Goal: Task Accomplishment & Management: Complete application form

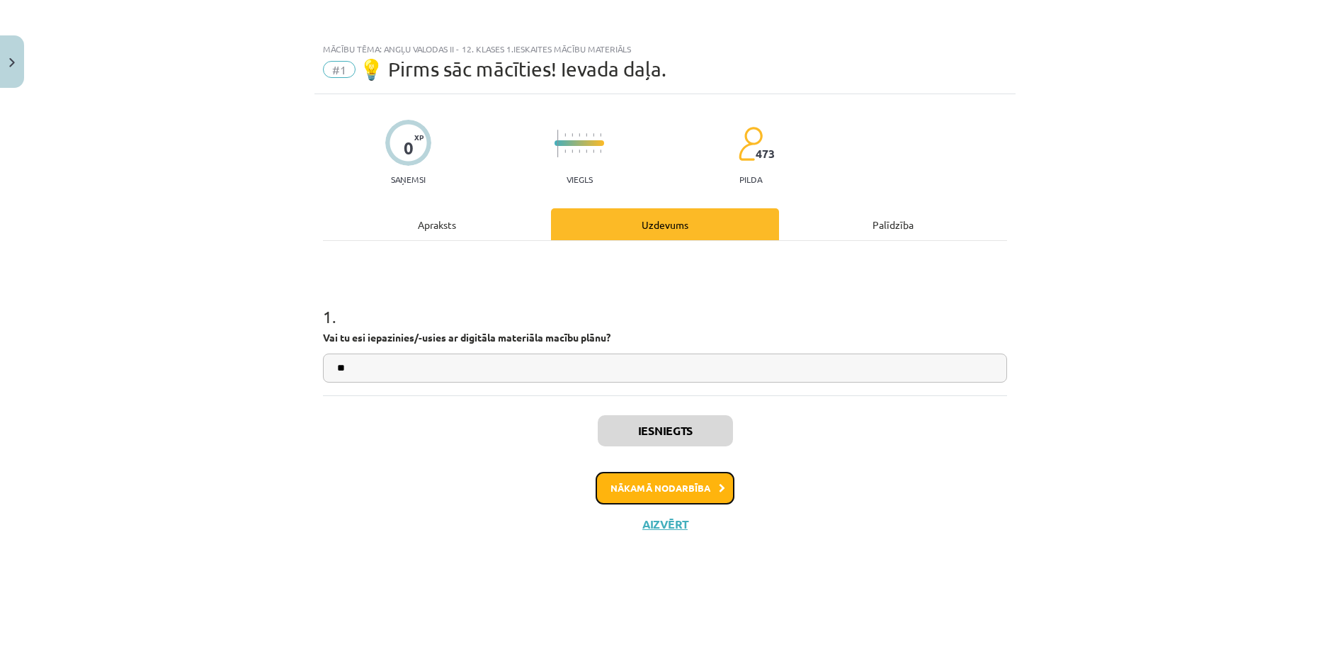
click at [680, 486] on button "Nākamā nodarbība" at bounding box center [665, 488] width 139 height 33
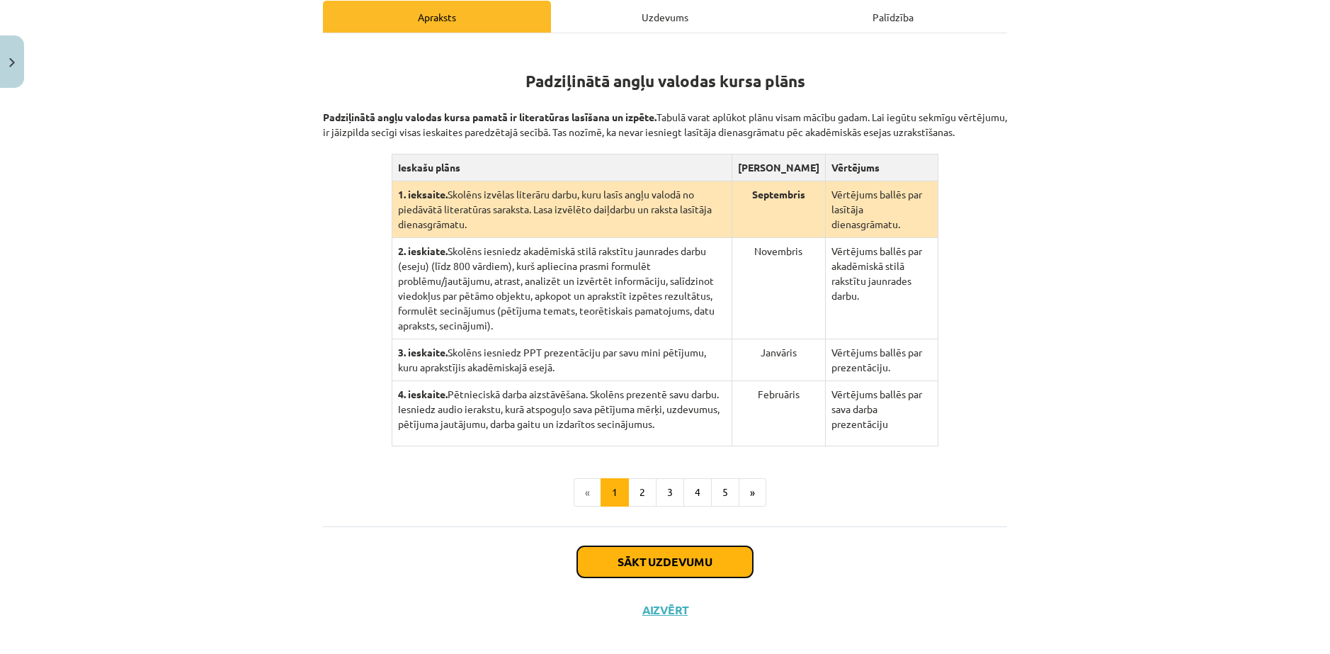
click at [688, 547] on button "Sākt uzdevumu" at bounding box center [665, 561] width 176 height 31
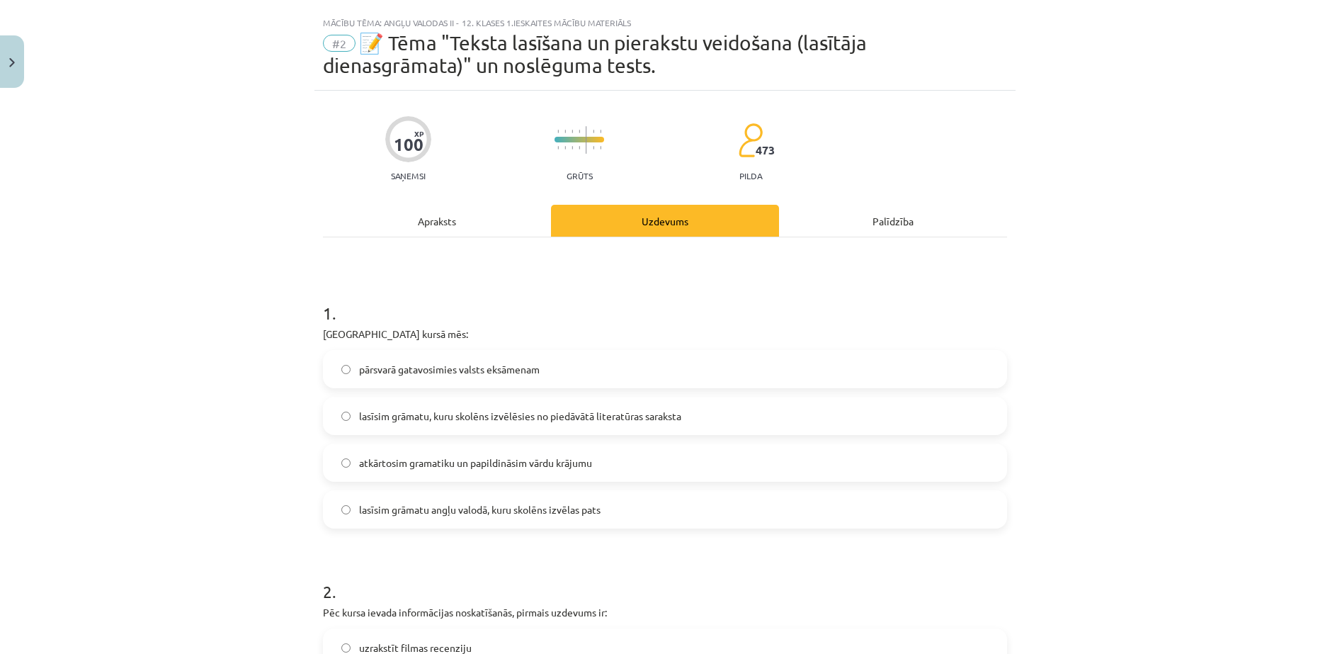
scroll to position [71, 0]
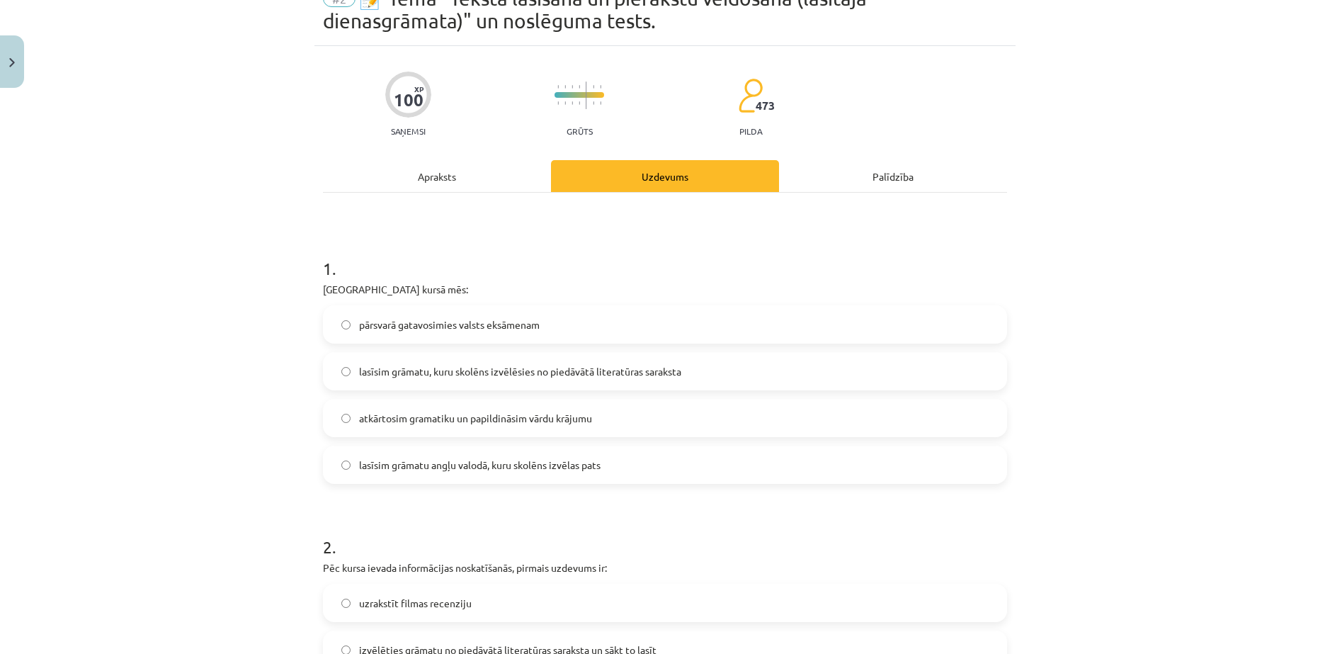
click at [429, 324] on span "pārsvarā gatavosimies valsts eksāmenam" at bounding box center [449, 324] width 181 height 15
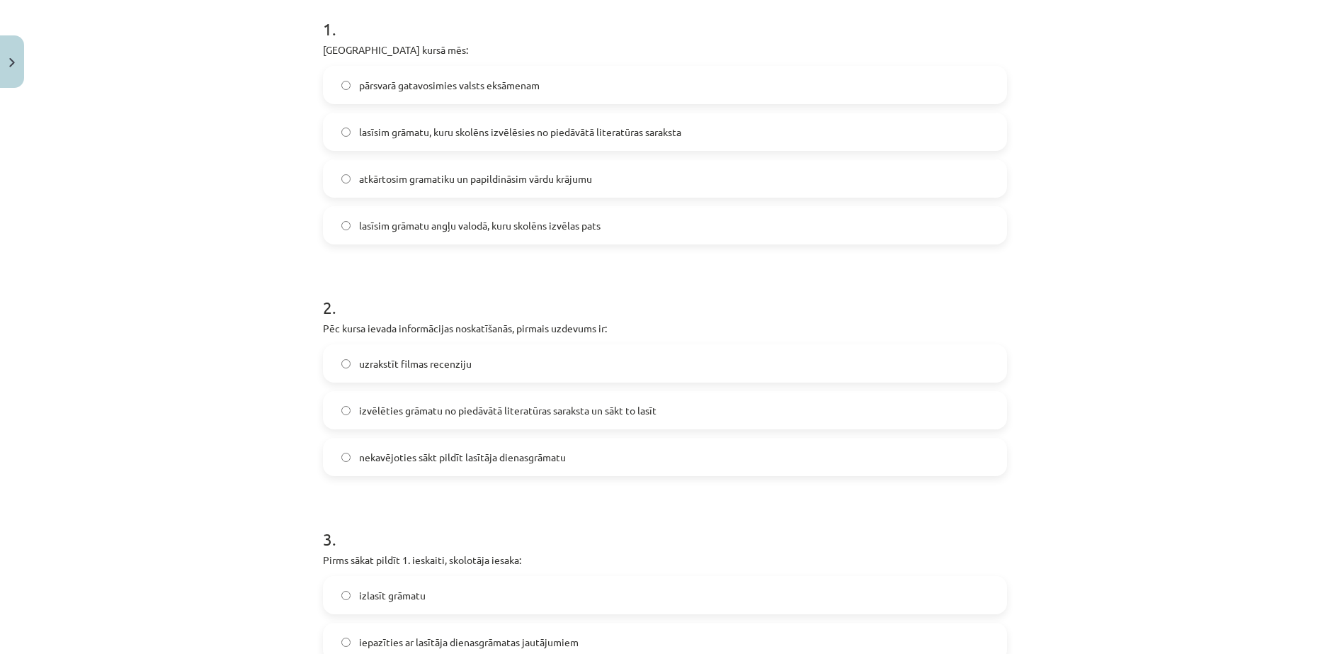
scroll to position [354, 0]
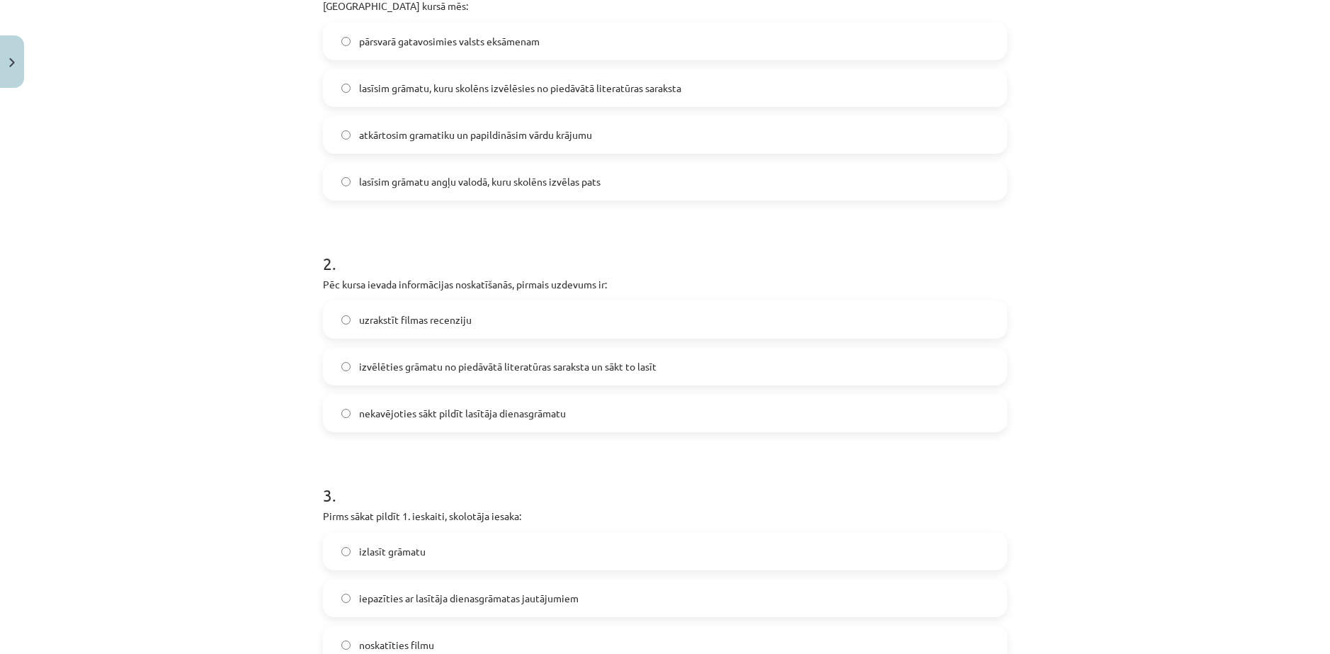
click at [480, 367] on span "izvēlēties grāmatu no piedāvātā literatūras saraksta un sākt to lasīt" at bounding box center [507, 366] width 297 height 15
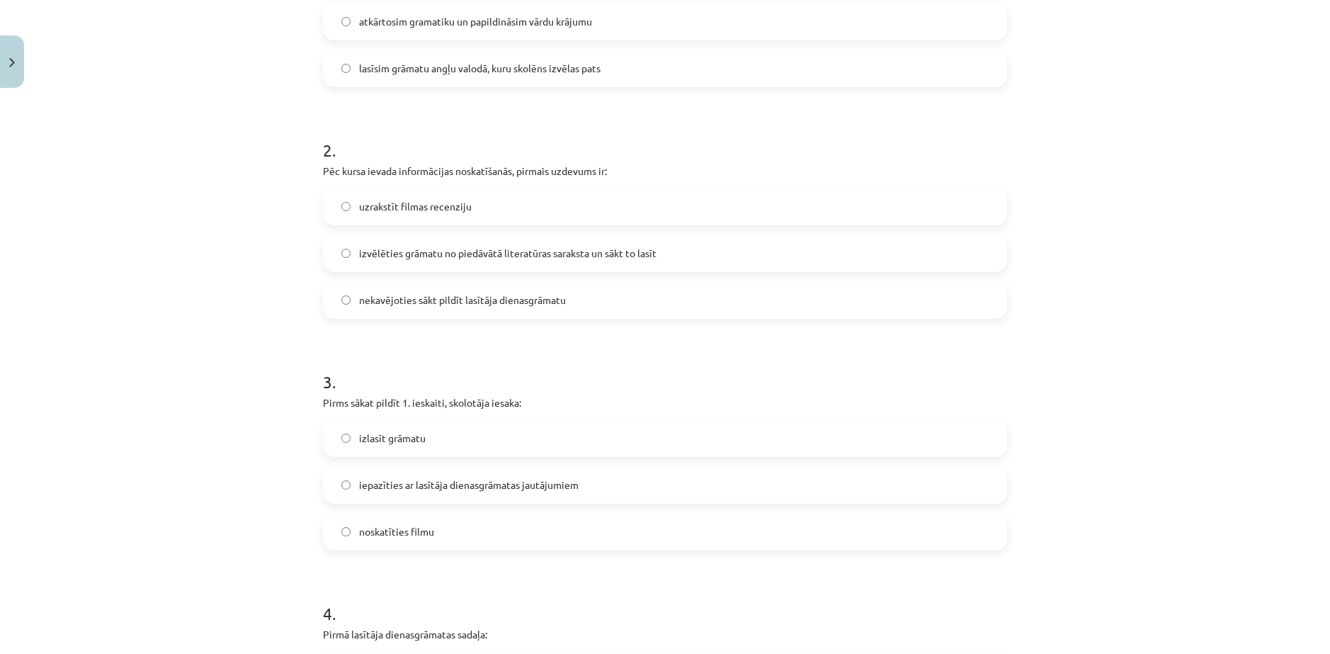
scroll to position [496, 0]
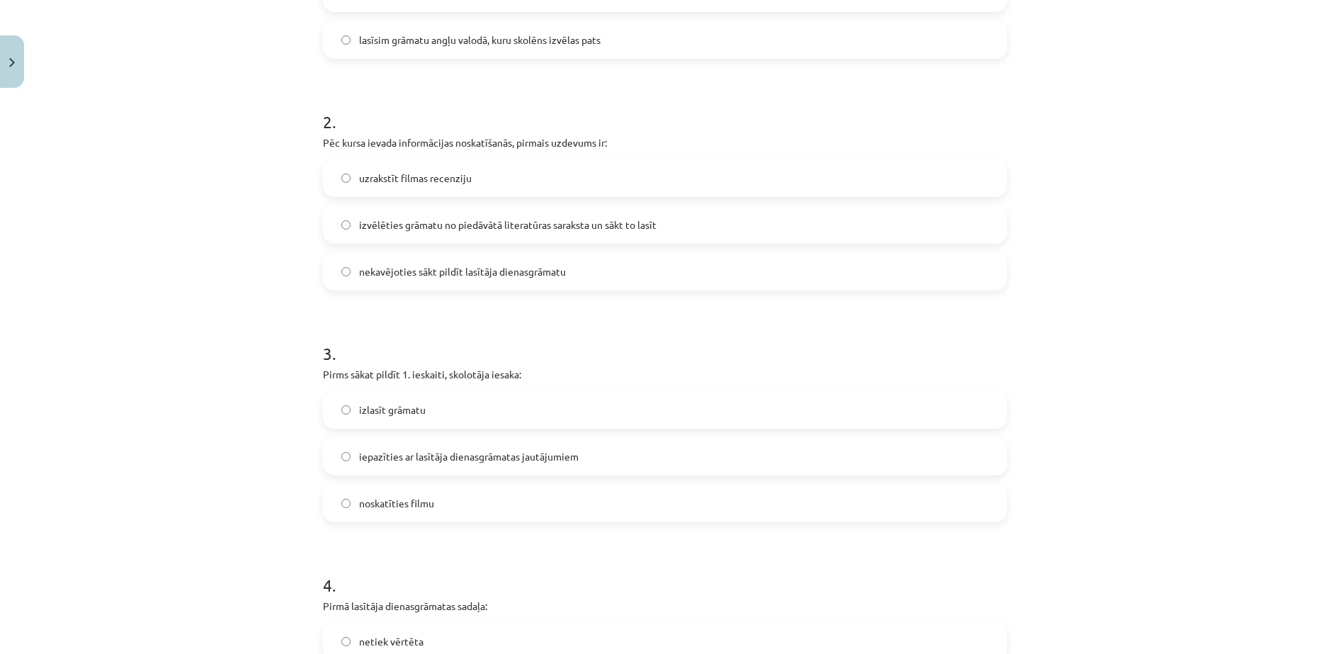
click at [474, 403] on label "izlasīt grāmatu" at bounding box center [664, 409] width 681 height 35
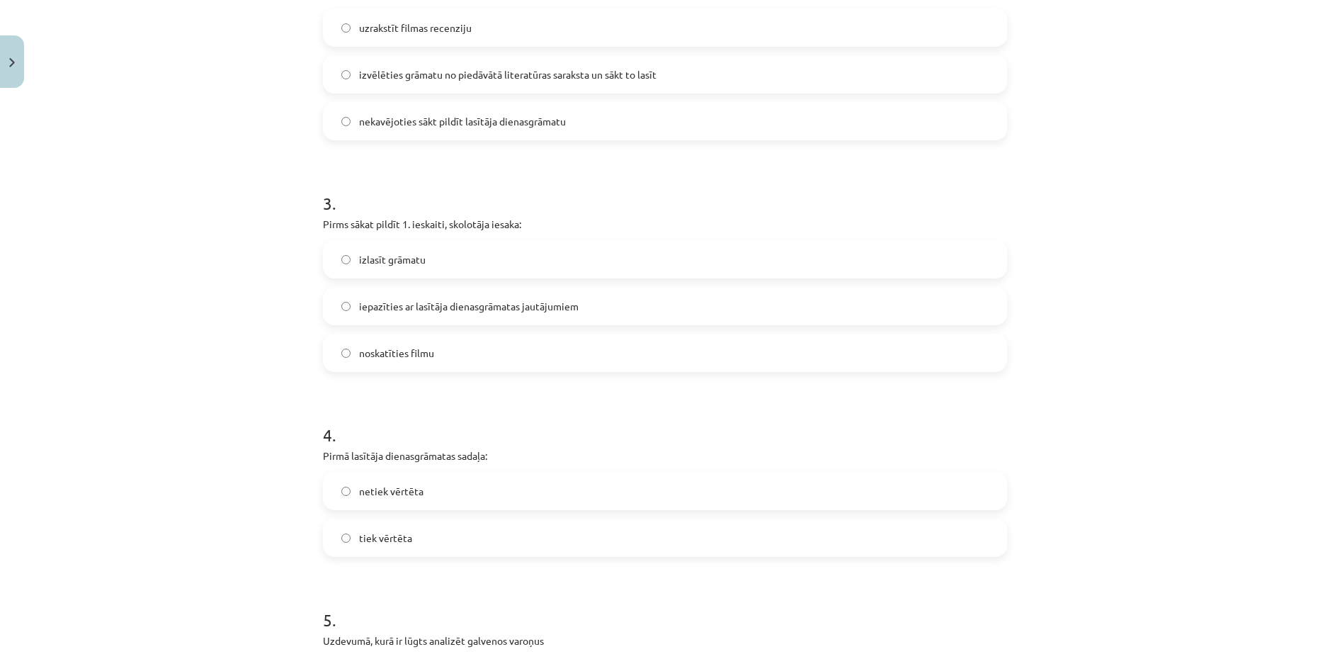
scroll to position [708, 0]
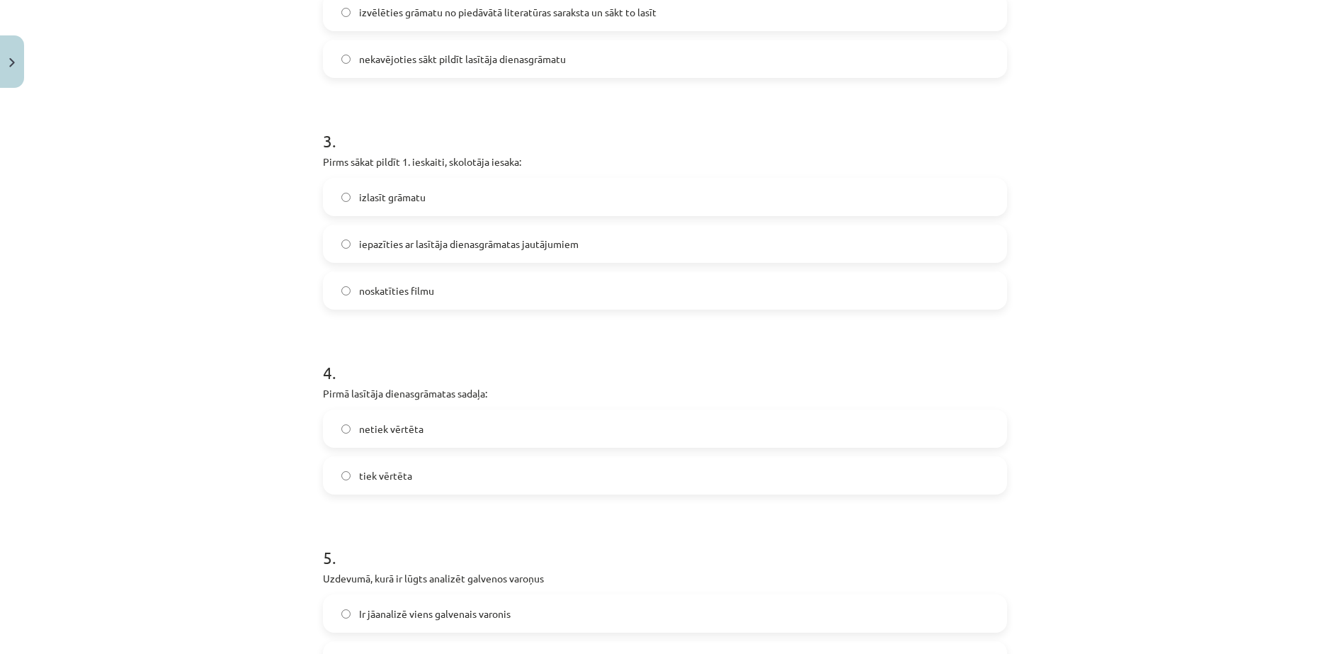
click at [411, 469] on label "tiek vērtēta" at bounding box center [664, 474] width 681 height 35
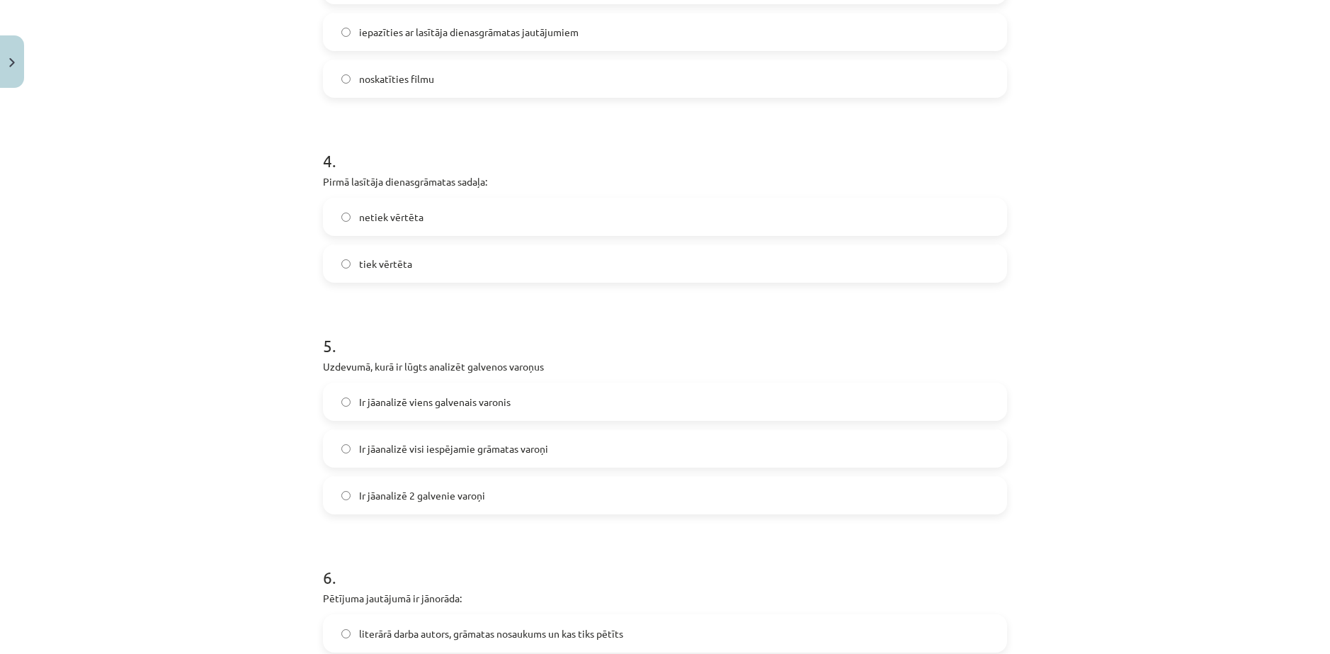
scroll to position [921, 0]
click at [426, 409] on label "Ir jāanalizē viens galvenais varonis" at bounding box center [664, 400] width 681 height 35
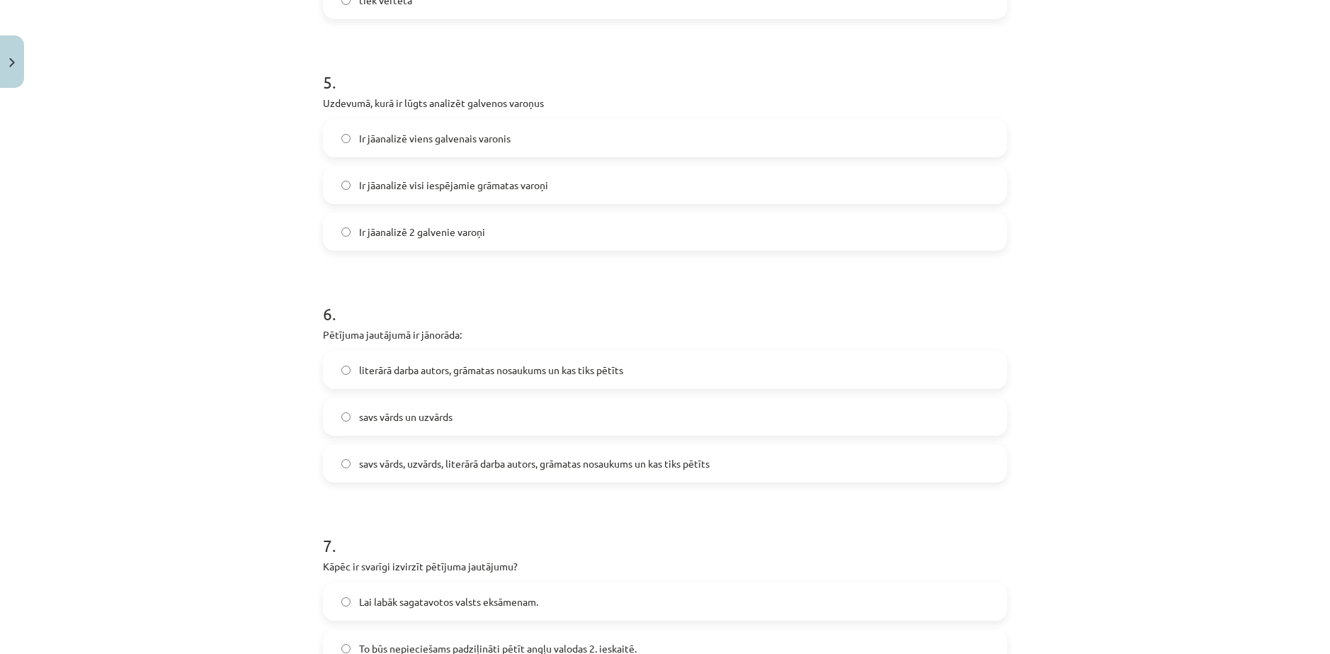
scroll to position [1204, 0]
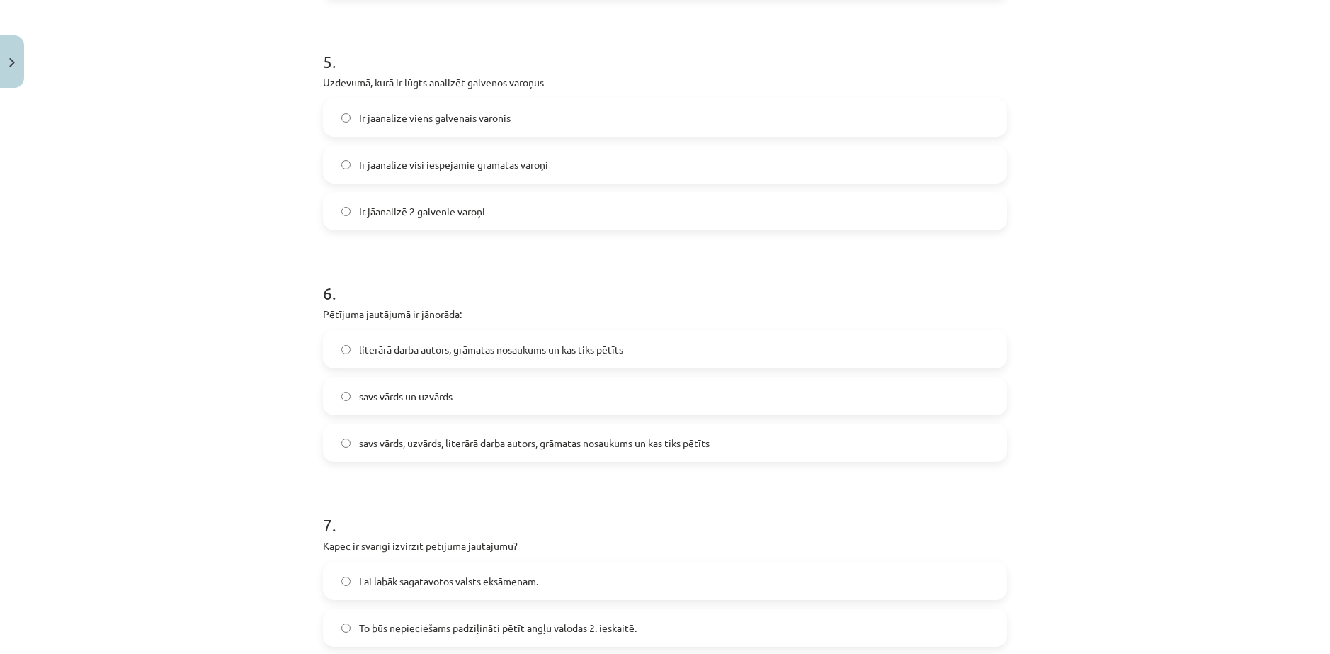
click at [445, 353] on span "literārā darba autors, grāmatas nosaukums un kas tiks pētīts" at bounding box center [491, 349] width 264 height 15
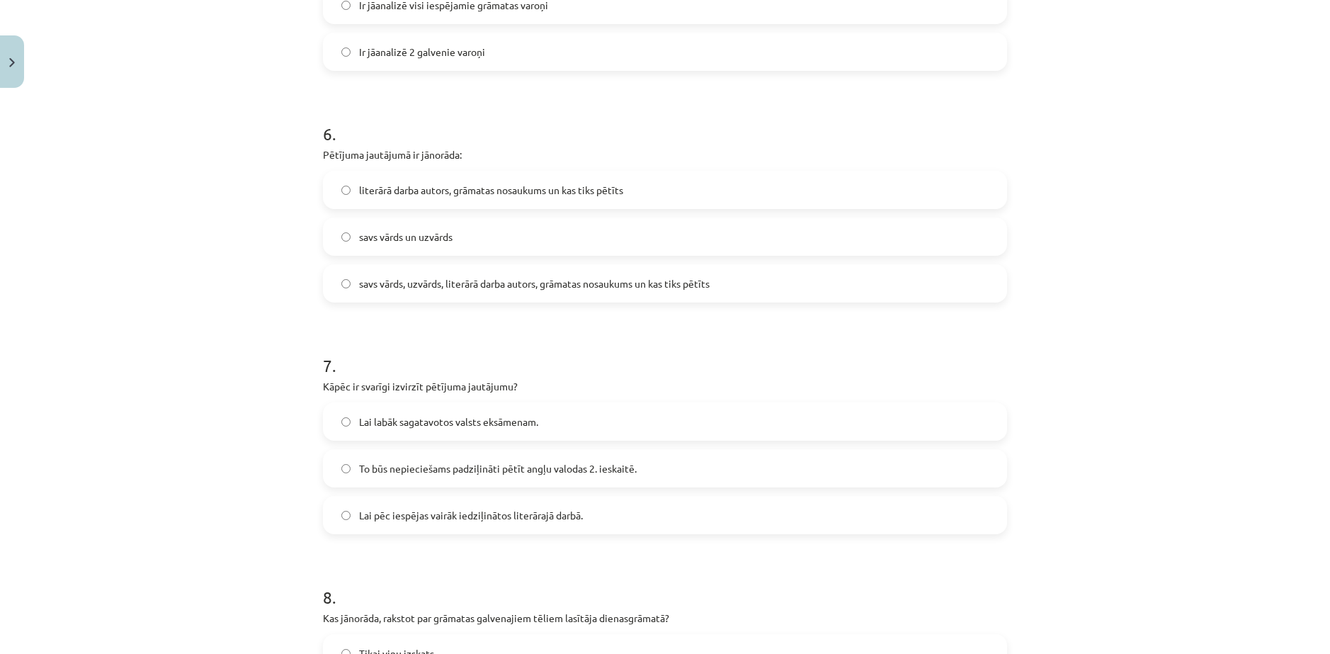
scroll to position [1416, 0]
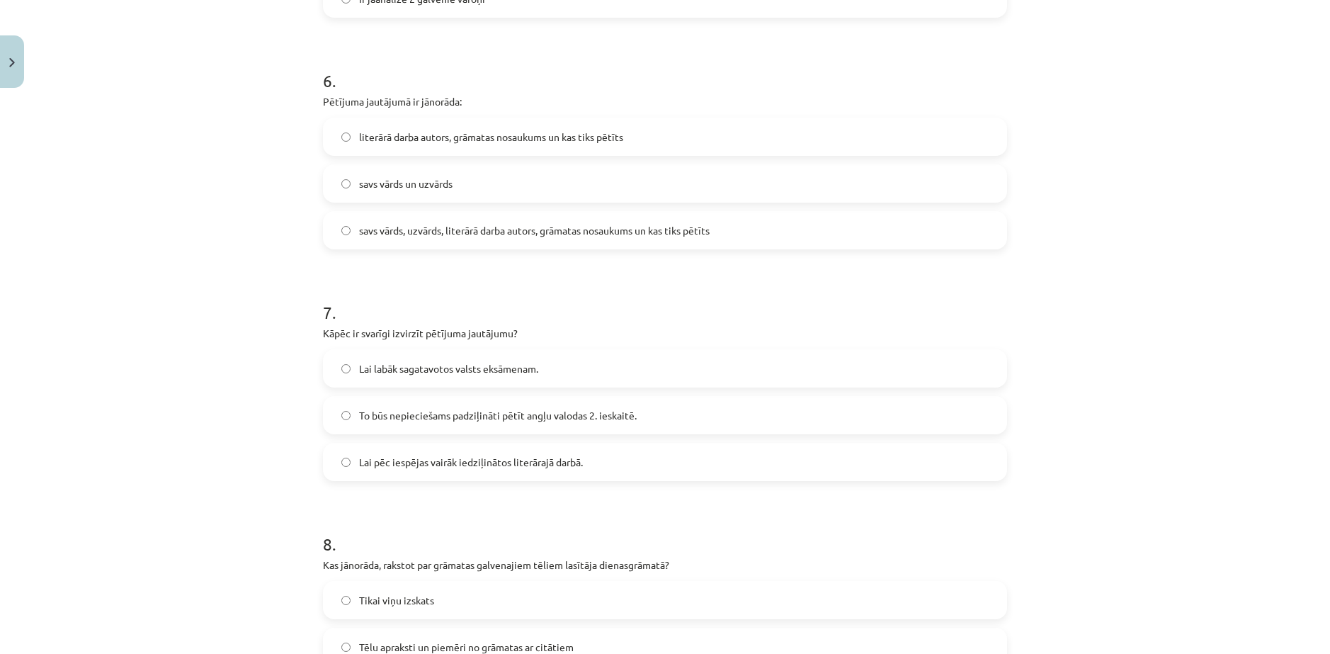
click at [453, 375] on span "Lai labāk sagatavotos valsts eksāmenam." at bounding box center [448, 368] width 179 height 15
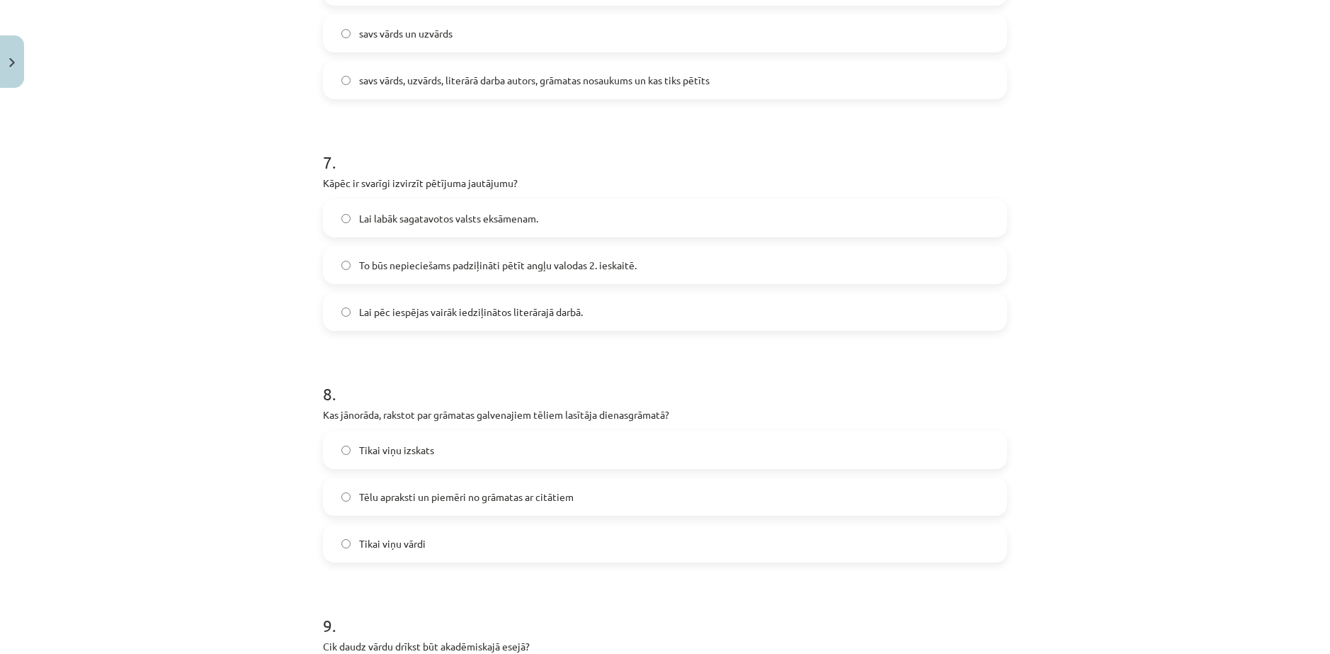
scroll to position [1629, 0]
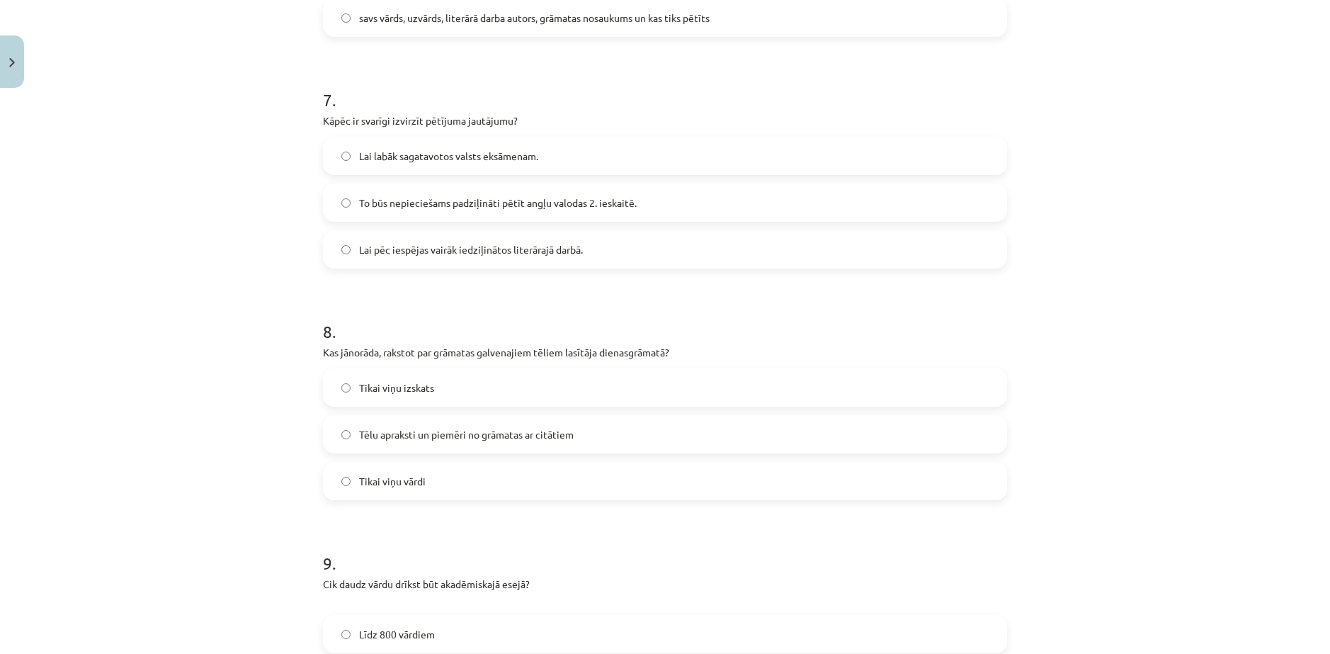
click at [392, 479] on span "Tikai viņu vārdi" at bounding box center [392, 481] width 67 height 15
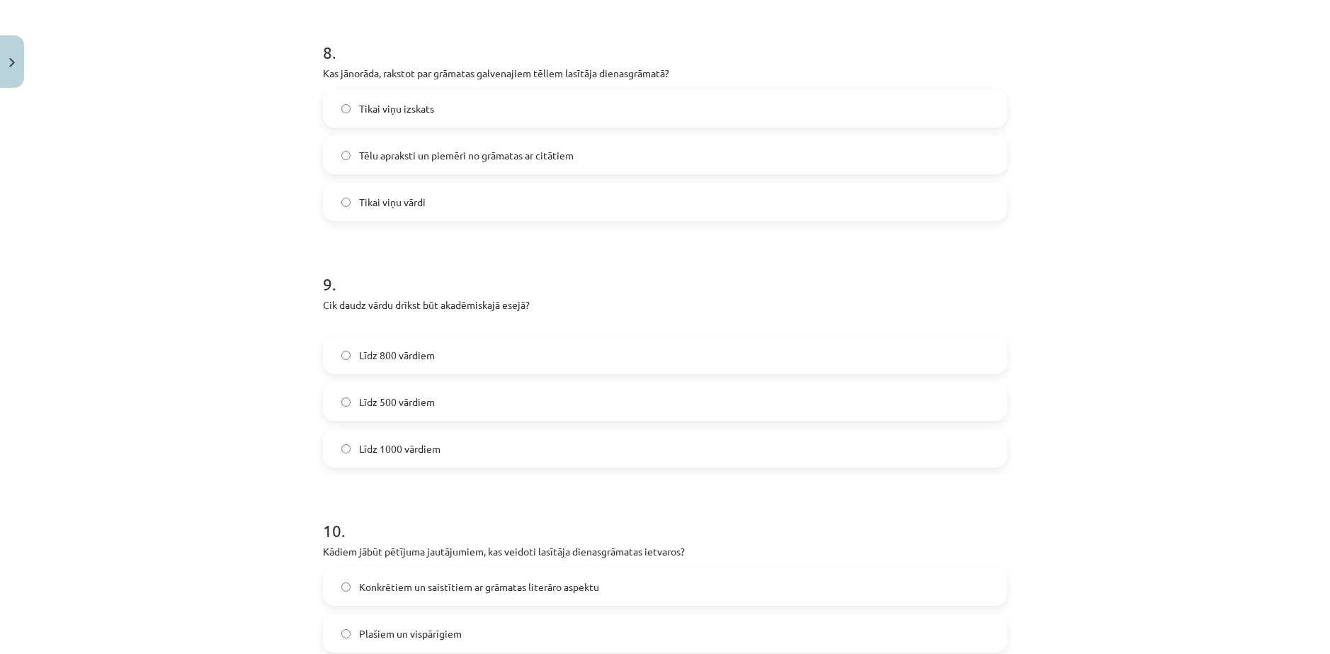
scroll to position [1912, 0]
click at [409, 359] on label "Līdz 800 vārdiem" at bounding box center [664, 350] width 681 height 35
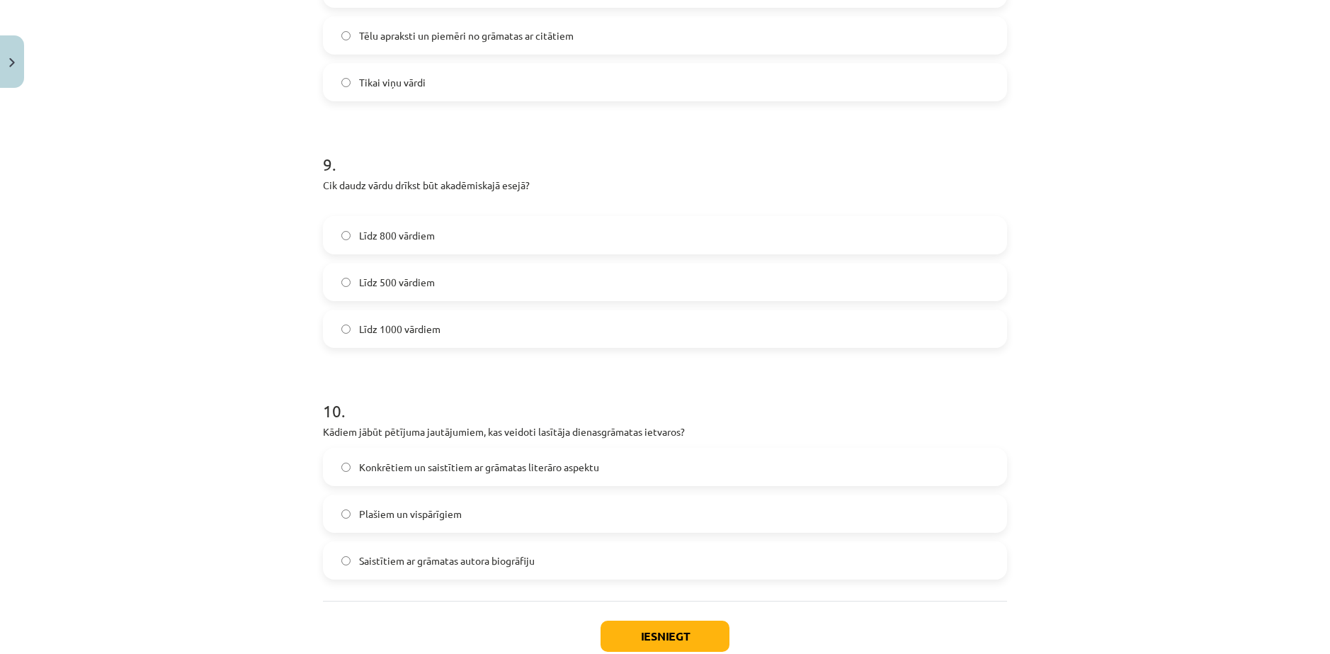
scroll to position [2054, 0]
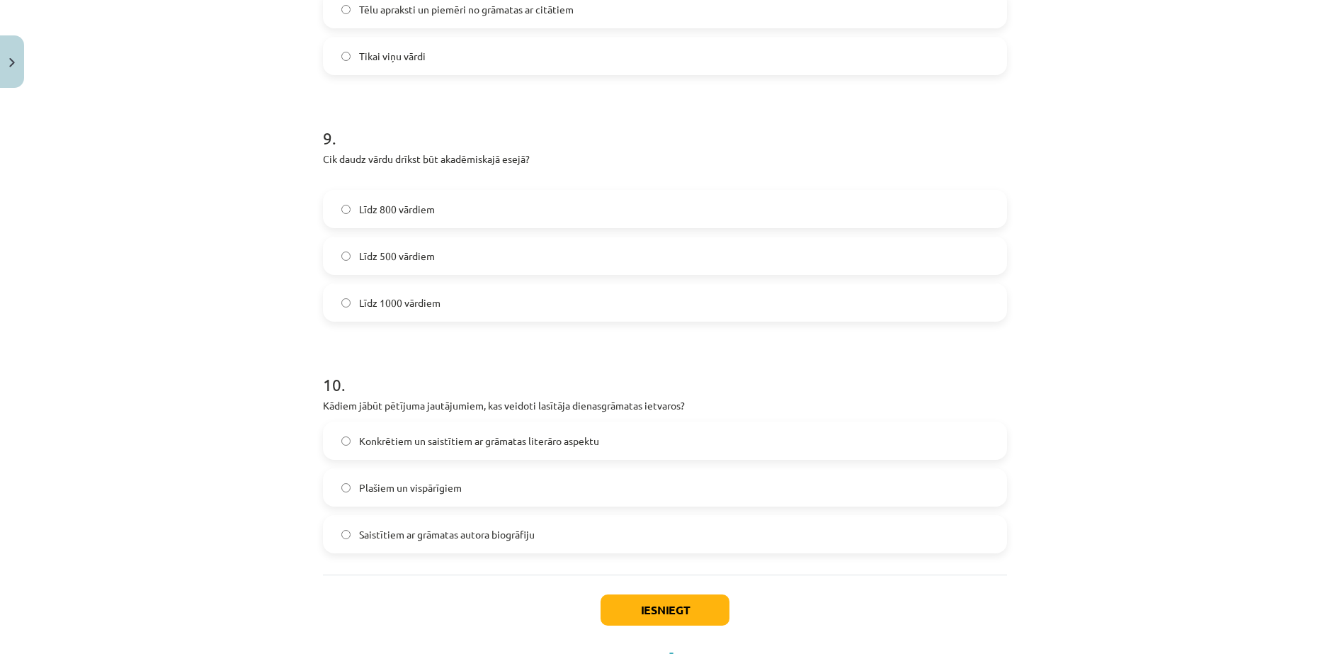
click at [445, 482] on span "Plašiem un vispārīgiem" at bounding box center [410, 487] width 103 height 15
click at [673, 598] on button "Iesniegt" at bounding box center [665, 609] width 129 height 31
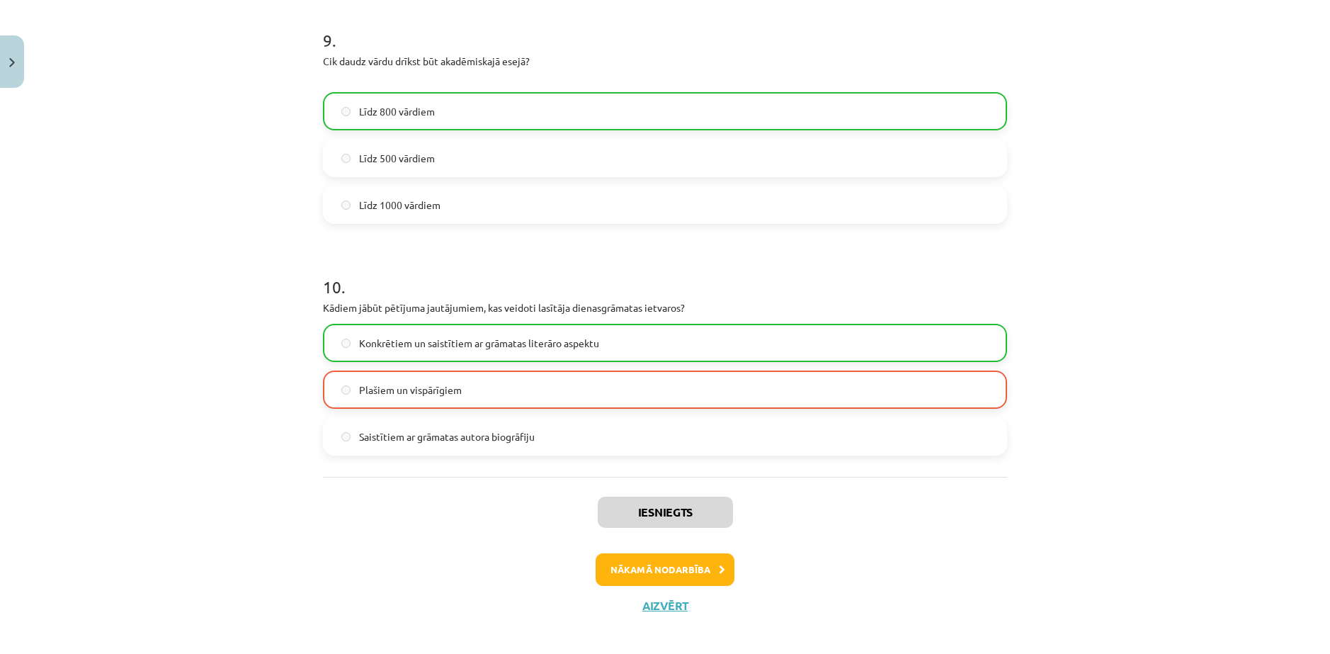
scroll to position [2163, 0]
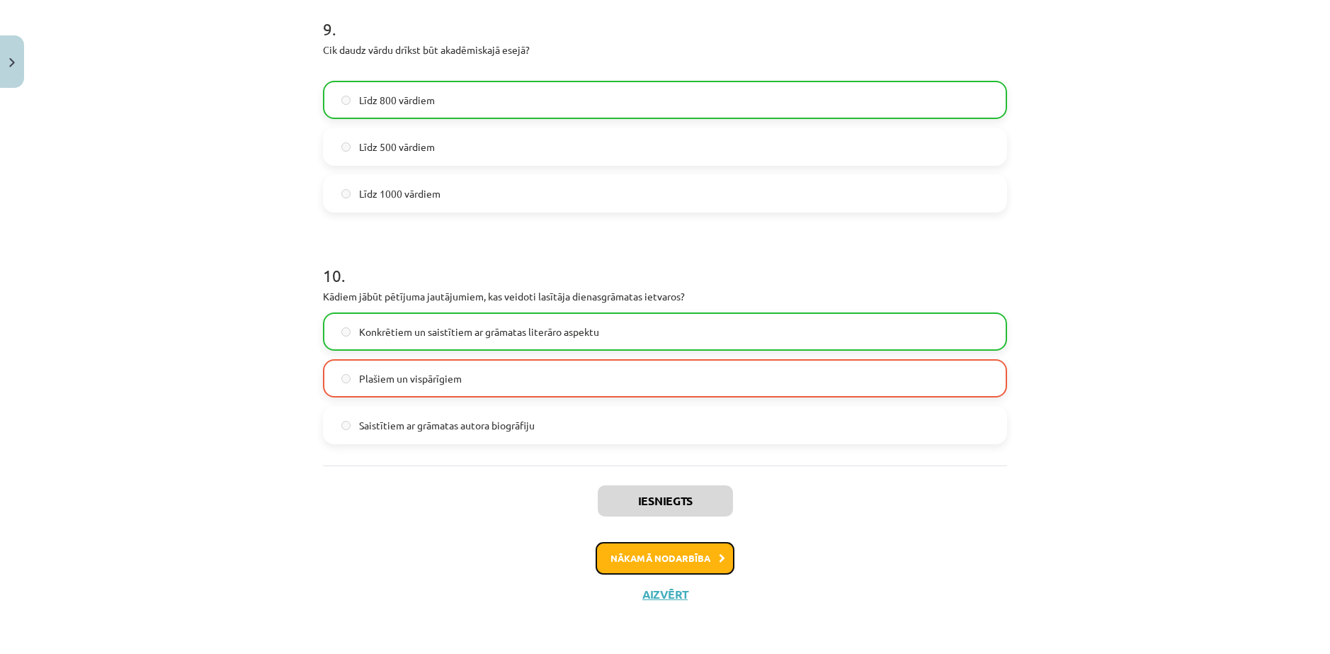
click at [671, 555] on button "Nākamā nodarbība" at bounding box center [665, 558] width 139 height 33
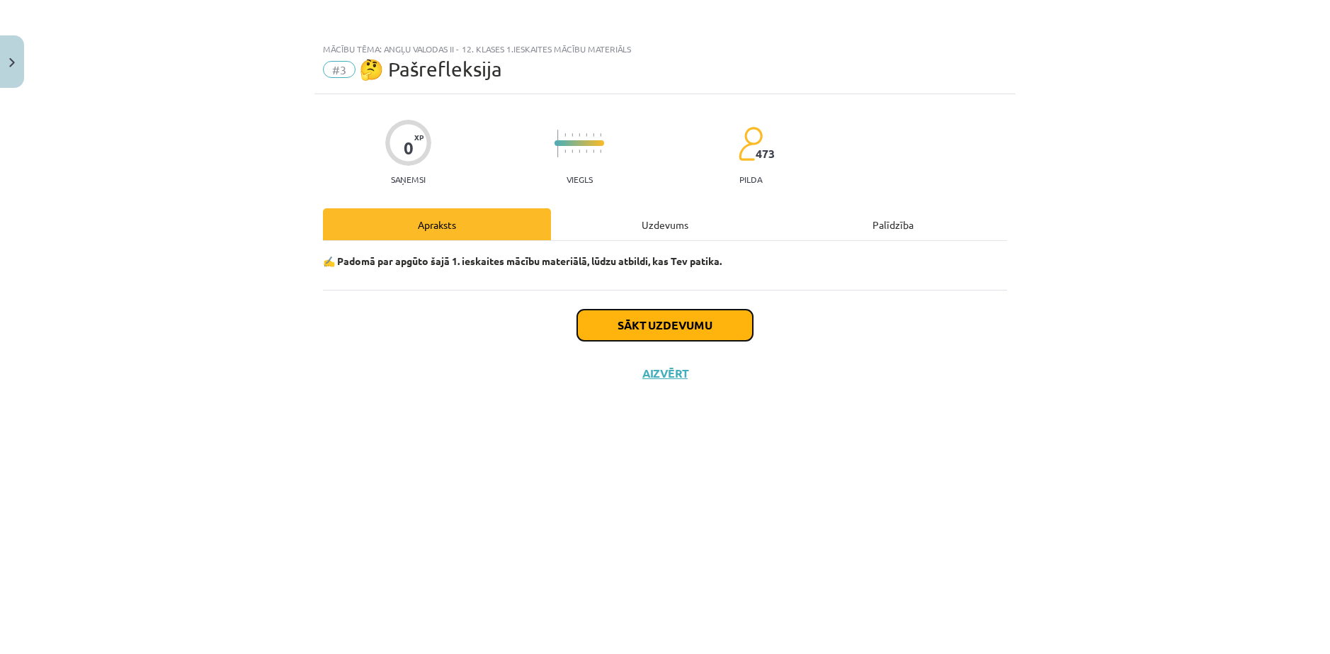
click at [646, 327] on button "Sākt uzdevumu" at bounding box center [665, 324] width 176 height 31
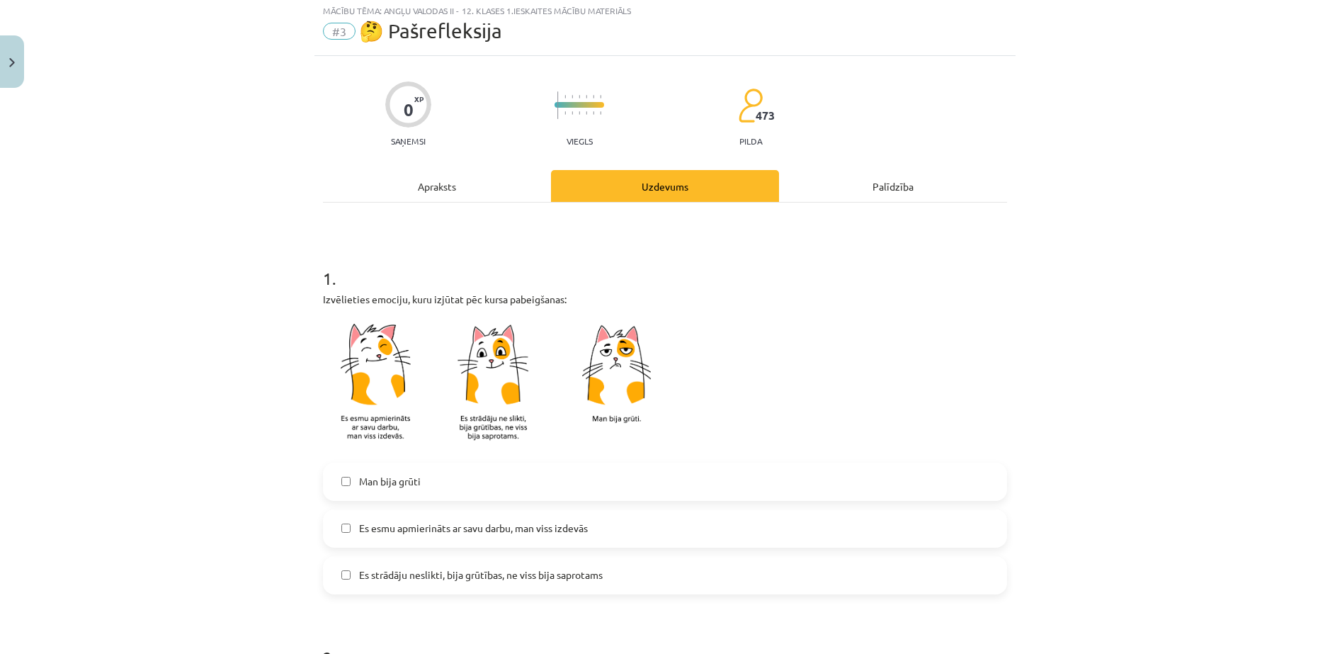
scroll to position [212, 0]
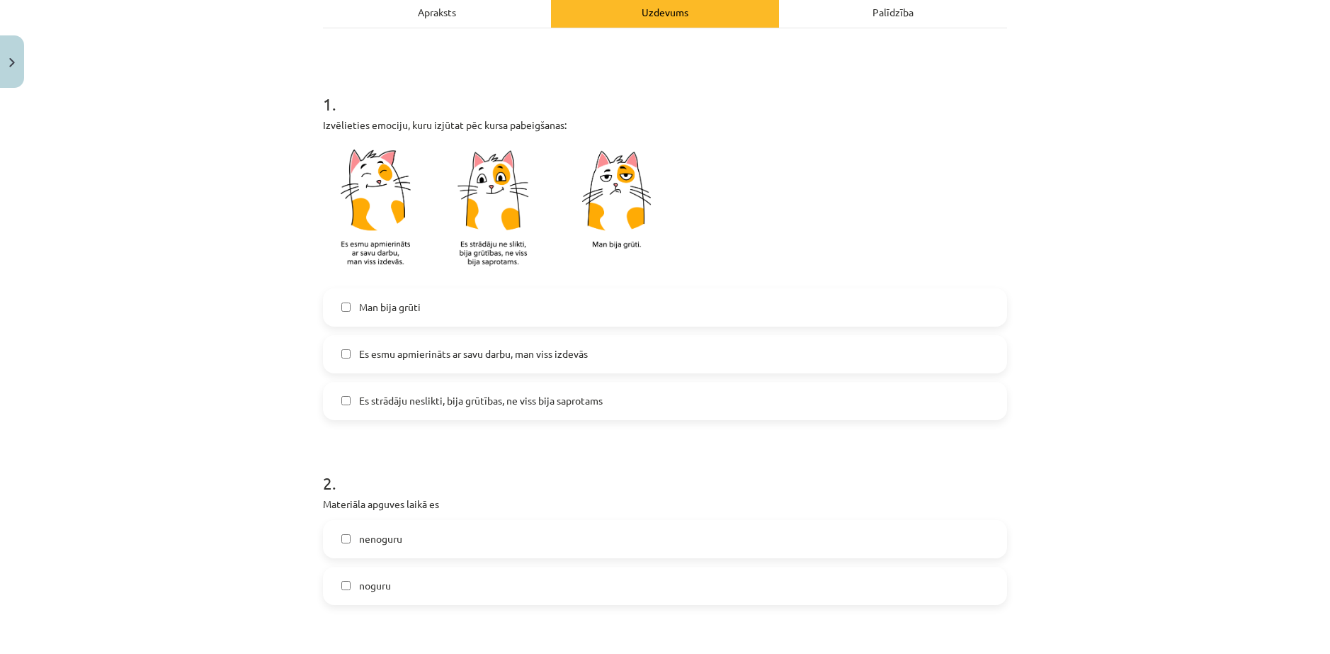
click at [360, 350] on span "Es esmu apmierināts ar savu darbu, man viss izdevās" at bounding box center [473, 353] width 229 height 15
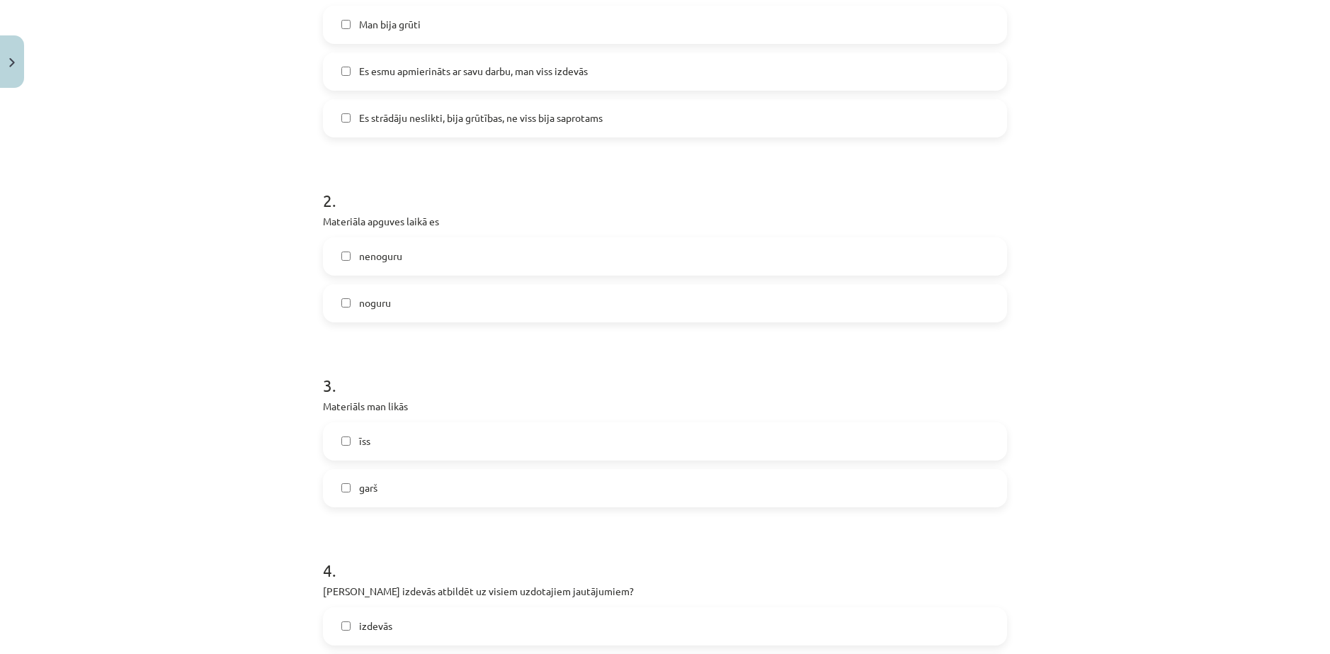
scroll to position [496, 0]
click at [382, 261] on span "nenoguru" at bounding box center [380, 255] width 43 height 15
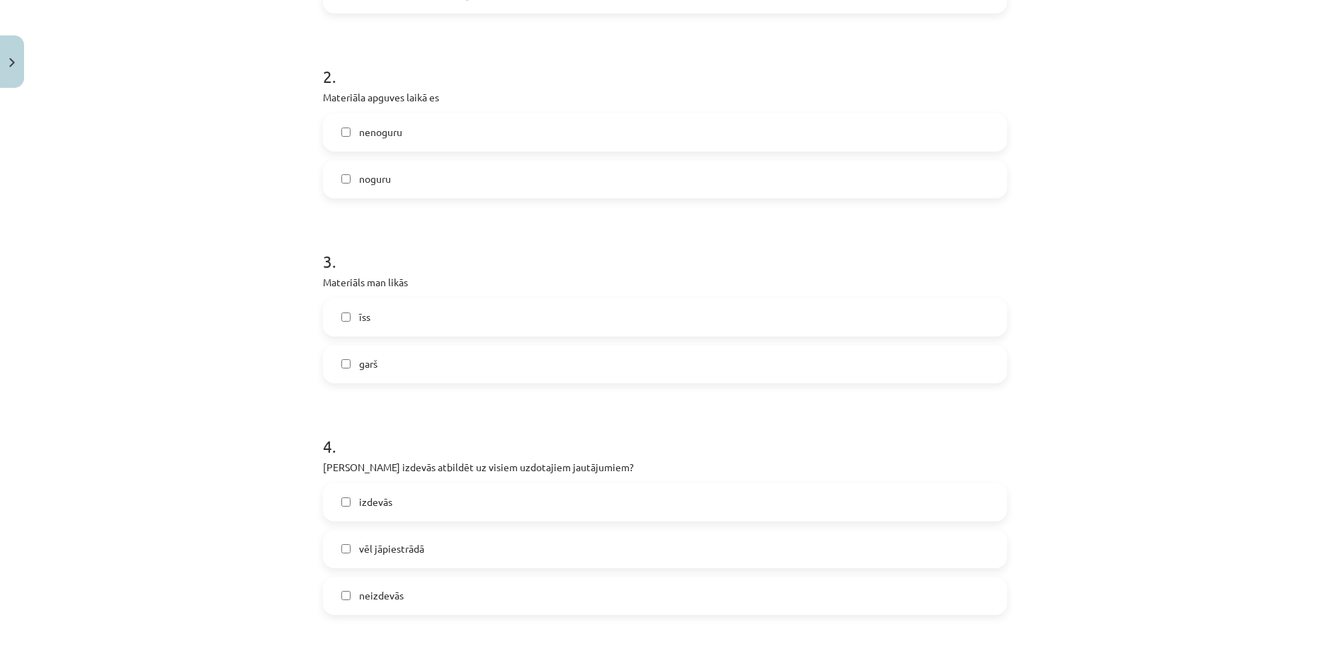
scroll to position [637, 0]
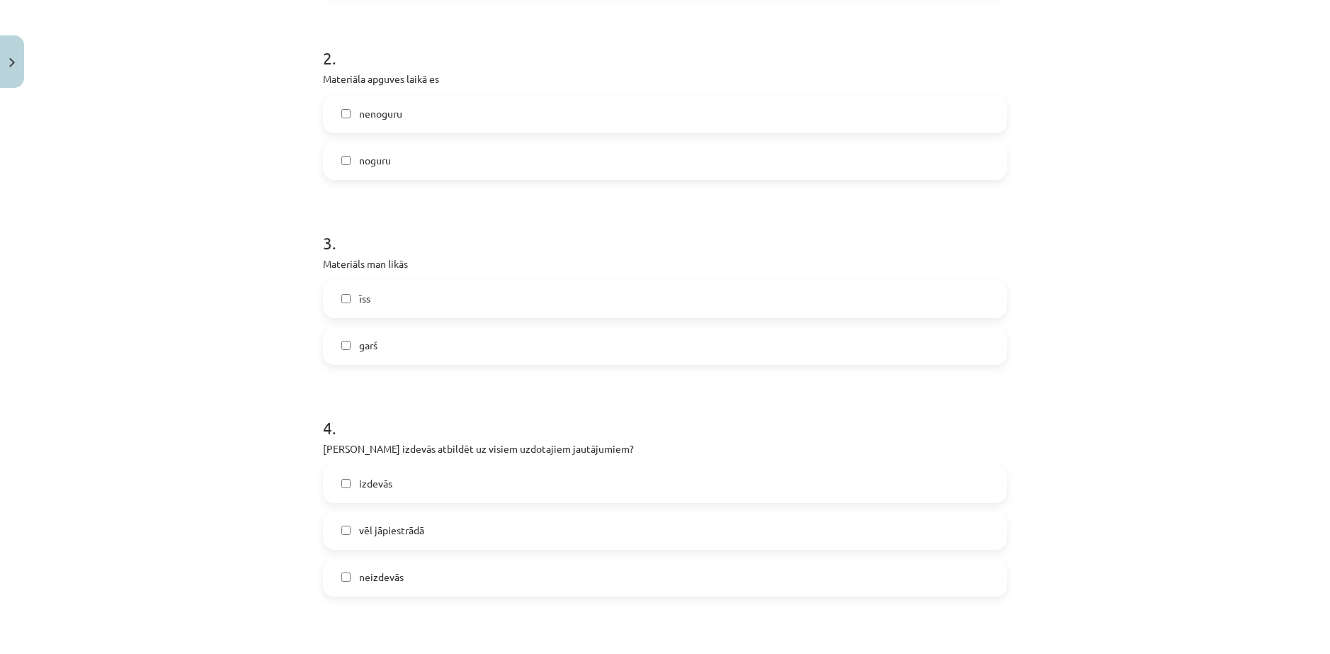
click at [370, 299] on label "īss" at bounding box center [664, 298] width 681 height 35
click at [360, 336] on label "garš" at bounding box center [664, 345] width 681 height 35
click at [367, 292] on label "īss" at bounding box center [664, 298] width 681 height 35
click at [356, 310] on label "īss" at bounding box center [664, 298] width 681 height 35
click at [353, 335] on label "garš" at bounding box center [664, 345] width 681 height 35
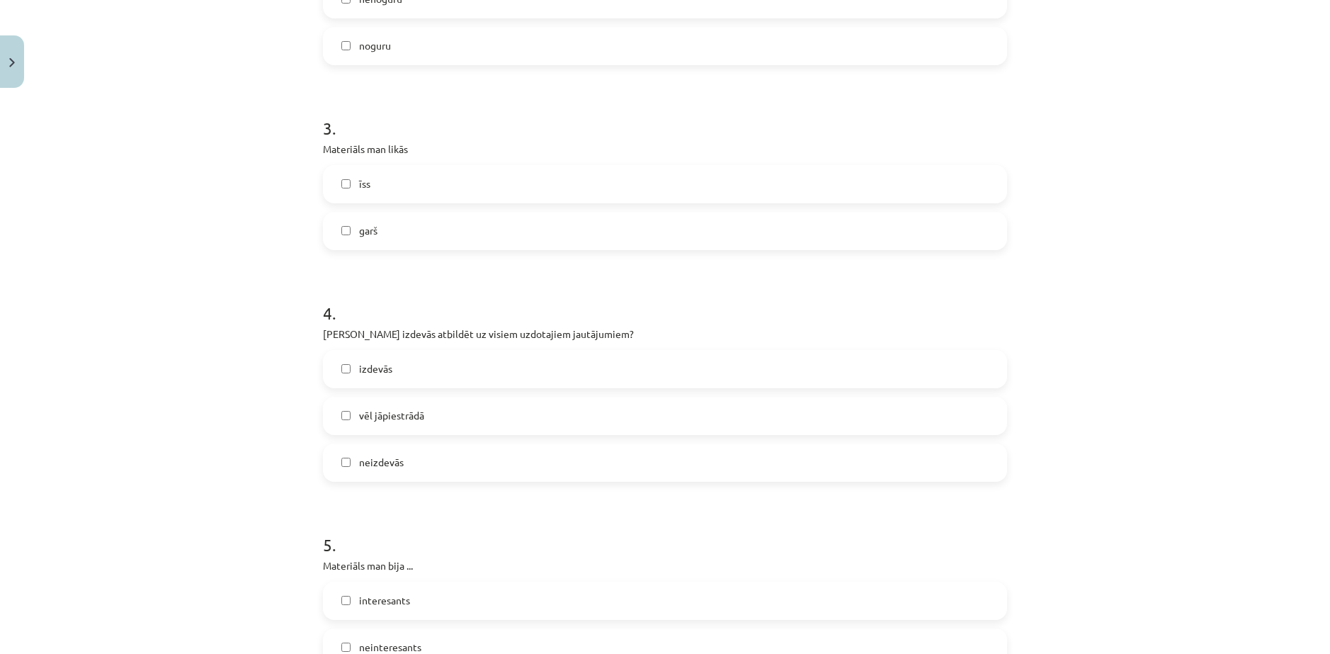
scroll to position [779, 0]
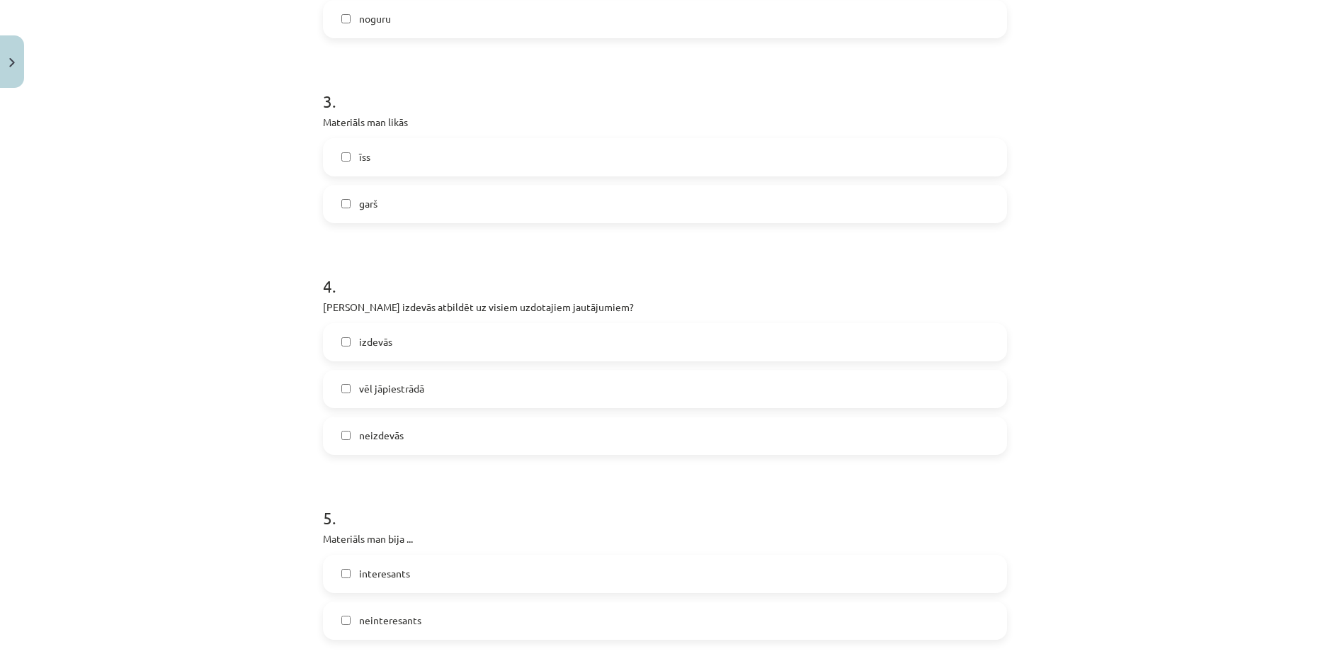
click at [400, 341] on label "izdevās" at bounding box center [664, 341] width 681 height 35
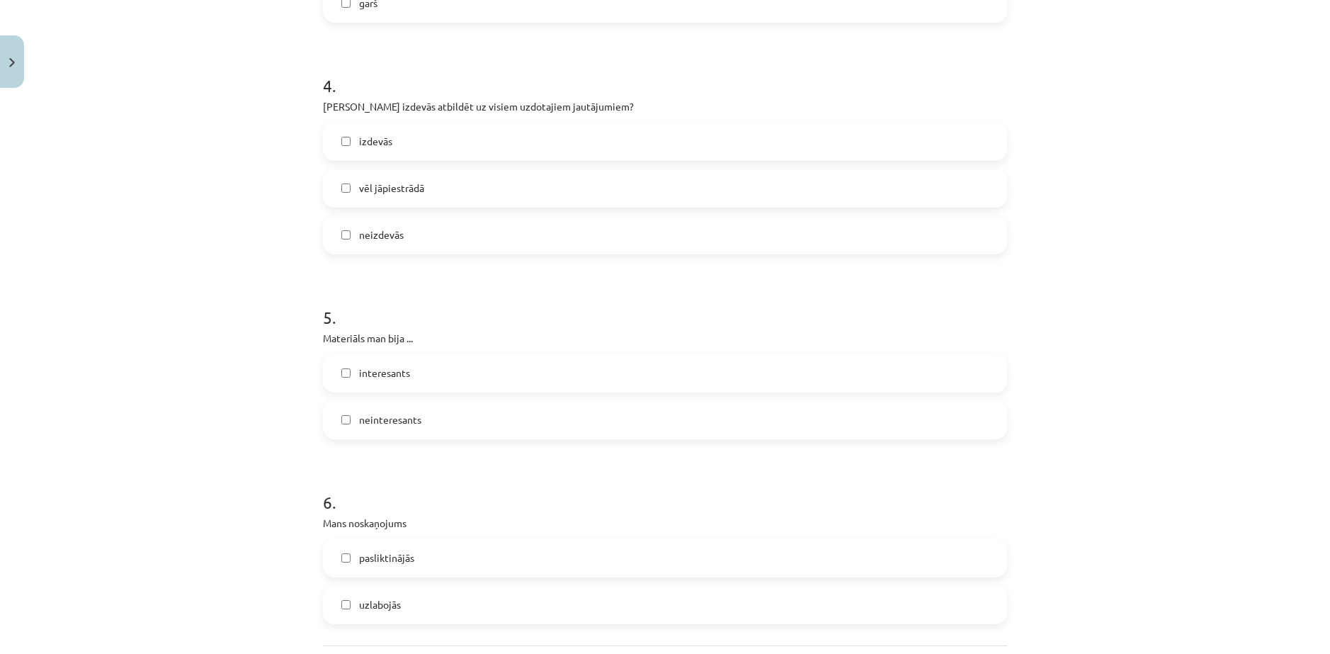
scroll to position [991, 0]
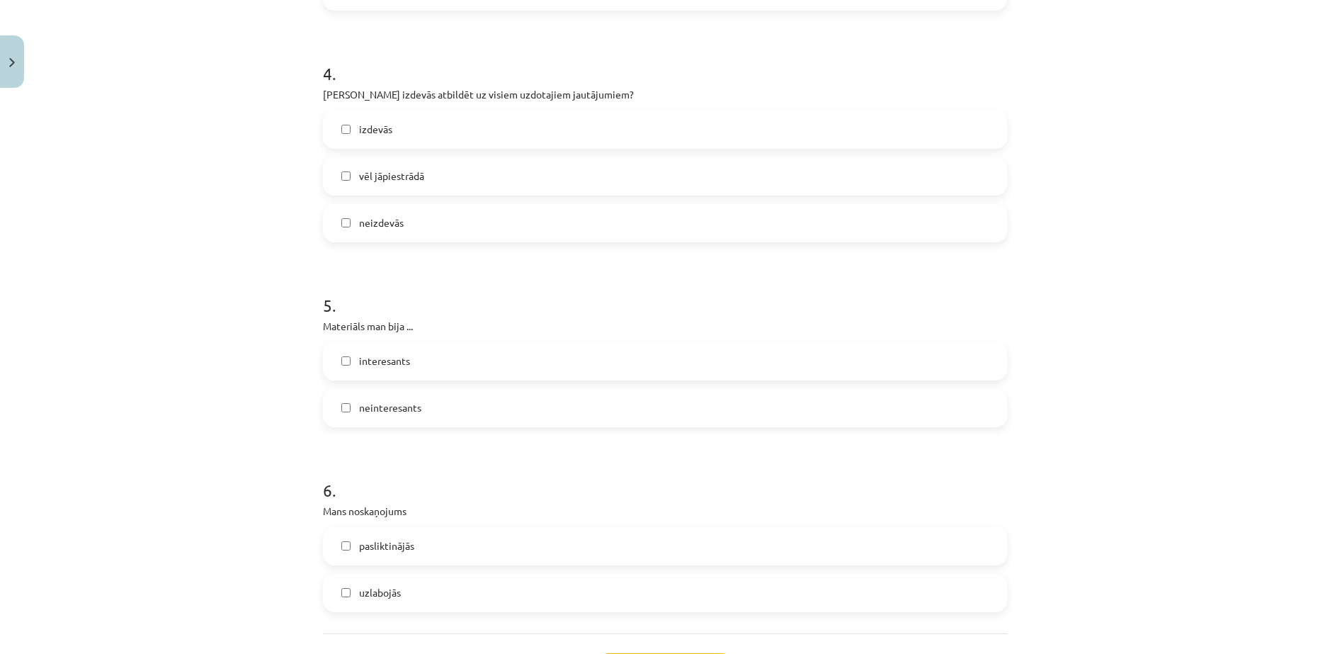
click at [392, 362] on span "interesants" at bounding box center [384, 360] width 51 height 15
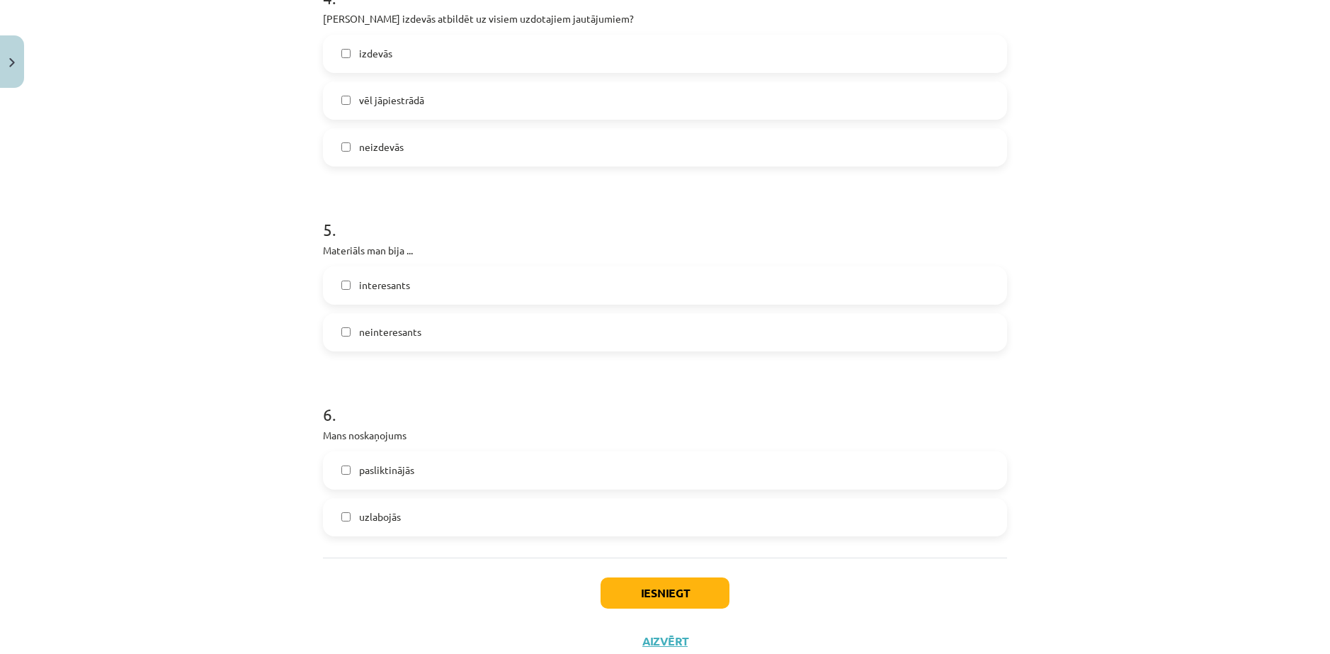
scroll to position [1114, 0]
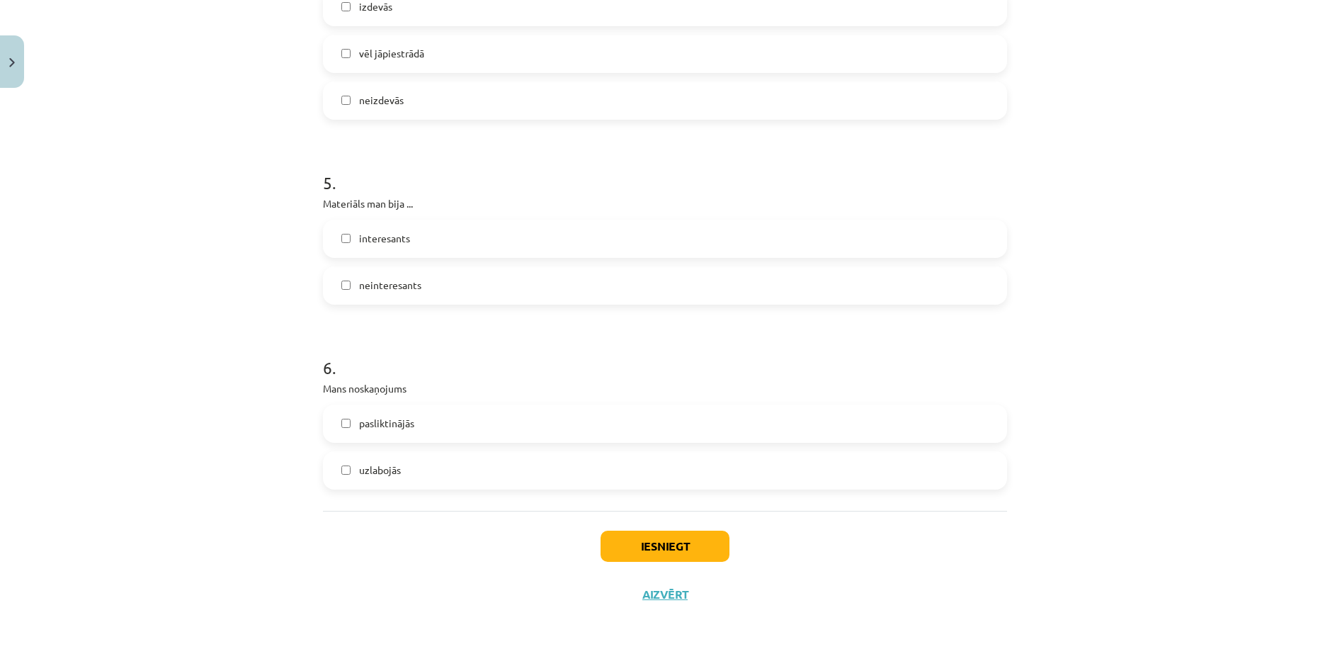
click at [389, 426] on span "pasliktinājās" at bounding box center [386, 423] width 55 height 15
click at [649, 552] on button "Iesniegt" at bounding box center [665, 545] width 129 height 31
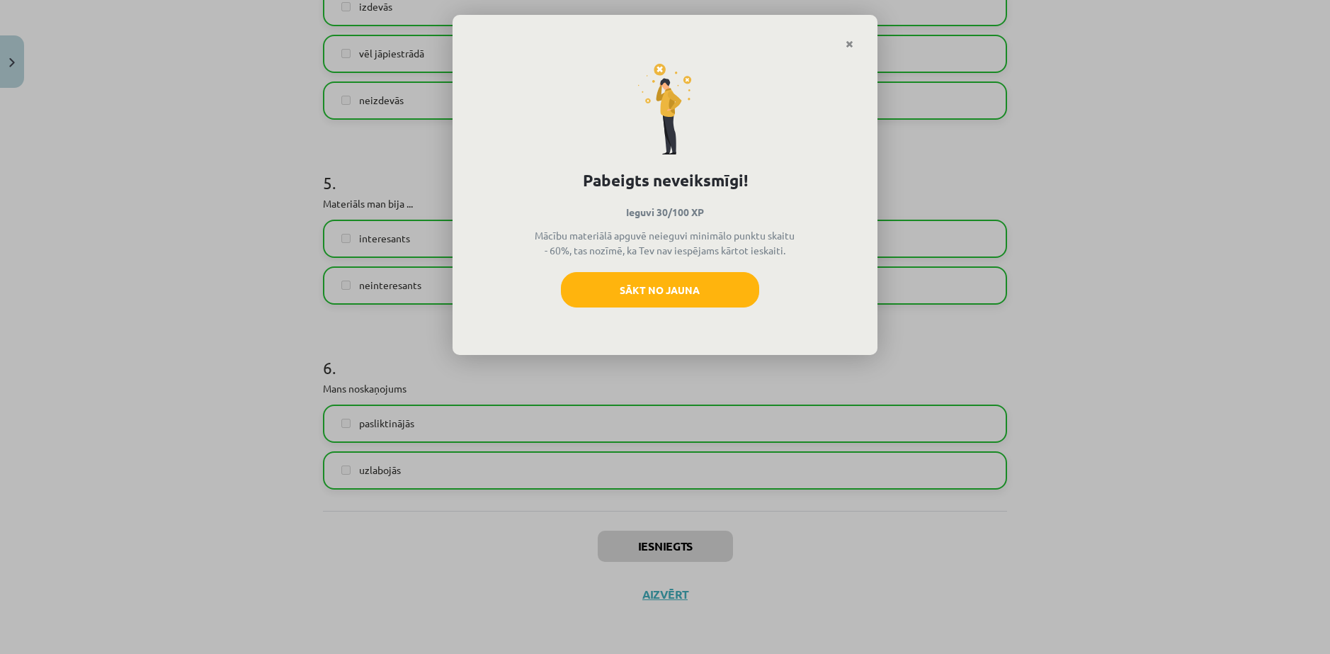
drag, startPoint x: 717, startPoint y: 251, endPoint x: 764, endPoint y: 251, distance: 46.7
click at [764, 251] on p "Mācību materiālā apguvē neieguvi minimālo punktu skaitu - 60%, tas nozīmē, ka T…" at bounding box center [664, 243] width 263 height 30
click at [929, 320] on div "Pabeigts neveiksmīgi! Ieguvi 30/100 XP Mācību materiālā apguvē neieguvi minimāl…" at bounding box center [665, 327] width 1330 height 654
click at [903, 339] on div "Pabeigts neveiksmīgi! Ieguvi 30/100 XP Mācību materiālā apguvē neieguvi minimāl…" at bounding box center [665, 327] width 1330 height 654
click at [678, 286] on button "Sākt no jauna" at bounding box center [660, 289] width 198 height 35
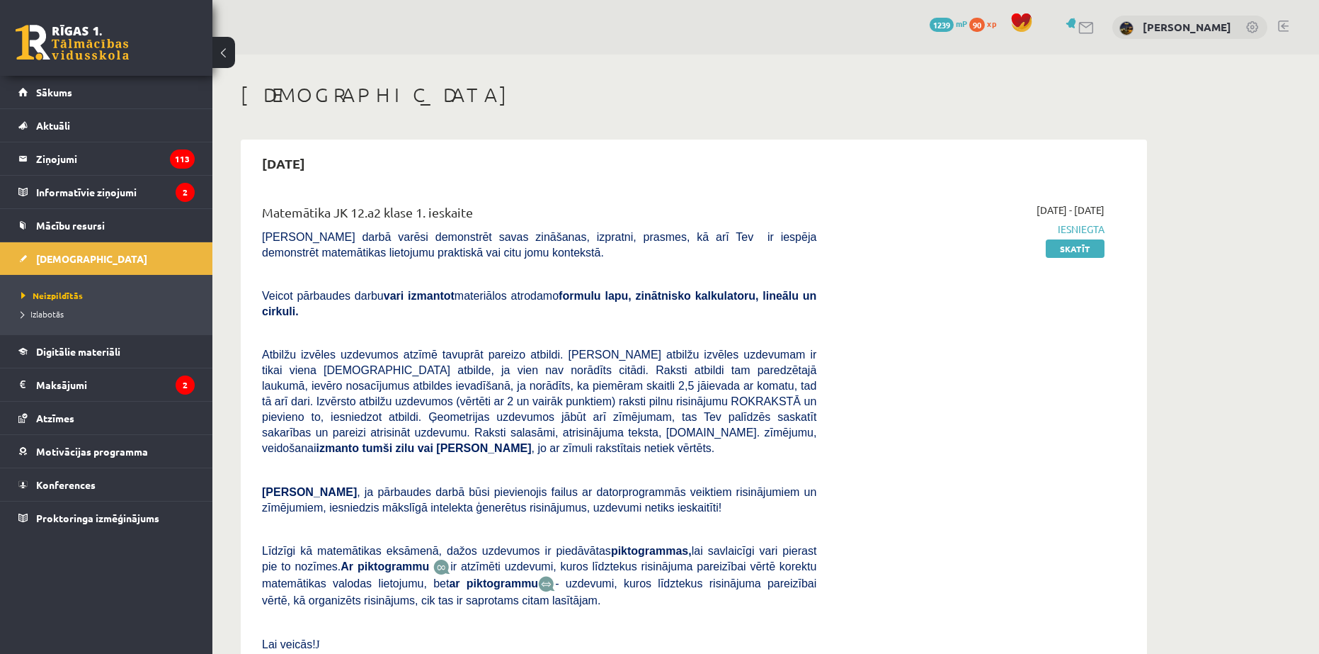
scroll to position [636, 0]
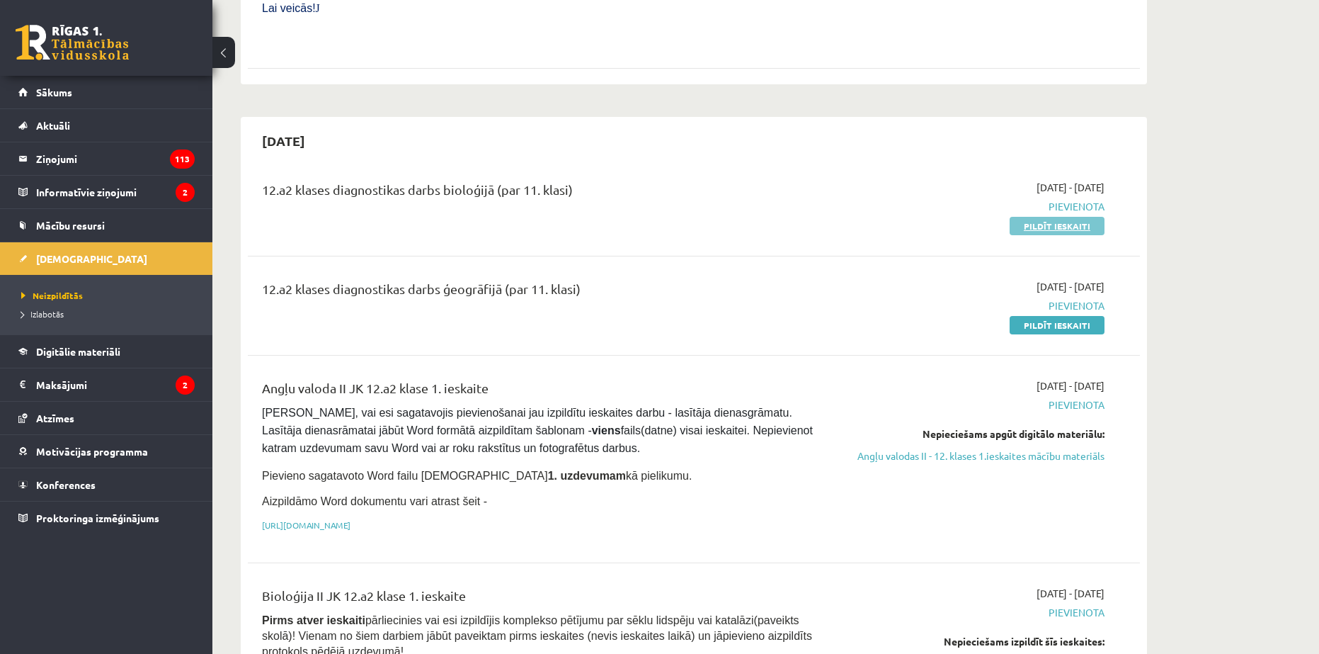
click at [1050, 217] on link "Pildīt ieskaiti" at bounding box center [1057, 226] width 95 height 18
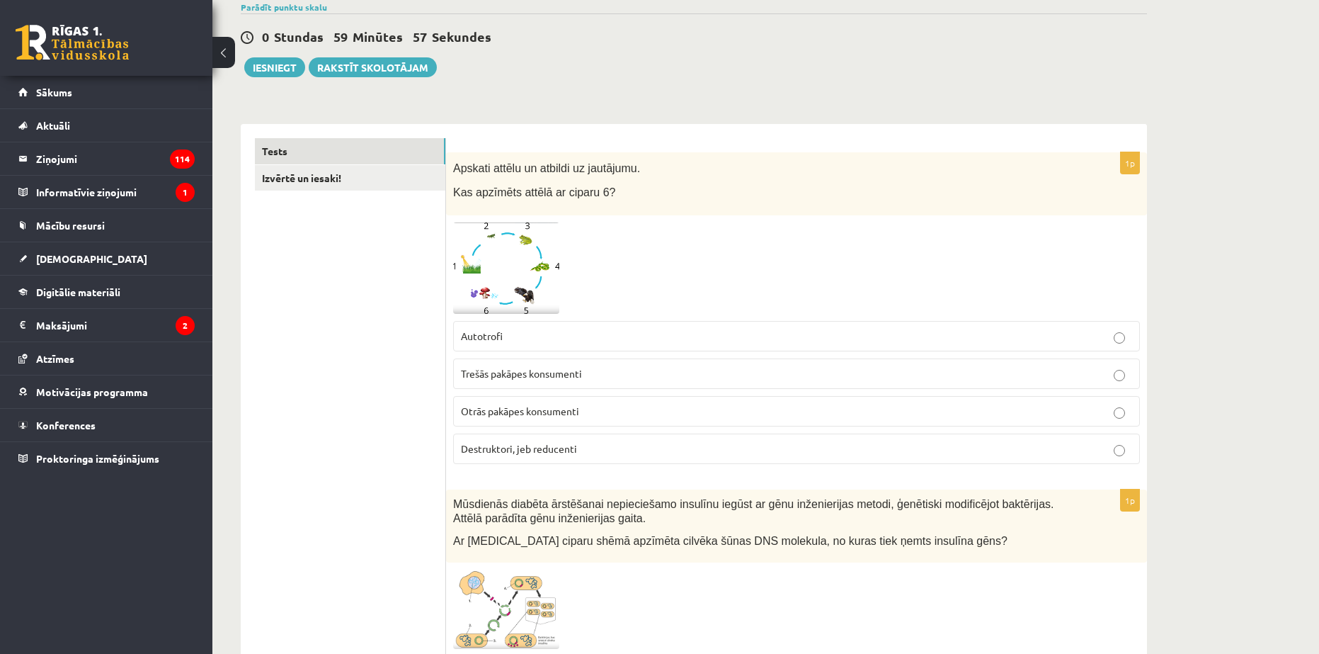
scroll to position [71, 0]
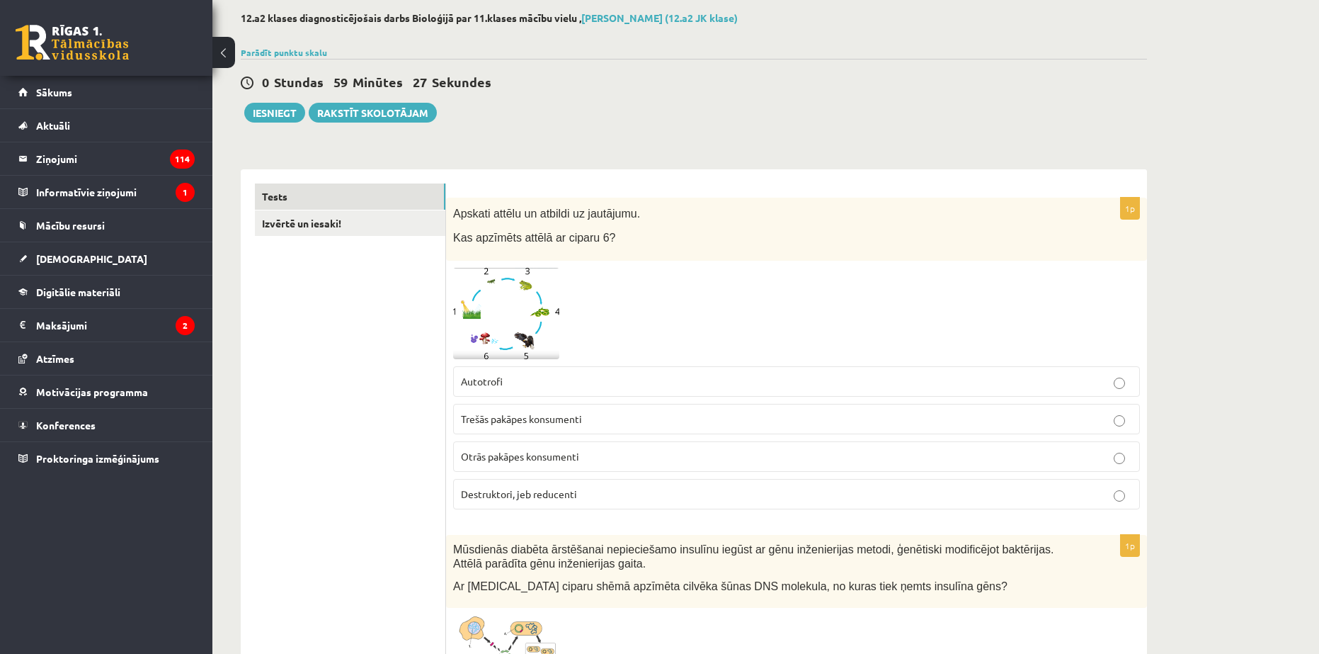
click at [512, 290] on span at bounding box center [507, 301] width 23 height 23
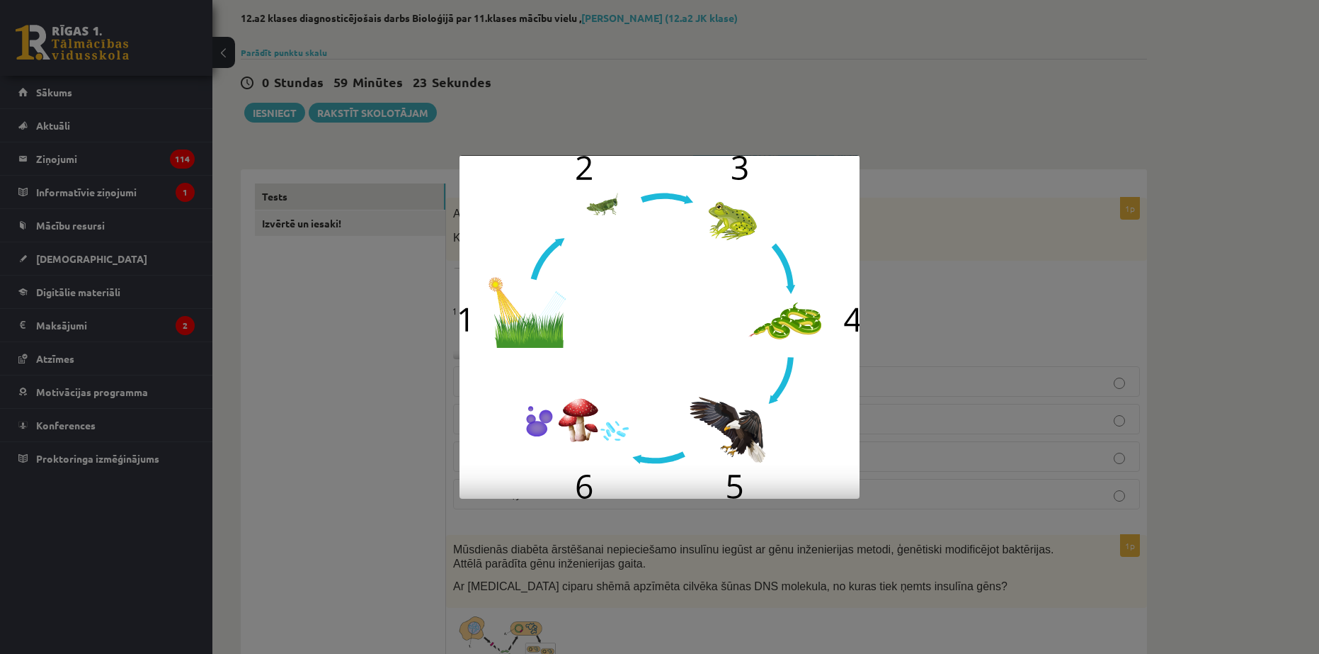
click at [1011, 408] on div at bounding box center [659, 327] width 1319 height 654
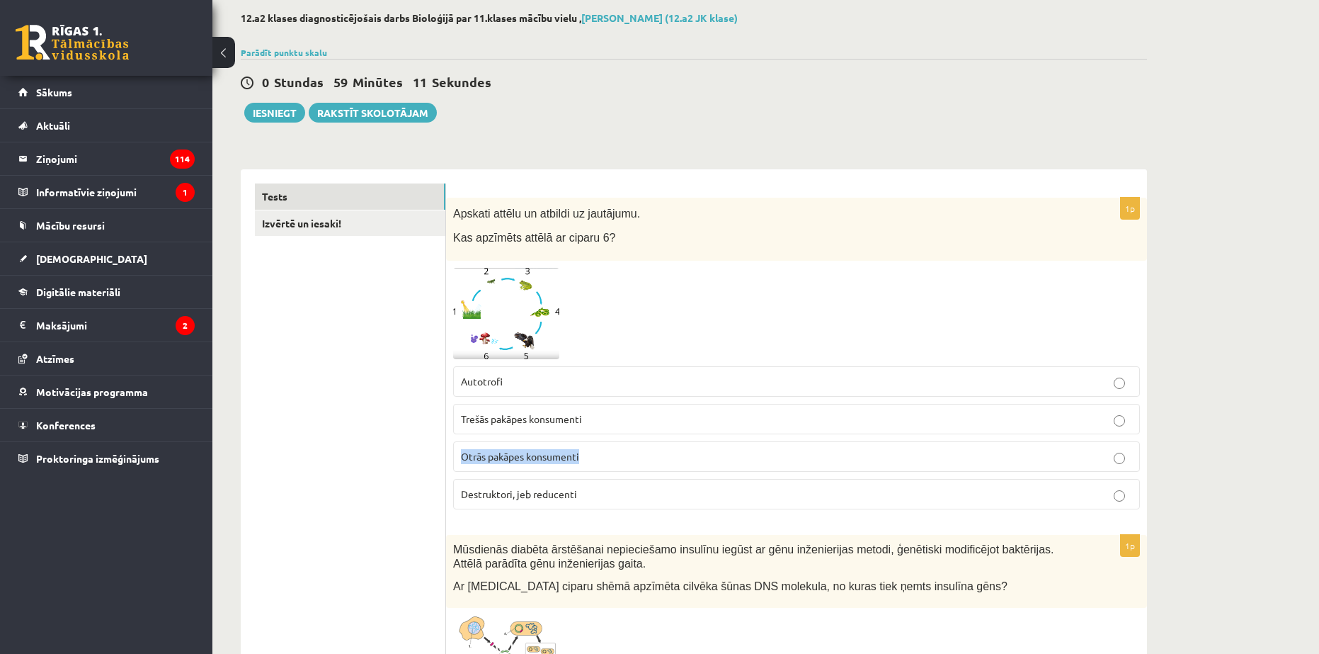
drag, startPoint x: 605, startPoint y: 449, endPoint x: 458, endPoint y: 457, distance: 147.5
click at [458, 457] on label "Otrās pakāpes konsumenti" at bounding box center [796, 456] width 687 height 30
copy span "Otrās pakāpes konsumenti"
click at [555, 494] on span "Destruktori, jeb reducenti" at bounding box center [519, 493] width 116 height 13
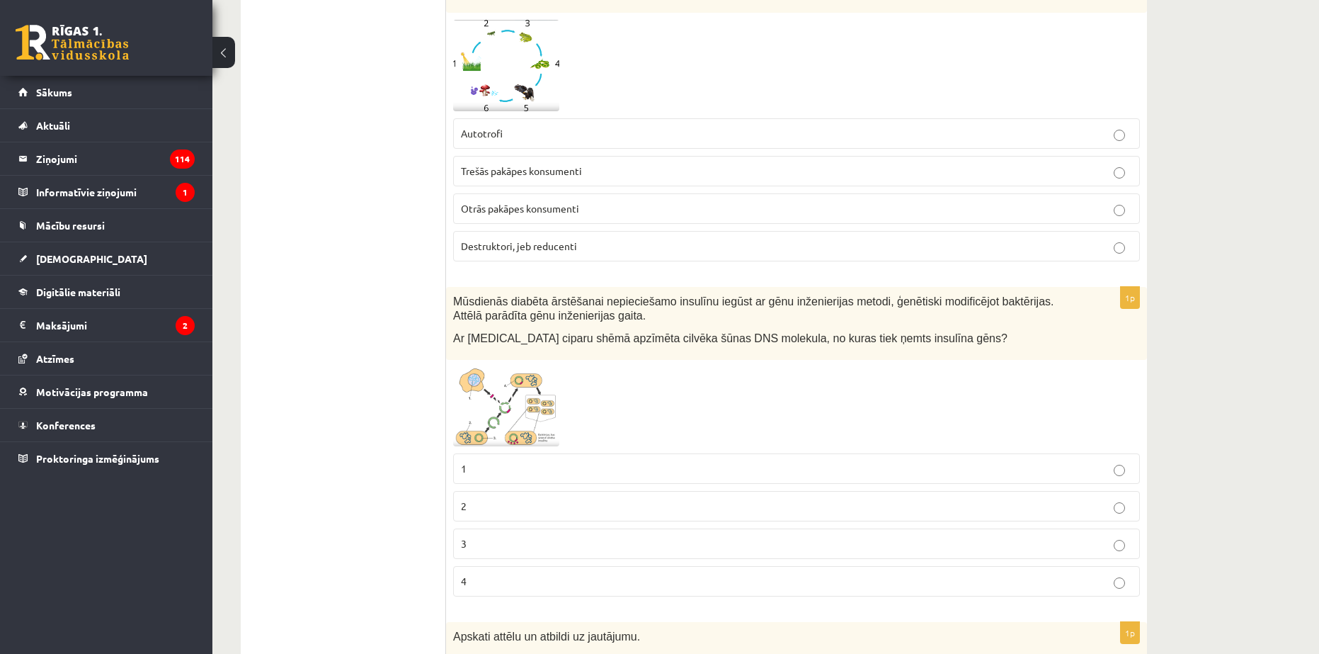
scroll to position [354, 0]
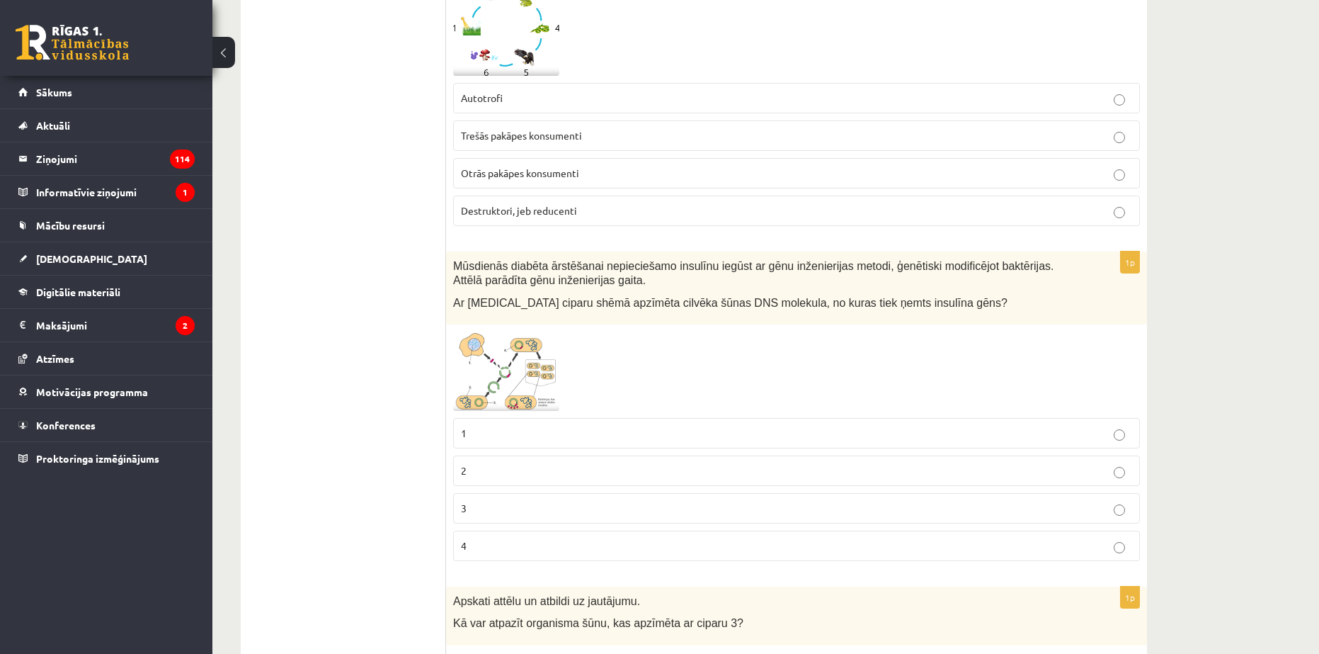
click at [550, 363] on img at bounding box center [506, 370] width 106 height 79
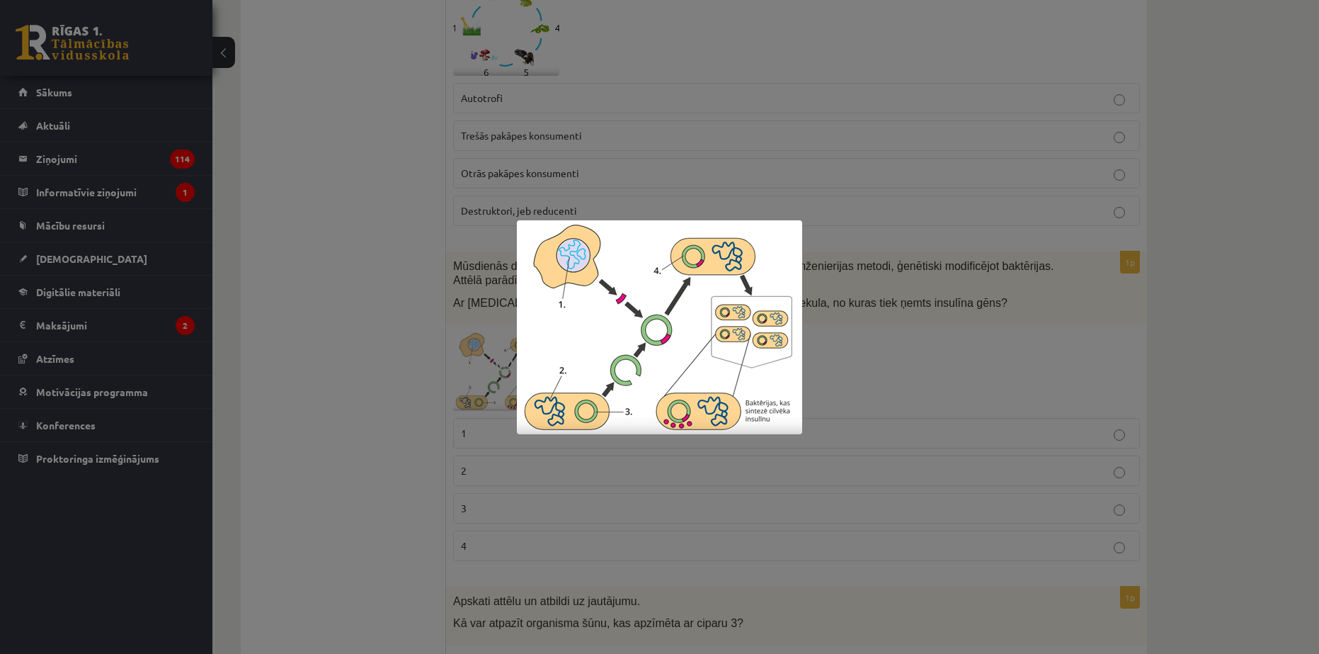
click at [496, 399] on div at bounding box center [659, 327] width 1319 height 654
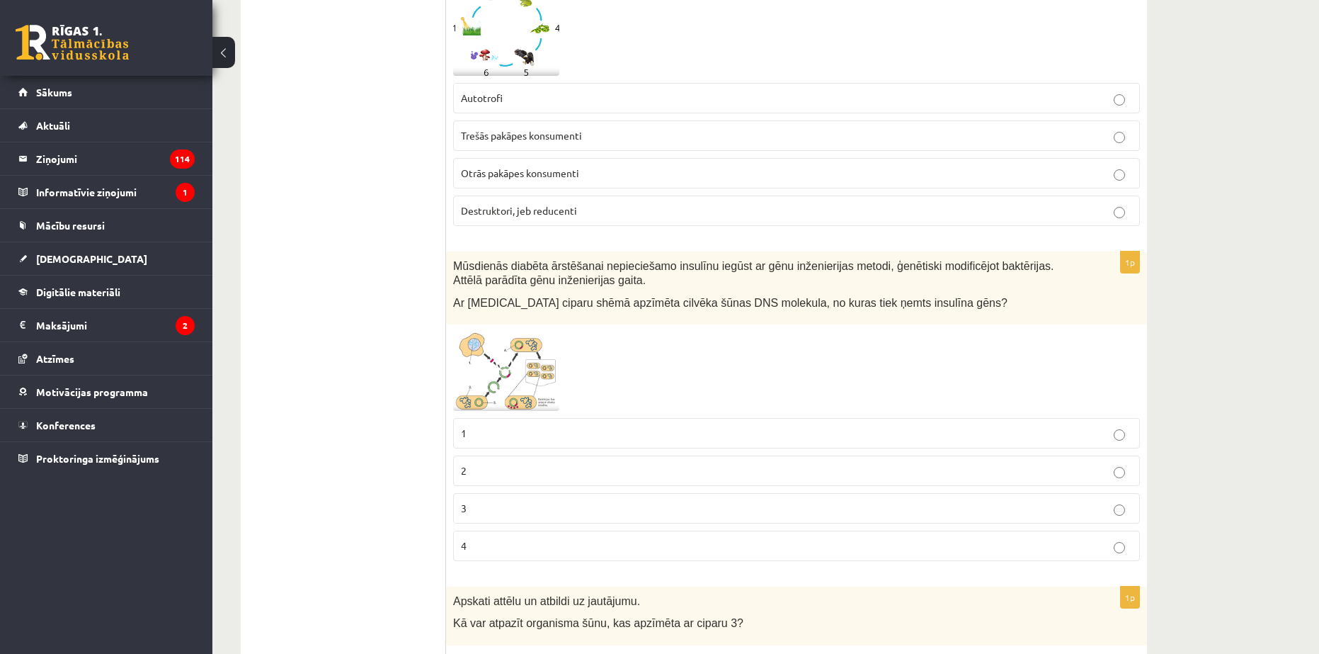
click at [528, 368] on img at bounding box center [506, 370] width 106 height 79
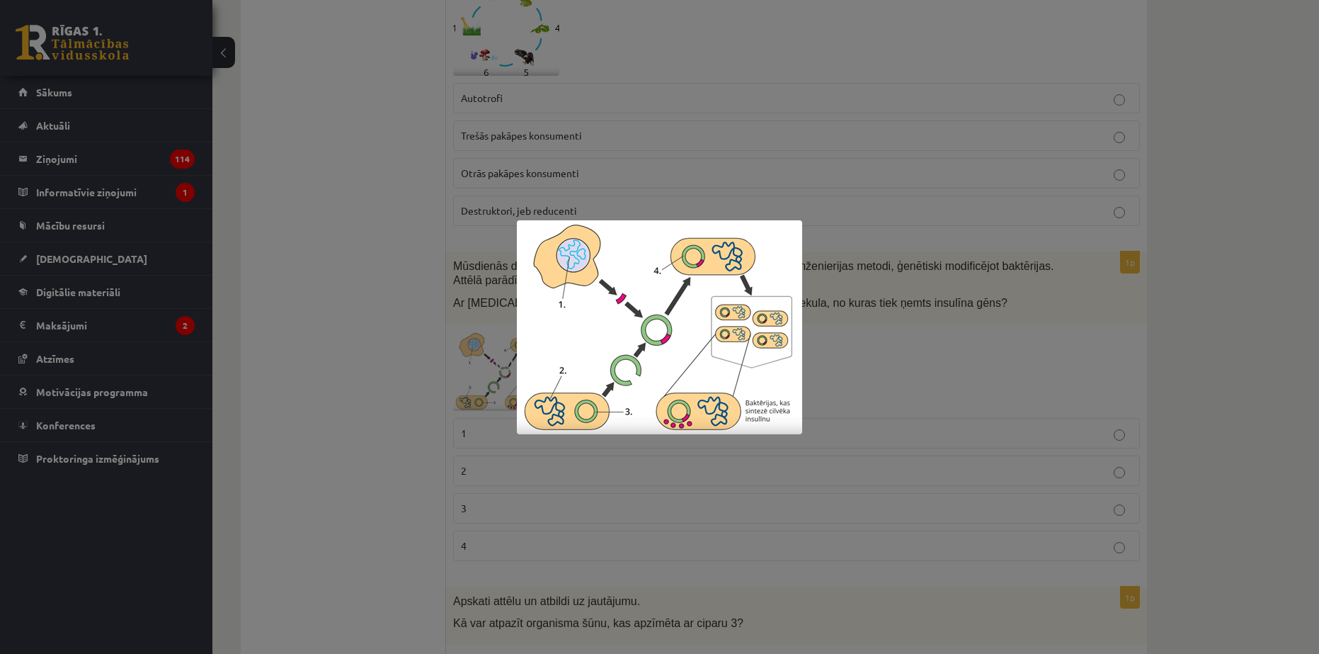
click at [475, 370] on div at bounding box center [659, 327] width 1319 height 654
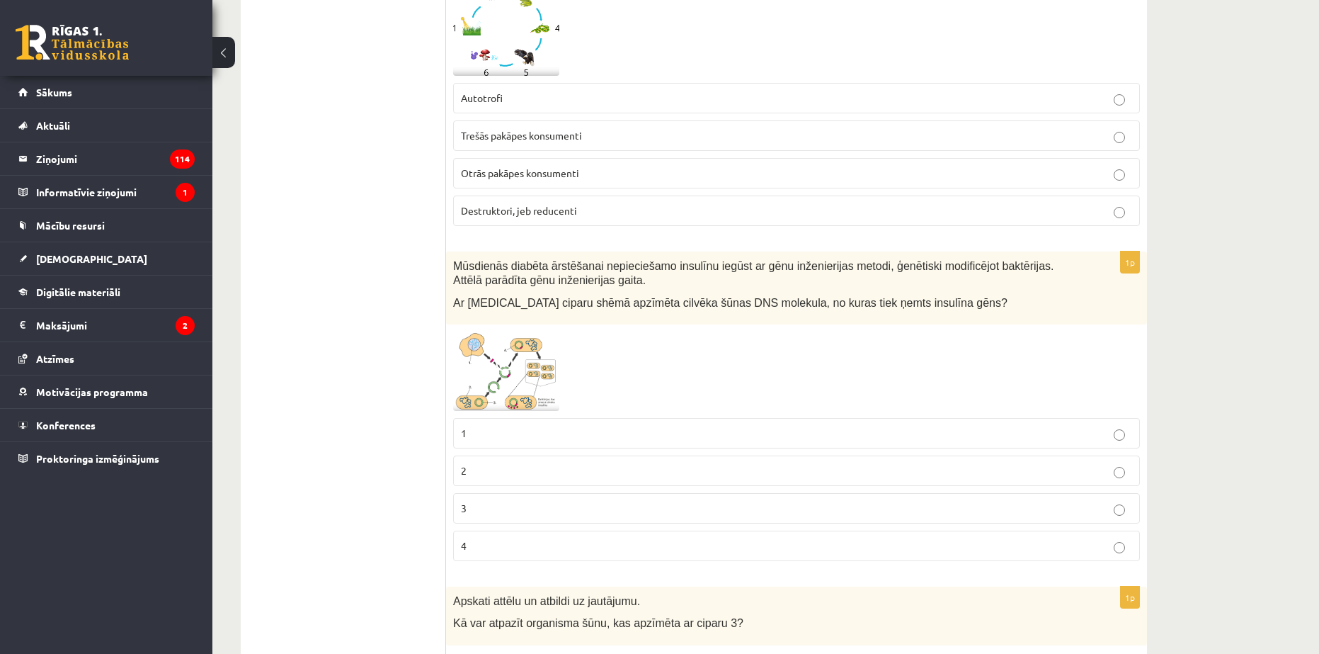
click at [478, 370] on img at bounding box center [506, 370] width 106 height 79
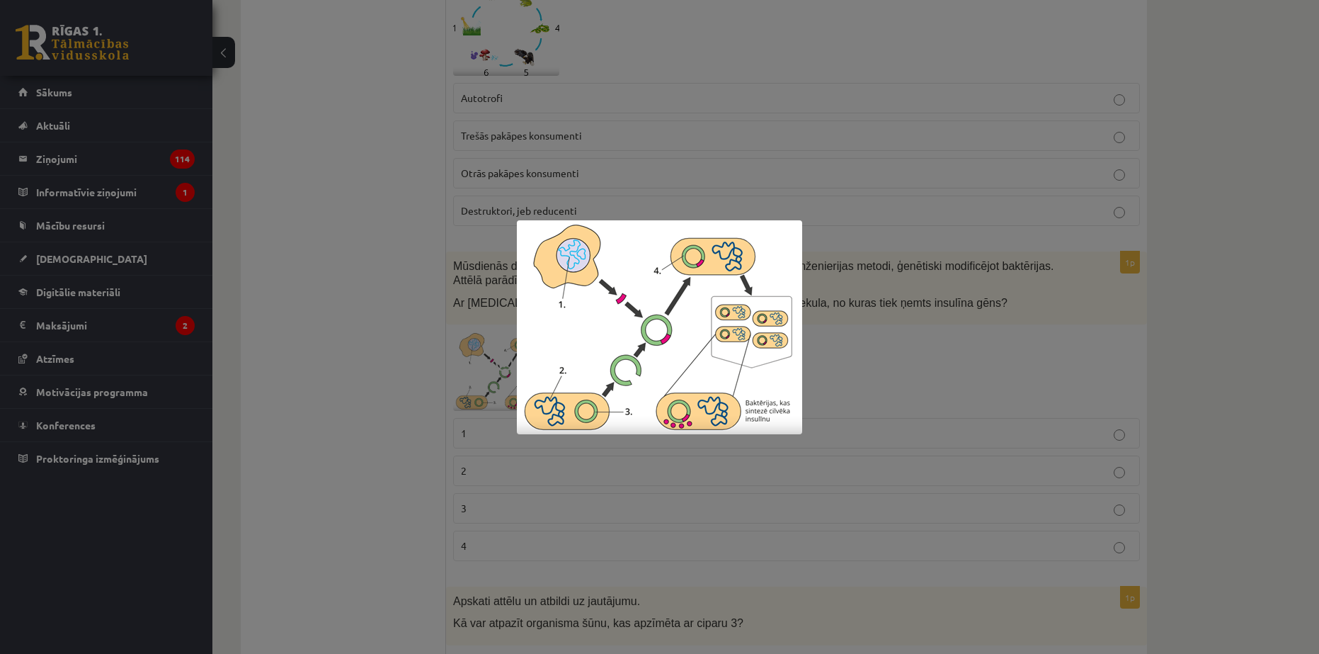
click at [478, 370] on div at bounding box center [659, 327] width 1319 height 654
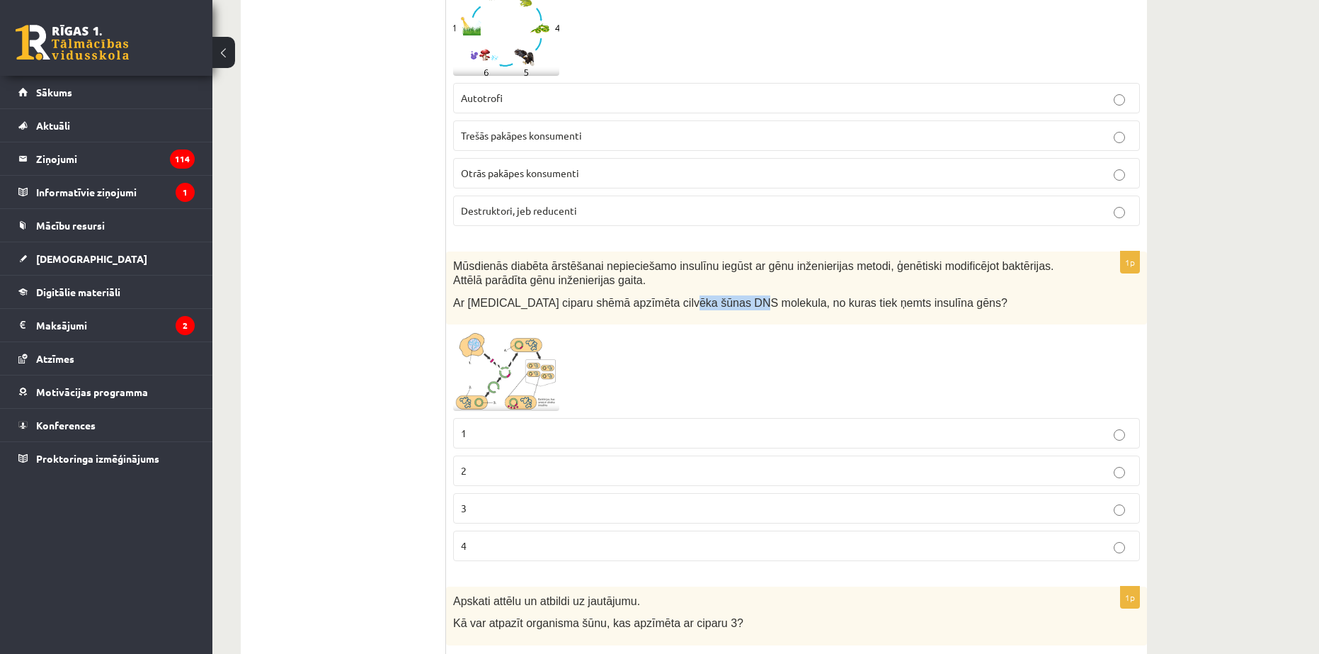
drag, startPoint x: 661, startPoint y: 305, endPoint x: 726, endPoint y: 309, distance: 65.3
click at [726, 309] on p "Ar [MEDICAL_DATA] ciparu shēmā apzīmēta cilvēka šūnas DNS molekula, no kuras ti…" at bounding box center [761, 302] width 616 height 15
click at [613, 307] on span "Ar [MEDICAL_DATA] ciparu shēmā apzīmēta cilvēka šūnas DNS molekula, no kuras ti…" at bounding box center [730, 303] width 555 height 12
drag, startPoint x: 598, startPoint y: 303, endPoint x: 723, endPoint y: 301, distance: 124.7
click at [723, 301] on span "Ar [MEDICAL_DATA] ciparu shēmā apzīmēta cilvēka šūnas DNS molekula, no kuras ti…" at bounding box center [730, 303] width 555 height 12
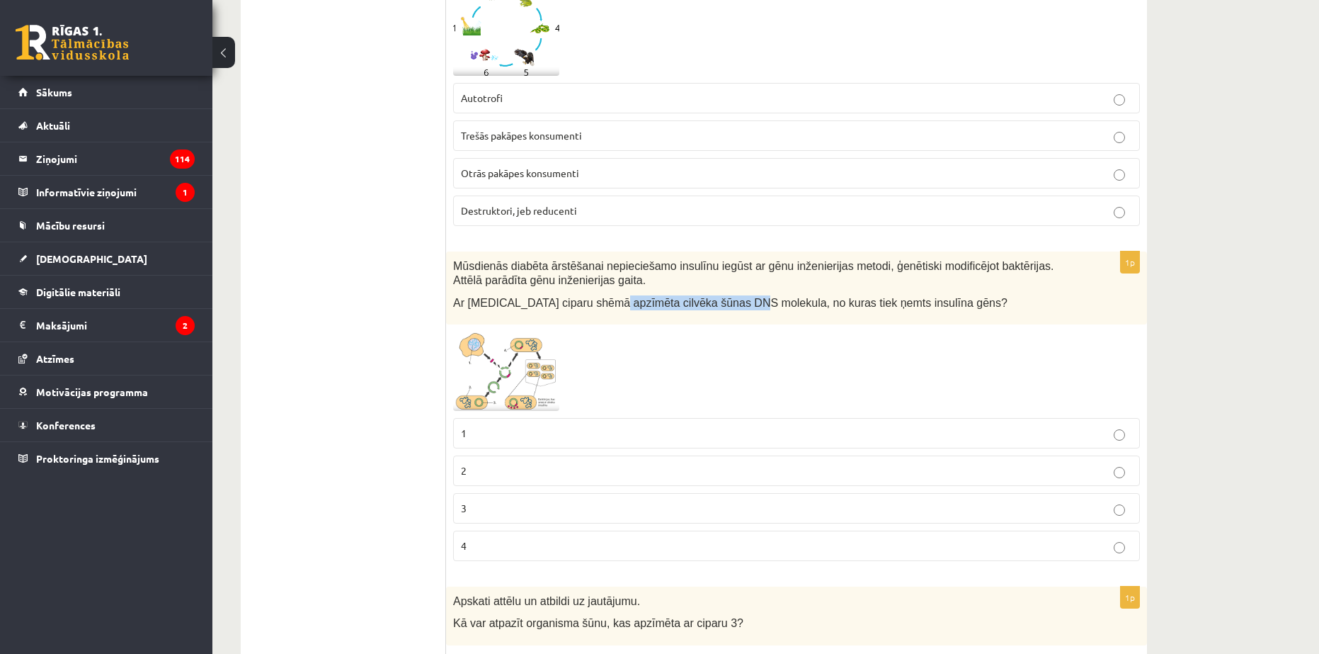
copy span "cilvēka šūnas DNS molekula"
click at [465, 343] on img at bounding box center [506, 370] width 106 height 79
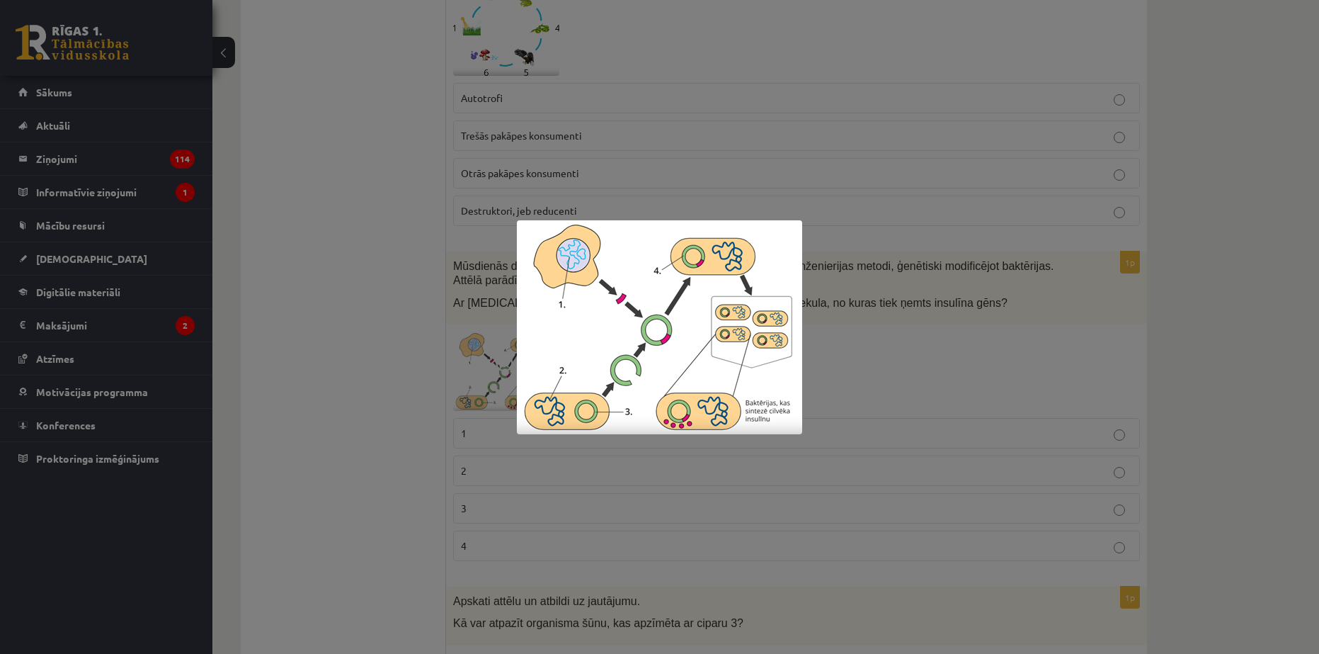
click at [445, 339] on div at bounding box center [659, 327] width 1319 height 654
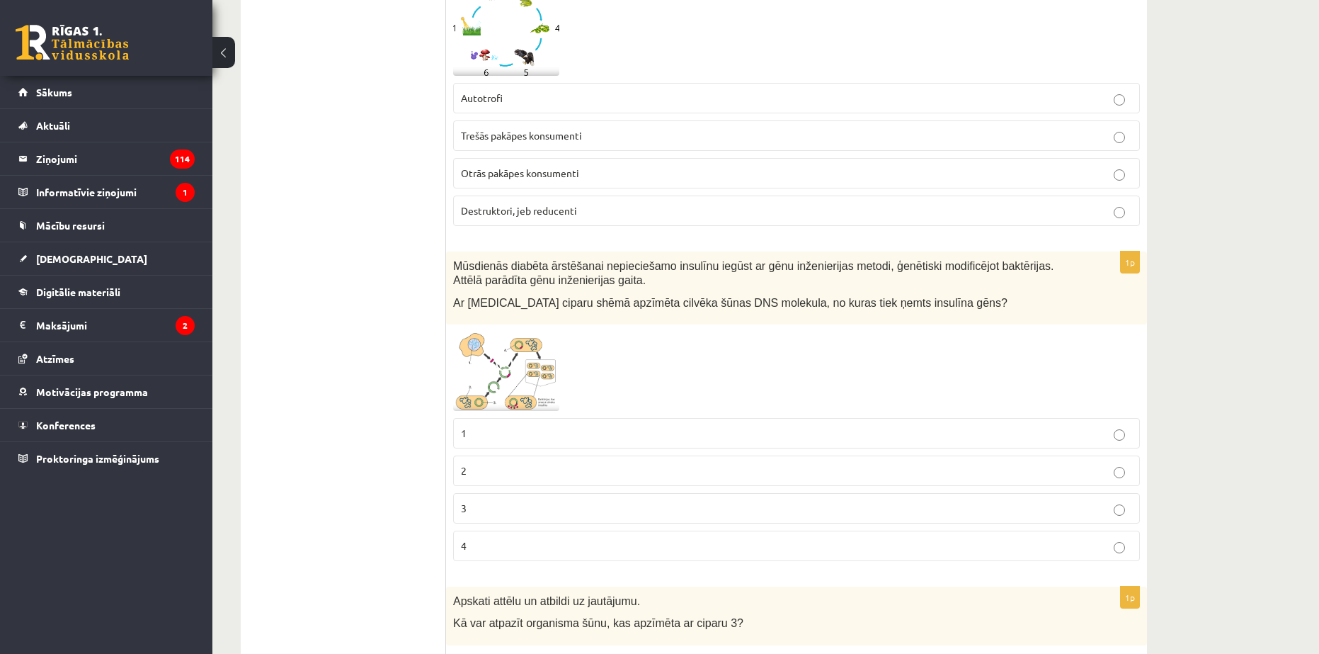
click at [516, 467] on p "2" at bounding box center [796, 470] width 671 height 15
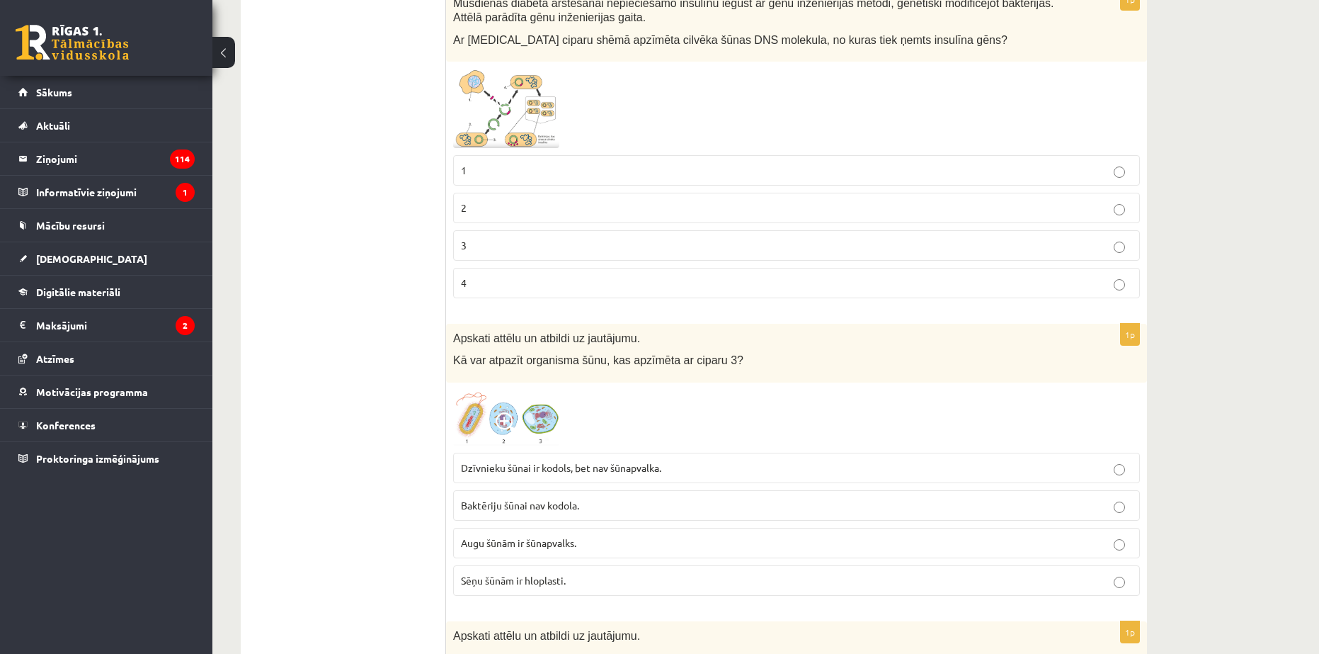
scroll to position [637, 0]
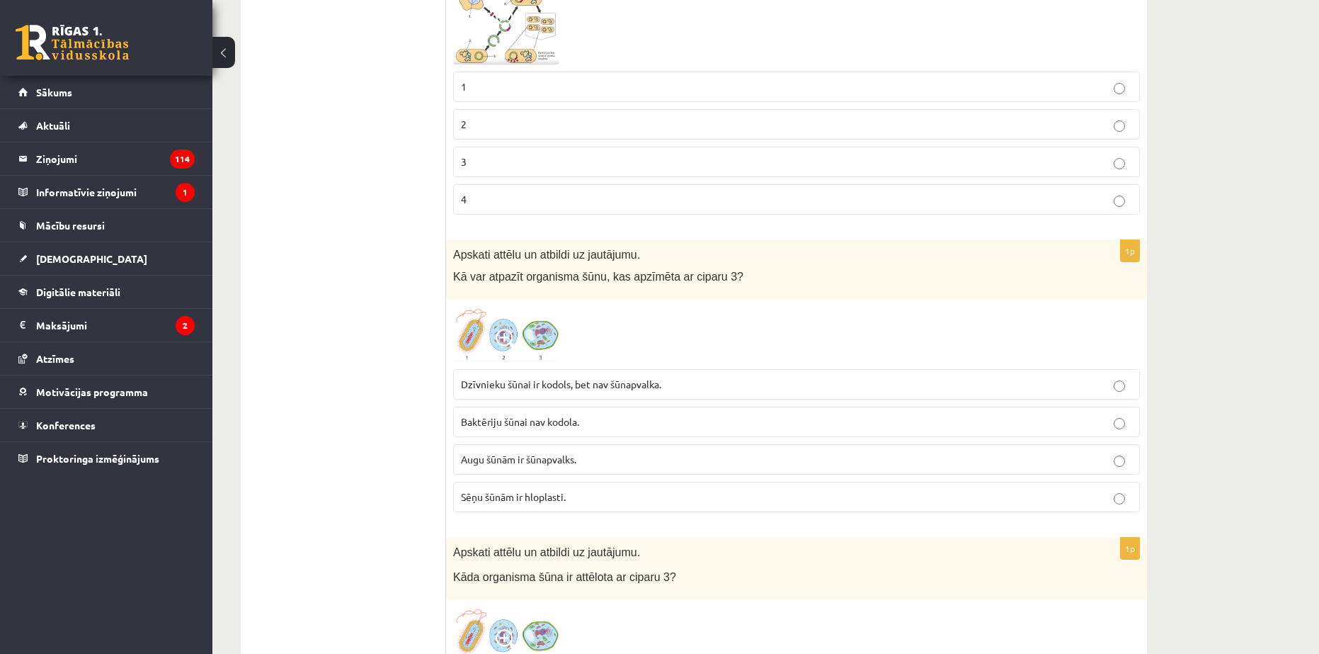
scroll to position [708, 0]
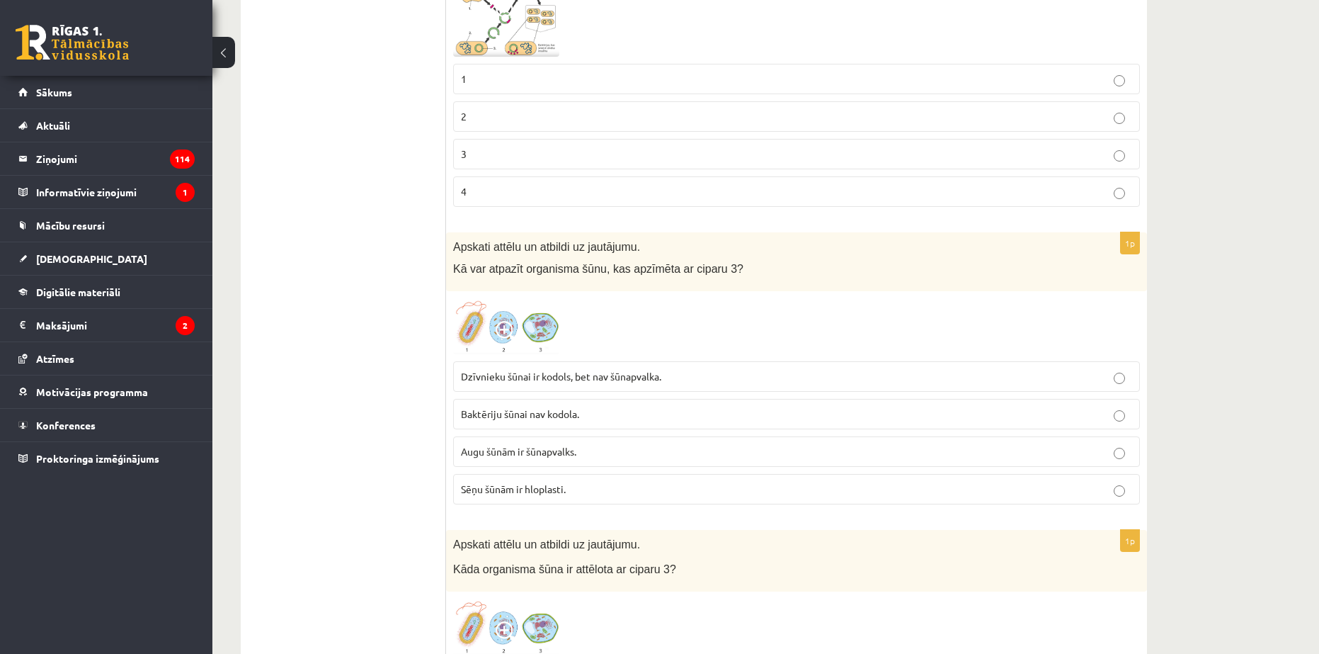
click at [515, 323] on span at bounding box center [507, 332] width 23 height 23
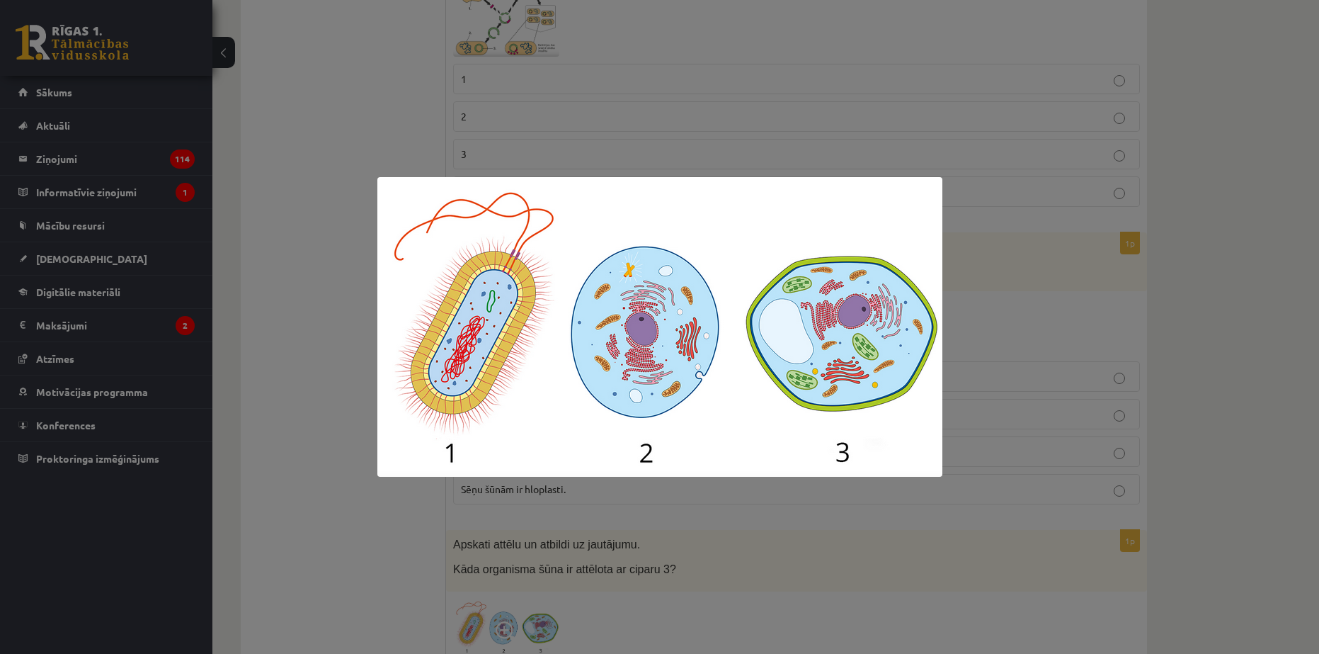
click at [630, 501] on div at bounding box center [659, 327] width 1319 height 654
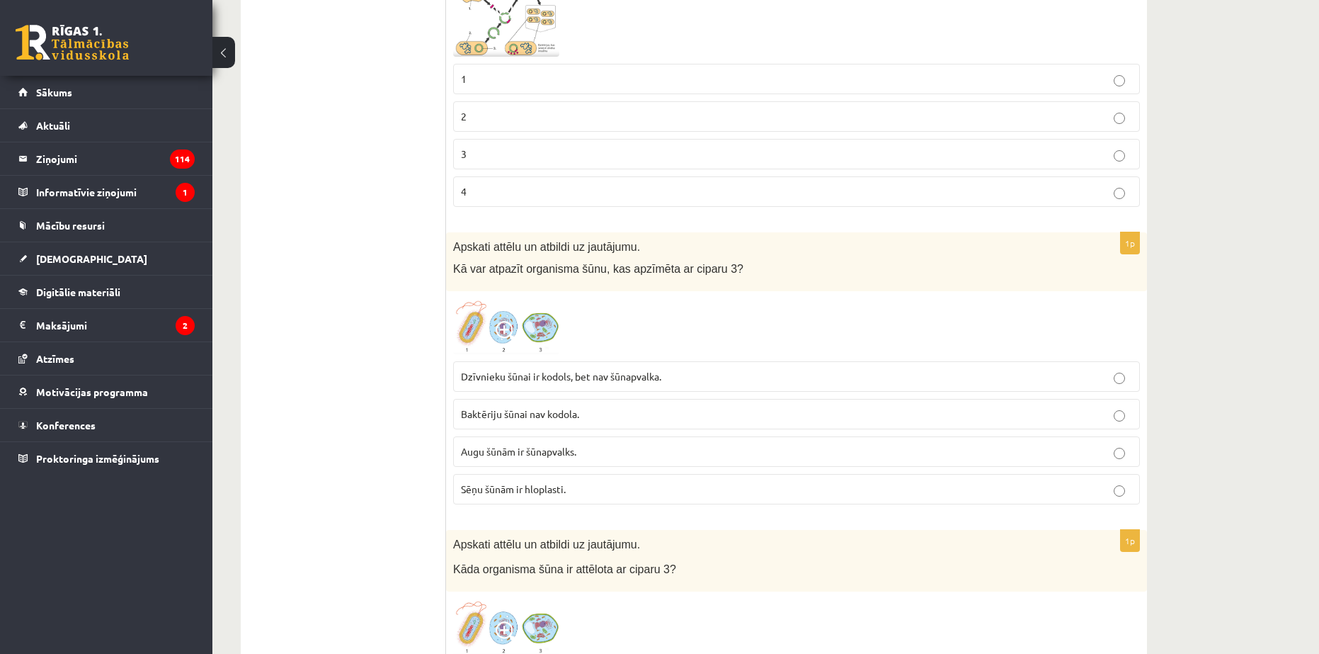
click at [516, 339] on span at bounding box center [507, 332] width 23 height 23
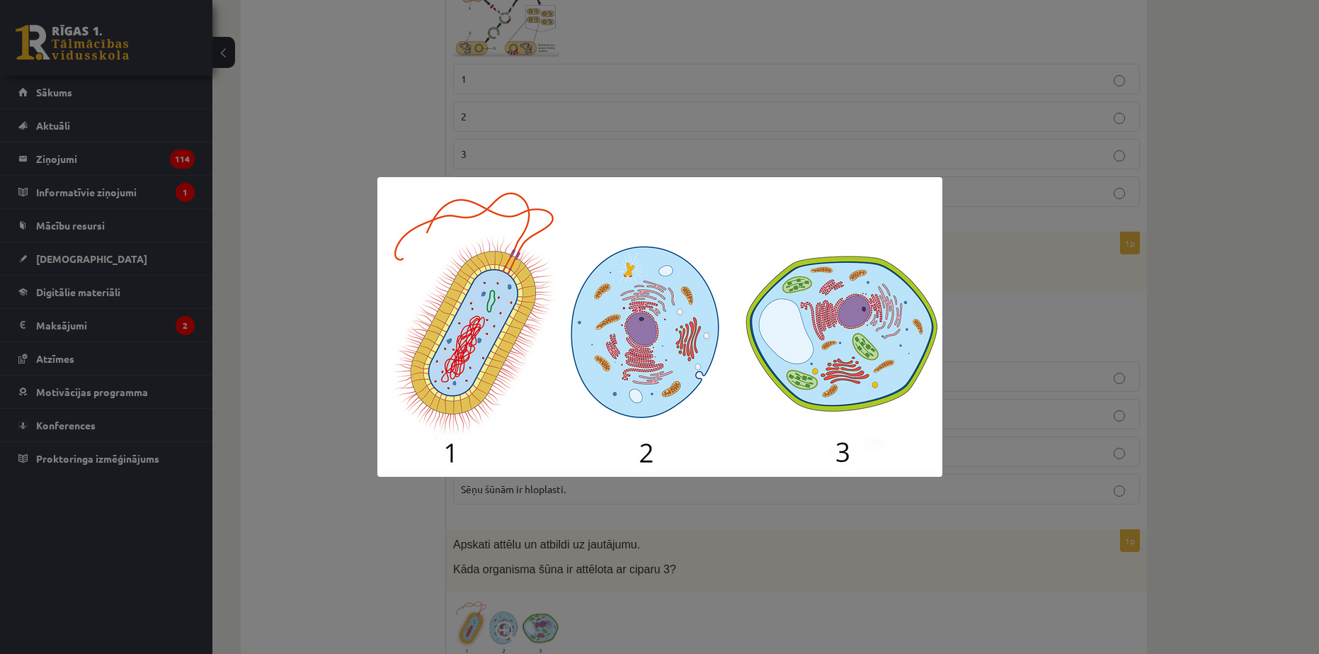
click at [567, 512] on div at bounding box center [659, 327] width 1319 height 654
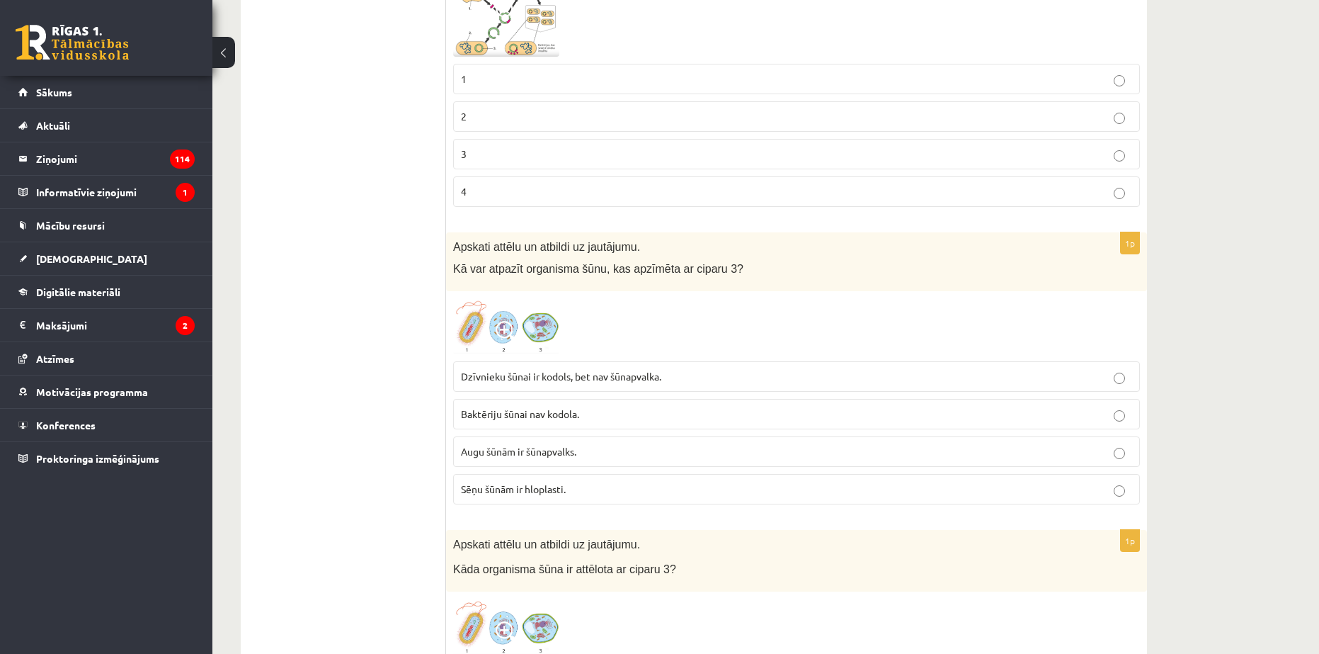
click at [535, 420] on span "Baktēriju šūnai nav kodola." at bounding box center [520, 413] width 118 height 13
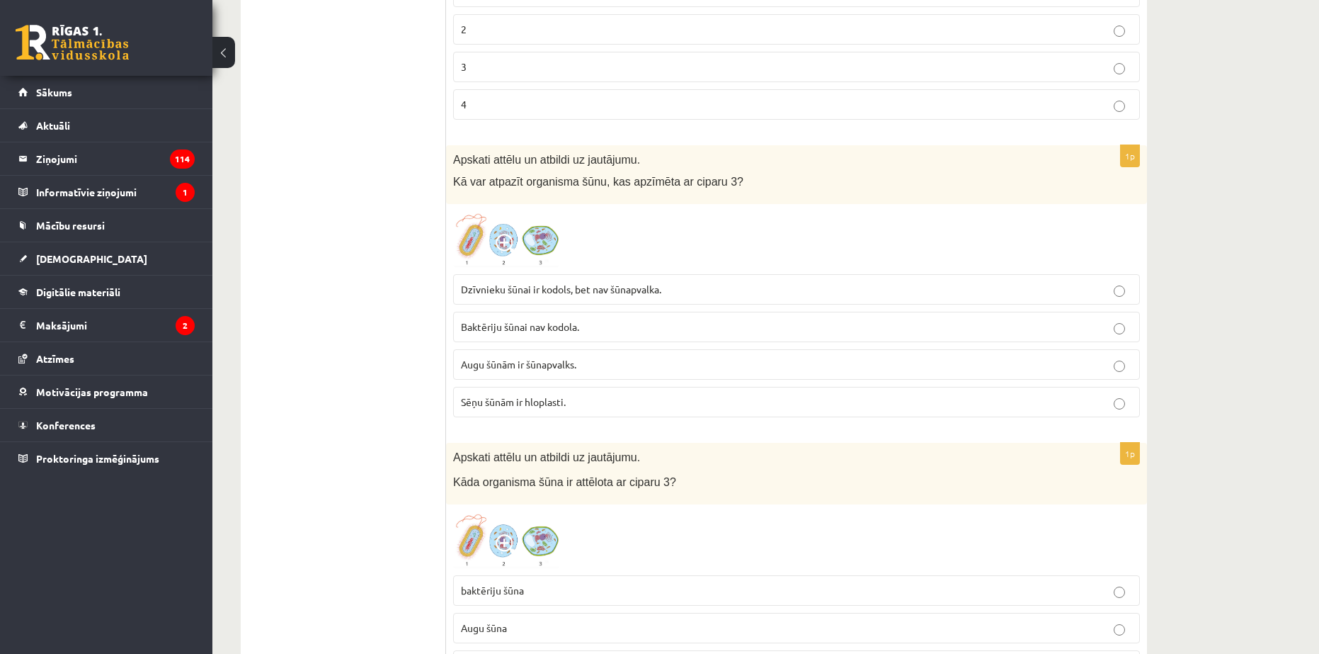
scroll to position [779, 0]
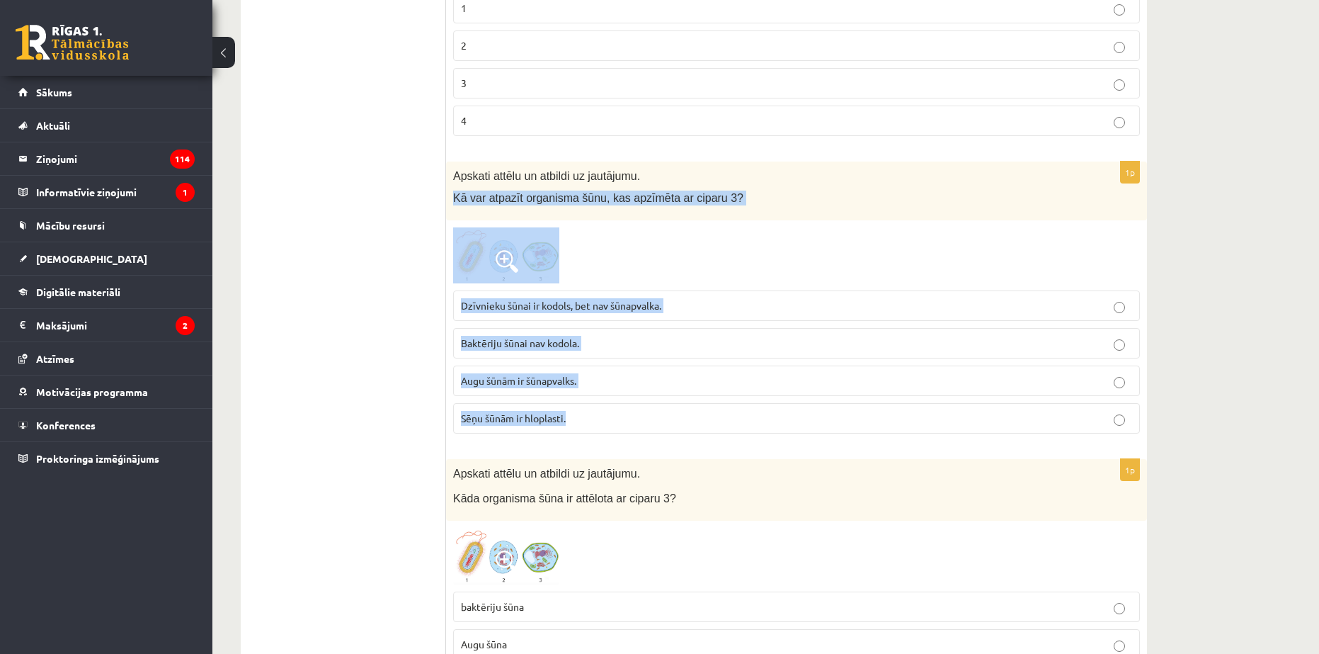
drag, startPoint x: 455, startPoint y: 199, endPoint x: 715, endPoint y: 409, distance: 334.3
click at [715, 409] on div "1p Apskati attēlu un atbildi uz jautājumu. Kā var atpazīt organisma šūnu, kas a…" at bounding box center [796, 302] width 701 height 283
copy div "Kā var atpazīt organisma šūnu, kas apzīmēta ar ciparu 3? Dzīvnieku šūnai ir kod…"
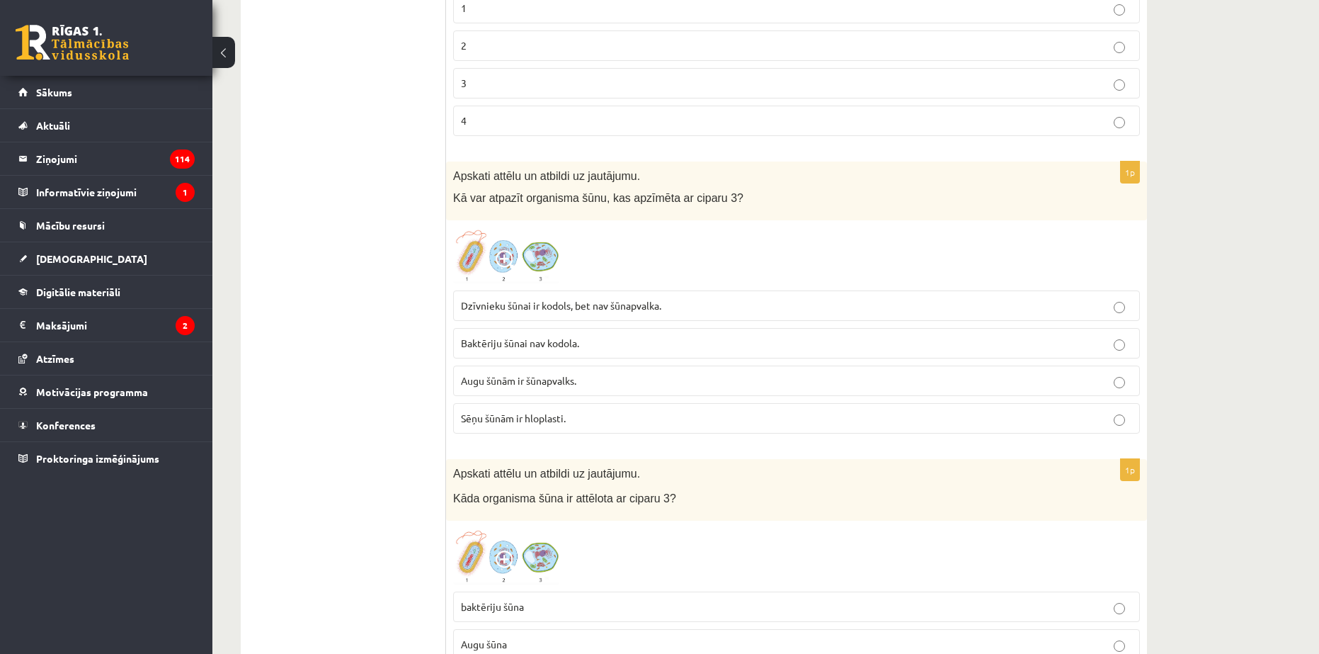
click at [628, 304] on span "Dzīvnieku šūnai ir kodols, bet nav šūnapvalka." at bounding box center [561, 305] width 200 height 13
click at [516, 235] on img at bounding box center [506, 255] width 106 height 57
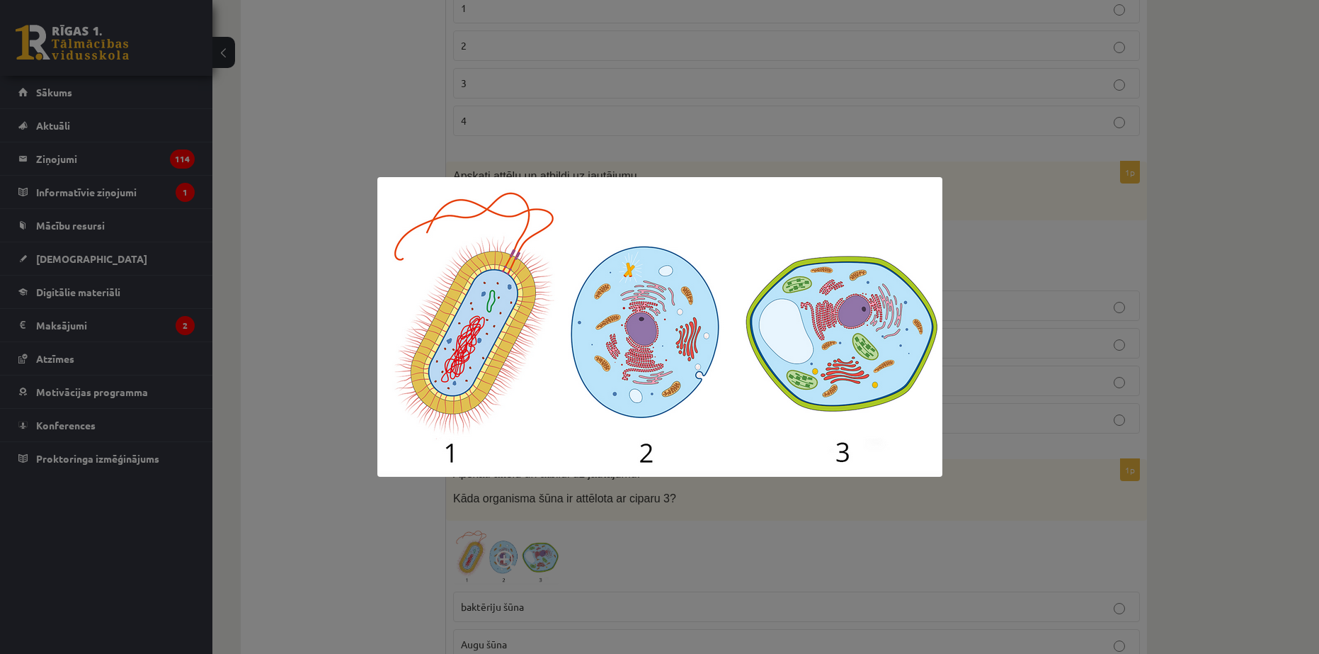
click at [436, 87] on div at bounding box center [659, 327] width 1319 height 654
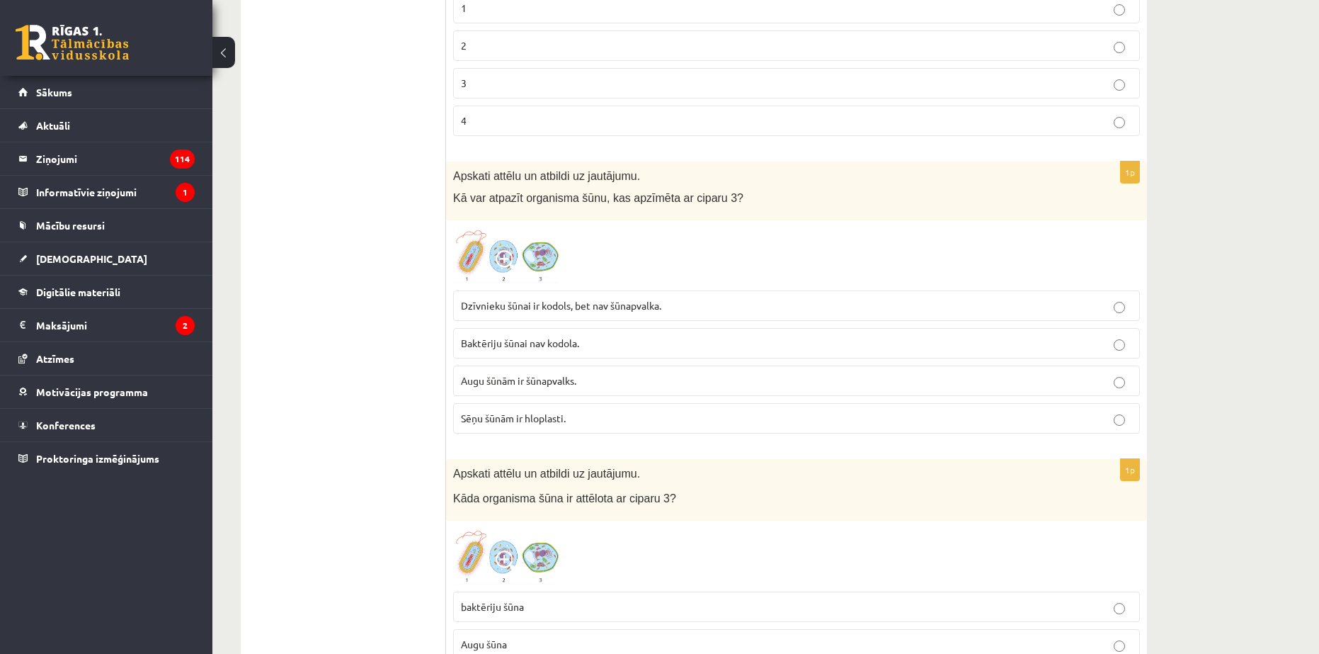
click at [501, 427] on label "Sēņu šūnām ir hloplasti." at bounding box center [796, 418] width 687 height 30
click at [547, 263] on img at bounding box center [506, 255] width 106 height 57
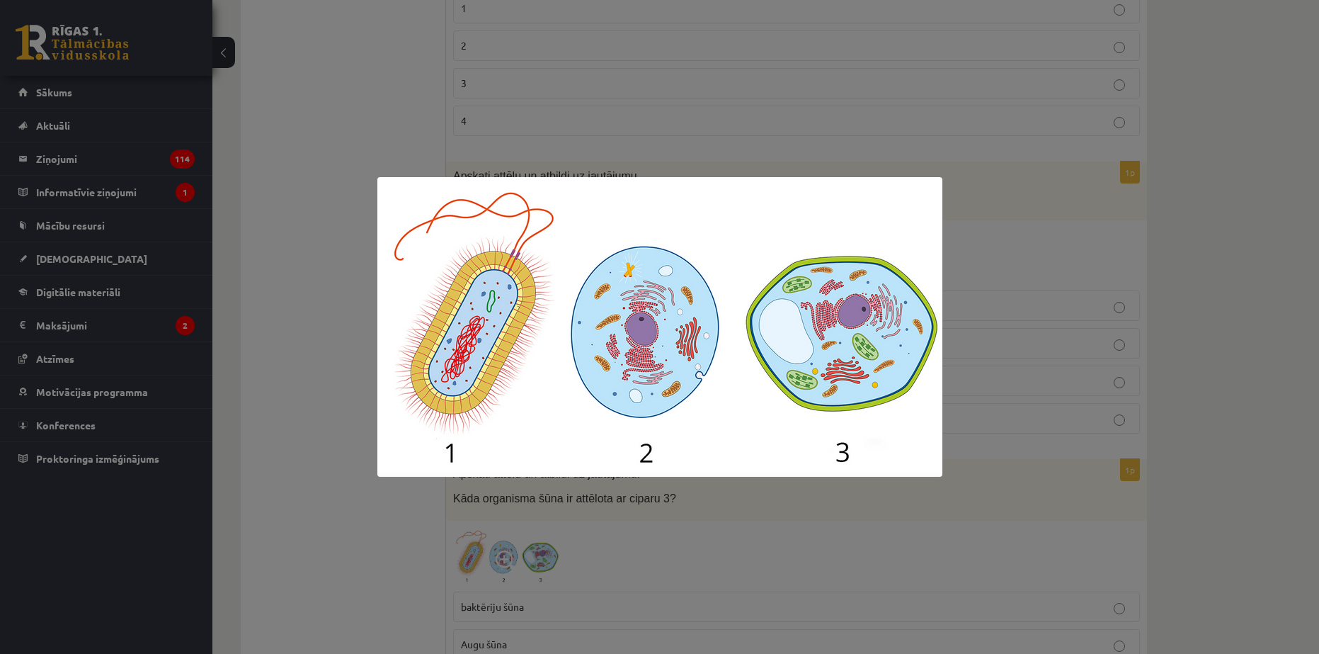
click at [546, 87] on div at bounding box center [659, 327] width 1319 height 654
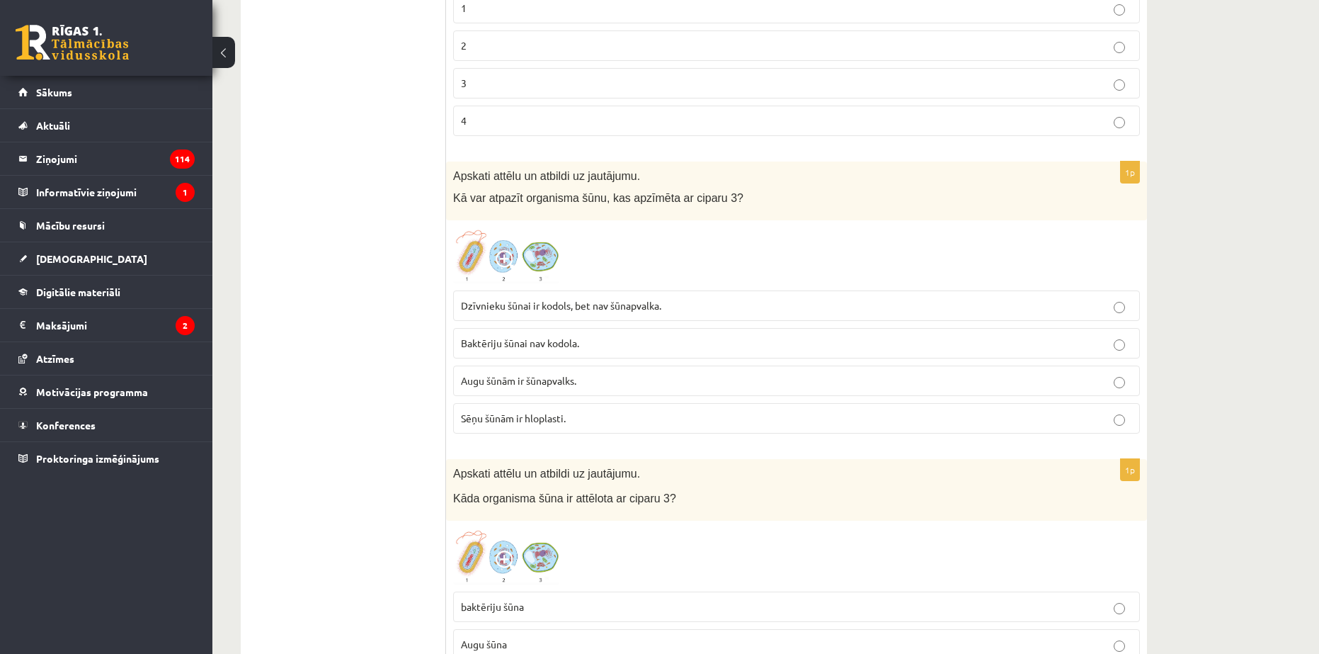
click at [539, 307] on span "Dzīvnieku šūnai ir kodols, bet nav šūnapvalka." at bounding box center [561, 305] width 200 height 13
click at [559, 382] on span "Augu šūnām ir šūnapvalks." at bounding box center [518, 380] width 115 height 13
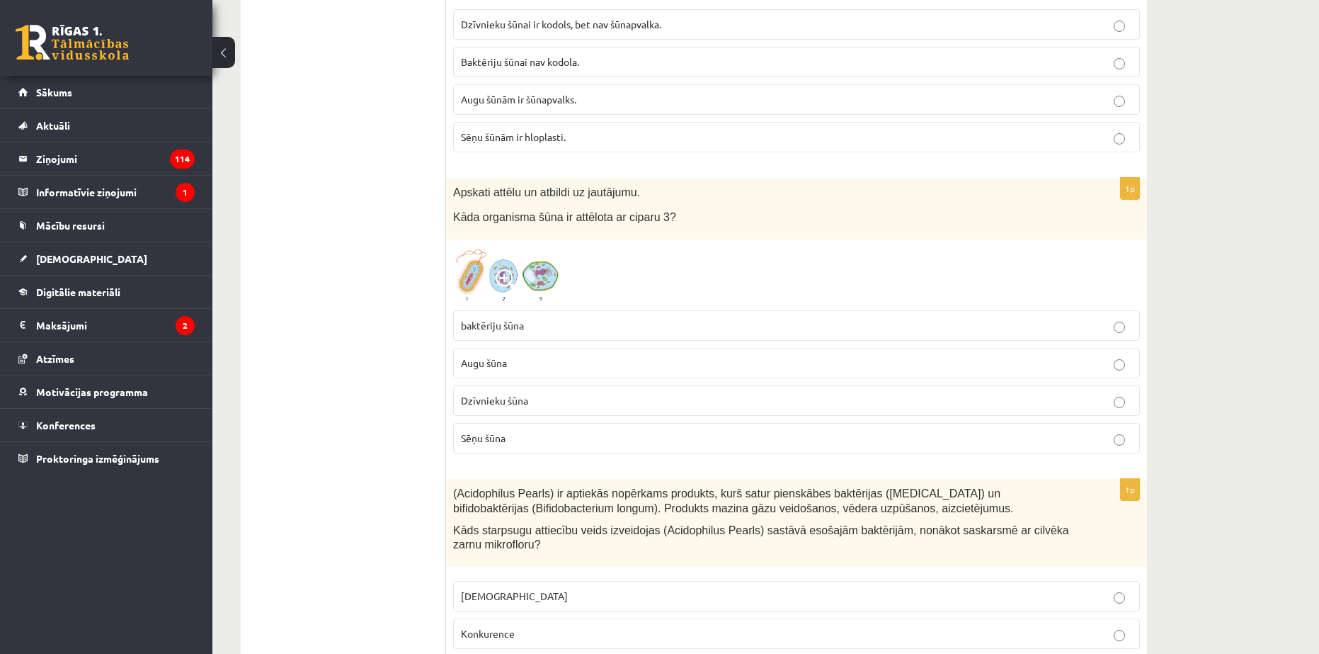
scroll to position [1062, 0]
click at [533, 397] on p "Dzīvnieku šūna" at bounding box center [796, 398] width 671 height 15
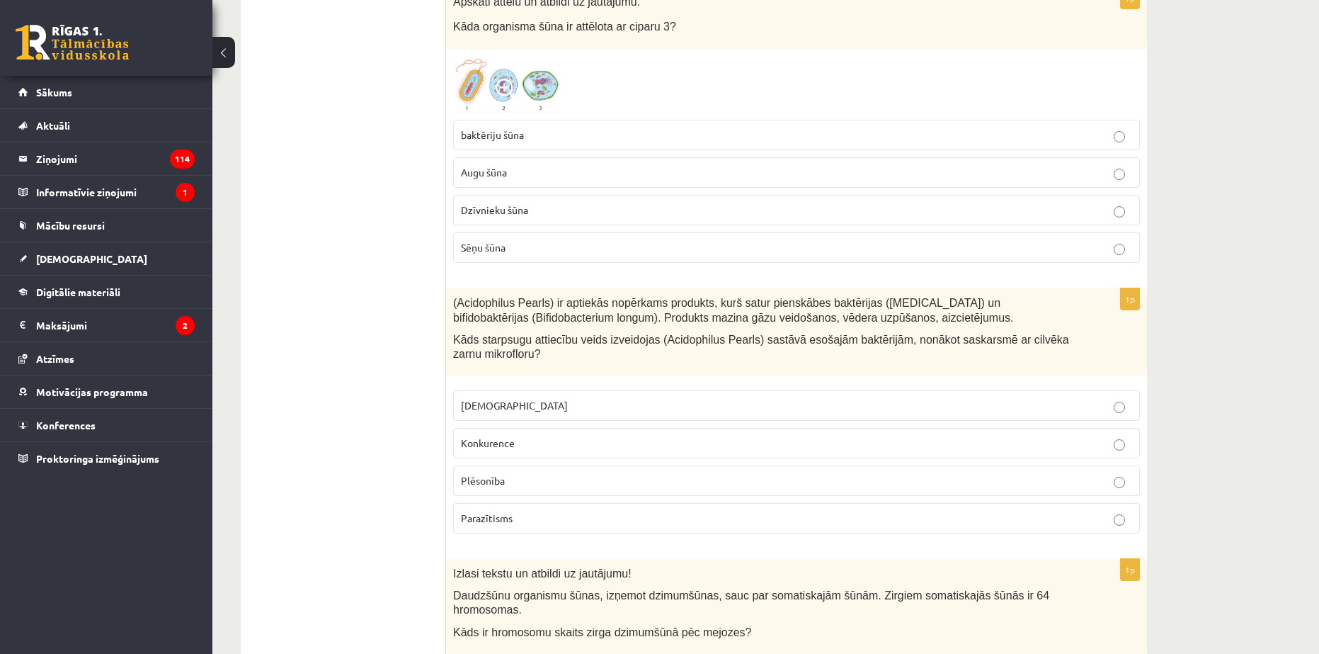
scroll to position [1275, 0]
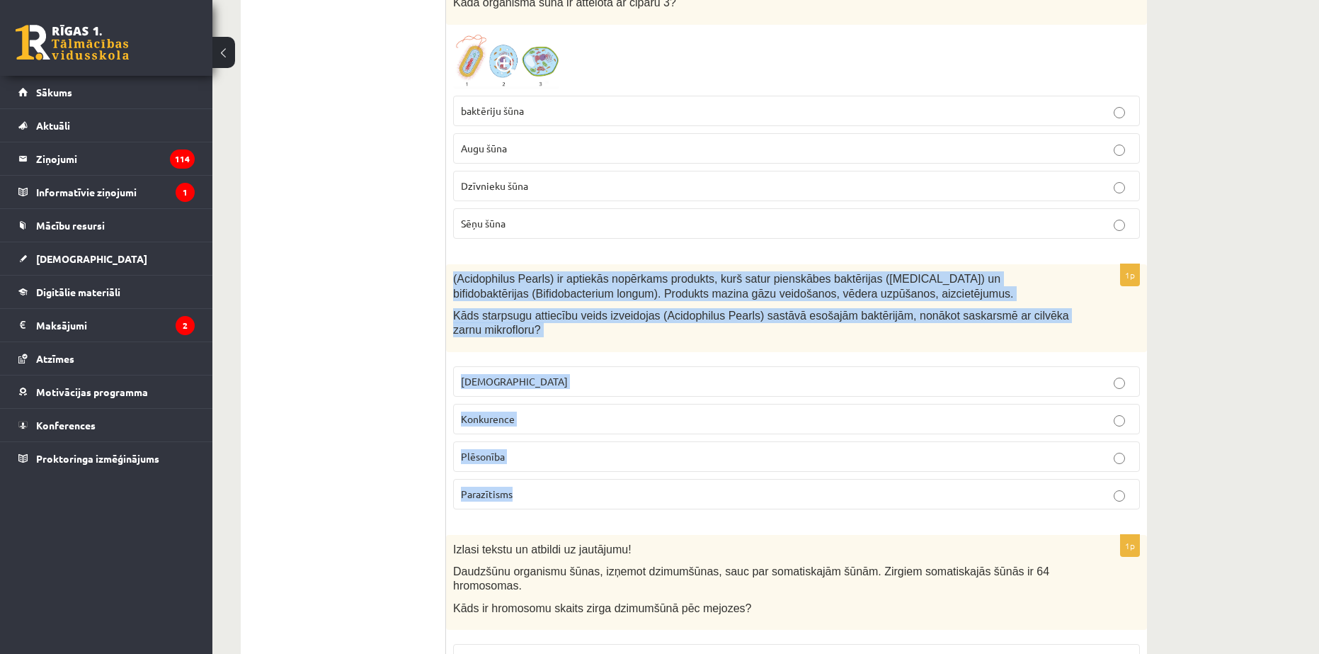
drag, startPoint x: 453, startPoint y: 278, endPoint x: 600, endPoint y: 485, distance: 254.1
click at [600, 485] on div "1p (Acidophilus Pearls) ir aptiekās nopērkams produkts, kurš satur pienskābes b…" at bounding box center [796, 392] width 701 height 256
copy div "(Acidophilus Pearls) ir aptiekās nopērkams produkts, kurš satur pienskābes bakt…"
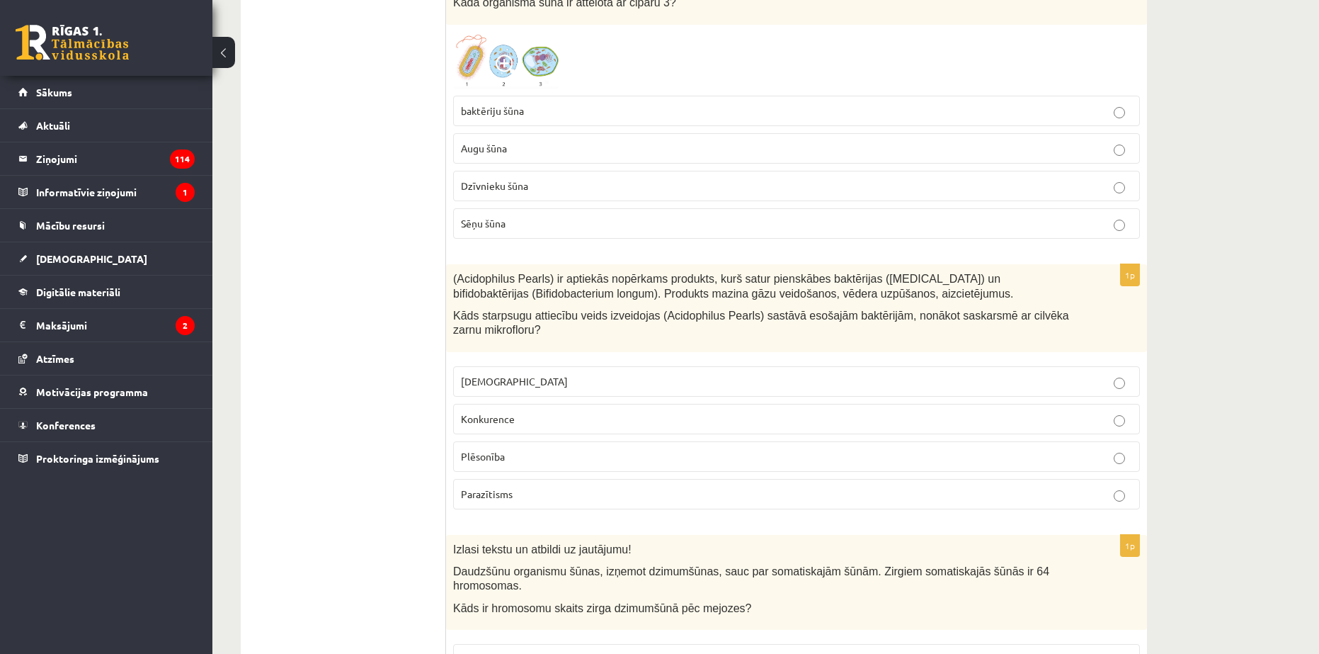
click at [468, 419] on span "Konkurence" at bounding box center [488, 418] width 54 height 13
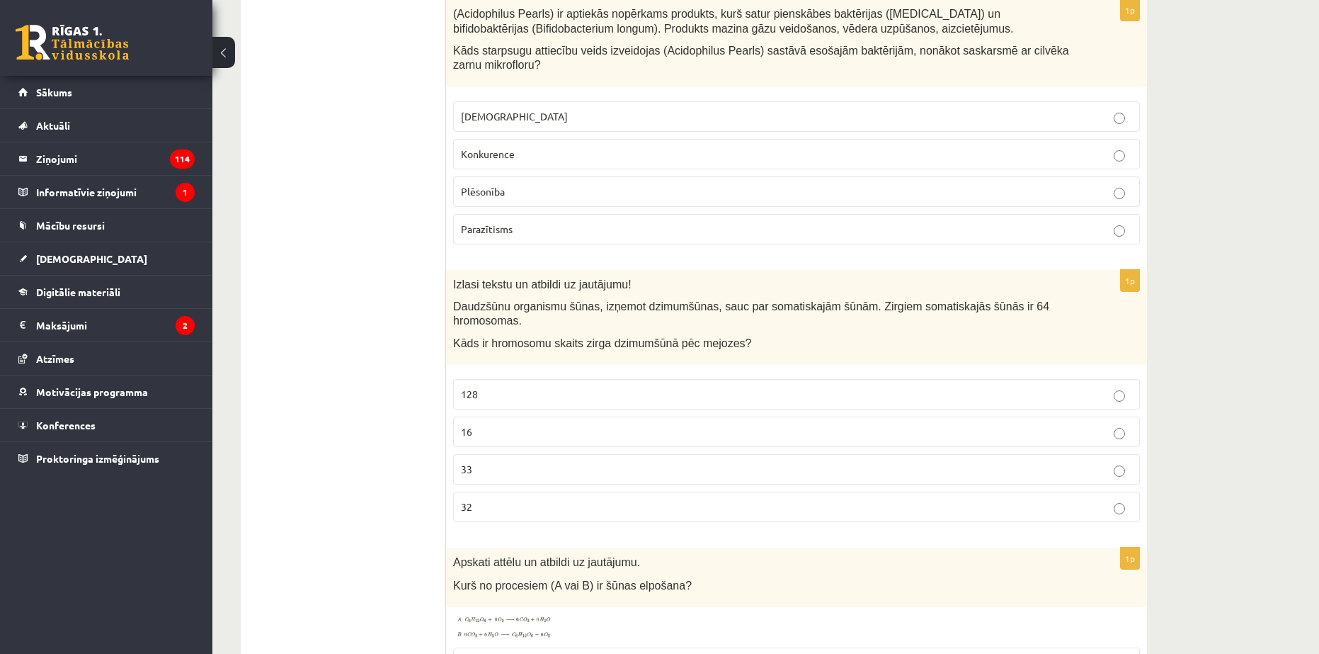
scroll to position [1558, 0]
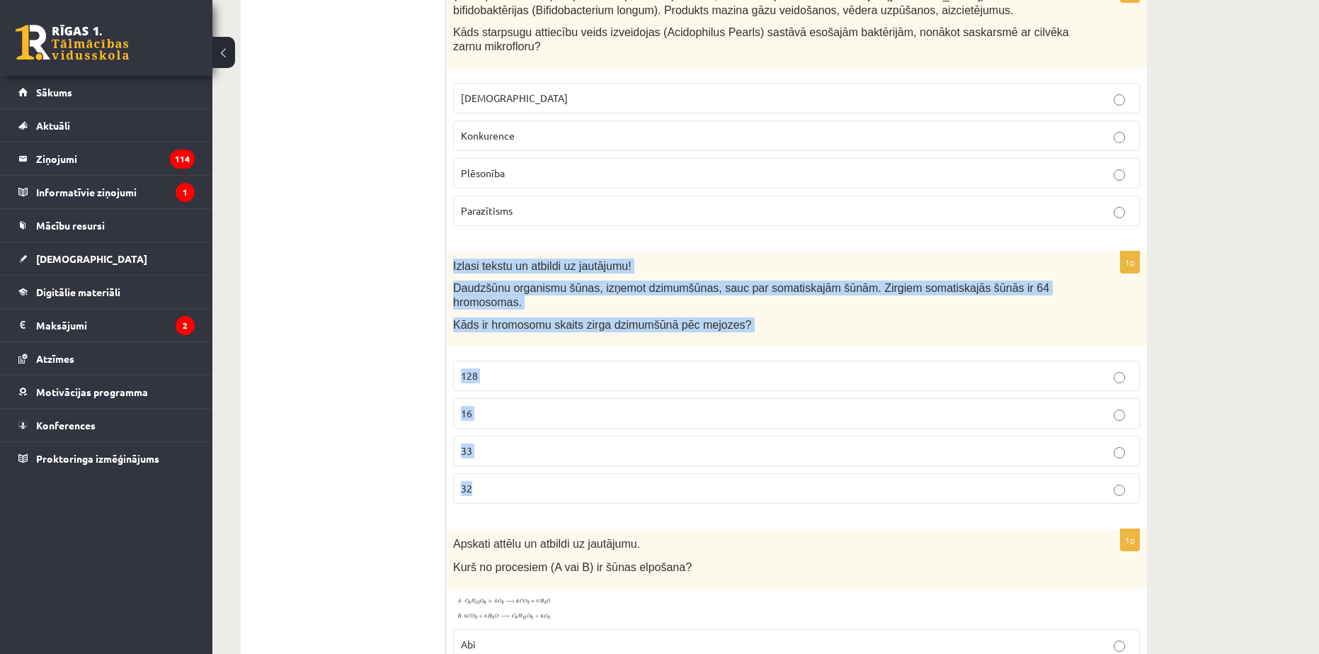
drag, startPoint x: 452, startPoint y: 265, endPoint x: 664, endPoint y: 499, distance: 315.9
click at [664, 499] on div "1p Izlasi tekstu un atbildi uz jautājumu! Daudzšūnu organismu šūnas, izņemot dz…" at bounding box center [796, 382] width 701 height 263
copy div "Izlasi tekstu un atbildi uz jautājumu! Daudzšūnu organismu šūnas, izņemot dzimu…"
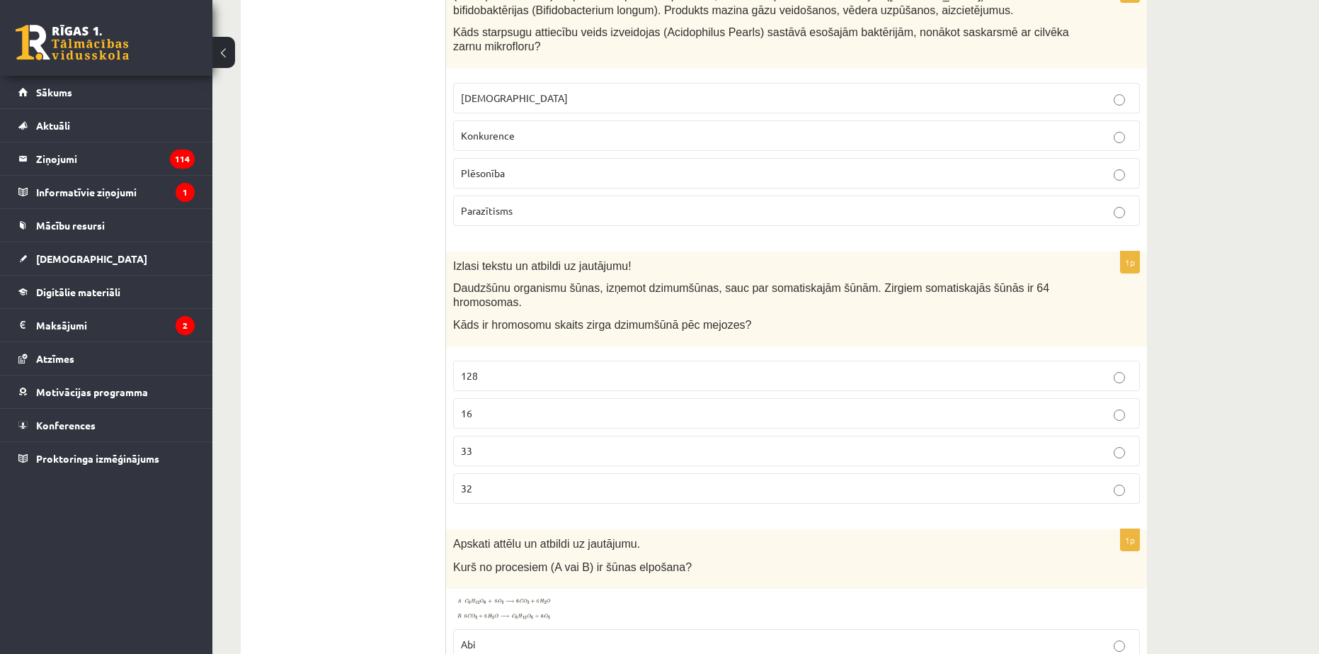
click at [487, 482] on label "32" at bounding box center [796, 488] width 687 height 30
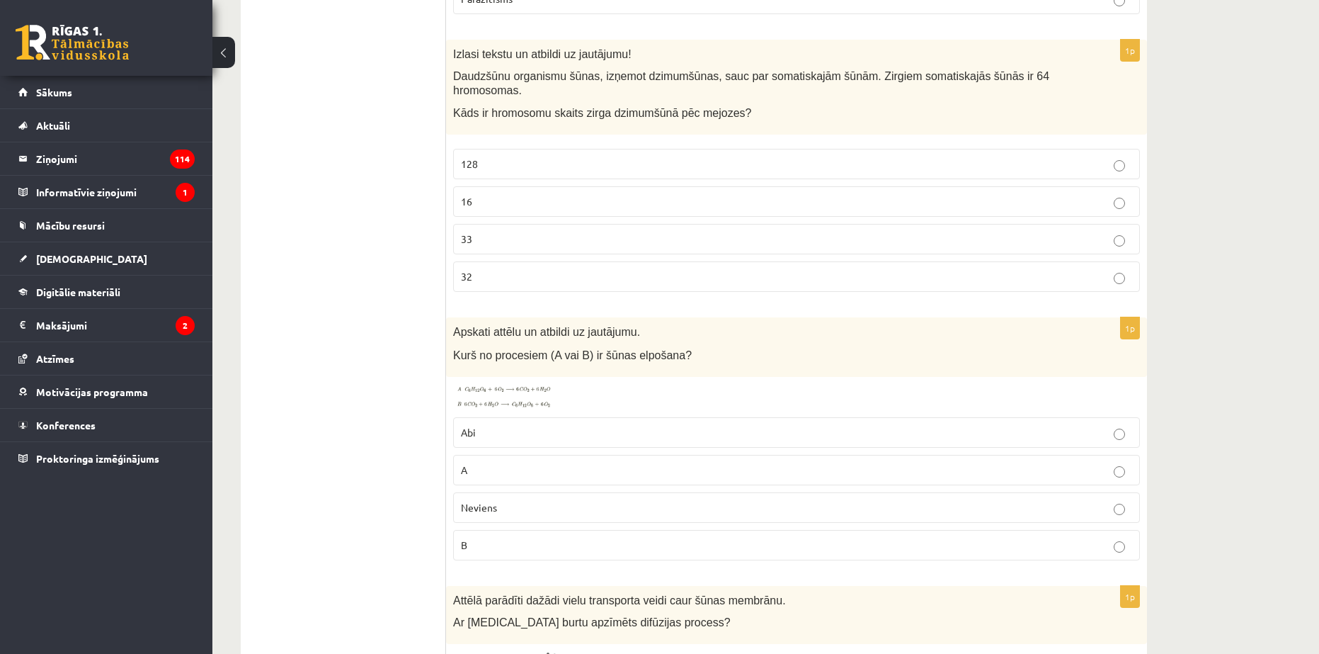
scroll to position [1770, 0]
click at [496, 383] on img at bounding box center [506, 395] width 106 height 25
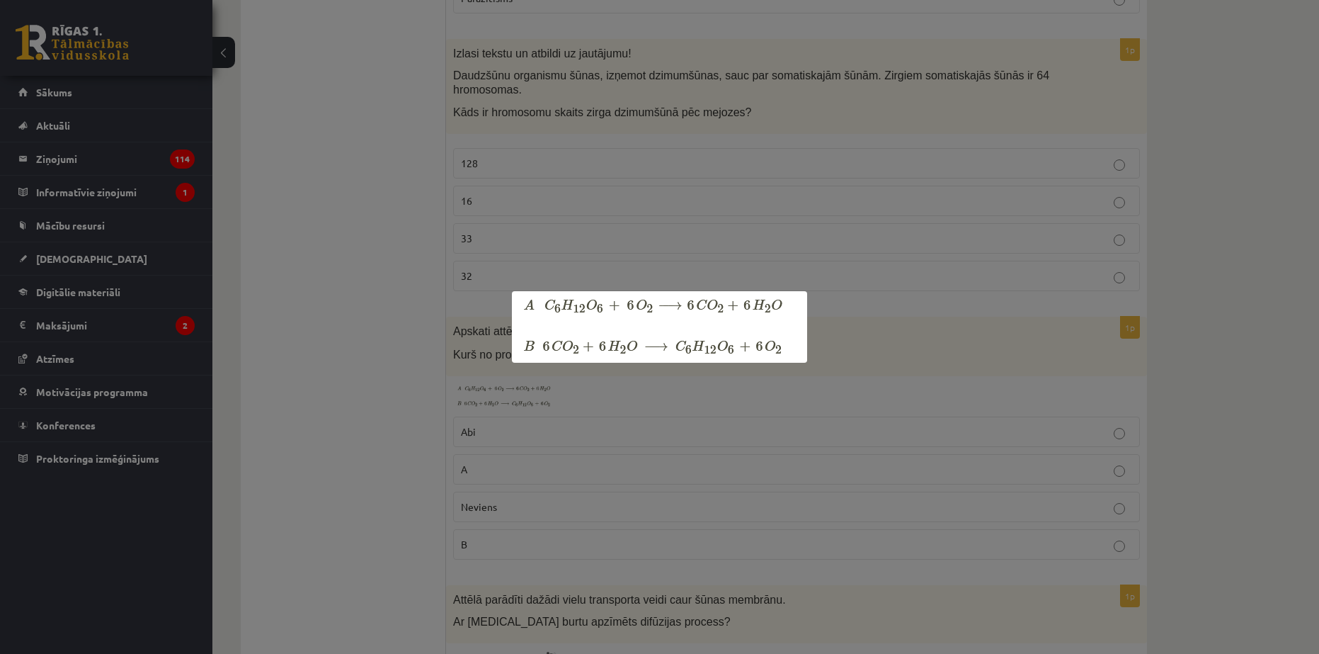
click at [463, 376] on div at bounding box center [659, 327] width 1319 height 654
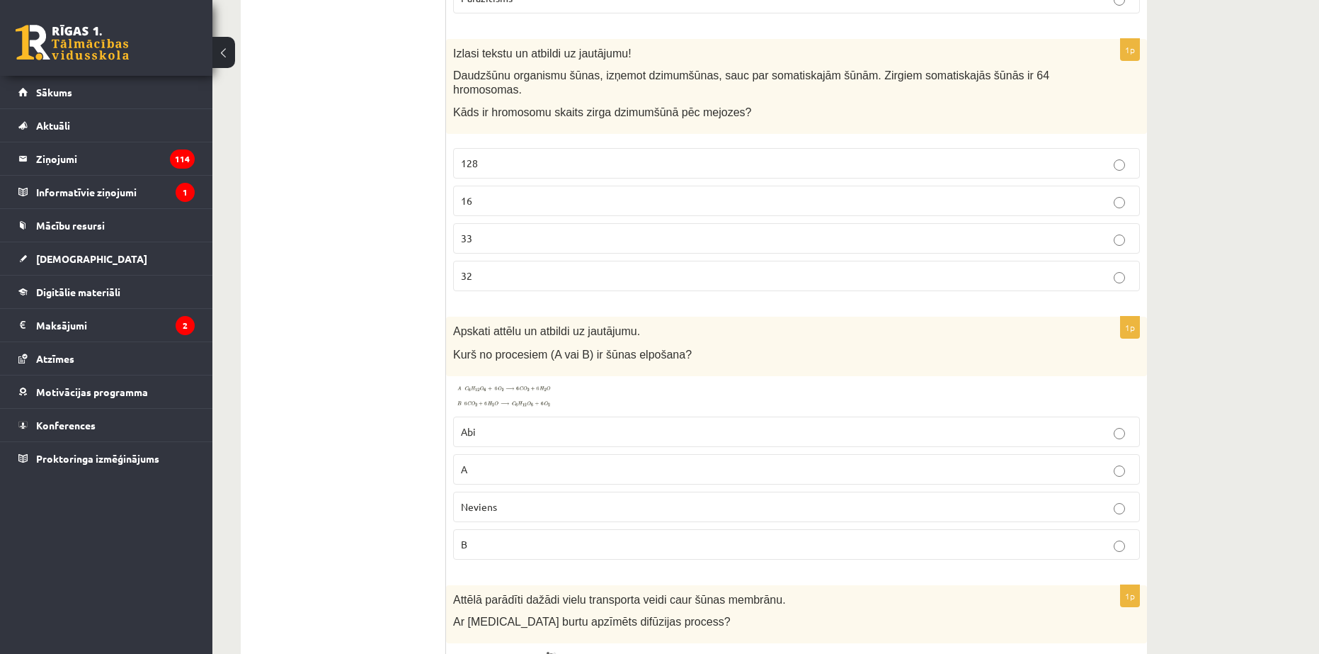
click at [530, 383] on img at bounding box center [506, 395] width 106 height 25
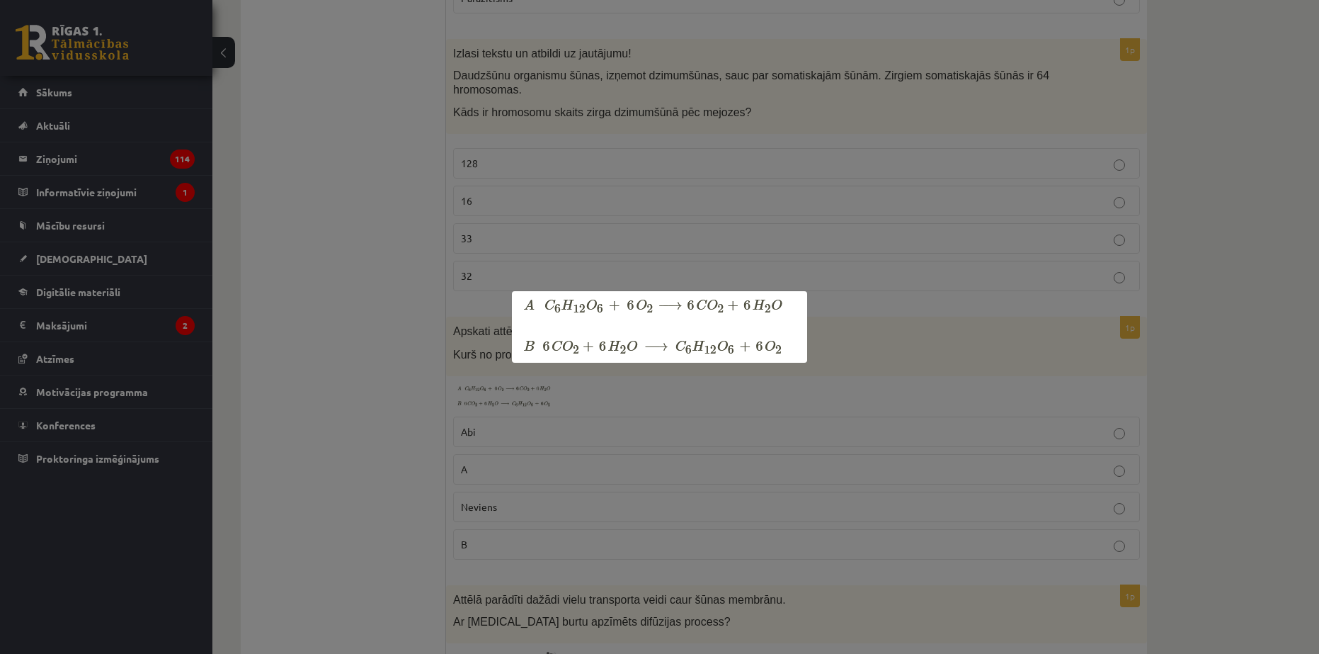
click at [465, 360] on div at bounding box center [659, 327] width 1319 height 654
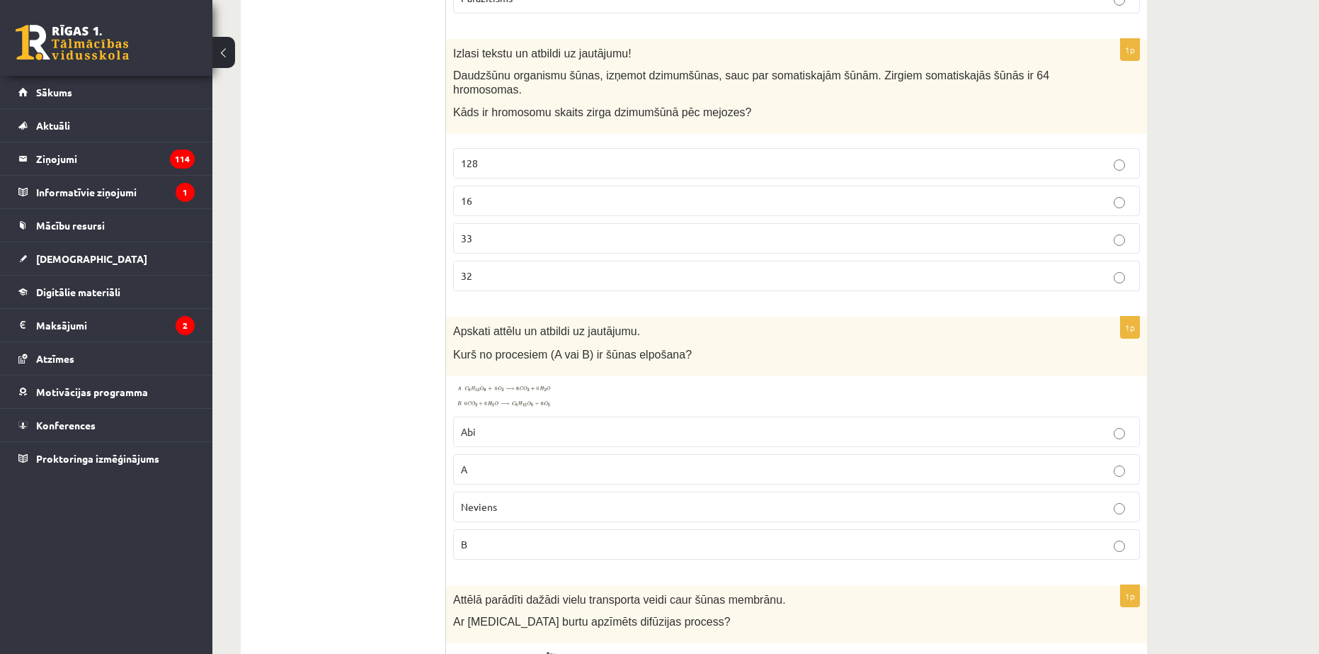
click at [512, 383] on img at bounding box center [506, 395] width 106 height 25
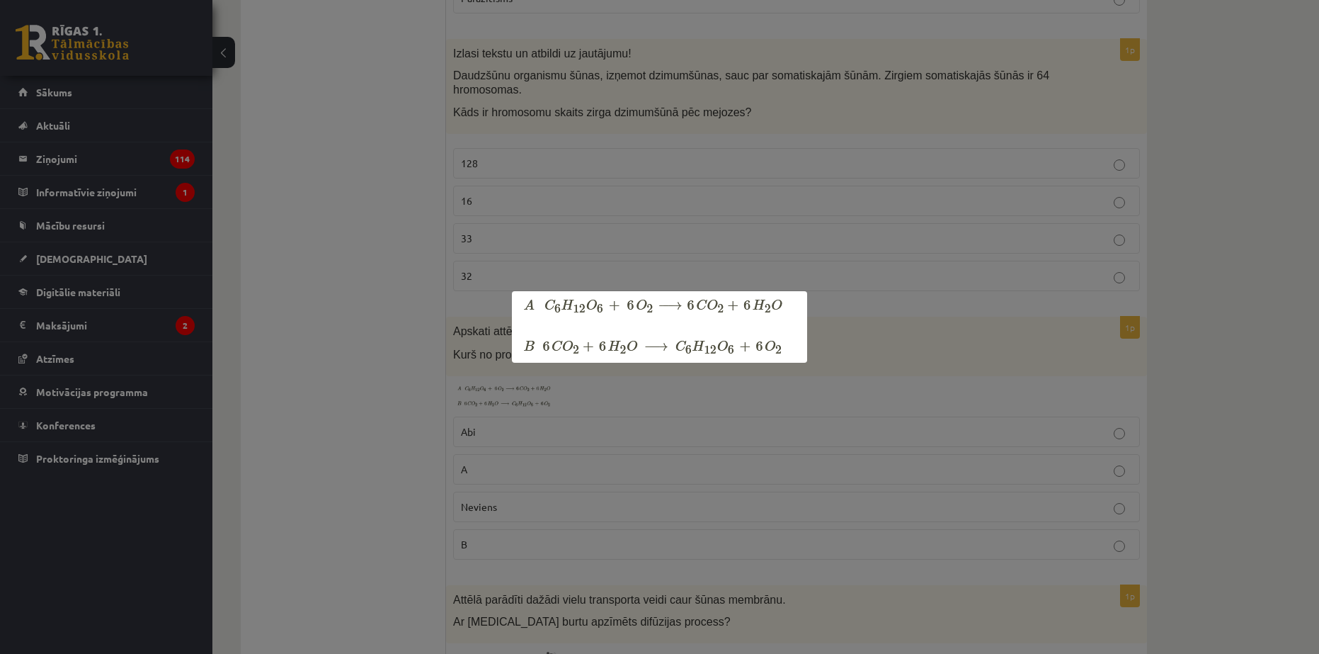
click at [483, 378] on div at bounding box center [659, 327] width 1319 height 654
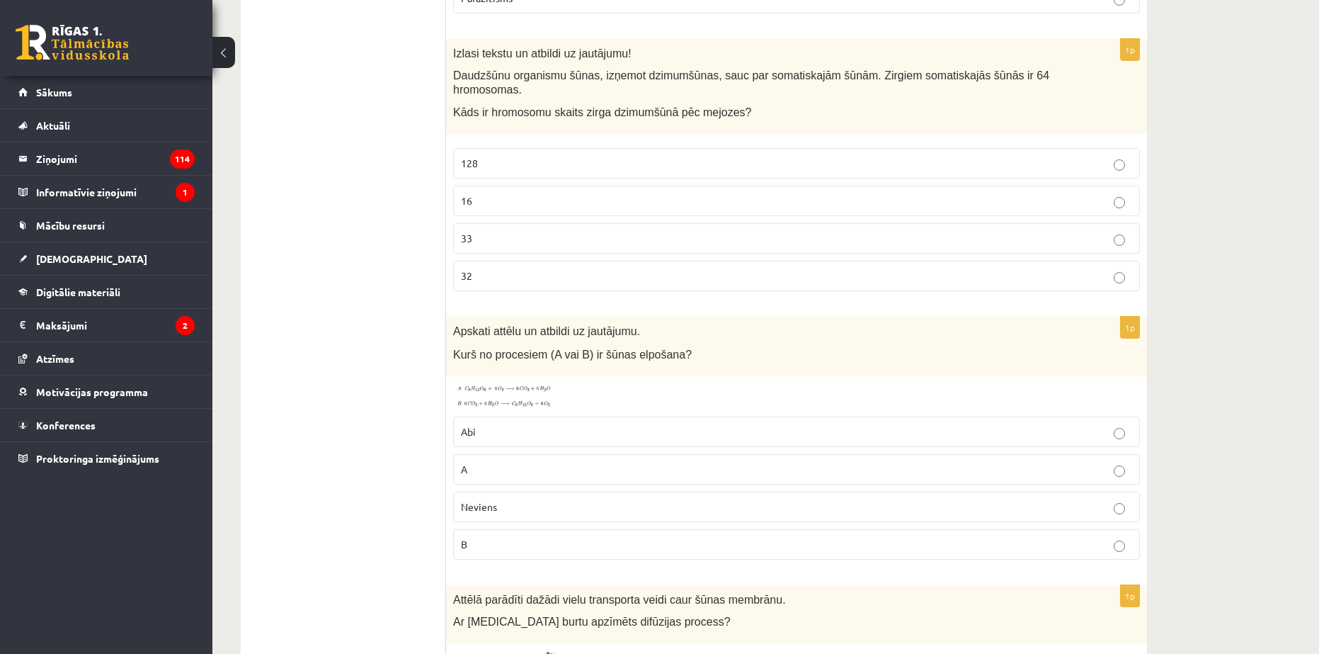
click at [498, 462] on p "A" at bounding box center [796, 469] width 671 height 15
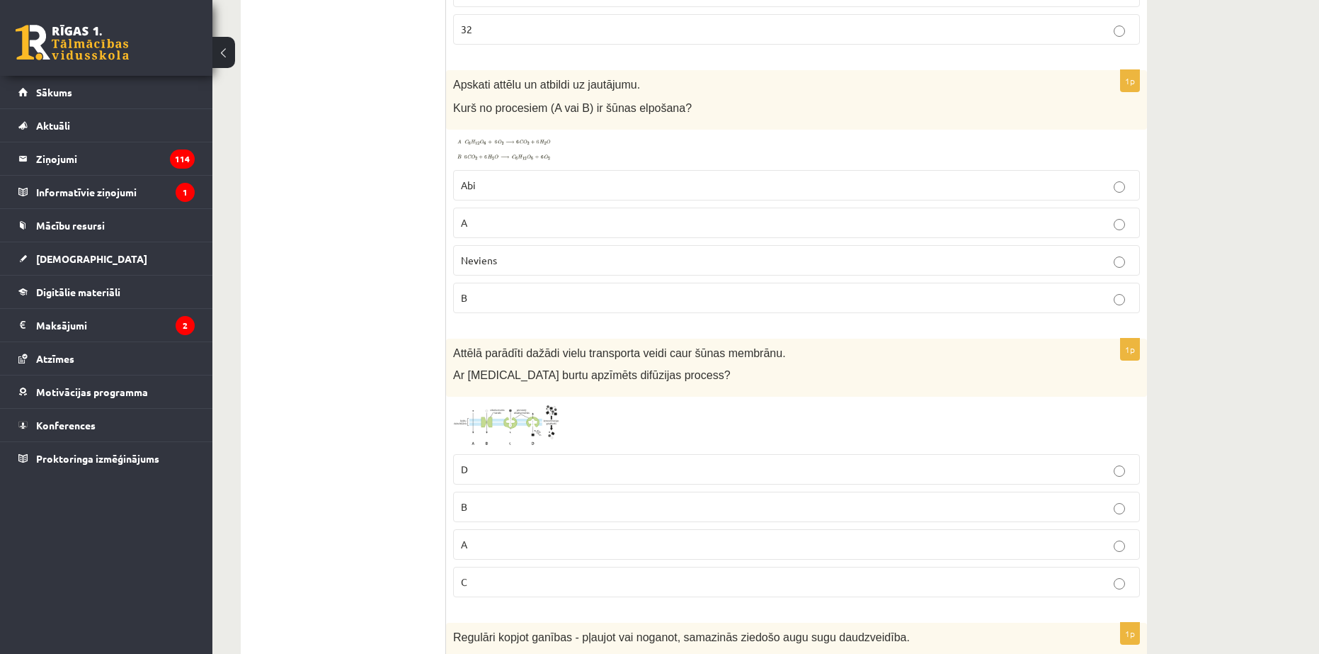
scroll to position [2054, 0]
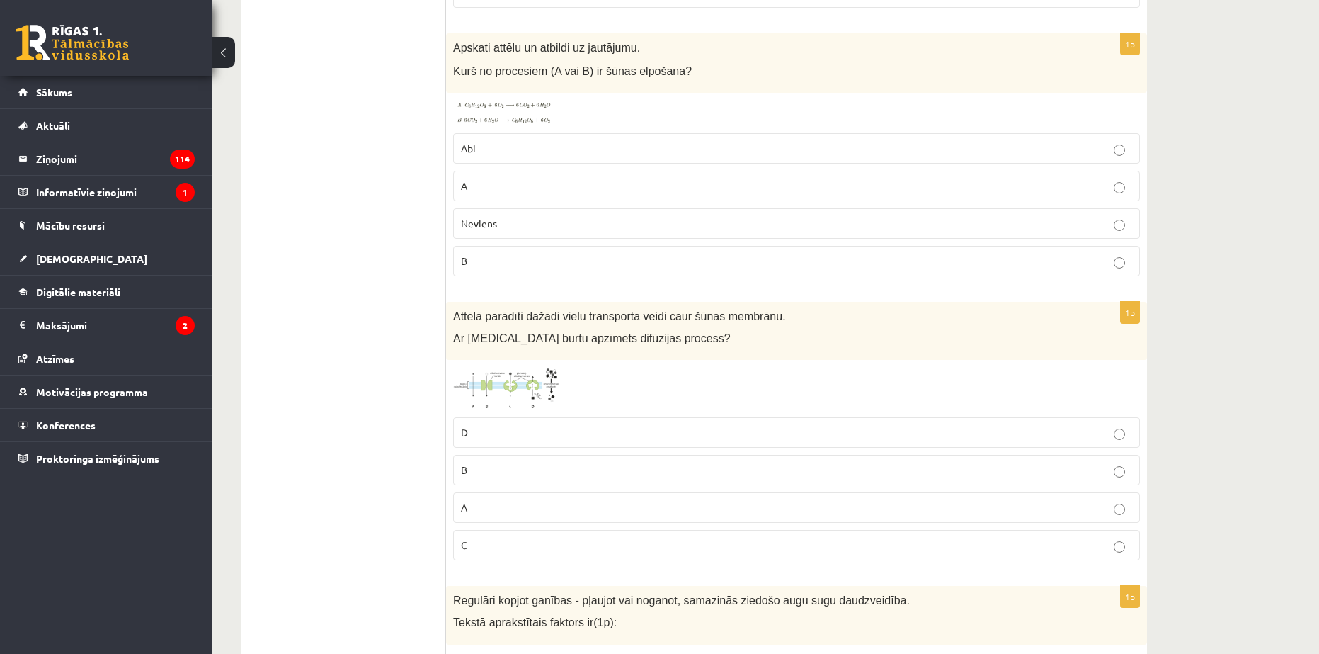
click at [477, 370] on img at bounding box center [506, 388] width 106 height 43
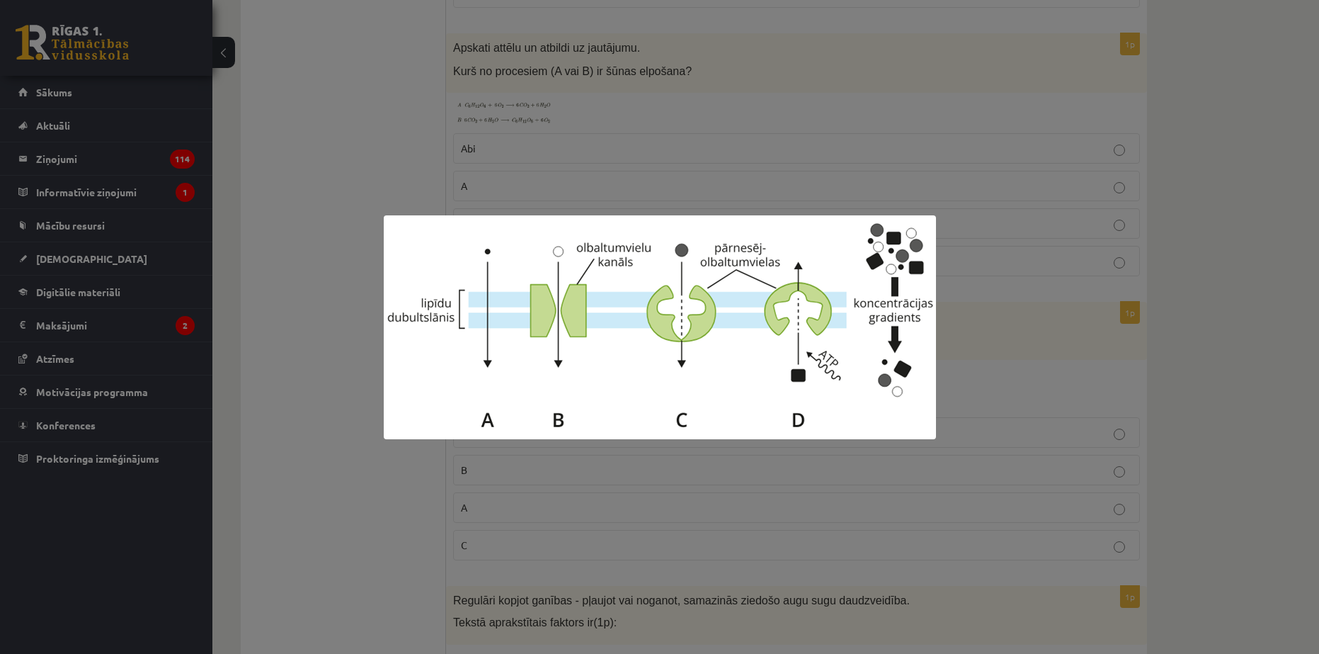
click at [547, 481] on div at bounding box center [659, 327] width 1319 height 654
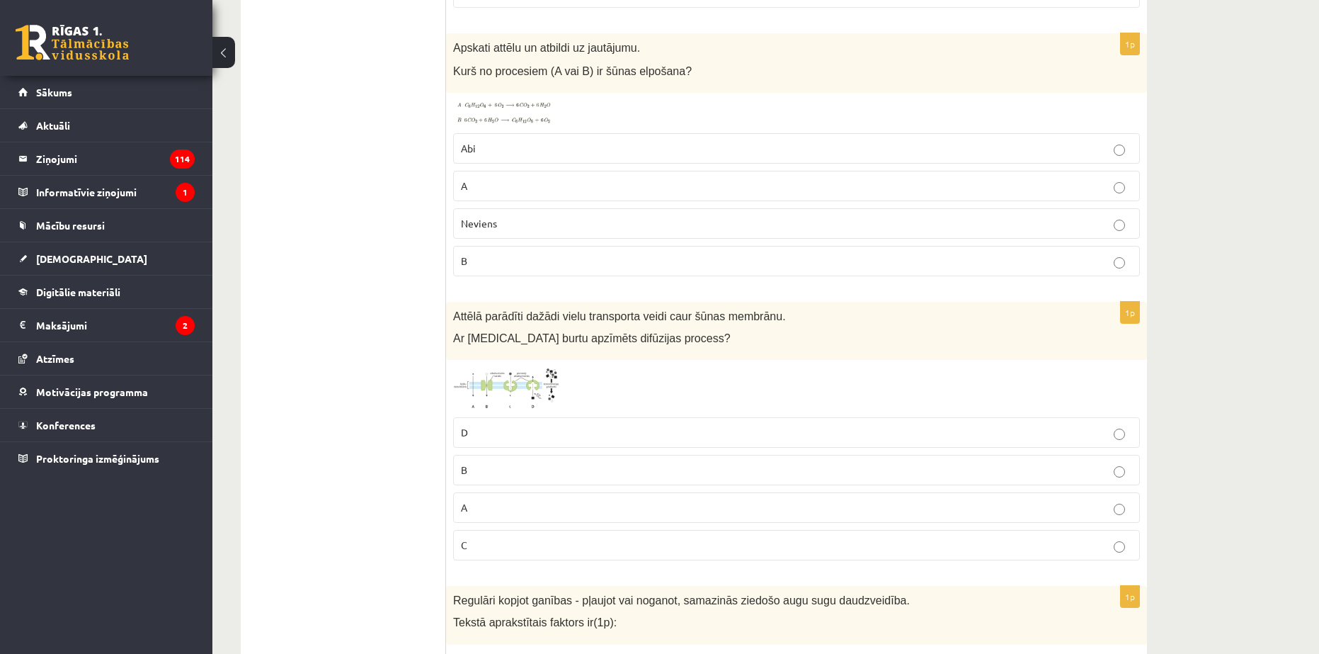
click at [508, 367] on img at bounding box center [506, 388] width 106 height 43
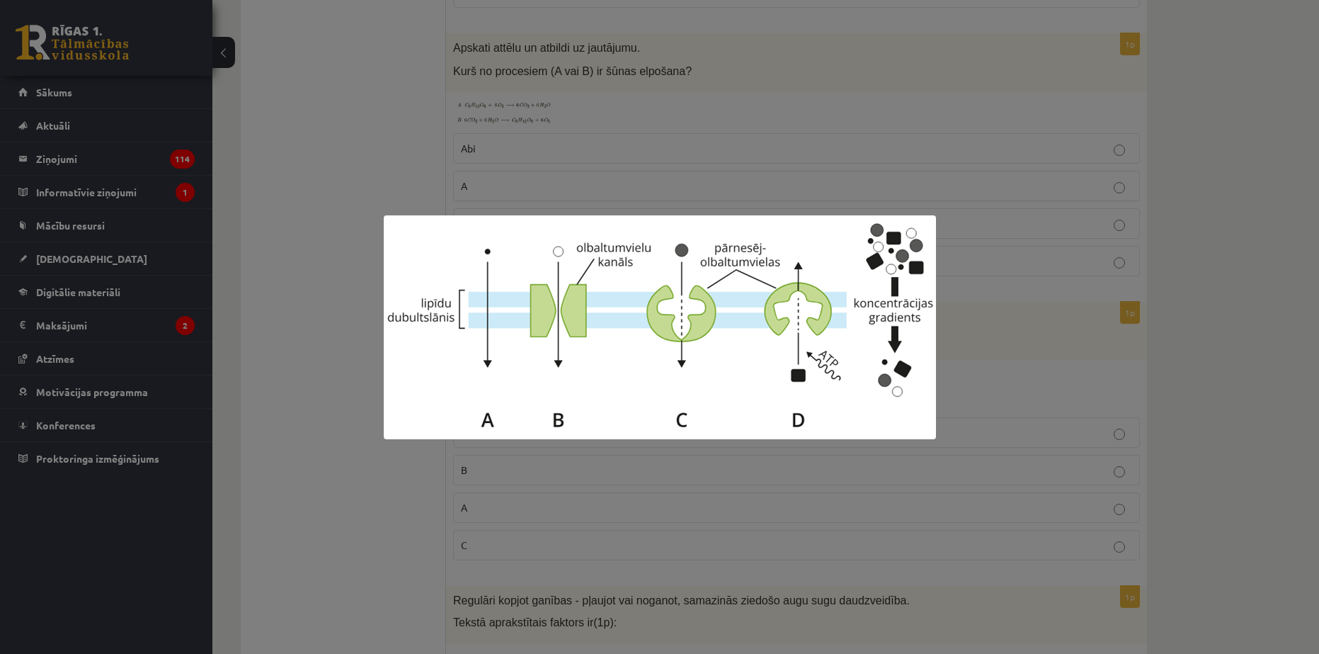
click at [570, 448] on div at bounding box center [659, 327] width 1319 height 654
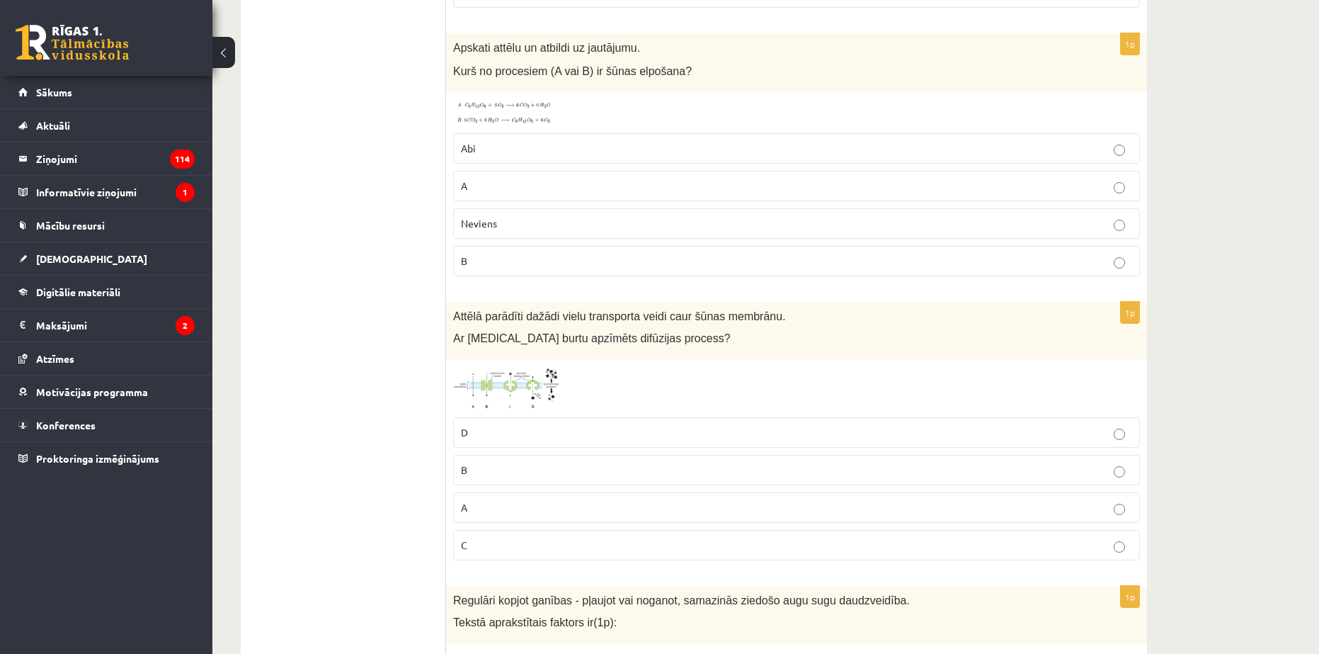
click at [516, 389] on span at bounding box center [507, 400] width 23 height 23
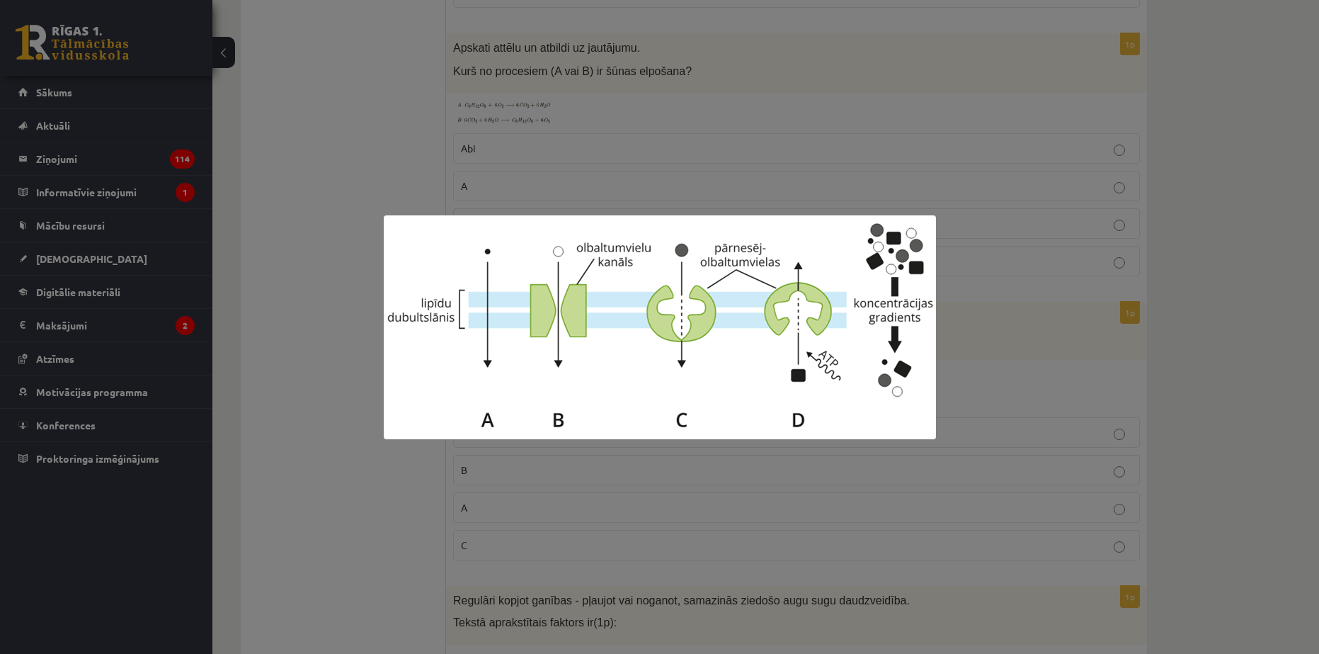
click at [584, 441] on div at bounding box center [659, 327] width 1319 height 654
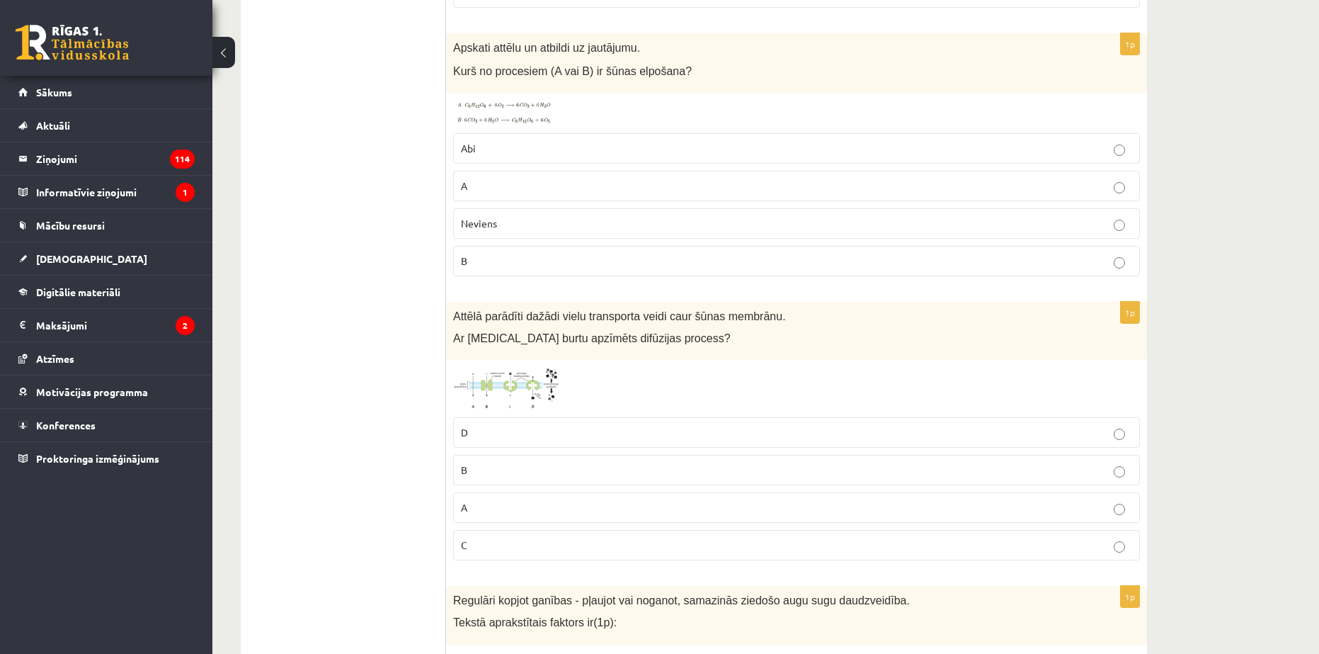
click at [550, 367] on img at bounding box center [506, 388] width 106 height 43
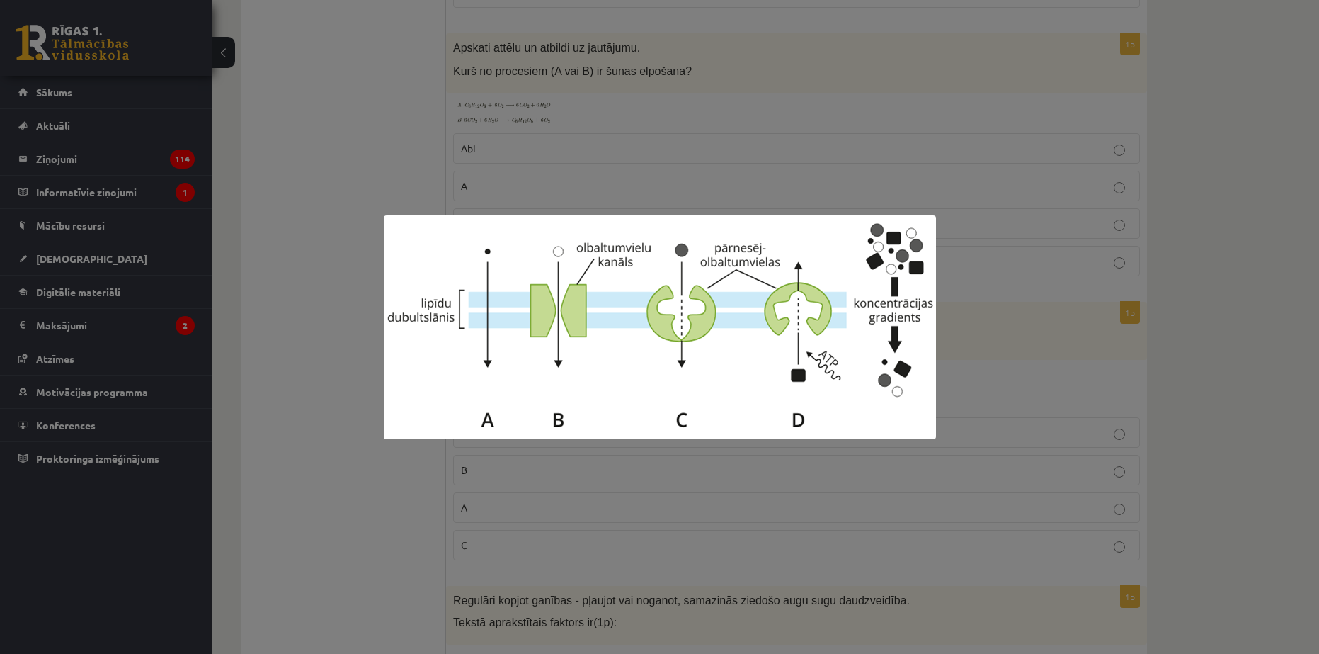
click at [553, 435] on img at bounding box center [660, 327] width 552 height 224
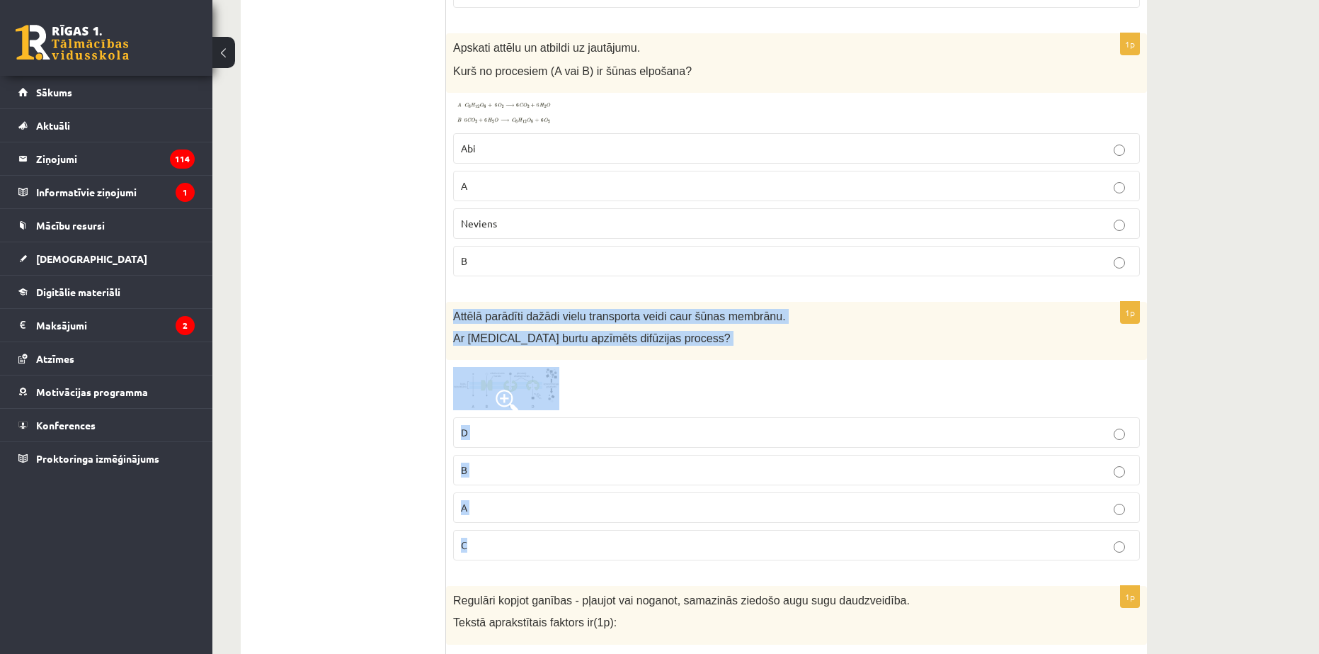
drag, startPoint x: 446, startPoint y: 297, endPoint x: 681, endPoint y: 514, distance: 319.7
click at [681, 514] on div "1p Attēlā parādīti dažādi vielu transporta veidi caur šūnas membrānu. Ar kuru b…" at bounding box center [796, 437] width 701 height 270
copy div "Attēlā parādīti dažādi vielu transporta veidi caur šūnas membrānu. Ar kuru burt…"
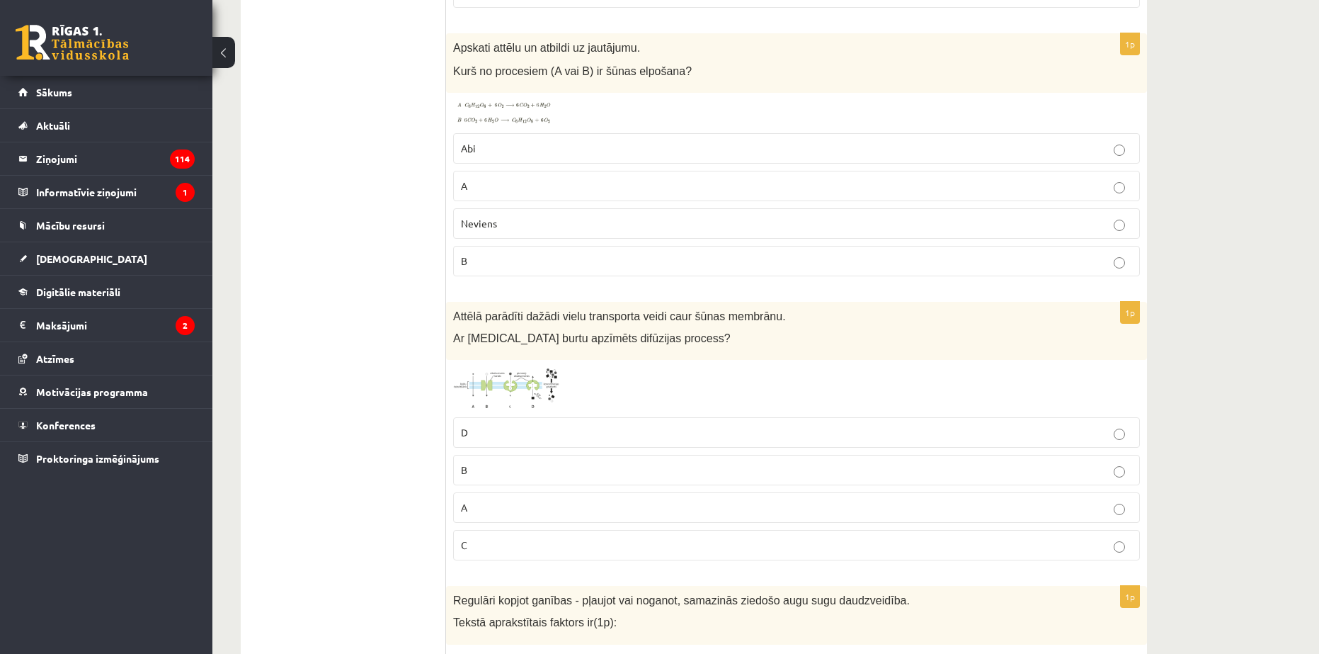
drag, startPoint x: 416, startPoint y: 421, endPoint x: 420, endPoint y: 429, distance: 8.6
click at [479, 492] on label "A" at bounding box center [796, 507] width 687 height 30
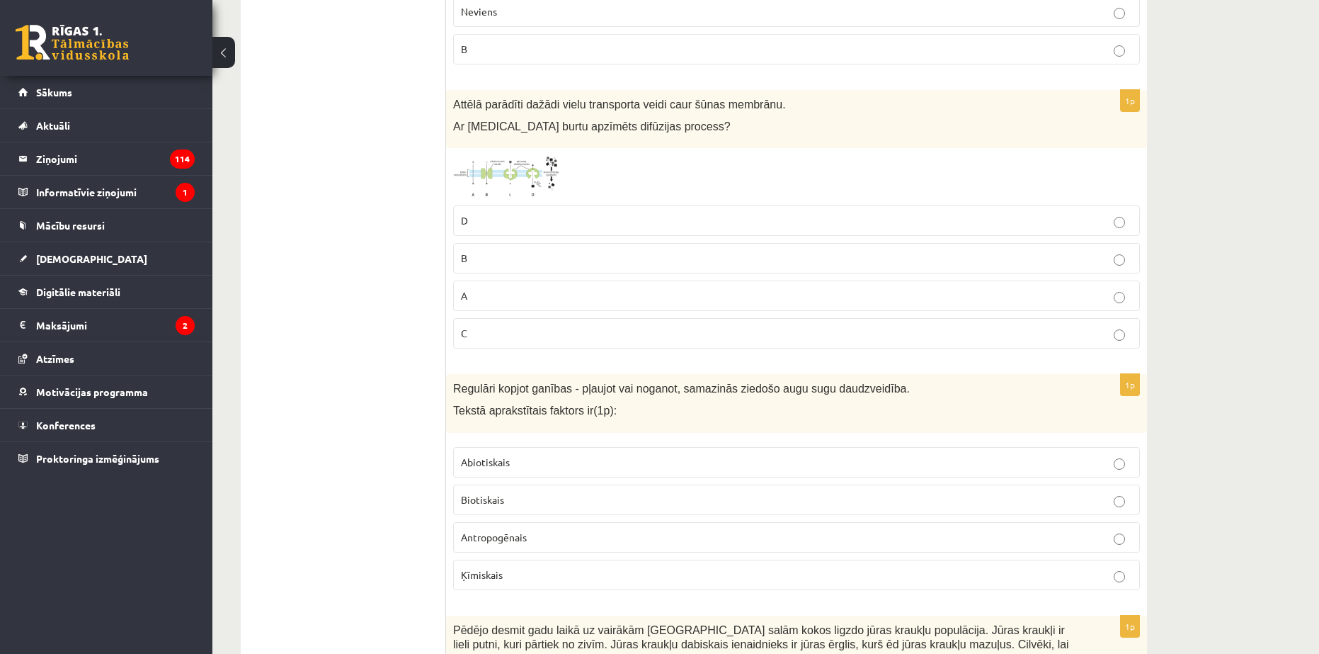
scroll to position [2266, 0]
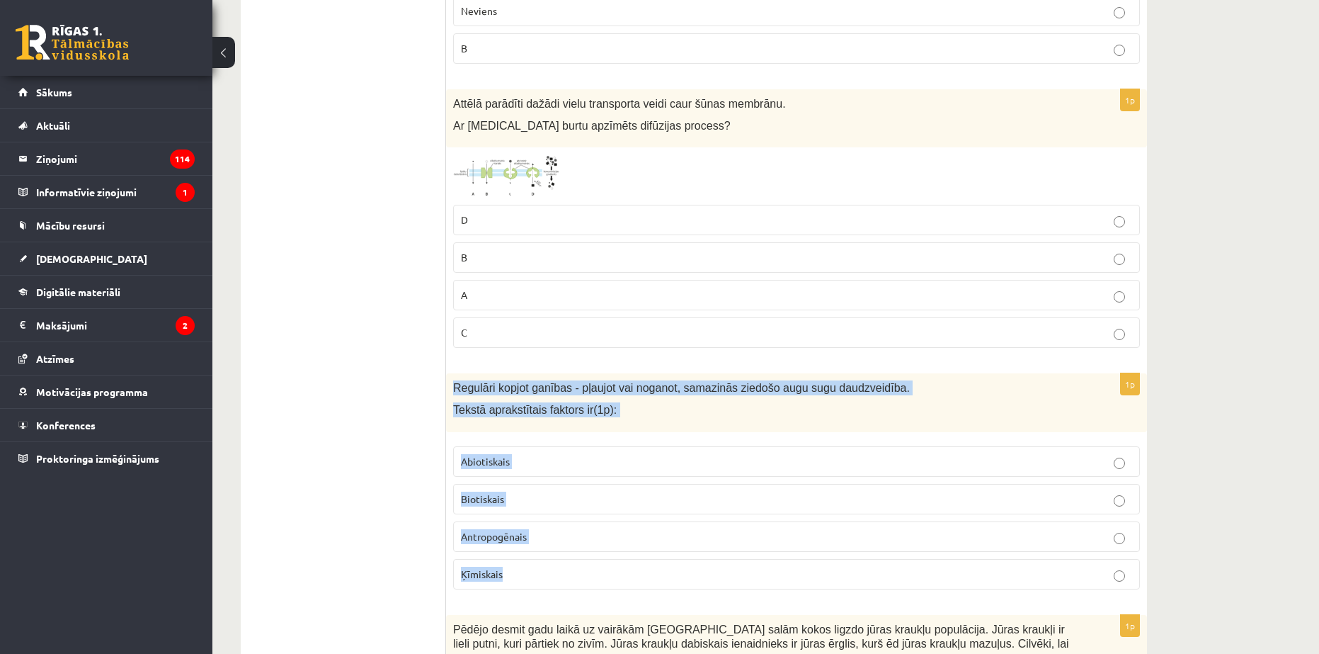
drag, startPoint x: 453, startPoint y: 369, endPoint x: 630, endPoint y: 549, distance: 252.9
click at [630, 548] on div "1p Regulāri kopjot ganības - pļaujot vai noganot, samazinās ziedošo augu sugu d…" at bounding box center [796, 486] width 701 height 227
copy div "Regulāri kopjot ganības - pļaujot vai noganot, samazinās ziedošo augu sugu daud…"
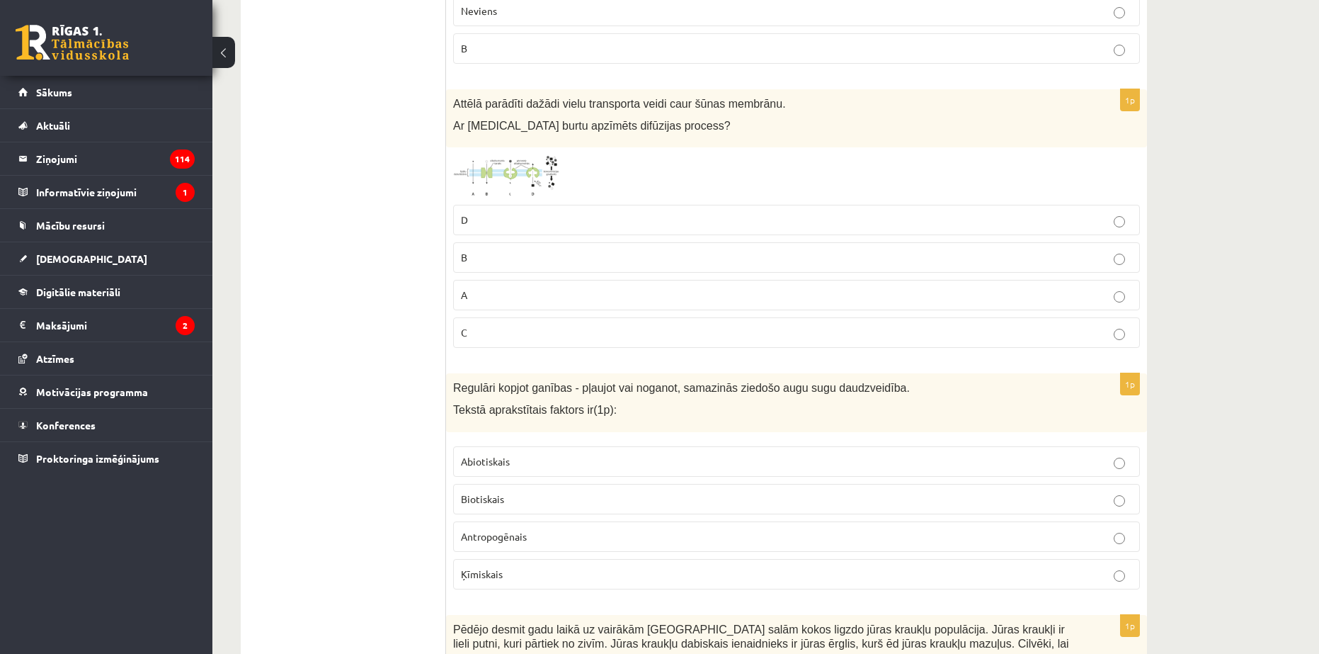
click at [489, 529] on p "Antropogēnais" at bounding box center [796, 536] width 671 height 15
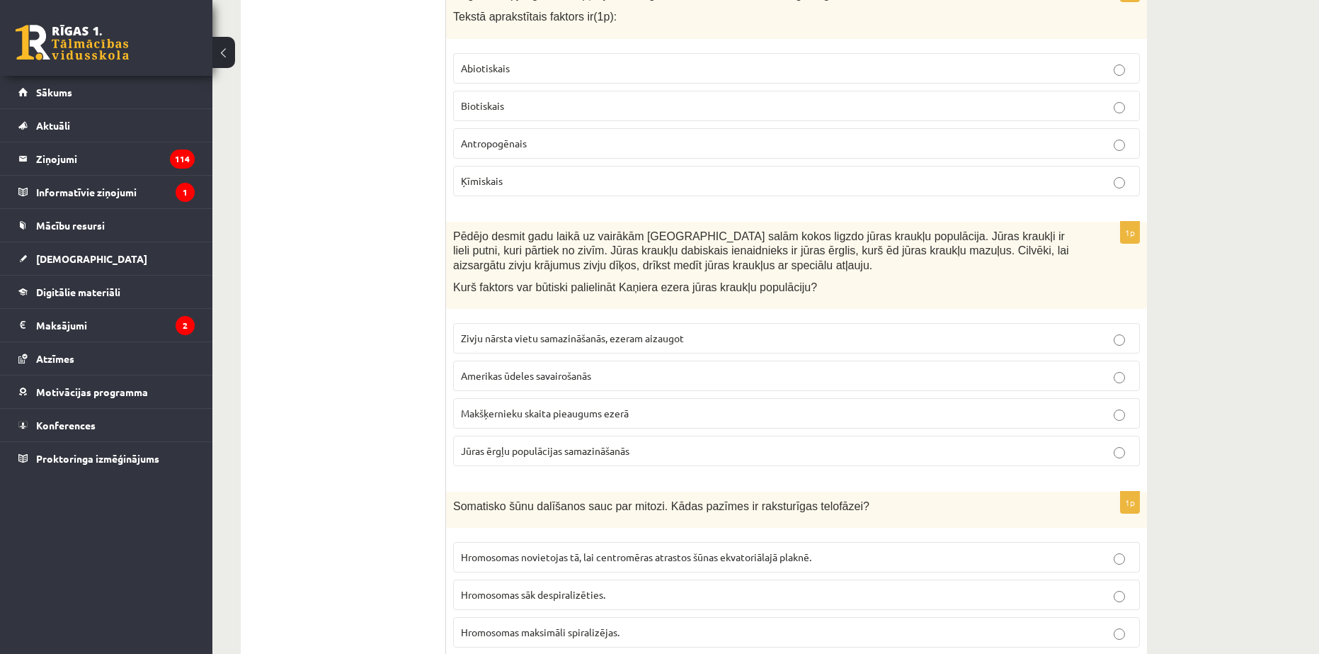
scroll to position [2762, 0]
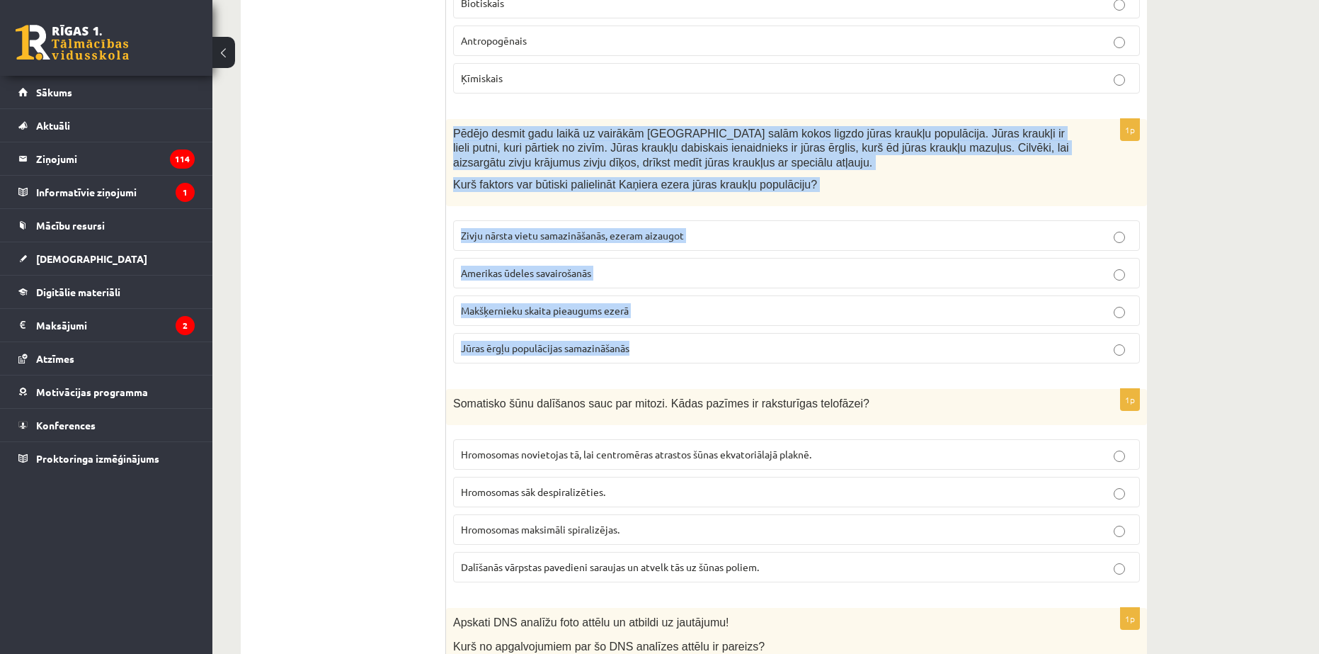
drag, startPoint x: 449, startPoint y: 117, endPoint x: 720, endPoint y: 335, distance: 347.5
click at [720, 335] on div "1p Pēdējo desmit gadu laikā uz vairākām Kaņiera ezera salām kokos ligzdo jūras …" at bounding box center [796, 247] width 701 height 256
copy div "Pēdējo desmit gadu laikā uz vairākām Kaņiera ezera salām kokos ligzdo jūras kra…"
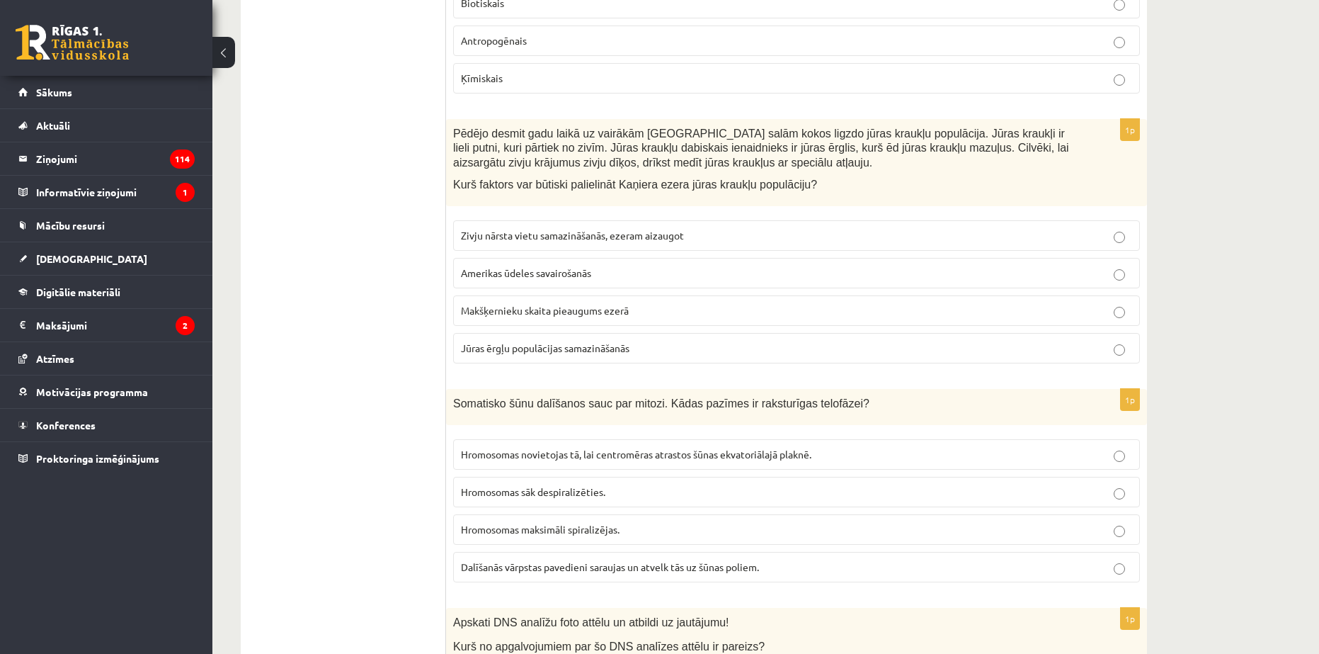
click at [506, 341] on span "Jūras ērgļu populācijas samazināšanās" at bounding box center [545, 347] width 169 height 13
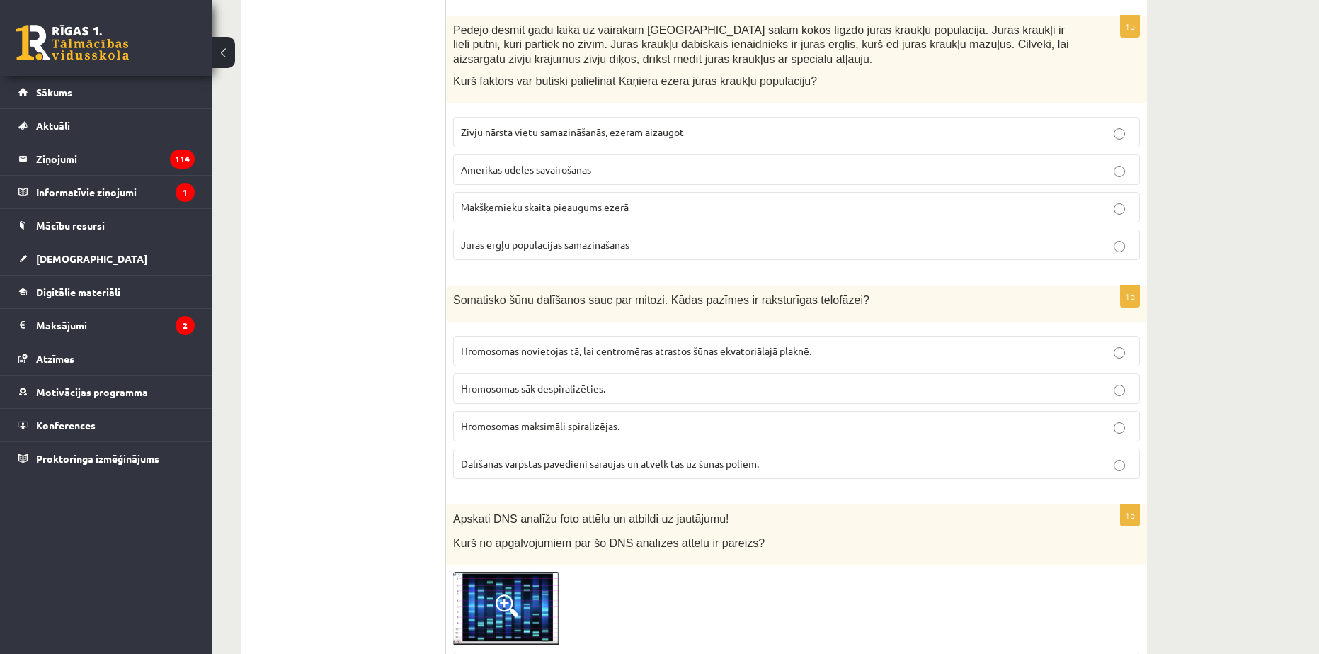
scroll to position [2904, 0]
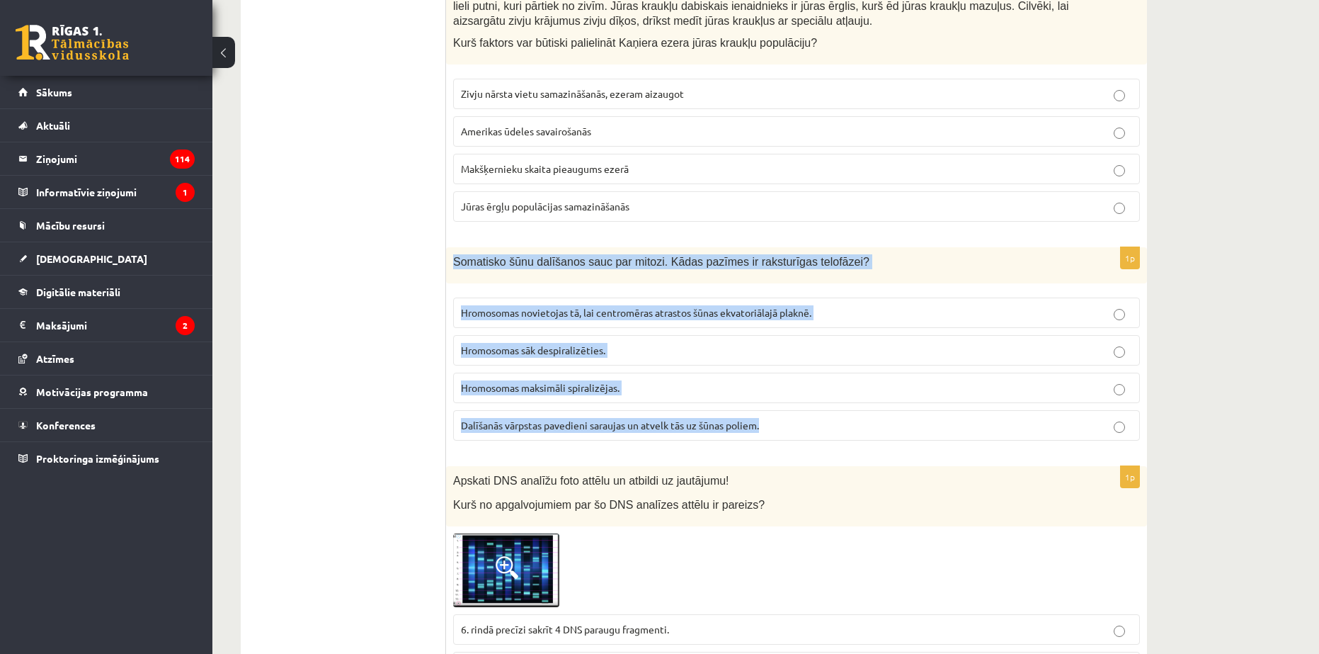
drag, startPoint x: 446, startPoint y: 240, endPoint x: 791, endPoint y: 424, distance: 391.0
click at [791, 424] on div "1p Somatisko šūnu dalīšanos sauc par mitozi. Kādas pazīmes ir raksturīgas telof…" at bounding box center [796, 349] width 701 height 205
copy div "Somatisko šūnu dalīšanos sauc par mitozi. Kādas pazīmes ir raksturīgas telofāze…"
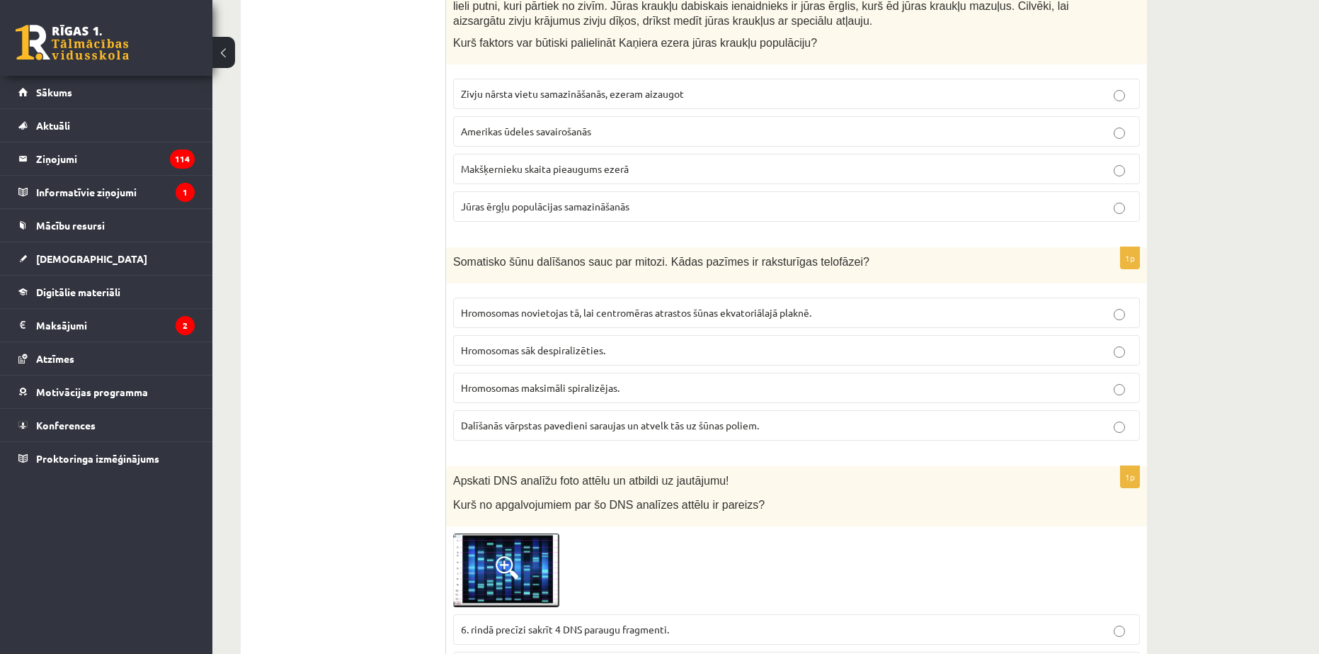
click at [539, 343] on span "Hromosomas sāk despiralizēties." at bounding box center [533, 349] width 144 height 13
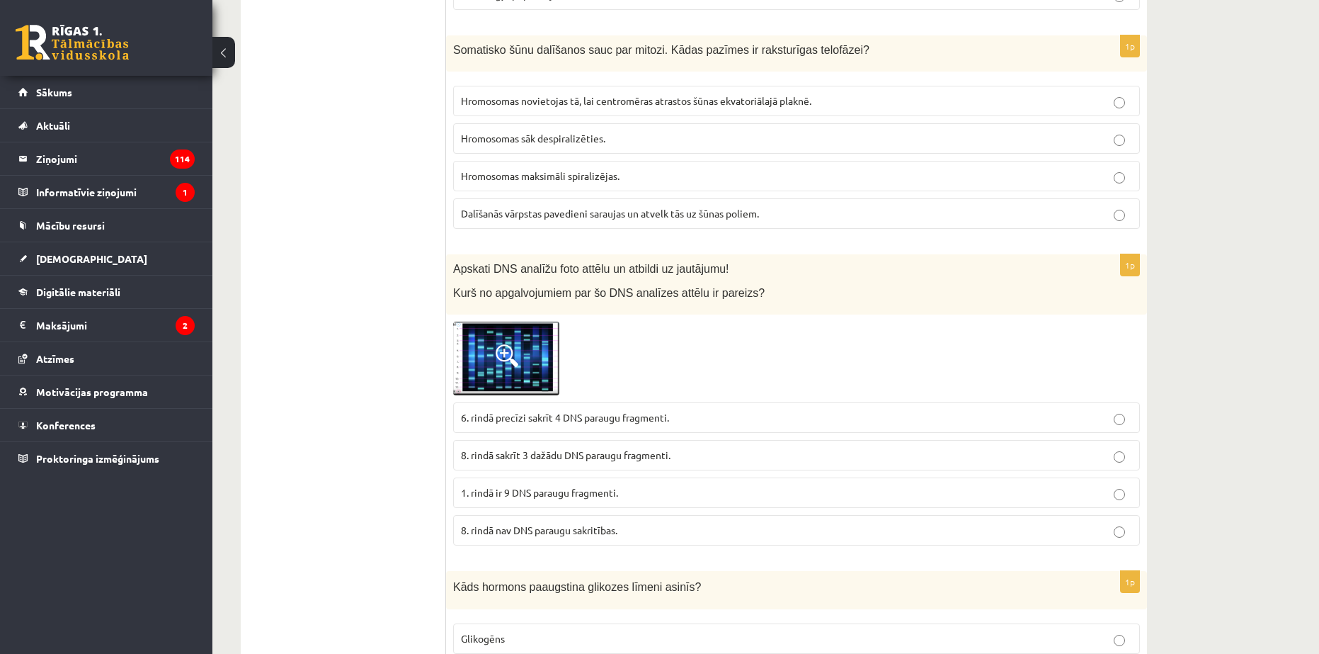
scroll to position [3116, 0]
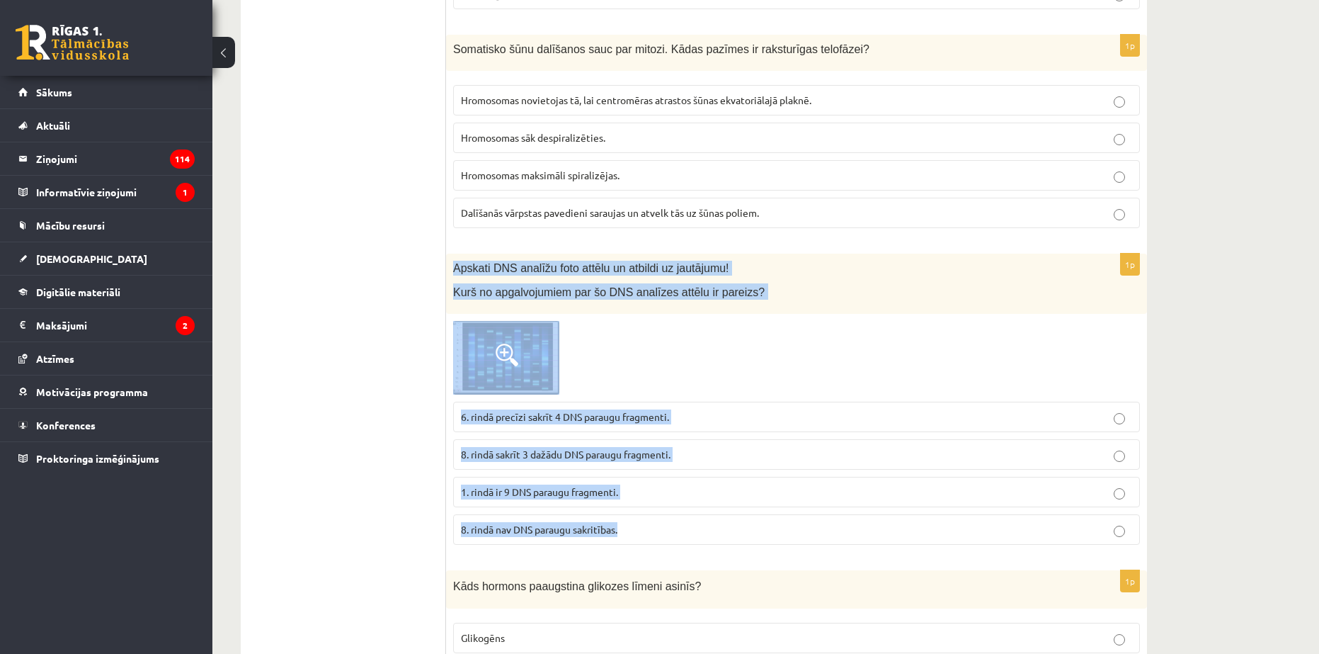
drag, startPoint x: 450, startPoint y: 255, endPoint x: 738, endPoint y: 517, distance: 389.0
click at [738, 517] on div "1p Apskati DNS analīžu foto attēlu un atbildi uz jautājumu! Kurš no apgalvojumi…" at bounding box center [796, 405] width 701 height 302
copy div "Apskati DNS analīžu foto attēlu un atbildi uz jautājumu! Kurš no apgalvojumiem …"
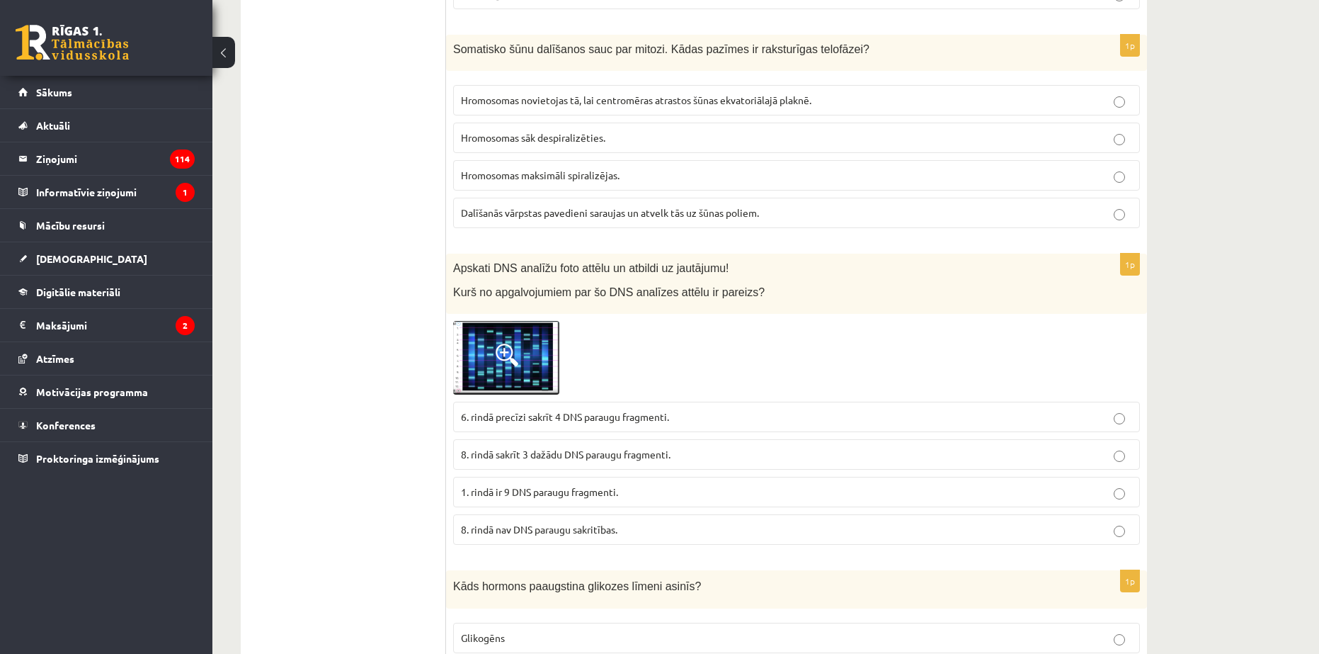
click at [508, 410] on span "6. rindā precīzi sakrīt 4 DNS paraugu fragmenti." at bounding box center [565, 416] width 208 height 13
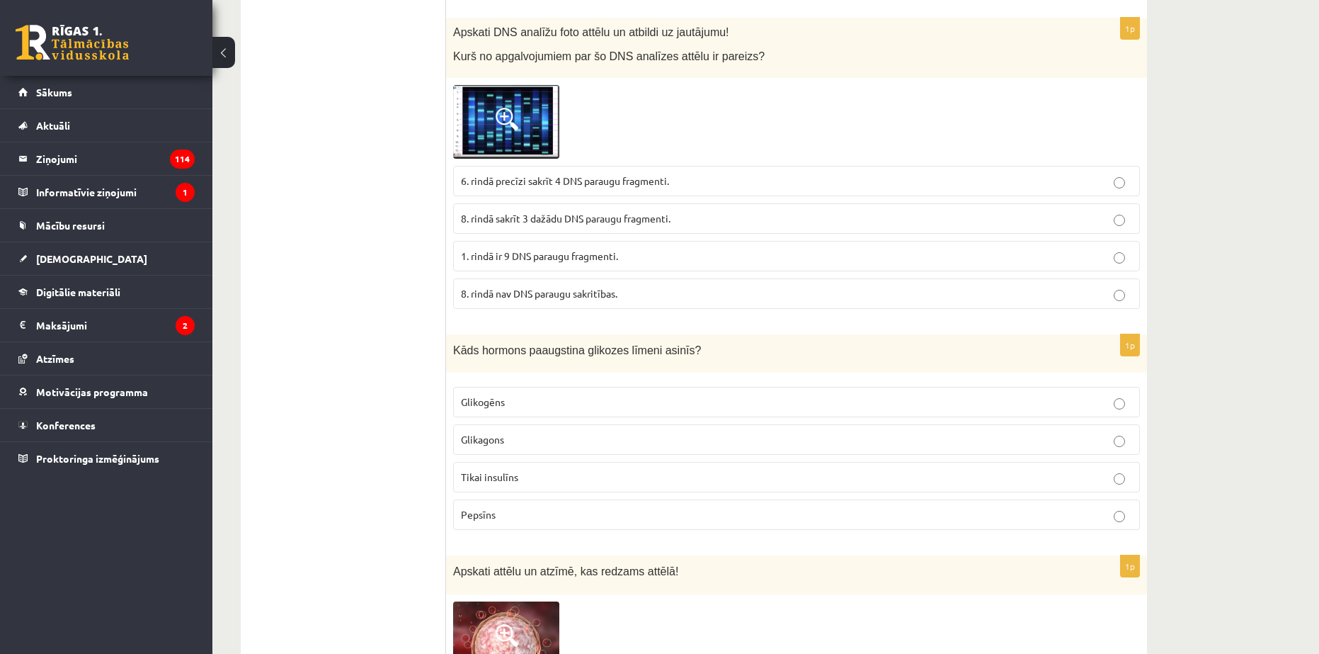
scroll to position [3399, 0]
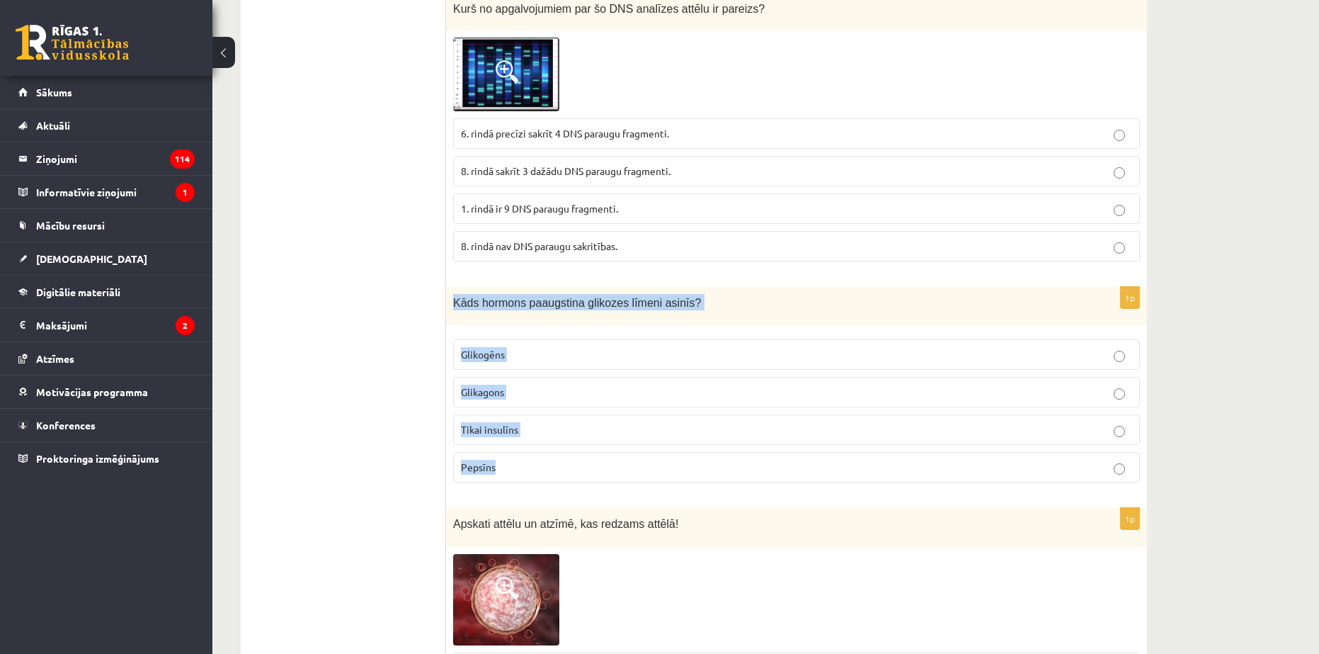
drag, startPoint x: 494, startPoint y: 302, endPoint x: 693, endPoint y: 437, distance: 240.2
click at [693, 437] on div "1p Kāds hormons paaugstina glikozes līmeni asinīs? Glikogēns Glikagons Tikai in…" at bounding box center [796, 390] width 701 height 207
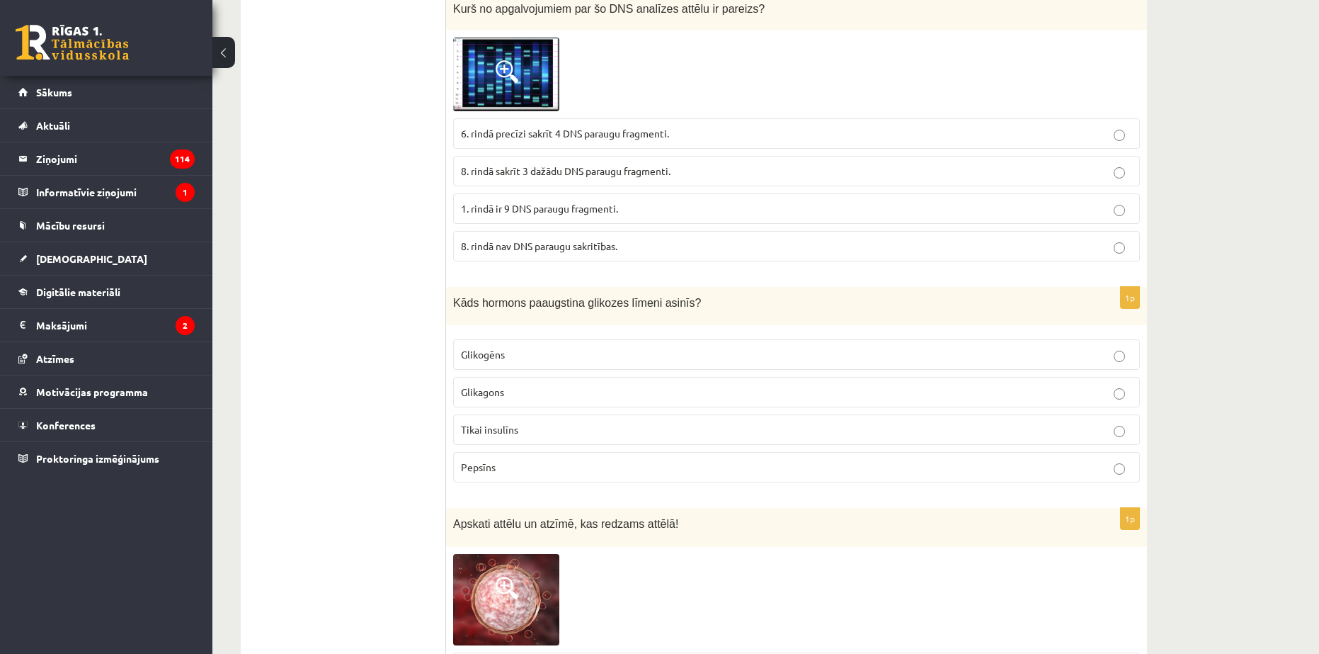
click at [317, 314] on ul "Tests Izvērtē un iesaki!" at bounding box center [350, 600] width 191 height 7490
click at [510, 385] on p "Glikagons" at bounding box center [796, 392] width 671 height 15
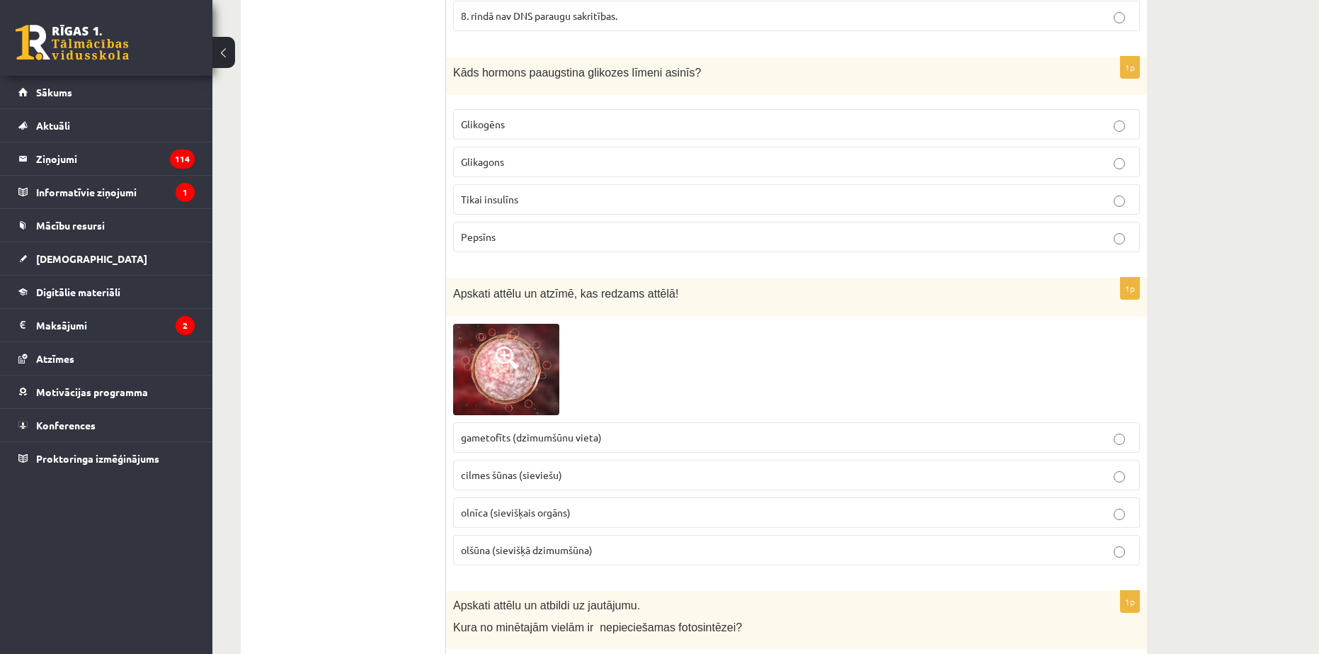
scroll to position [3683, 0]
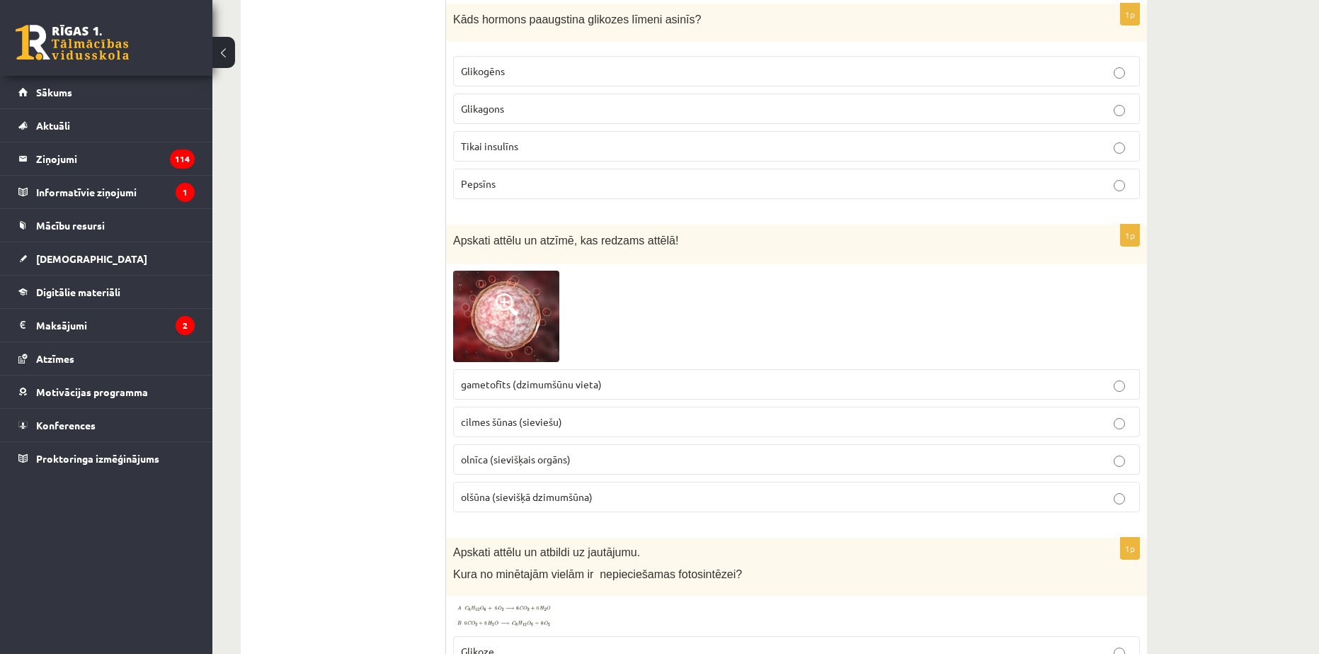
click at [517, 345] on img at bounding box center [506, 316] width 106 height 91
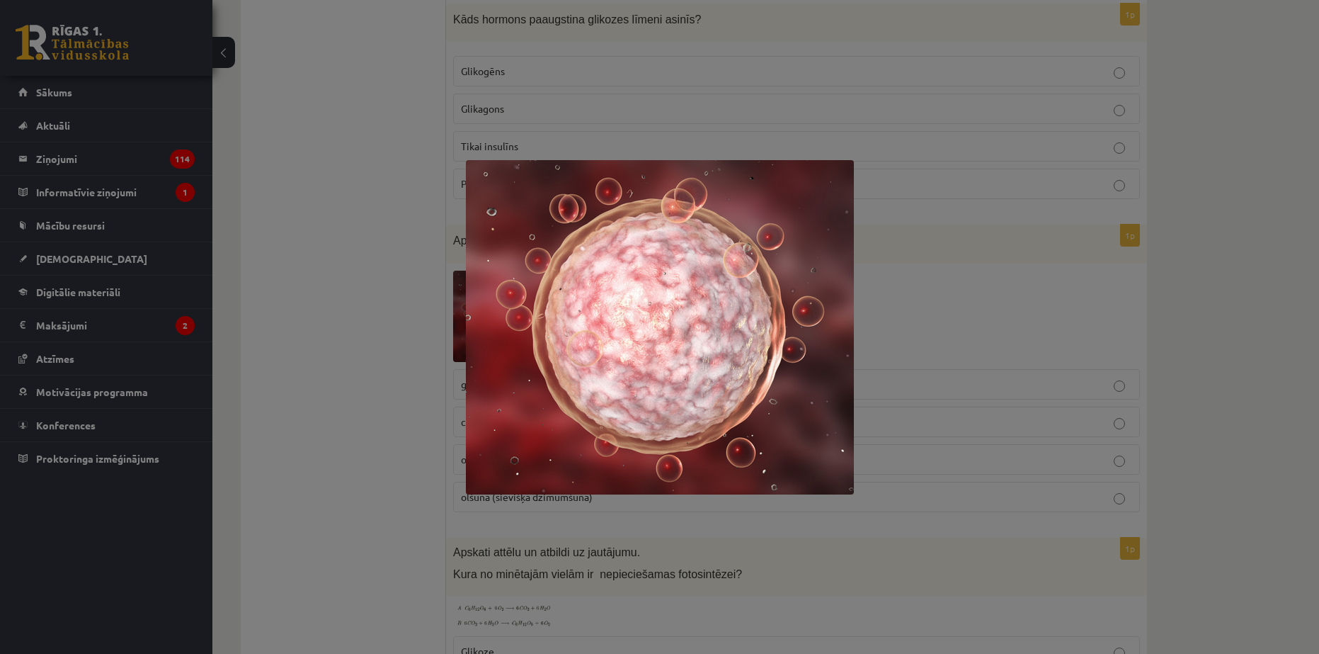
click at [438, 318] on div at bounding box center [659, 327] width 1319 height 654
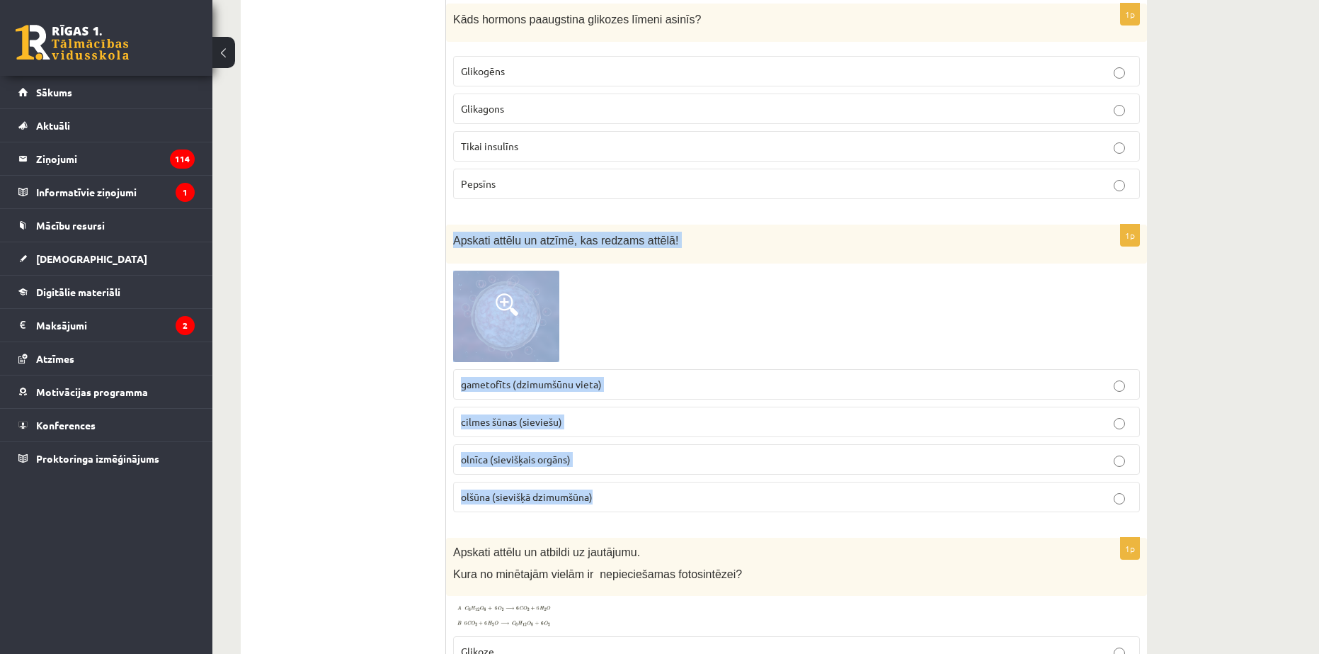
drag, startPoint x: 453, startPoint y: 227, endPoint x: 690, endPoint y: 484, distance: 349.3
click at [690, 484] on div "1p Apskati attēlu un atzīmē, kas redzams attēlā! gametofīts (dzimumšūnu vieta) …" at bounding box center [796, 373] width 701 height 299
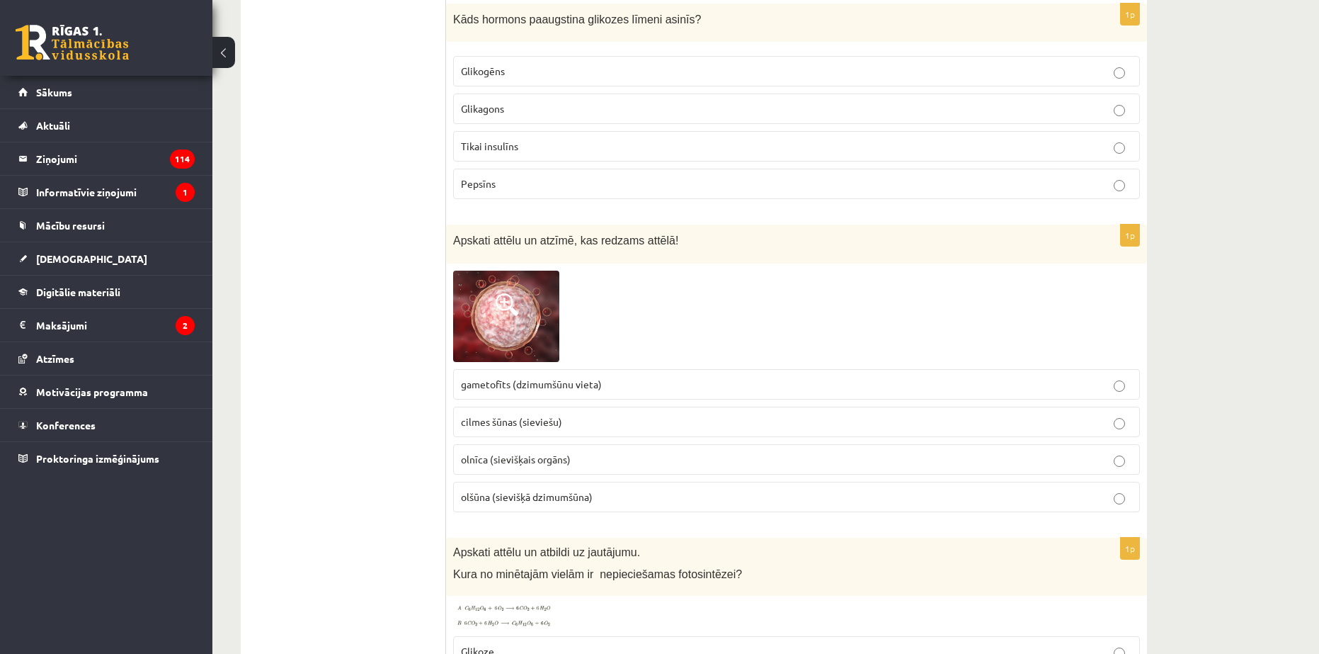
drag, startPoint x: 389, startPoint y: 307, endPoint x: 431, endPoint y: 306, distance: 41.8
click at [389, 307] on ul "Tests Izvērtē un iesaki!" at bounding box center [350, 317] width 191 height 7490
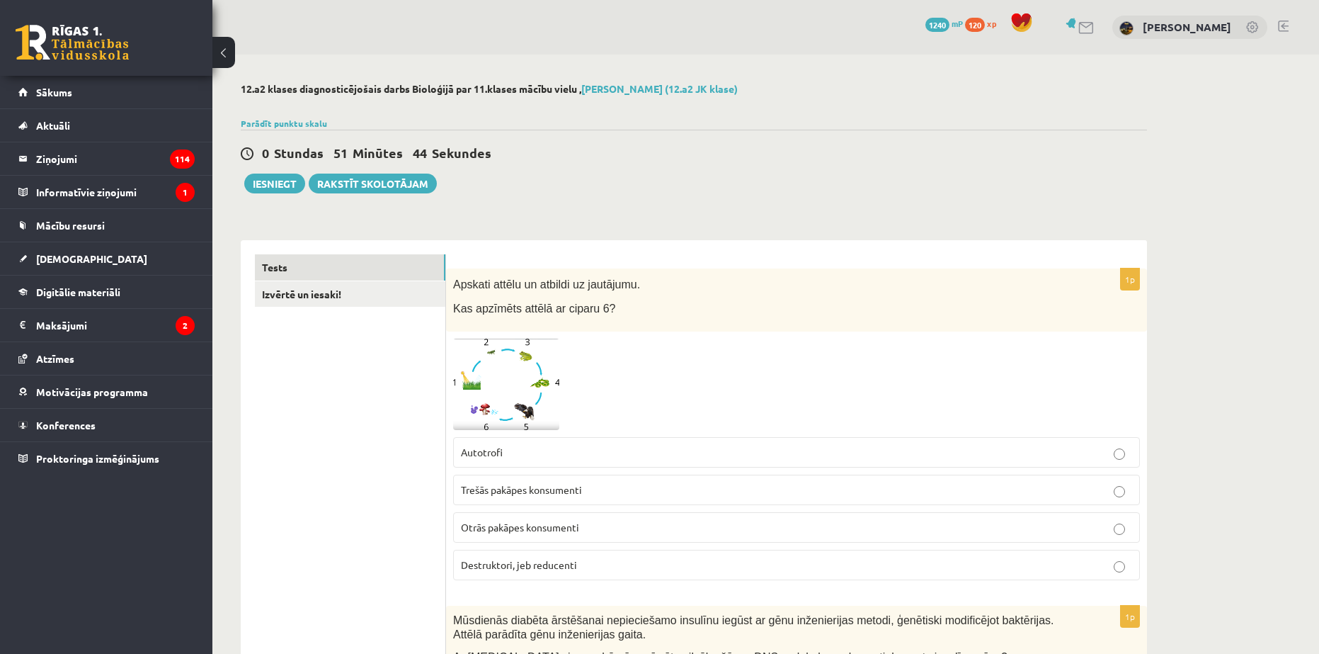
scroll to position [3683, 0]
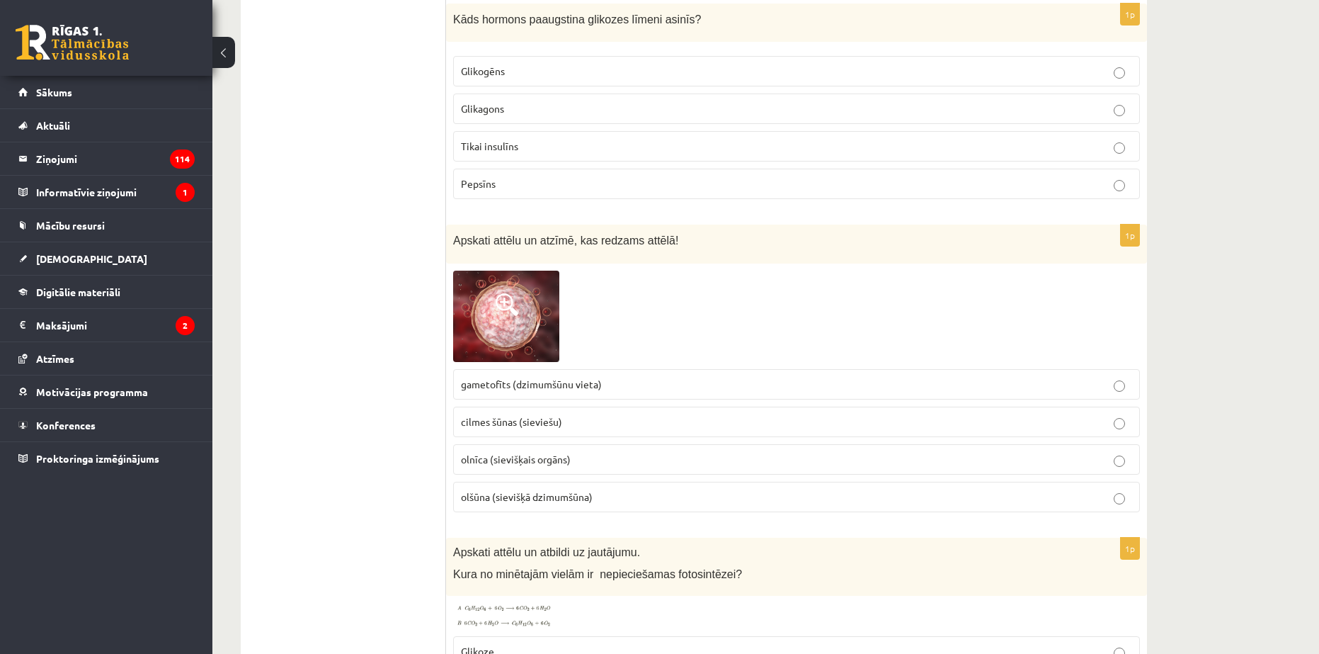
click at [530, 490] on span "olšūna (sievišķā dzimumšūna)" at bounding box center [527, 496] width 132 height 13
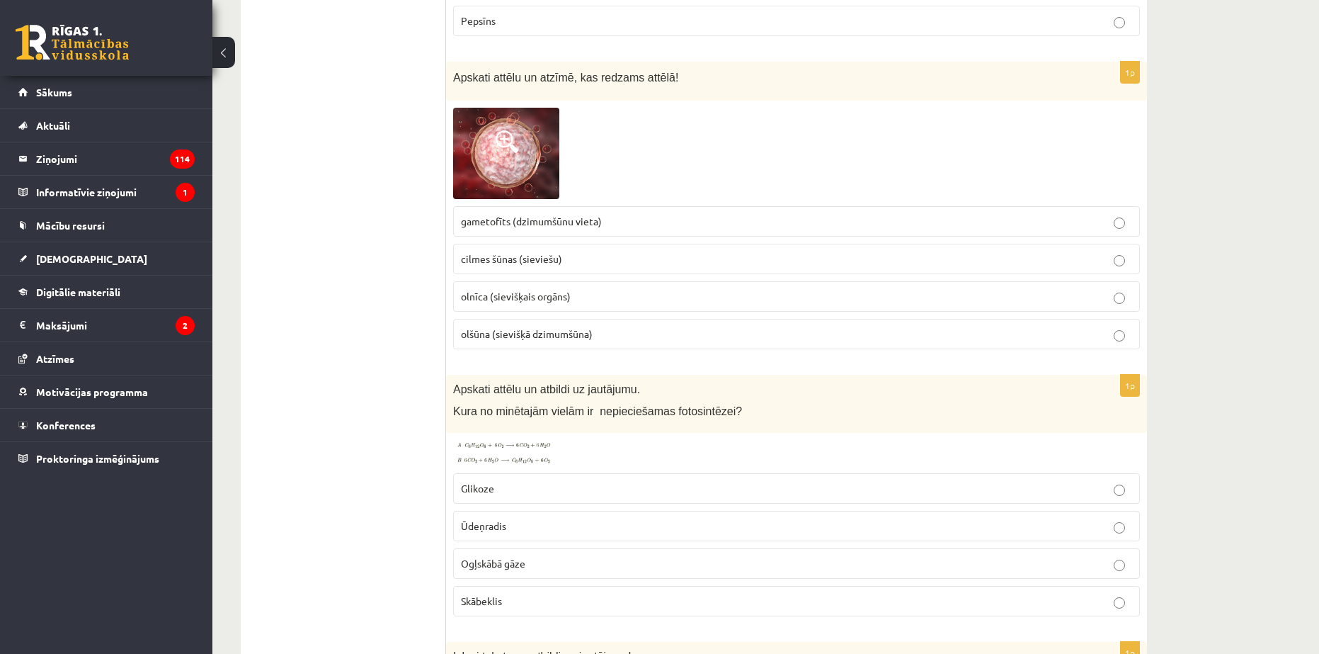
scroll to position [3895, 0]
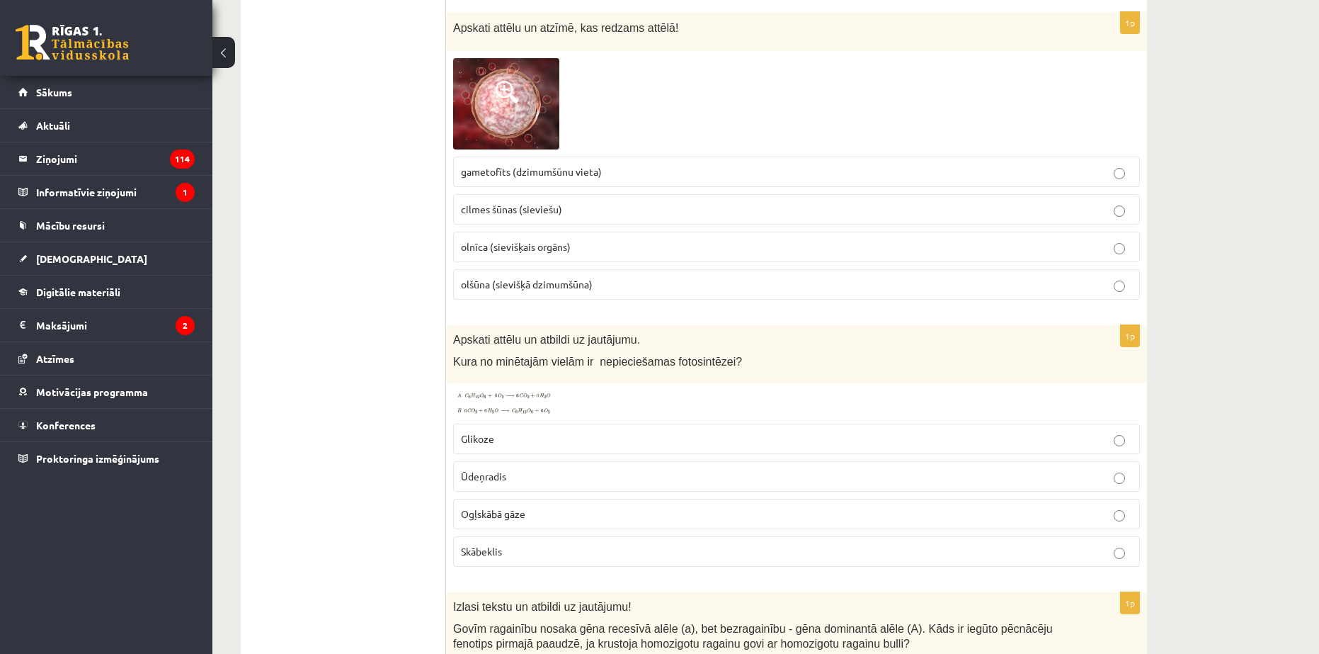
click at [517, 390] on img at bounding box center [506, 402] width 106 height 25
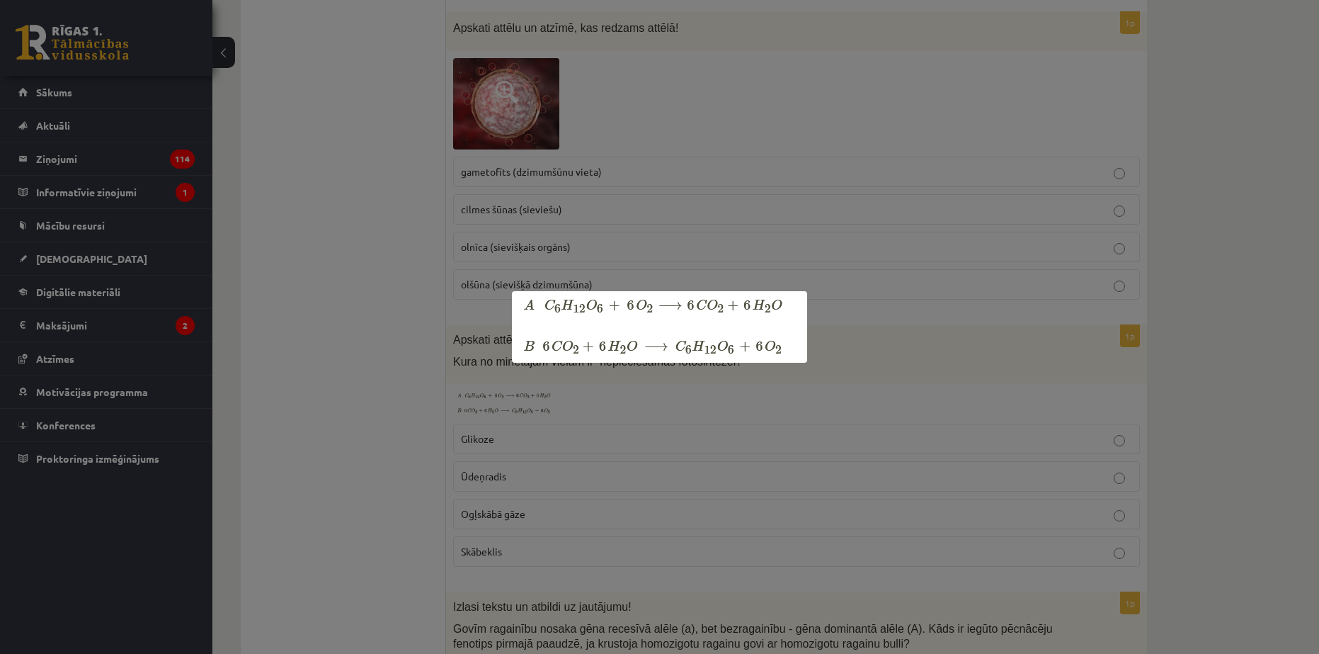
click at [514, 419] on div at bounding box center [659, 327] width 1319 height 654
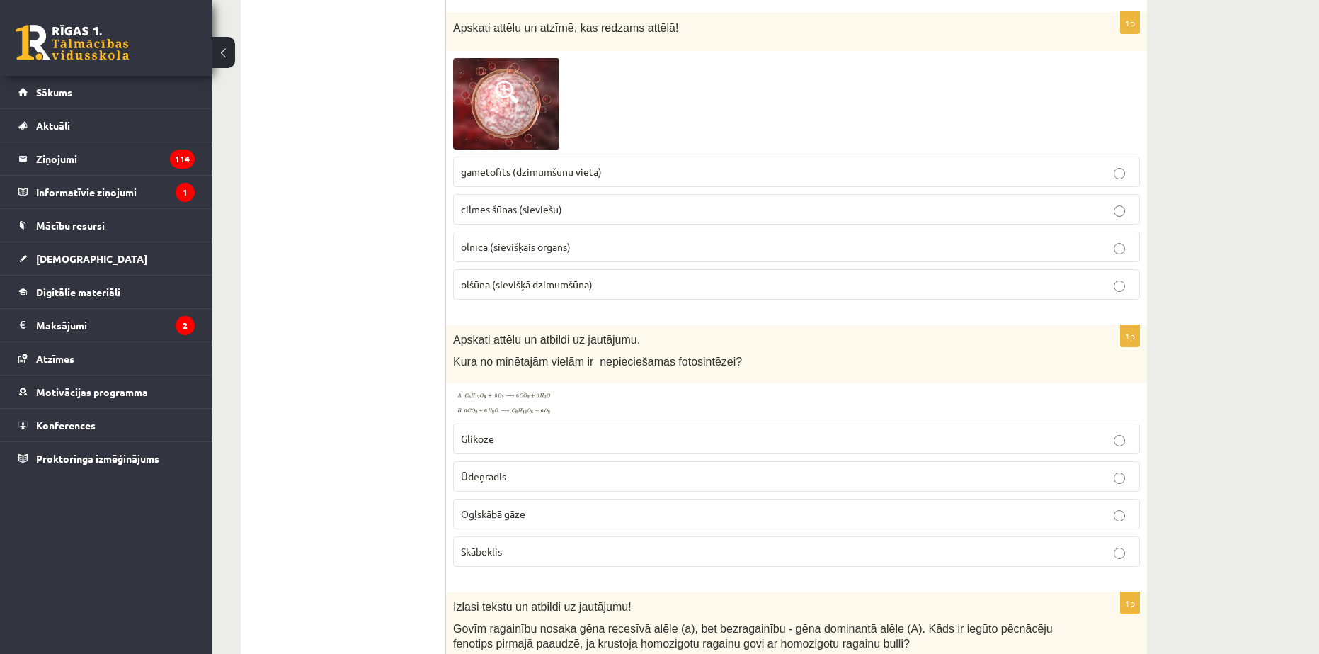
click at [517, 544] on p "Skābeklis" at bounding box center [796, 551] width 671 height 15
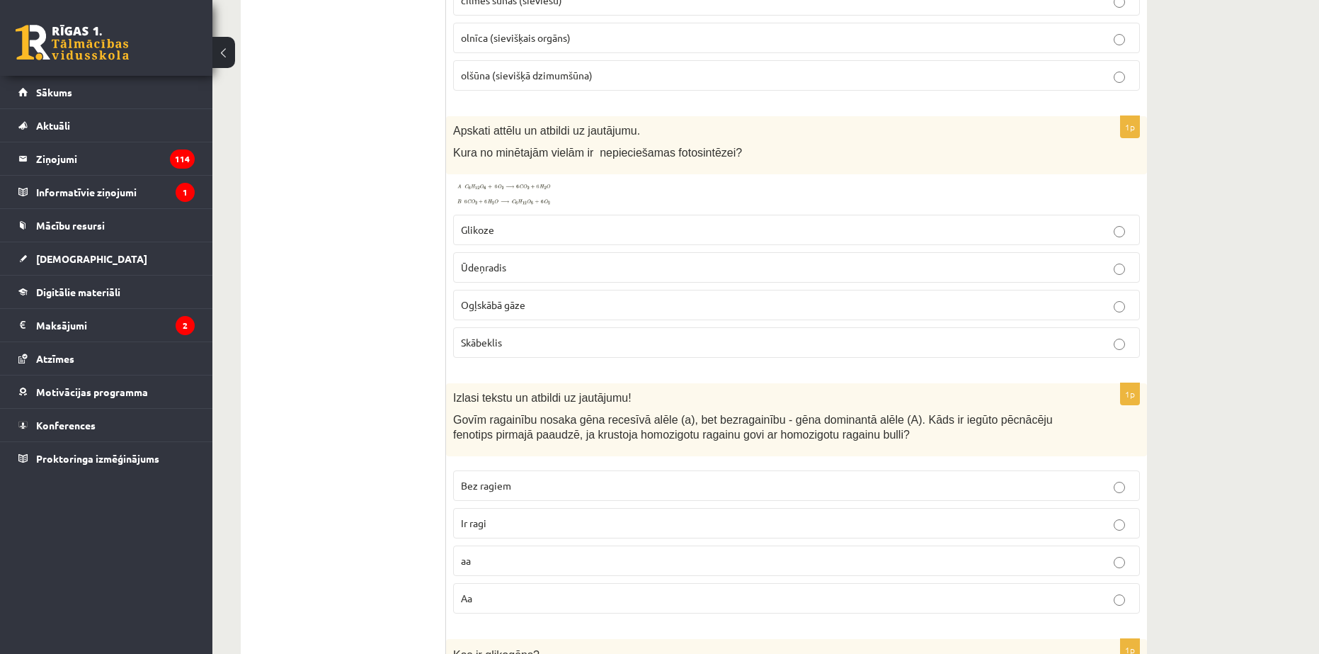
scroll to position [4107, 0]
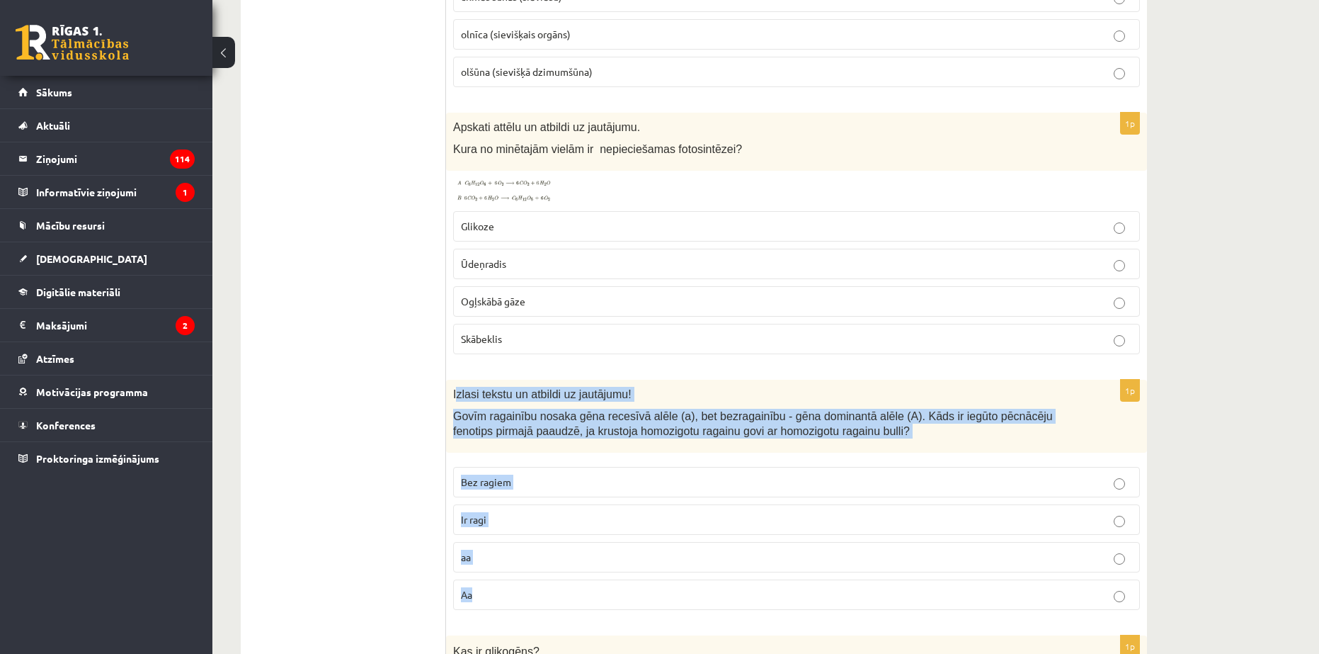
drag, startPoint x: 456, startPoint y: 379, endPoint x: 620, endPoint y: 573, distance: 253.8
click at [620, 573] on div "1p Izlasi tekstu un atbildi uz jautājumu! Govīm ragainību nosaka gēna recesīvā …" at bounding box center [796, 500] width 701 height 241
copy div "zlasi tekstu un atbildi uz jautājumu! Govīm ragainību nosaka gēna recesīvā alēl…"
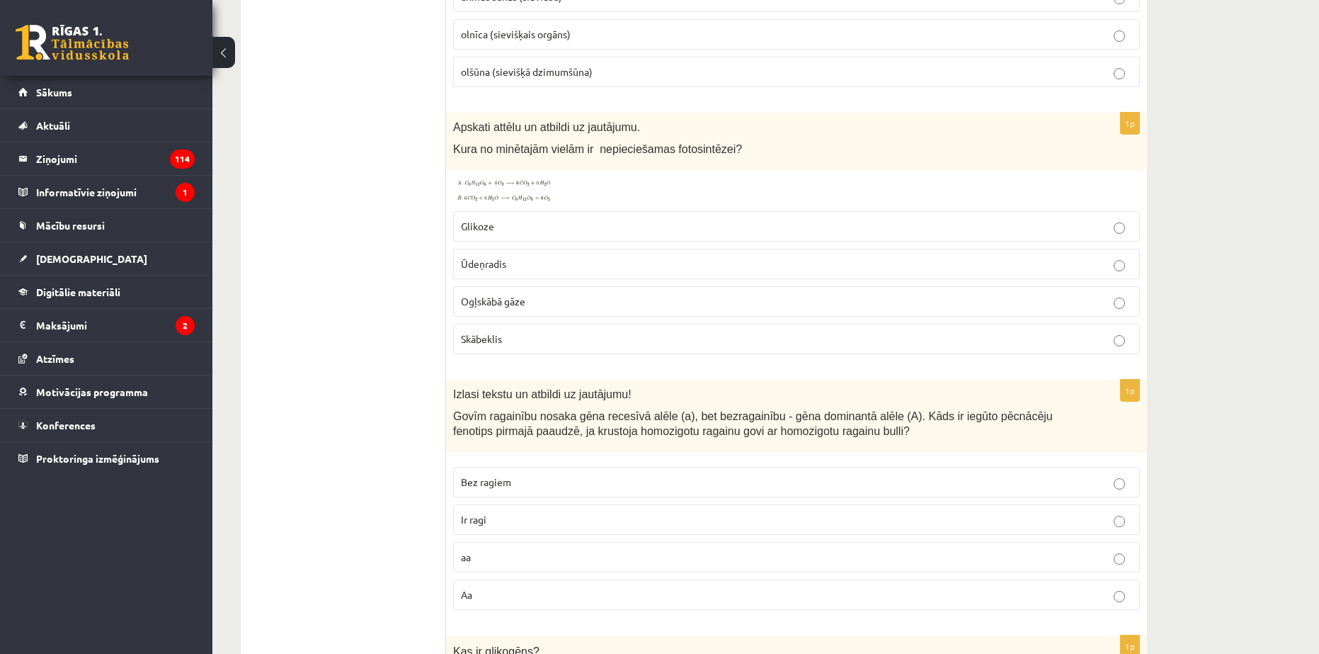
drag, startPoint x: 343, startPoint y: 412, endPoint x: 358, endPoint y: 426, distance: 20.5
click at [466, 513] on span "Ir ragi" at bounding box center [473, 519] width 25 height 13
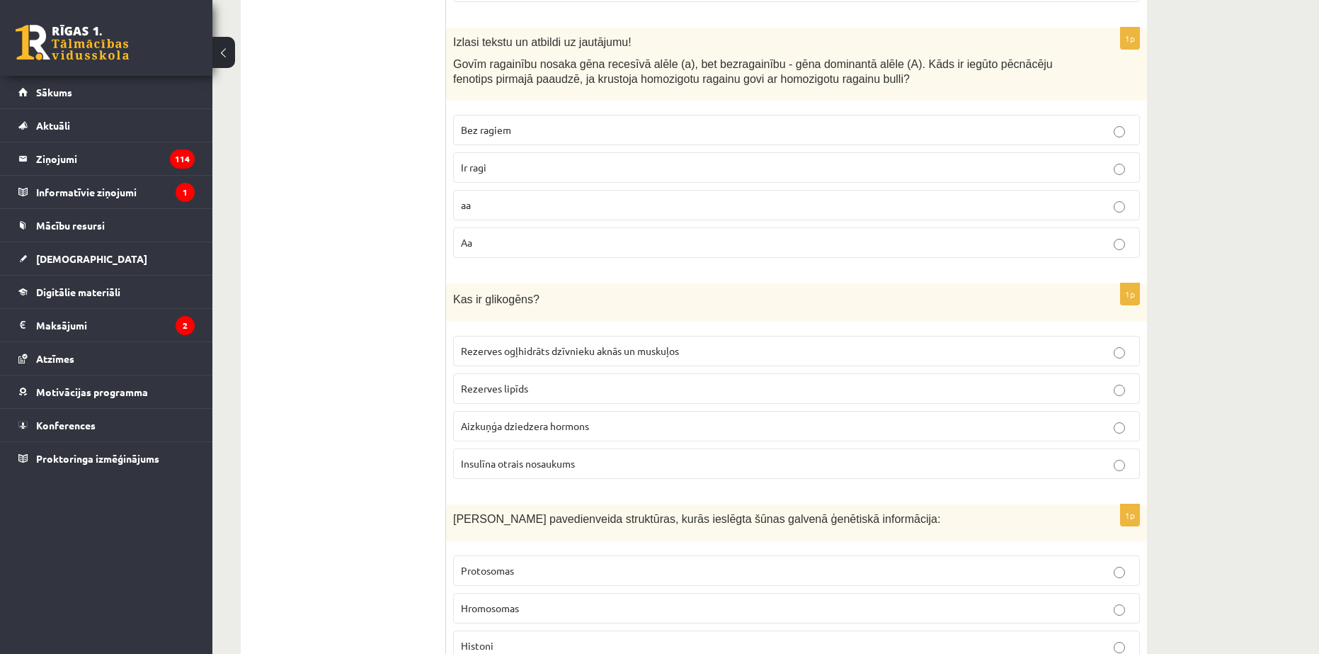
scroll to position [4462, 0]
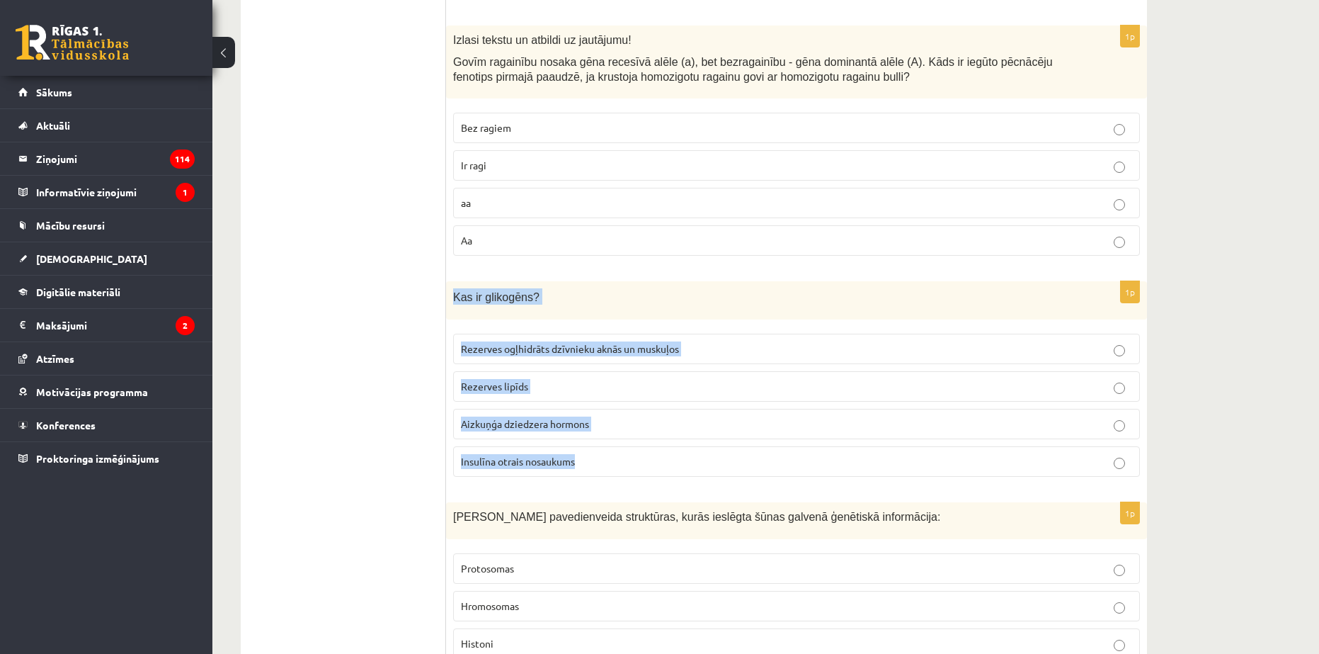
drag, startPoint x: 473, startPoint y: 295, endPoint x: 606, endPoint y: 453, distance: 206.6
click at [606, 453] on div "1p Kas ir glikogēns? Rezerves ogļhidrāts dzīvnieku aknās un muskuļos Rezerves l…" at bounding box center [796, 384] width 701 height 207
copy div "Kas ir glikogēns? Rezerves ogļhidrāts dzīvnieku aknās un muskuļos Rezerves lipī…"
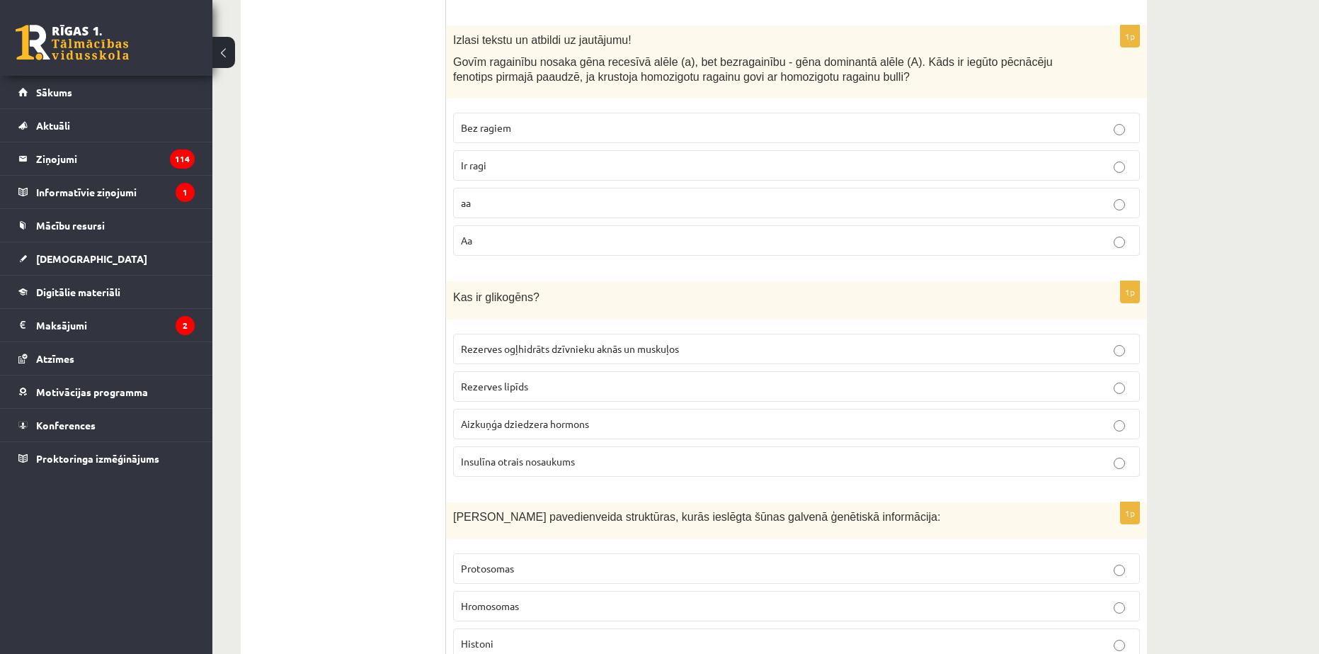
click at [599, 342] on span "Rezerves ogļhidrāts dzīvnieku aknās un muskuļos" at bounding box center [570, 348] width 218 height 13
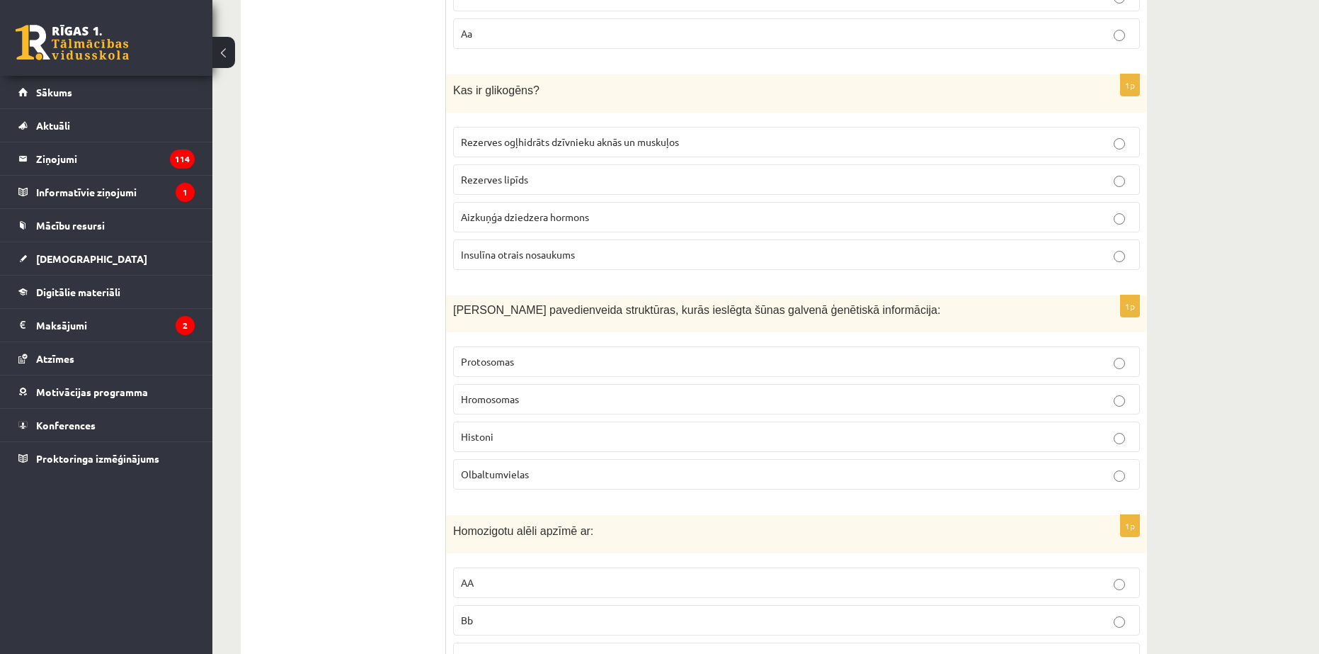
scroll to position [4674, 0]
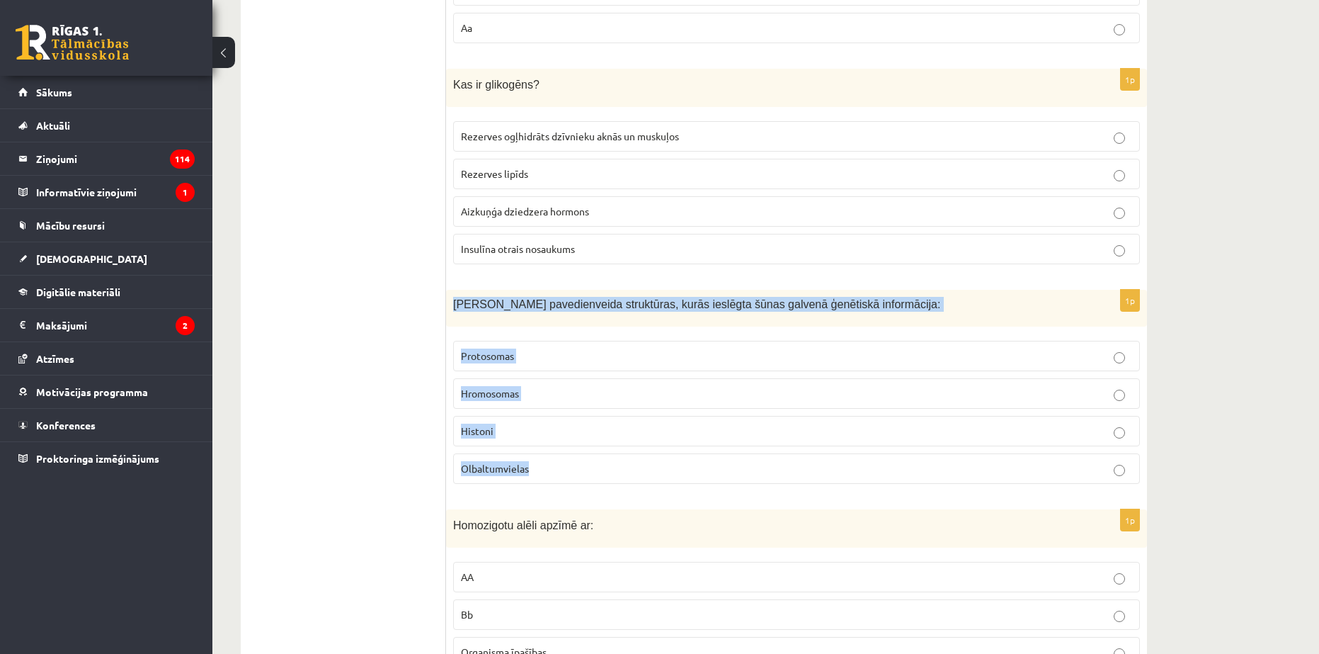
drag, startPoint x: 448, startPoint y: 292, endPoint x: 620, endPoint y: 469, distance: 246.9
click at [620, 470] on div "1p Šūnas kodola pavedienveida struktūras, kurās ieslēgta šūnas galvenā ģenētisk…" at bounding box center [796, 392] width 701 height 205
copy div "Šūnas kodola pavedienveida struktūras, kurās ieslēgta šūnas galvenā ģenētiskā i…"
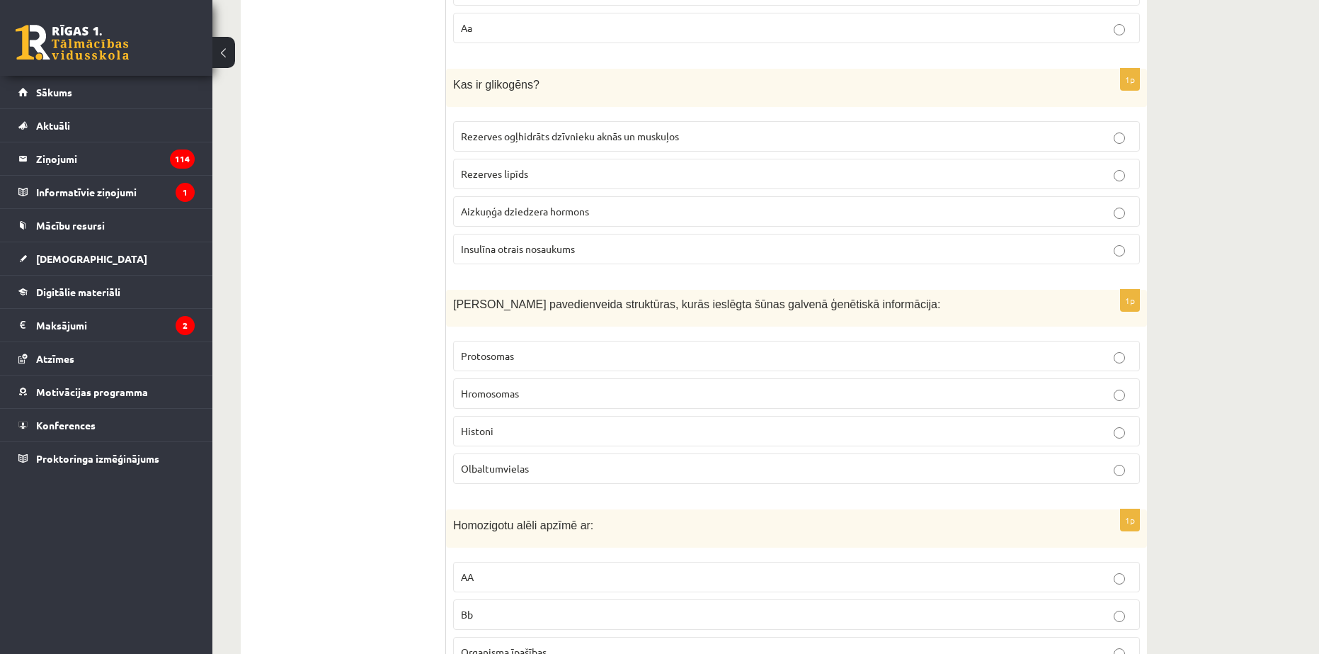
click at [524, 387] on p "Hromosomas" at bounding box center [796, 393] width 671 height 15
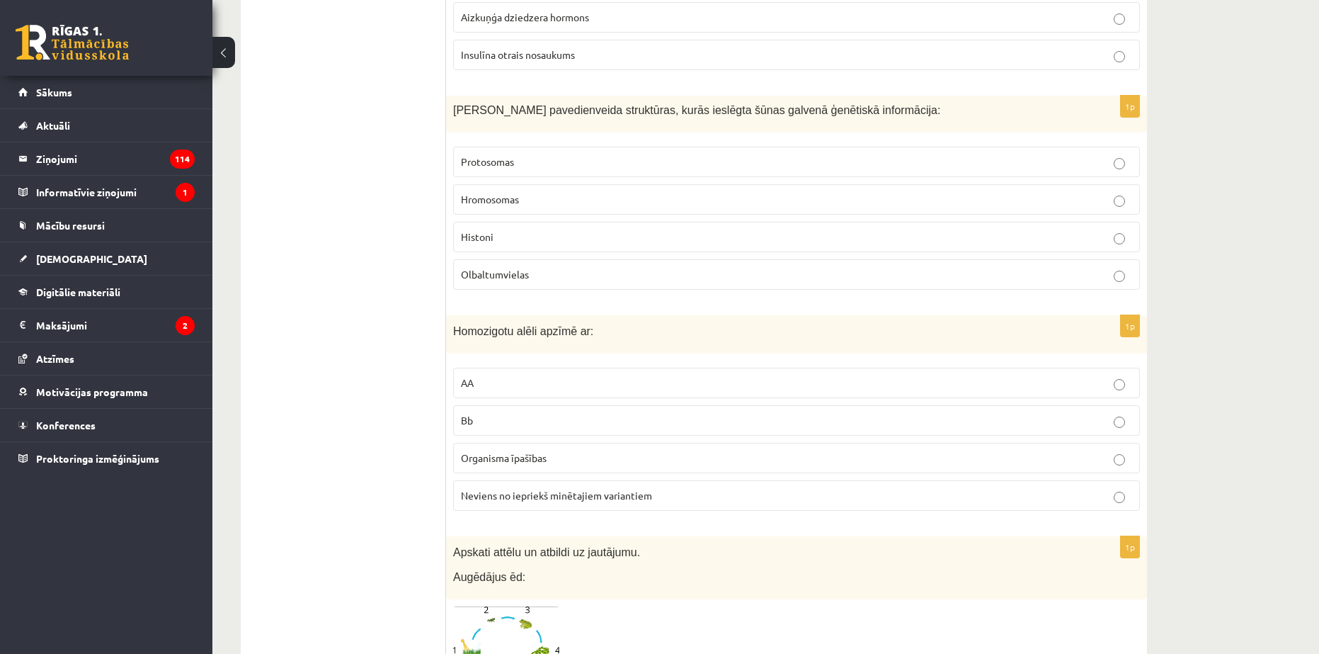
scroll to position [4886, 0]
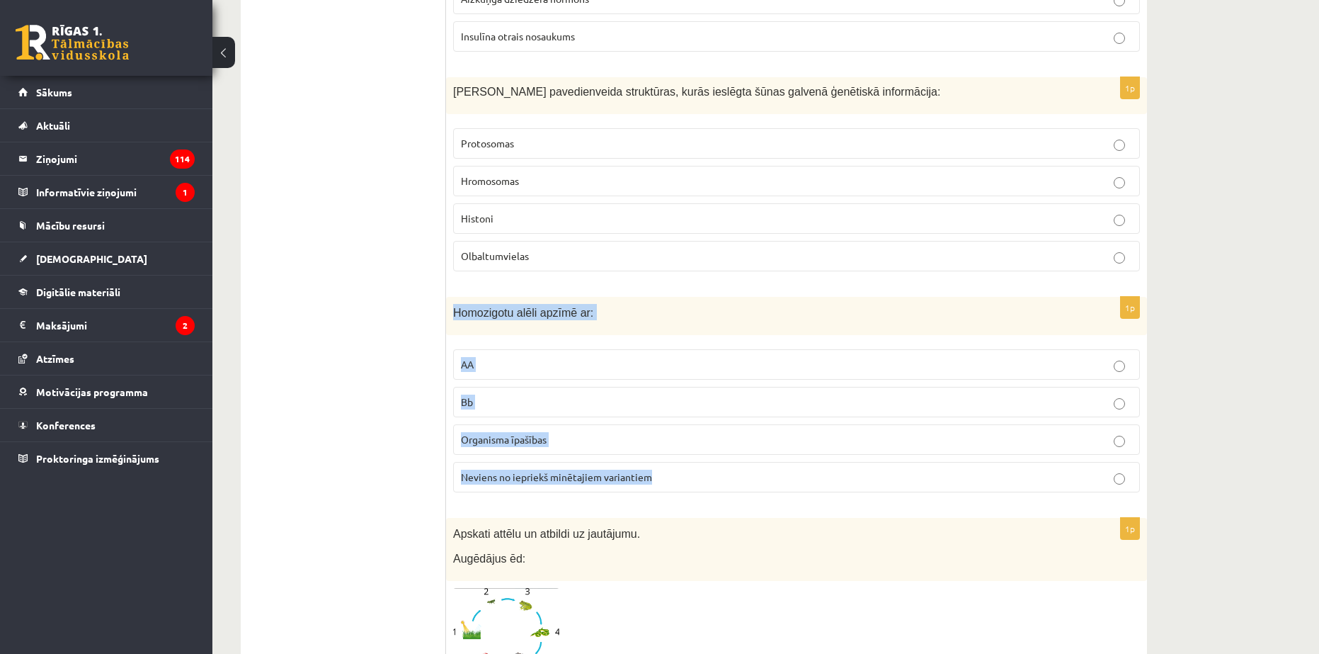
drag, startPoint x: 452, startPoint y: 294, endPoint x: 753, endPoint y: 468, distance: 347.8
click at [753, 468] on div "1p Homozigotu alēli apzīmē ar: AA Bb Organisma īpašības Neviens no iepriekš min…" at bounding box center [796, 400] width 701 height 207
copy div "Homozigotu alēli apzīmē ar: AA Bb Organisma īpašības Neviens no iepriekš minēta…"
click at [470, 363] on label "AA" at bounding box center [796, 364] width 687 height 30
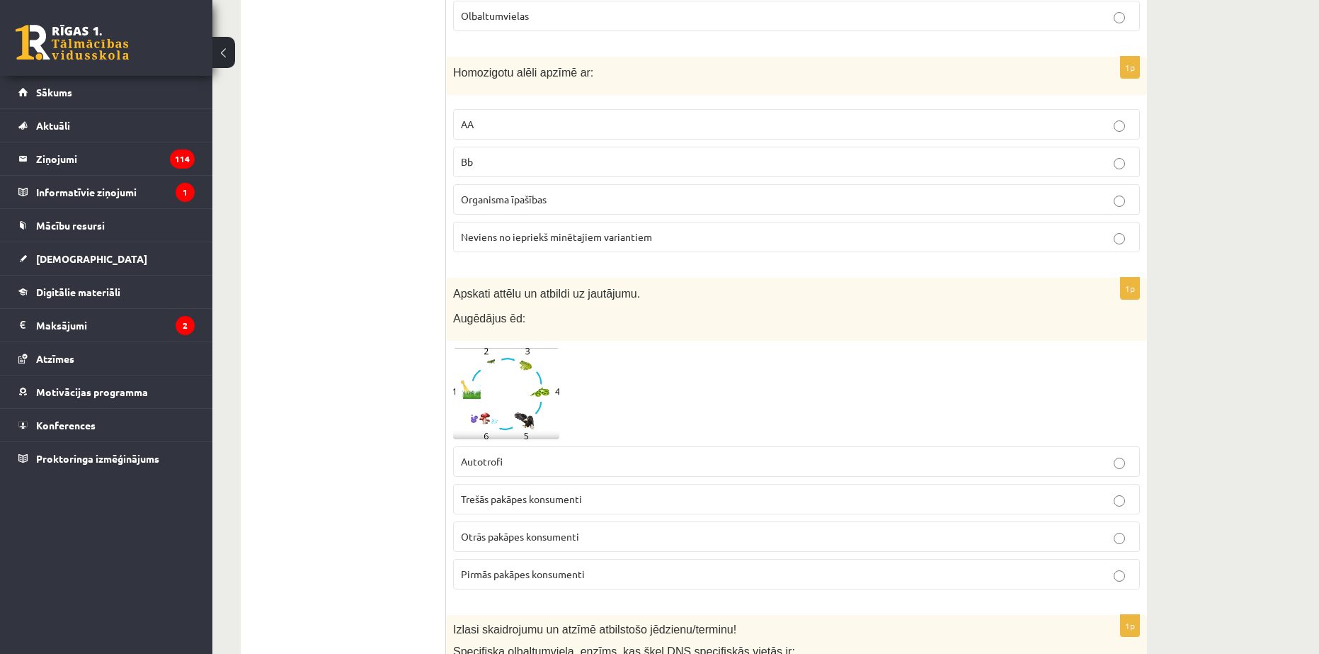
scroll to position [5170, 0]
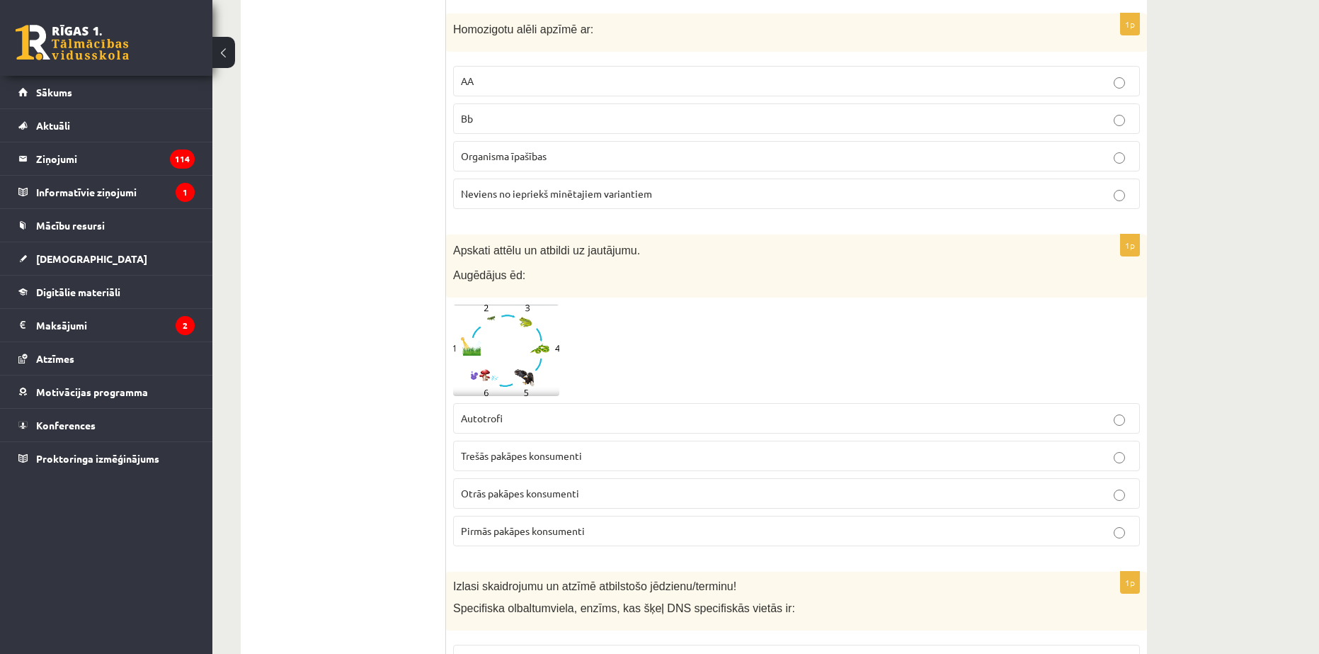
click at [518, 330] on img at bounding box center [506, 350] width 106 height 91
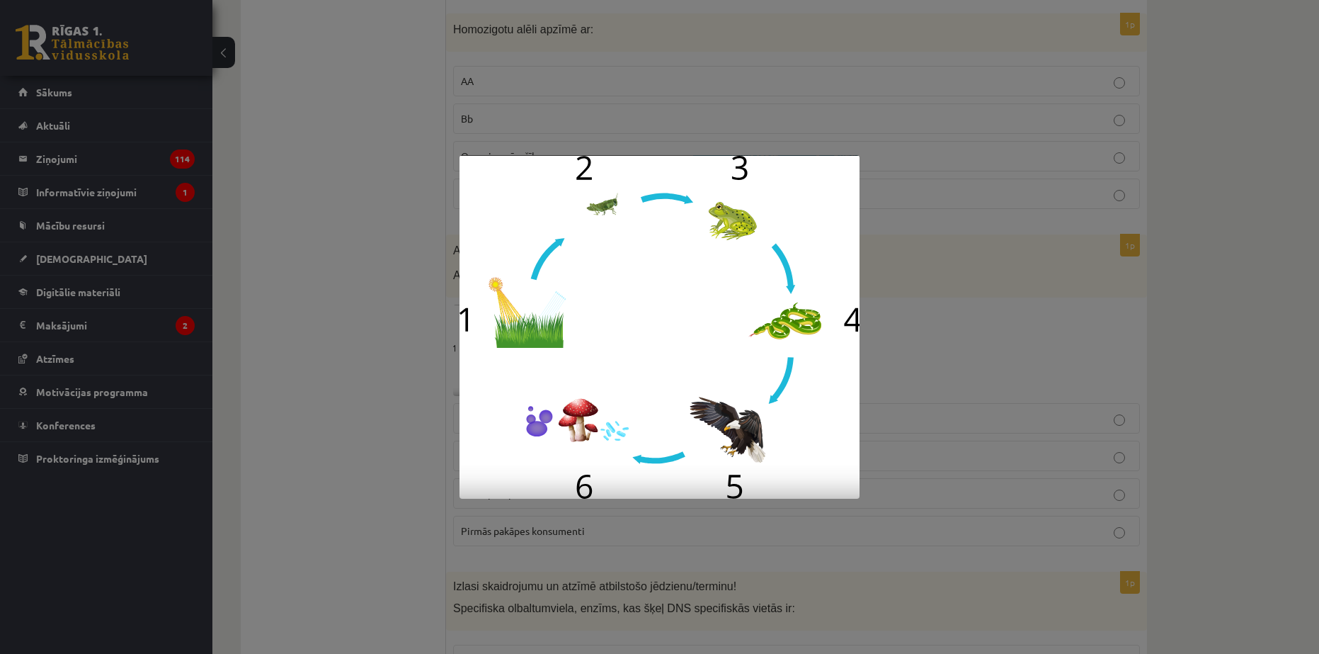
click at [418, 286] on div at bounding box center [659, 327] width 1319 height 654
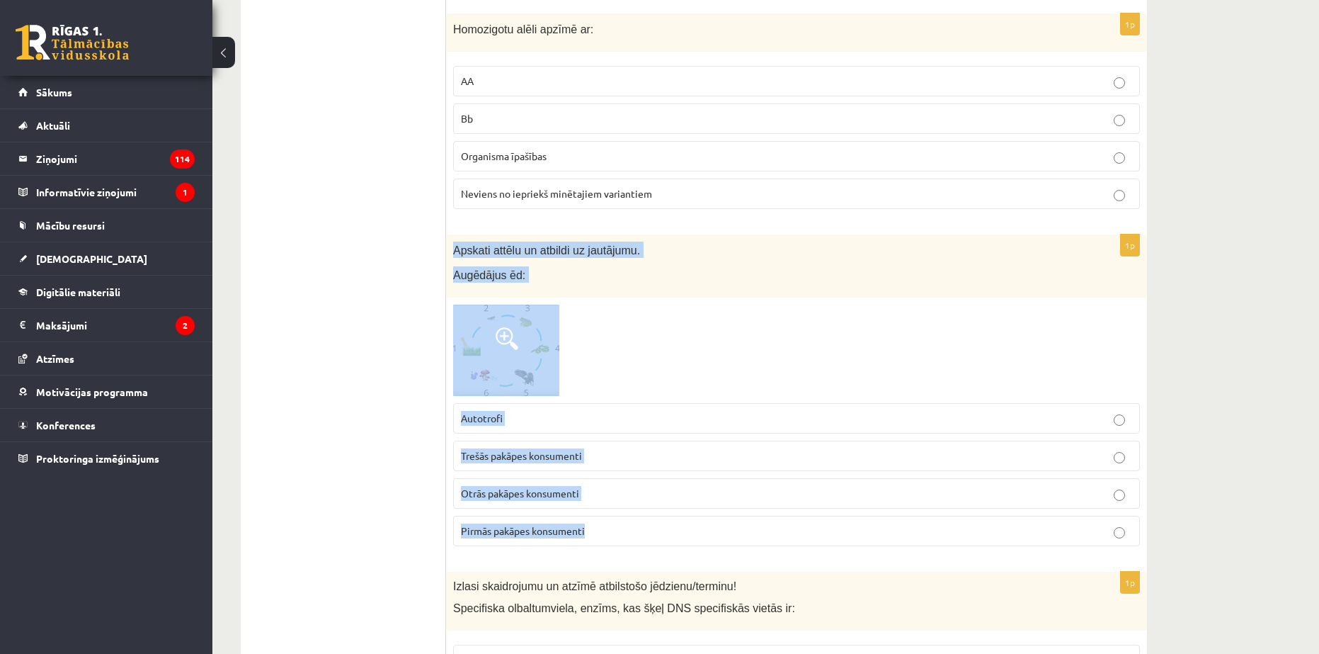
drag, startPoint x: 456, startPoint y: 237, endPoint x: 740, endPoint y: 510, distance: 394.2
click at [740, 510] on div "1p Apskati attēlu un atbildi uz jautājumu. Augēdājus ēd: Autotrofi Trešās pakāp…" at bounding box center [796, 395] width 701 height 323
copy div "Apskati attēlu un atbildi uz jautājumu. Augēdājus ēd: Autotrofi Trešās pakāpes …"
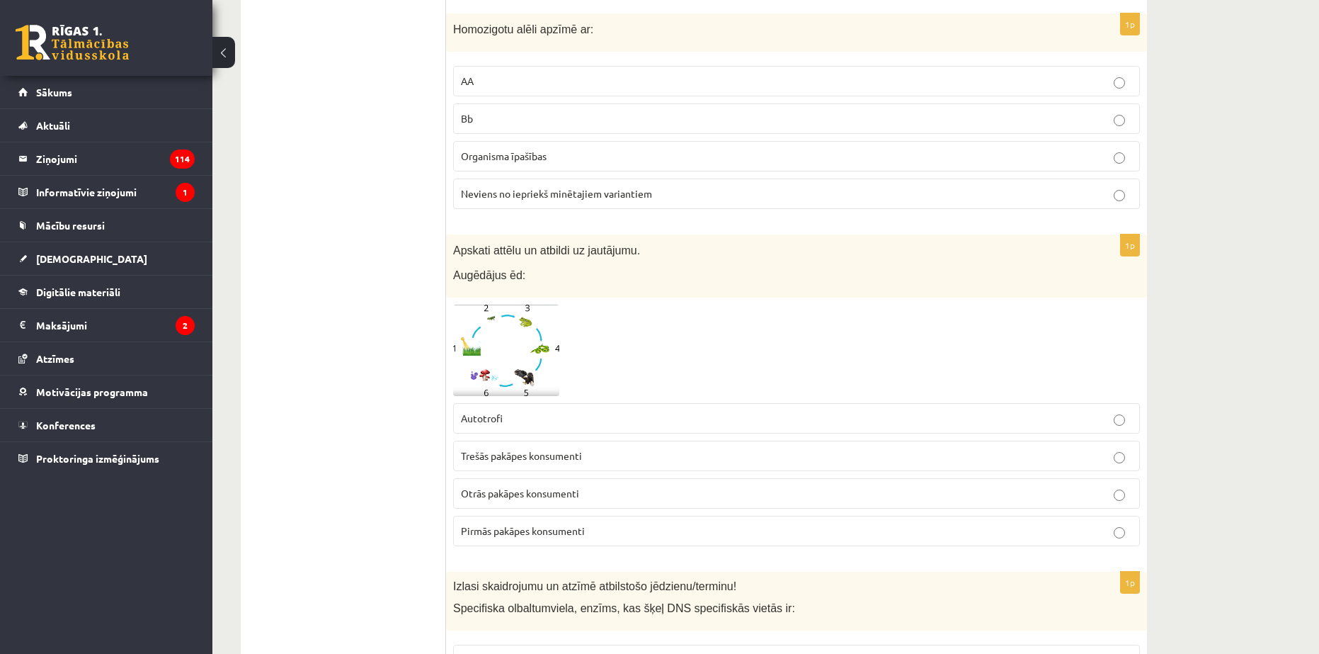
click at [487, 523] on p "Pirmās pakāpes konsumenti" at bounding box center [796, 530] width 671 height 15
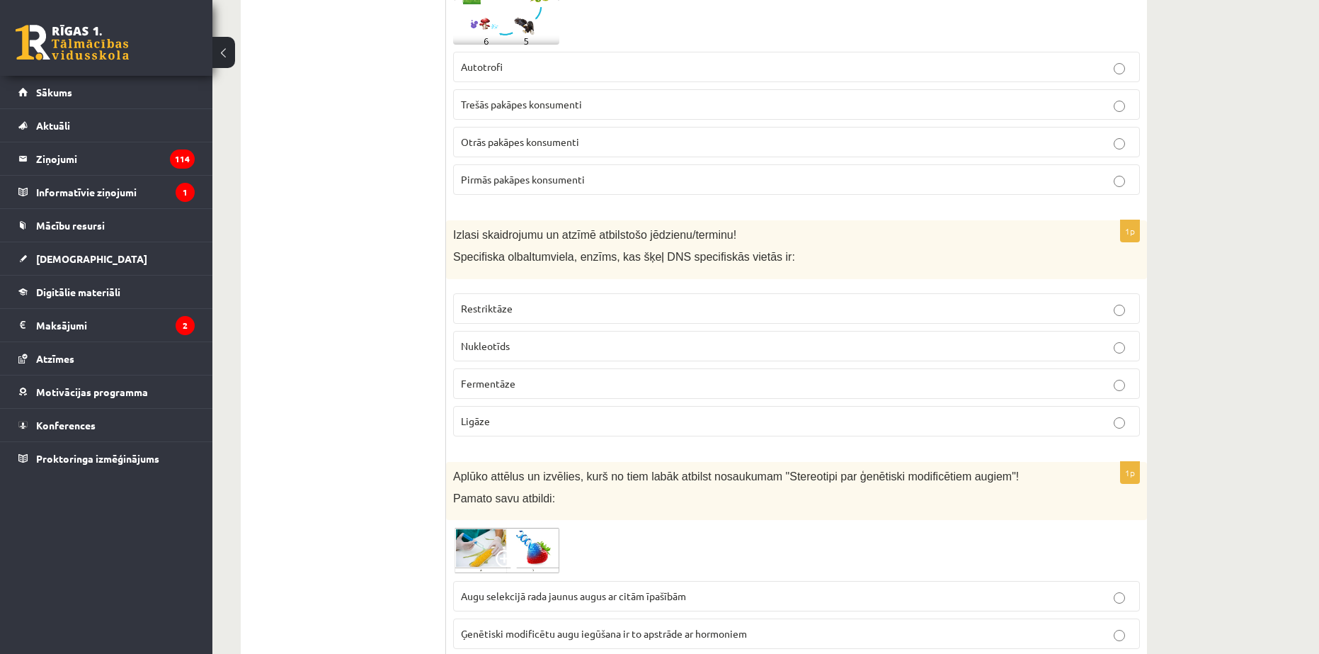
scroll to position [5524, 0]
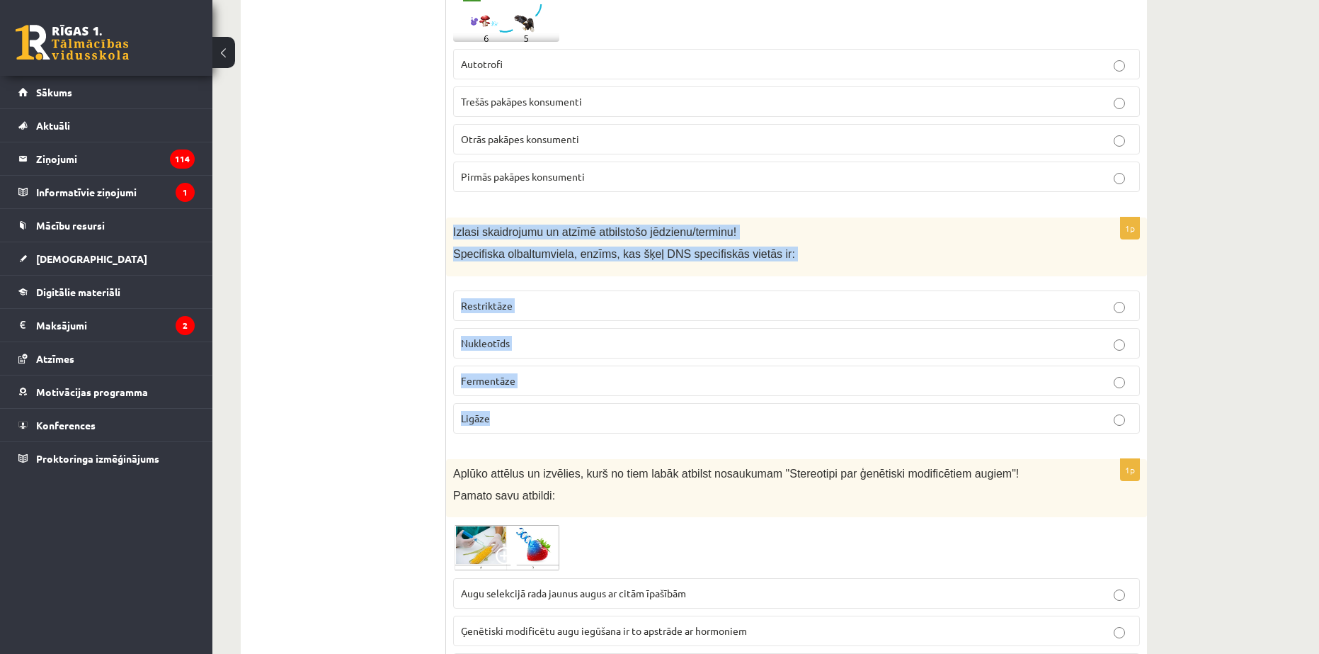
drag, startPoint x: 451, startPoint y: 215, endPoint x: 621, endPoint y: 404, distance: 253.7
click at [621, 405] on div "1p Izlasi skaidrojumu un atzīmē atbilstošo jēdzienu/terminu! Specifiska olbaltu…" at bounding box center [796, 330] width 701 height 227
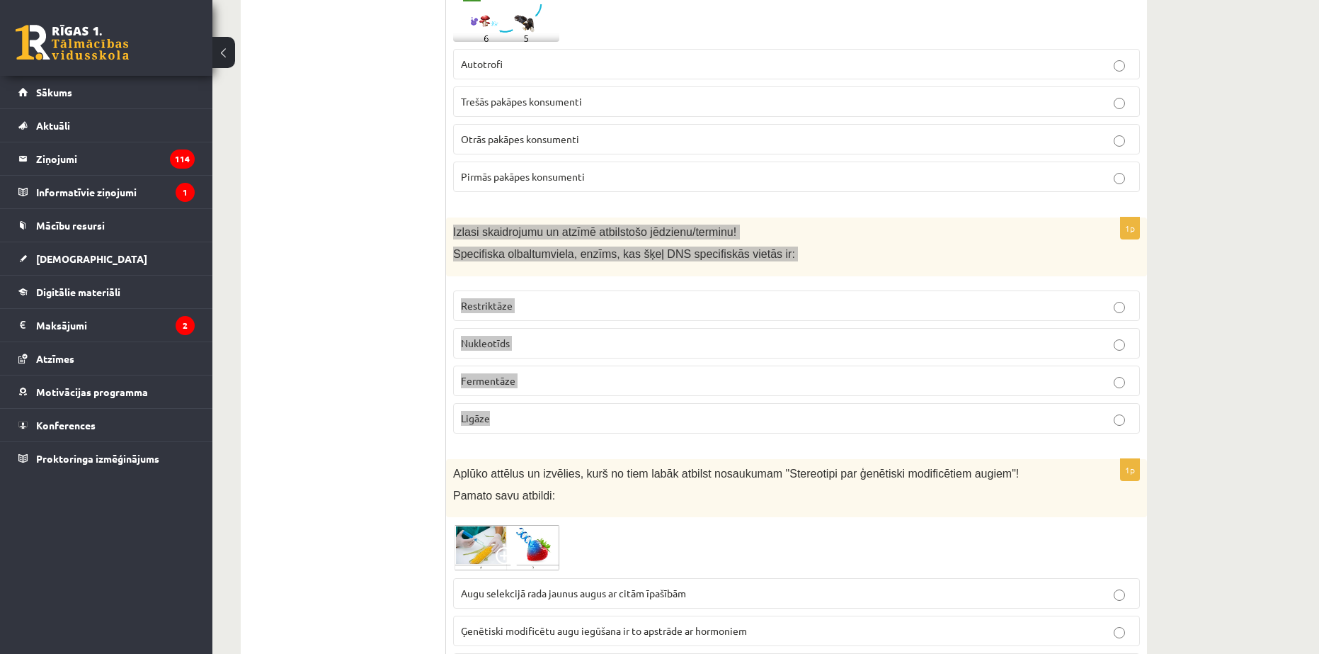
copy div "Izlasi skaidrojumu un atzīmē atbilstošo jēdzienu/terminu! Specifiska olbaltumvi…"
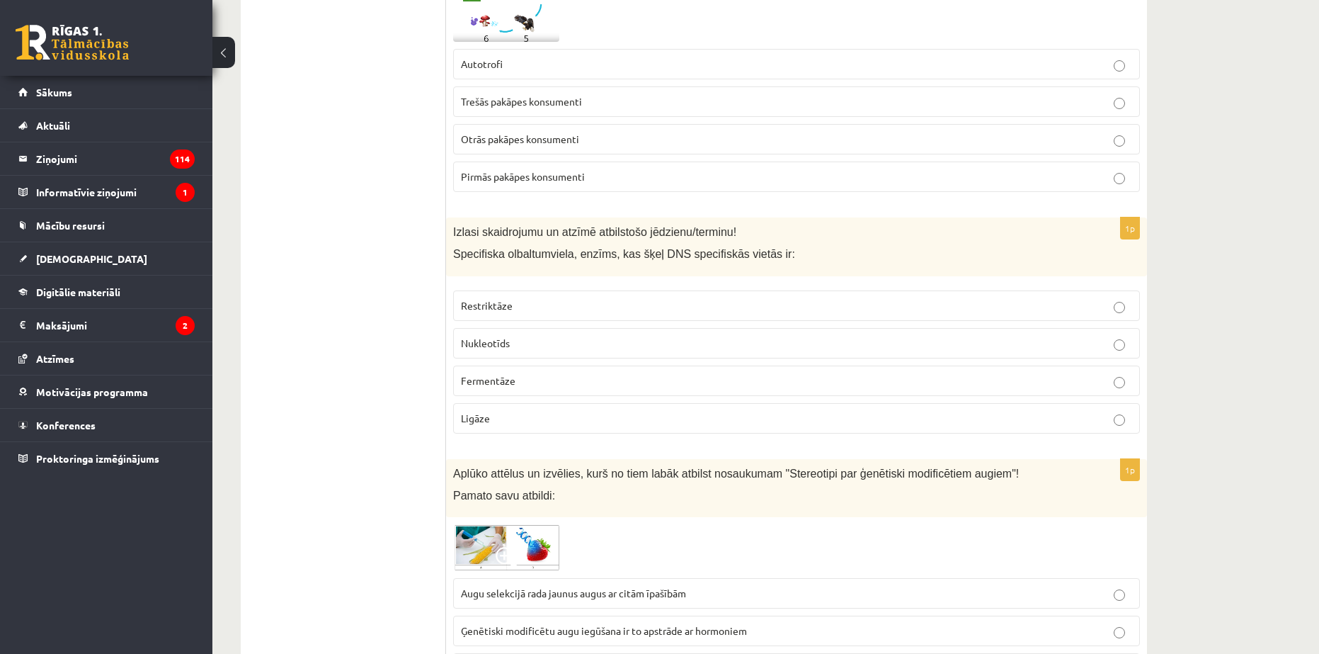
click at [496, 299] on span "Restriktāze" at bounding box center [487, 305] width 52 height 13
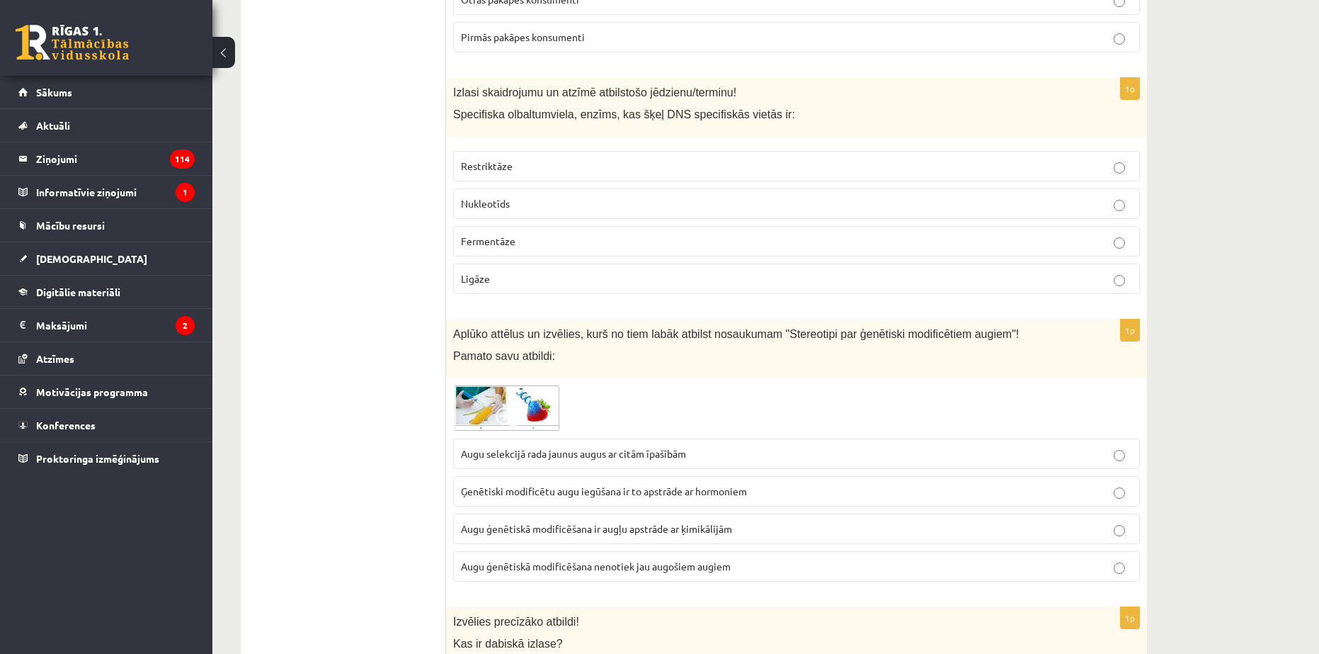
scroll to position [5736, 0]
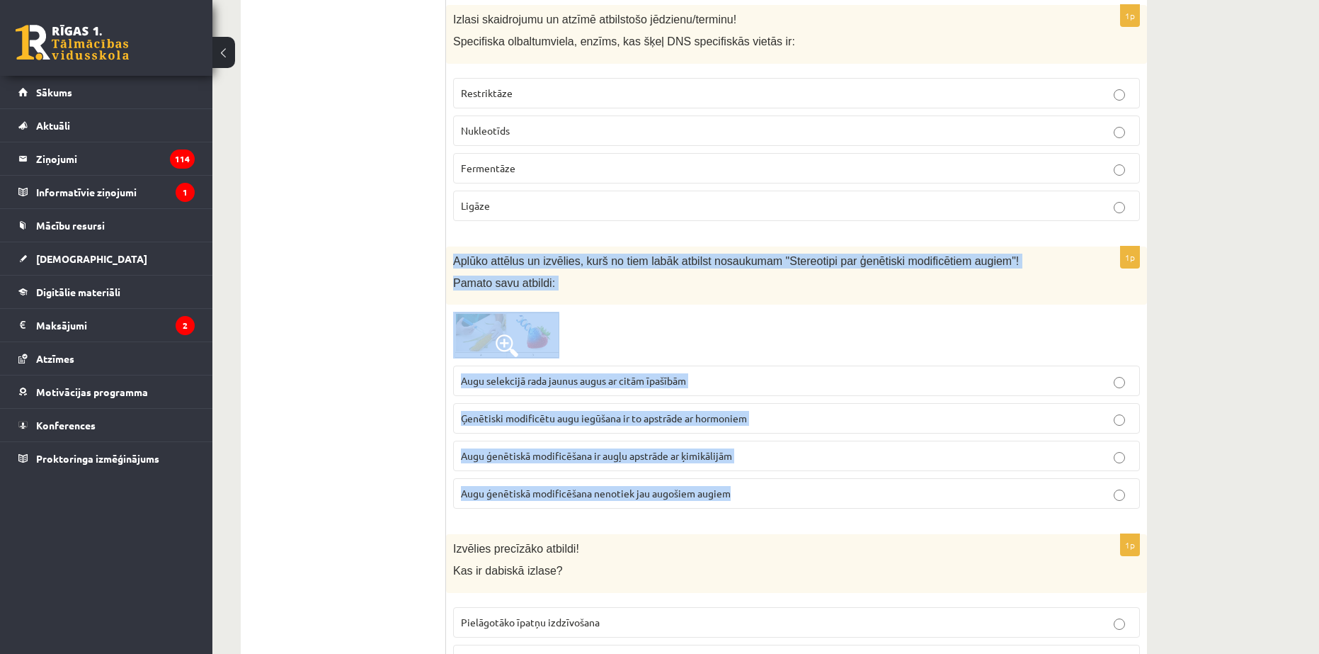
drag, startPoint x: 450, startPoint y: 239, endPoint x: 805, endPoint y: 477, distance: 427.6
click at [805, 479] on div "1p Aplūko attēlus un izvēlies, kurš no tiem labāk atbilst nosaukumam "Stereotip…" at bounding box center [796, 382] width 701 height 273
copy div "Aplūko attēlus un izvēlies, kurš no tiem labāk atbilst nosaukumam "Stereotipi p…"
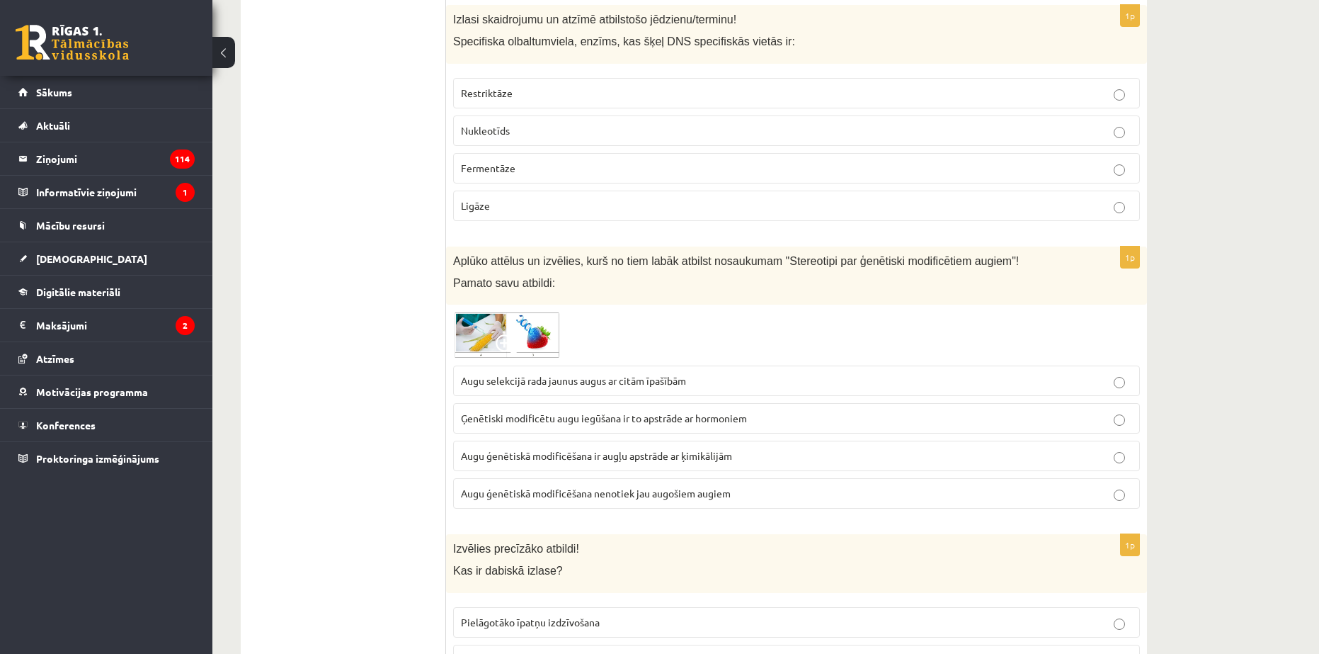
click at [560, 487] on span "Augu ģenētiskā modificēšana nenotiek jau augošiem augiem" at bounding box center [596, 493] width 270 height 13
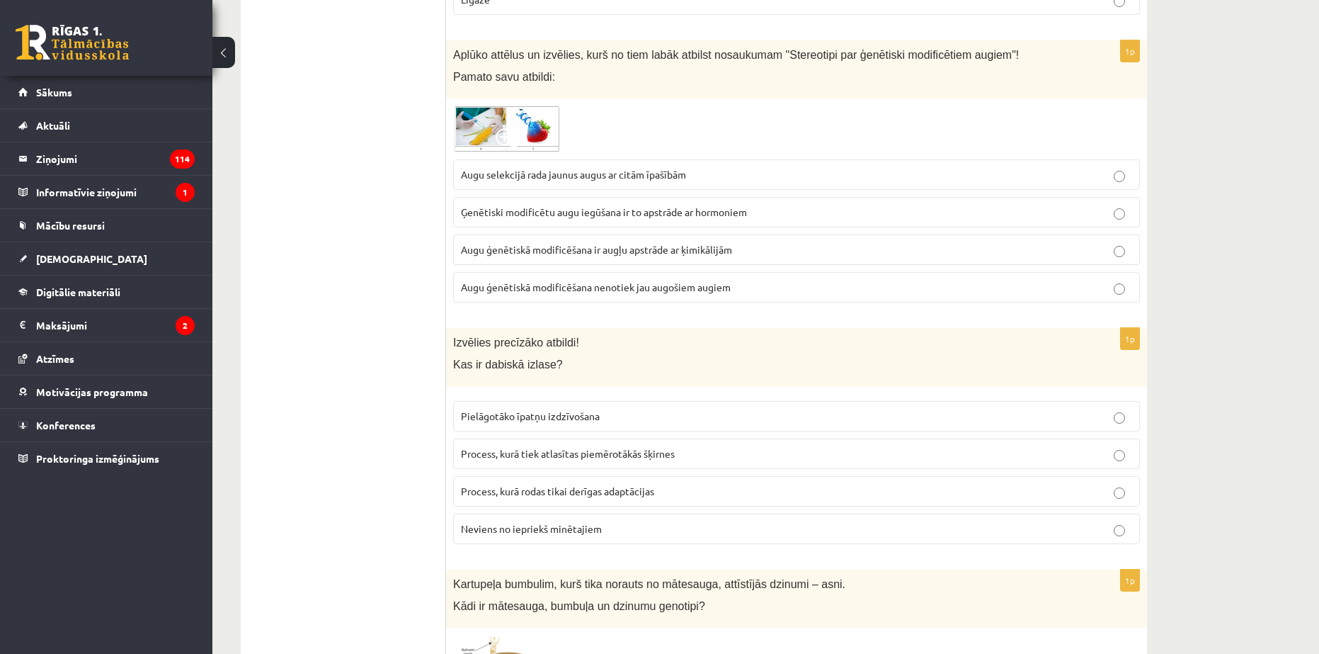
scroll to position [5949, 0]
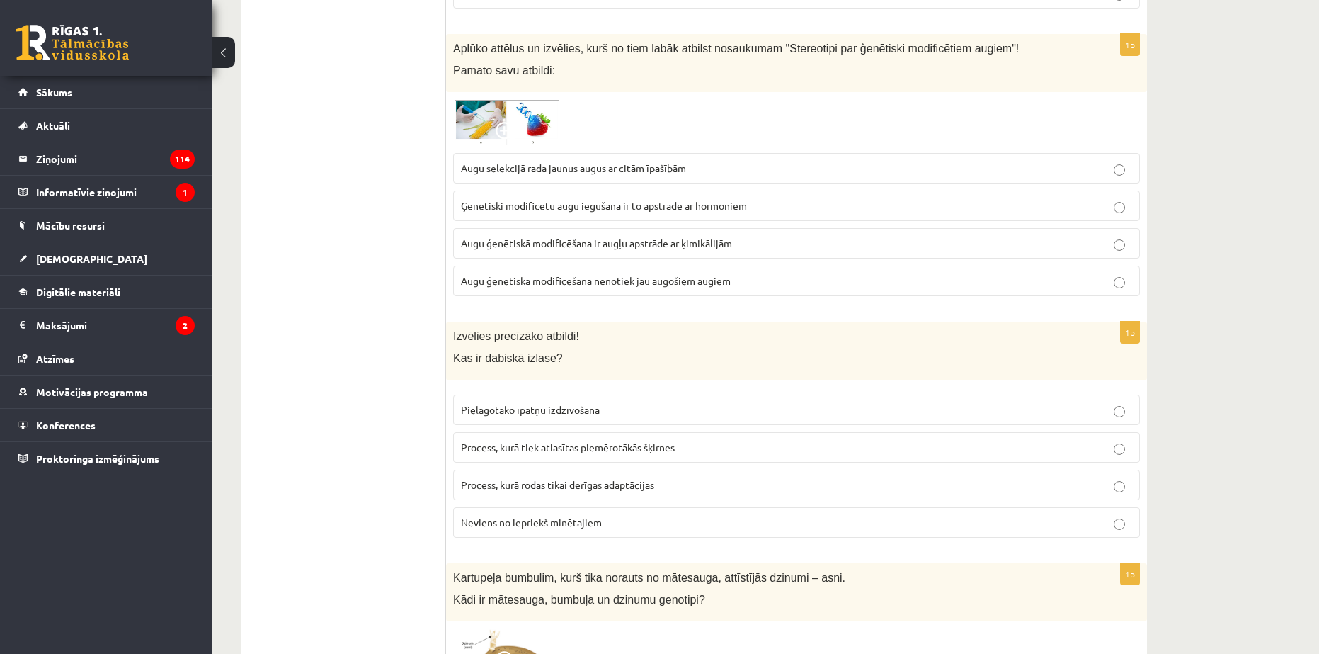
drag, startPoint x: 444, startPoint y: 320, endPoint x: 712, endPoint y: 477, distance: 311.1
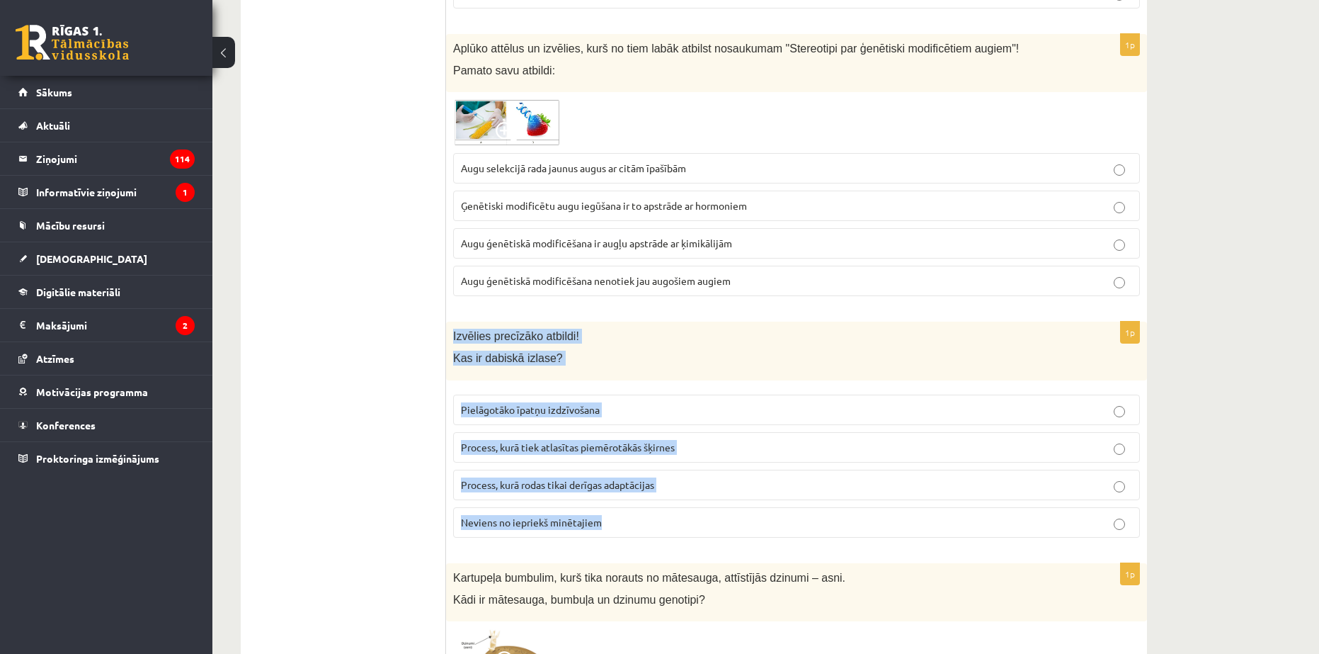
drag, startPoint x: 453, startPoint y: 319, endPoint x: 744, endPoint y: 508, distance: 347.7
click at [744, 508] on div "1p Izvēlies precīzāko atbildi! Kas ir dabiskā izlase? Pielāgotāko īpatņu izdzīv…" at bounding box center [796, 435] width 701 height 227
copy div "Izvēlies precīzāko atbildi! Kas ir dabiskā izlase? Pielāgotāko īpatņu izdzīvoša…"
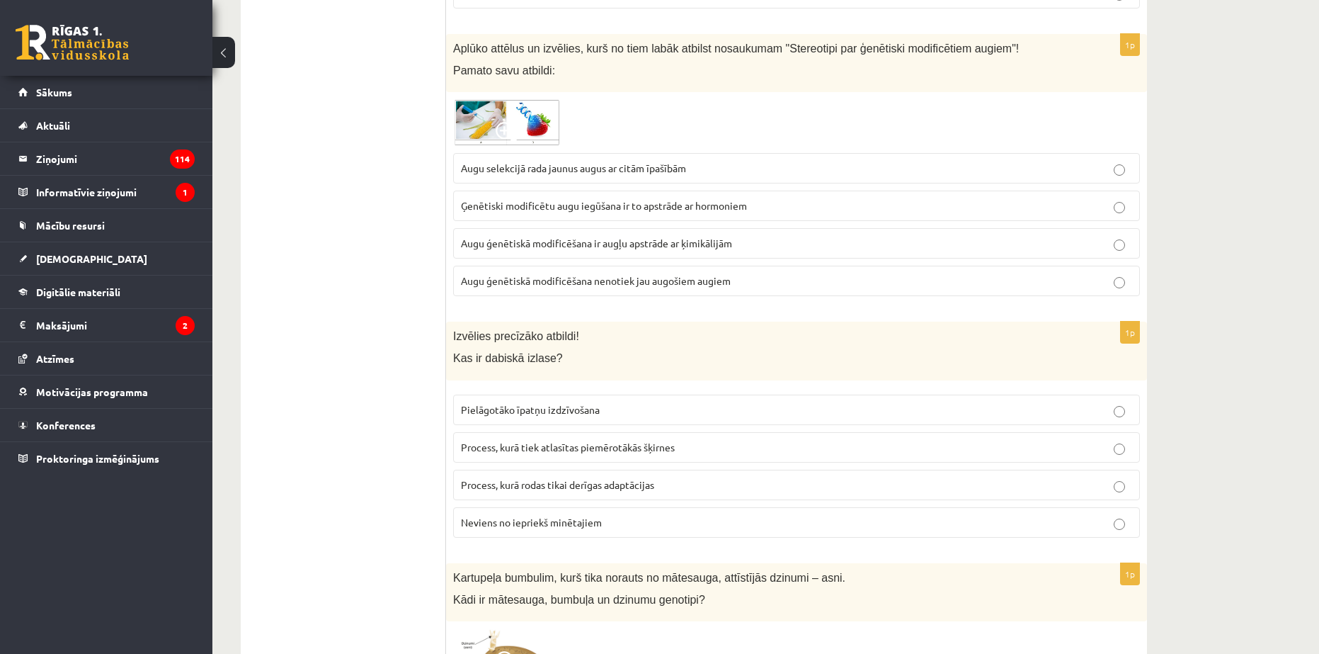
click at [564, 402] on p "Pielāgotāko īpatņu izdzīvošana" at bounding box center [796, 409] width 671 height 15
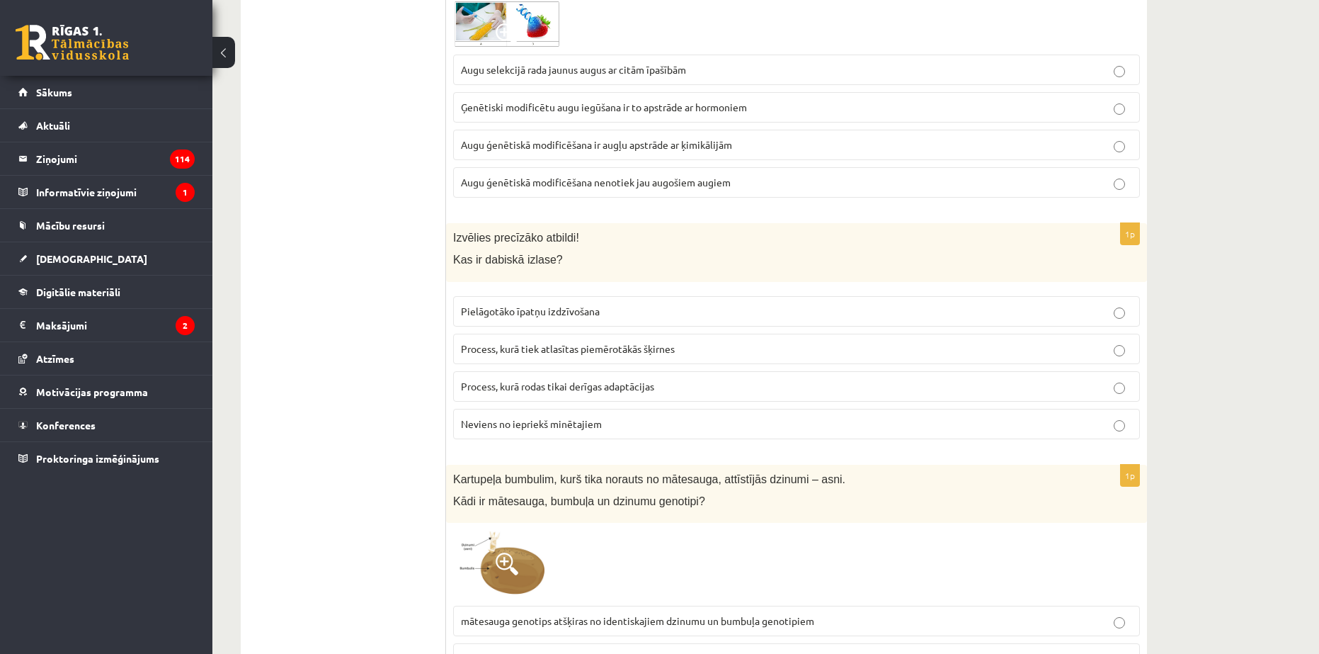
scroll to position [6161, 0]
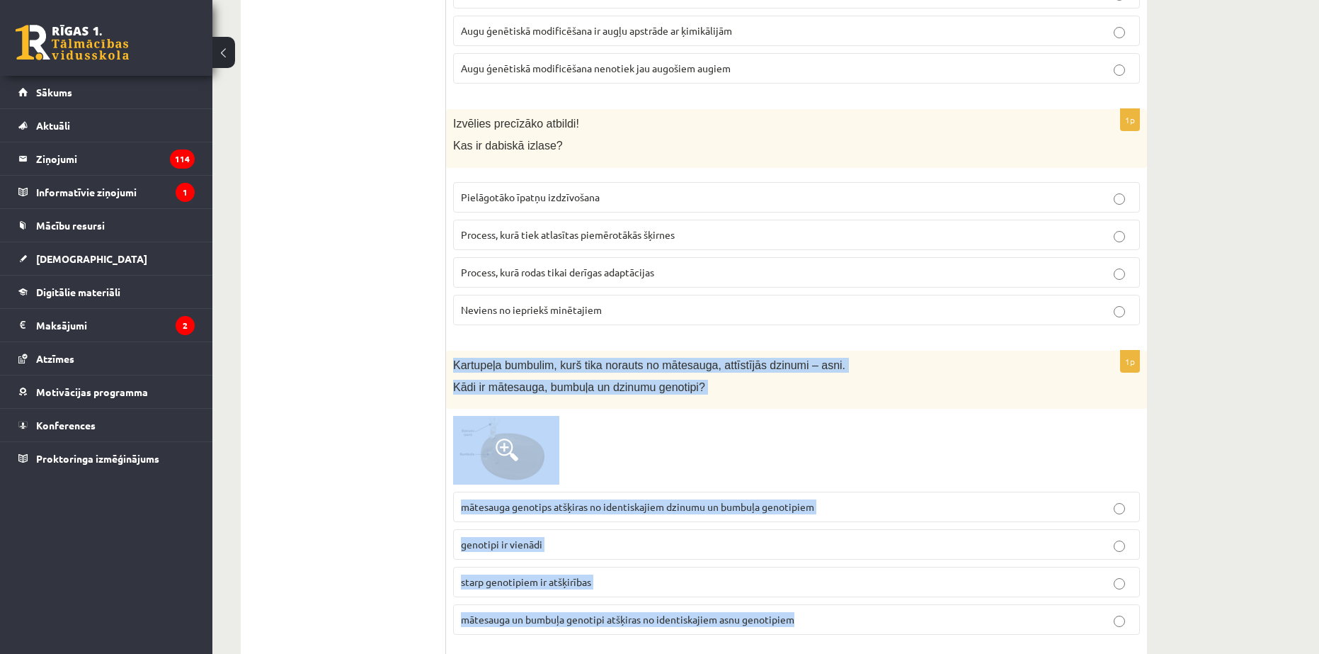
drag, startPoint x: 452, startPoint y: 350, endPoint x: 906, endPoint y: 603, distance: 519.6
click at [906, 603] on div "1p Kartupeļa bumbulim, kurš tika norauts no mātesauga, attīstījās dzinumi – asn…" at bounding box center [796, 498] width 701 height 295
copy div "Kartupeļa bumbulim, kurš tika norauts no mātesauga, attīstījās dzinumi – asni. …"
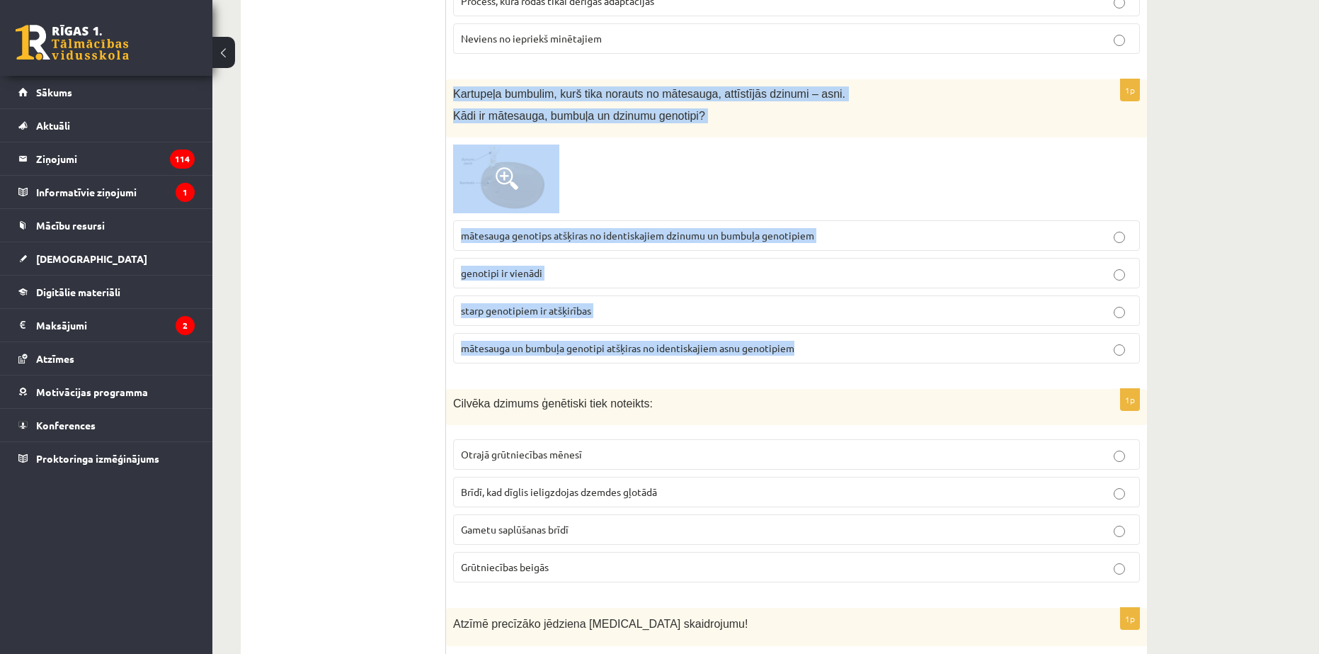
scroll to position [6444, 0]
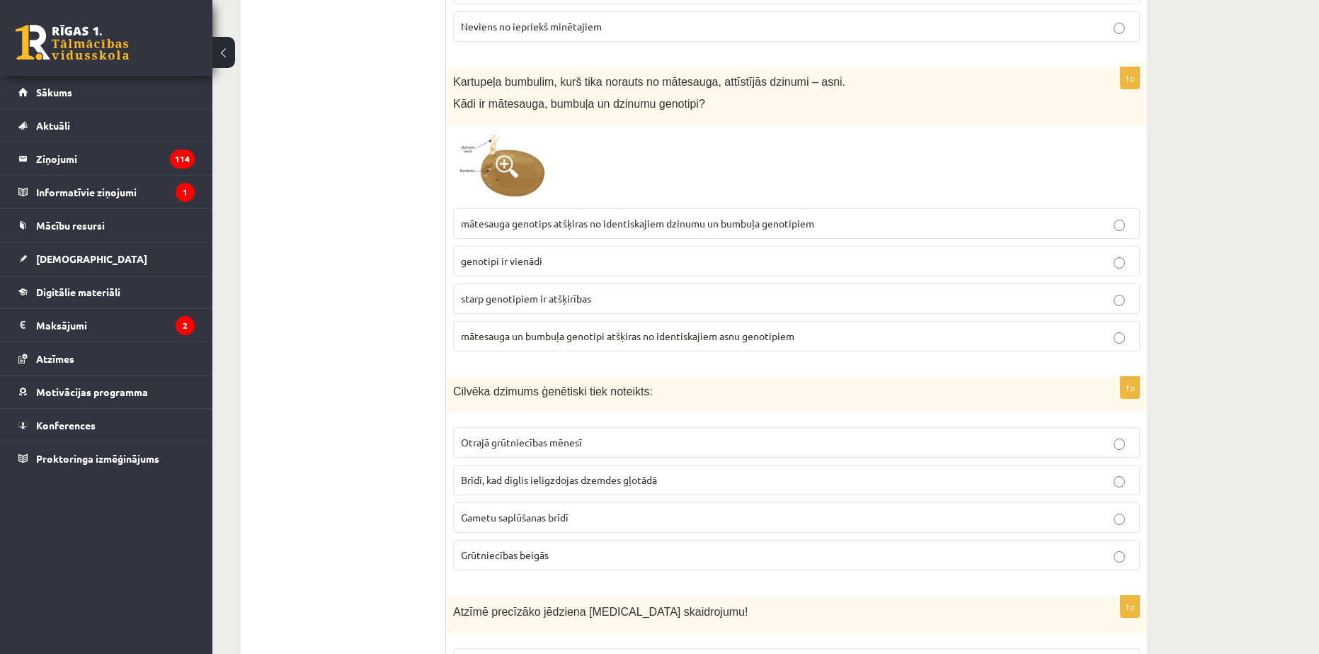
click at [513, 254] on span "genotipi ir vienādi" at bounding box center [501, 260] width 81 height 13
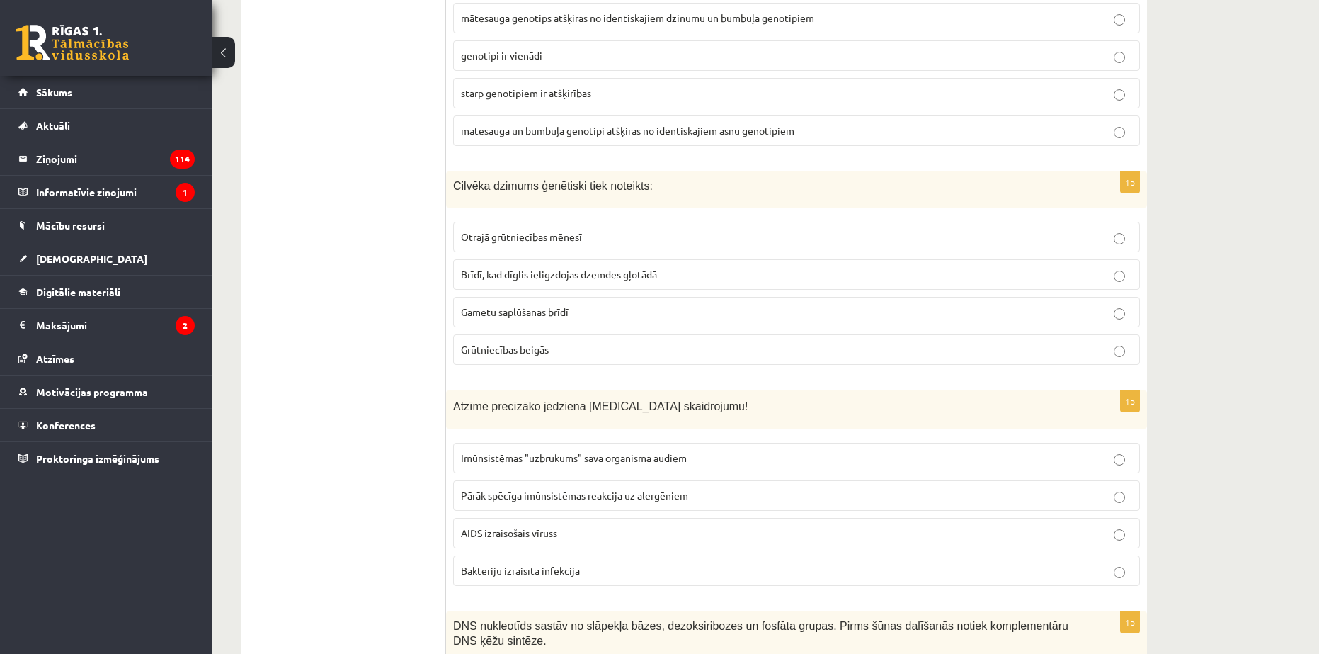
scroll to position [6657, 0]
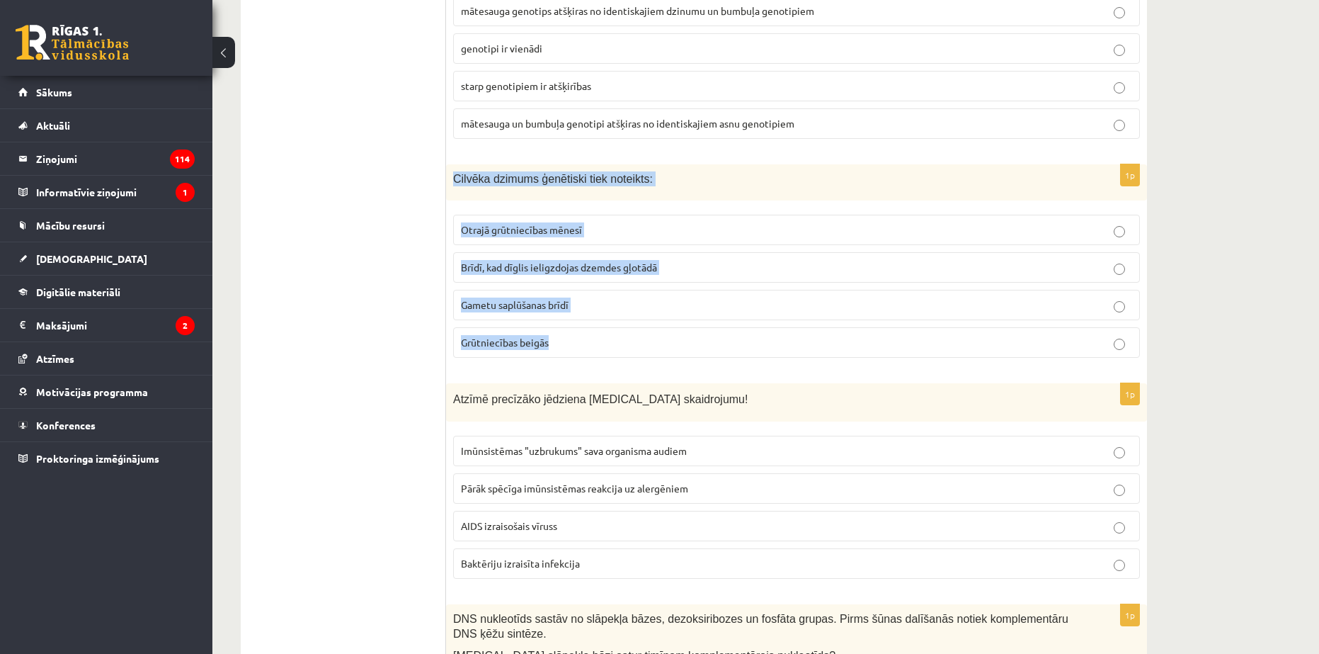
drag, startPoint x: 447, startPoint y: 157, endPoint x: 686, endPoint y: 326, distance: 293.2
click at [686, 326] on div "1p Cilvēka dzimums ģenētiski tiek noteikts: Otrajā grūtniecības mēnesī Brīdī, k…" at bounding box center [796, 266] width 701 height 205
copy div "Cilvēka dzimums ģenētiski tiek noteikts: Otrajā grūtniecības mēnesī Brīdī, kad …"
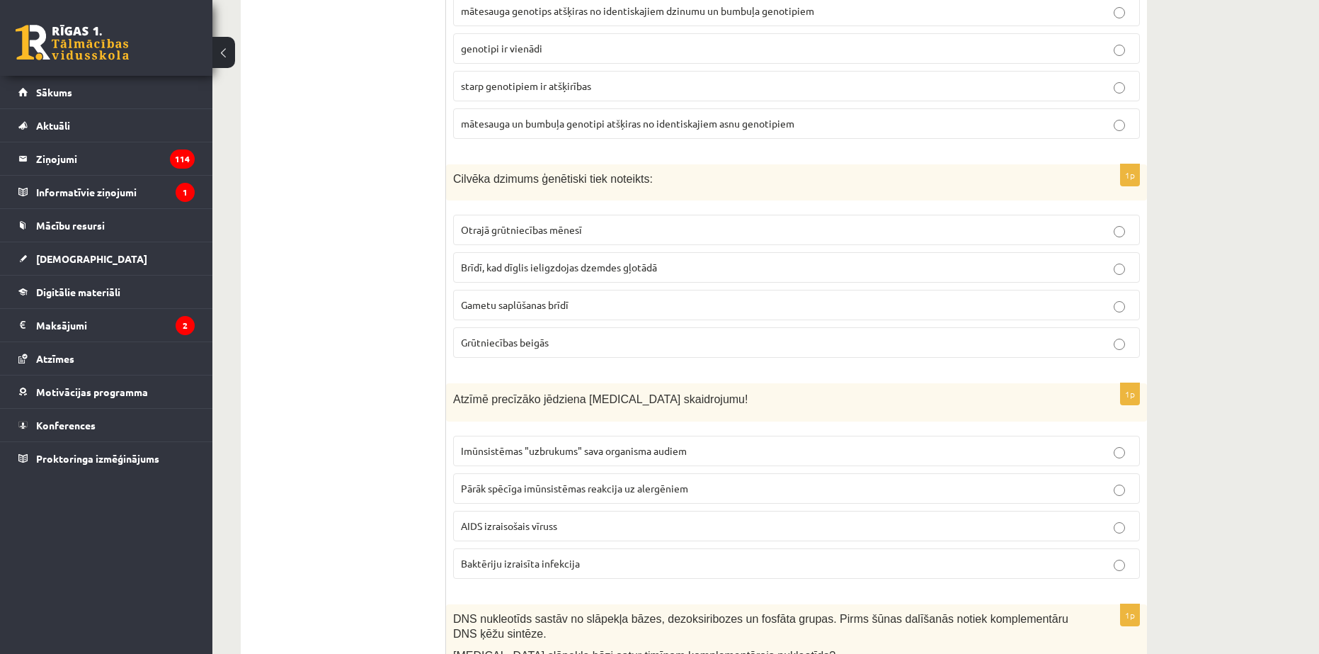
click at [513, 290] on label "Gametu saplūšanas brīdī" at bounding box center [796, 305] width 687 height 30
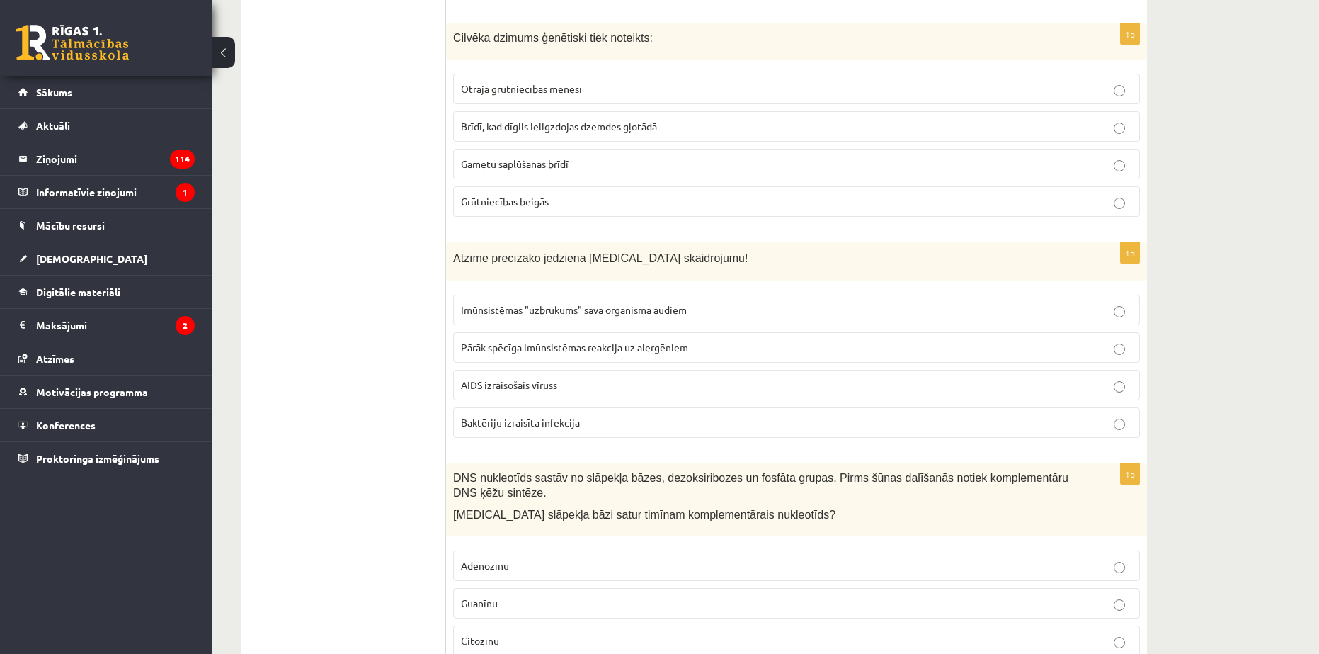
scroll to position [6799, 0]
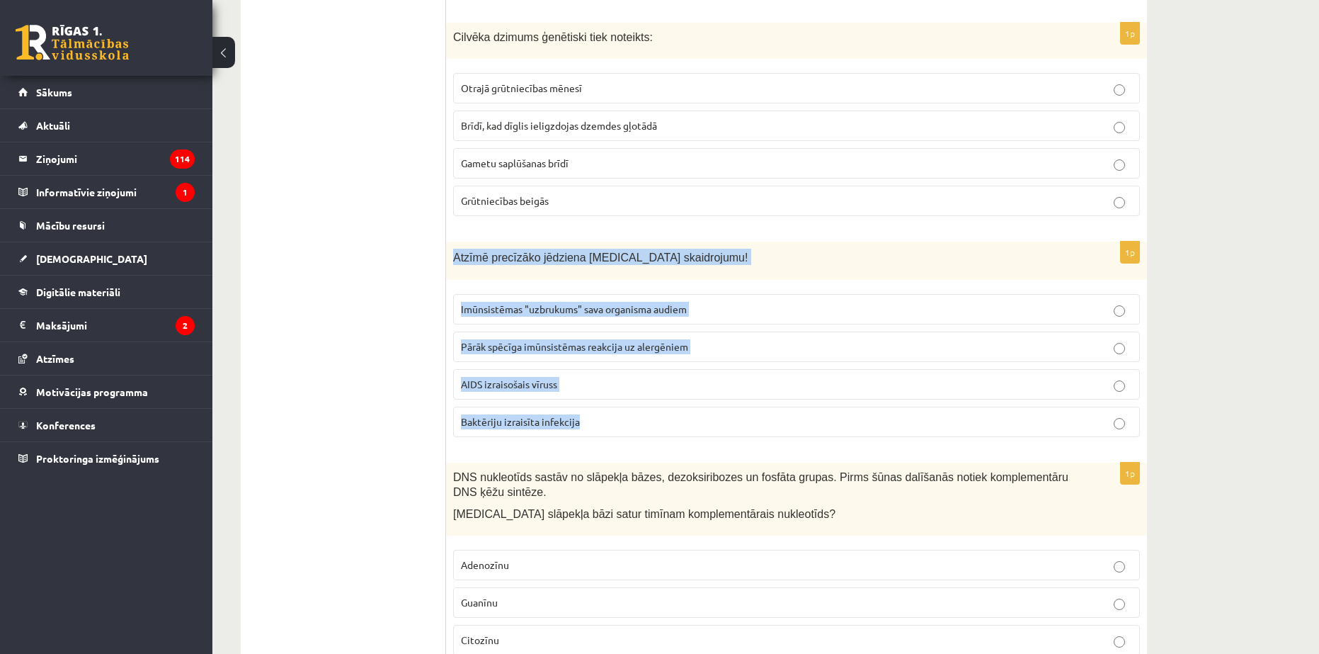
drag, startPoint x: 477, startPoint y: 273, endPoint x: 641, endPoint y: 428, distance: 225.4
click at [637, 433] on div "1p Atzīmē precīzāko jēdziena HIV skaidrojumu! Imūnsistēmas "uzbrukums" sava org…" at bounding box center [796, 344] width 701 height 207
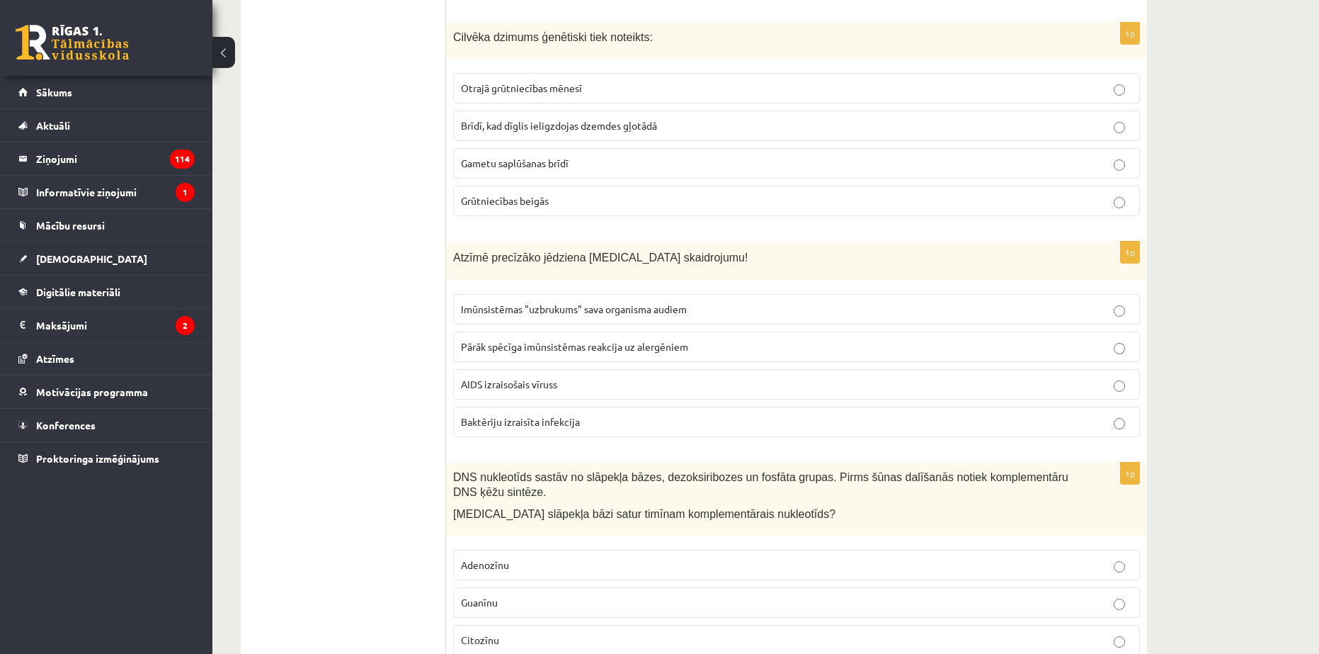
click at [516, 380] on label "AIDS izraisošais vīruss" at bounding box center [796, 384] width 687 height 30
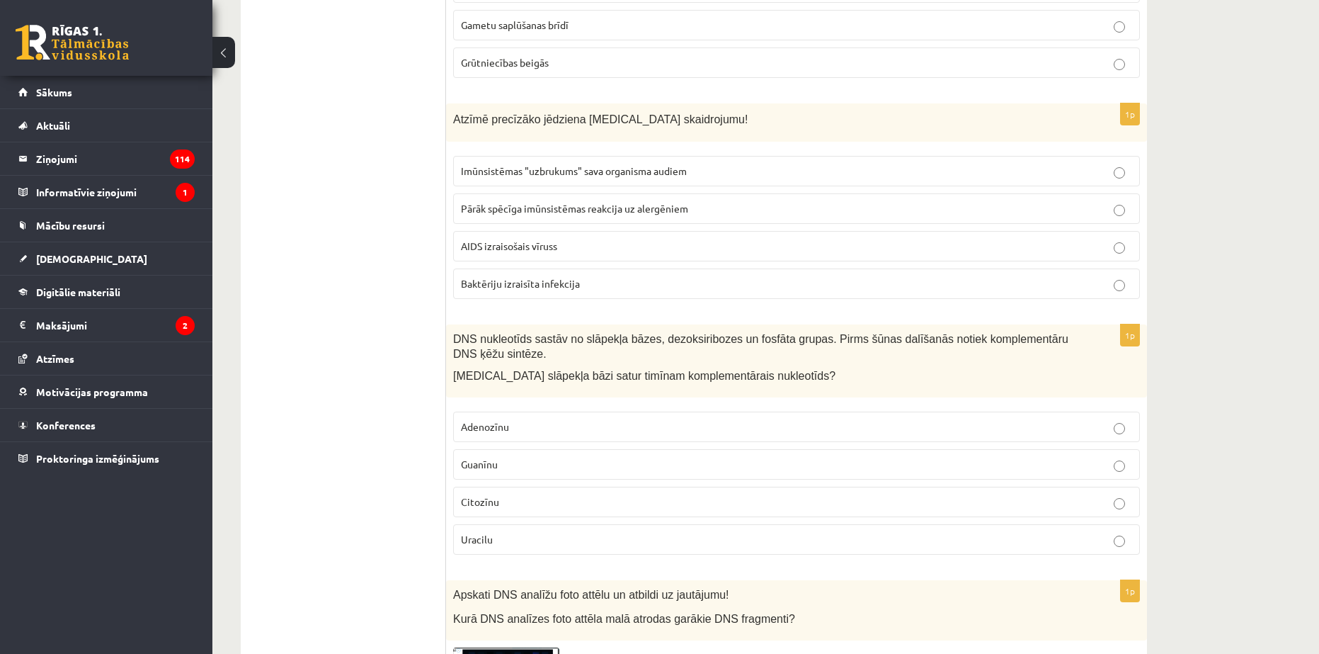
scroll to position [6940, 0]
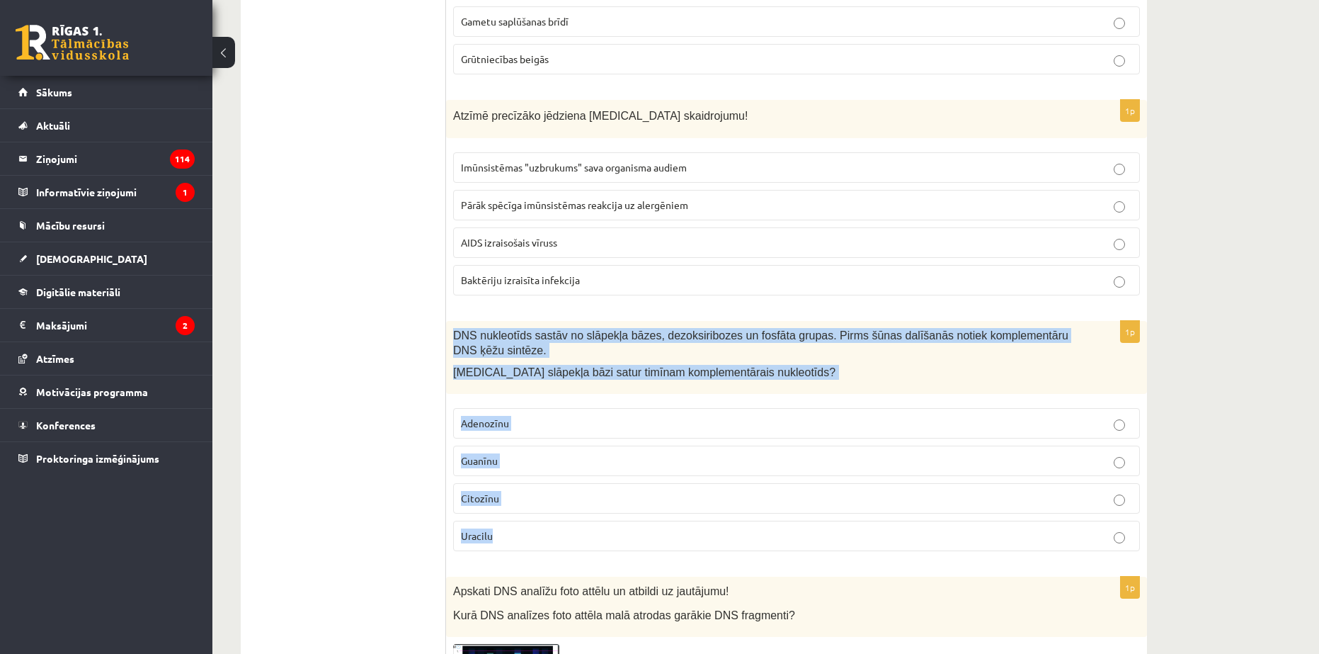
drag, startPoint x: 470, startPoint y: 339, endPoint x: 655, endPoint y: 508, distance: 250.6
click at [655, 508] on div "1p DNS nukleotīds sastāv no slāpekļa bāzes, dezoksiribozes un fosfāta grupas. P…" at bounding box center [796, 441] width 701 height 241
click at [482, 416] on span "Adenozīnu" at bounding box center [485, 422] width 48 height 13
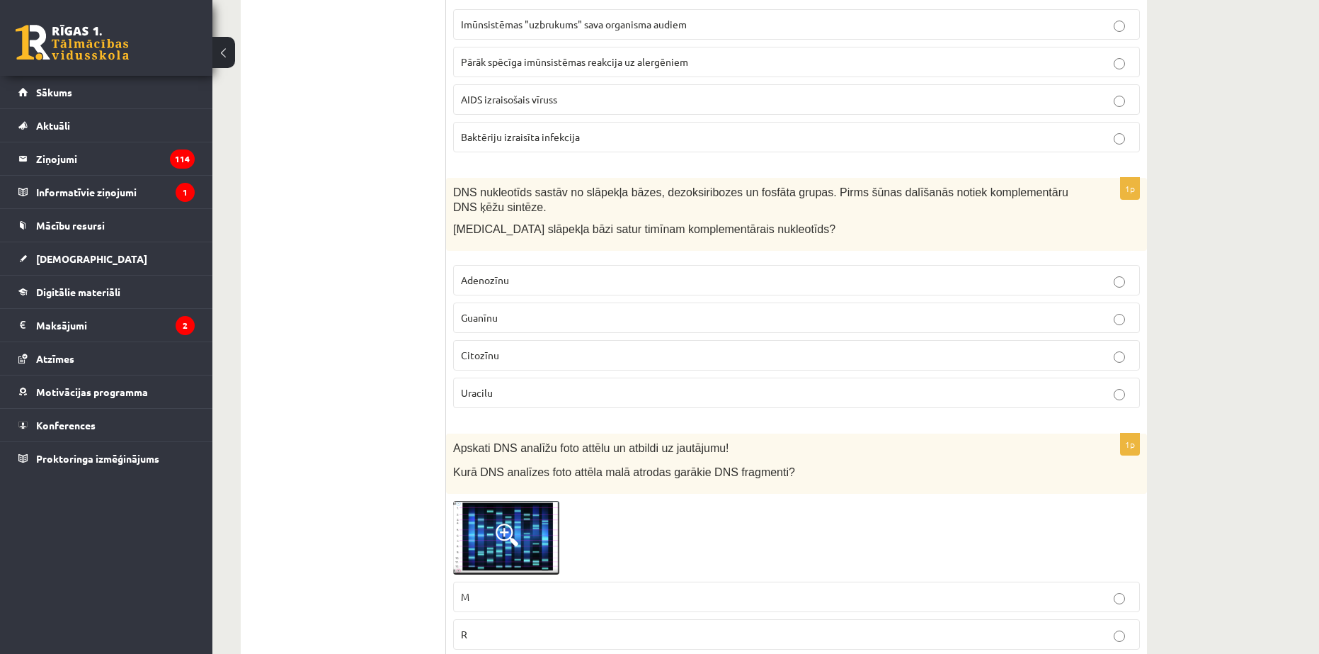
scroll to position [7119, 0]
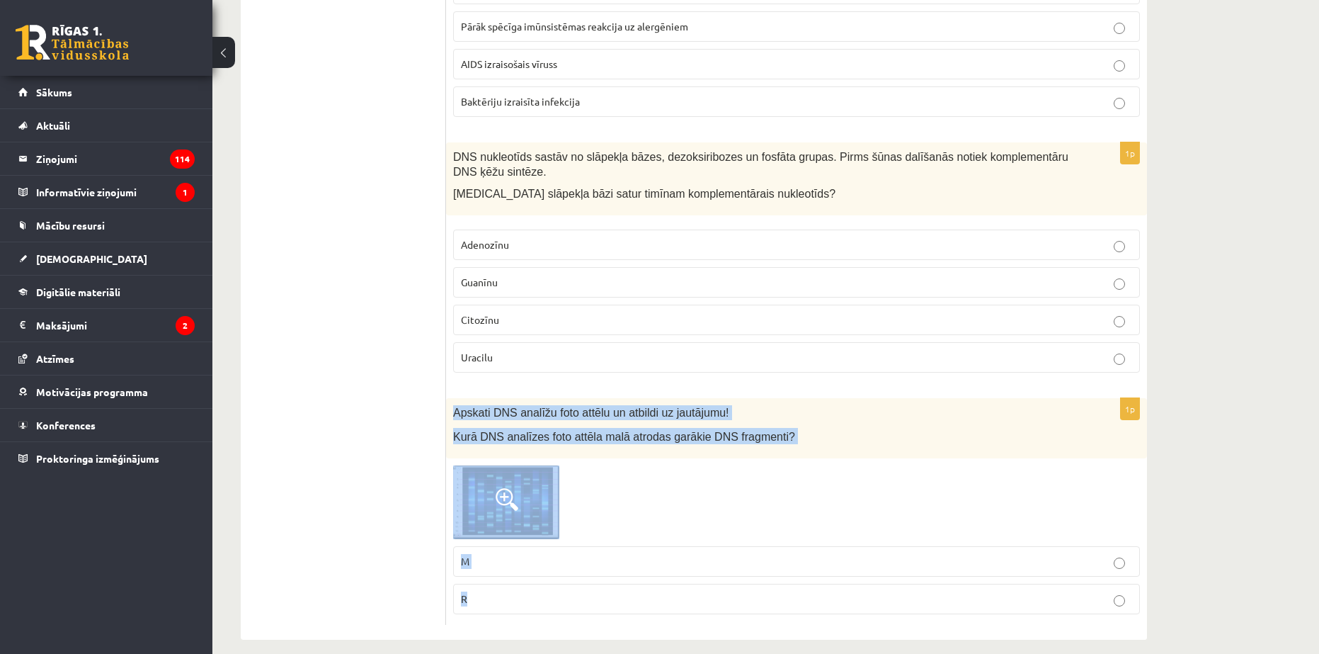
drag, startPoint x: 455, startPoint y: 395, endPoint x: 728, endPoint y: 596, distance: 338.8
click at [728, 596] on div "1p Apskati DNS analīžu foto attēlu un atbildi uz jautājumu! Kurā DNS analīzes f…" at bounding box center [796, 511] width 701 height 227
click at [492, 554] on p "M" at bounding box center [796, 561] width 671 height 15
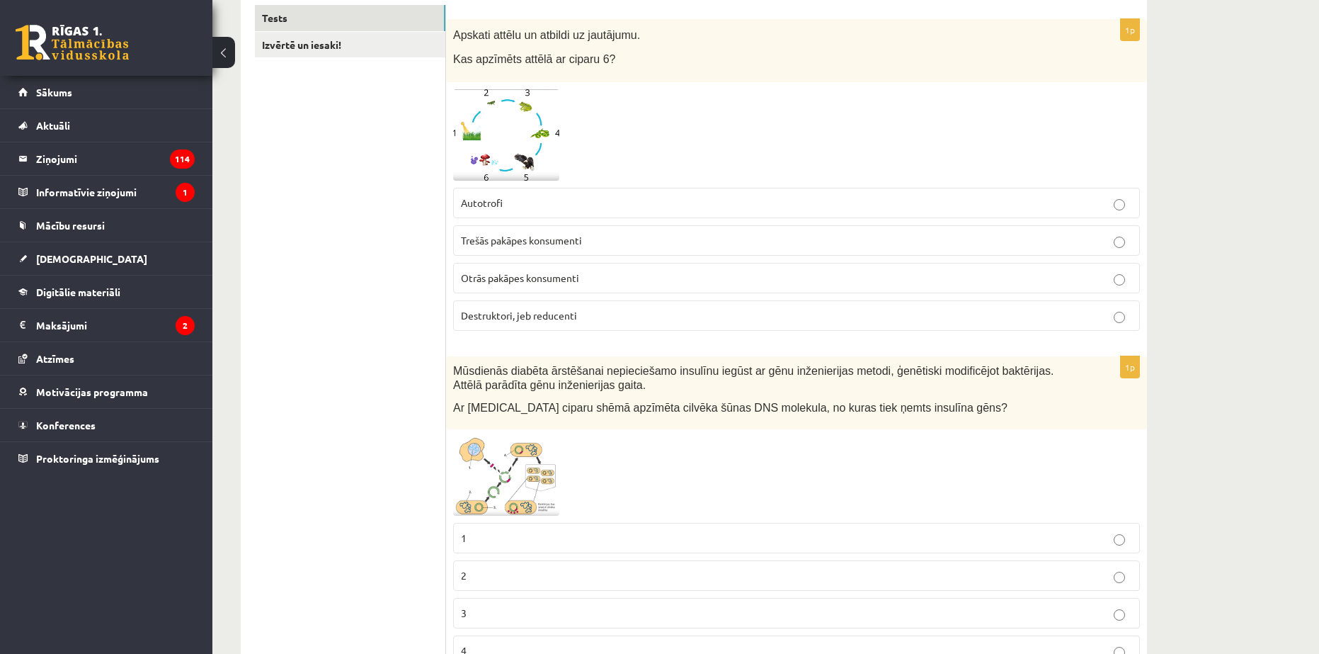
scroll to position [0, 0]
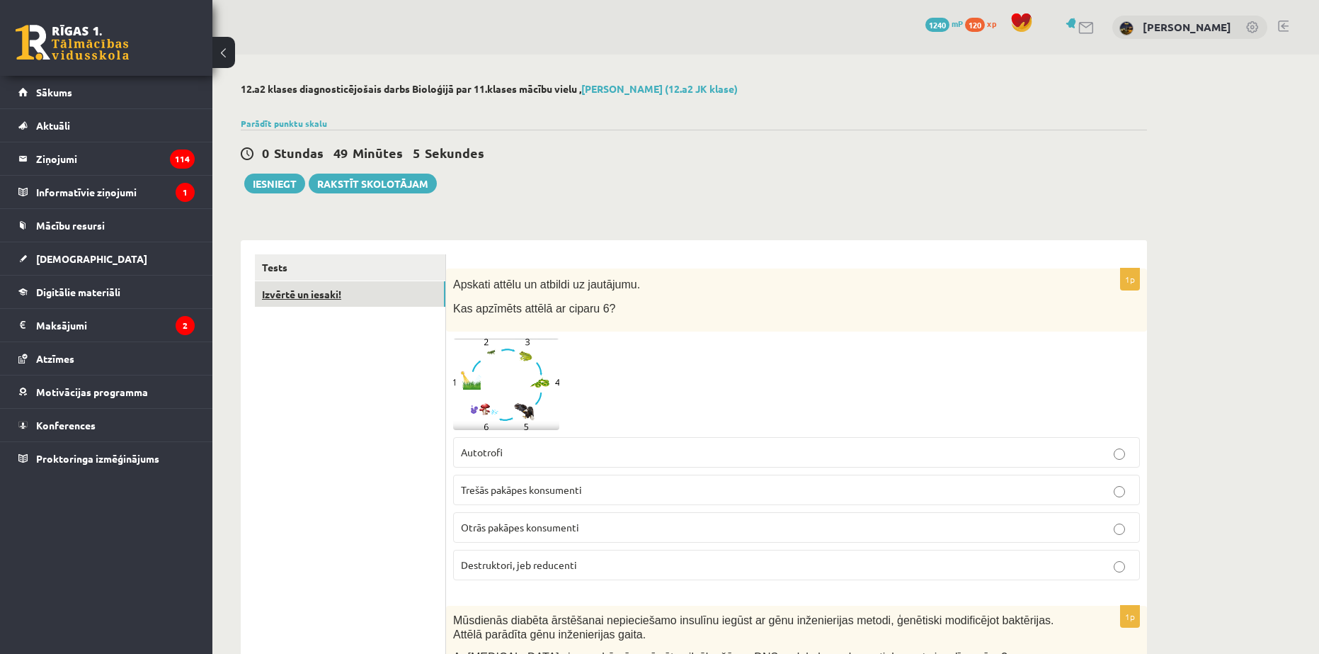
click at [300, 288] on link "Izvērtē un iesaki!" at bounding box center [350, 294] width 191 height 26
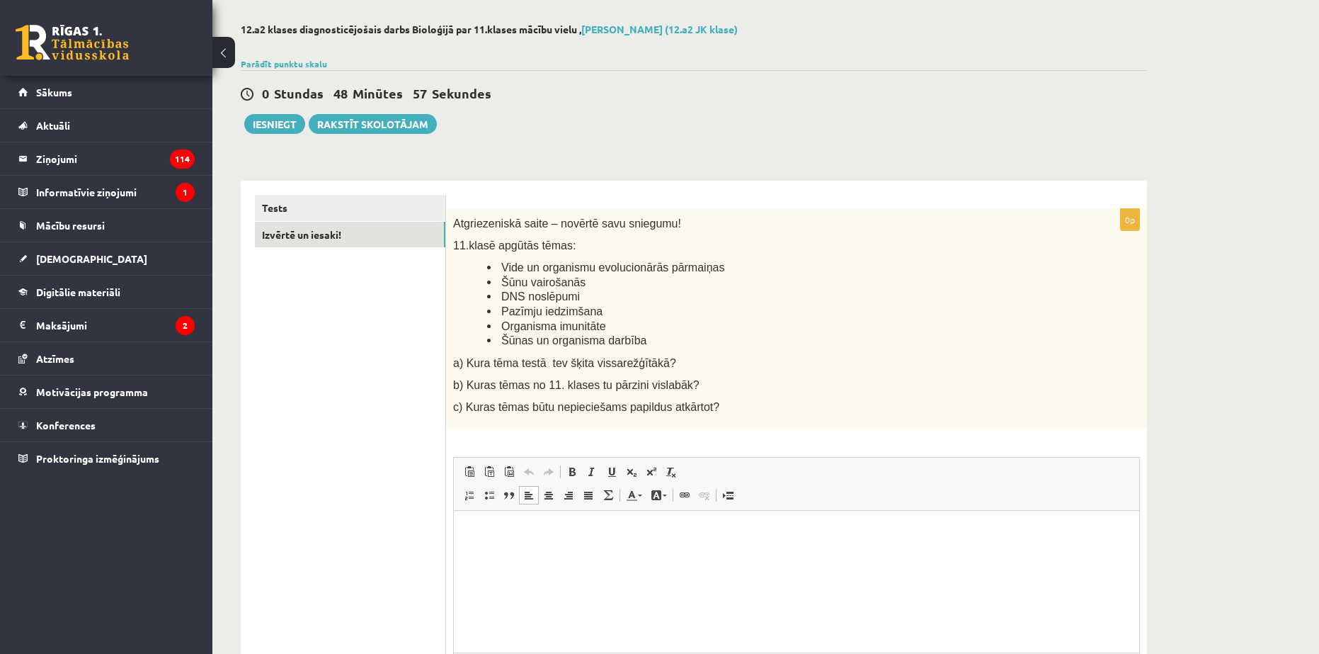
click at [514, 518] on html at bounding box center [797, 532] width 686 height 43
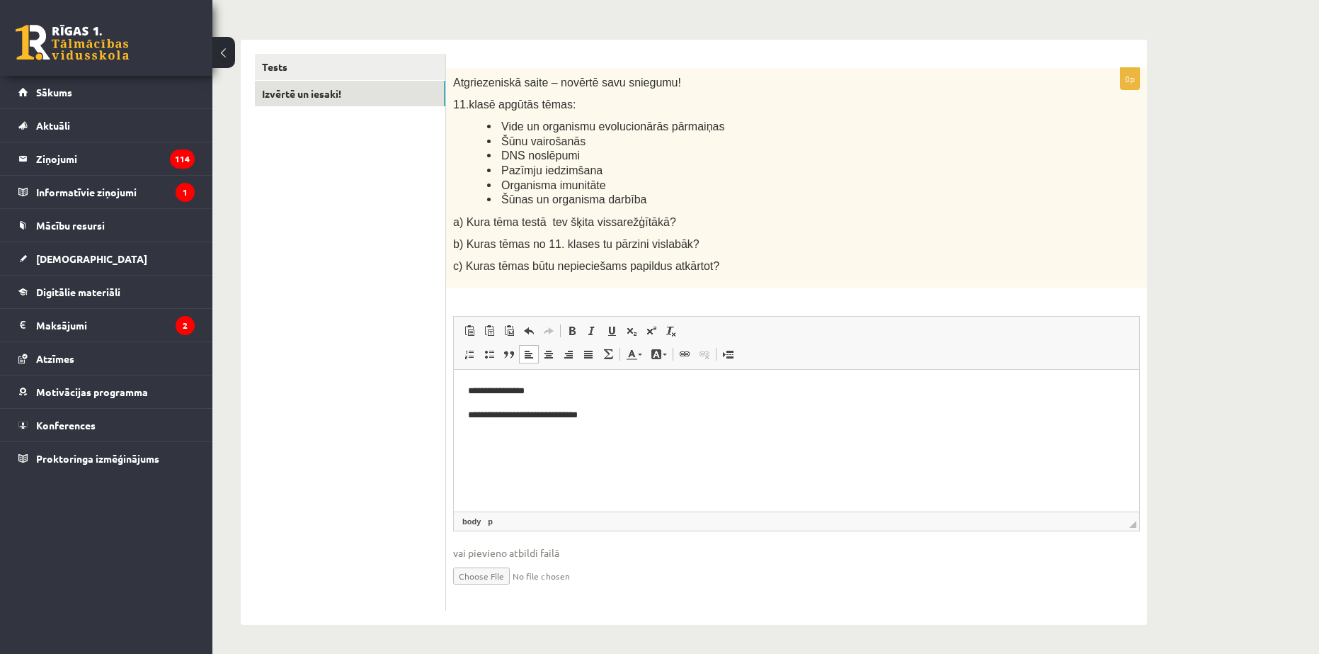
click at [661, 418] on p "**********" at bounding box center [796, 415] width 657 height 15
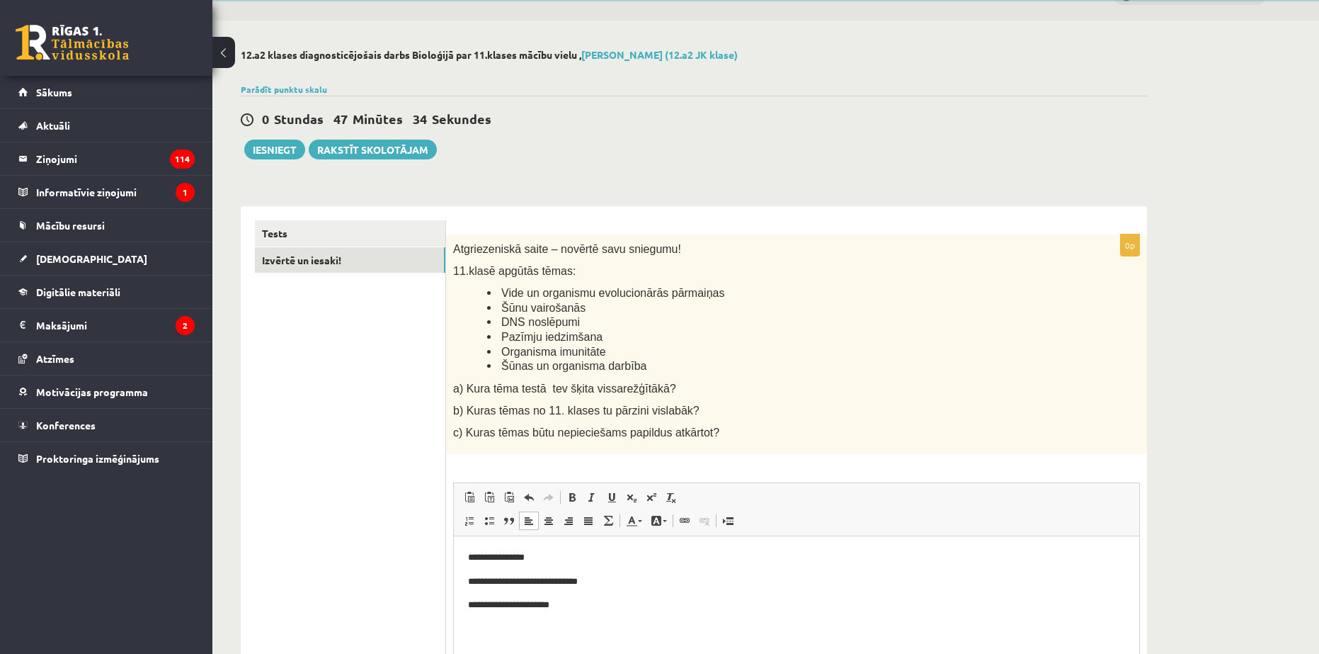
scroll to position [0, 0]
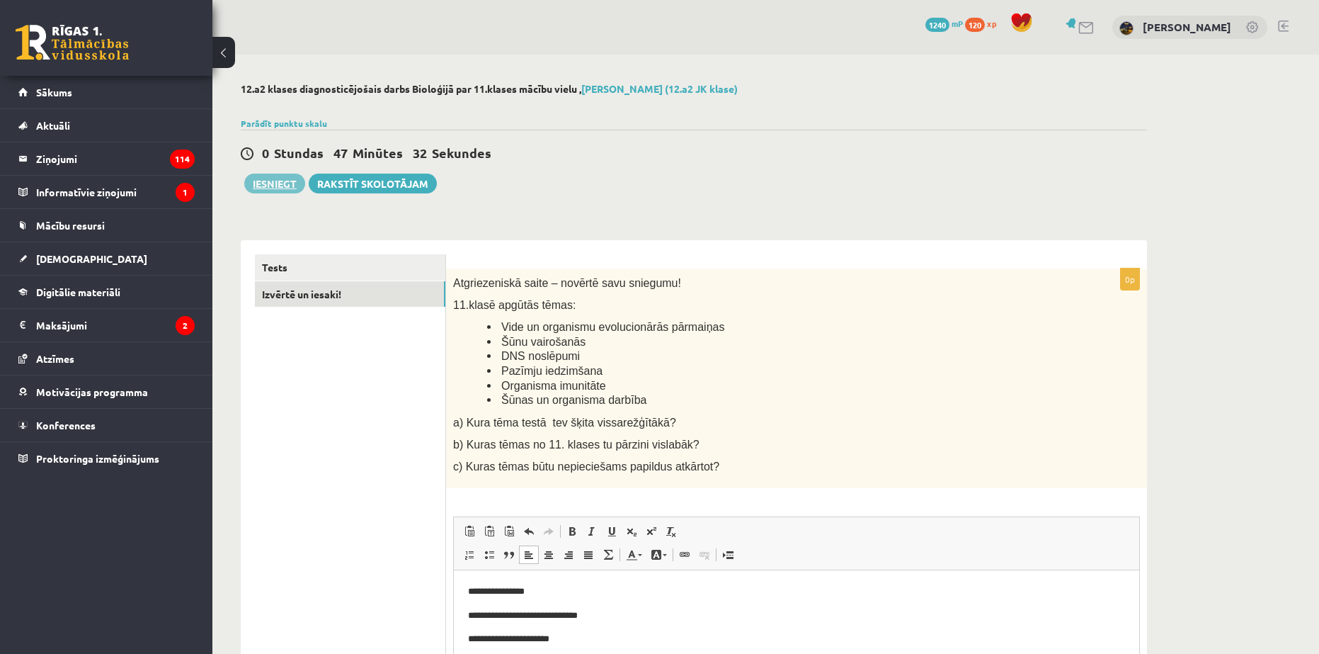
click at [292, 188] on button "Iesniegt" at bounding box center [274, 184] width 61 height 20
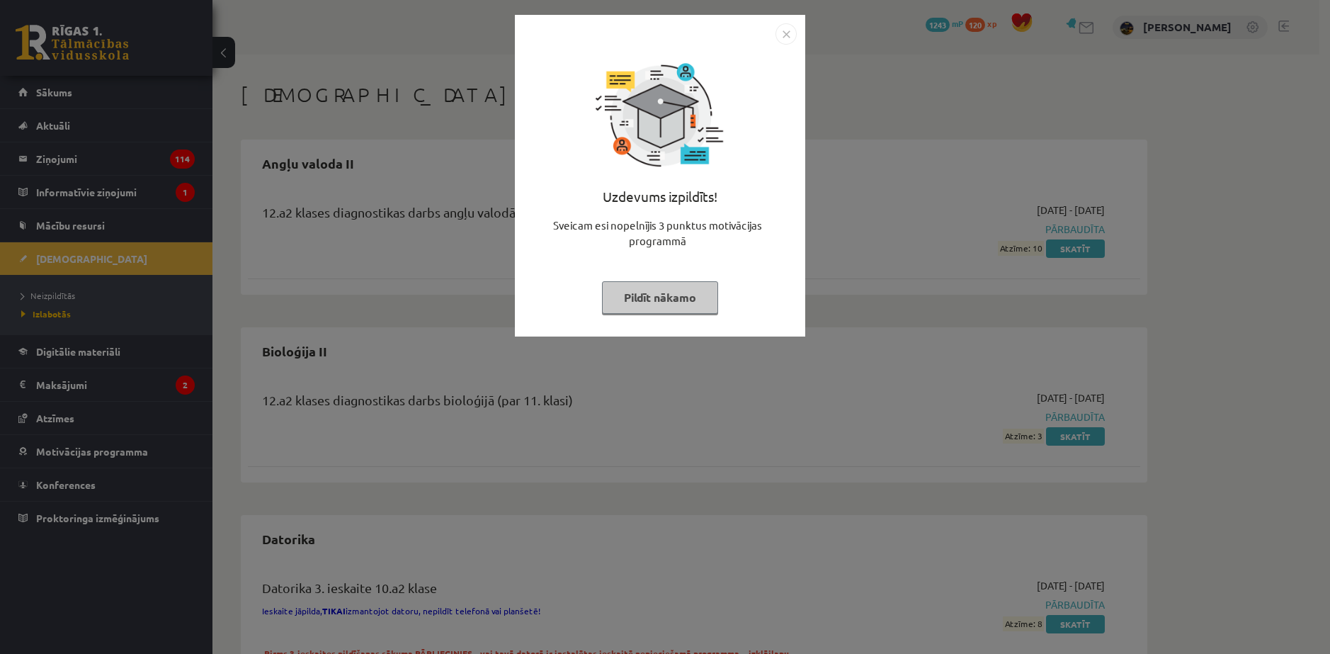
click at [659, 297] on button "Pildīt nākamo" at bounding box center [660, 297] width 116 height 33
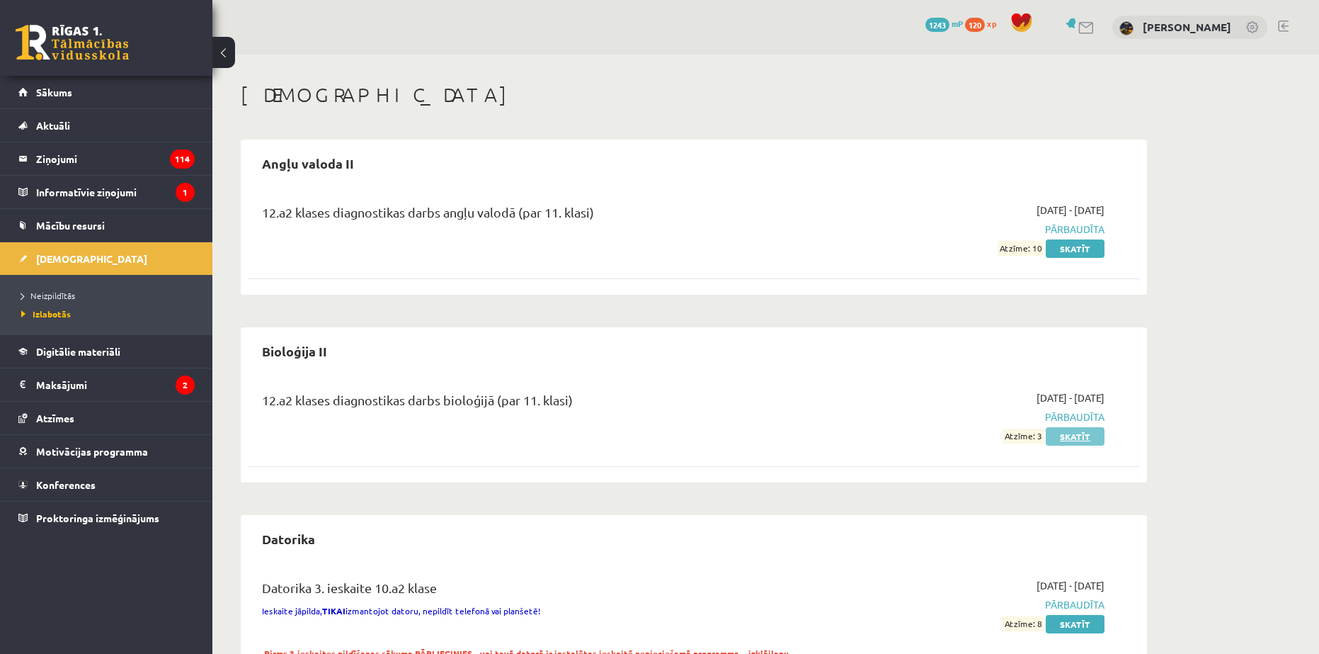
click at [1090, 443] on link "Skatīt" at bounding box center [1075, 436] width 59 height 18
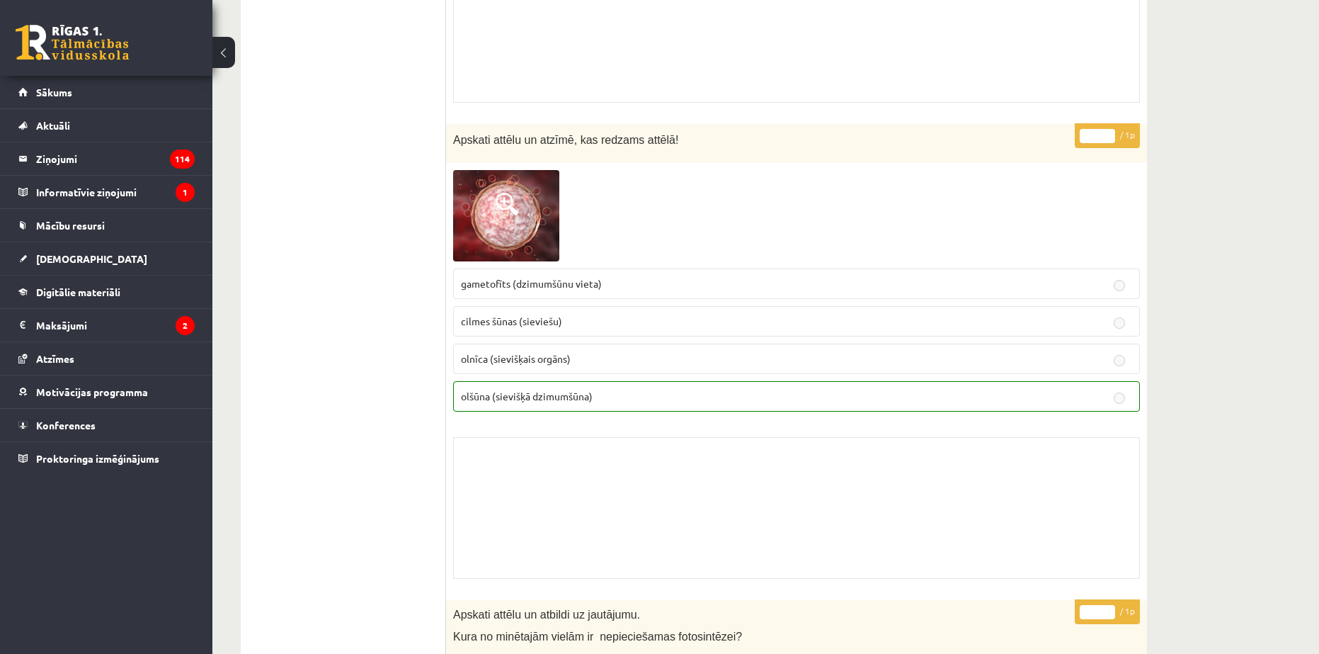
scroll to position [5878, 0]
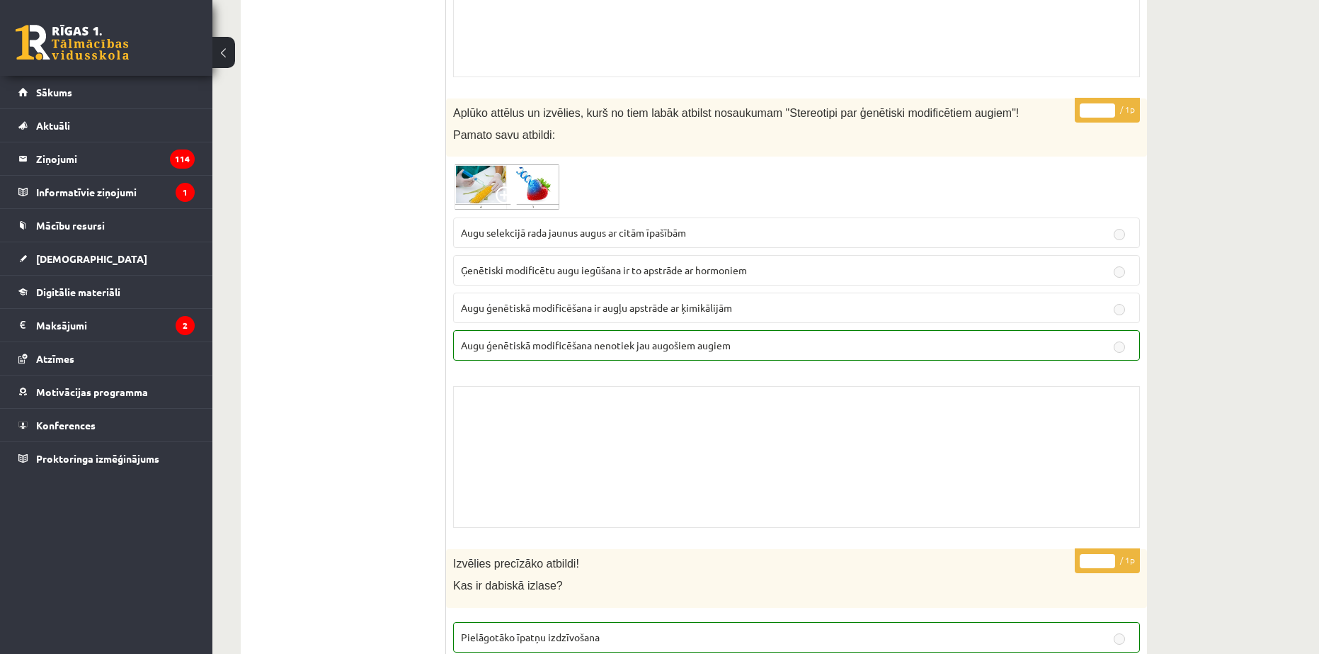
drag, startPoint x: 1227, startPoint y: 497, endPoint x: 1226, endPoint y: 275, distance: 222.4
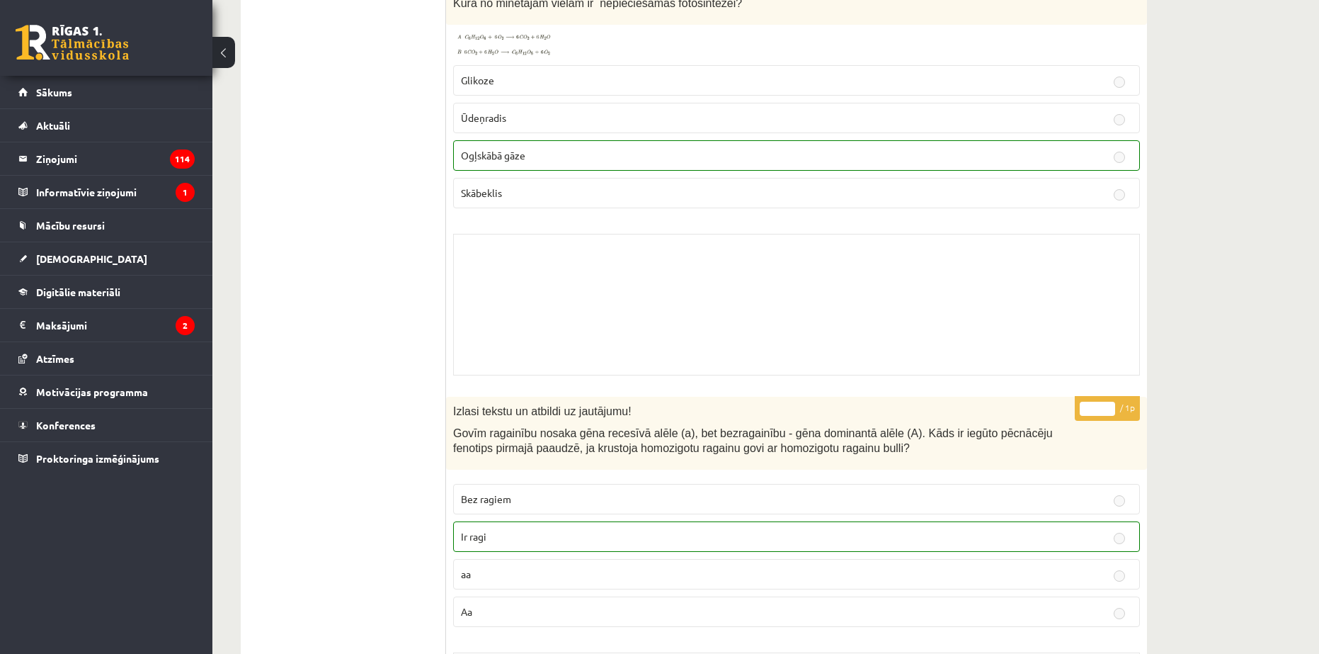
scroll to position [6515, 0]
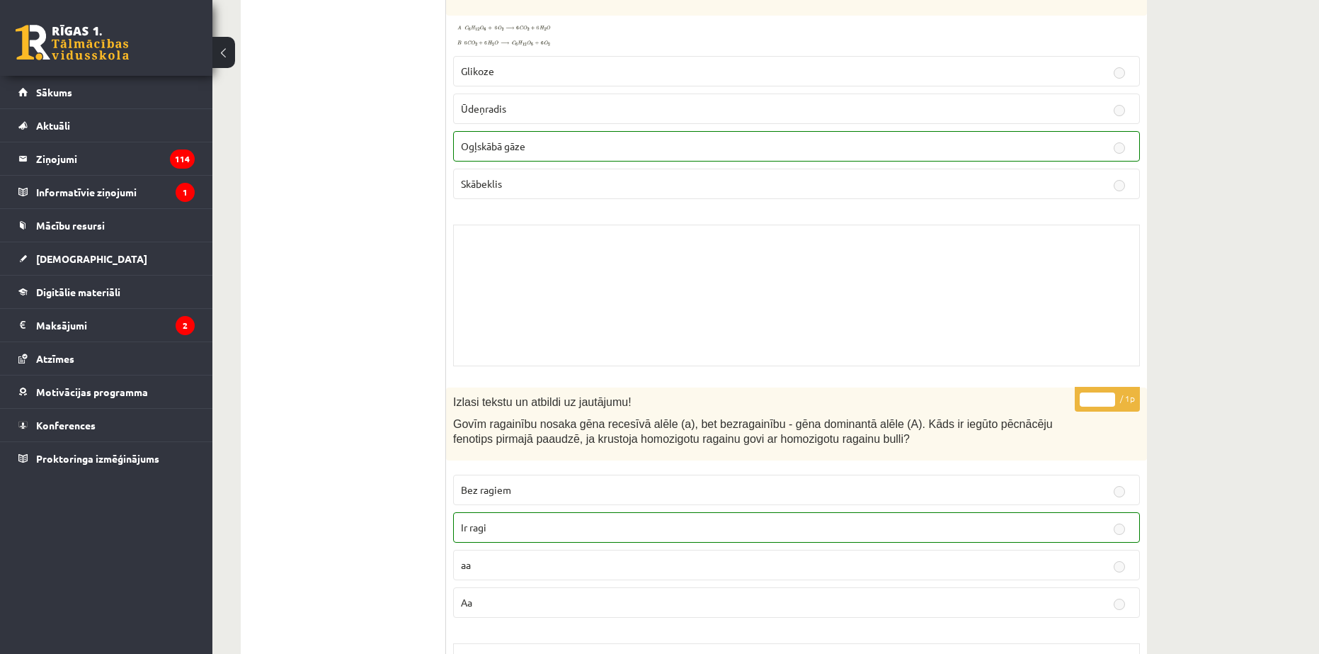
click at [1115, 521] on label "Ir ragi" at bounding box center [796, 527] width 687 height 30
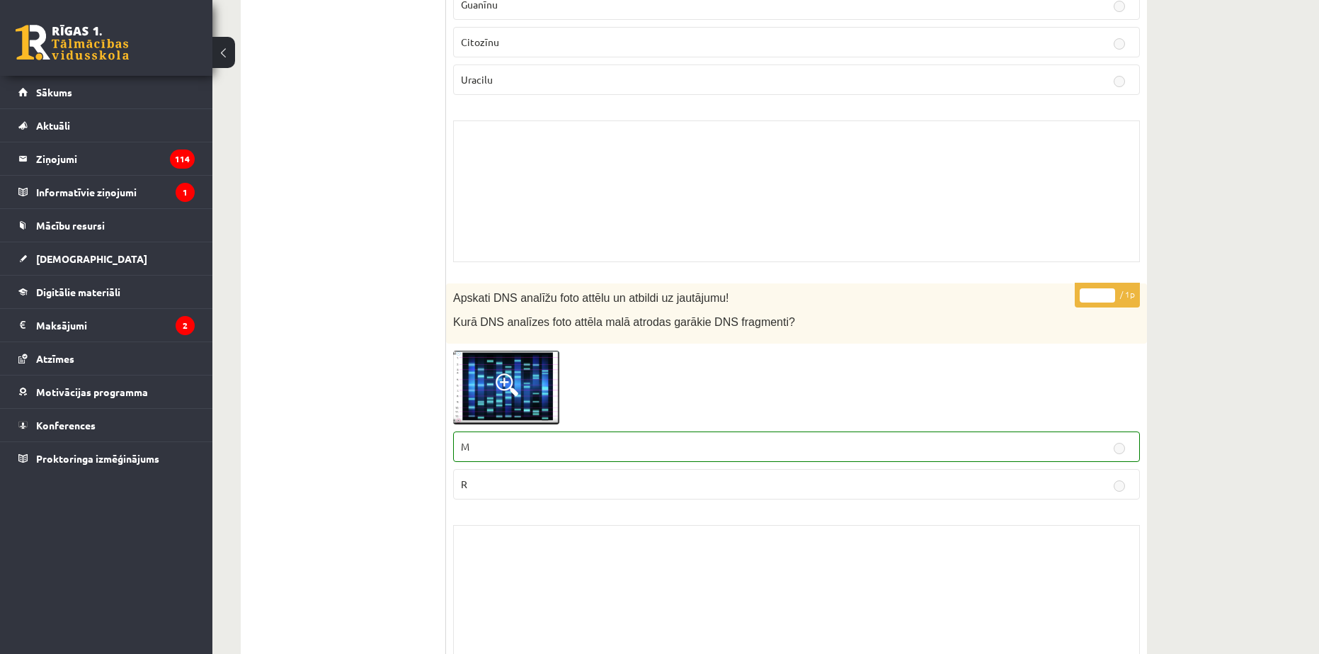
scroll to position [11651, 0]
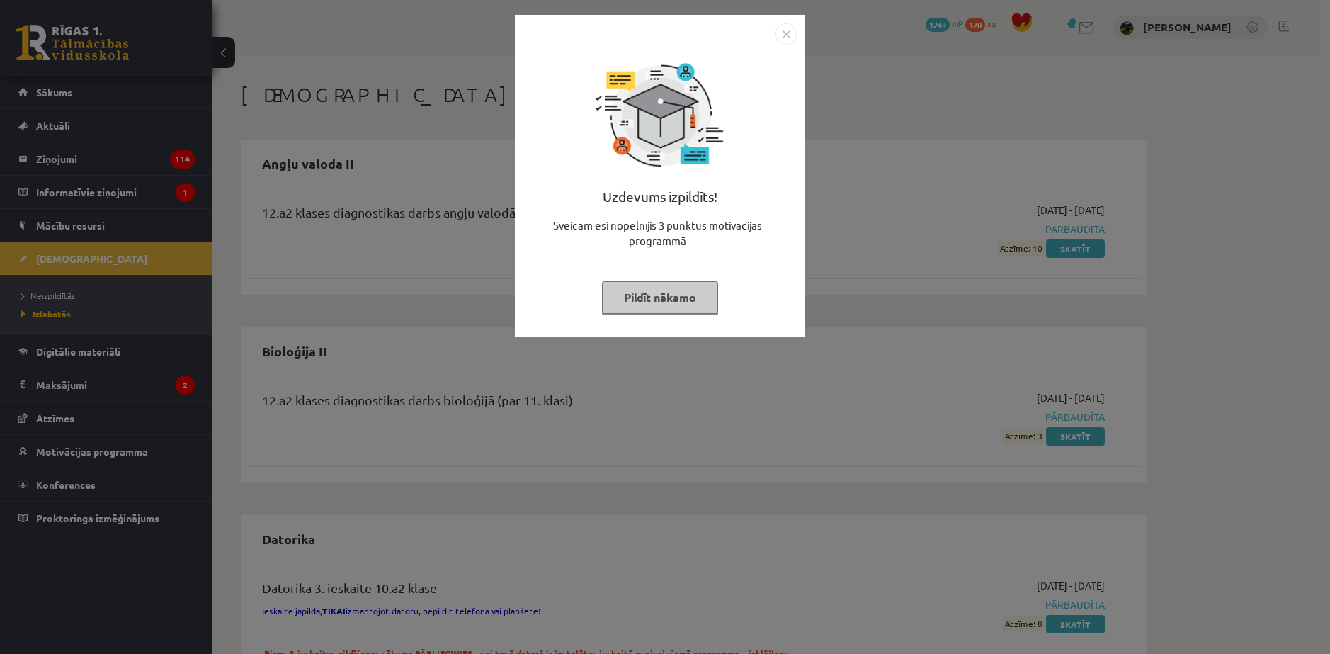
click at [670, 301] on button "Pildīt nākamo" at bounding box center [660, 297] width 116 height 33
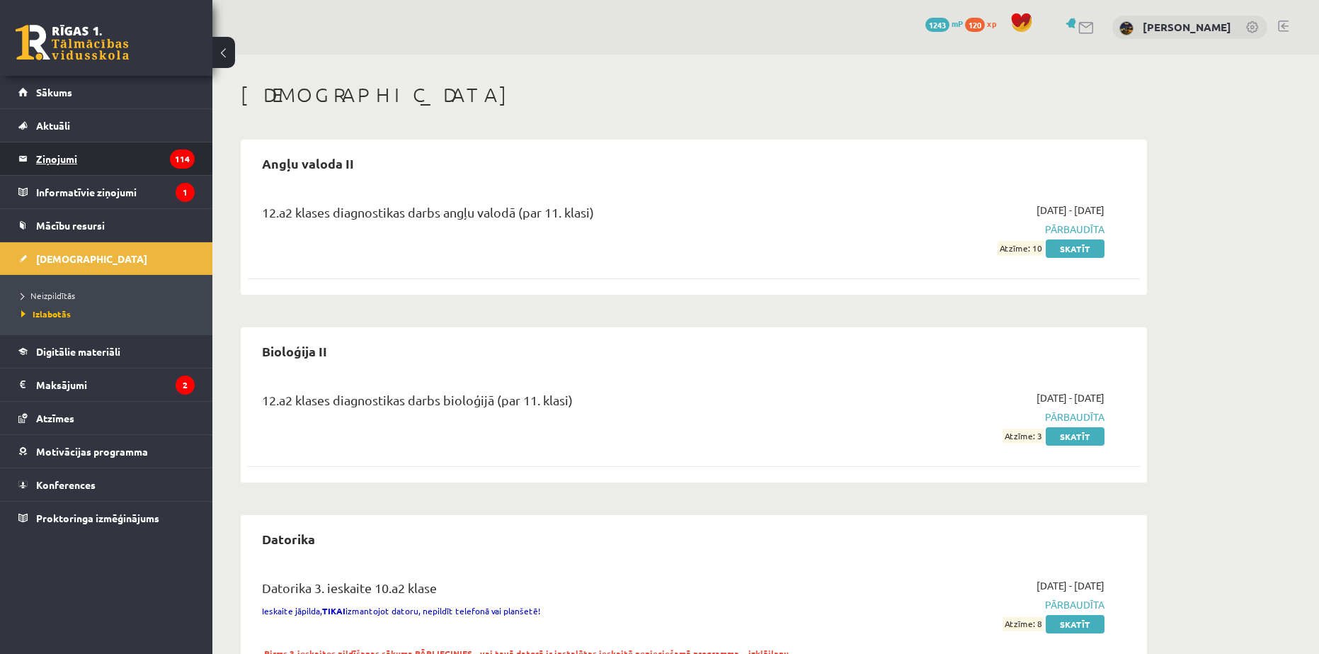
click at [64, 165] on legend "Ziņojumi 114" at bounding box center [115, 158] width 159 height 33
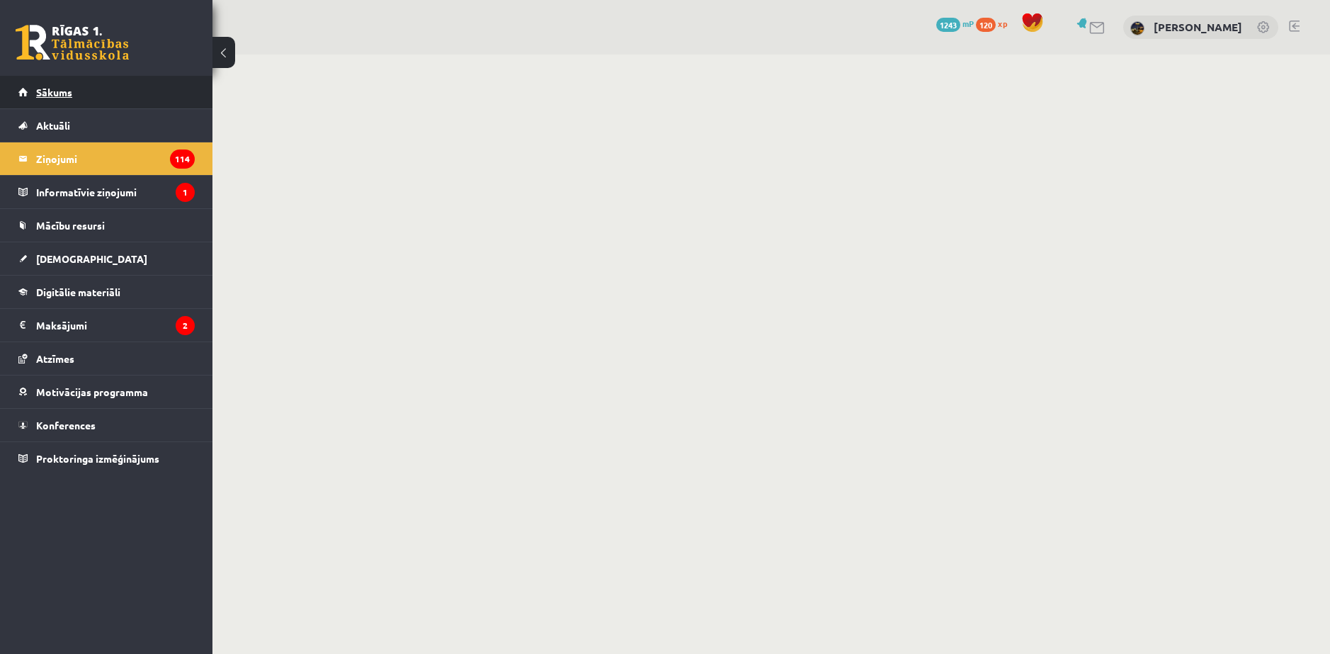
click at [79, 96] on link "Sākums" at bounding box center [106, 92] width 176 height 33
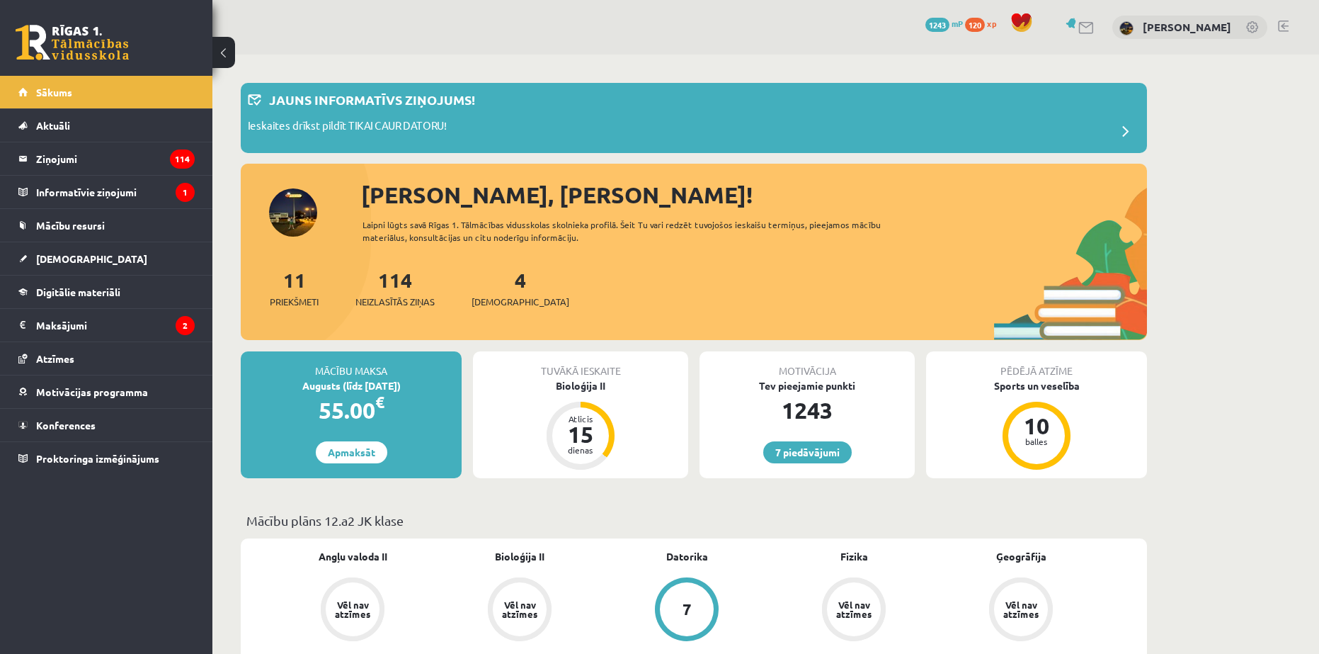
click at [1096, 33] on link at bounding box center [1087, 28] width 17 height 12
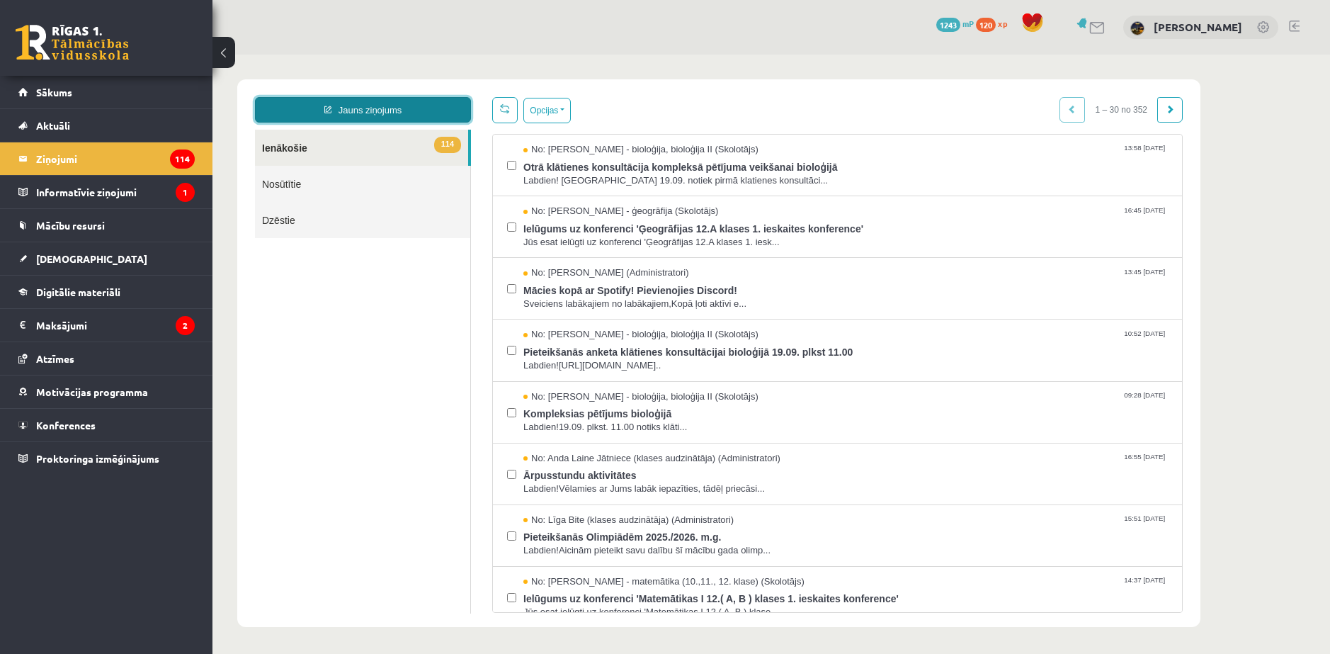
click at [389, 110] on link "Jauns ziņojums" at bounding box center [363, 109] width 216 height 25
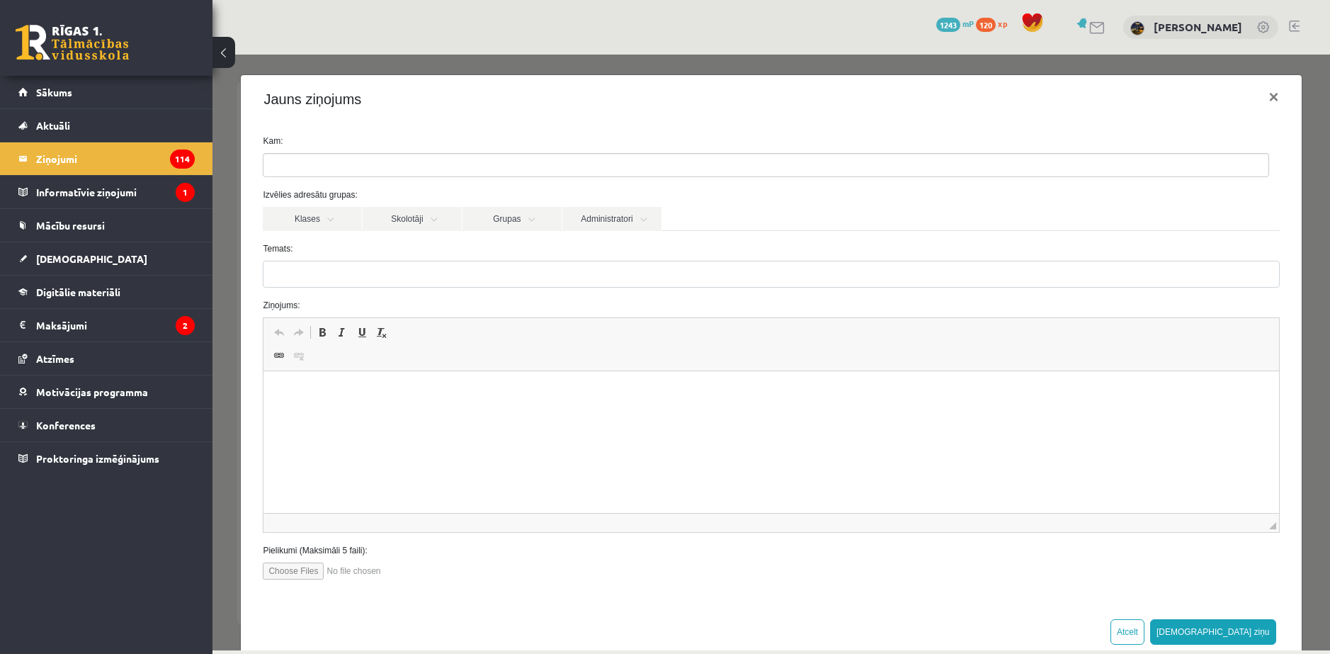
click at [400, 169] on ul at bounding box center [765, 165] width 1005 height 23
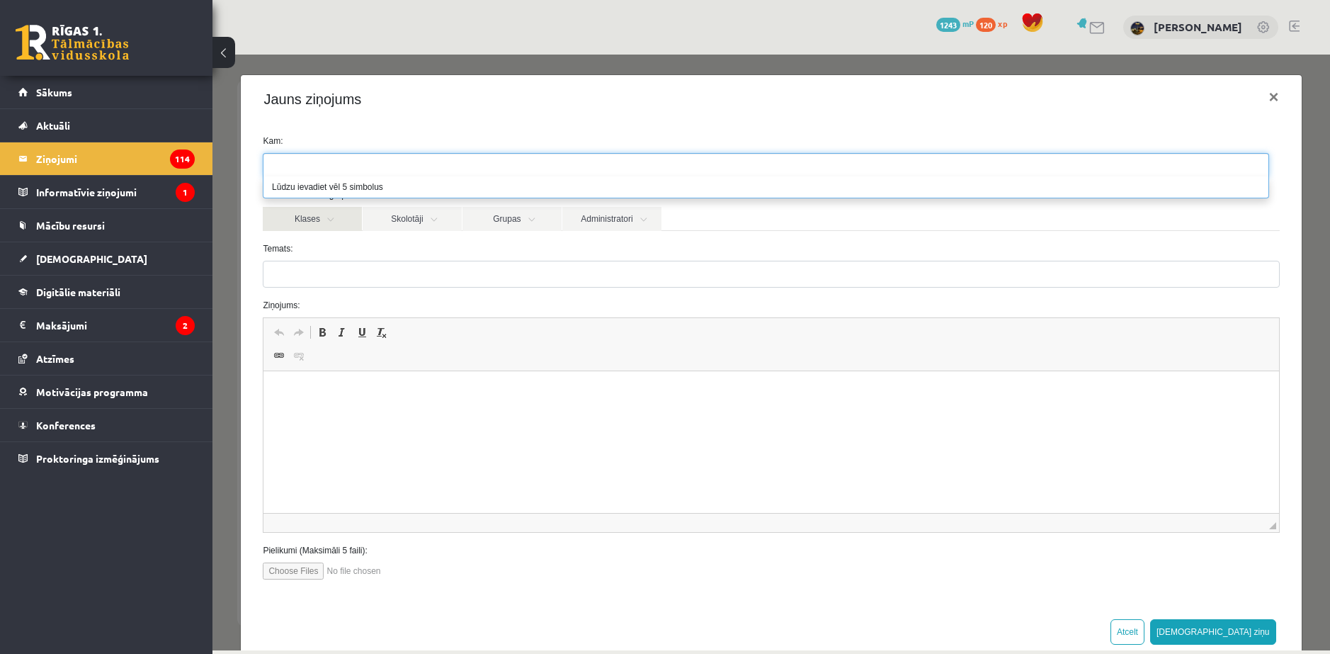
click at [317, 226] on link "Klases" at bounding box center [312, 219] width 99 height 24
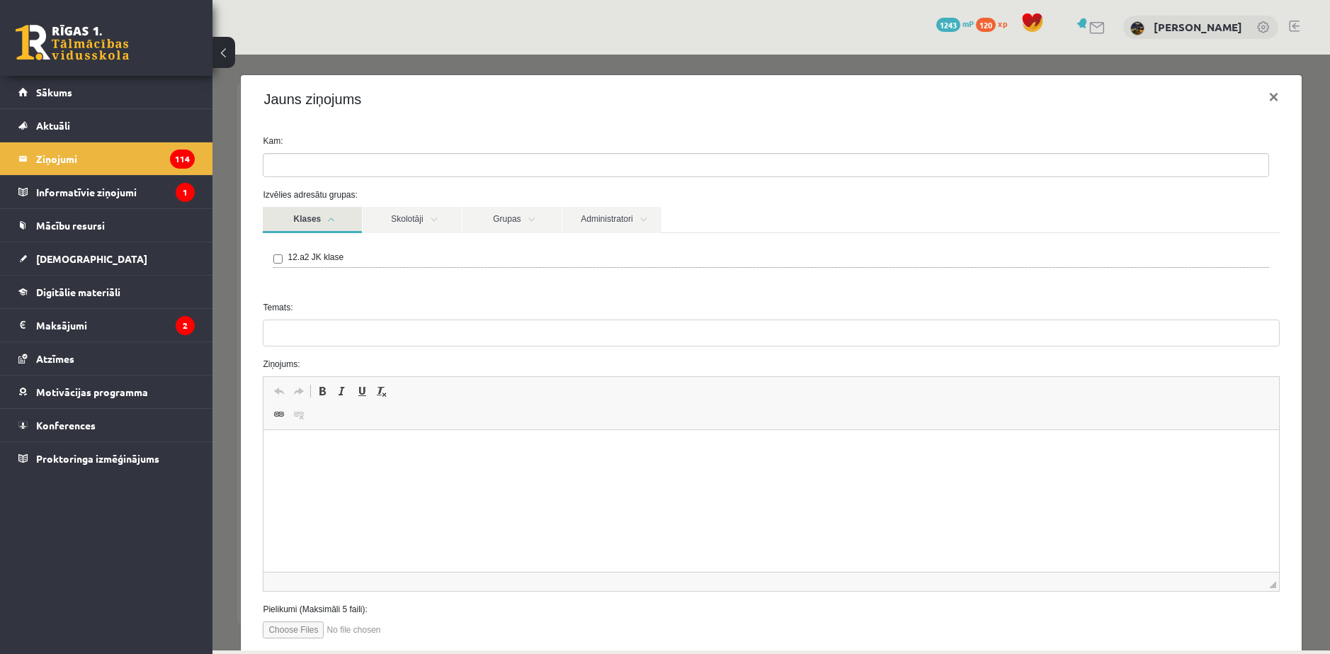
click at [317, 226] on link "Klases" at bounding box center [312, 220] width 99 height 26
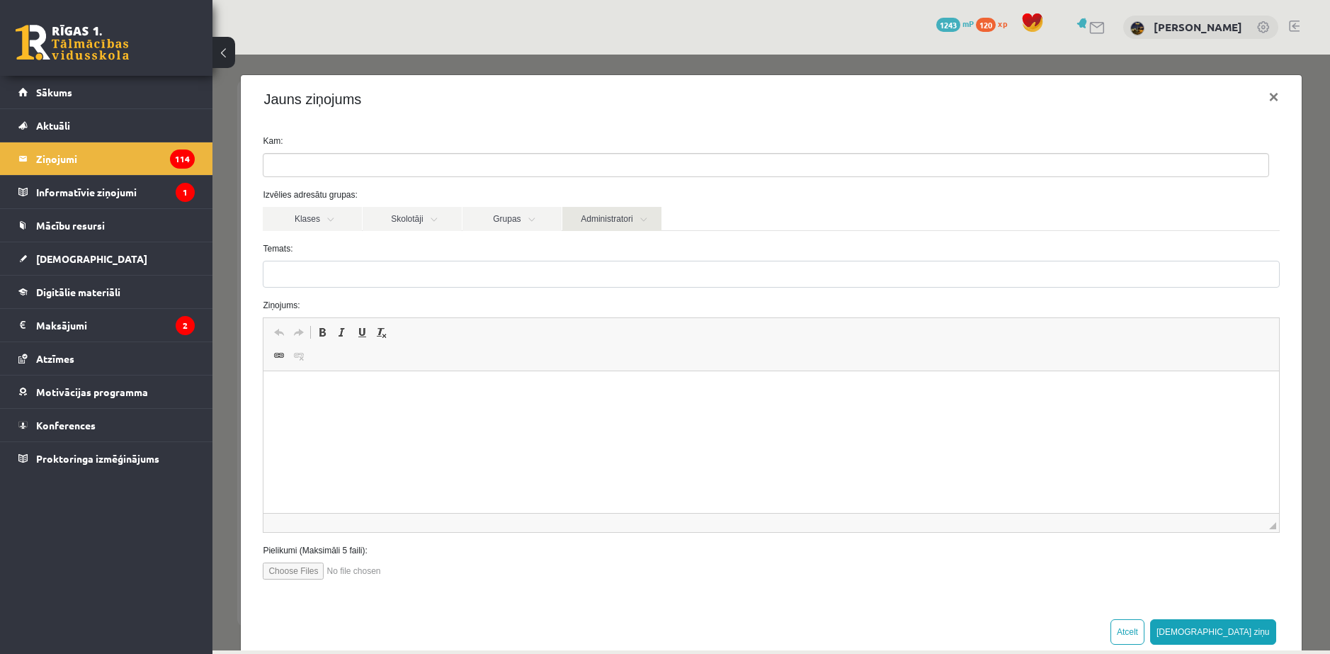
click at [630, 222] on link "Administratori" at bounding box center [611, 219] width 99 height 24
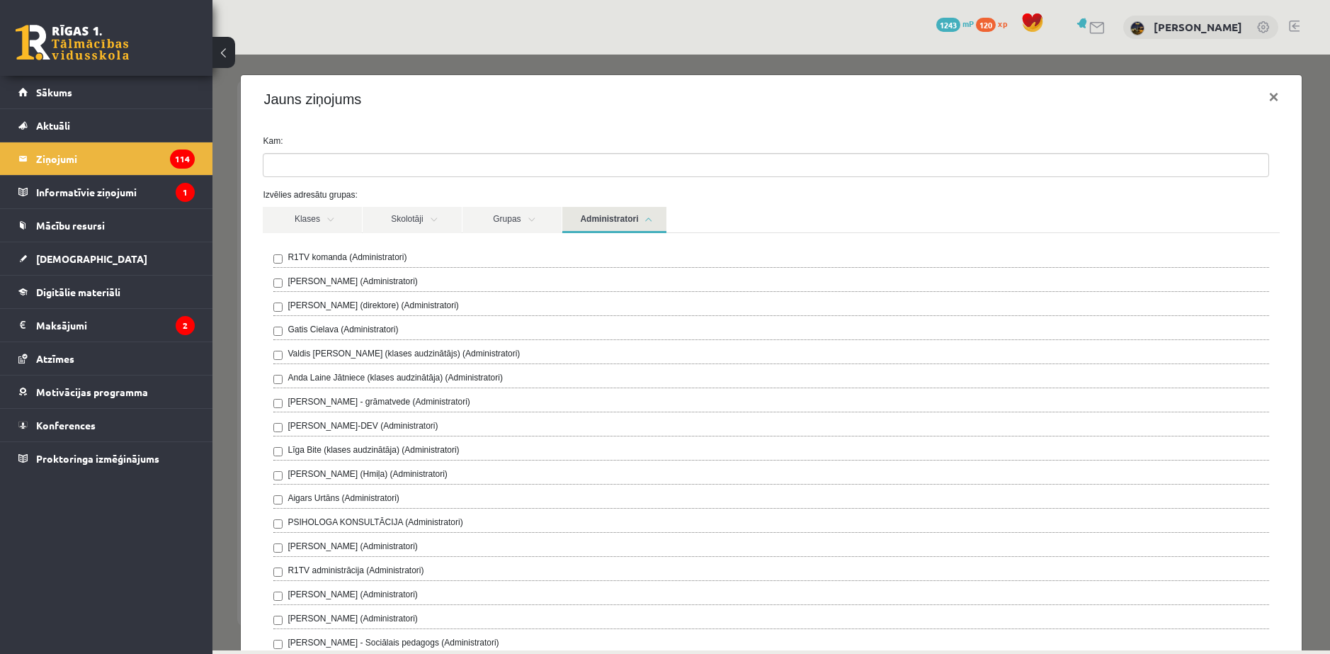
click at [321, 256] on label "R1TV komanda (Administratori)" at bounding box center [347, 257] width 119 height 13
click at [595, 230] on link "Administratori" at bounding box center [614, 220] width 104 height 26
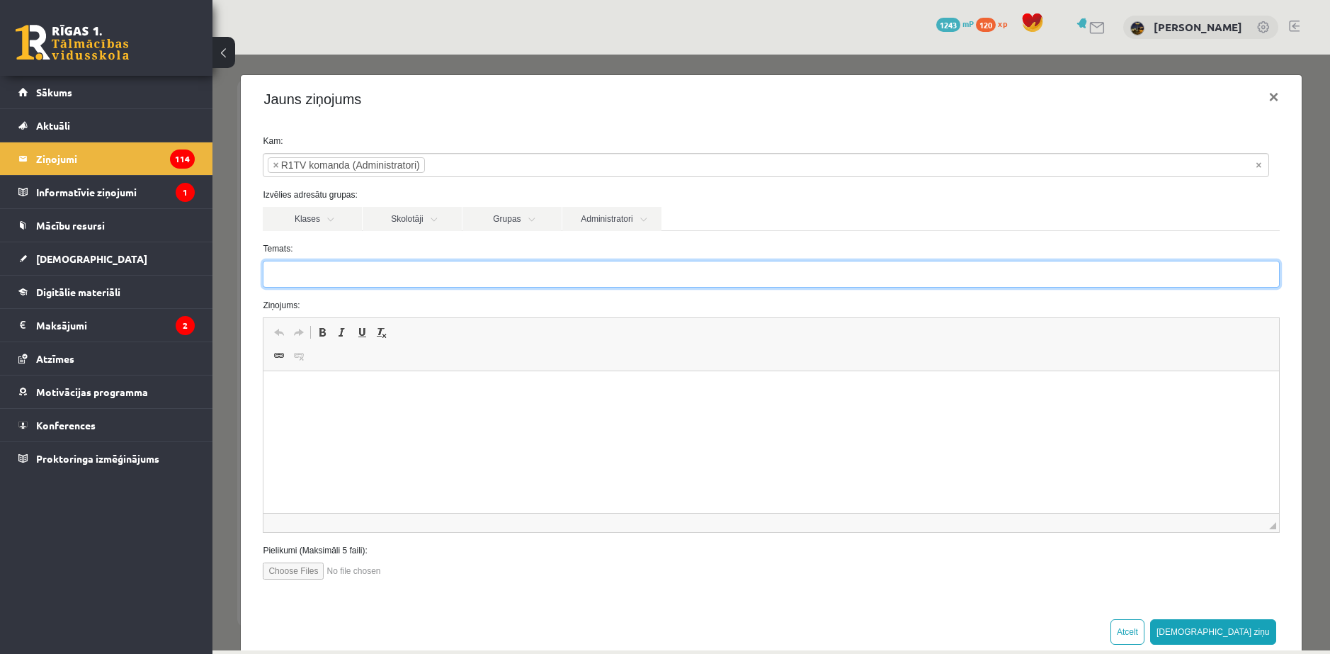
click at [307, 268] on input "Temats:" at bounding box center [771, 274] width 1016 height 27
type input "*"
type input "**********"
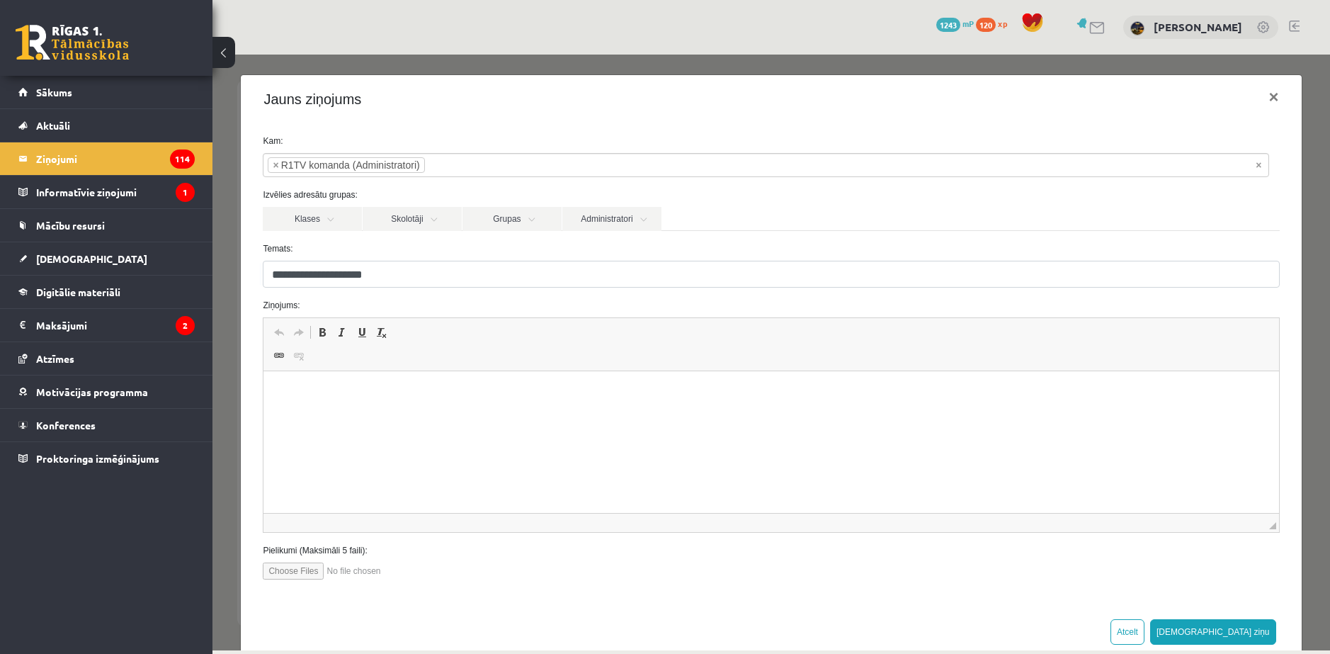
click at [370, 394] on p "Editor, wiswyg-editor-47024781298260-1758025722-232" at bounding box center [771, 392] width 986 height 15
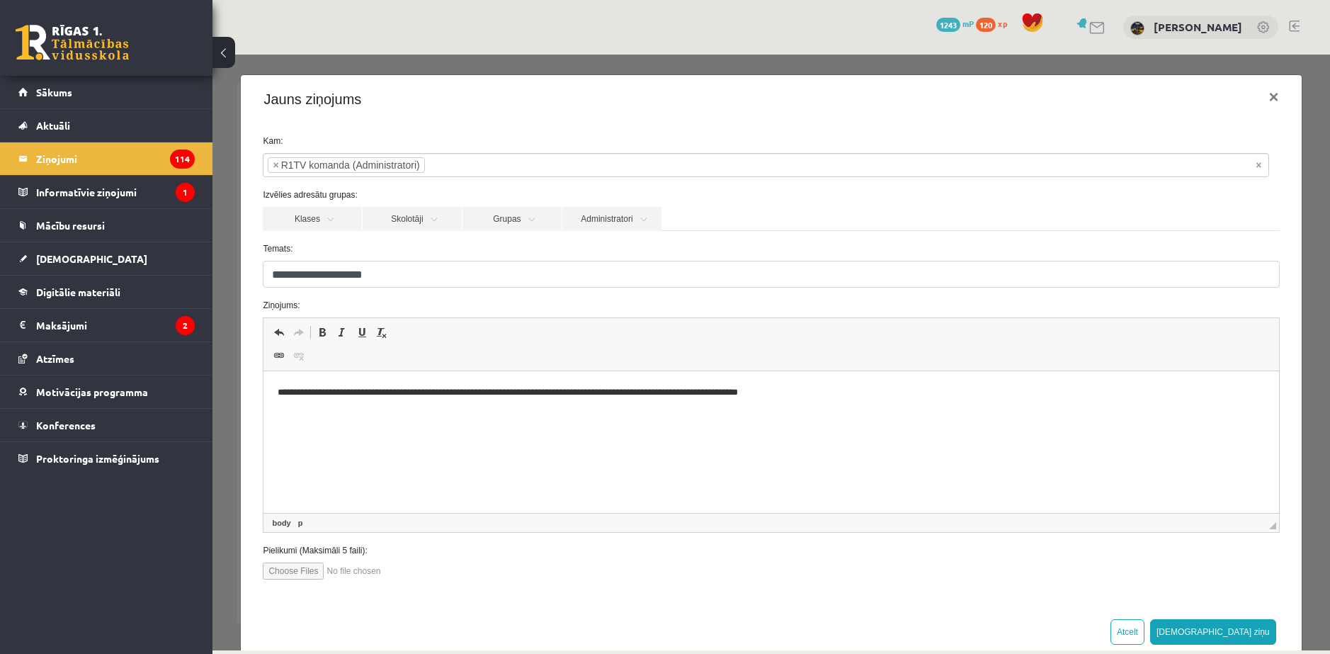
click at [381, 394] on p "**********" at bounding box center [766, 392] width 977 height 15
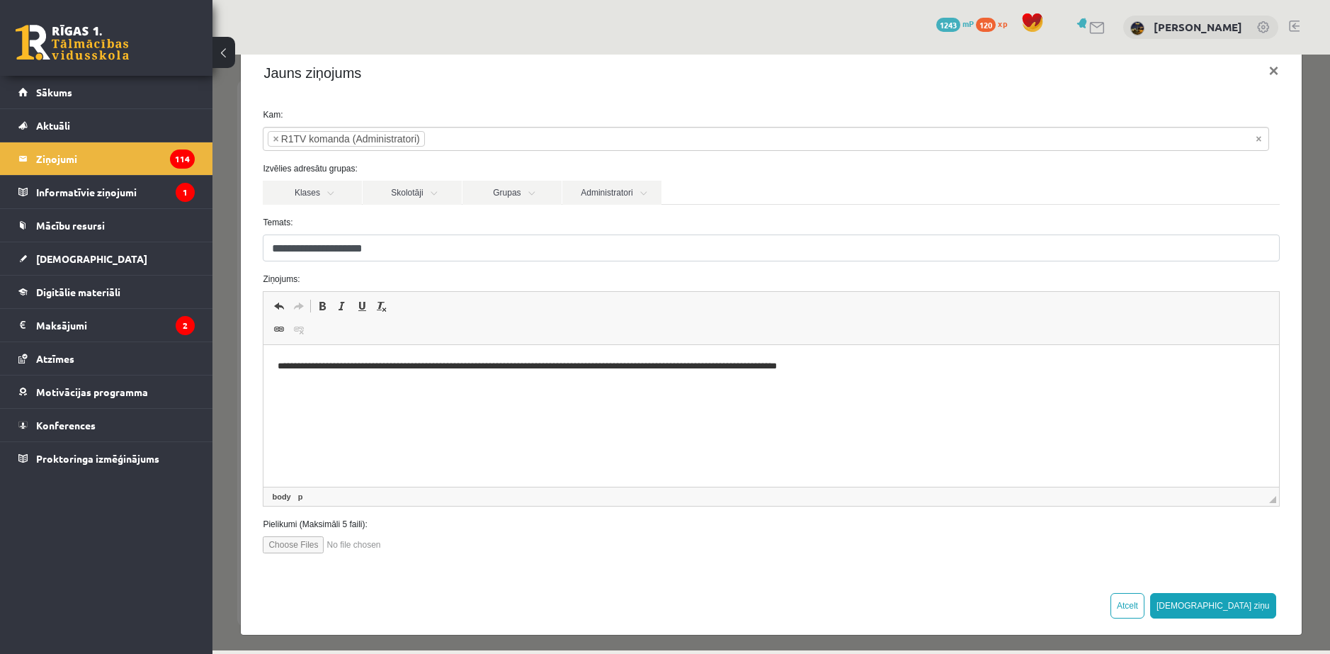
scroll to position [31, 0]
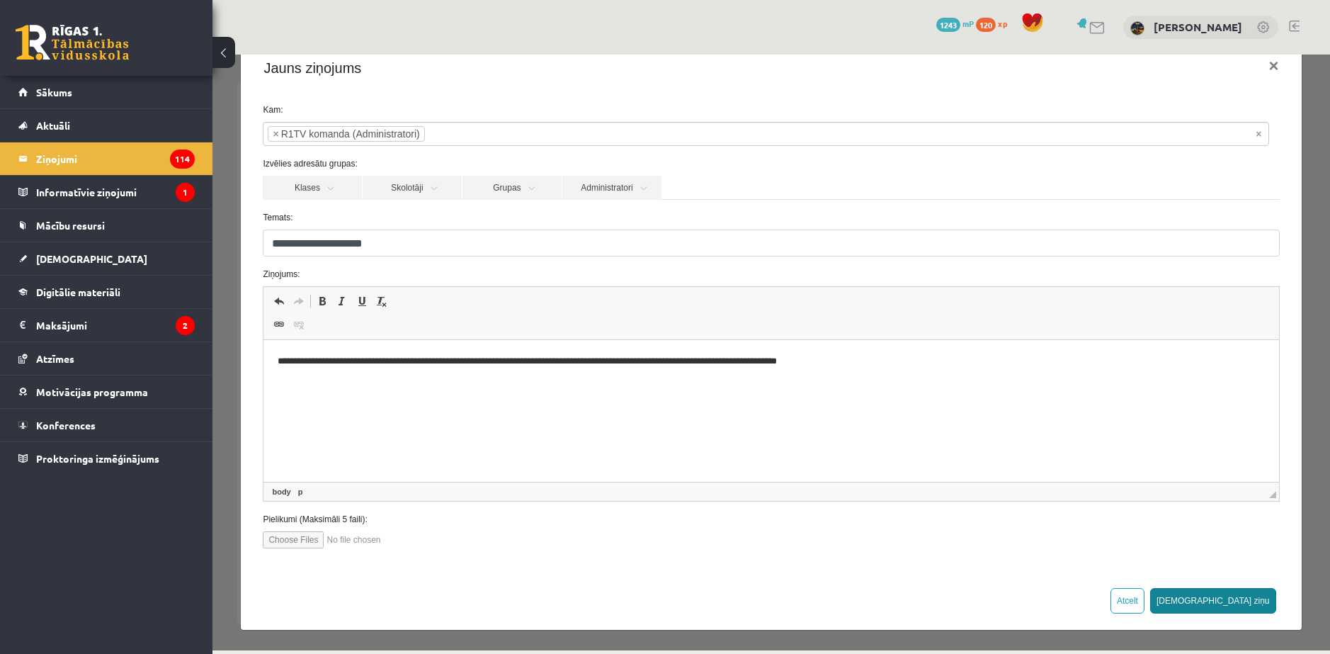
click at [1251, 601] on button "[DEMOGRAPHIC_DATA] ziņu" at bounding box center [1213, 600] width 126 height 25
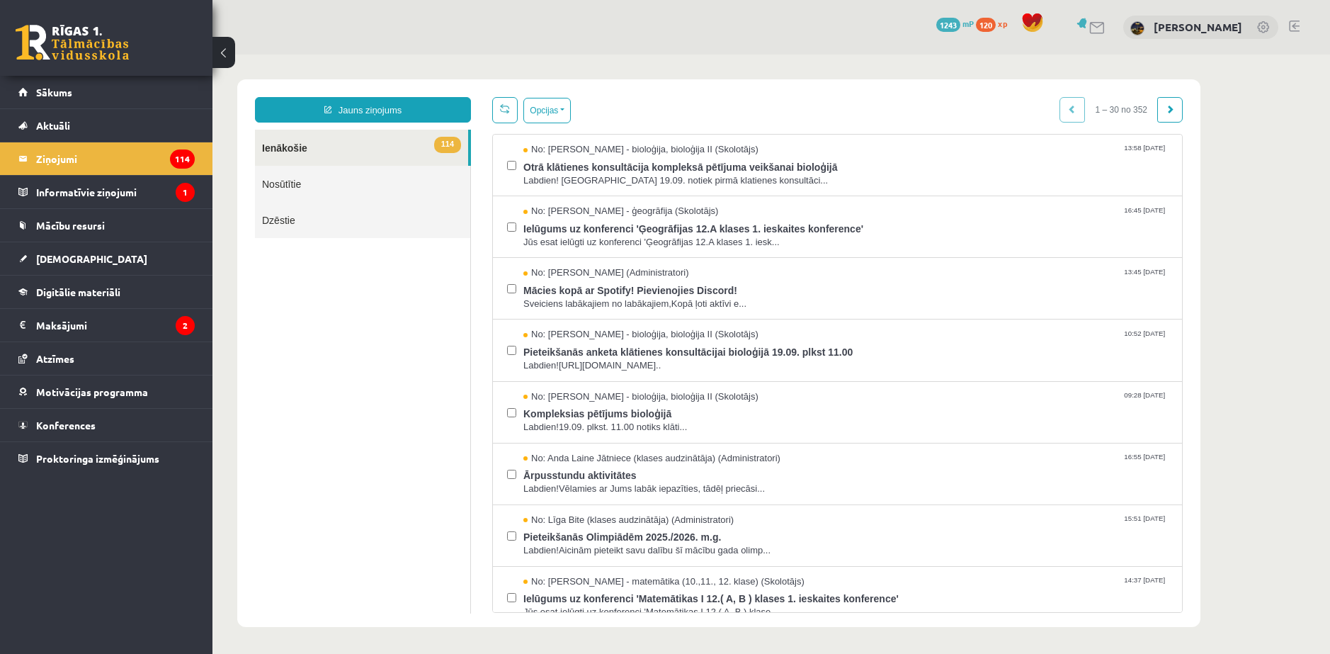
scroll to position [0, 0]
drag, startPoint x: 1251, startPoint y: 601, endPoint x: 955, endPoint y: 461, distance: 327.5
click at [957, 461] on div "No: Anda Laine Jātniece (klases audzinātāja) (Administratori) 16:55 10/09/2025" at bounding box center [845, 458] width 644 height 13
click at [106, 249] on link "[DEMOGRAPHIC_DATA]" at bounding box center [106, 258] width 176 height 33
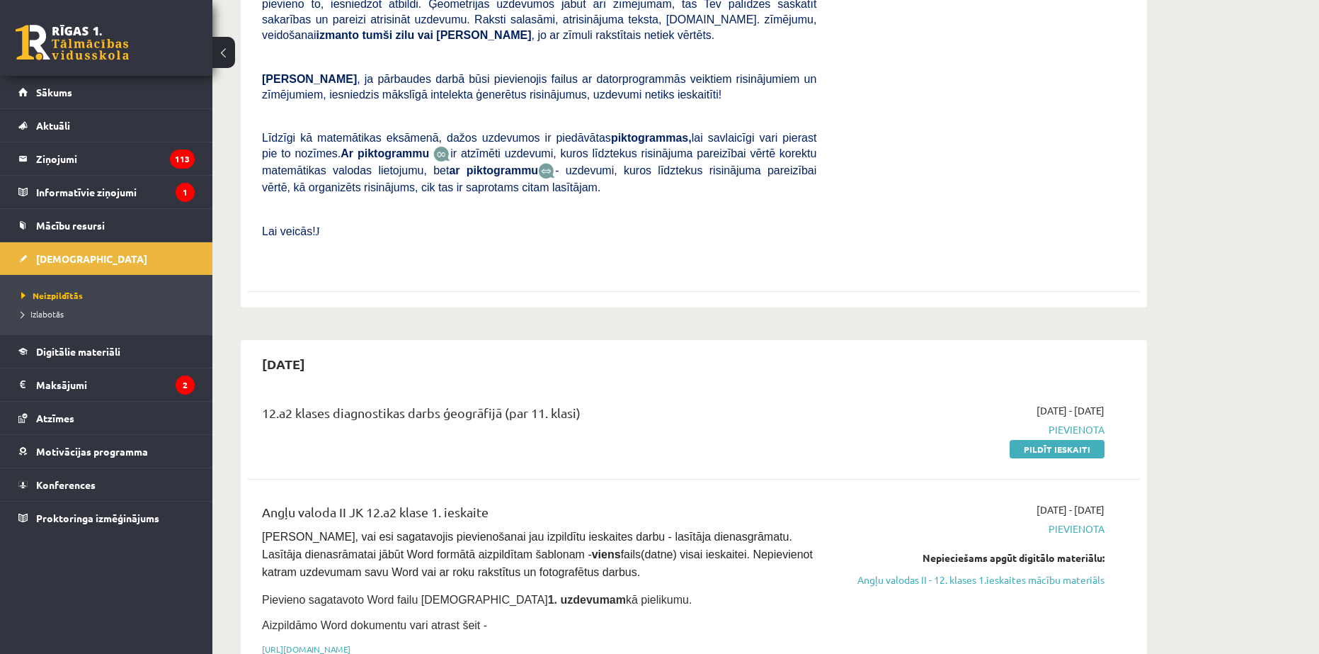
scroll to position [425, 0]
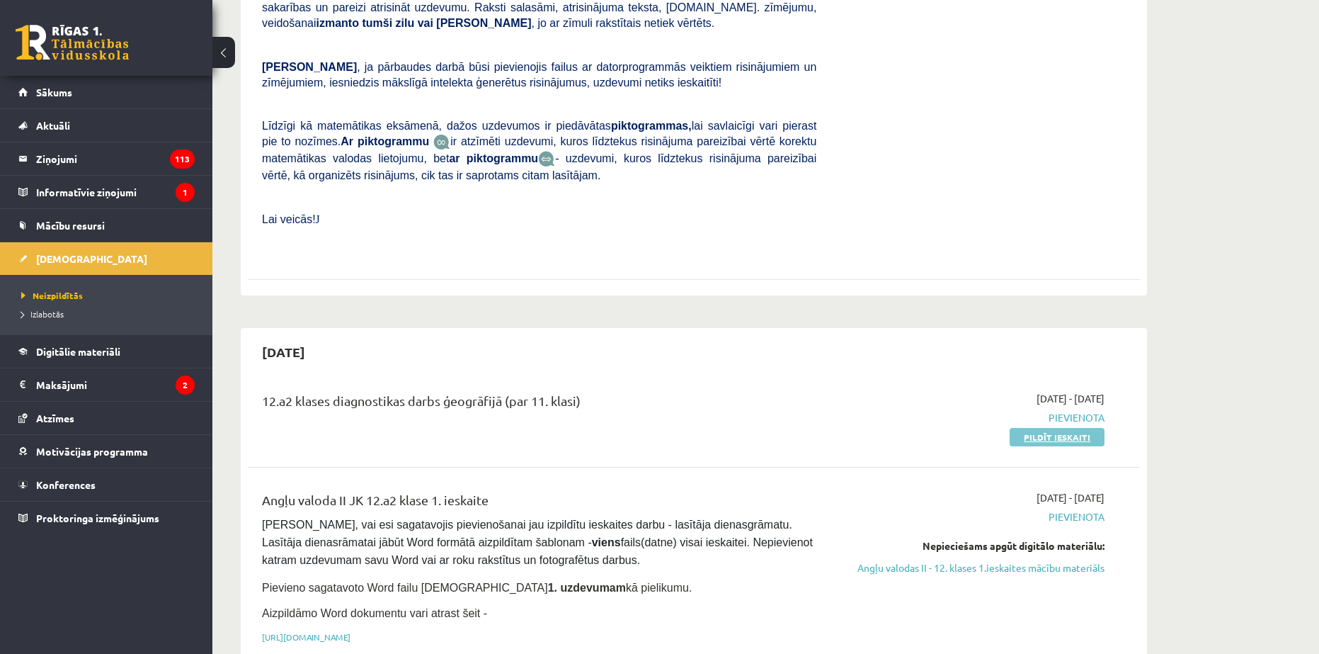
click at [1030, 428] on link "Pildīt ieskaiti" at bounding box center [1057, 437] width 95 height 18
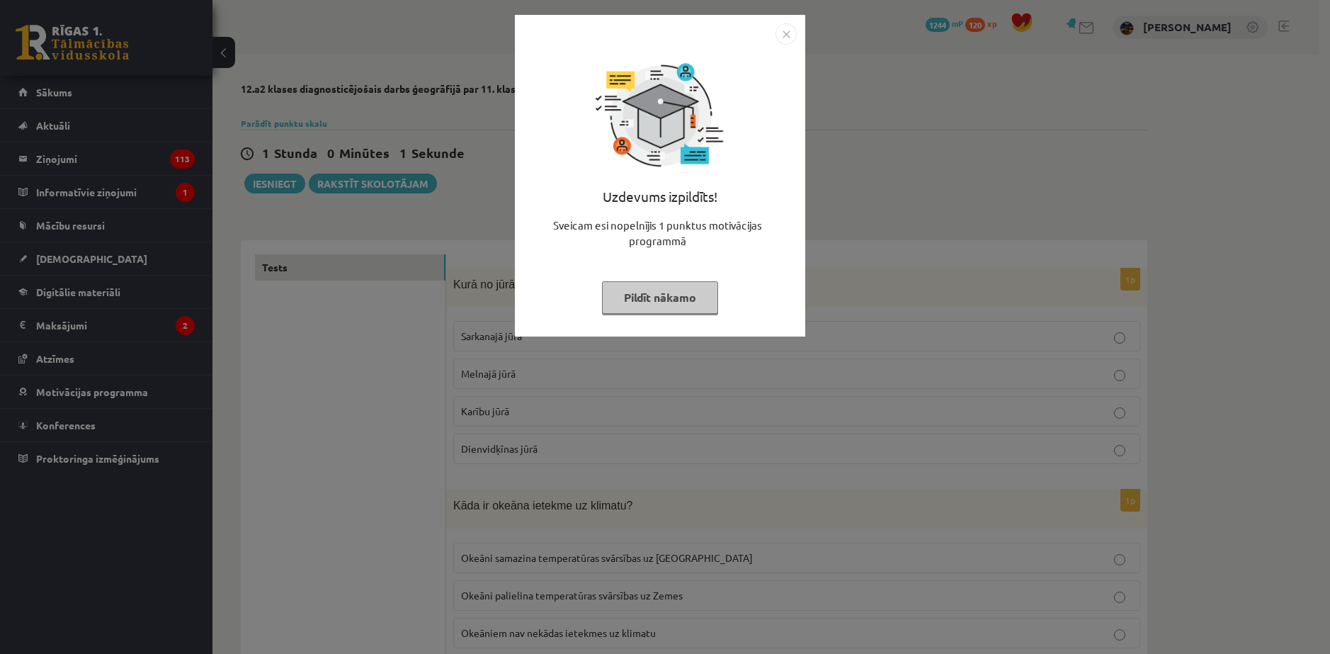
click at [650, 288] on button "Pildīt nākamo" at bounding box center [660, 297] width 116 height 33
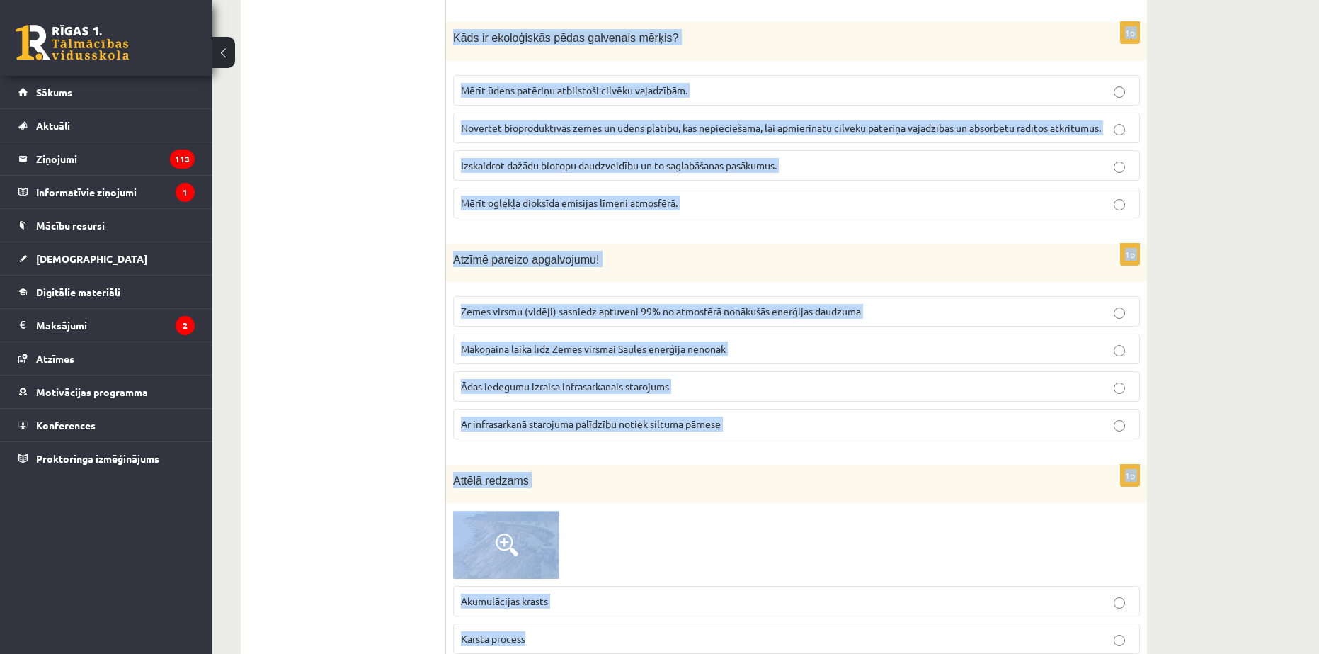
scroll to position [921, 0]
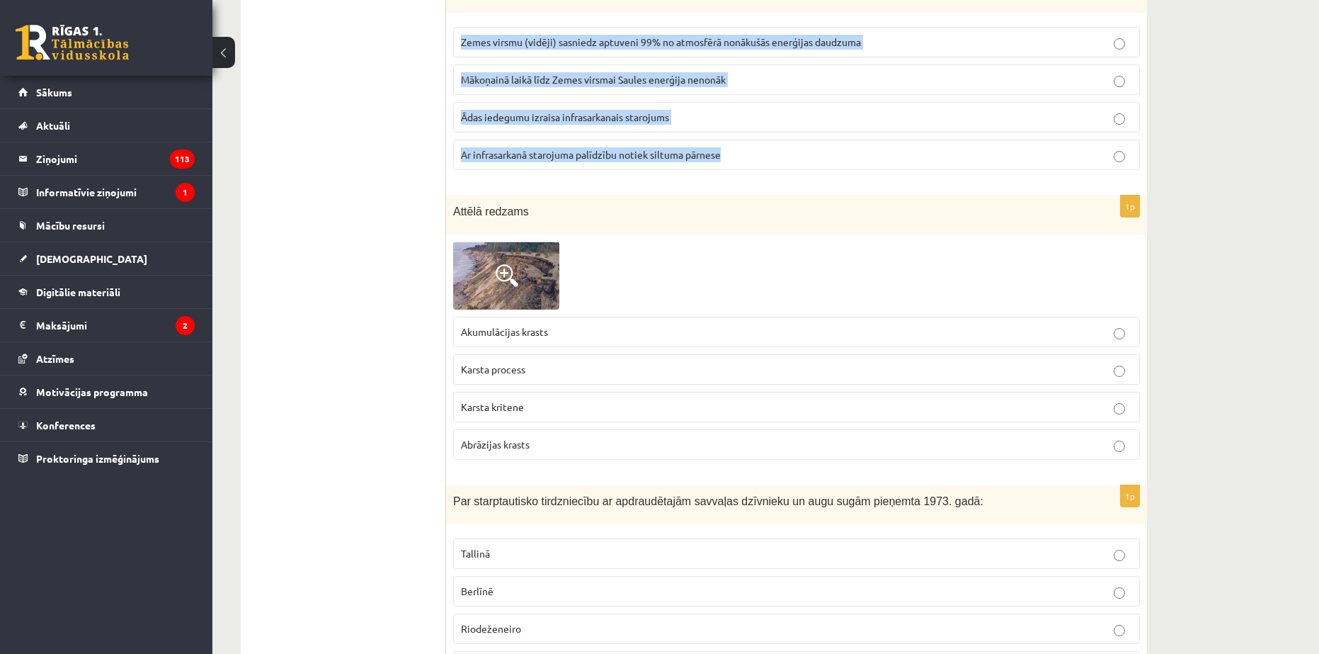
drag, startPoint x: 453, startPoint y: 285, endPoint x: 752, endPoint y: 164, distance: 322.5
copy form "Lore ip dolor sit ametconse adipisc elit? Seddoeius temp Incidid utla Etdolo ma…"
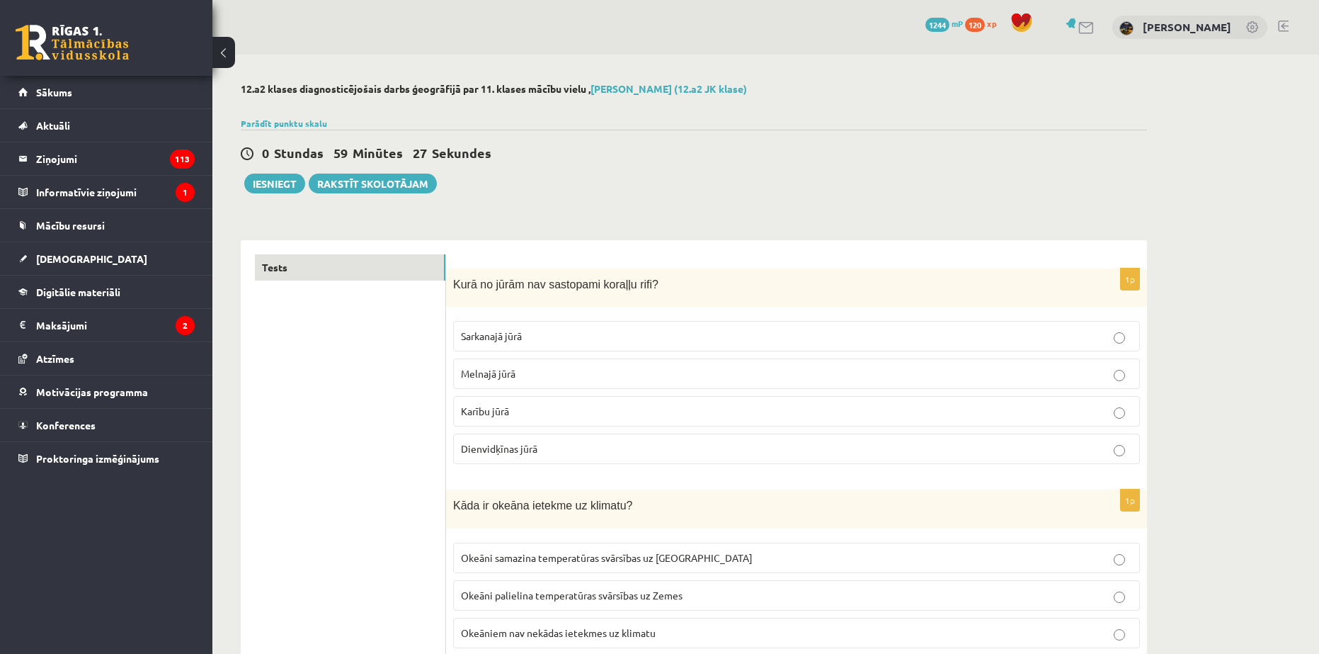
click at [488, 380] on span "Melnajā jūrā" at bounding box center [488, 373] width 55 height 13
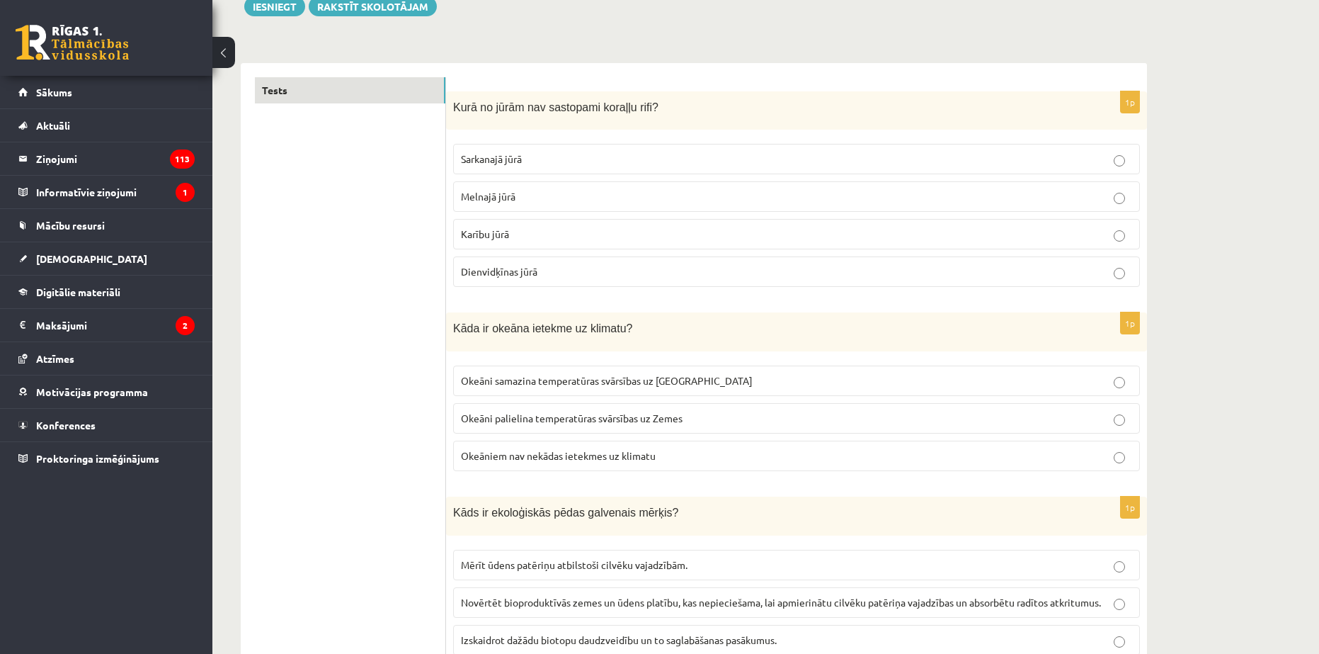
scroll to position [212, 0]
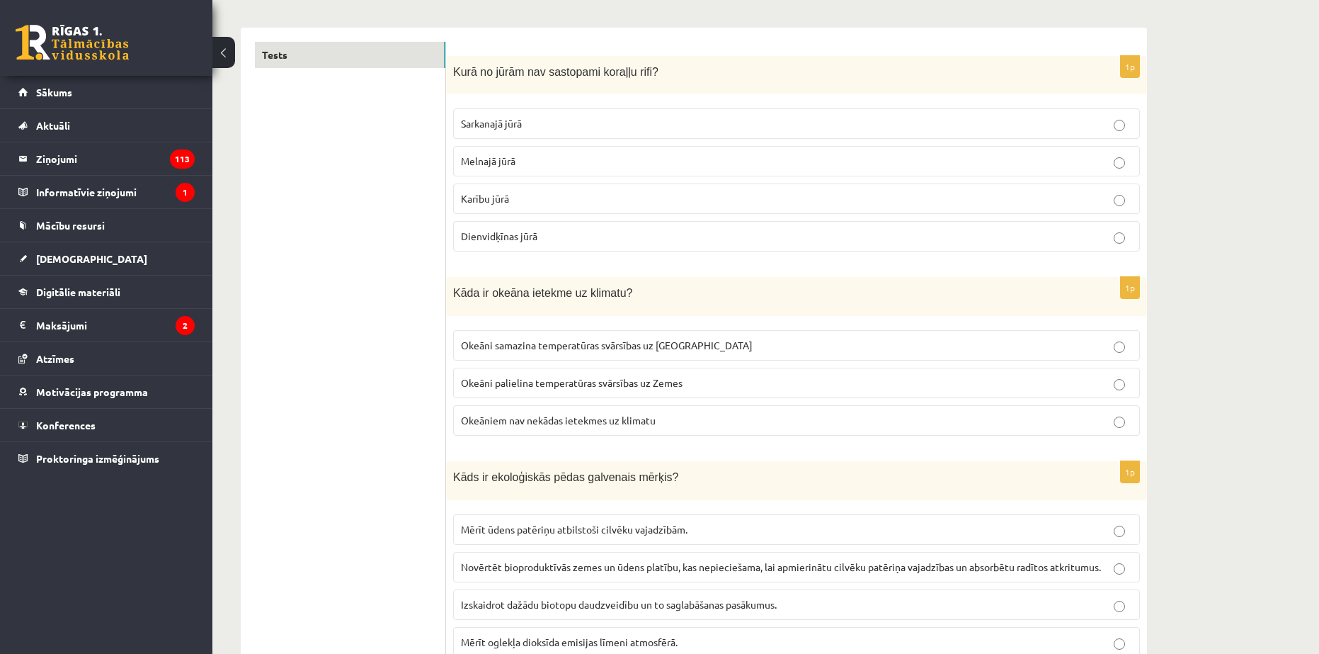
click at [523, 350] on span "Okeāni samazina temperatūras svārsības uz [GEOGRAPHIC_DATA]" at bounding box center [607, 345] width 292 height 13
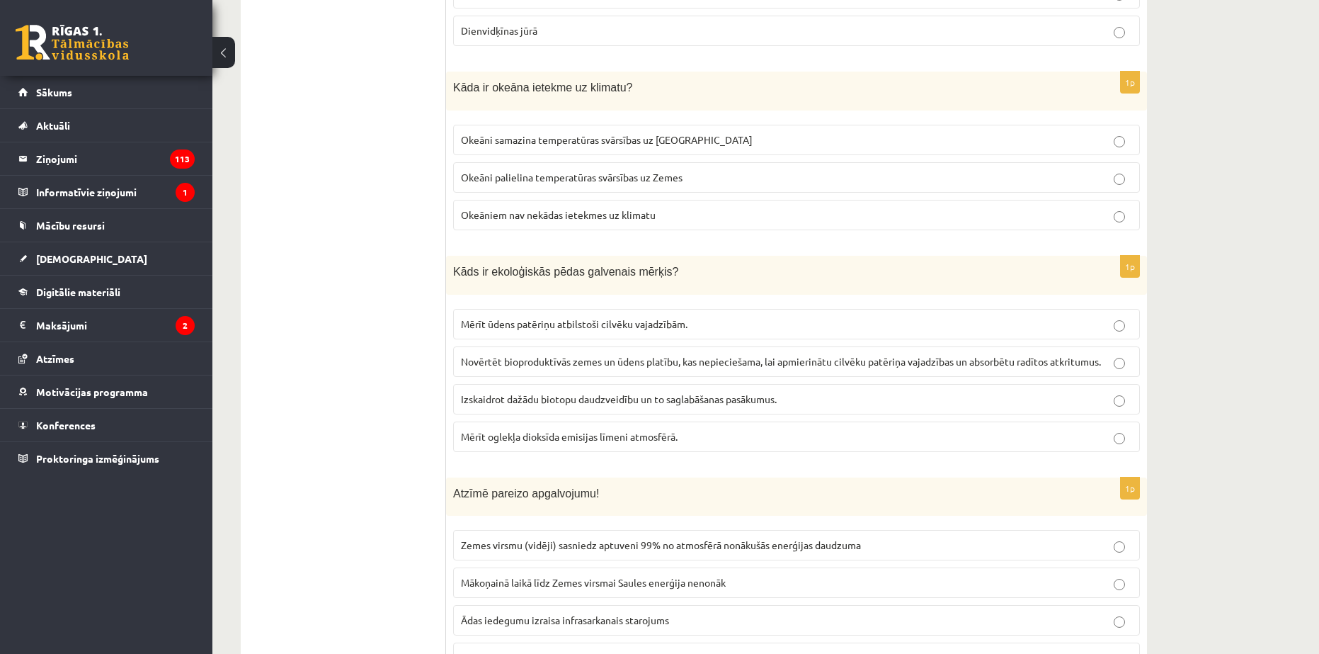
scroll to position [425, 0]
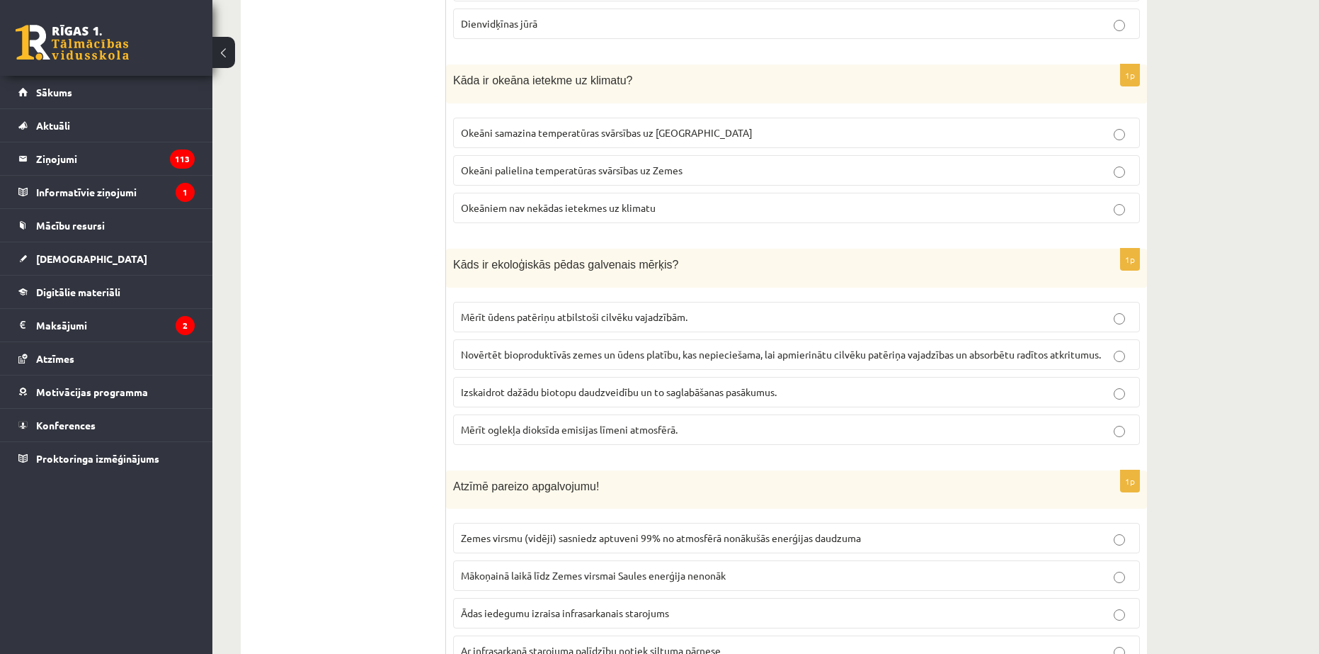
click at [502, 353] on span "Novērtēt bioproduktīvās zemes un ūdens platību, kas nepieciešama, lai apmierinā…" at bounding box center [781, 354] width 640 height 13
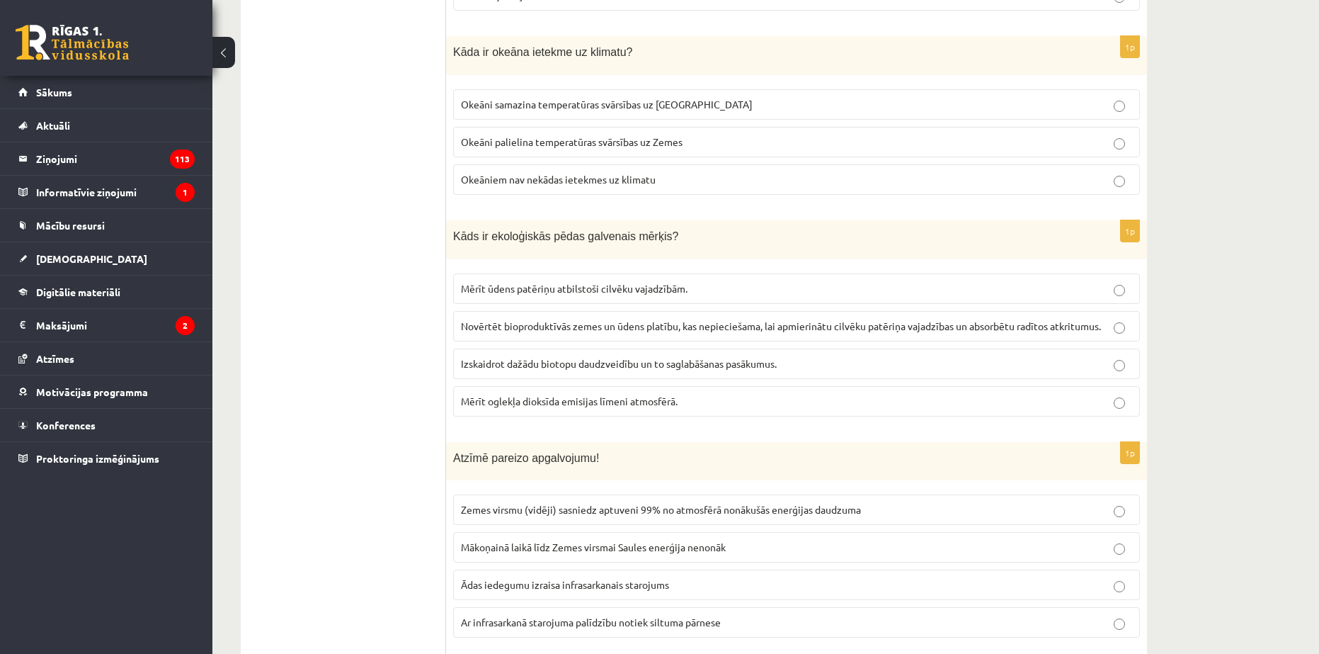
scroll to position [637, 0]
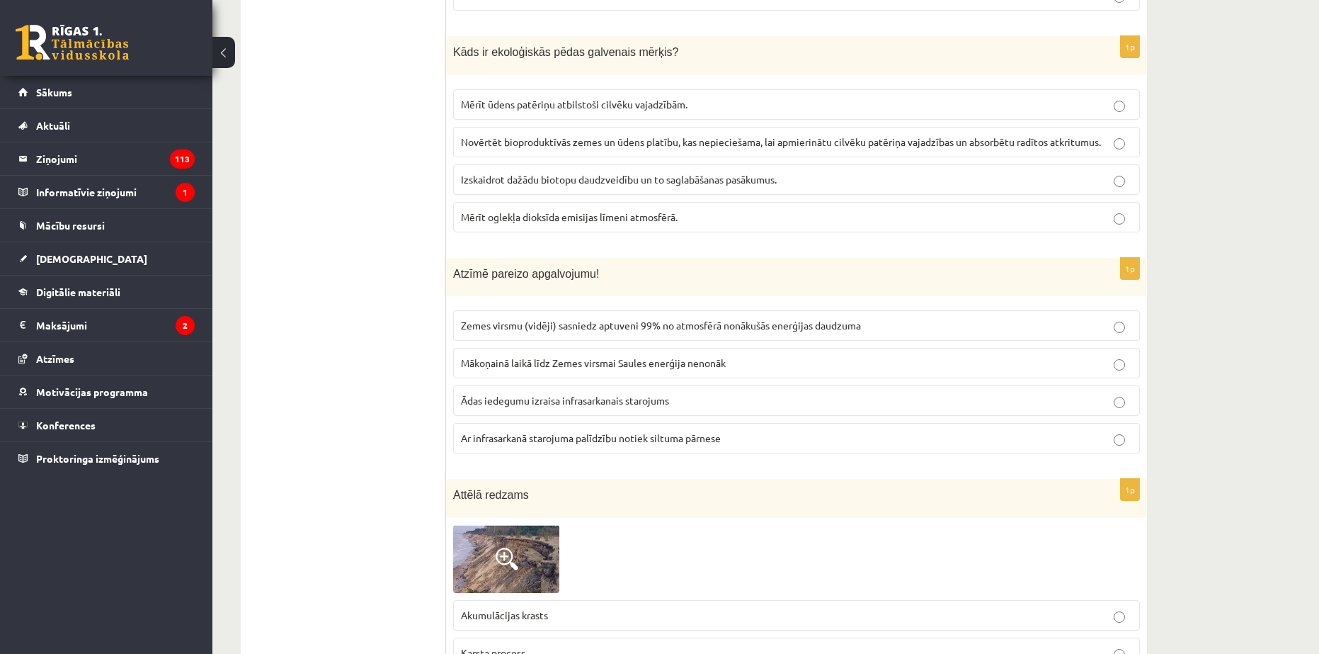
click at [548, 436] on span "Ar infrasarkanā starojuma palīdzību notiek siltuma pārnese" at bounding box center [591, 437] width 260 height 13
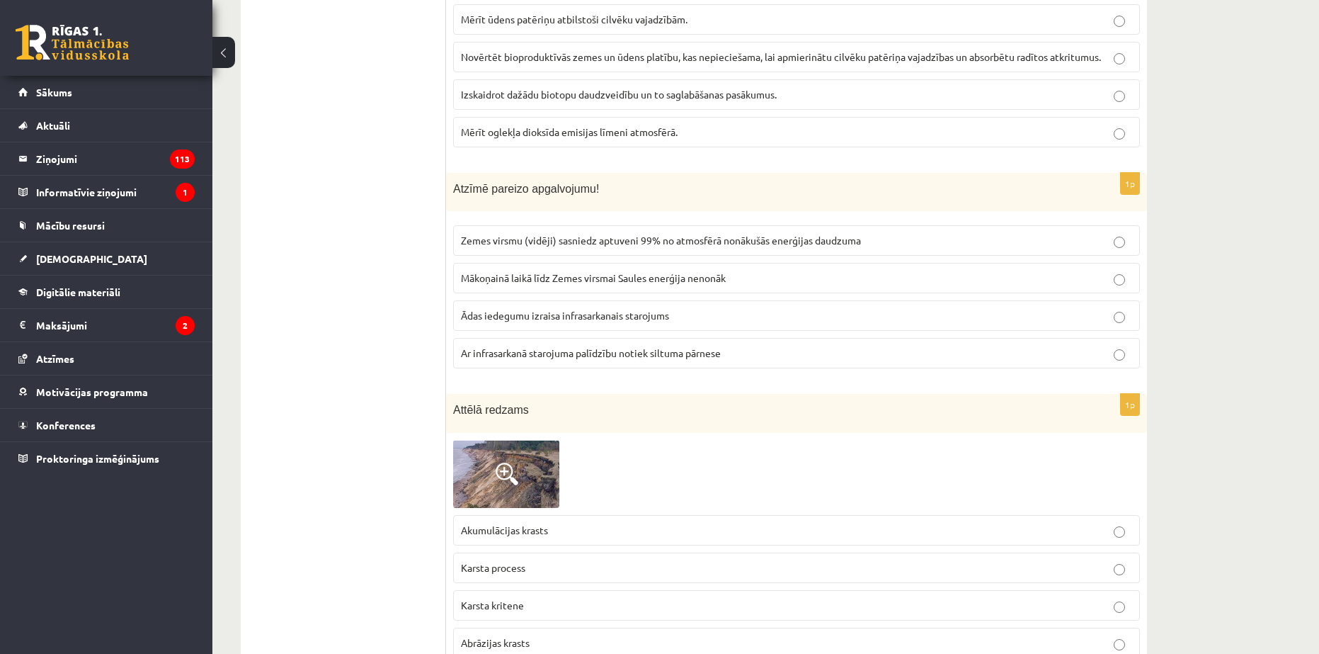
scroll to position [850, 0]
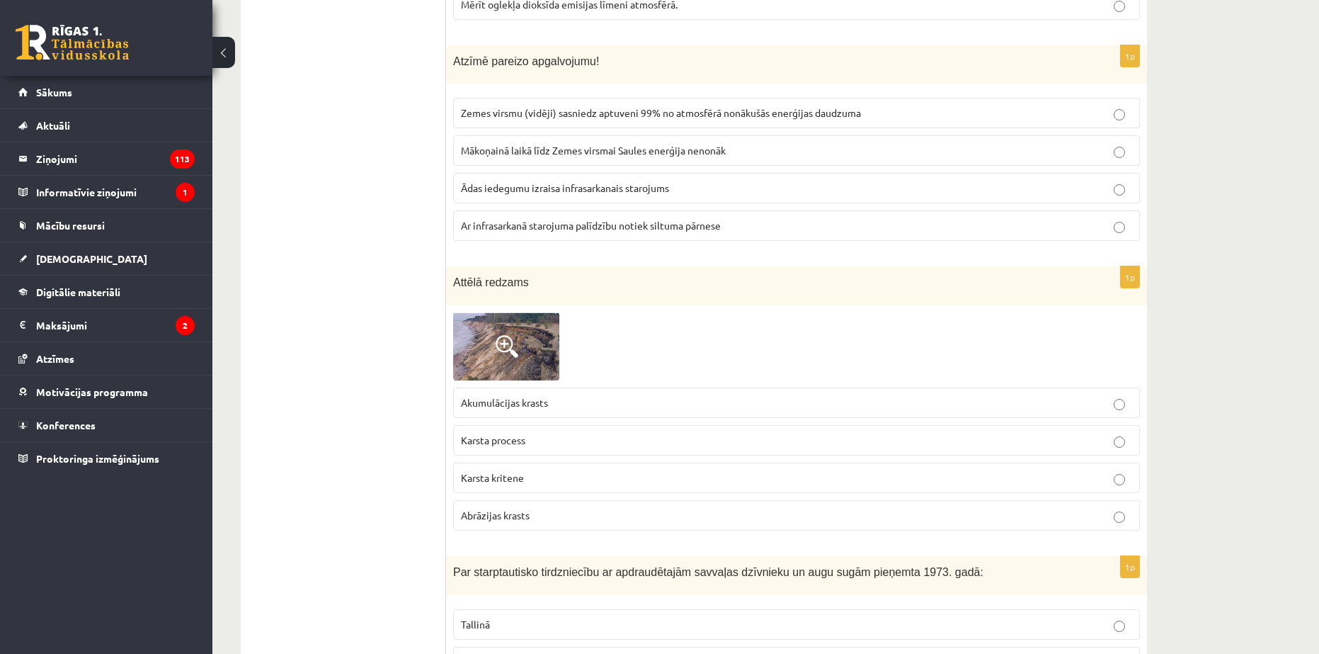
click at [509, 354] on span at bounding box center [507, 346] width 23 height 23
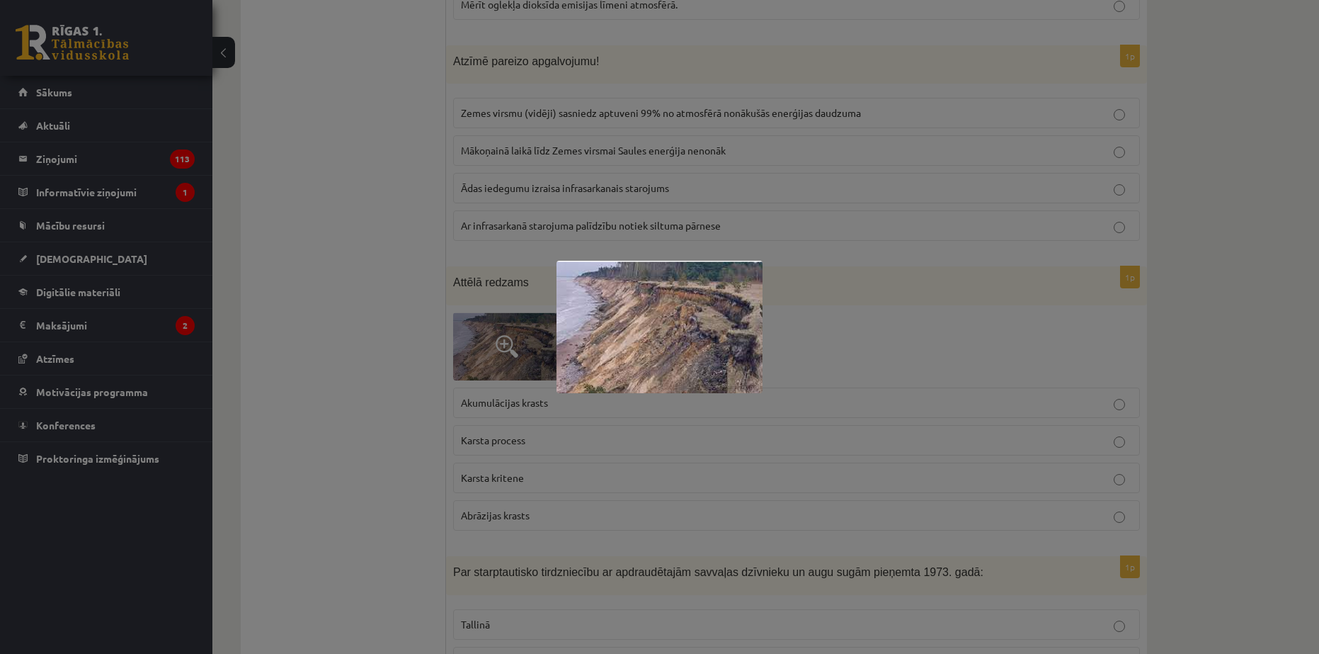
click at [431, 379] on div at bounding box center [659, 327] width 1319 height 654
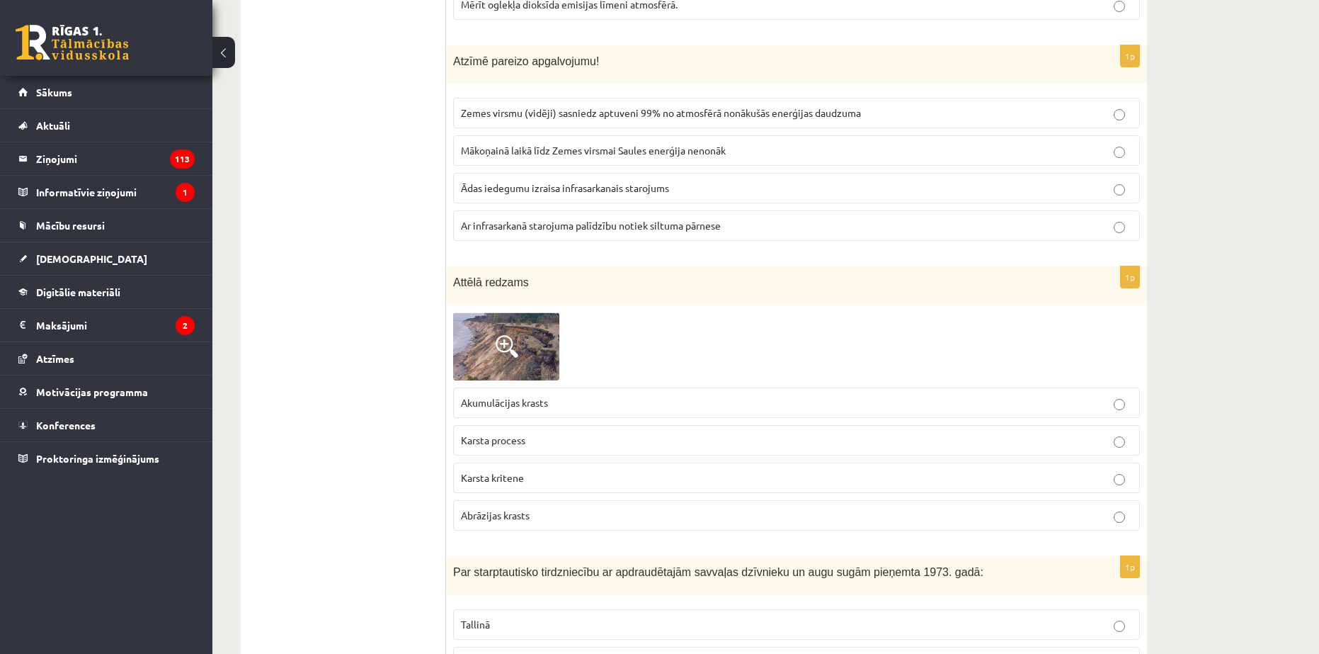
click at [535, 360] on img at bounding box center [506, 346] width 106 height 68
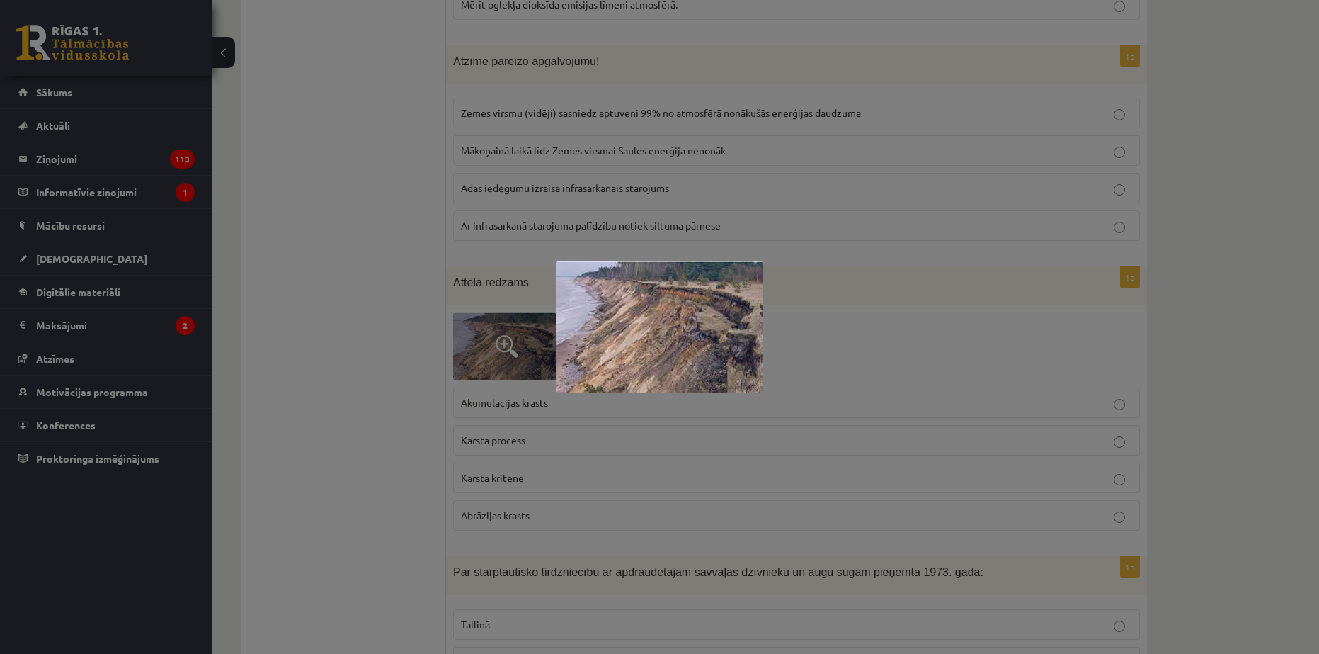
click at [534, 369] on div at bounding box center [659, 327] width 1319 height 654
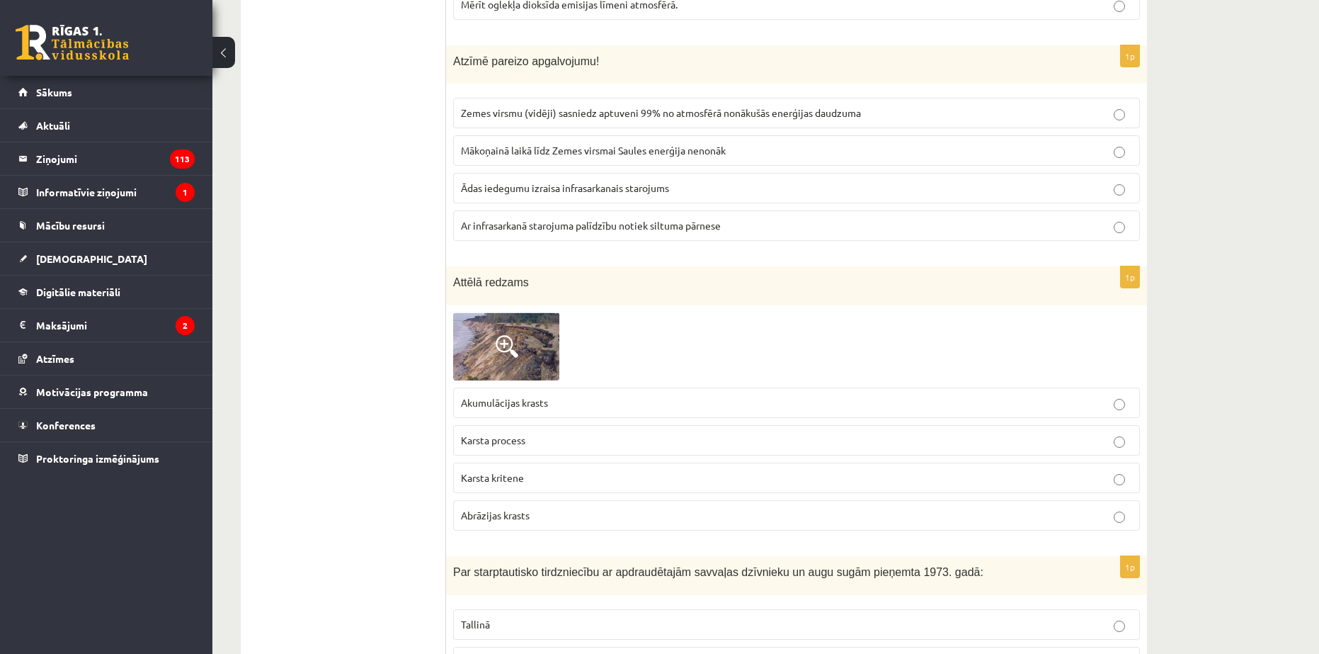
click at [534, 354] on img at bounding box center [506, 346] width 106 height 68
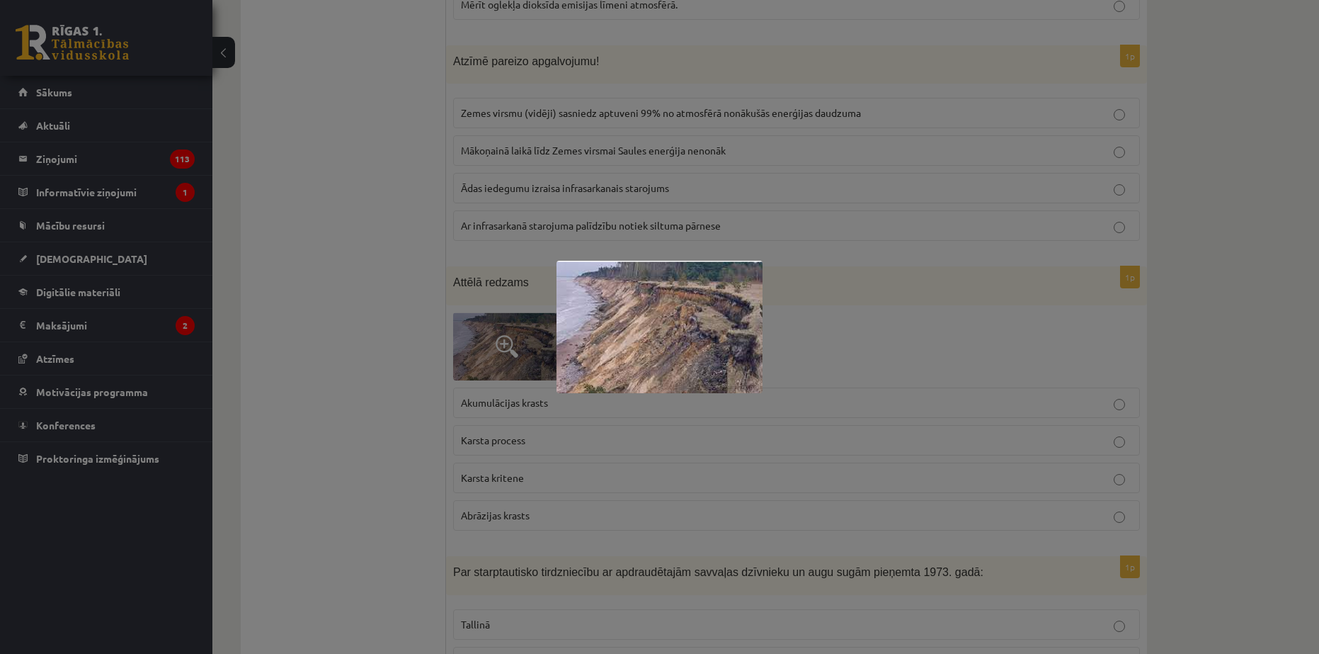
click at [501, 506] on div at bounding box center [659, 327] width 1319 height 654
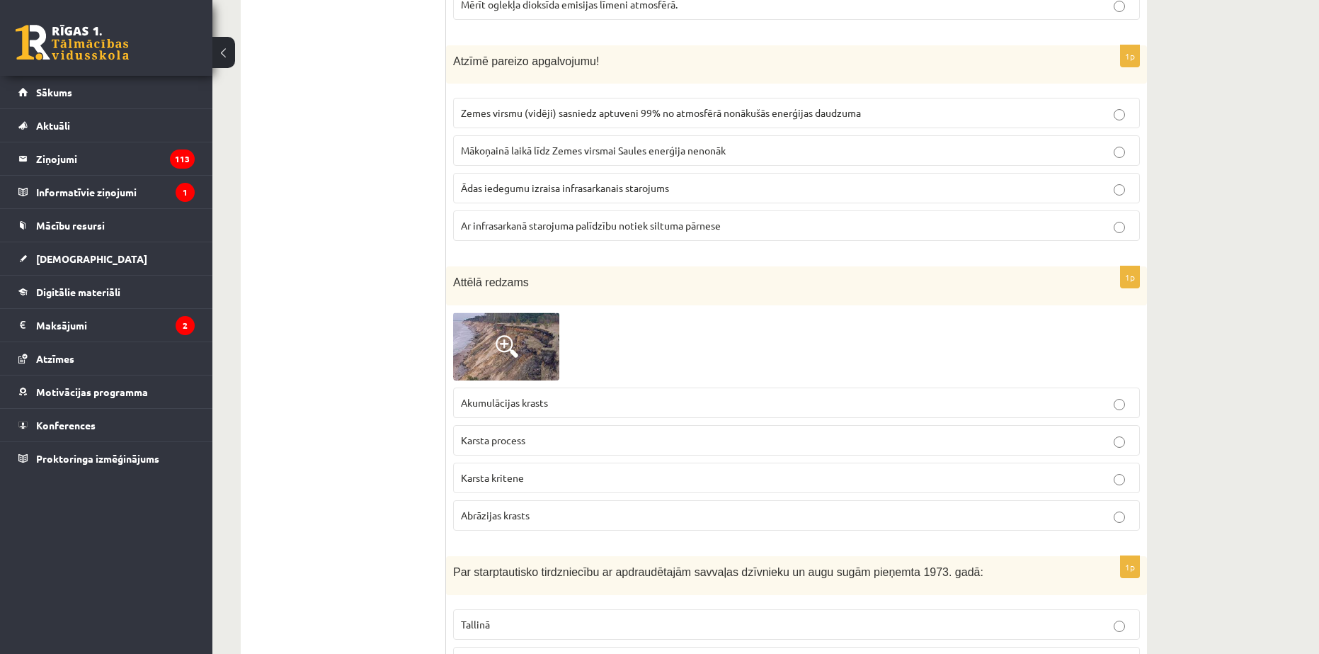
click at [502, 522] on p "Abrāzijas krasts" at bounding box center [796, 515] width 671 height 15
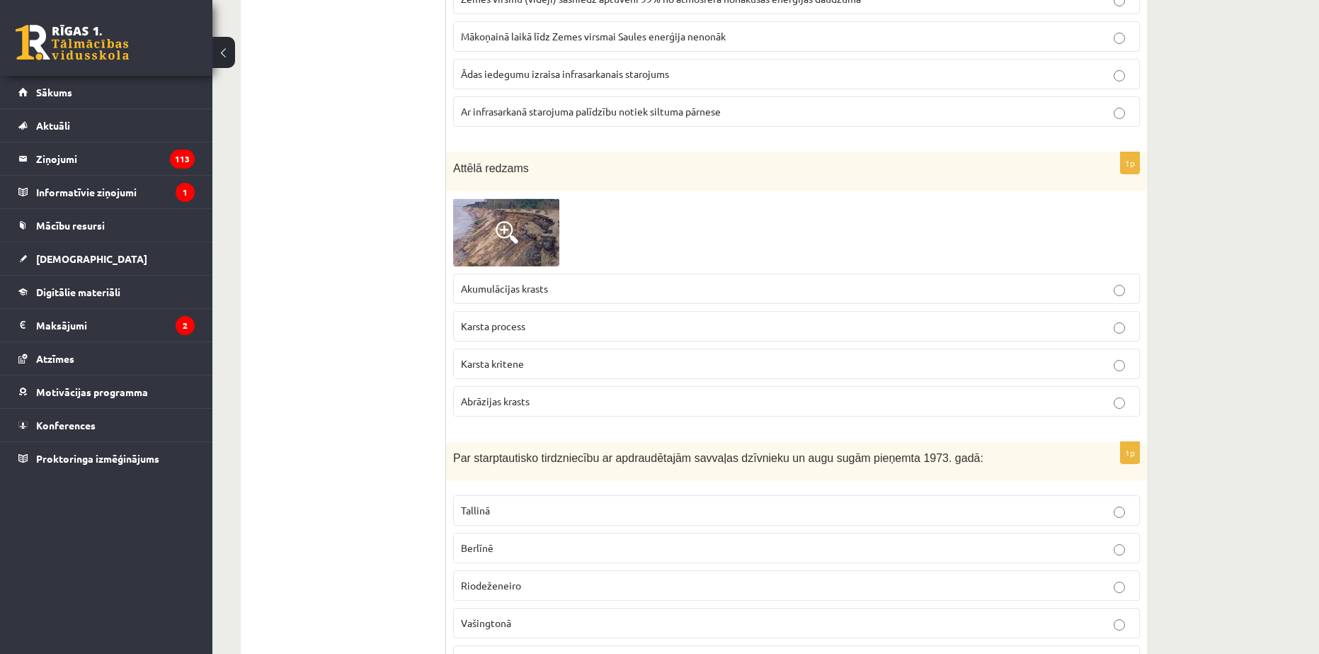
scroll to position [1062, 0]
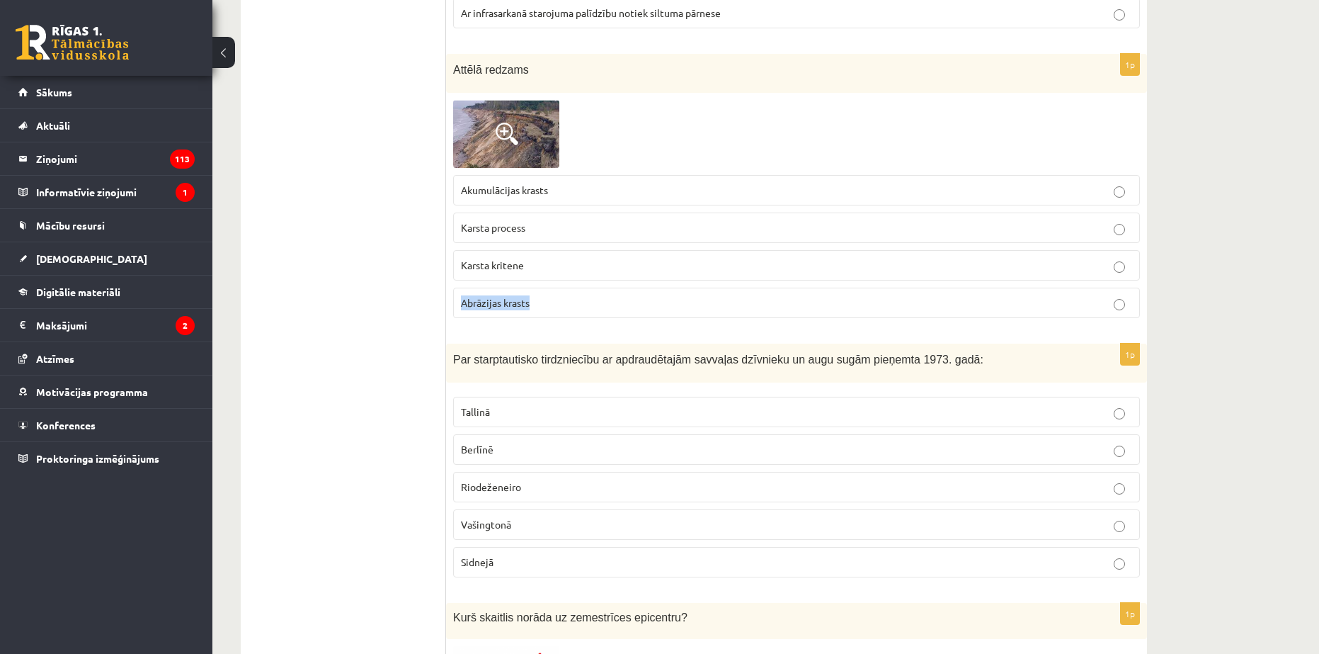
drag, startPoint x: 535, startPoint y: 309, endPoint x: 459, endPoint y: 303, distance: 76.0
click at [459, 303] on label "Abrāzijas krasts" at bounding box center [796, 303] width 687 height 30
copy span "Abrāzijas krasts"
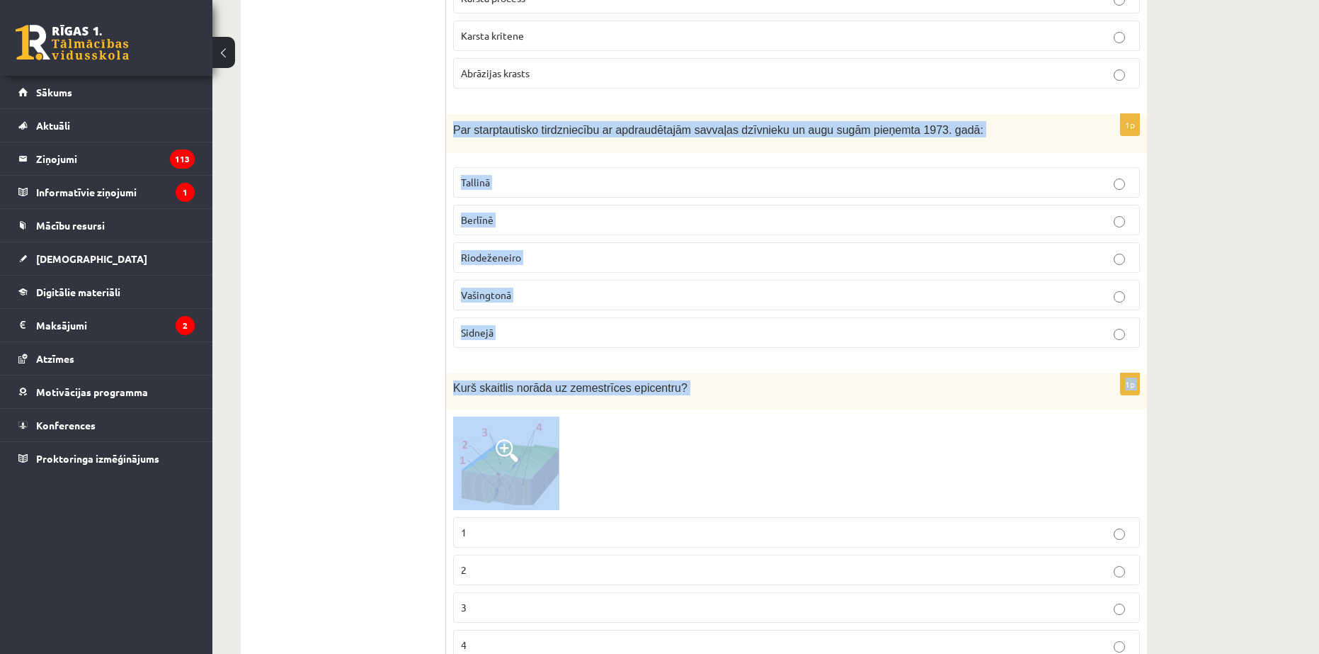
scroll to position [1416, 0]
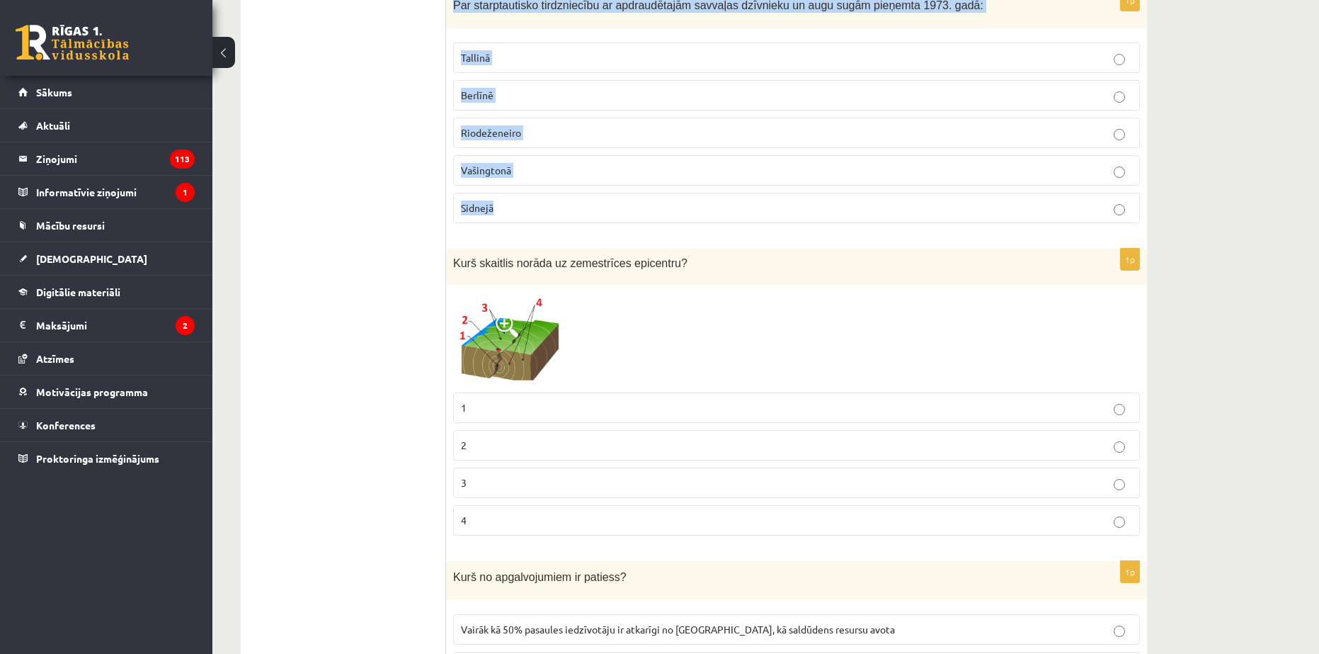
drag, startPoint x: 453, startPoint y: 216, endPoint x: 654, endPoint y: 217, distance: 201.1
click at [654, 217] on div "1p Par starptautisko tirdzniecību ar apdraudētajām savvaļas dzīvnieku un augu s…" at bounding box center [796, 111] width 701 height 245
copy div "Par starptautisko tirdzniecību ar apdraudētajām savvaļas dzīvnieku un augu sugā…"
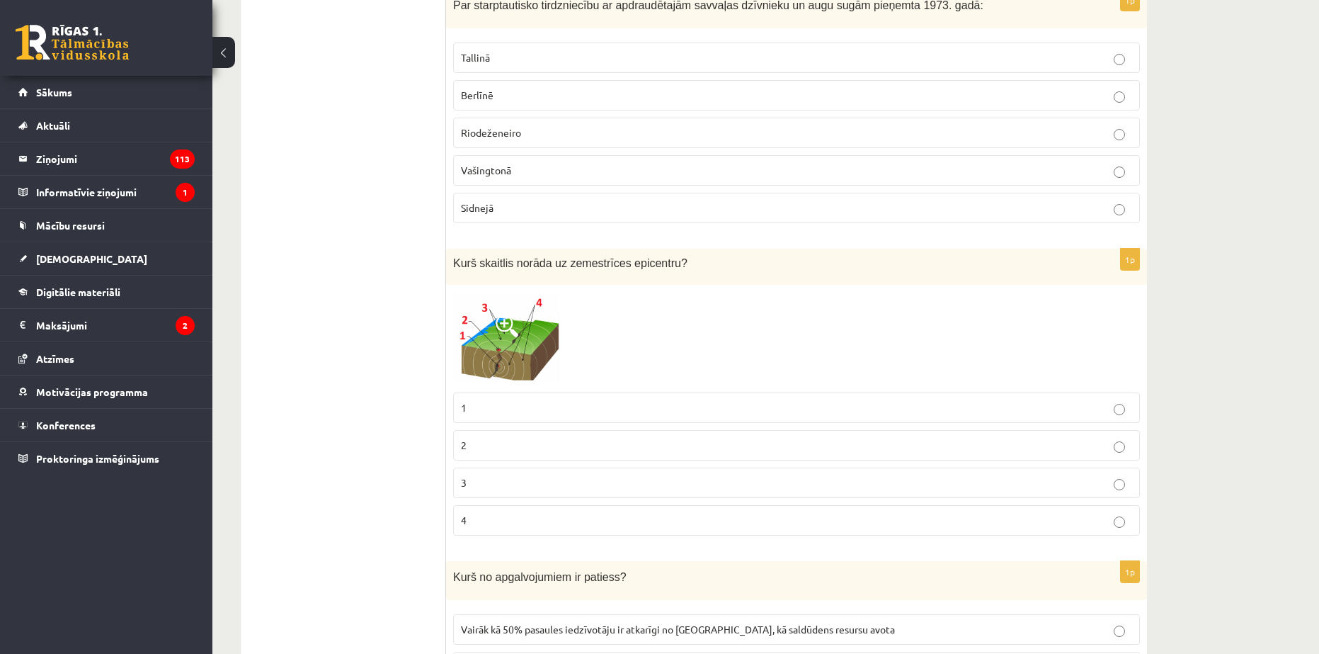
click at [485, 170] on span "Vašingtonā" at bounding box center [486, 170] width 50 height 13
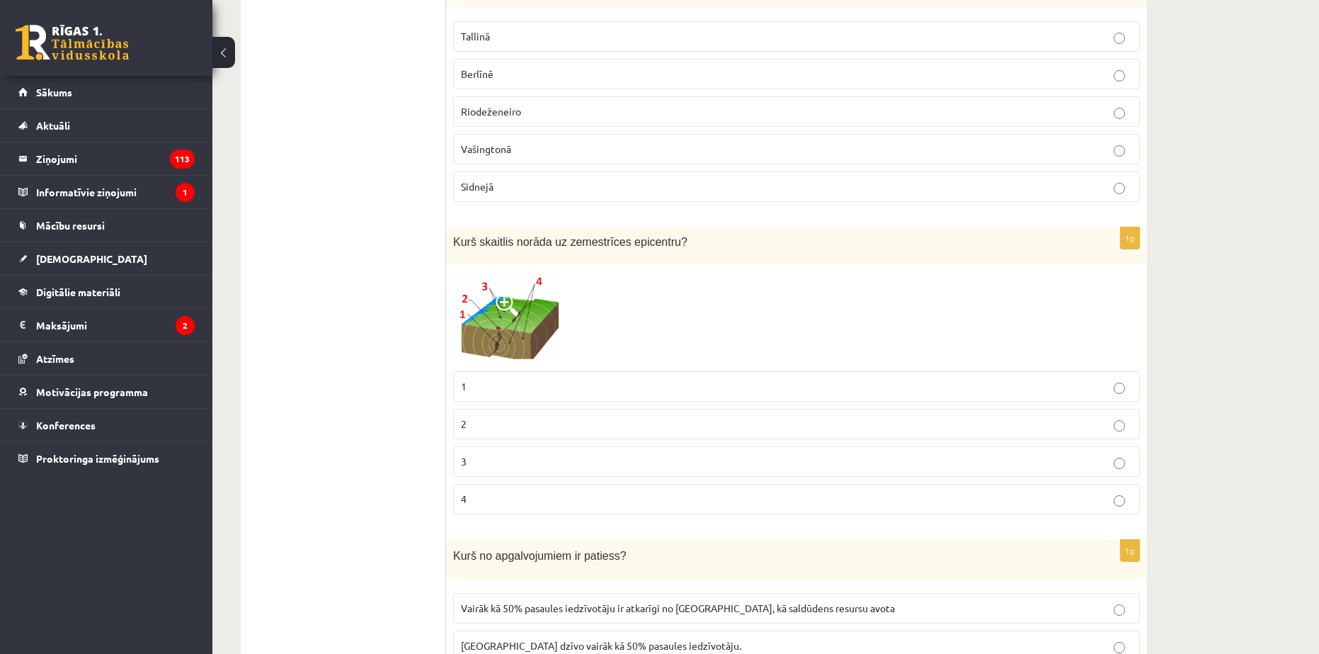
scroll to position [1487, 0]
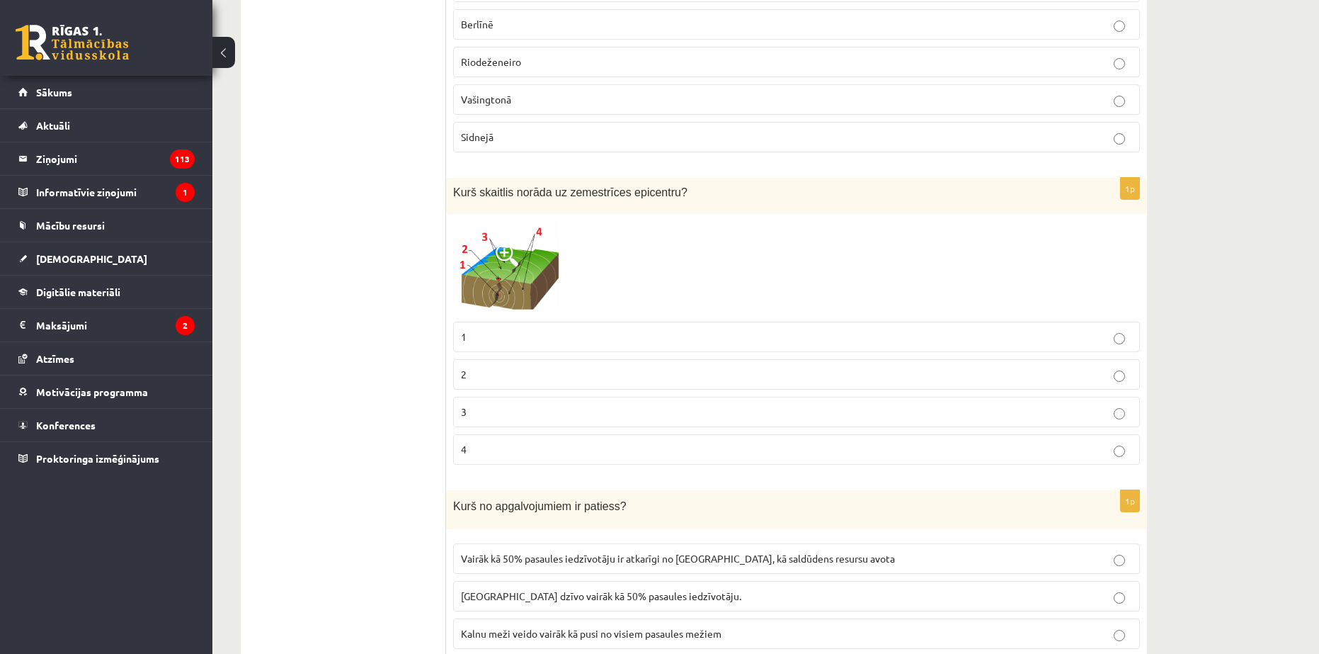
click at [524, 283] on img at bounding box center [506, 267] width 106 height 93
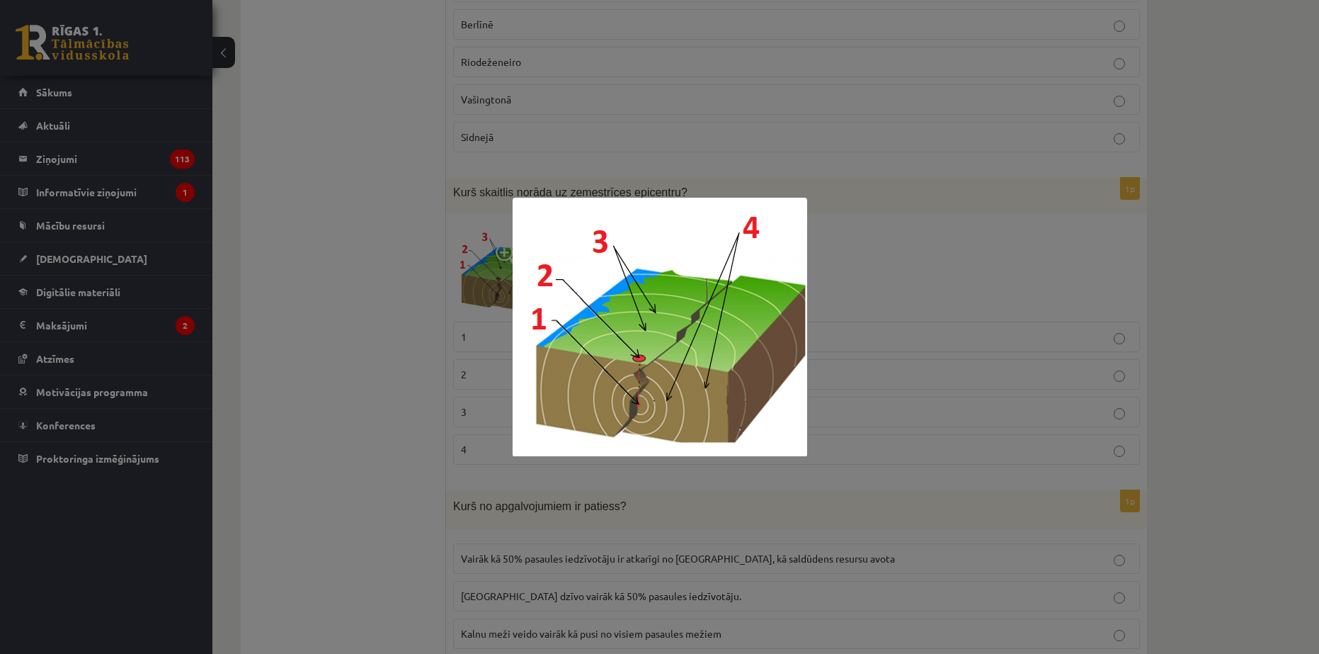
click at [1042, 292] on div at bounding box center [659, 327] width 1319 height 654
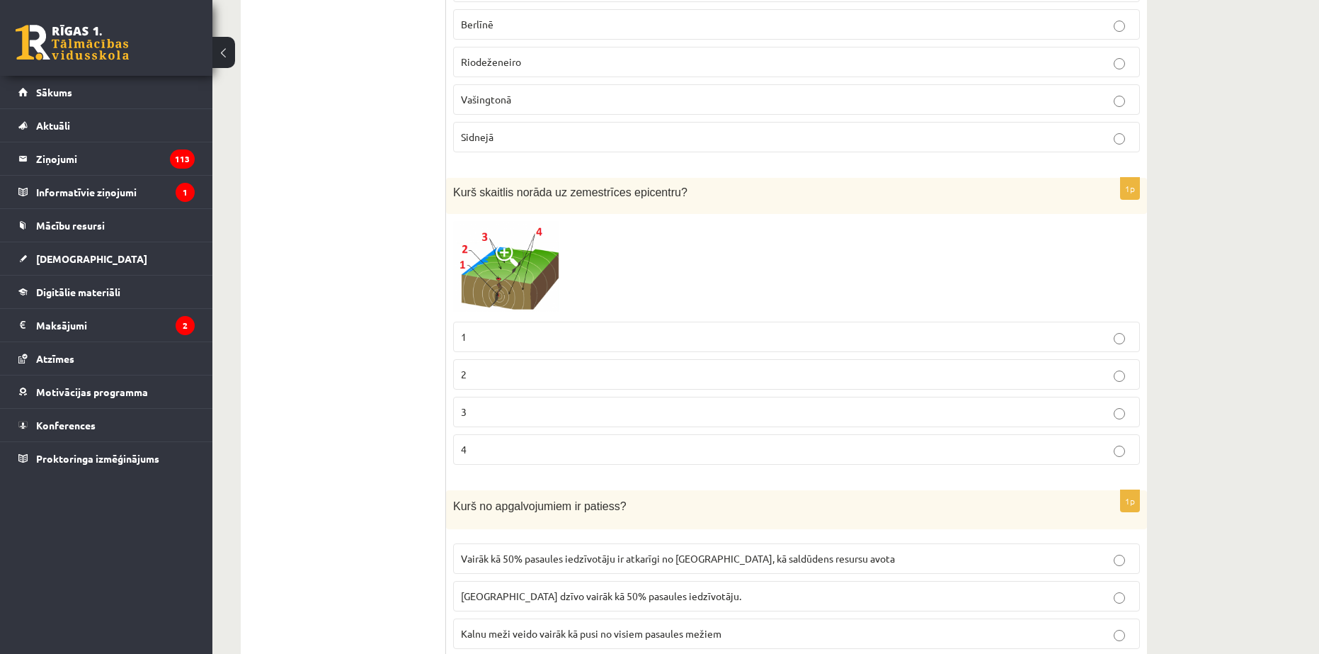
click at [504, 348] on label "1" at bounding box center [796, 337] width 687 height 30
click at [524, 288] on img at bounding box center [506, 267] width 106 height 93
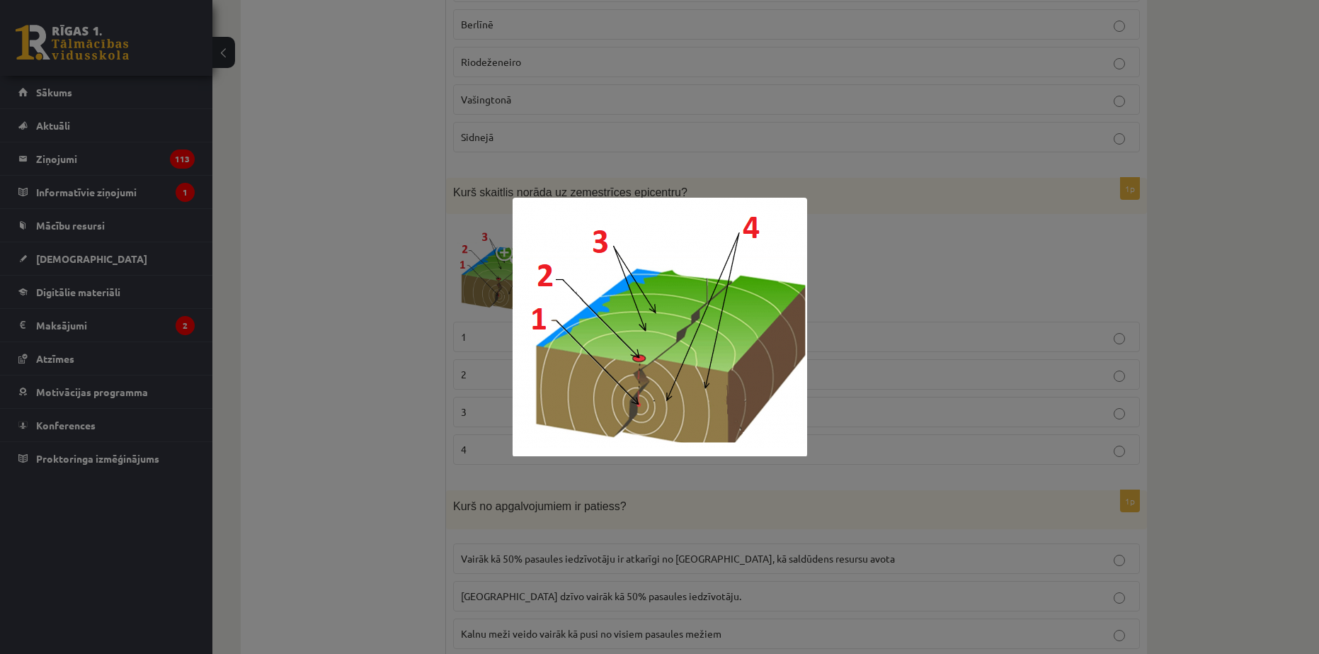
click at [445, 389] on div at bounding box center [659, 327] width 1319 height 654
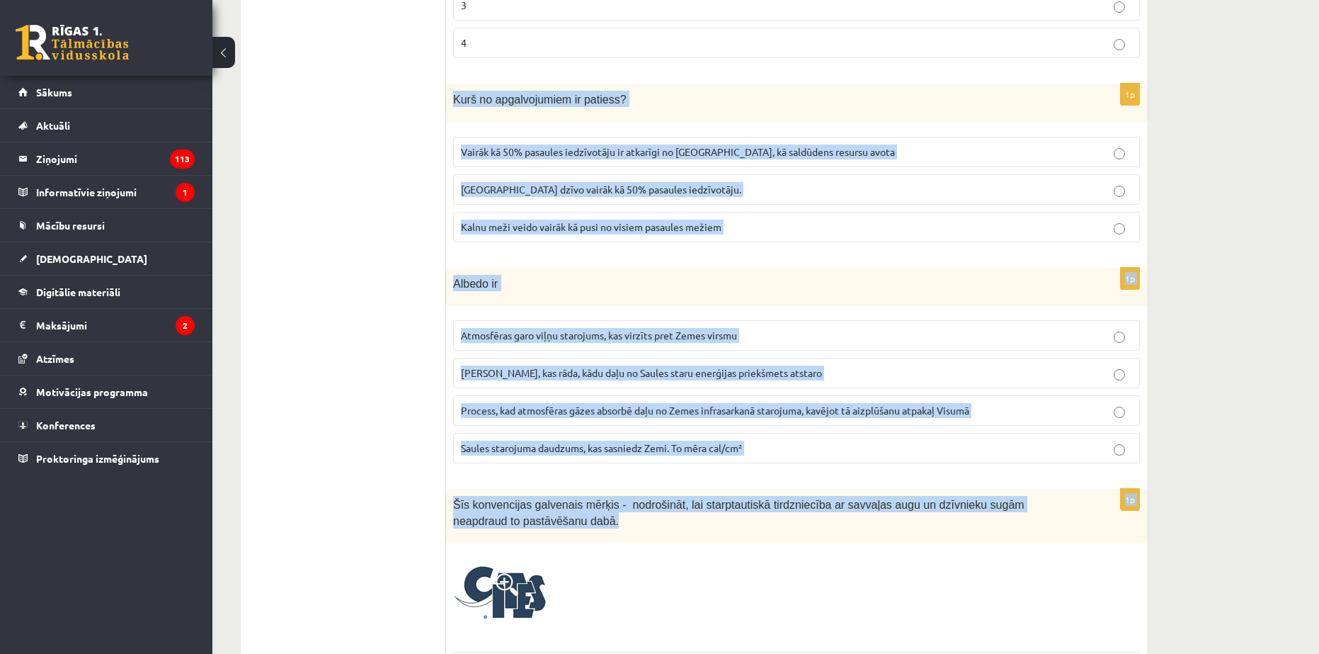
scroll to position [1983, 0]
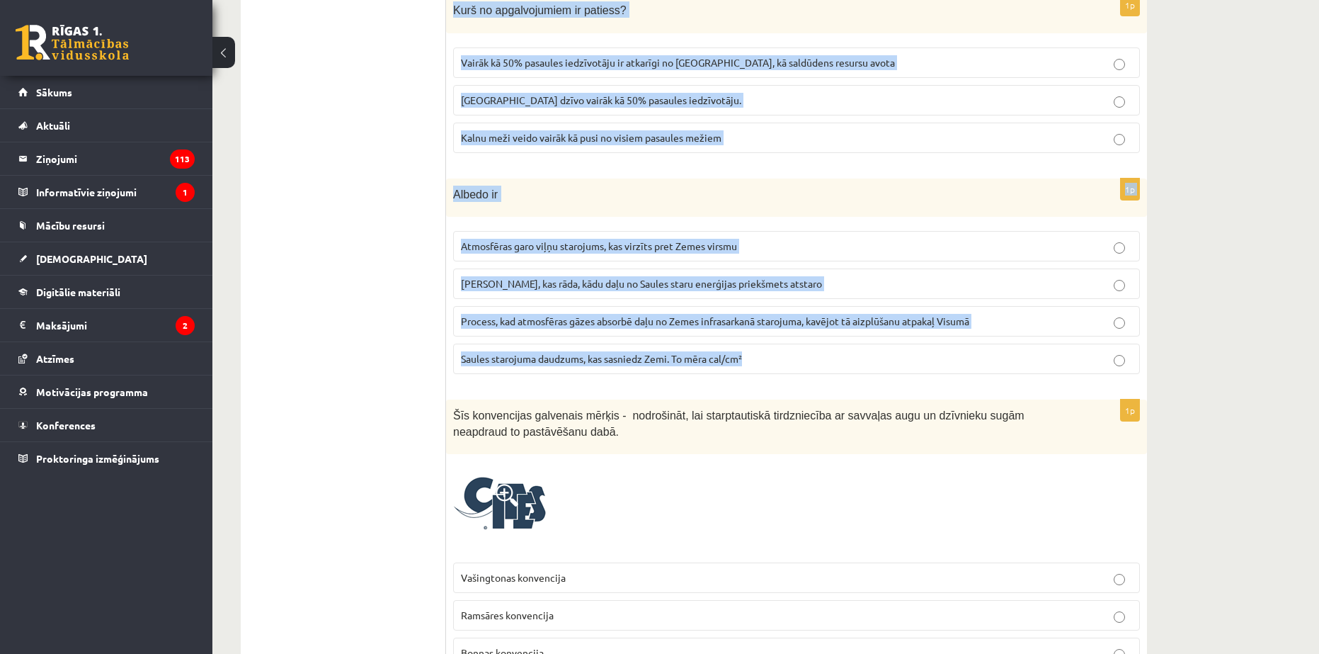
drag, startPoint x: 449, startPoint y: 362, endPoint x: 845, endPoint y: 361, distance: 395.9
copy form "Kurš no apgalvojumiem ir patiess? Vairāk kā 50% pasaules iedzīvotāju ir atkarīg…"
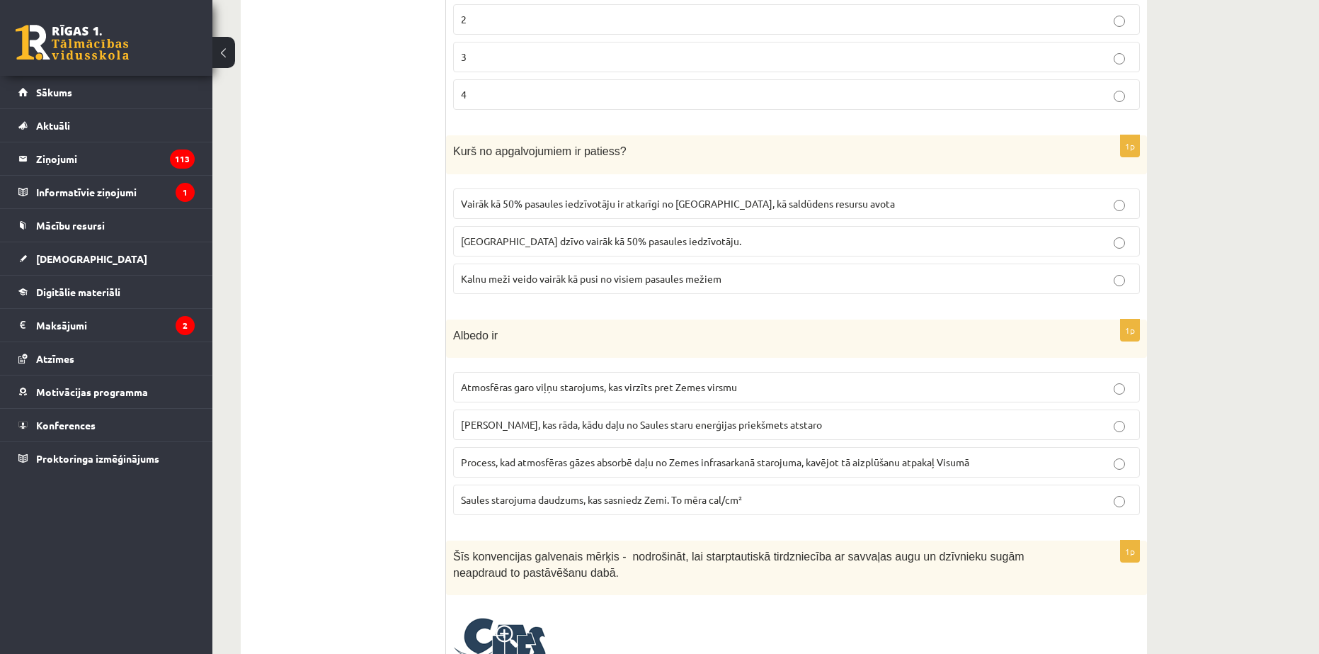
scroll to position [1841, 0]
click at [563, 208] on span "Vairāk kā 50% pasaules iedzīvotāju ir atkarīgi no [GEOGRAPHIC_DATA], kā saldūde…" at bounding box center [678, 204] width 434 height 13
click at [515, 423] on span "[PERSON_NAME], kas rāda, kādu daļu no Saules staru enerģijas priekšmets atstaro" at bounding box center [641, 425] width 361 height 13
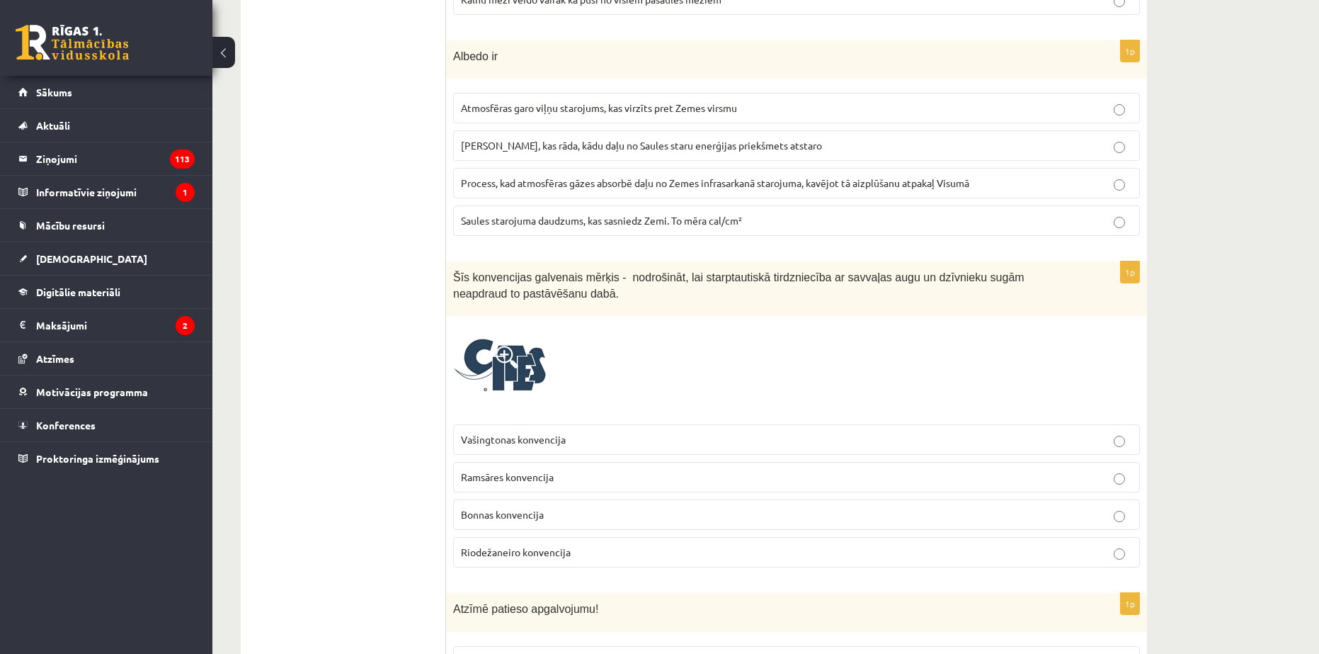
scroll to position [2125, 0]
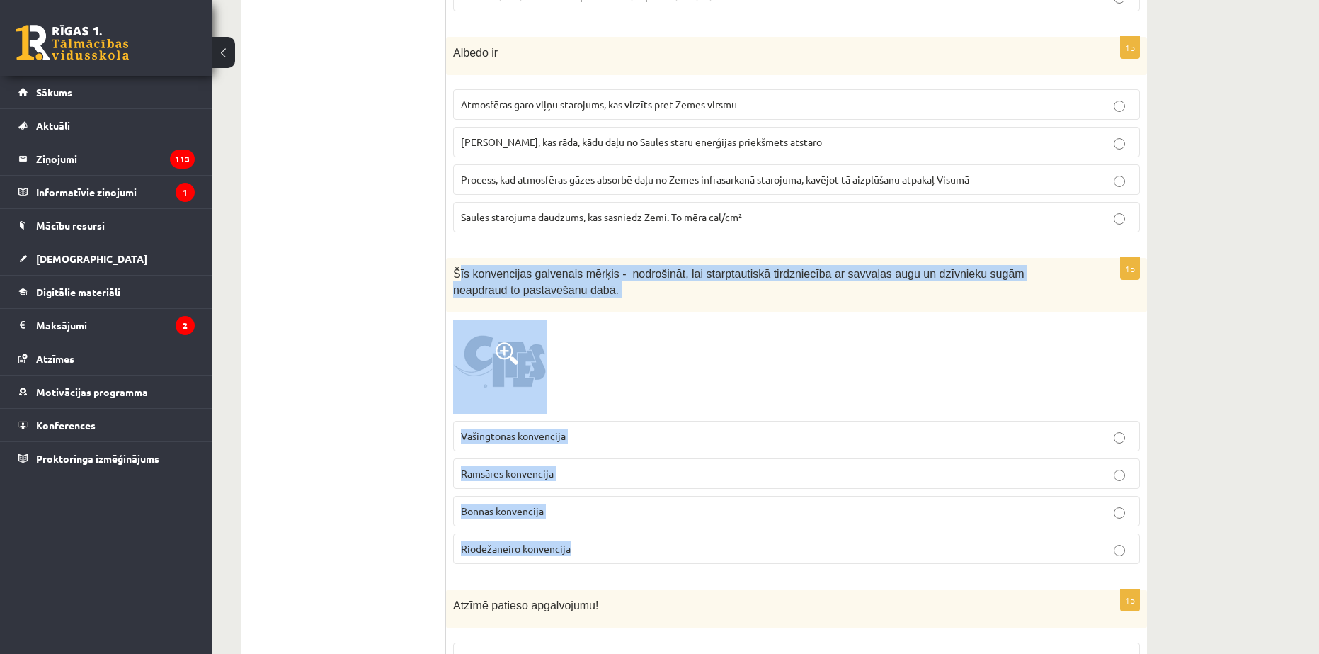
drag, startPoint x: 457, startPoint y: 273, endPoint x: 754, endPoint y: 555, distance: 409.8
click at [754, 555] on div "1p Šīs konvencijas galvenais mērķis - nodrošināt, lai starptautiskā tirdzniecīb…" at bounding box center [796, 416] width 701 height 317
copy div "īs konvencijas galvenais mērķis - nodrošināt, lai starptautiskā tirdzniecība ar…"
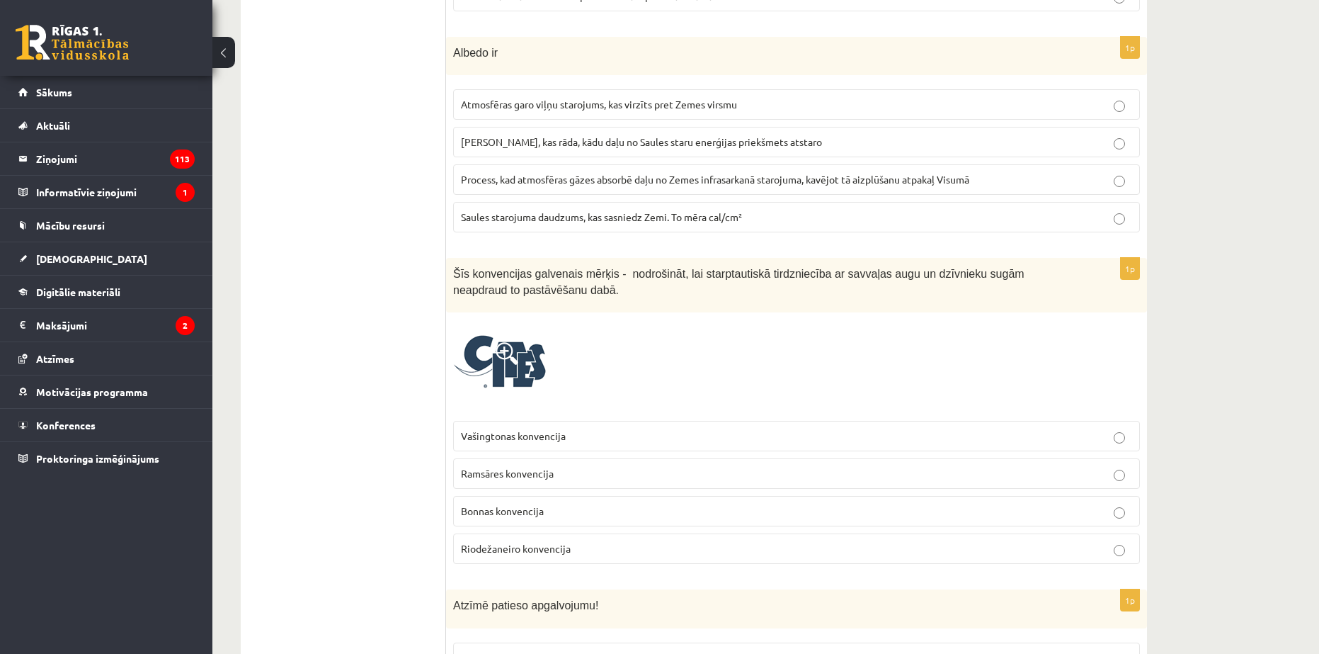
click at [498, 443] on p "Vašingtonas konvencija" at bounding box center [796, 435] width 671 height 15
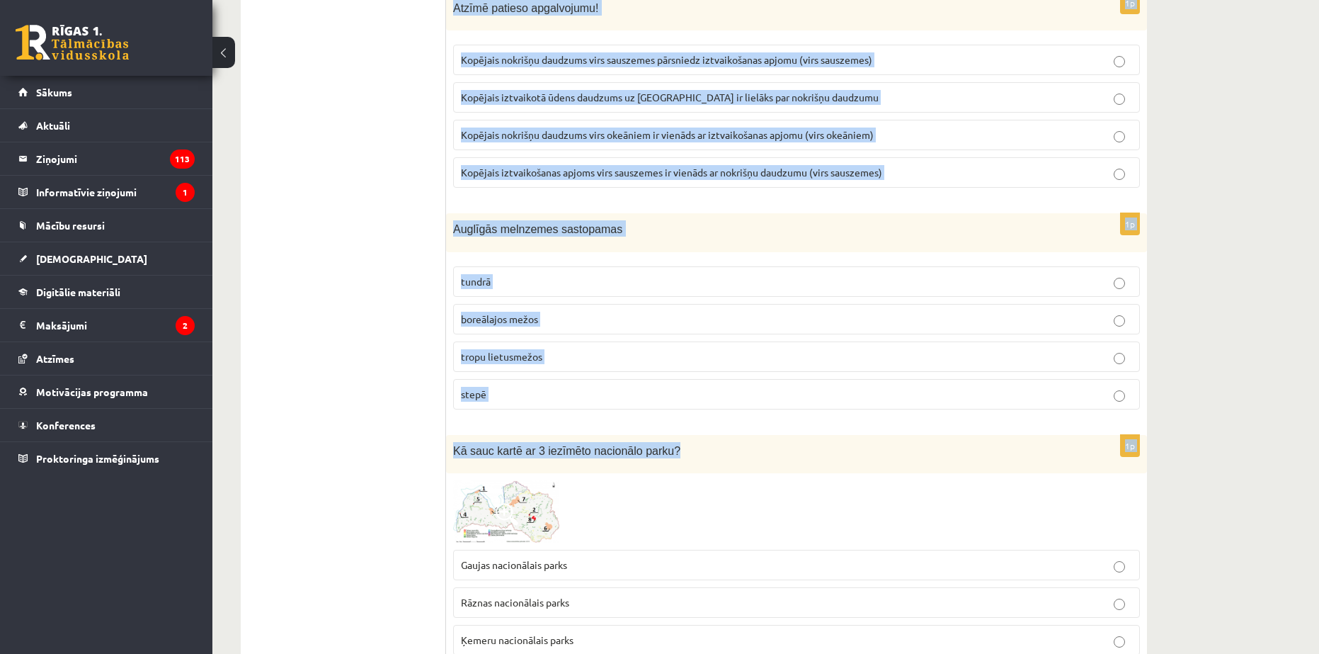
scroll to position [3258, 0]
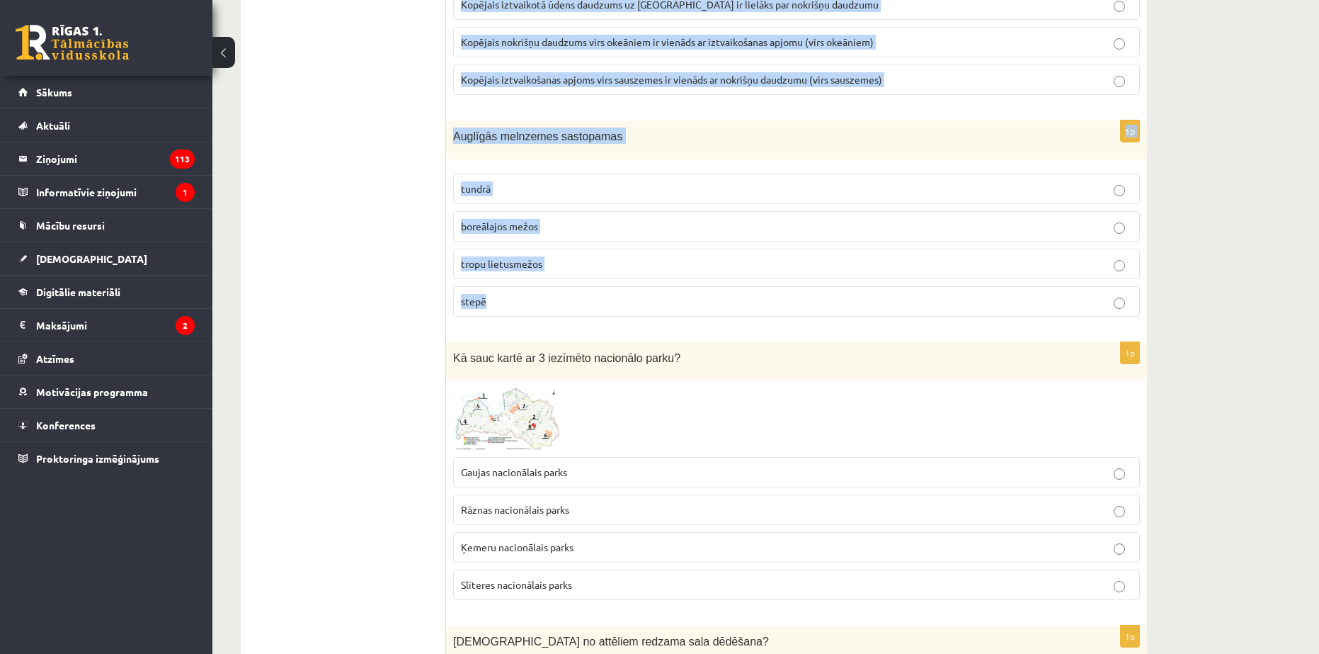
drag, startPoint x: 448, startPoint y: 318, endPoint x: 644, endPoint y: 299, distance: 196.4
click at [644, 299] on form "1p Kurā no jūrām nav sastopami koraļļu rifi? Sarkanajā jūrā Melnajā jūrā Karību…" at bounding box center [796, 613] width 673 height 7233
copy form "Loremi dolorsi ametconsect! Adipisc elitseddoe tempori ut labo. Etdolor magn al…"
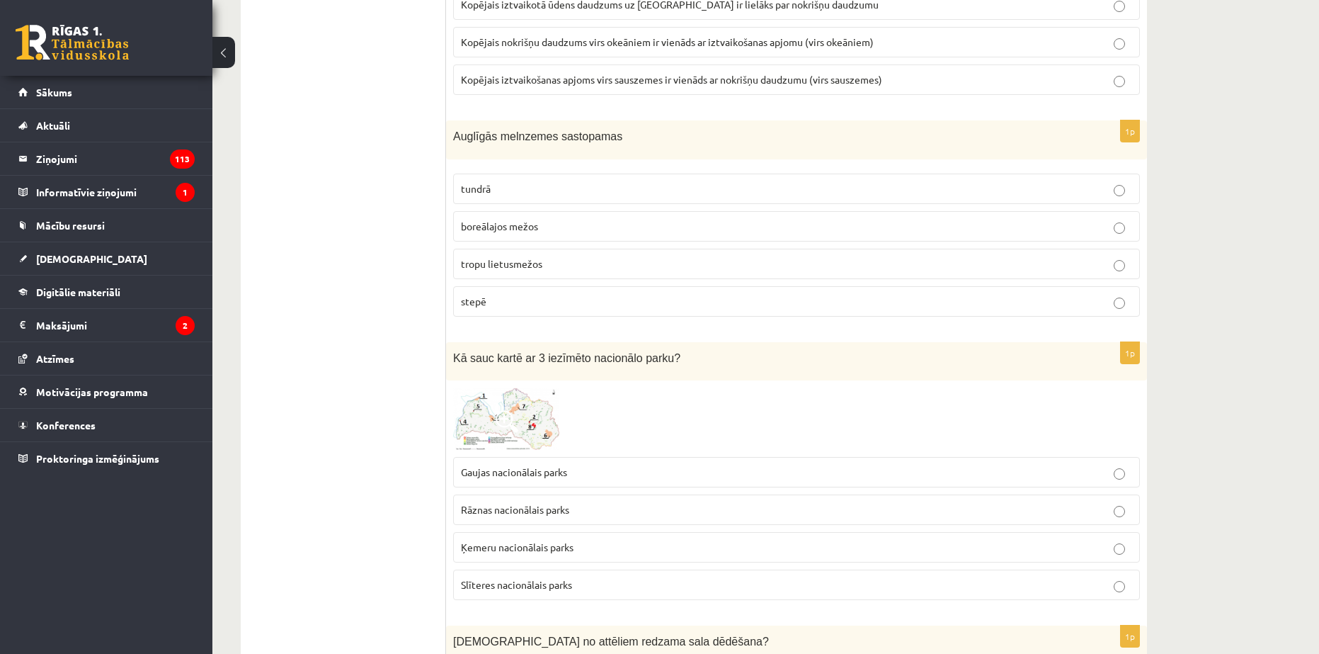
click at [288, 200] on ul "Tests" at bounding box center [350, 613] width 191 height 7233
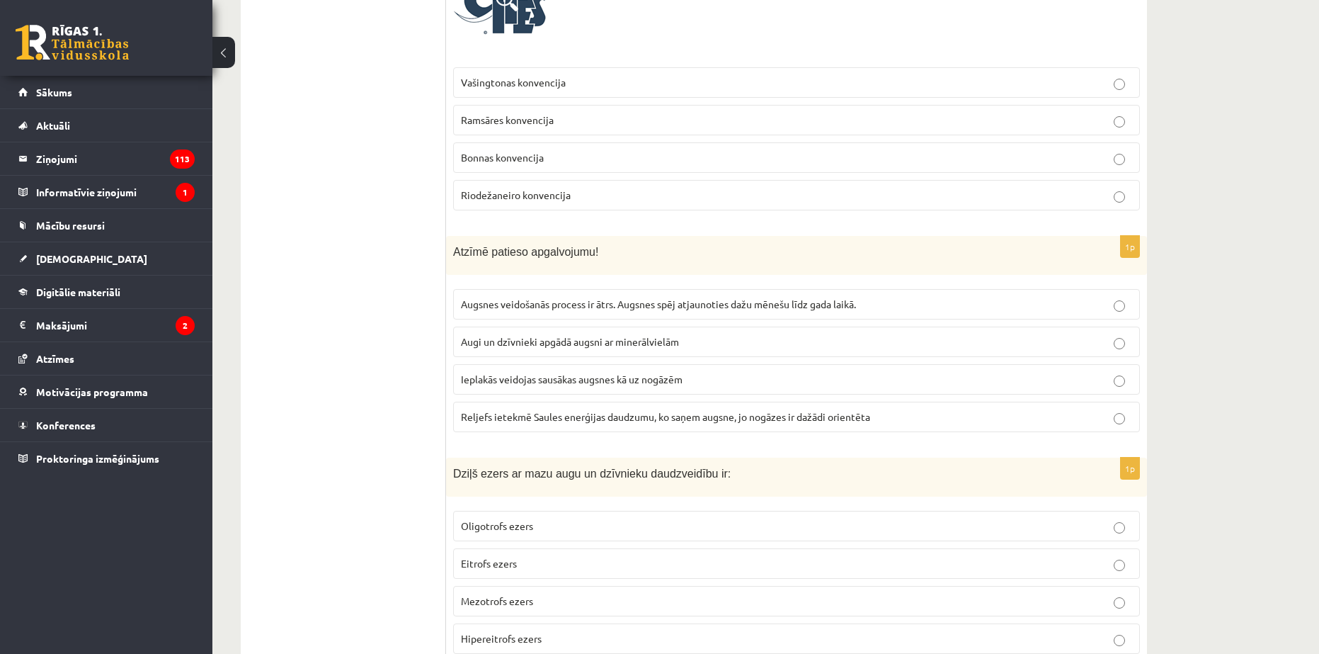
scroll to position [2479, 0]
click at [528, 409] on p "Reljefs ietekmē Saules enerģijas daudzumu, ko saņem augsne, jo nogāzes ir dažād…" at bounding box center [796, 416] width 671 height 15
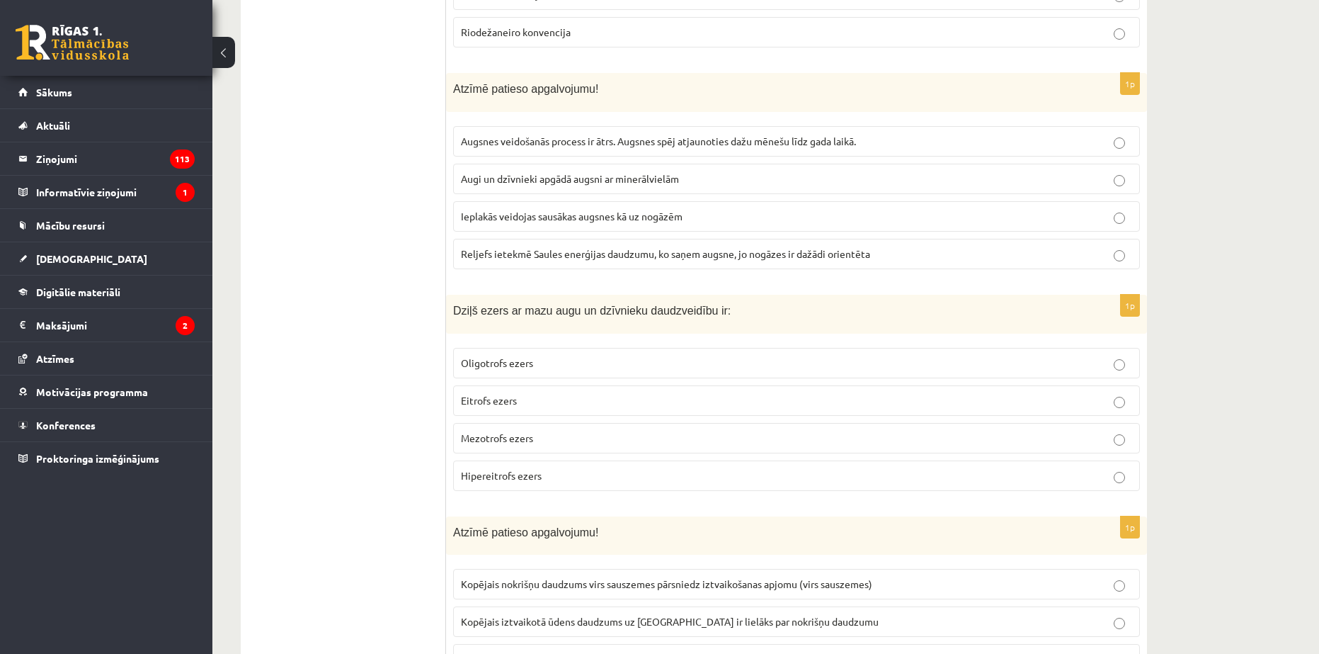
scroll to position [2691, 0]
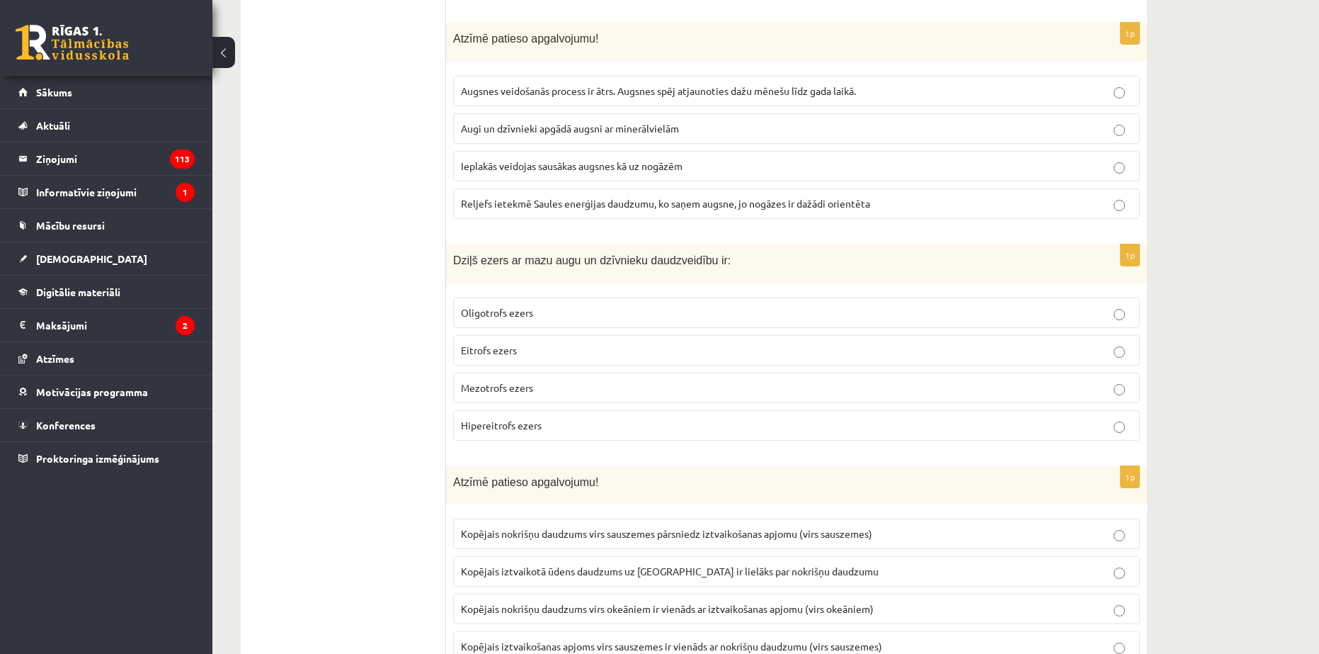
click at [491, 309] on span "Oligotrofs ezers" at bounding box center [497, 312] width 72 height 13
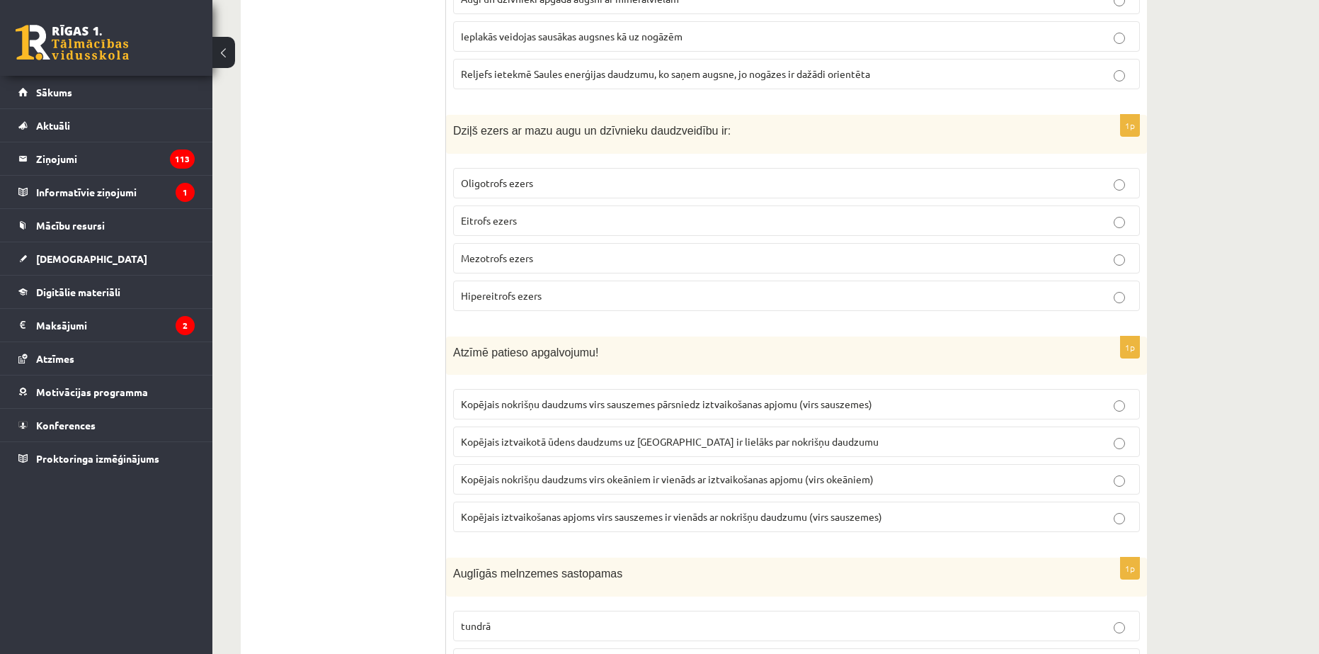
scroll to position [2833, 0]
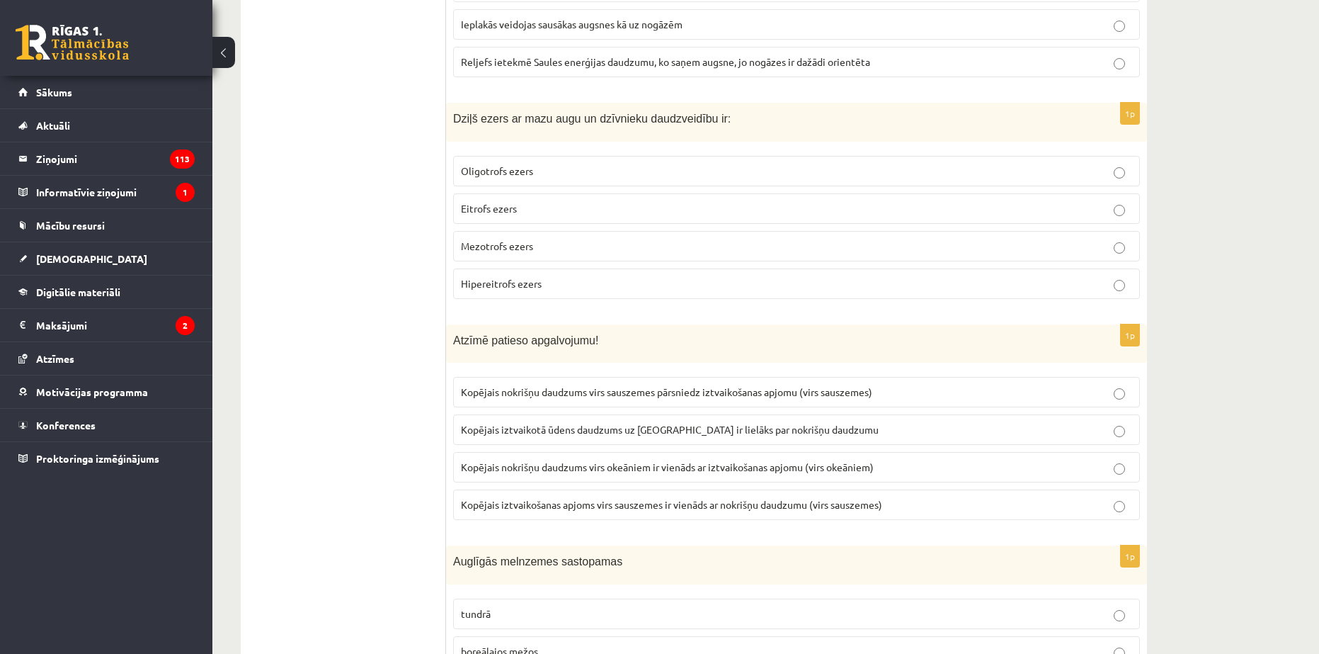
click at [656, 472] on span "Kopējais nokrišņu daudzums virs okeāniem ir vienāds ar iztvaikošanas apjomu (vi…" at bounding box center [667, 466] width 413 height 13
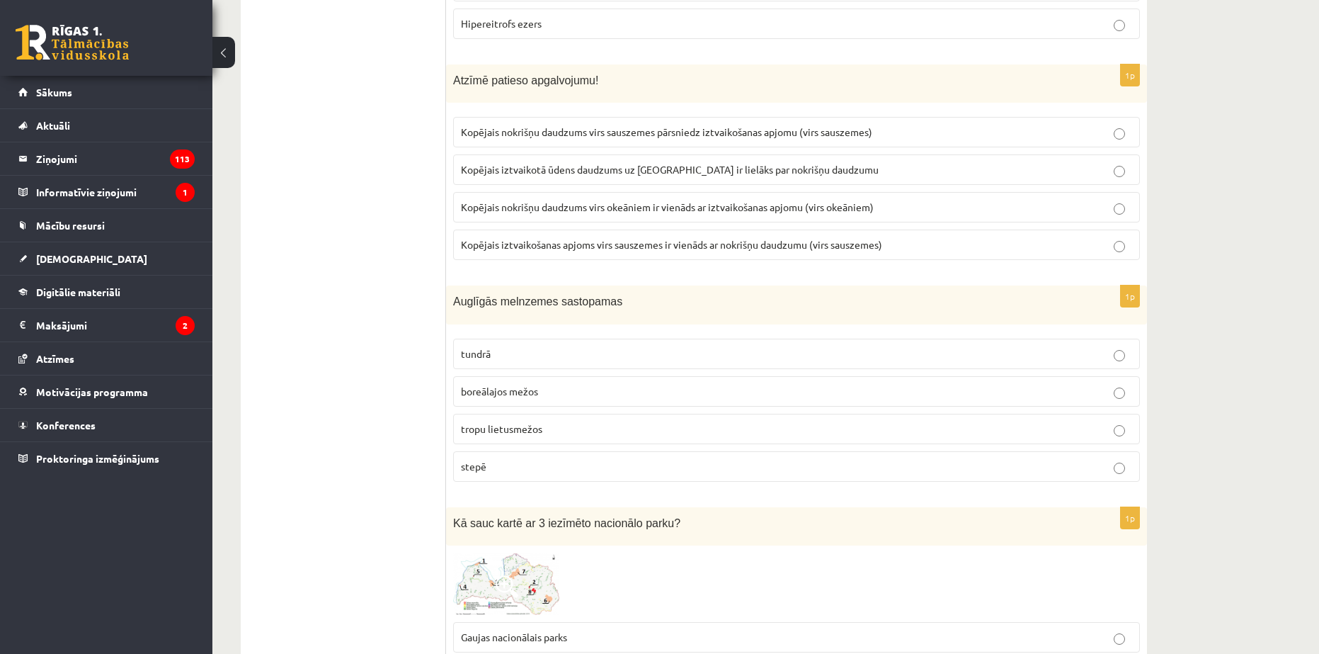
scroll to position [3116, 0]
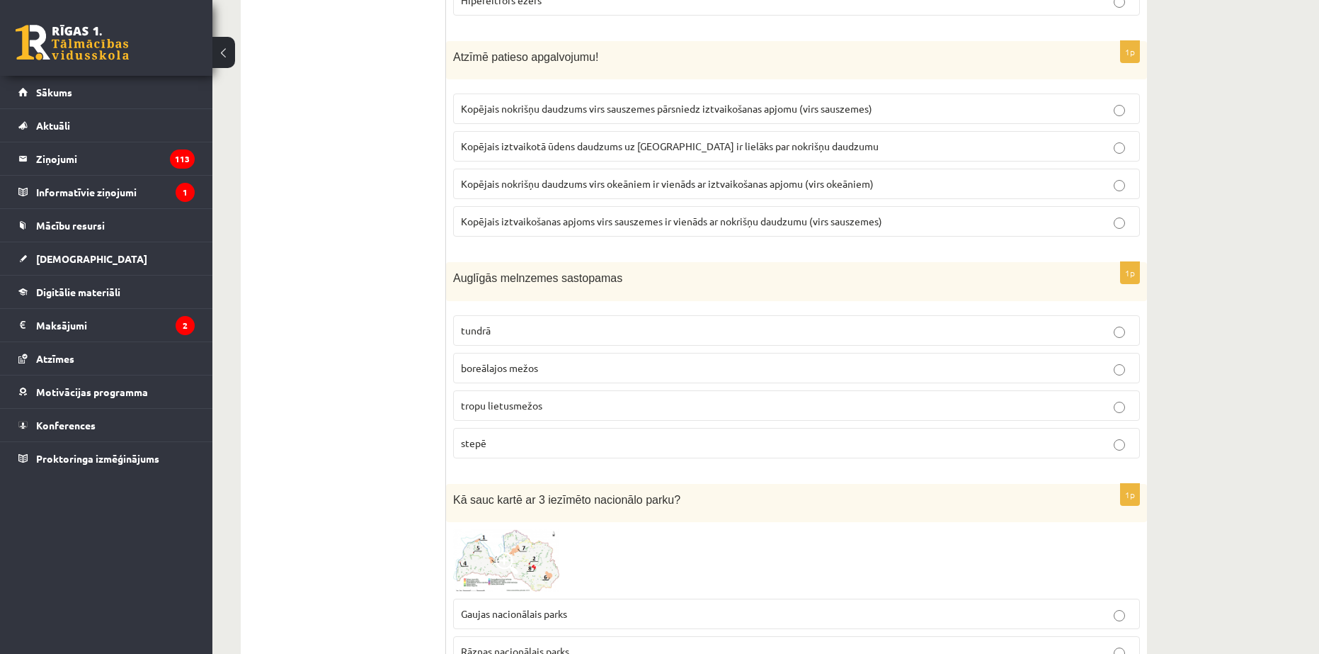
click at [494, 440] on p "stepē" at bounding box center [796, 443] width 671 height 15
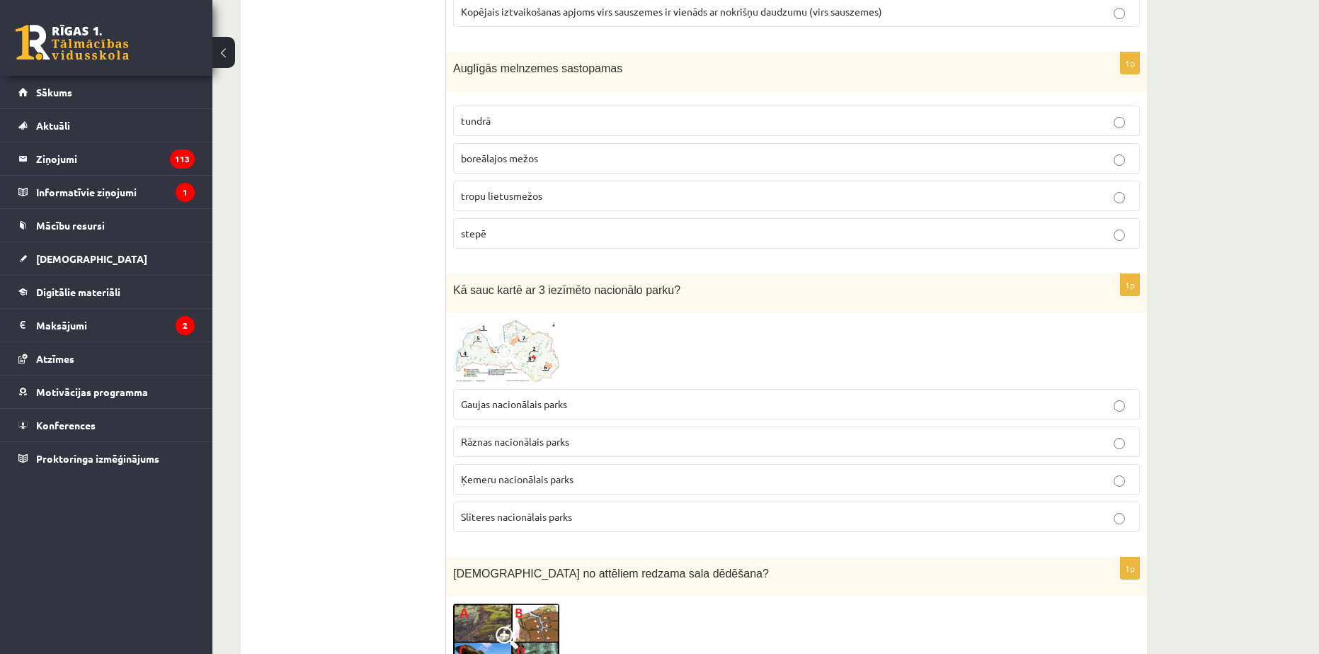
scroll to position [3328, 0]
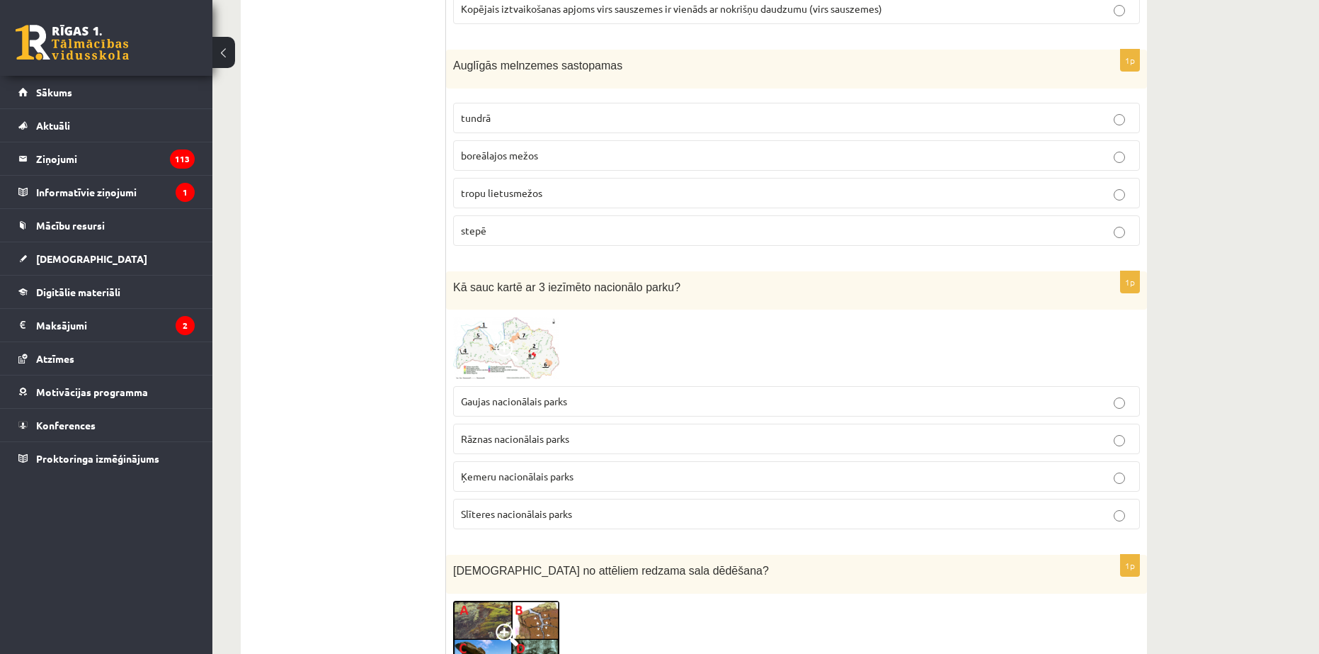
click at [502, 332] on img at bounding box center [506, 348] width 106 height 62
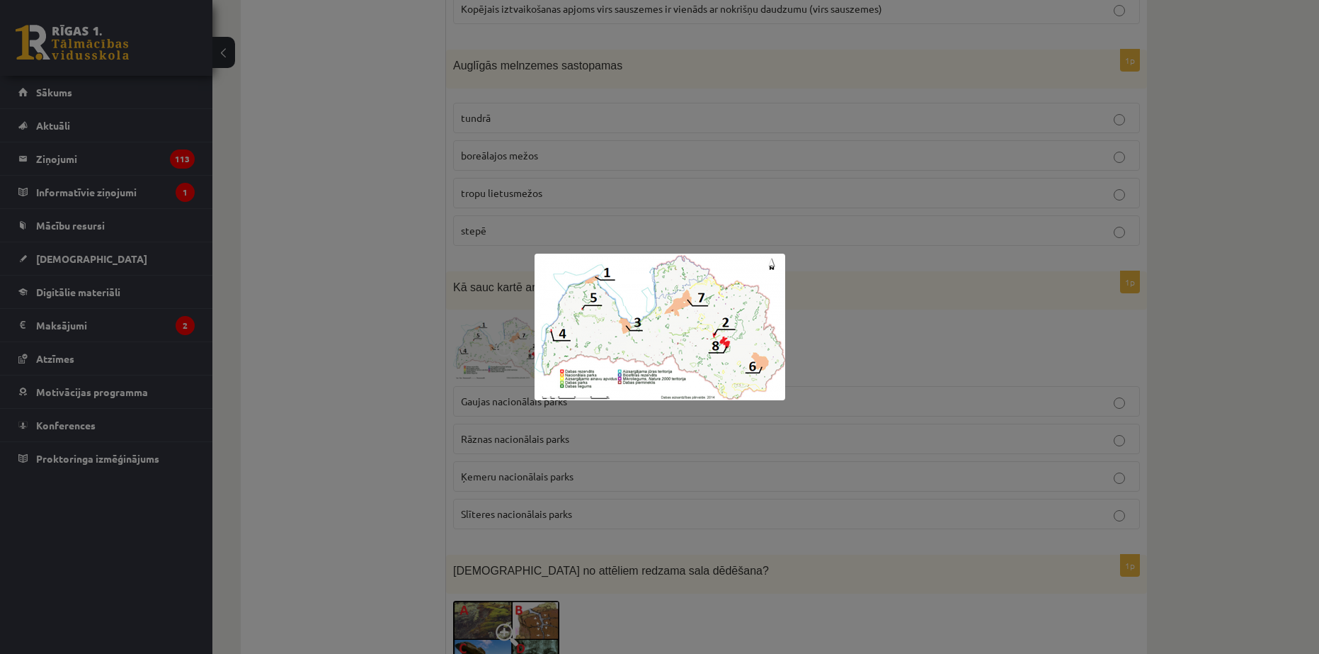
click at [516, 326] on div at bounding box center [659, 327] width 1319 height 654
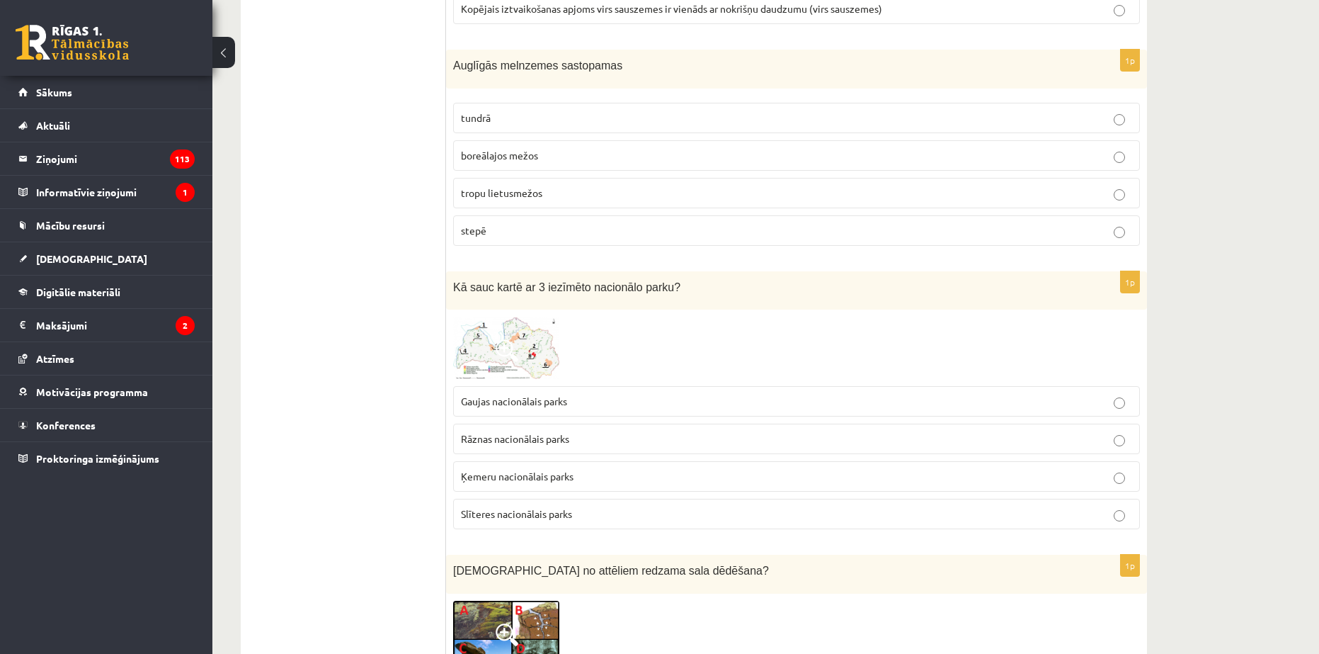
click at [528, 366] on img at bounding box center [506, 348] width 106 height 62
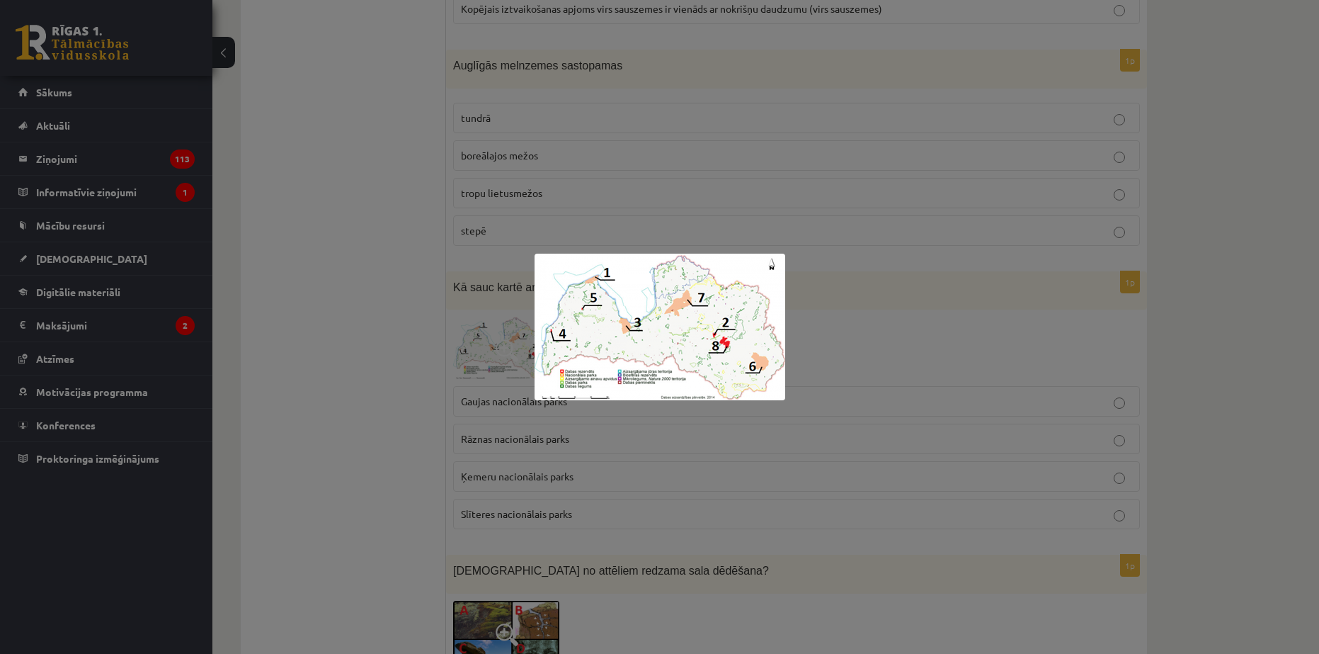
click at [392, 341] on div at bounding box center [659, 327] width 1319 height 654
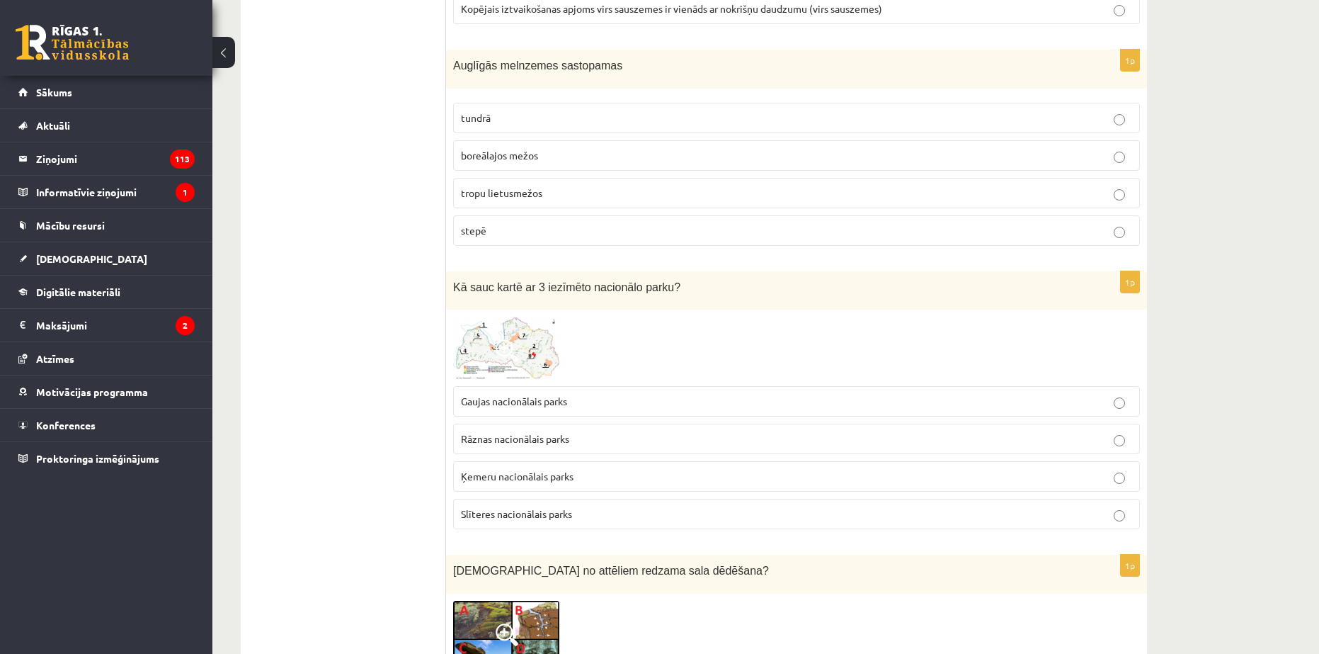
click at [515, 361] on span at bounding box center [507, 350] width 23 height 23
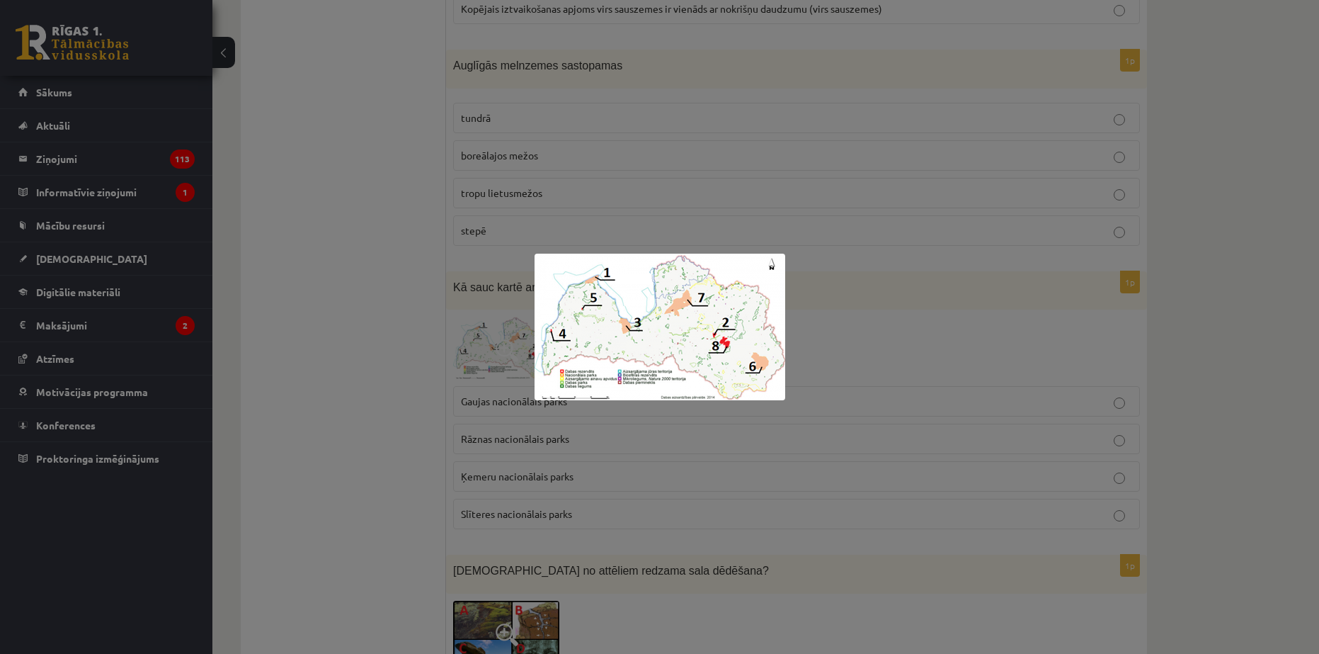
click at [419, 344] on div at bounding box center [659, 327] width 1319 height 654
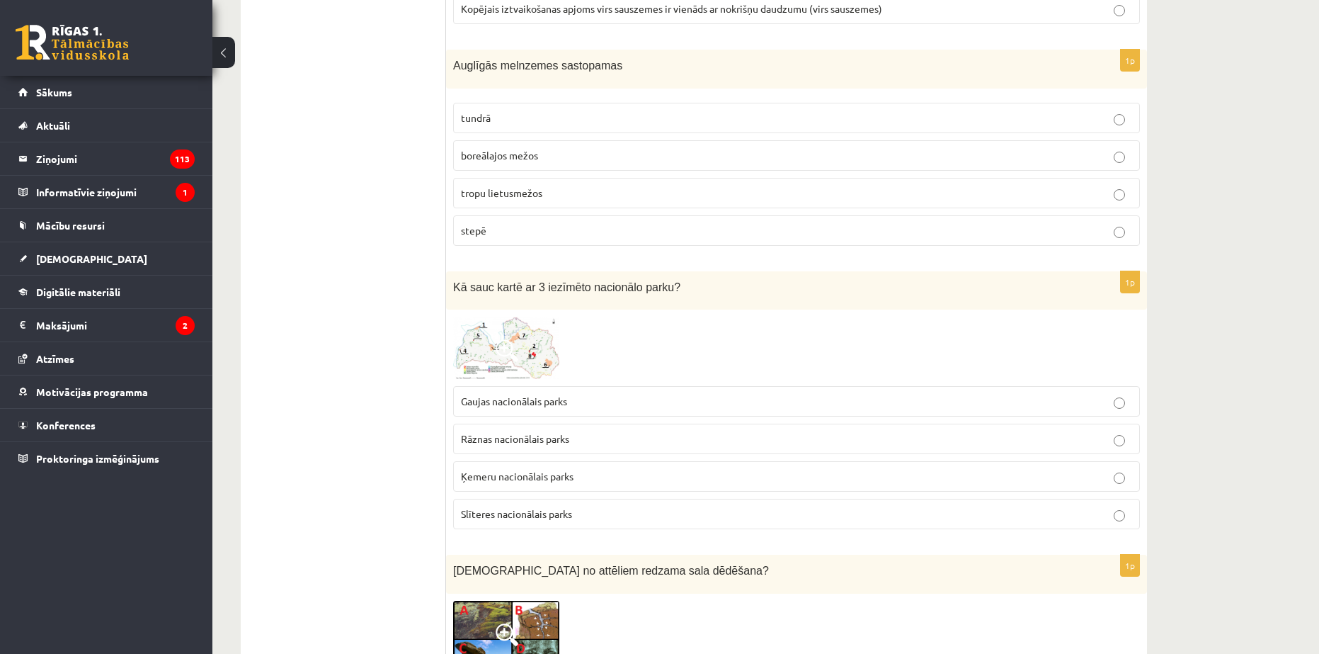
click at [500, 474] on span "Ķemeru nacionālais parks" at bounding box center [517, 476] width 113 height 13
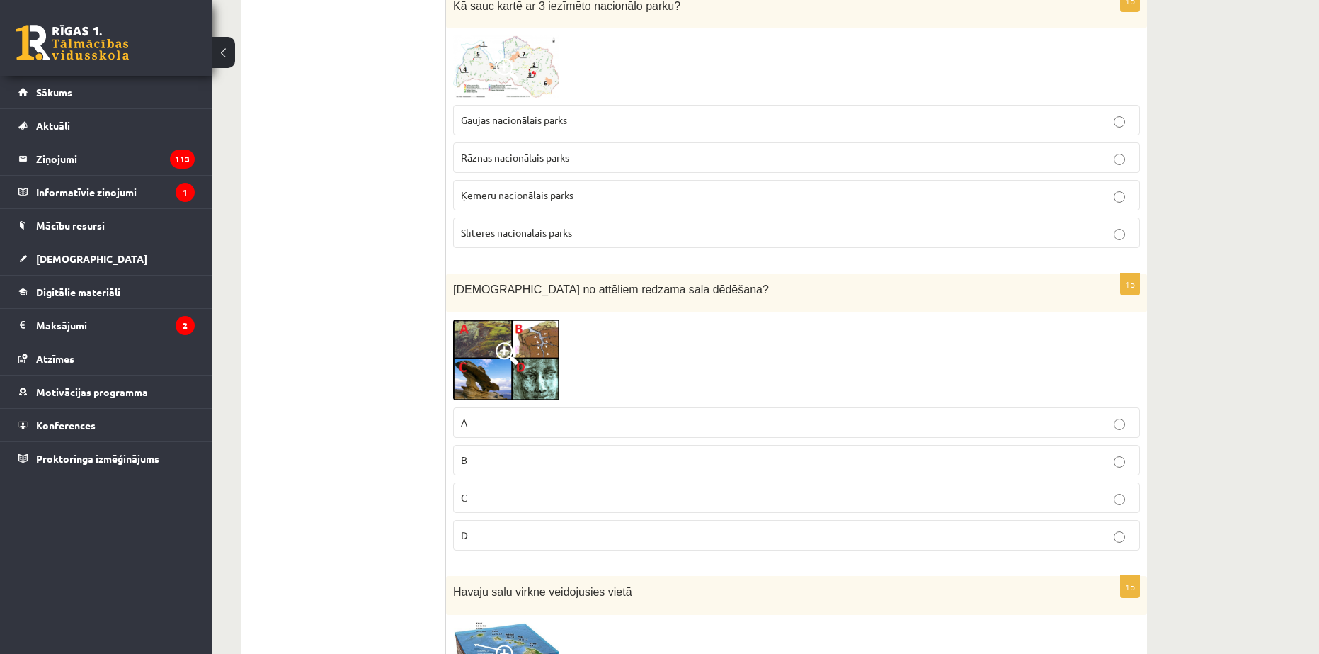
scroll to position [3612, 0]
click at [481, 347] on img at bounding box center [506, 357] width 106 height 81
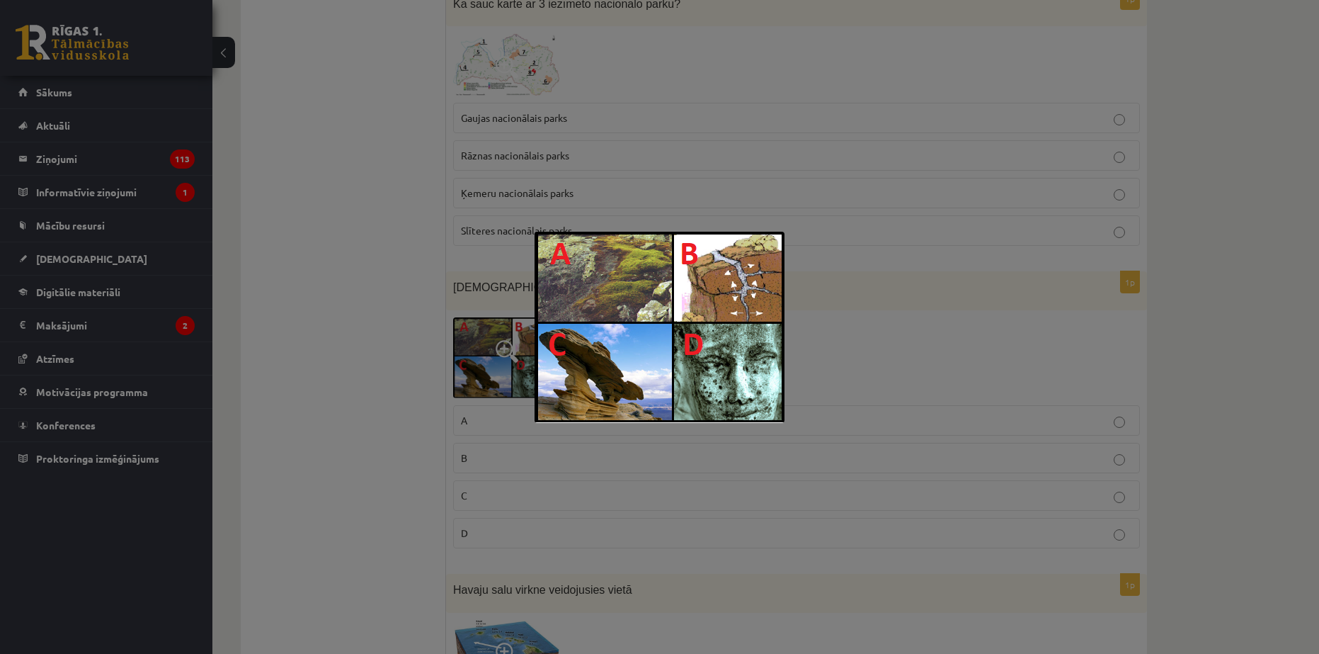
click at [455, 361] on div at bounding box center [659, 327] width 1319 height 654
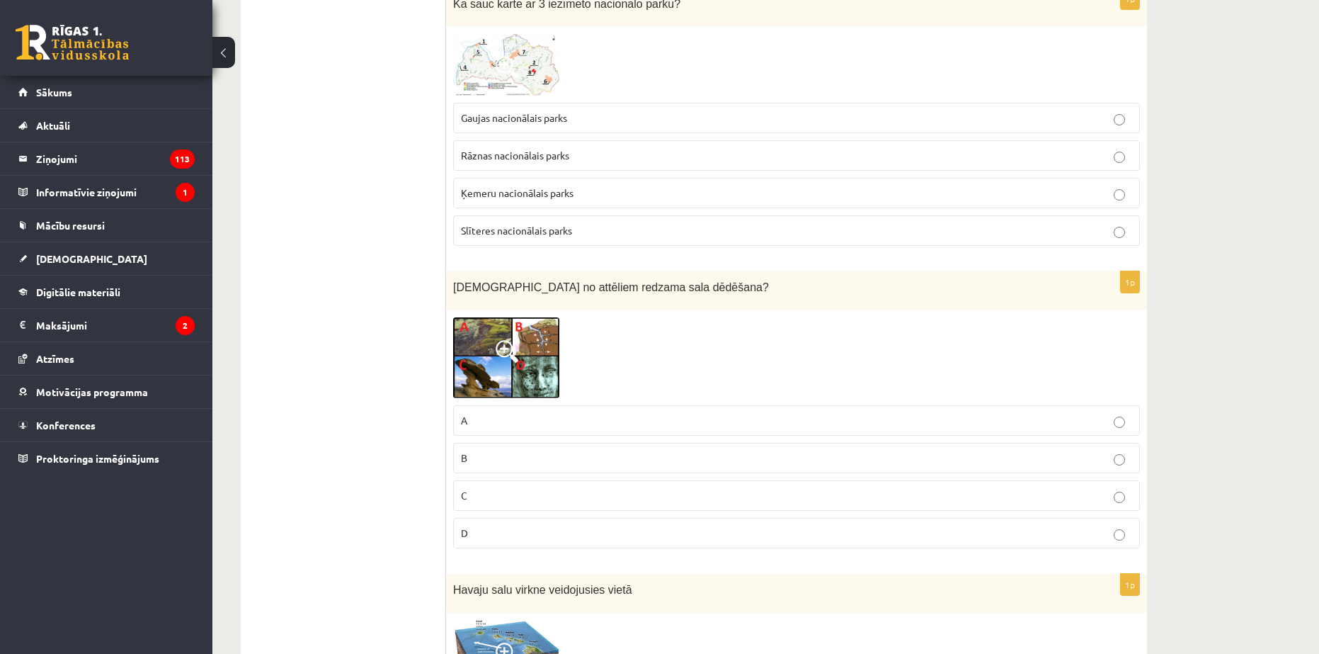
click at [513, 337] on img at bounding box center [506, 357] width 106 height 81
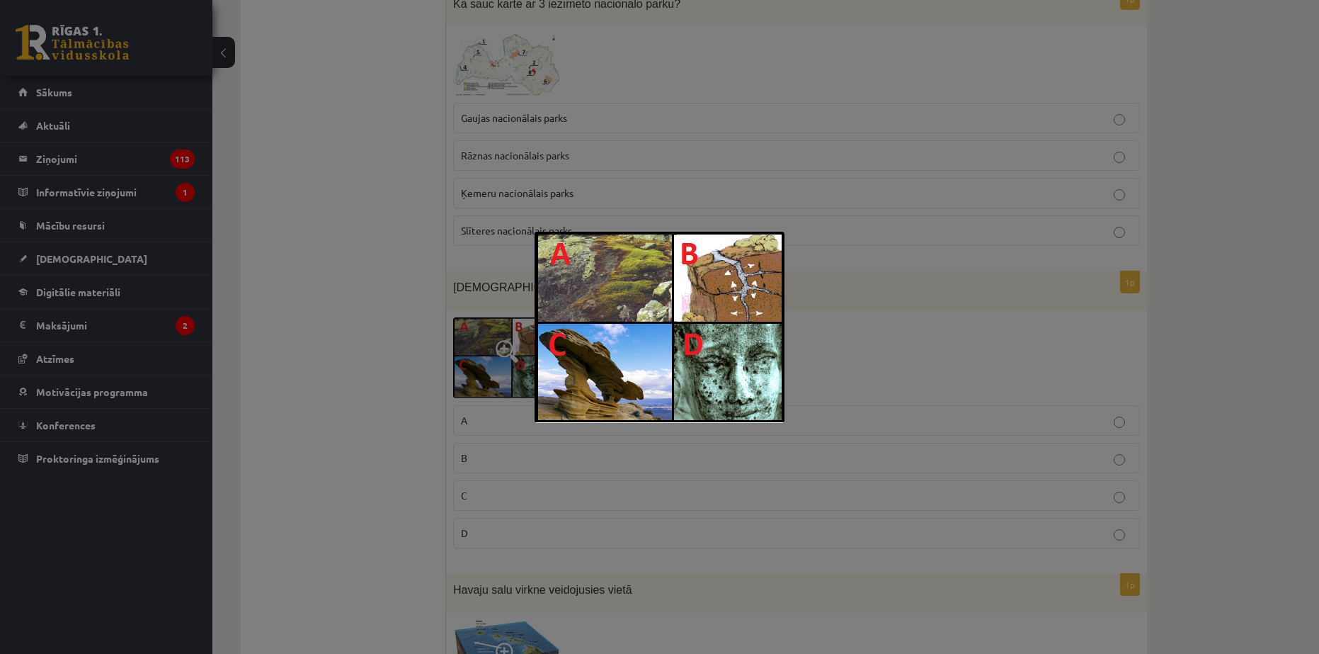
click at [468, 380] on div at bounding box center [659, 327] width 1319 height 654
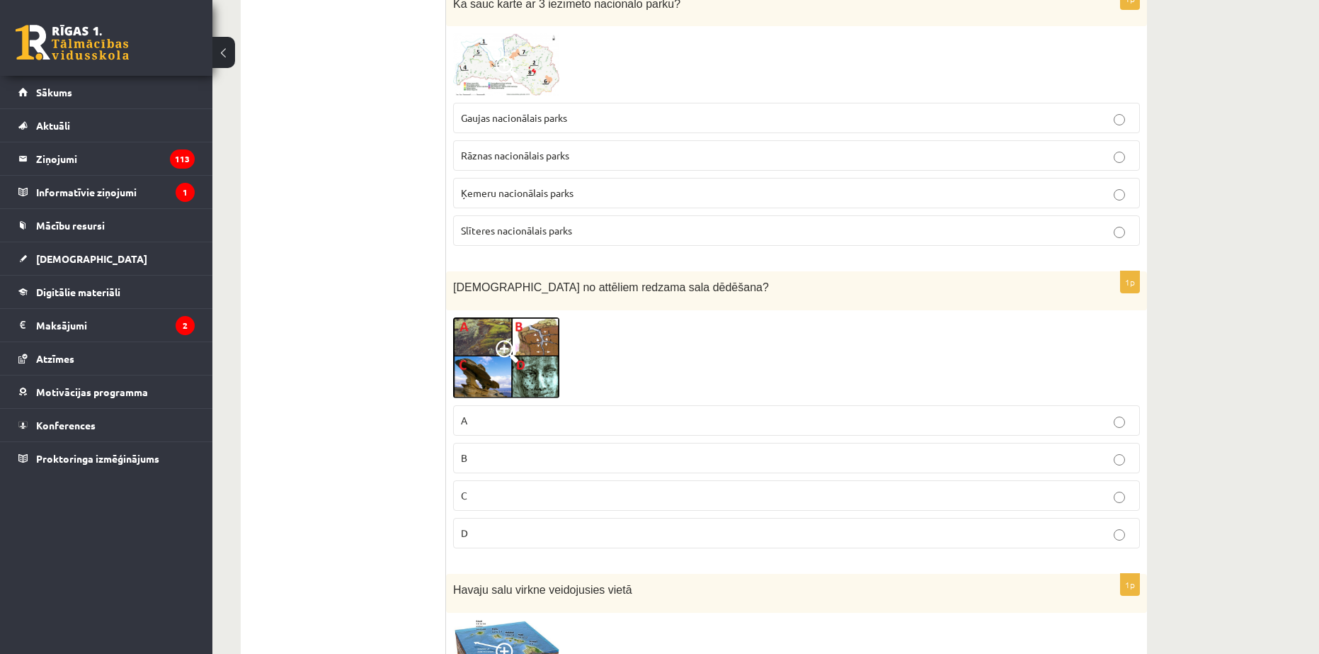
click at [507, 374] on img at bounding box center [506, 357] width 106 height 81
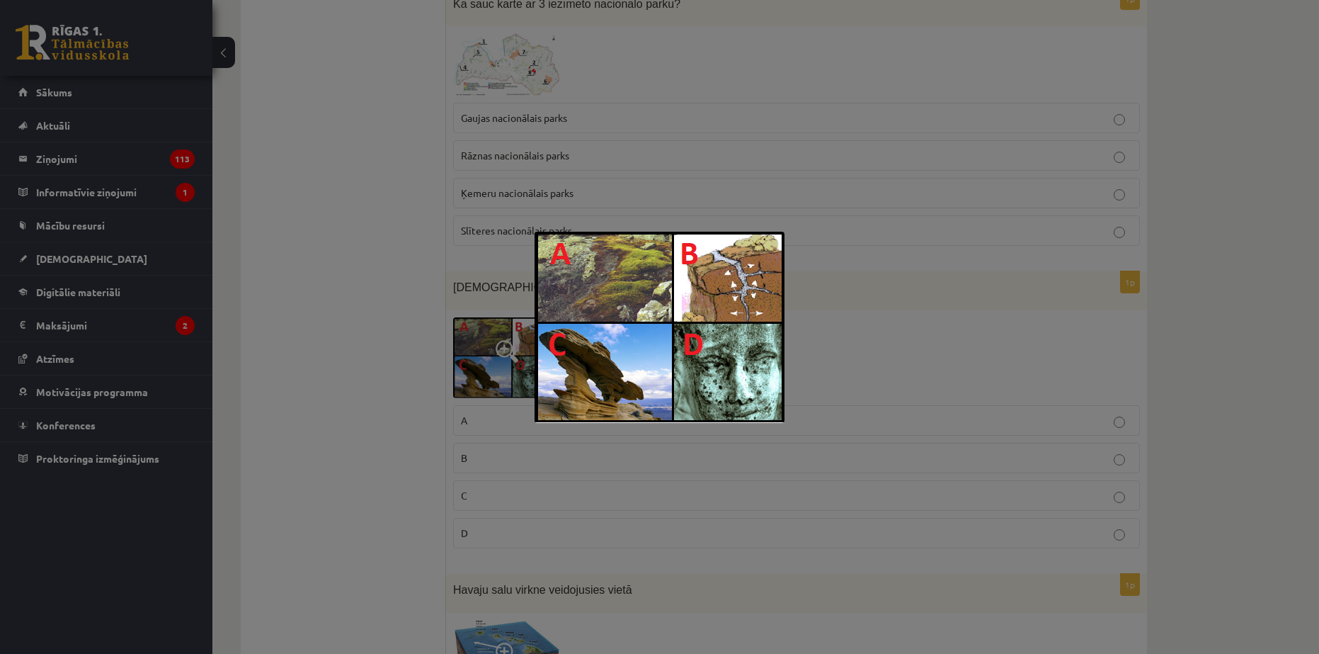
click at [480, 384] on div at bounding box center [659, 327] width 1319 height 654
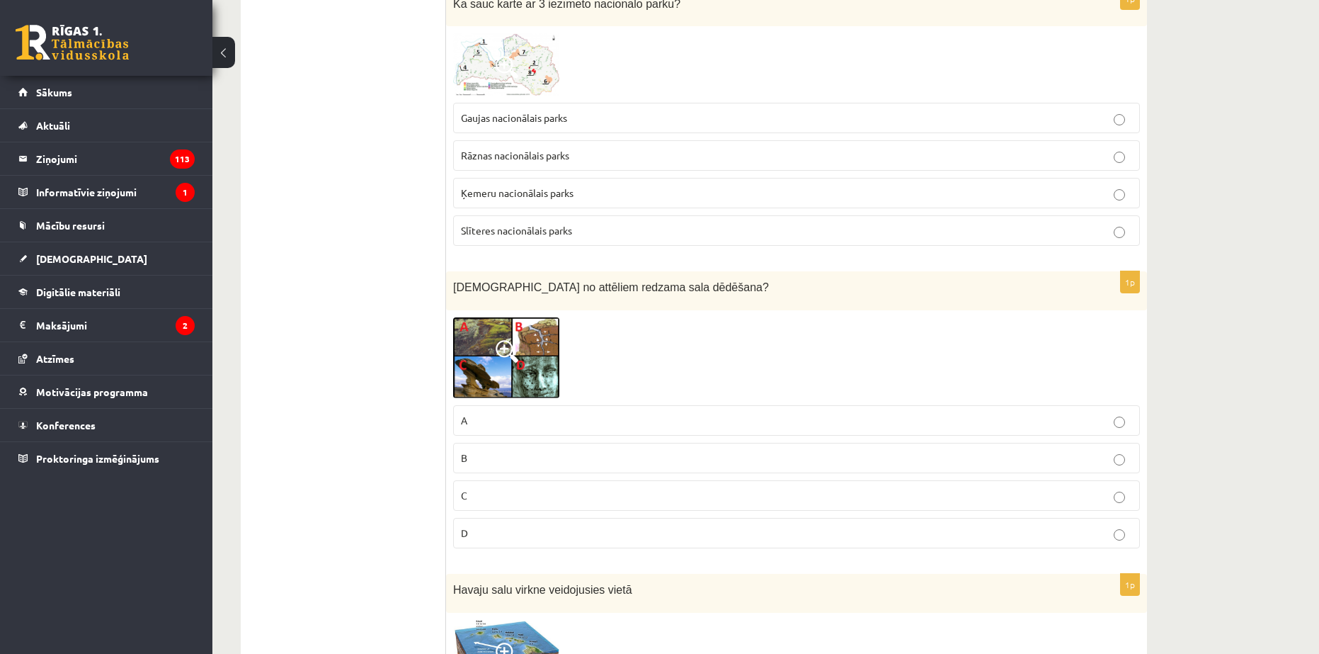
click at [495, 502] on p "C" at bounding box center [796, 495] width 671 height 15
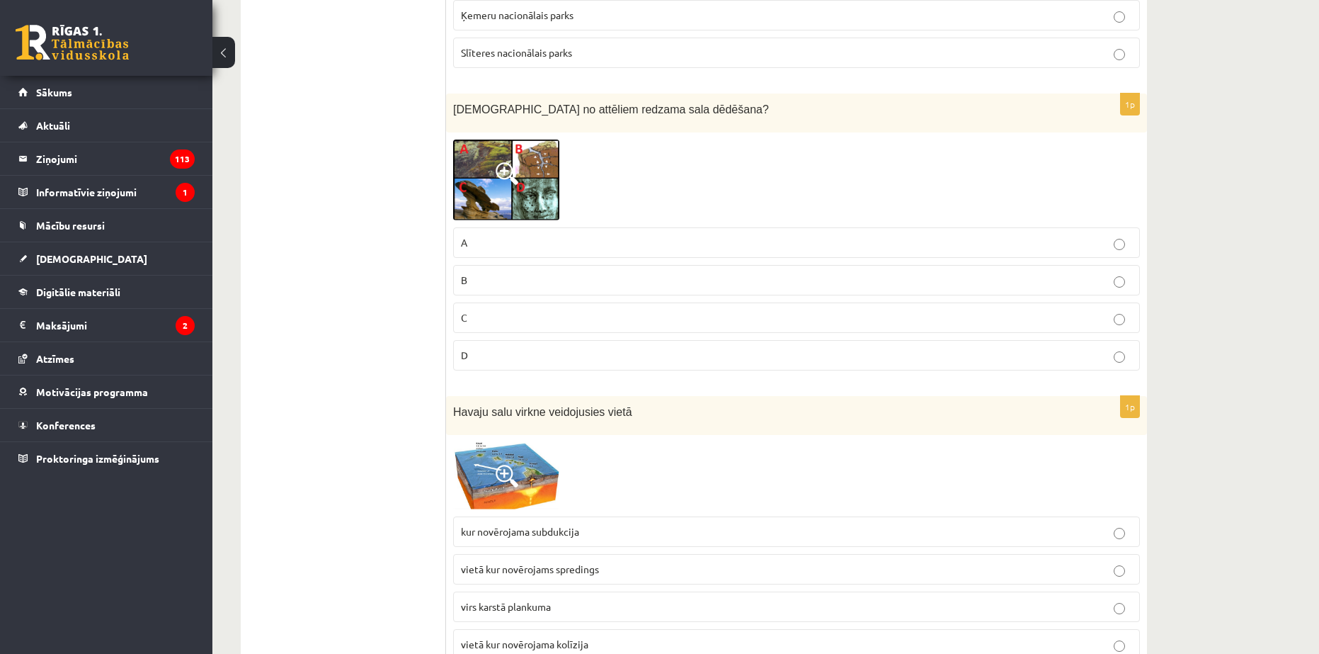
scroll to position [3966, 0]
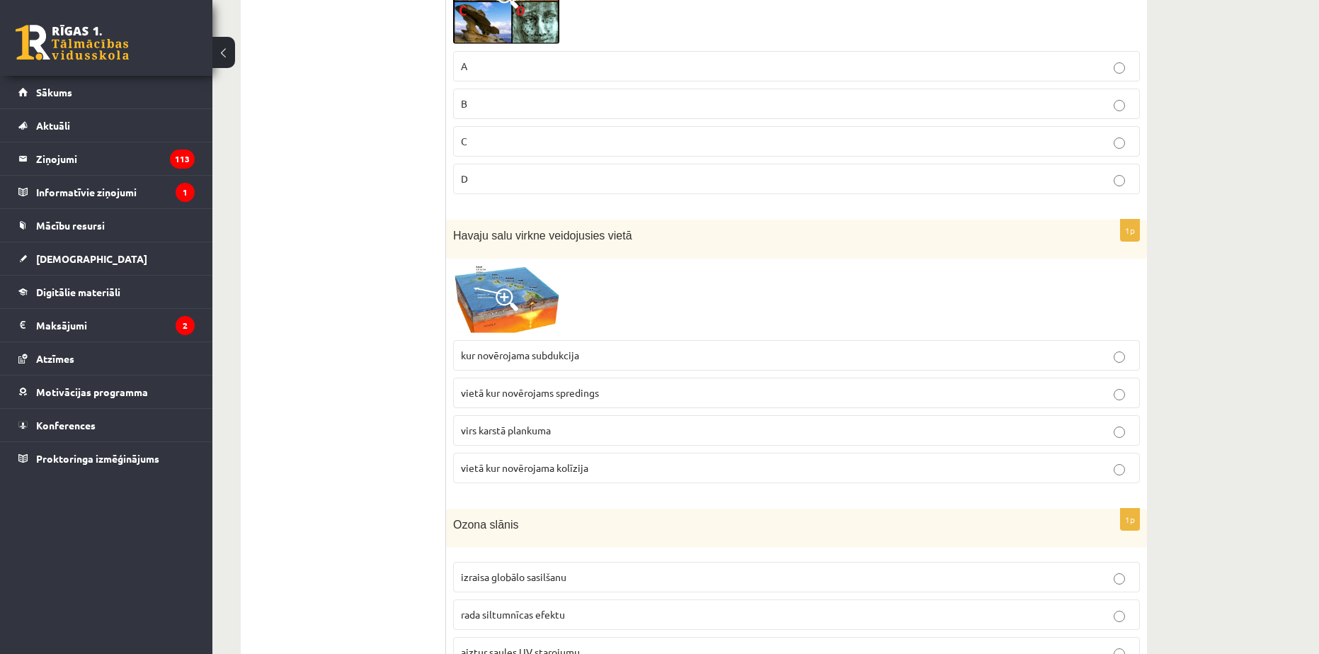
click at [515, 309] on span at bounding box center [507, 299] width 23 height 23
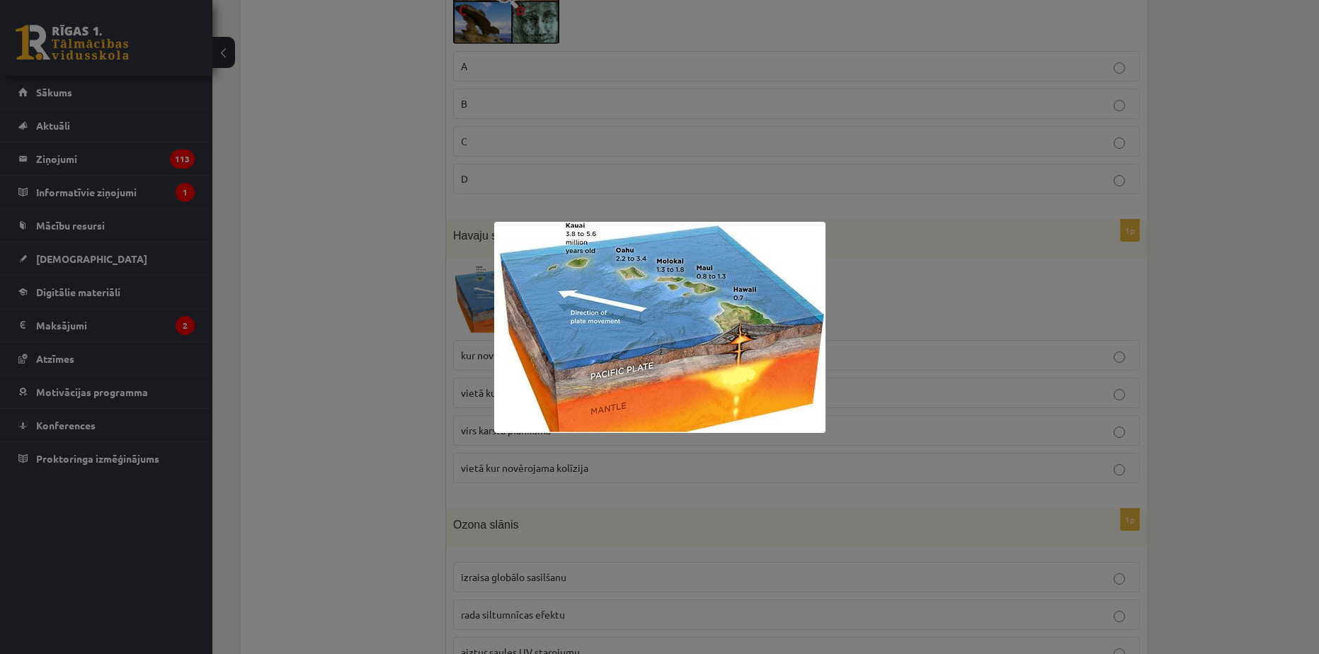
click at [390, 279] on div at bounding box center [659, 327] width 1319 height 654
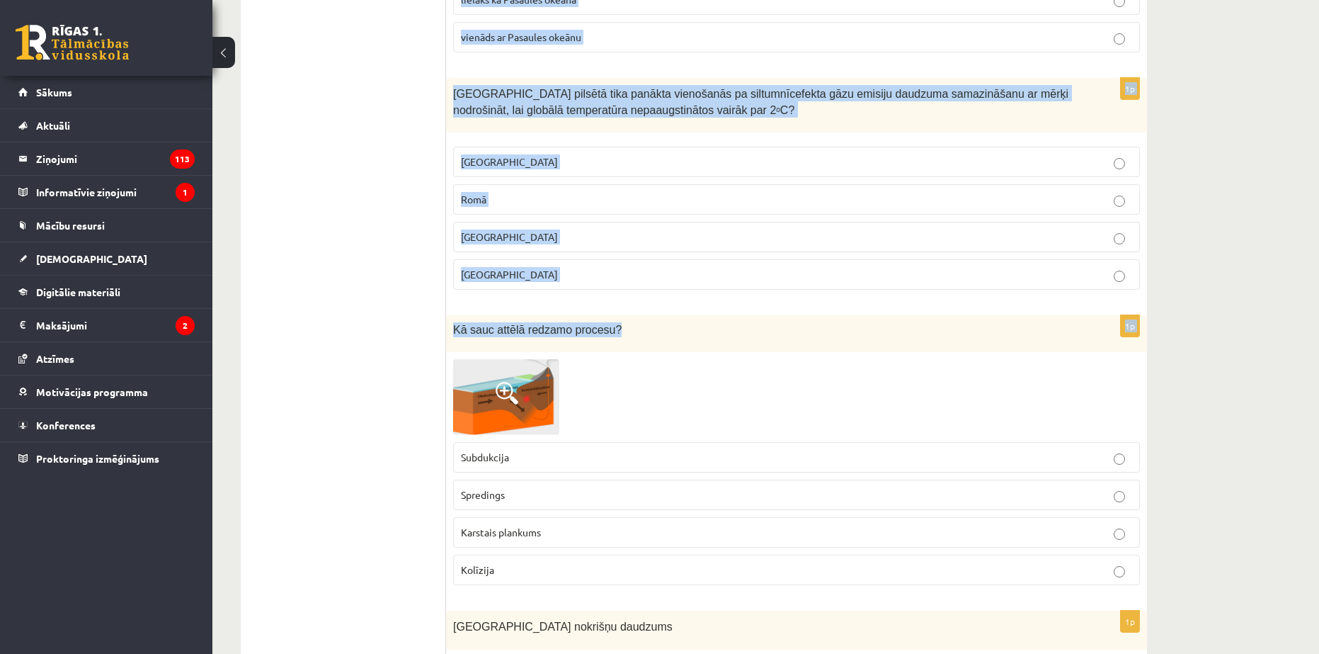
scroll to position [5028, 0]
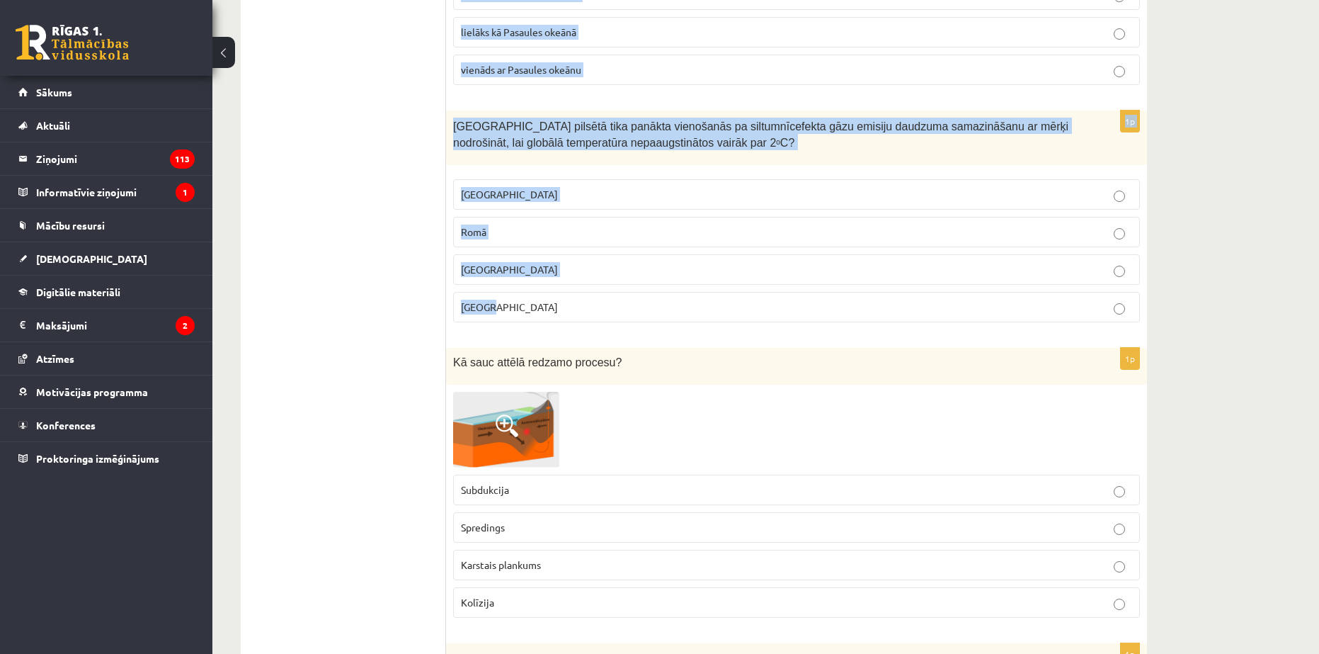
drag, startPoint x: 450, startPoint y: 235, endPoint x: 735, endPoint y: 324, distance: 299.0
copy form "Loremi dolo sitame consectetur adipi eli seddoeiusm temporinci utlab etd magnaa…"
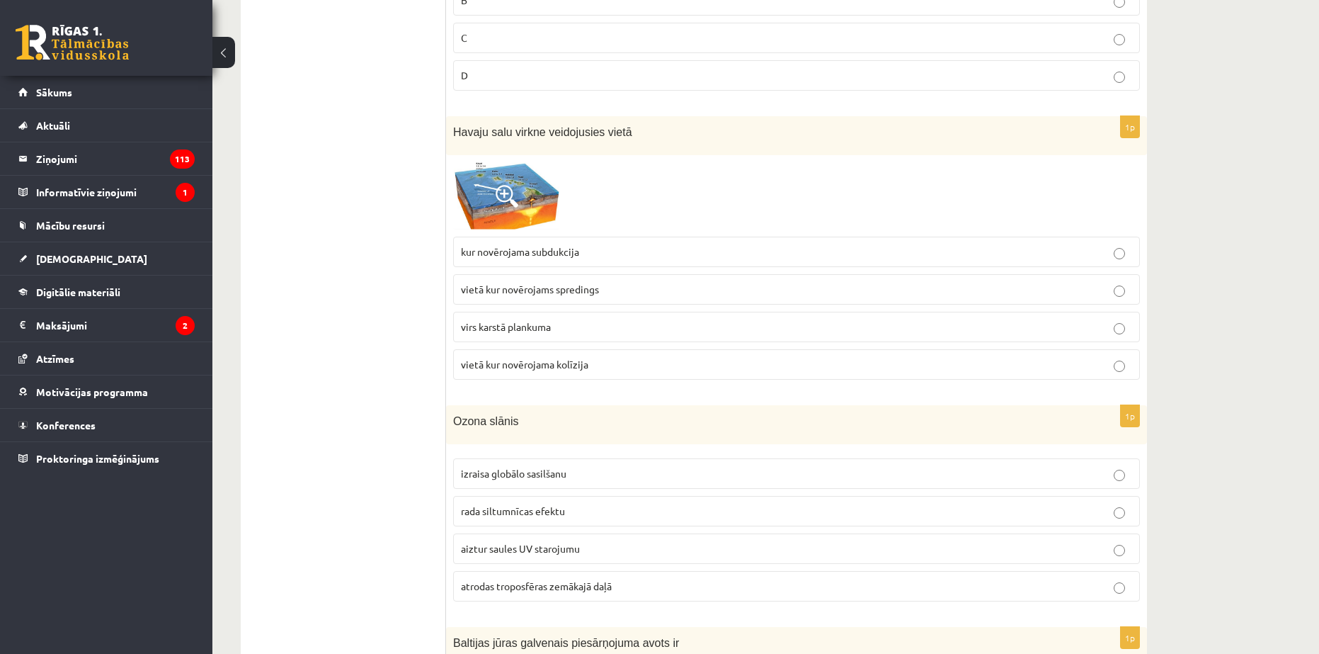
scroll to position [3895, 0]
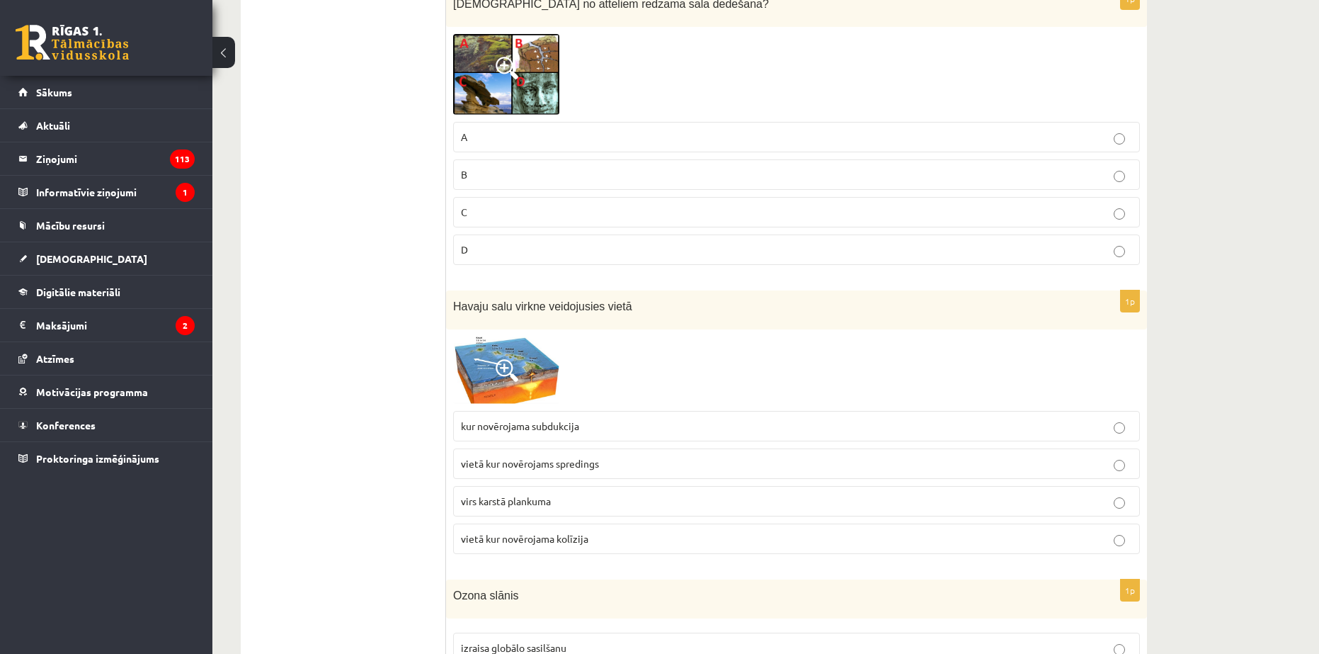
click at [564, 501] on p "virs karstā plankuma" at bounding box center [796, 501] width 671 height 15
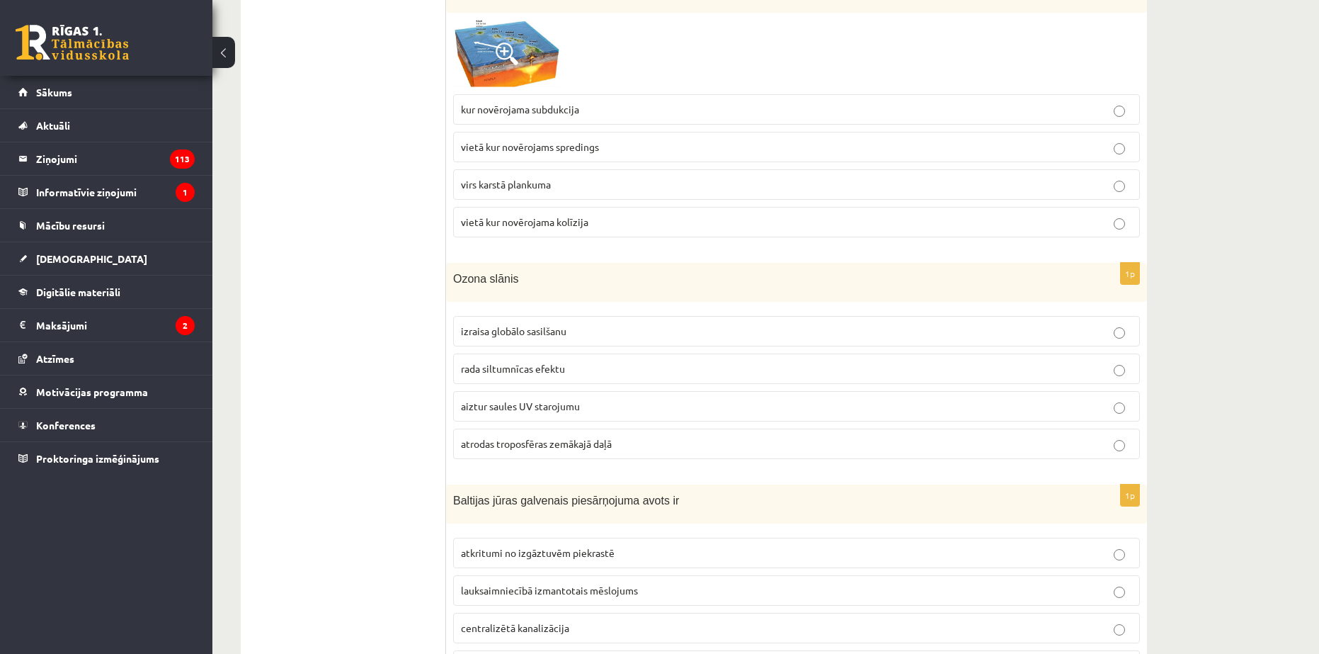
scroll to position [4249, 0]
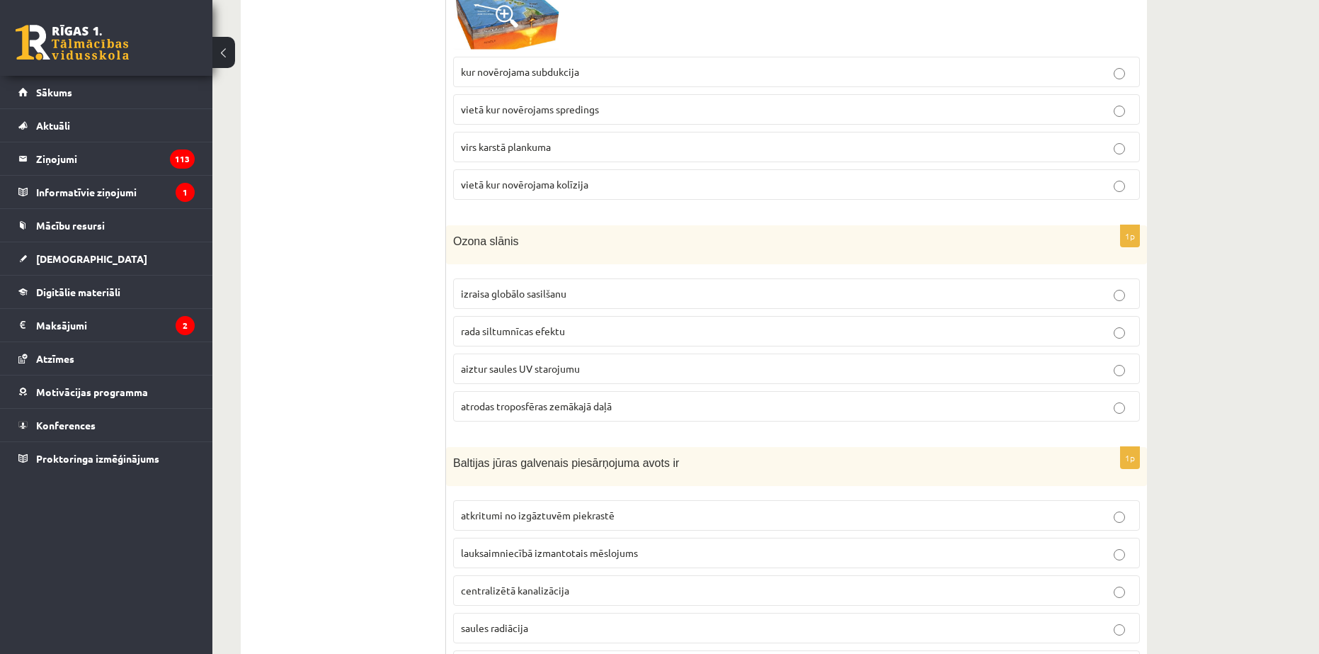
click at [561, 362] on p "aiztur saules UV starojumu" at bounding box center [796, 368] width 671 height 15
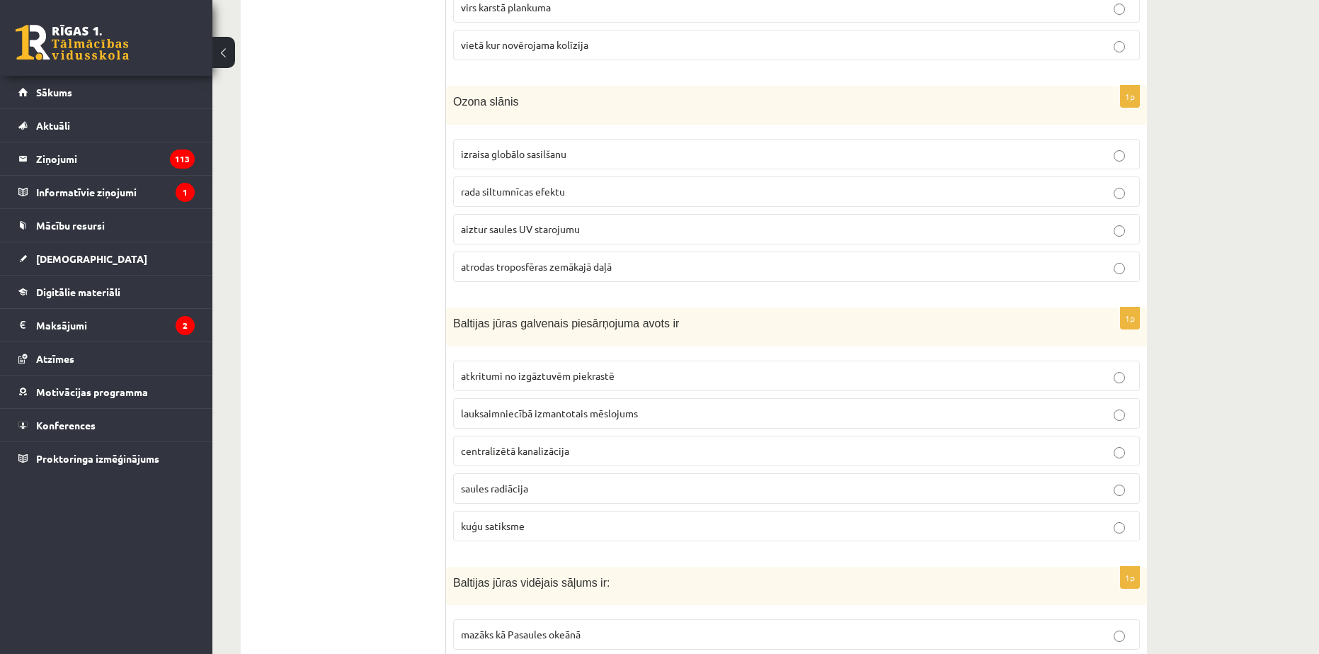
scroll to position [4391, 0]
click at [547, 422] on label "lauksaimniecībā izmantotais mēslojums" at bounding box center [796, 411] width 687 height 30
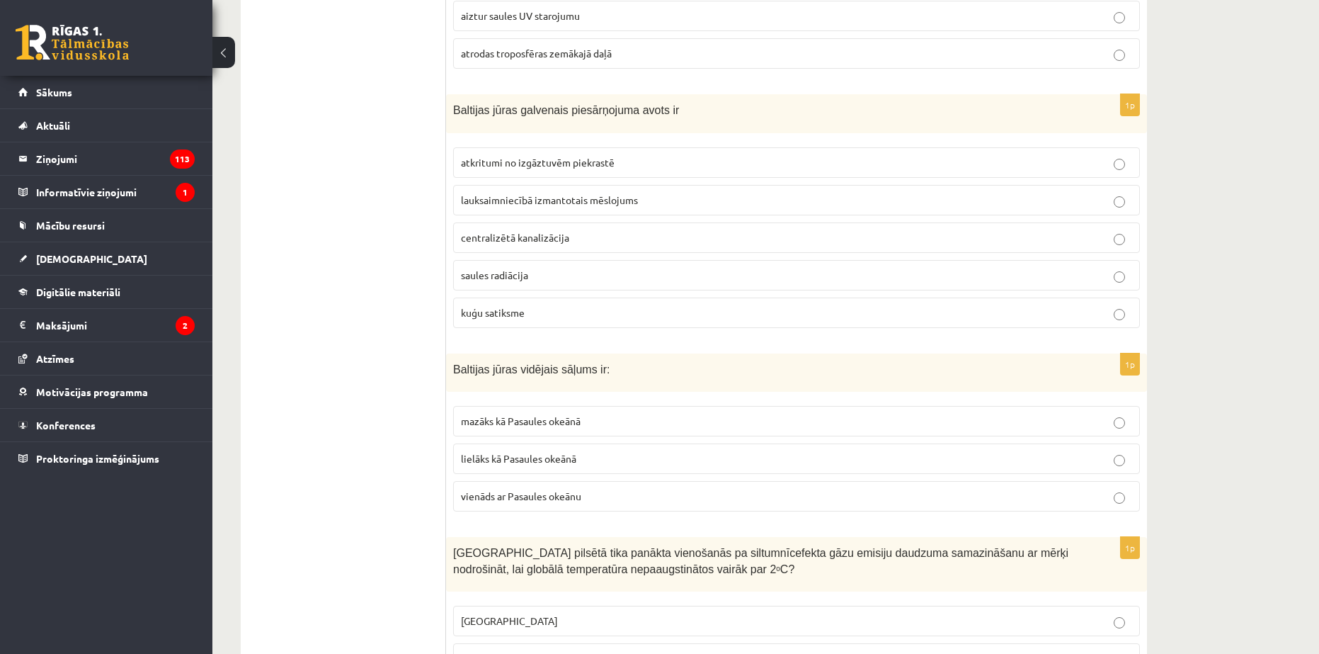
scroll to position [4603, 0]
click at [558, 424] on span "mazāks kā Pasaules okeānā" at bounding box center [521, 419] width 120 height 13
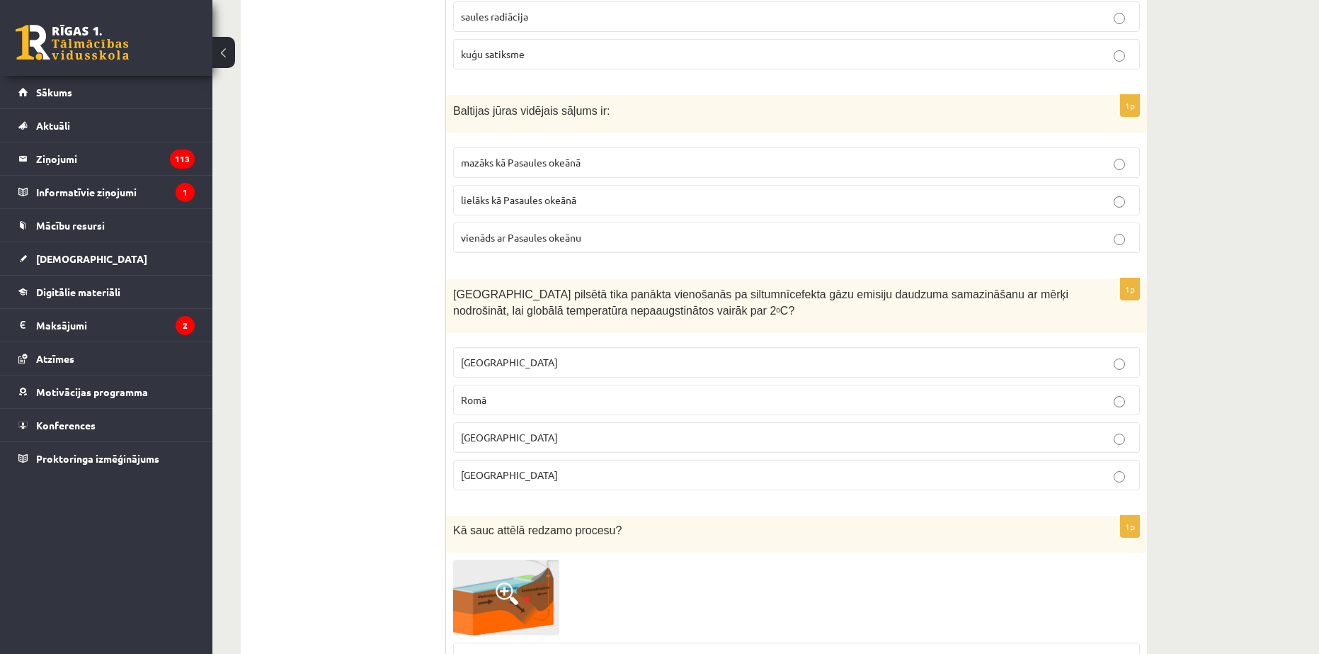
scroll to position [4886, 0]
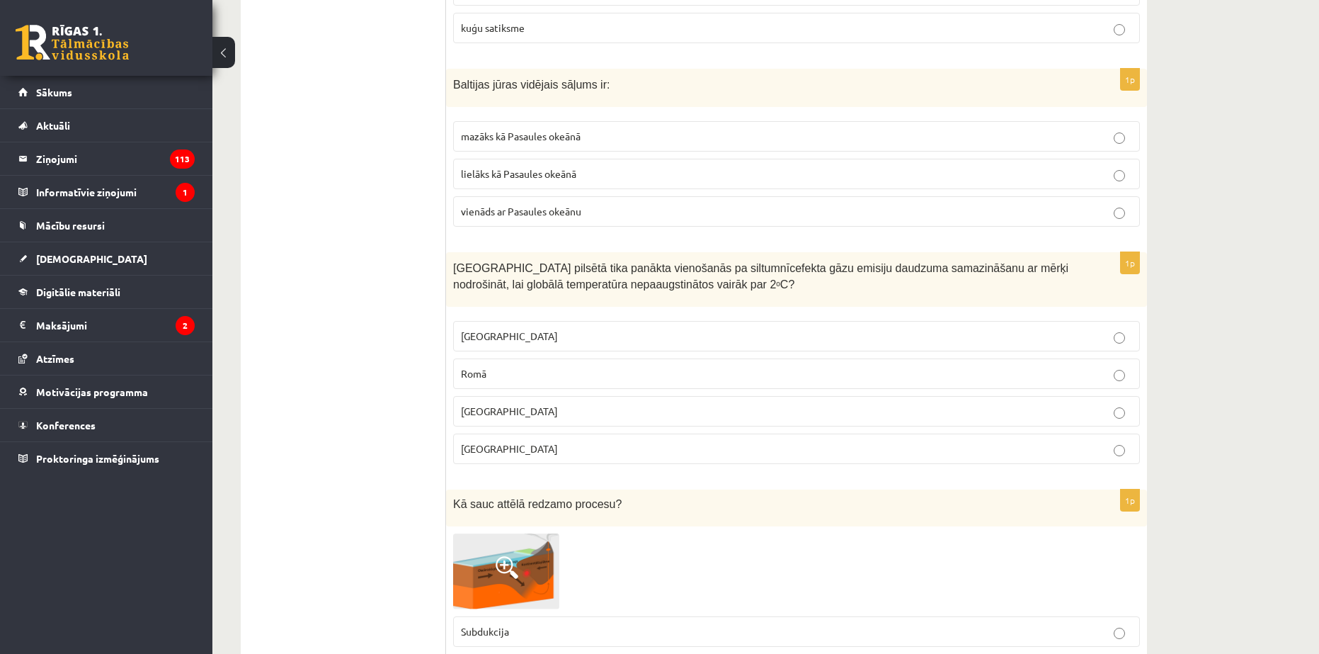
click at [480, 440] on label "[GEOGRAPHIC_DATA]" at bounding box center [796, 448] width 687 height 30
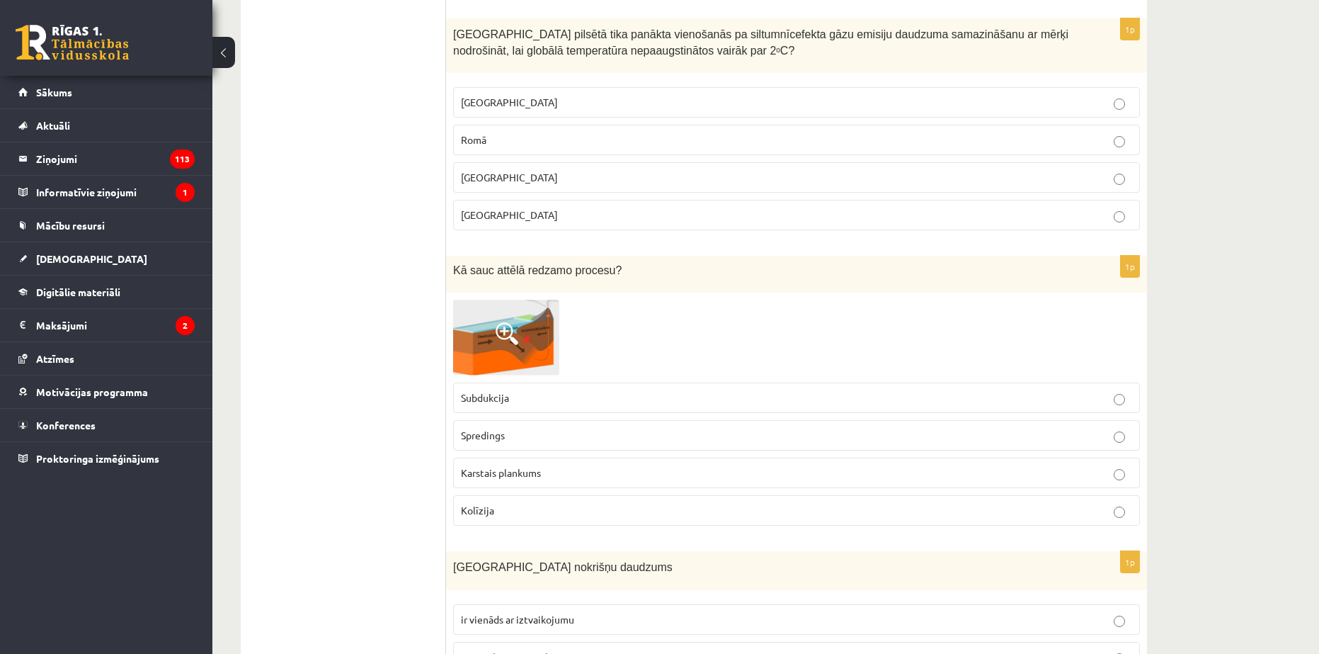
scroll to position [5170, 0]
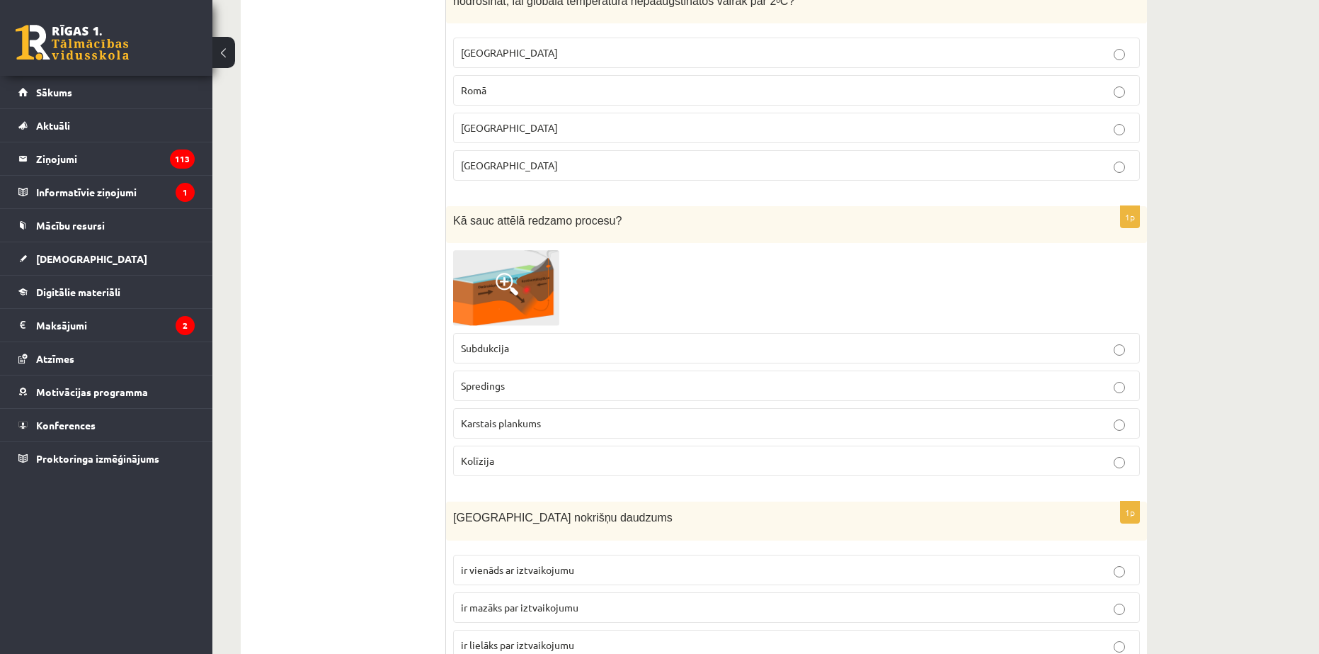
click at [499, 274] on span at bounding box center [507, 284] width 23 height 23
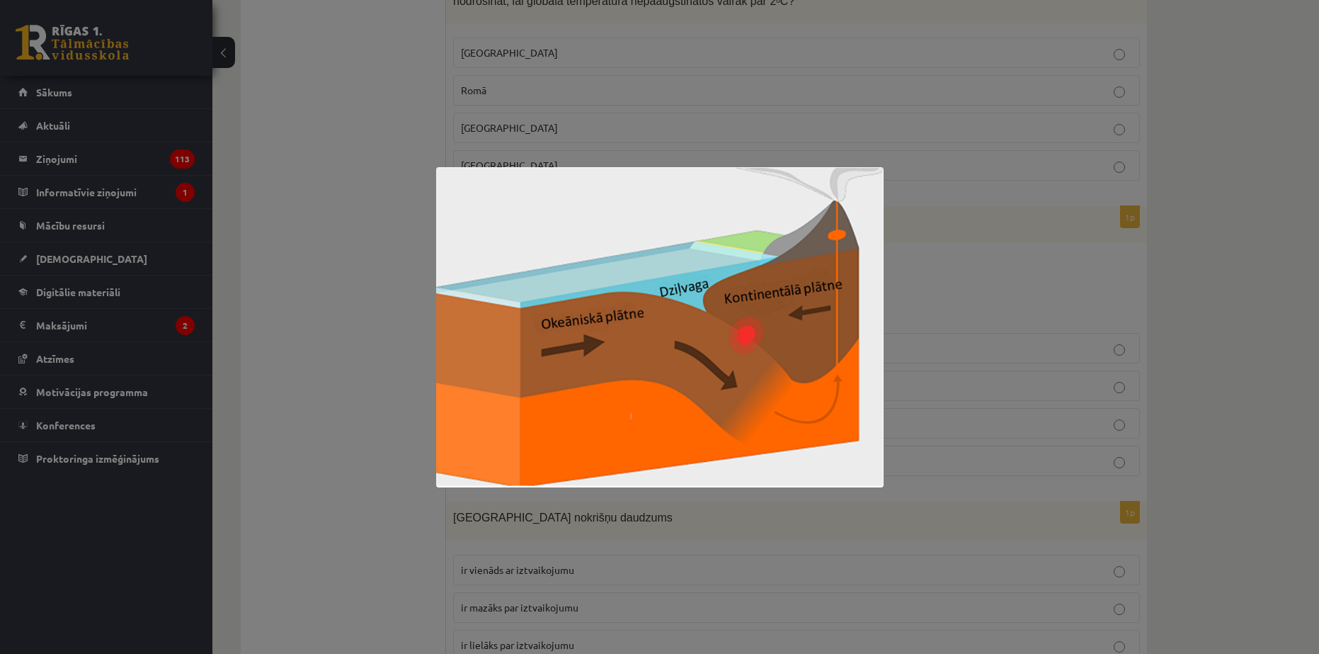
click at [367, 314] on div at bounding box center [659, 327] width 1319 height 654
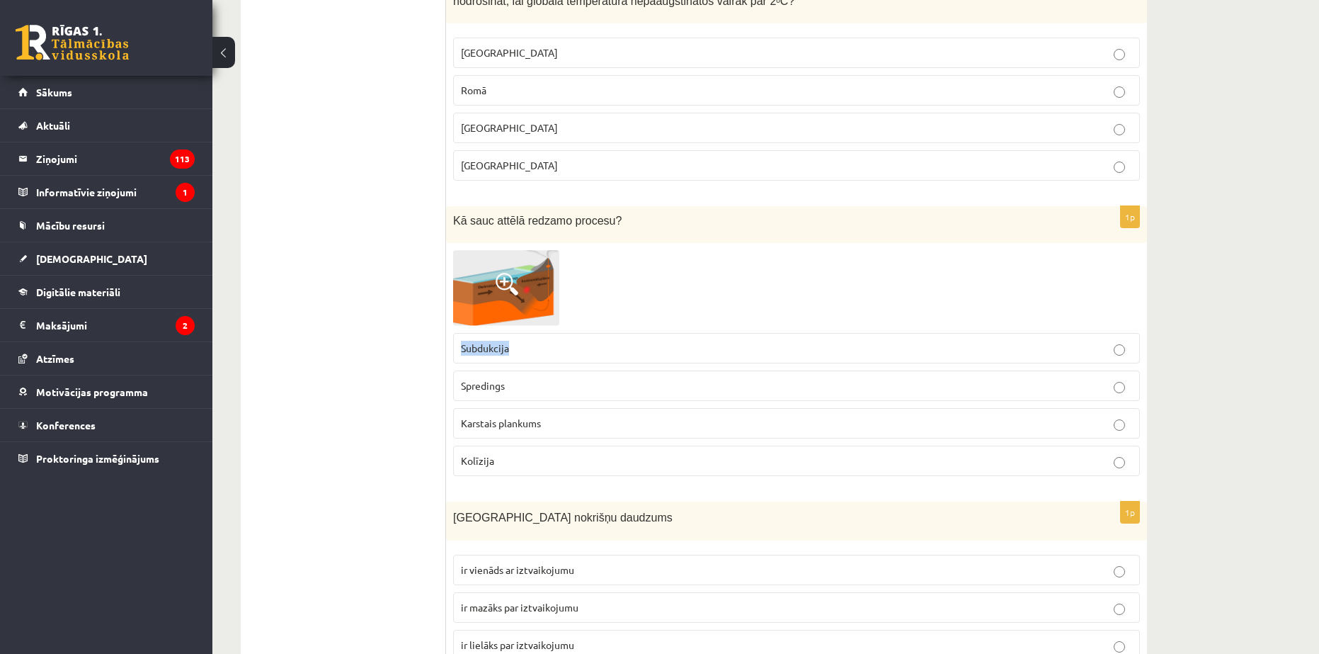
drag, startPoint x: 528, startPoint y: 351, endPoint x: 460, endPoint y: 354, distance: 68.0
click at [460, 354] on label "Subdukcija" at bounding box center [796, 348] width 687 height 30
copy span "Subdukcija"
click at [508, 348] on span "Subdukcija" at bounding box center [485, 347] width 48 height 13
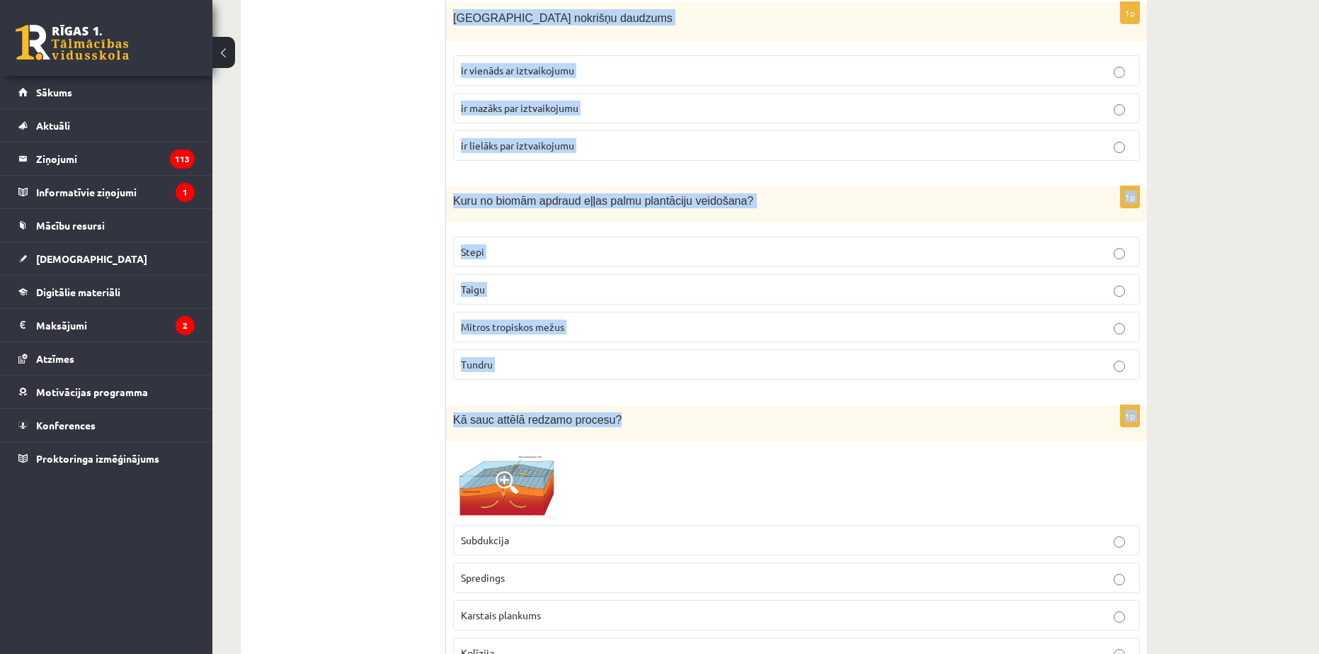
scroll to position [5736, 0]
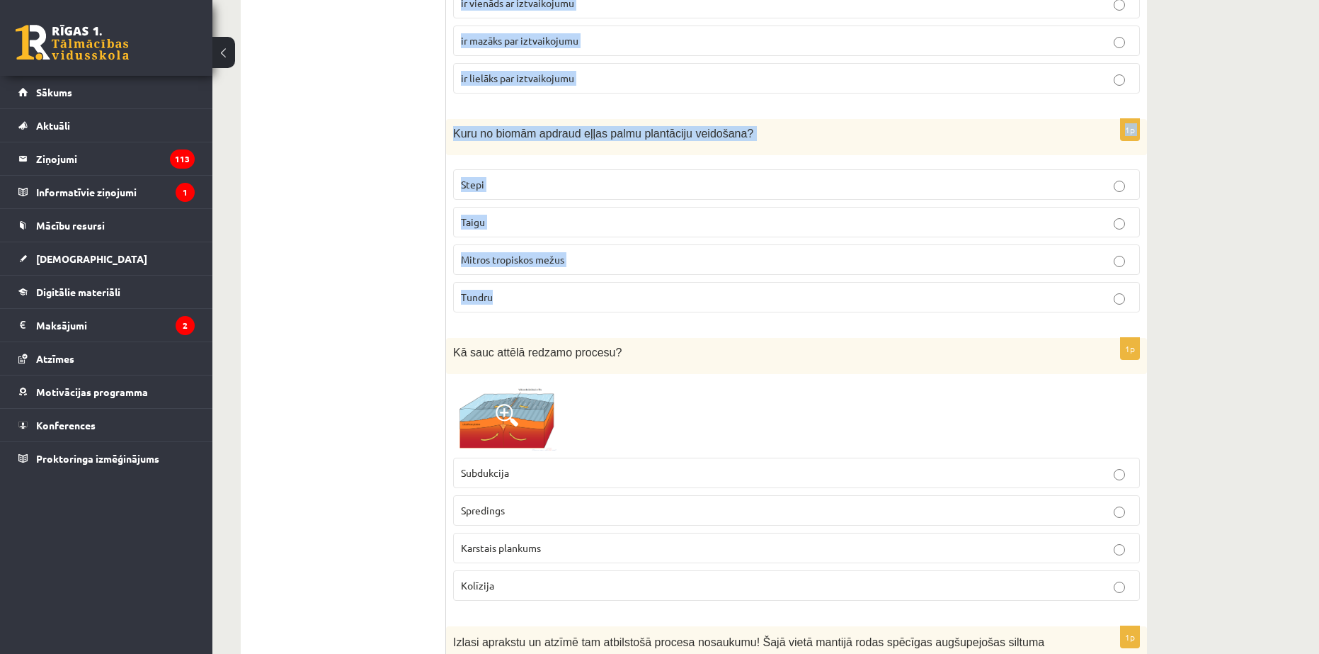
drag, startPoint x: 452, startPoint y: 305, endPoint x: 671, endPoint y: 309, distance: 219.6
copy form "[GEOGRAPHIC_DATA] nokrišņu daudzums ir vienāds ar iztvaikojumu ir mazāks par iz…"
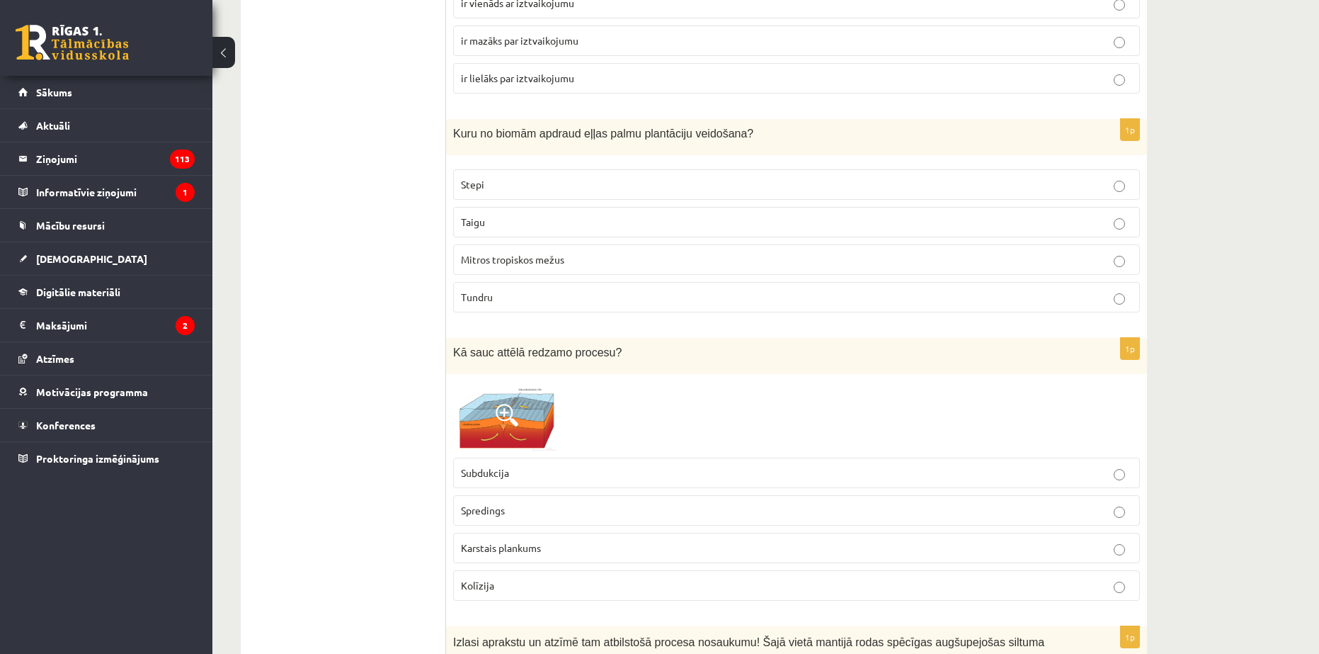
drag, startPoint x: 381, startPoint y: 207, endPoint x: 380, endPoint y: 193, distance: 14.9
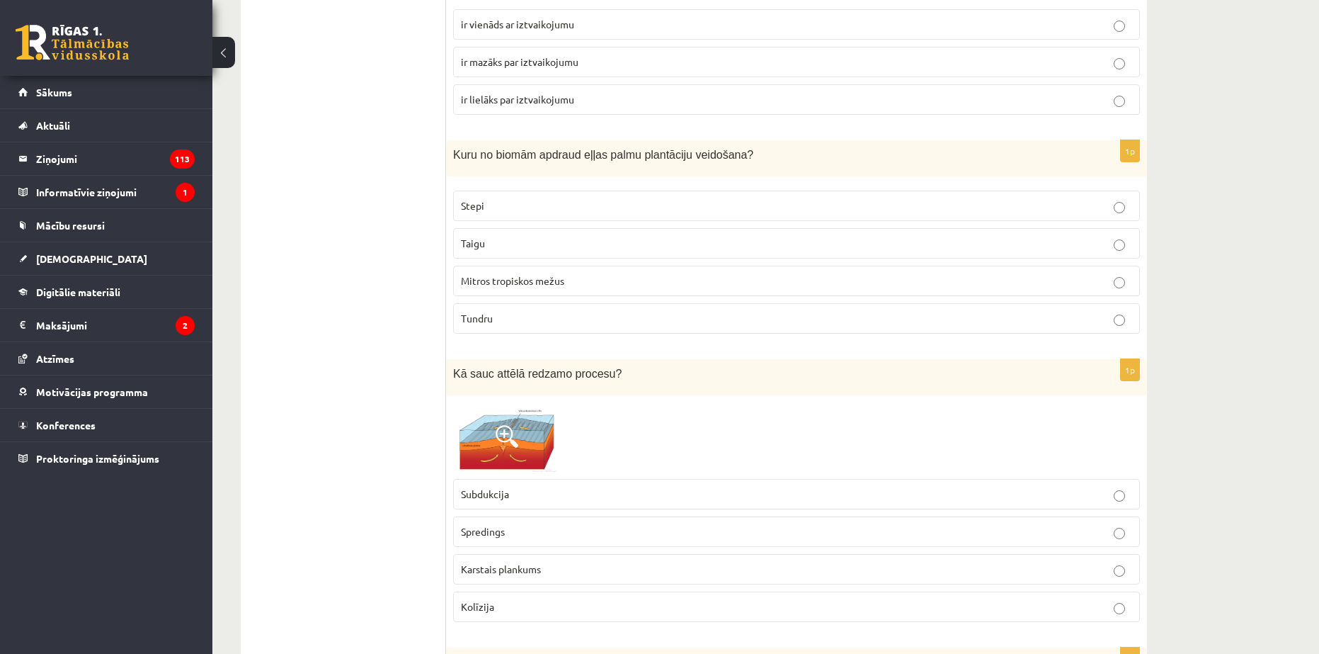
scroll to position [5665, 0]
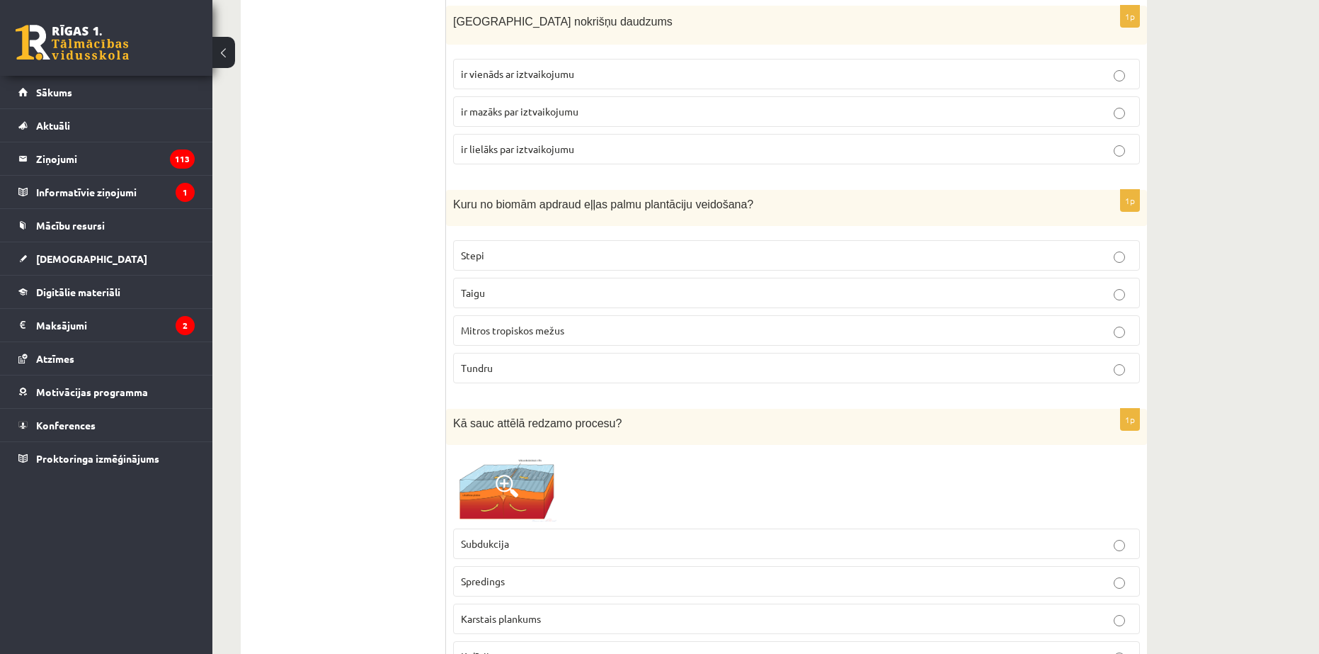
click at [539, 151] on span "ir lielāks par iztvaikojumu" at bounding box center [517, 148] width 113 height 13
click at [528, 332] on span "Mitros tropiskos mežus" at bounding box center [512, 330] width 103 height 13
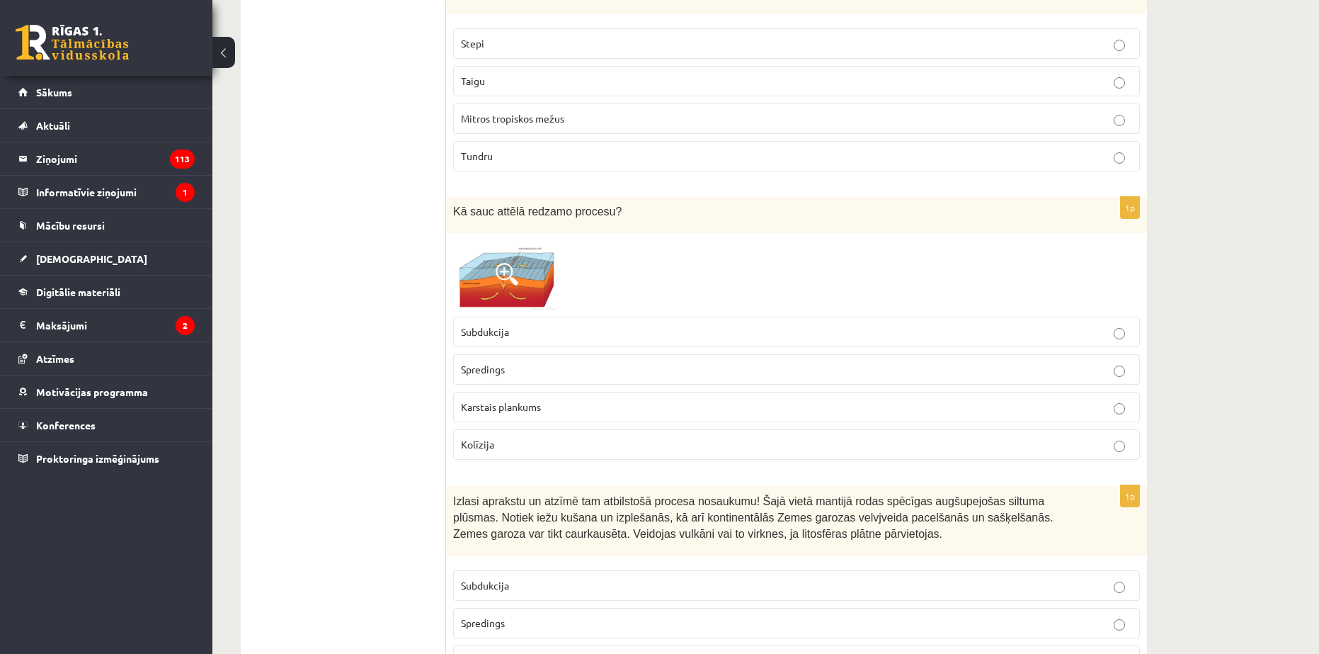
scroll to position [5878, 0]
click at [526, 265] on img at bounding box center [506, 273] width 106 height 69
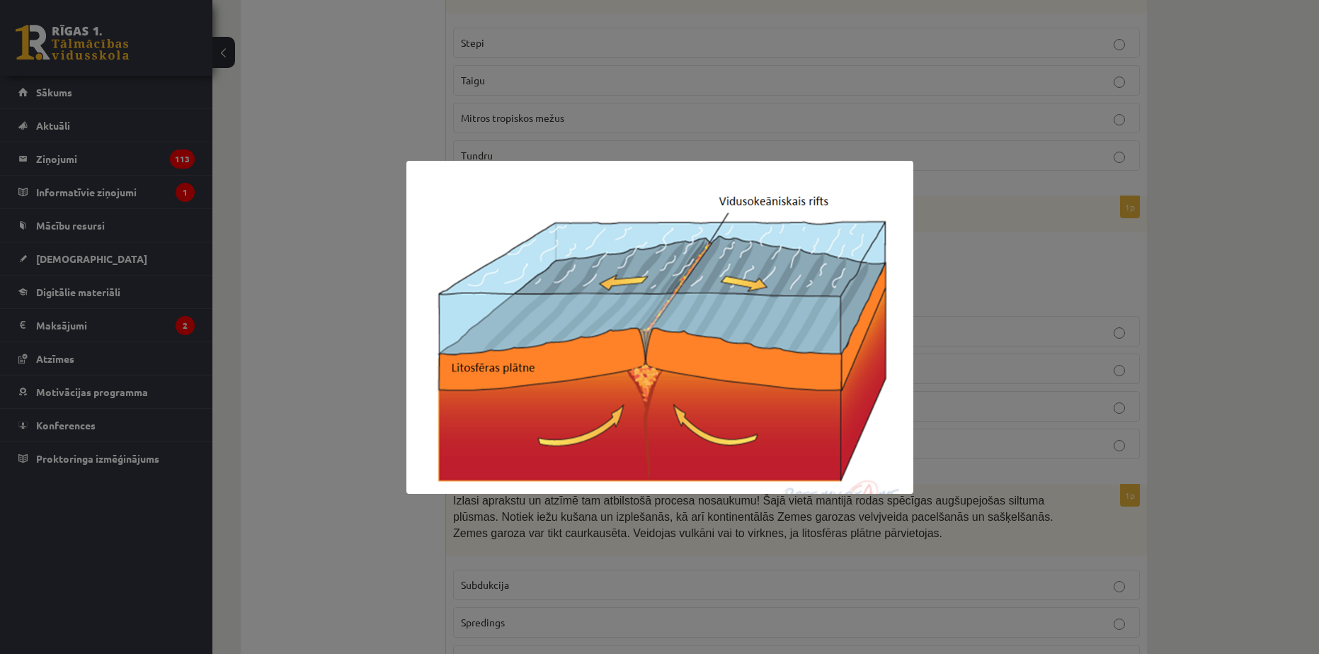
drag, startPoint x: 347, startPoint y: 263, endPoint x: 361, endPoint y: 278, distance: 20.5
click at [346, 264] on div at bounding box center [659, 327] width 1319 height 654
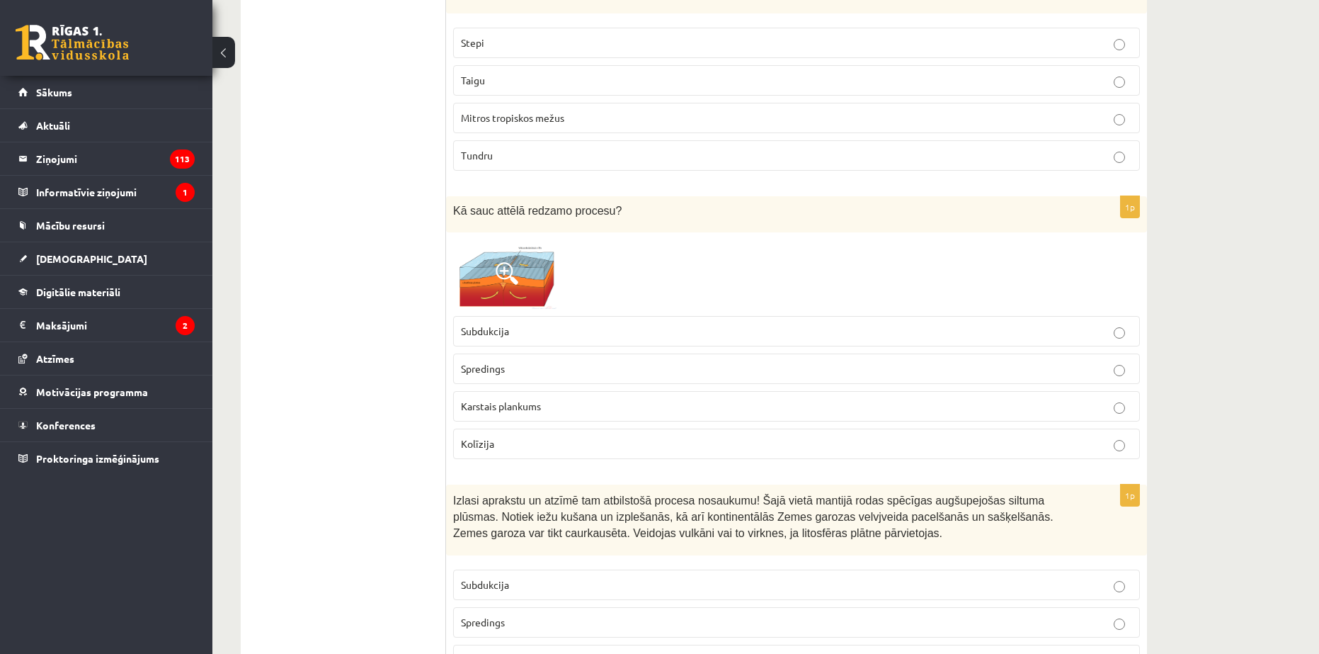
click at [515, 271] on span at bounding box center [507, 273] width 23 height 23
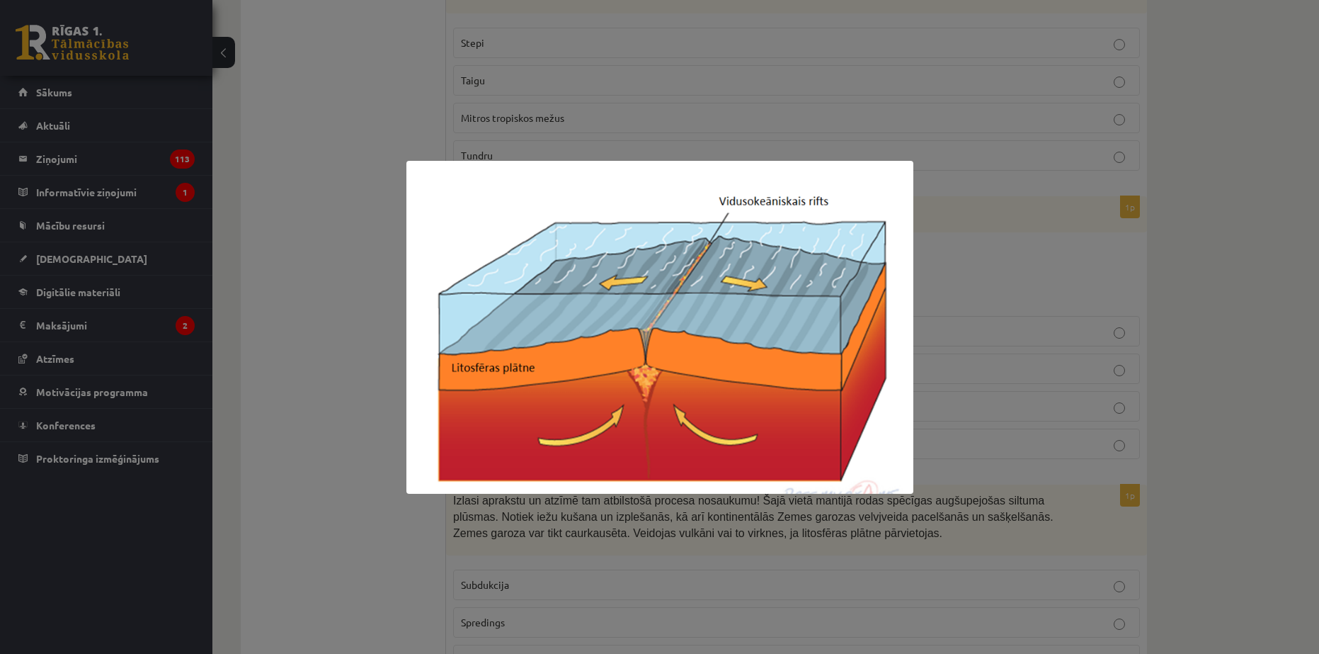
click at [331, 314] on div at bounding box center [659, 327] width 1319 height 654
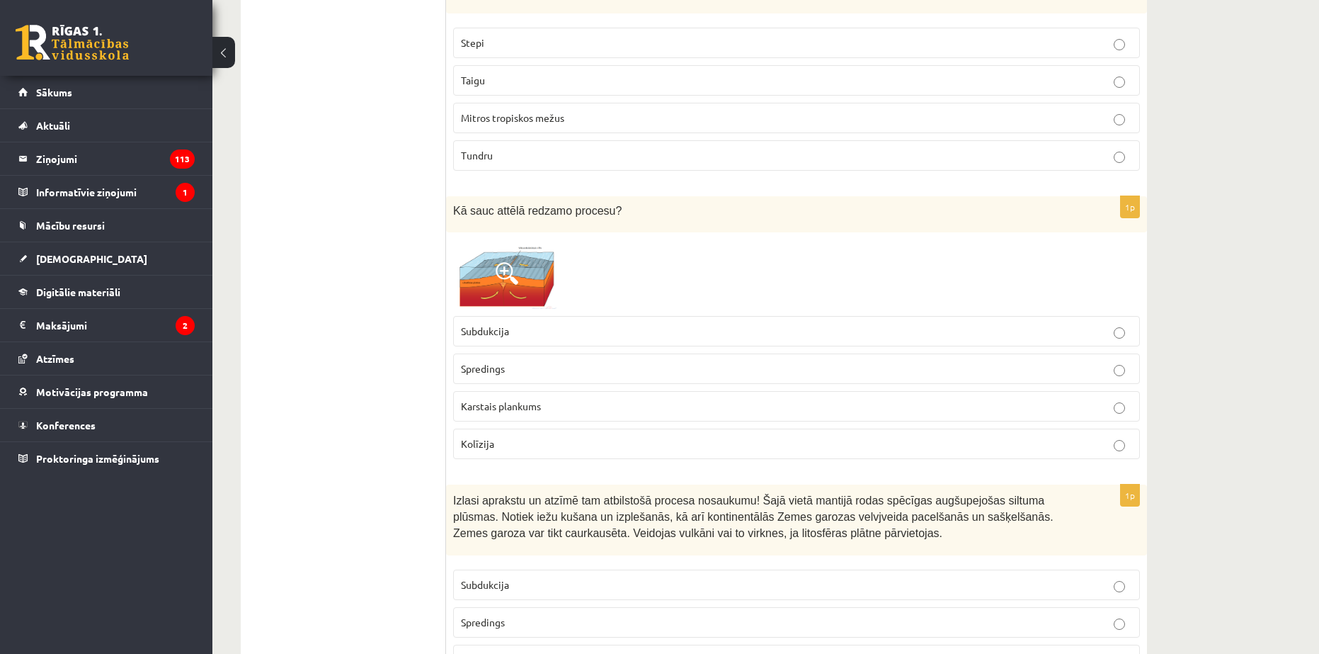
click at [491, 368] on span "Spredings" at bounding box center [483, 368] width 44 height 13
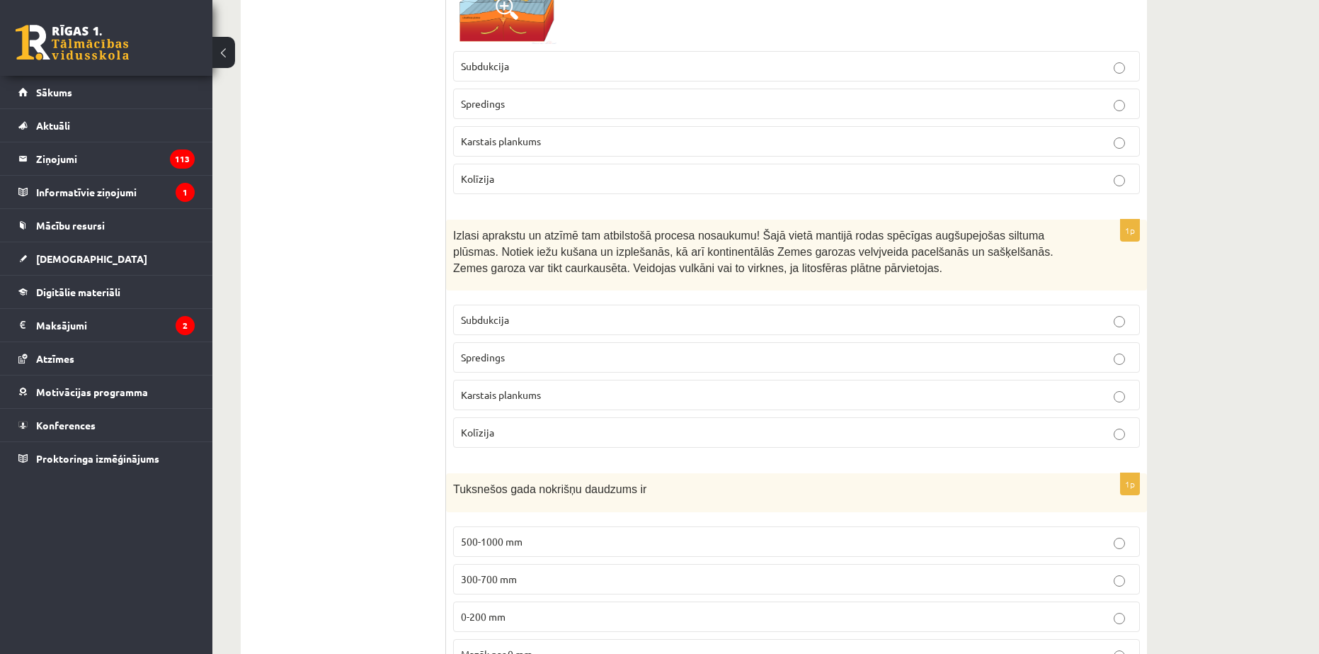
scroll to position [6161, 0]
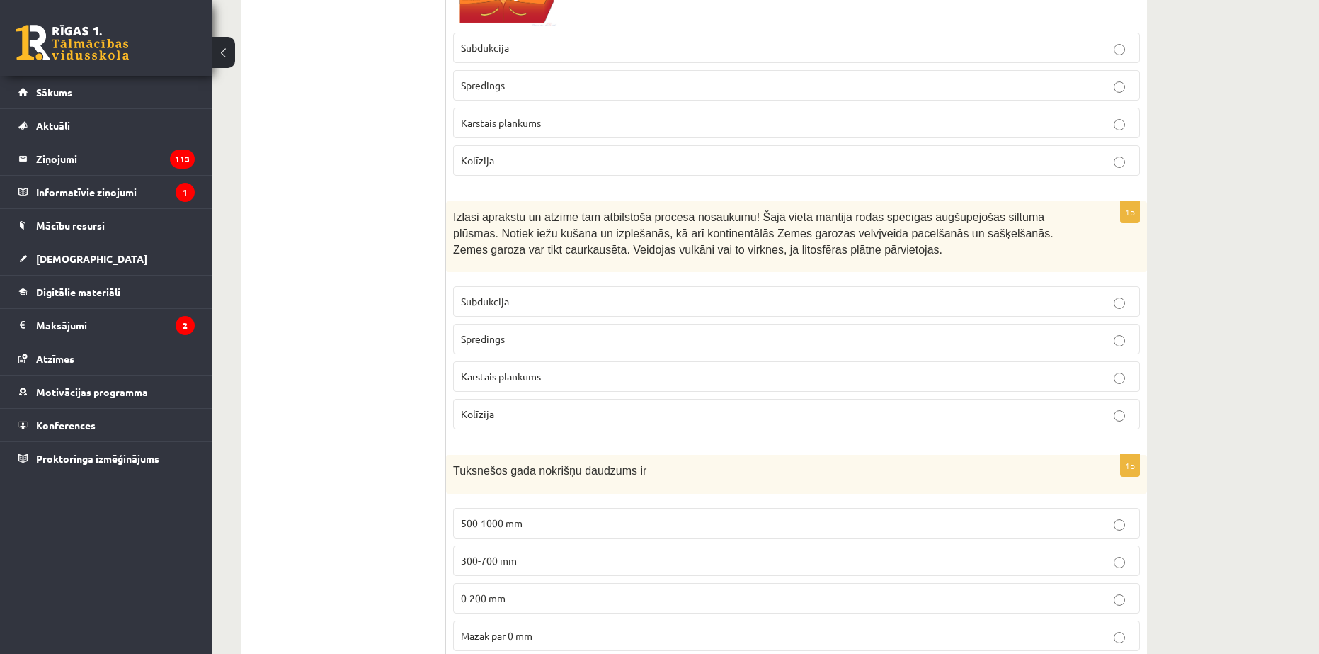
click at [455, 217] on span "Izlasi aprakstu un atzīmē tam atbilstošā procesa nosaukumu! Šajā vietā mantijā …" at bounding box center [753, 233] width 601 height 44
drag, startPoint x: 455, startPoint y: 217, endPoint x: 462, endPoint y: 220, distance: 8.6
click at [462, 220] on span "Izlasi aprakstu un atzīmē tam atbilstošā procesa nosaukumu! Šajā vietā mantijā …" at bounding box center [753, 233] width 601 height 44
click at [458, 224] on span "Izlasi aprakstu un atzīmē tam atbilstošā procesa nosaukumu! Šajā vietā mantijā …" at bounding box center [753, 233] width 601 height 44
click at [451, 216] on div "Izlasi aprakstu un atzīmē tam atbilstošā procesa nosaukumu! Šajā vietā mantijā …" at bounding box center [796, 236] width 701 height 71
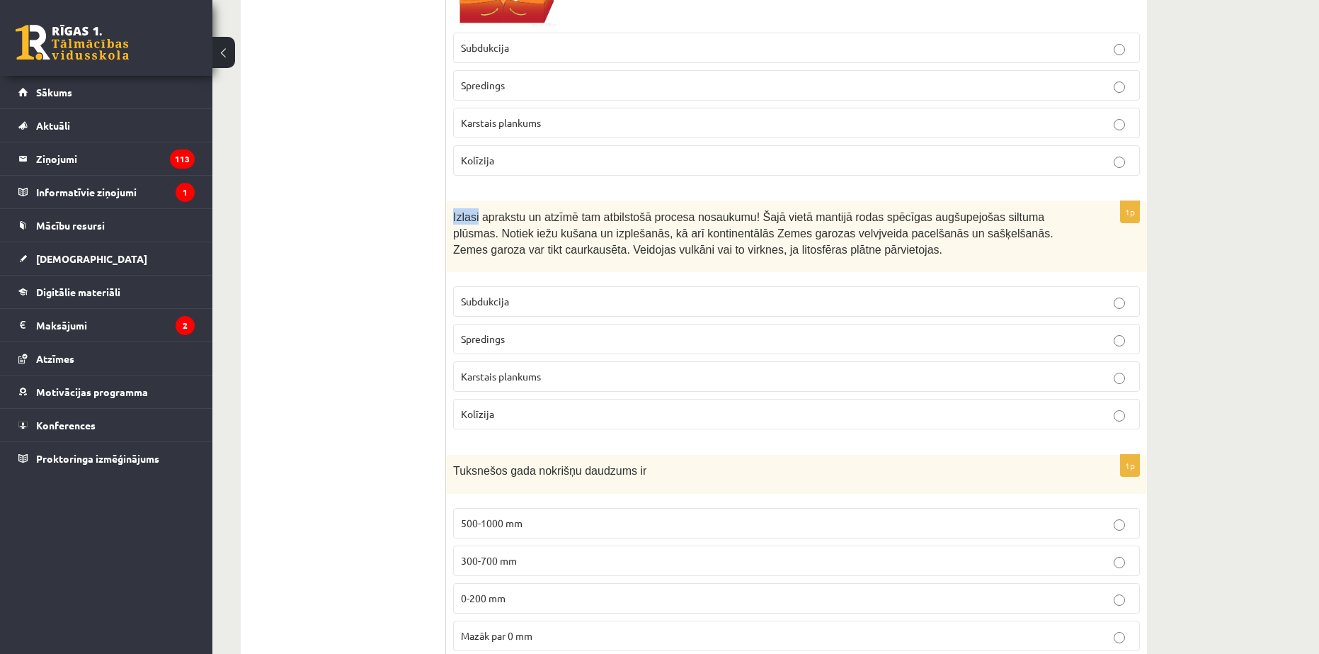
click at [451, 215] on div "Izlasi aprakstu un atzīmē tam atbilstošā procesa nosaukumu! Šajā vietā mantijā …" at bounding box center [796, 236] width 701 height 71
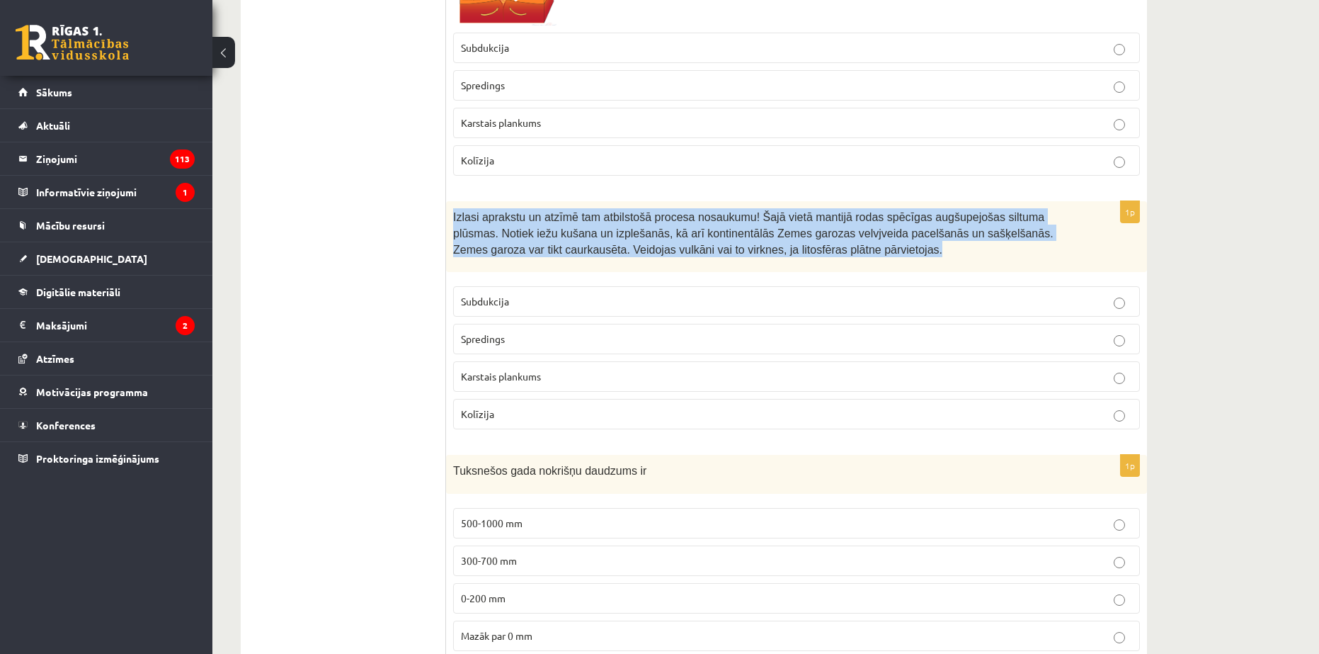
click at [451, 215] on div "Izlasi aprakstu un atzīmē tam atbilstošā procesa nosaukumu! Šajā vietā mantijā …" at bounding box center [796, 236] width 701 height 71
click at [453, 217] on div "Izlasi aprakstu un atzīmē tam atbilstošā procesa nosaukumu! Šajā vietā mantijā …" at bounding box center [796, 236] width 701 height 71
click at [453, 216] on div "Izlasi aprakstu un atzīmē tam atbilstošā procesa nosaukumu! Šajā vietā mantijā …" at bounding box center [796, 236] width 701 height 71
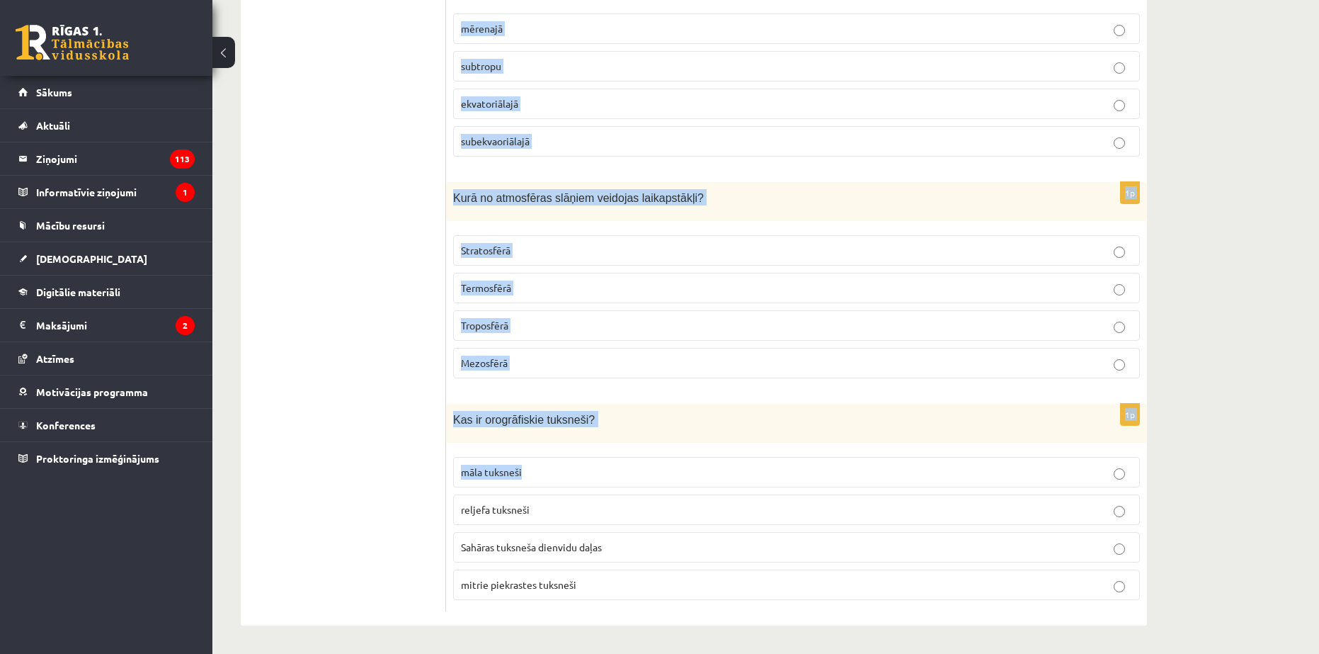
scroll to position [6877, 0]
drag, startPoint x: 451, startPoint y: 213, endPoint x: 751, endPoint y: 579, distance: 473.0
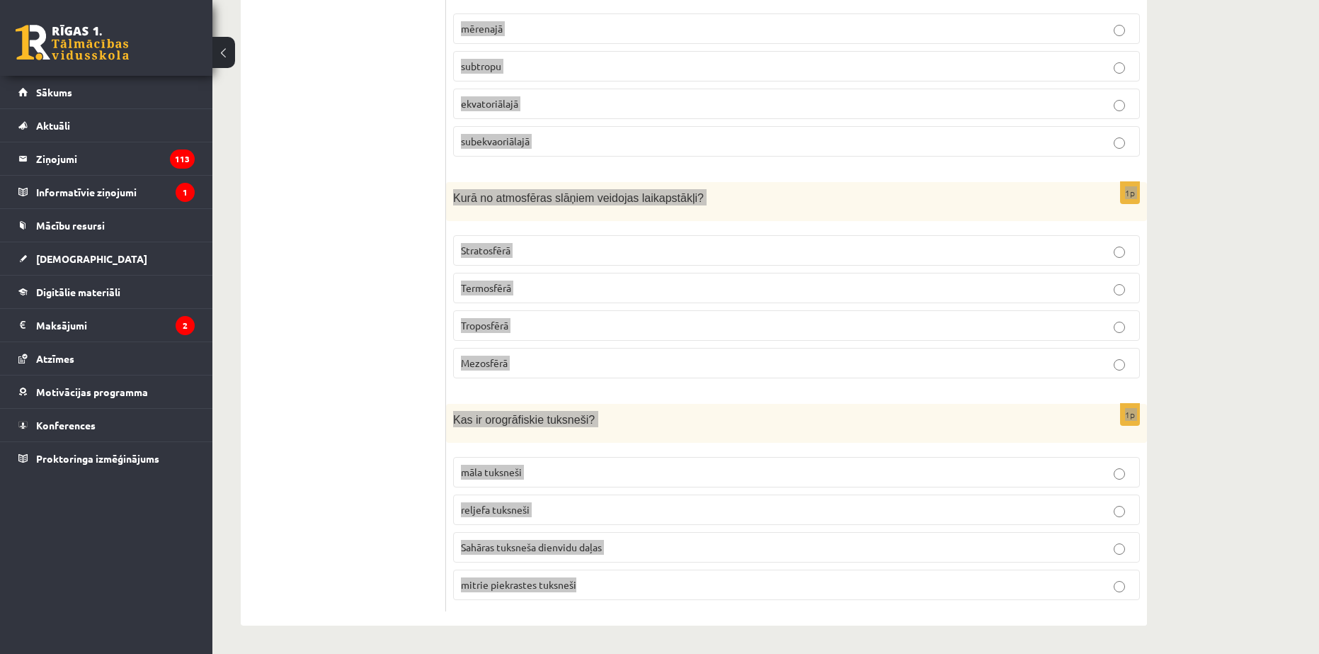
copy form "Izlasi aprakstu un atzīmē tam atbilstošā procesa nosaukumu! Šajā vietā mantijā …"
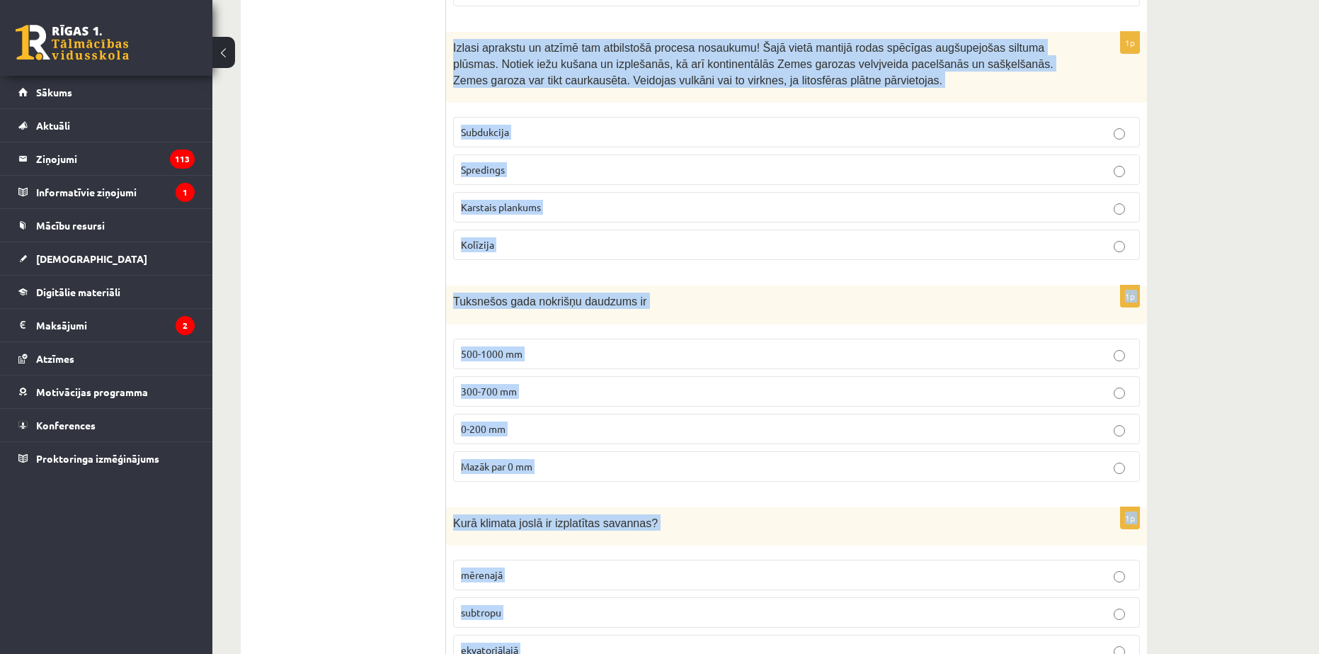
scroll to position [6240, 0]
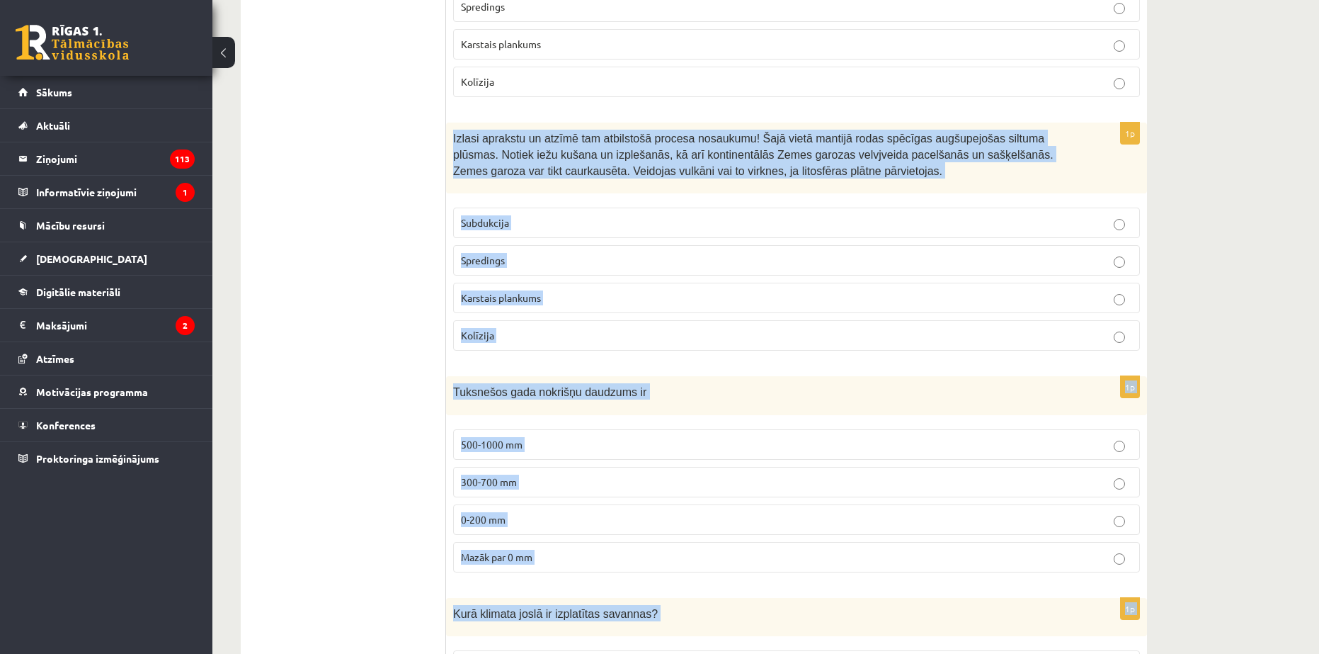
click at [525, 300] on span "Karstais plankums" at bounding box center [501, 297] width 80 height 13
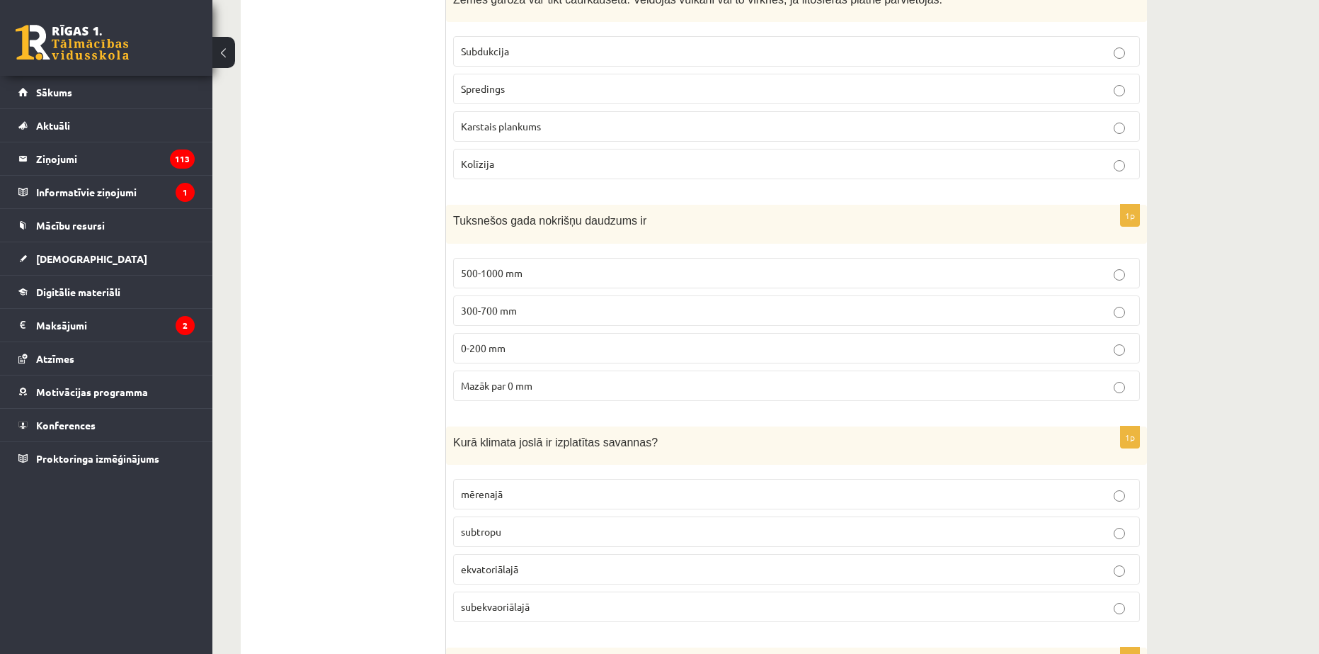
scroll to position [6452, 0]
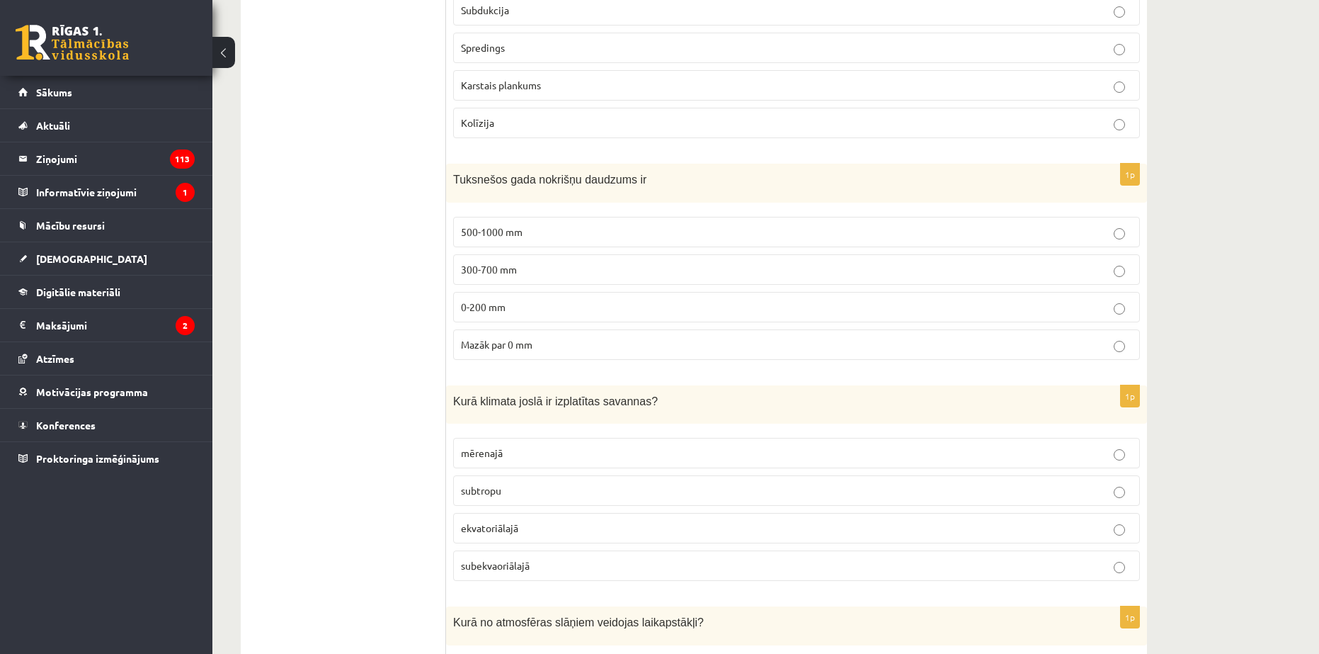
click at [496, 314] on p "0-200 mm" at bounding box center [796, 307] width 671 height 15
click at [535, 571] on p "subekvaoriālajā" at bounding box center [796, 565] width 671 height 15
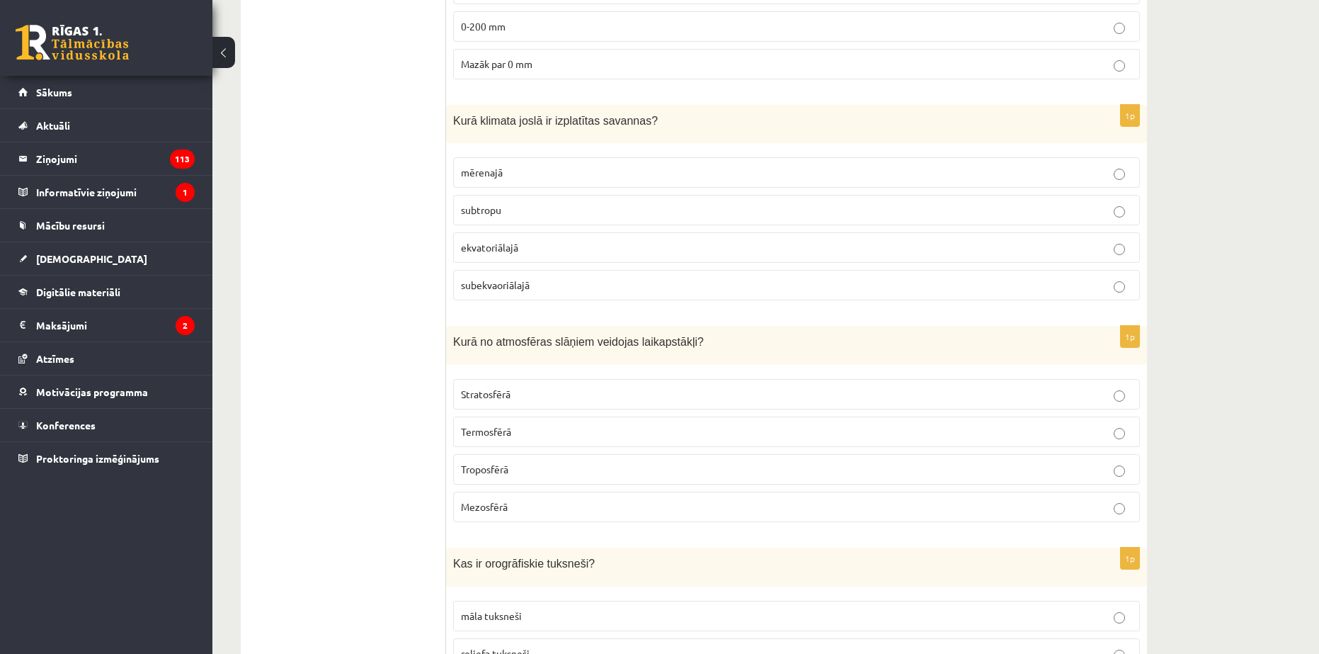
scroll to position [6735, 0]
click at [493, 472] on span "Troposfērā" at bounding box center [484, 466] width 47 height 13
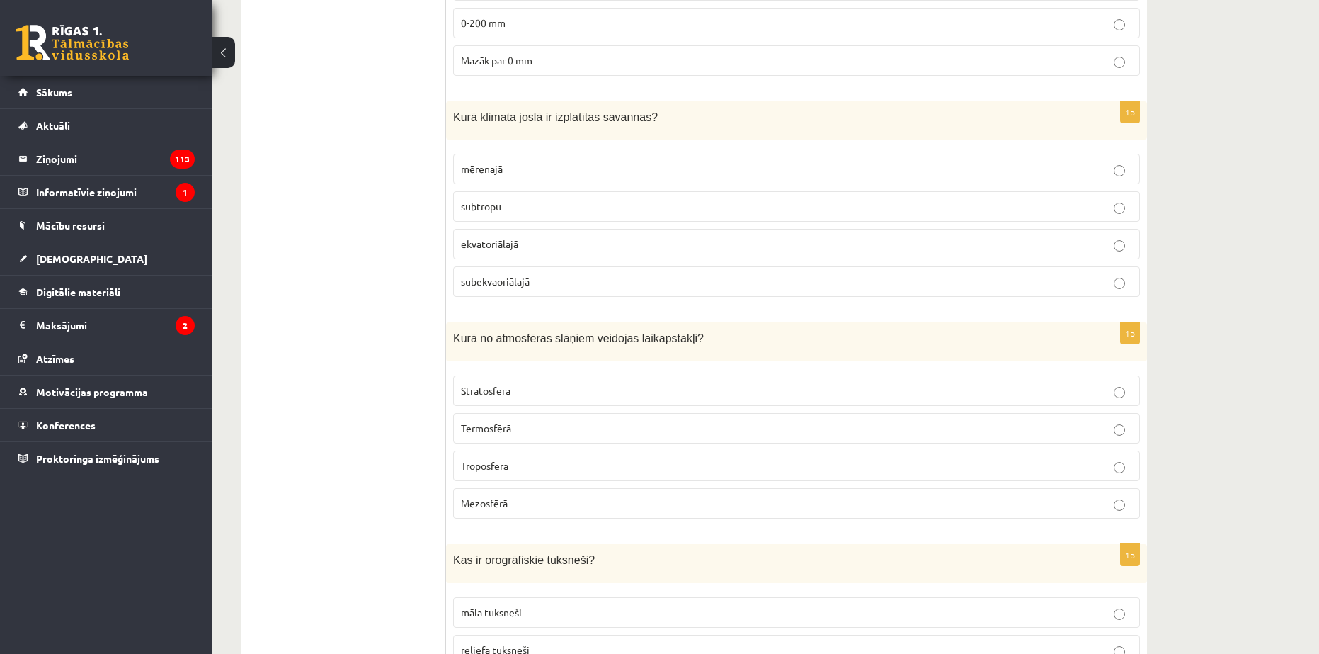
scroll to position [6877, 0]
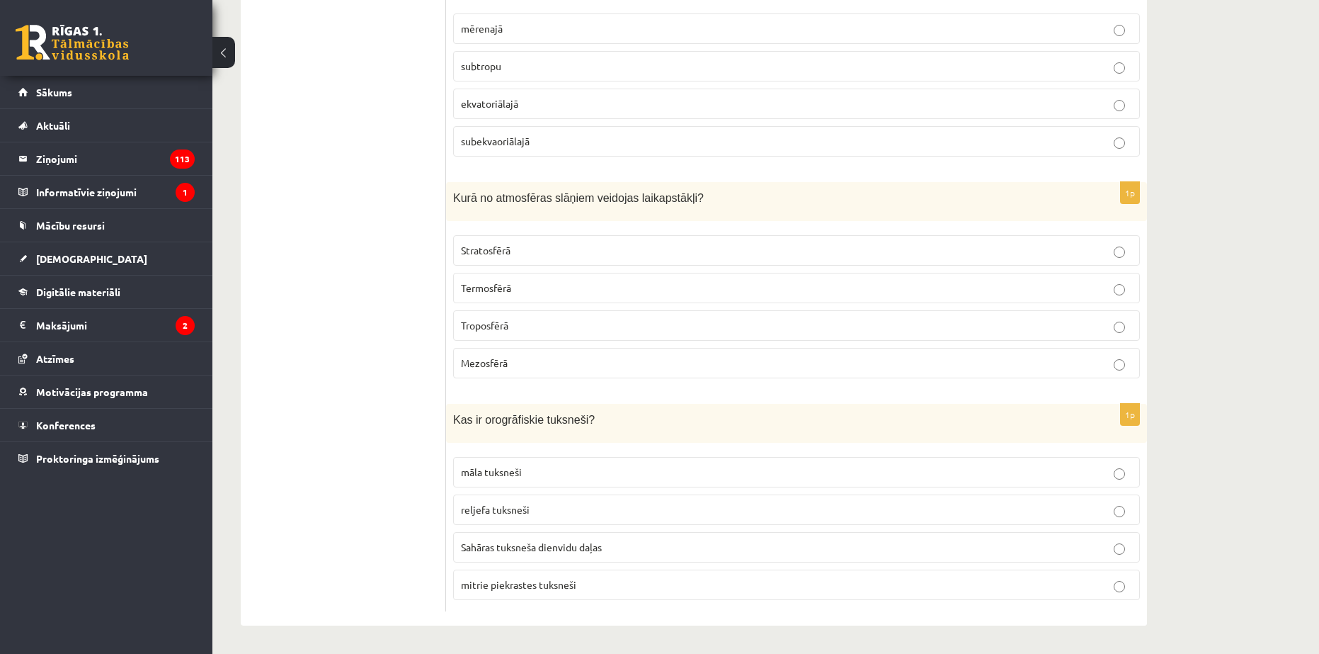
click at [508, 508] on span "reljefa tuksneši" at bounding box center [495, 509] width 69 height 13
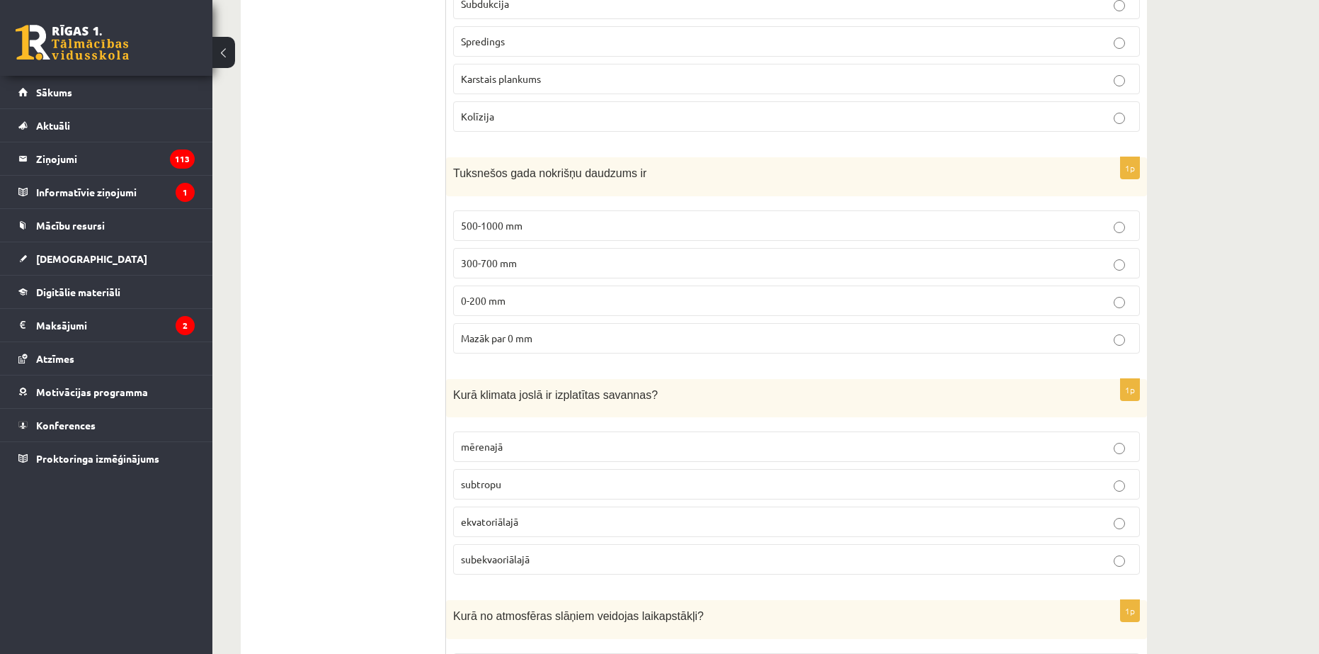
scroll to position [6381, 0]
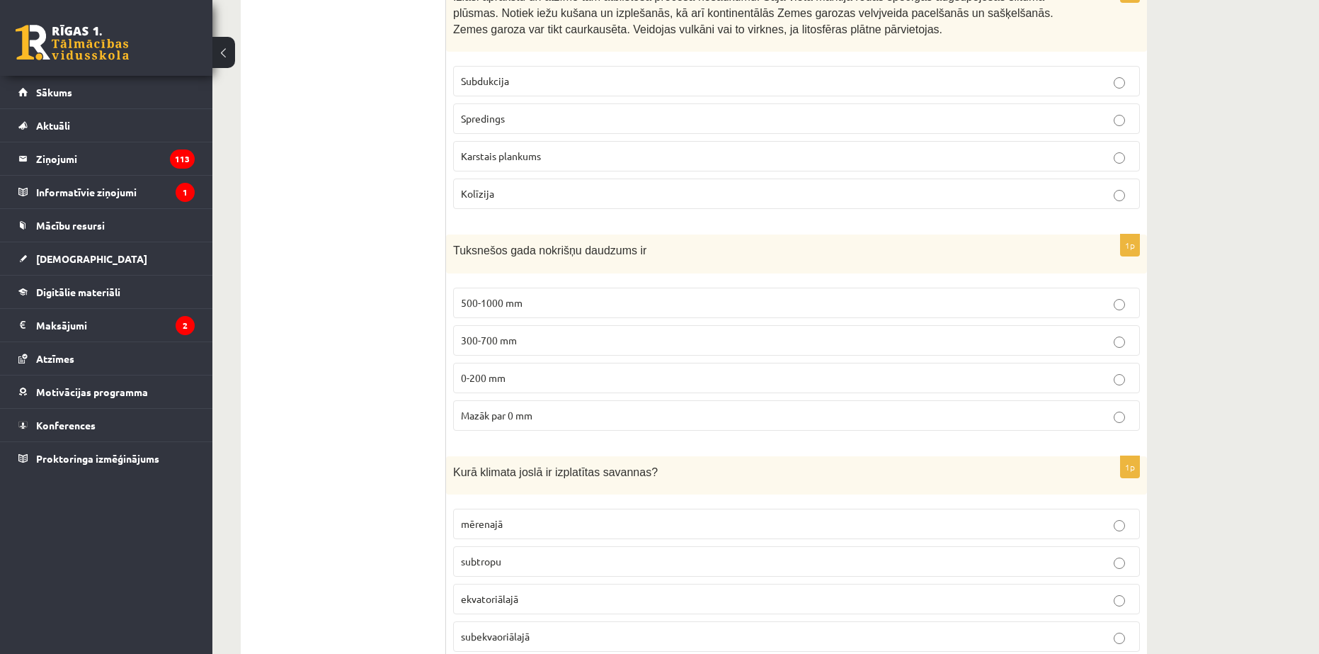
drag, startPoint x: 392, startPoint y: 465, endPoint x: 380, endPoint y: 409, distance: 57.9
drag, startPoint x: 419, startPoint y: 615, endPoint x: 414, endPoint y: 591, distance: 24.5
drag, startPoint x: 421, startPoint y: 591, endPoint x: 422, endPoint y: 562, distance: 29.1
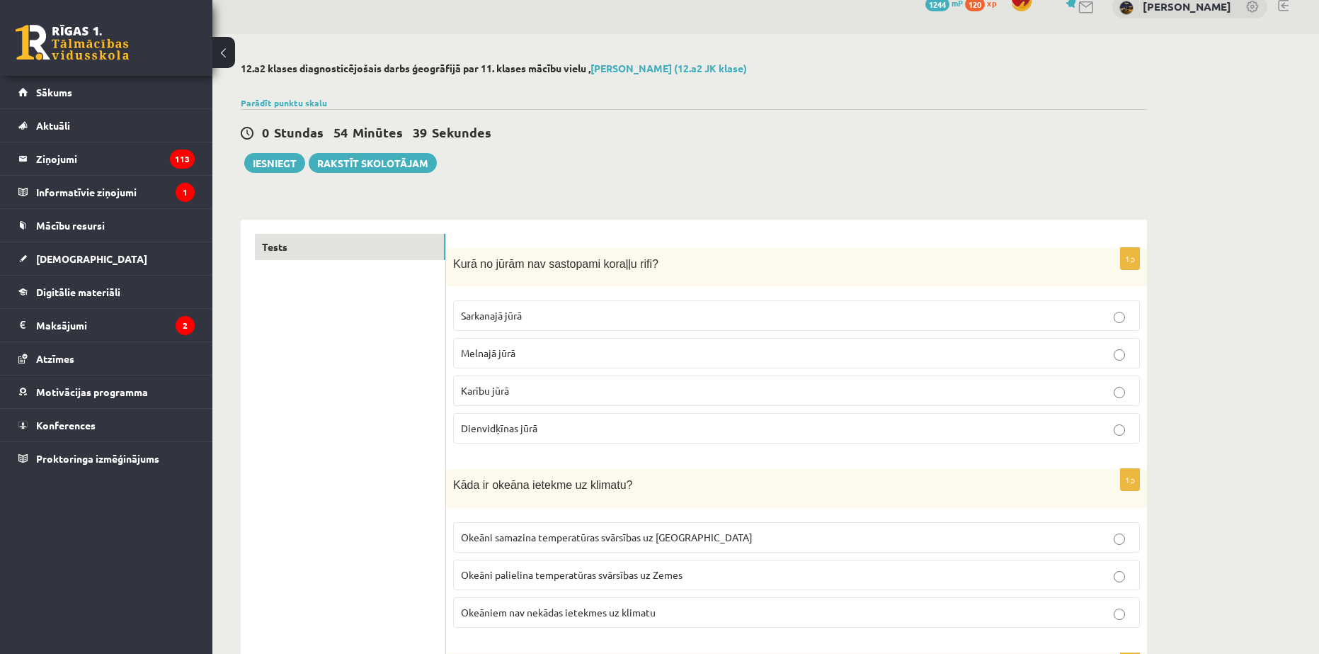
scroll to position [71, 0]
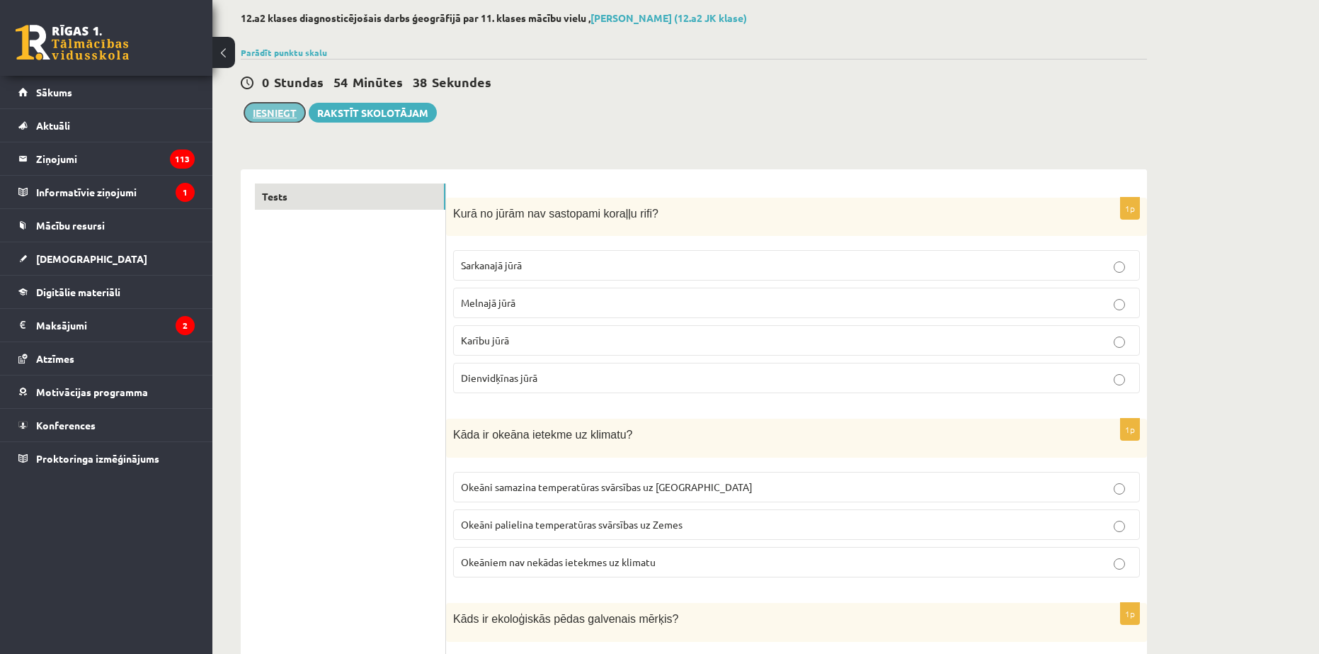
click at [282, 121] on button "Iesniegt" at bounding box center [274, 113] width 61 height 20
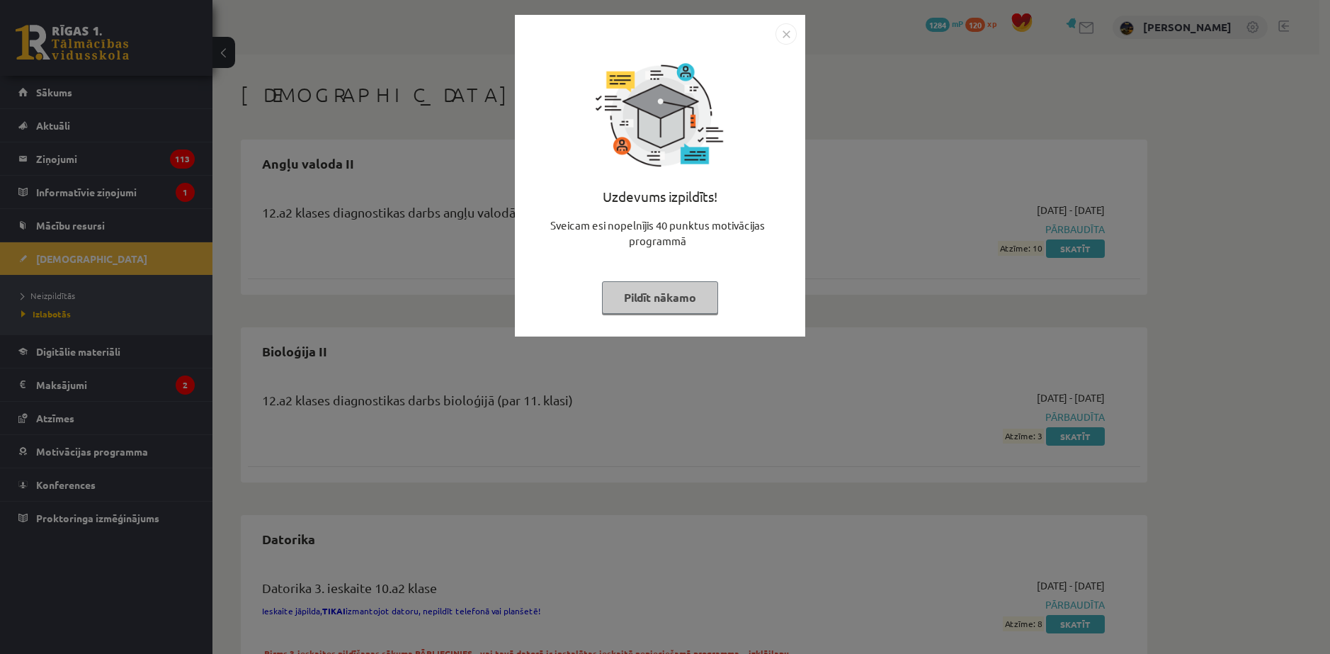
click at [692, 290] on button "Pildīt nākamo" at bounding box center [660, 297] width 116 height 33
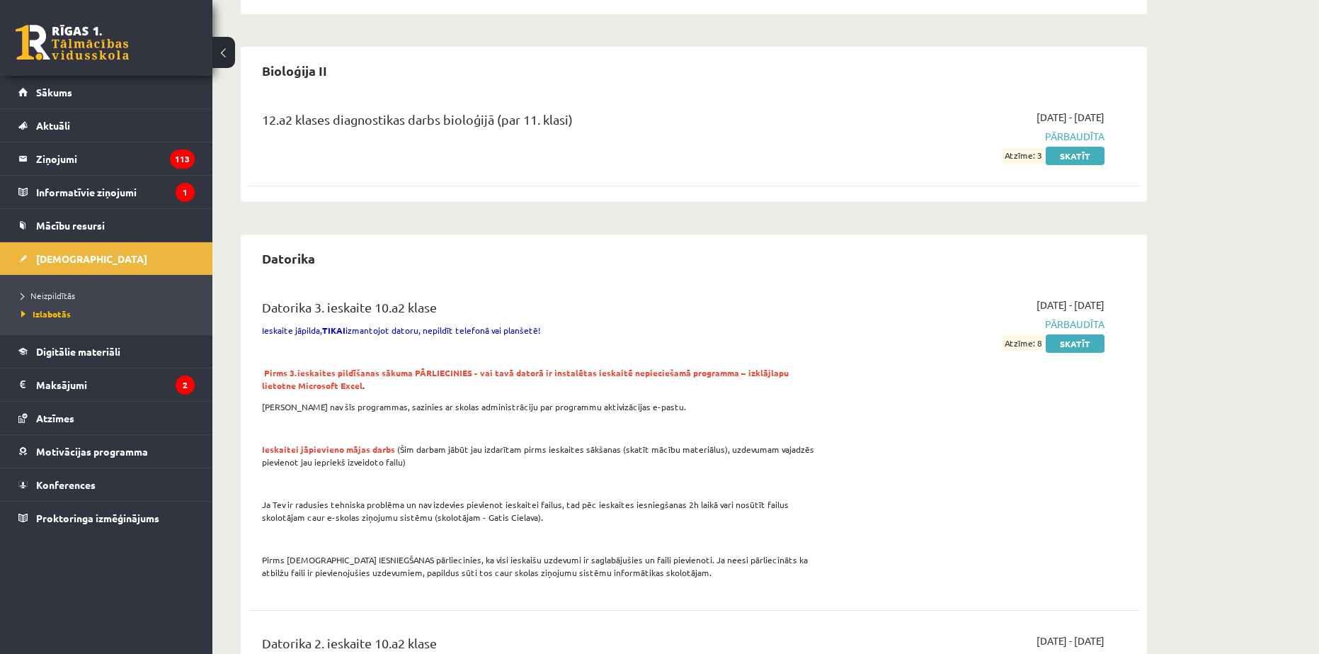
scroll to position [283, 0]
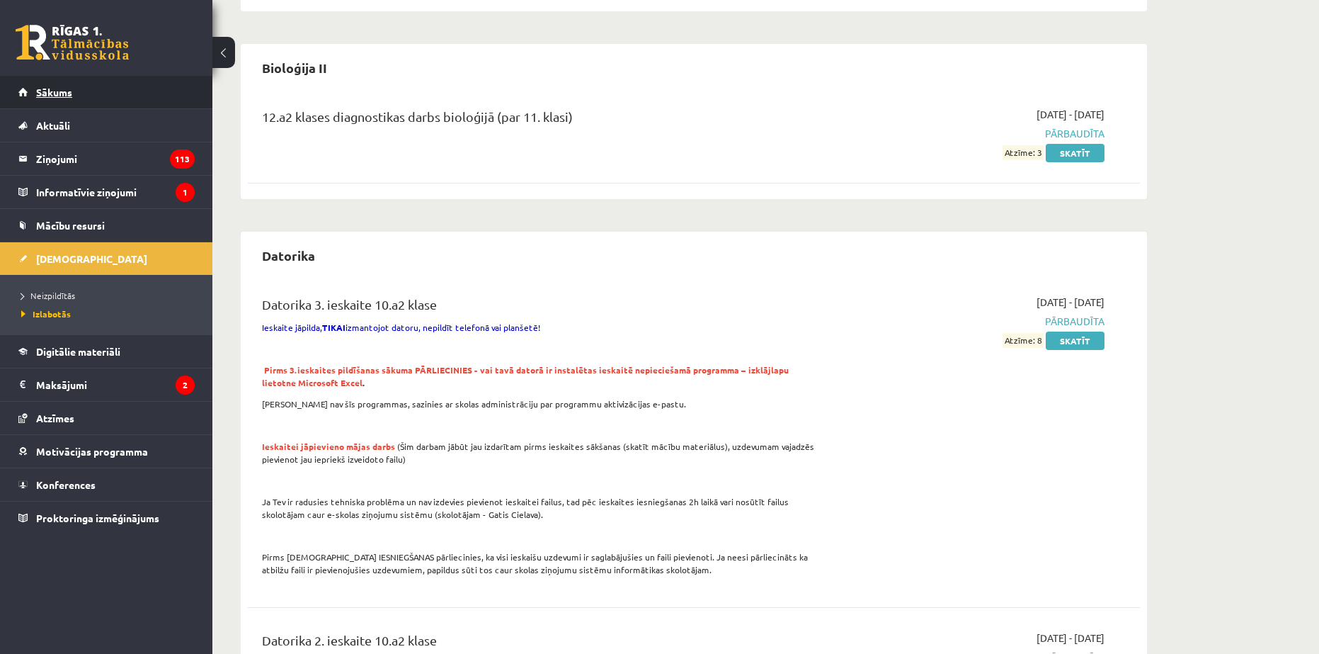
click at [45, 96] on span "Sākums" at bounding box center [54, 92] width 36 height 13
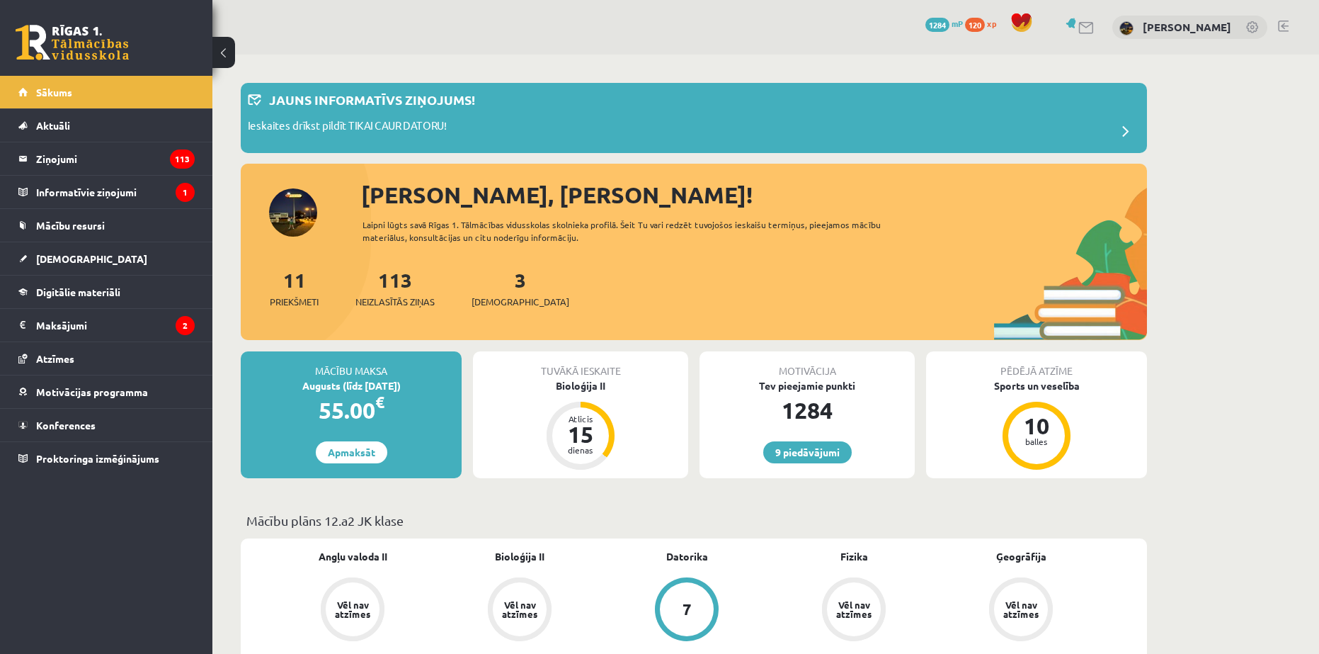
click at [564, 367] on div "Tuvākā ieskaite" at bounding box center [580, 364] width 215 height 27
click at [564, 379] on div "Bioloģija II" at bounding box center [580, 385] width 215 height 15
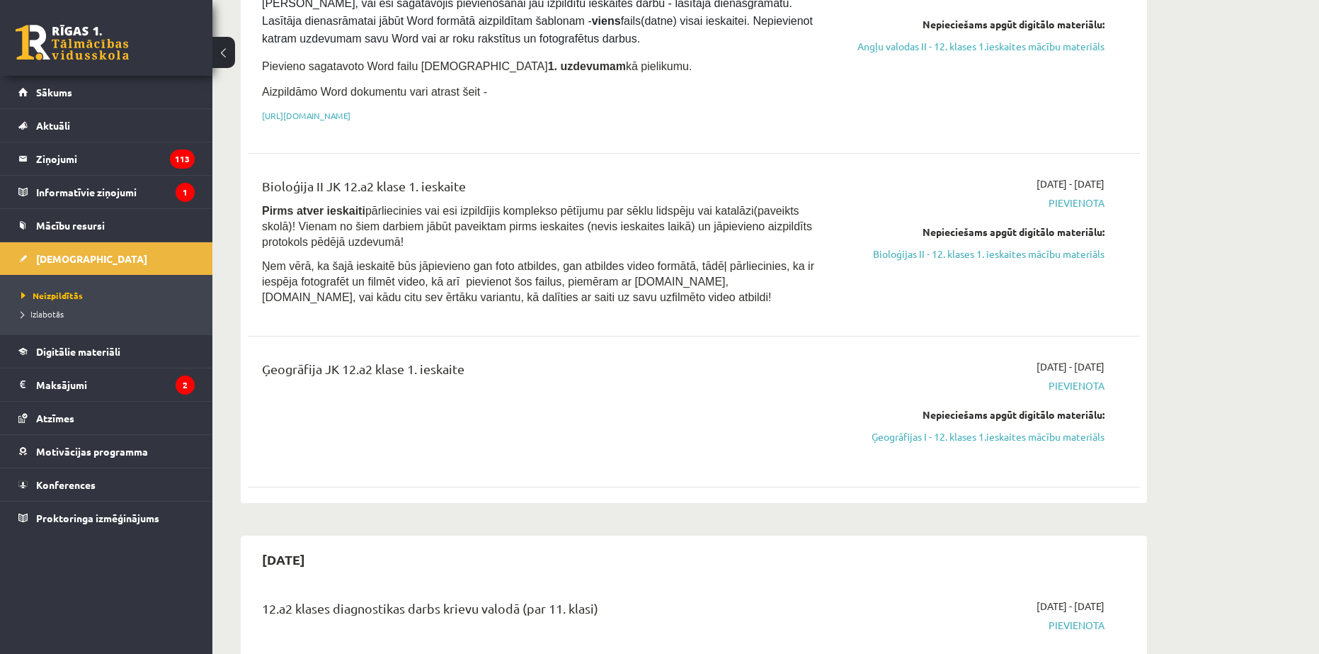
scroll to position [850, 0]
click at [955, 426] on link "Ģeogrāfijas I - 12. klases 1.ieskaites mācību materiāls" at bounding box center [971, 433] width 267 height 15
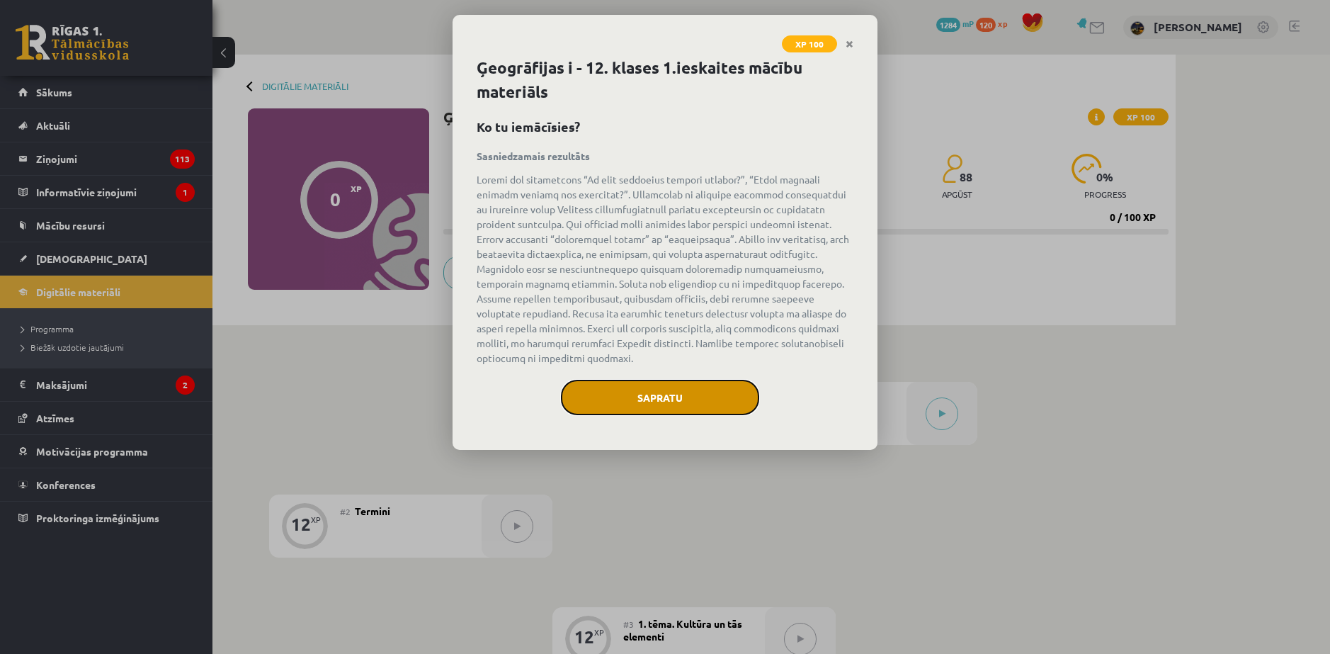
click at [652, 380] on button "Sapratu" at bounding box center [660, 397] width 198 height 35
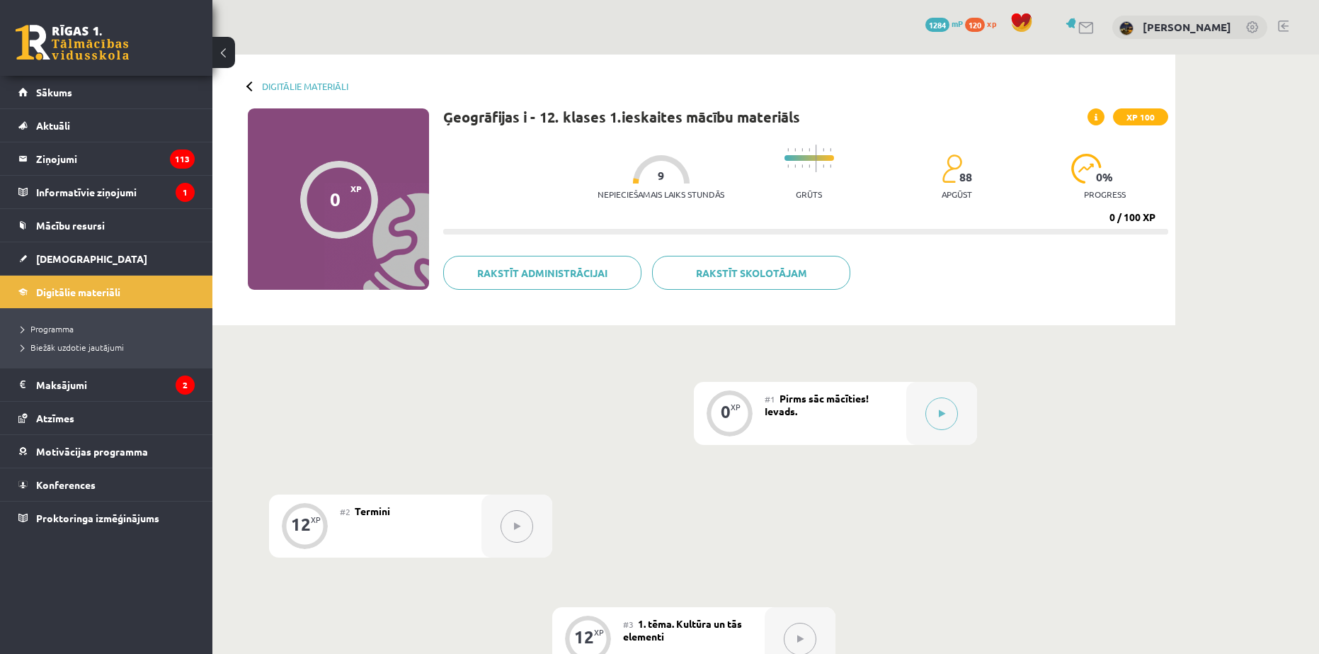
click at [711, 397] on div "0 XP" at bounding box center [729, 411] width 42 height 42
click at [759, 397] on div "0 XP" at bounding box center [729, 413] width 71 height 63
click at [949, 398] on div at bounding box center [941, 413] width 71 height 63
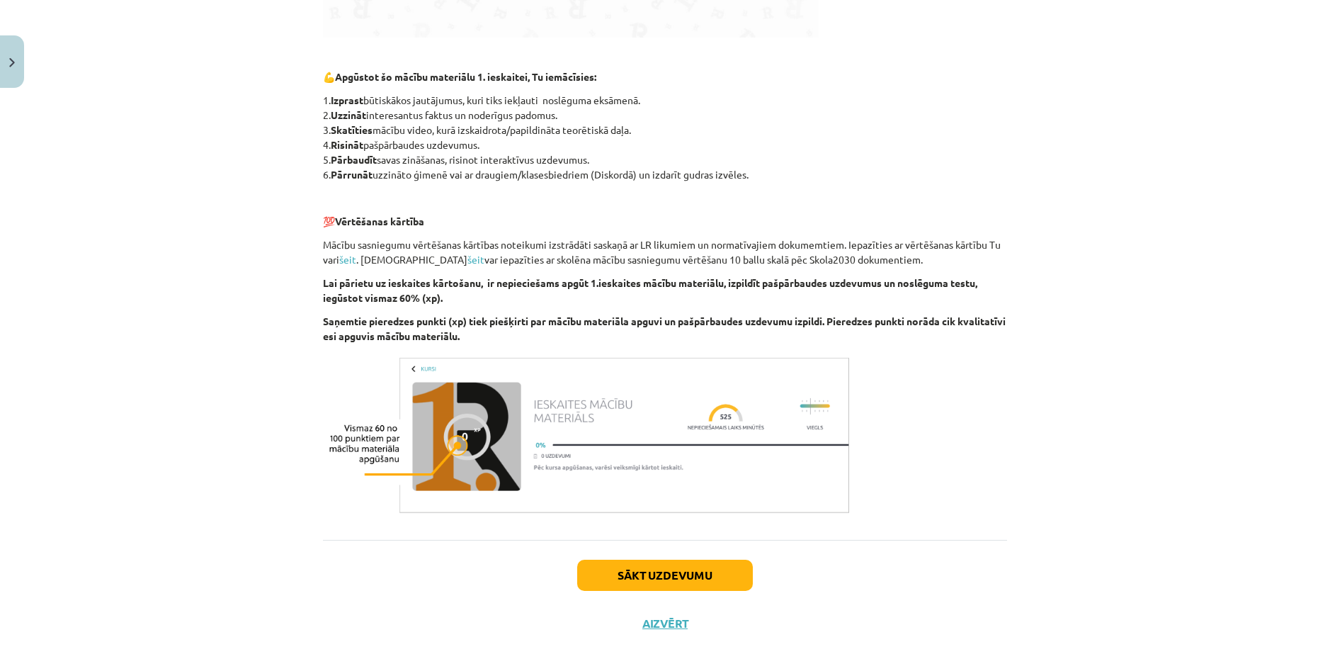
scroll to position [703, 0]
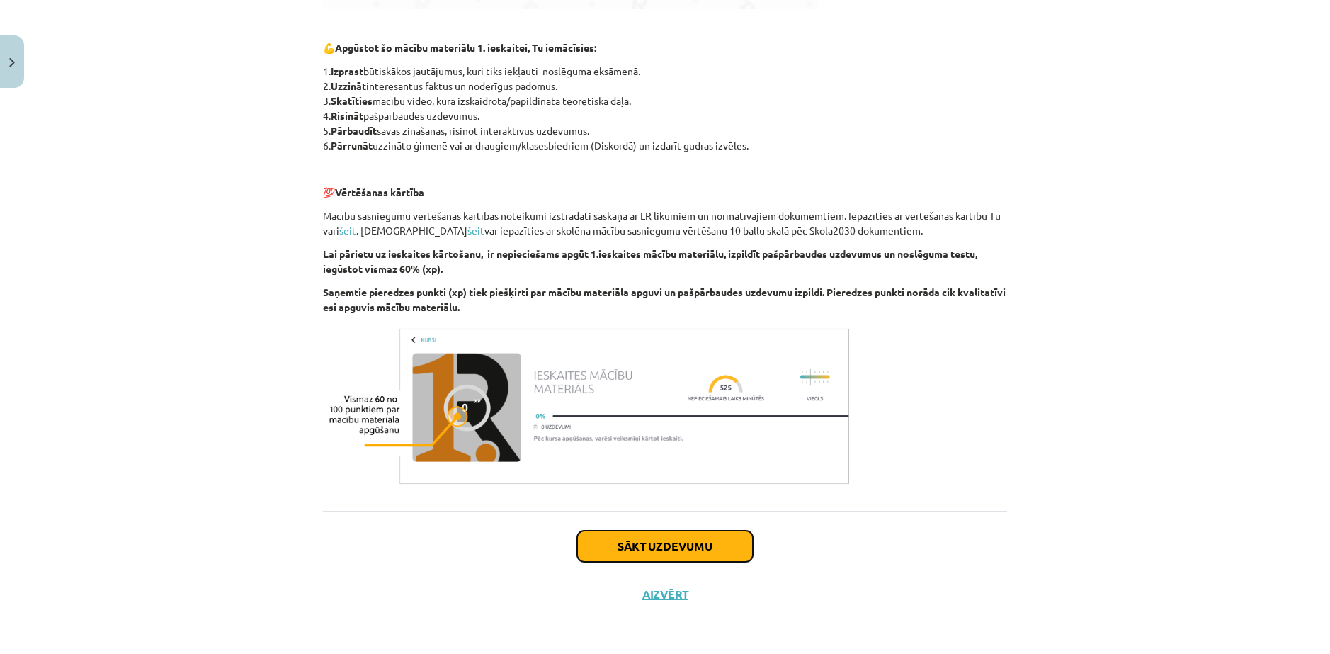
click at [696, 543] on button "Sākt uzdevumu" at bounding box center [665, 545] width 176 height 31
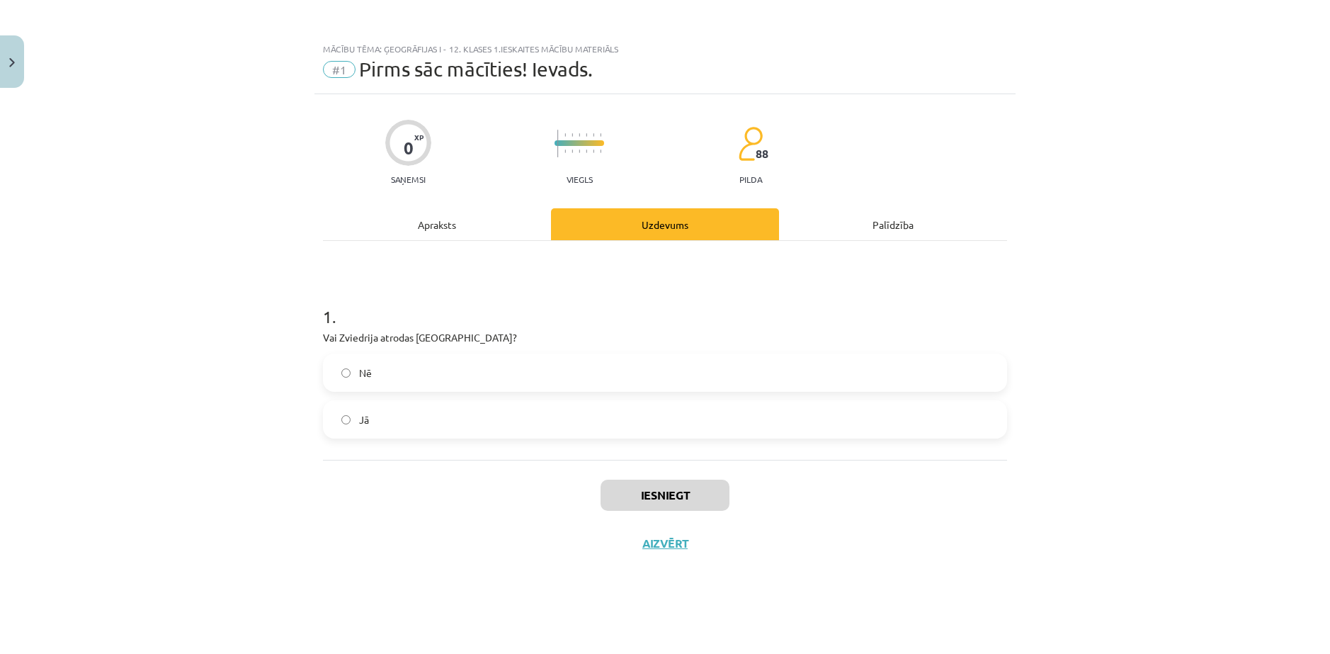
scroll to position [0, 0]
drag, startPoint x: 356, startPoint y: 330, endPoint x: 545, endPoint y: 412, distance: 206.8
click at [546, 411] on div "0 XP Saņemsi Viegls 88 pilda Apraksts Uzdevums Palīdzība 1 . Vai Zviedrija atro…" at bounding box center [664, 356] width 701 height 524
drag, startPoint x: 545, startPoint y: 412, endPoint x: 505, endPoint y: 408, distance: 40.6
click at [545, 412] on label "Jā" at bounding box center [664, 419] width 681 height 35
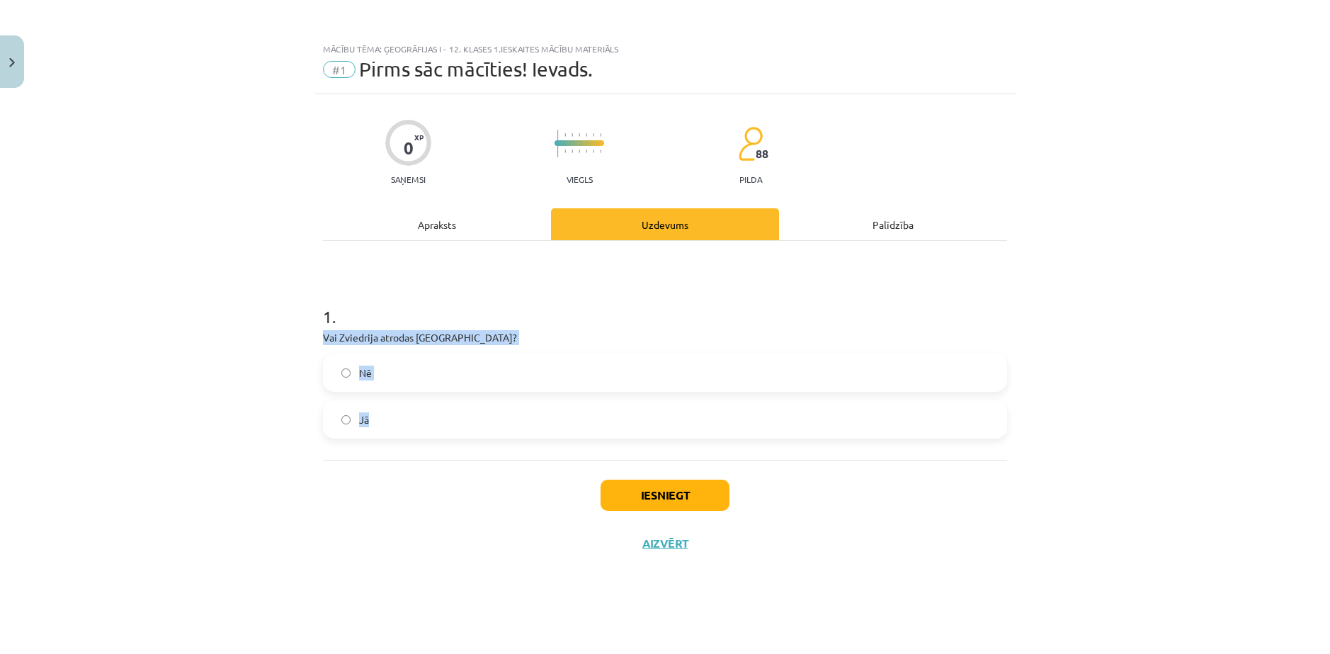
drag, startPoint x: 318, startPoint y: 339, endPoint x: 484, endPoint y: 396, distance: 175.8
click at [484, 396] on div "0 XP Saņemsi Viegls 88 pilda Apraksts Uzdevums Palīdzība 1 . Vai Zviedrija atro…" at bounding box center [664, 356] width 701 height 524
copy div "Vai Zviedrija atrodas Ziemeļeiropā? Nē Jā"
click at [344, 435] on label "Jā" at bounding box center [664, 419] width 681 height 35
click at [644, 487] on button "Iesniegt" at bounding box center [665, 494] width 129 height 31
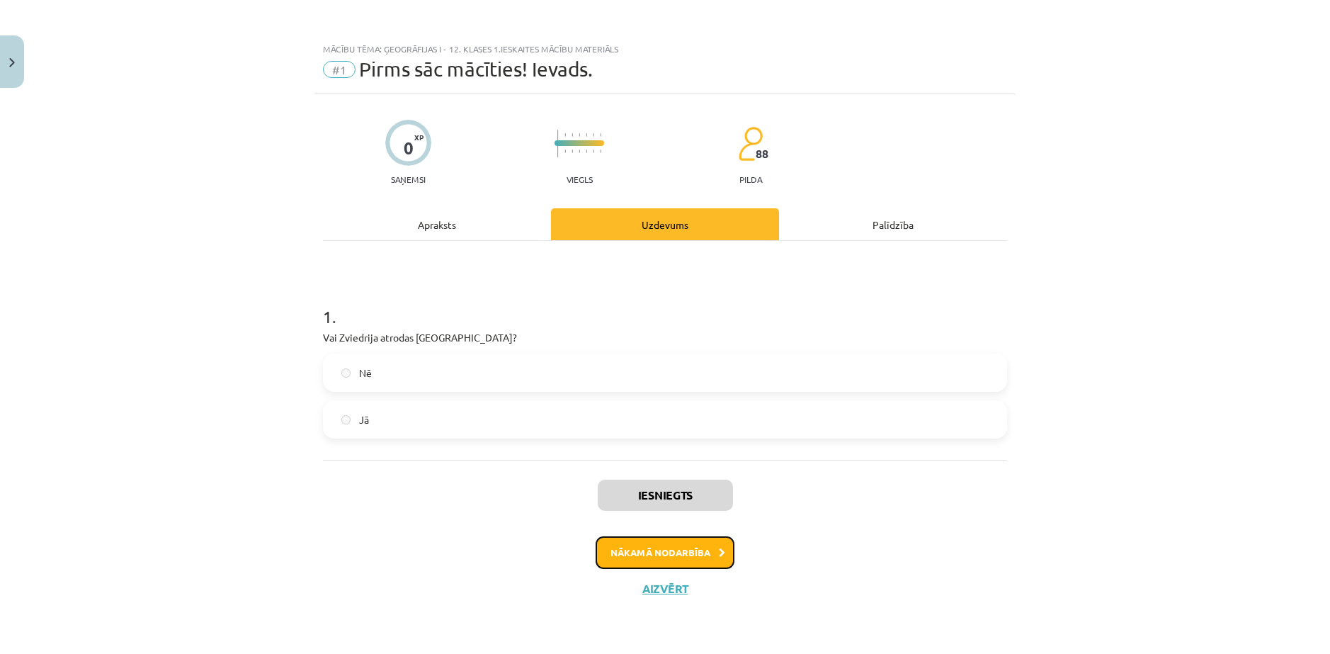
click at [682, 545] on button "Nākamā nodarbība" at bounding box center [665, 552] width 139 height 33
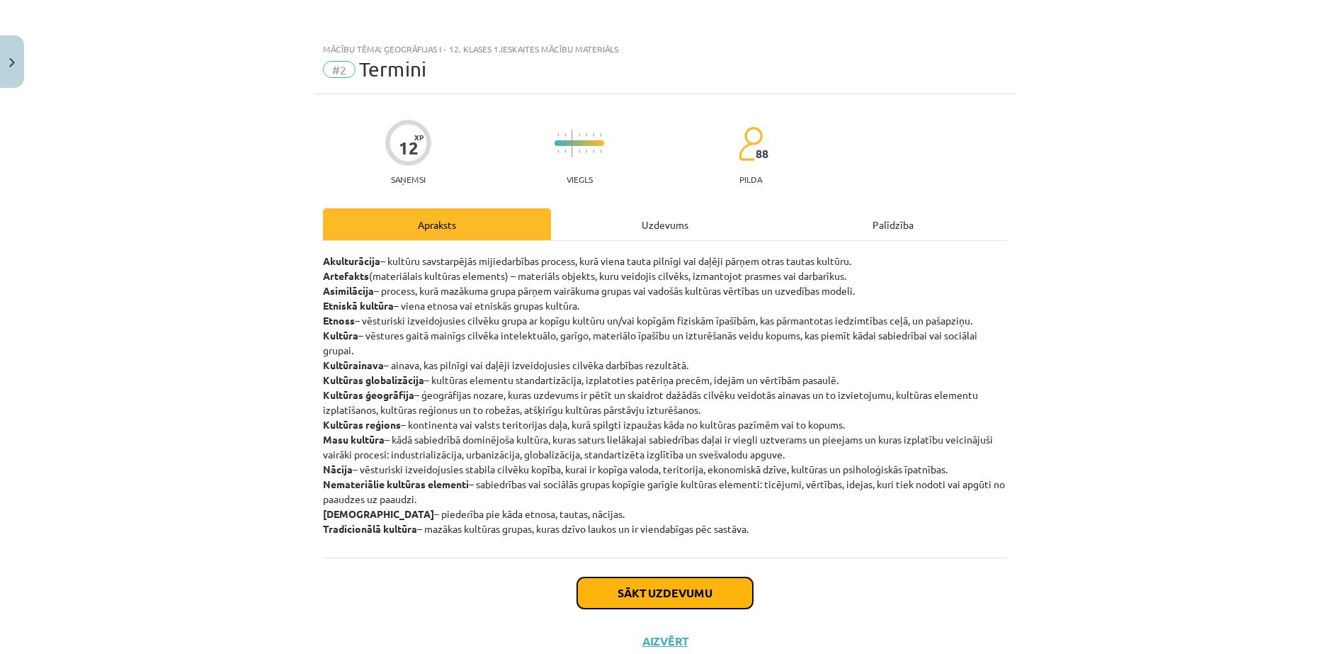
click at [642, 586] on button "Sākt uzdevumu" at bounding box center [665, 592] width 176 height 31
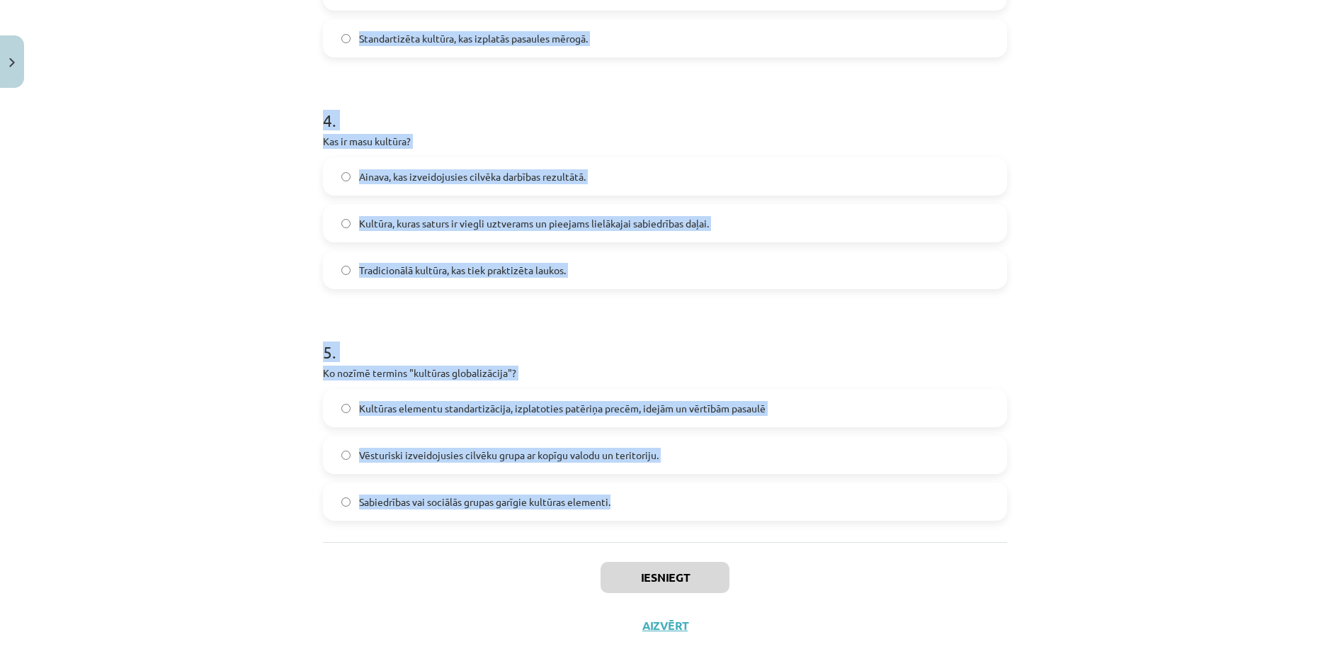
scroll to position [922, 0]
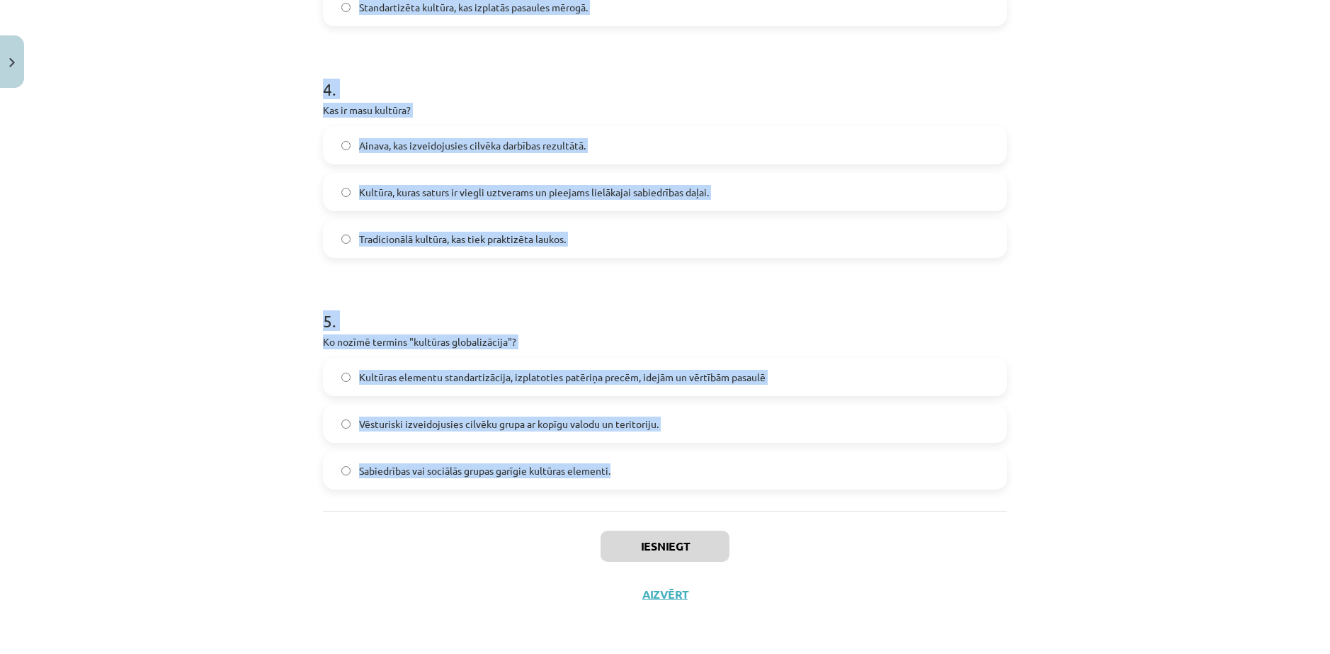
drag, startPoint x: 278, startPoint y: 162, endPoint x: 671, endPoint y: 412, distance: 465.2
click at [760, 498] on div "Mācību tēma: Ģeogrāfijas i - 12. klases 1.ieskaites mācību materiāls #2 Termini…" at bounding box center [665, 327] width 1330 height 654
copy form "Kas ir akulturācija? Process, kurā mazākuma grupa pārņem vairākuma grupas kultū…"
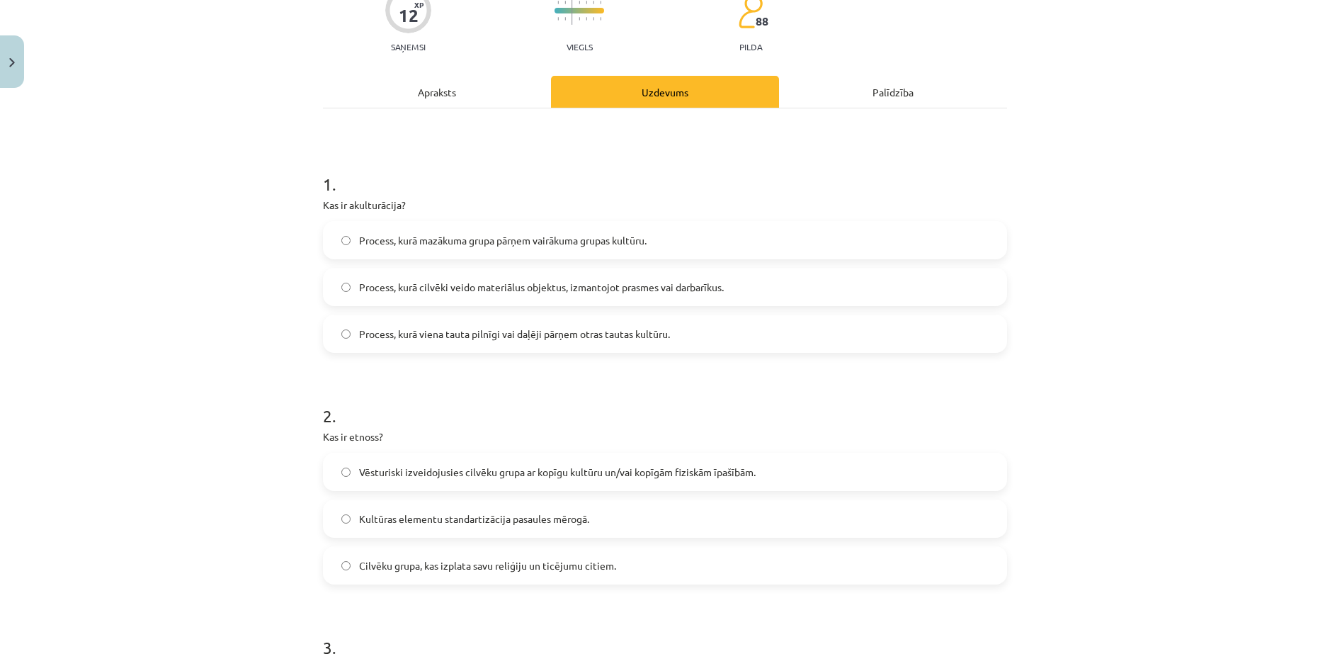
scroll to position [0, 0]
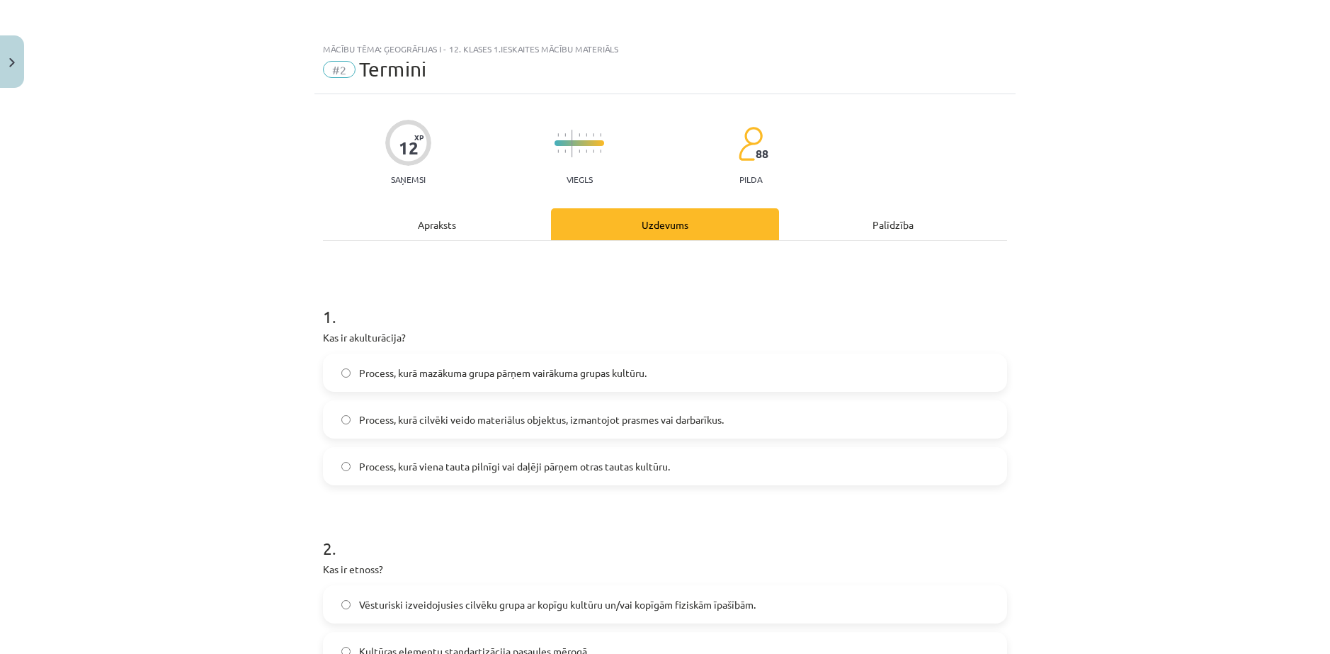
click at [533, 375] on span "Process, kurā mazākuma grupa pārņem vairākuma grupas kultūru." at bounding box center [503, 372] width 288 height 15
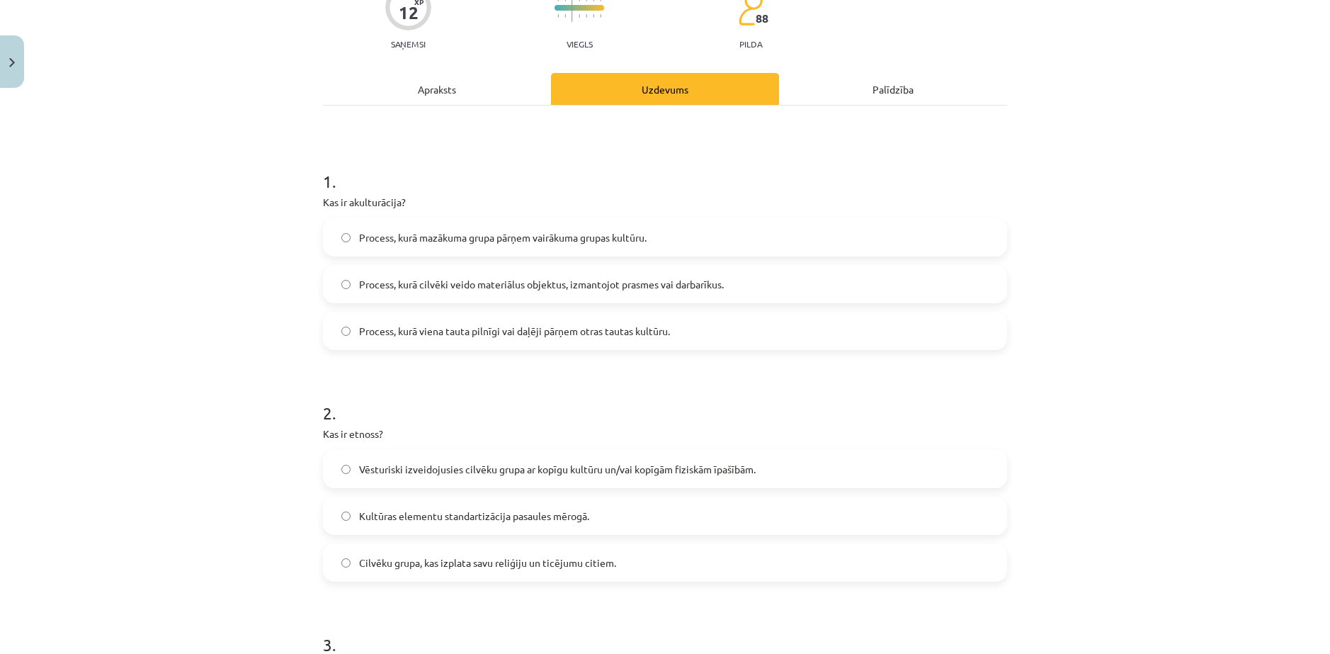
scroll to position [142, 0]
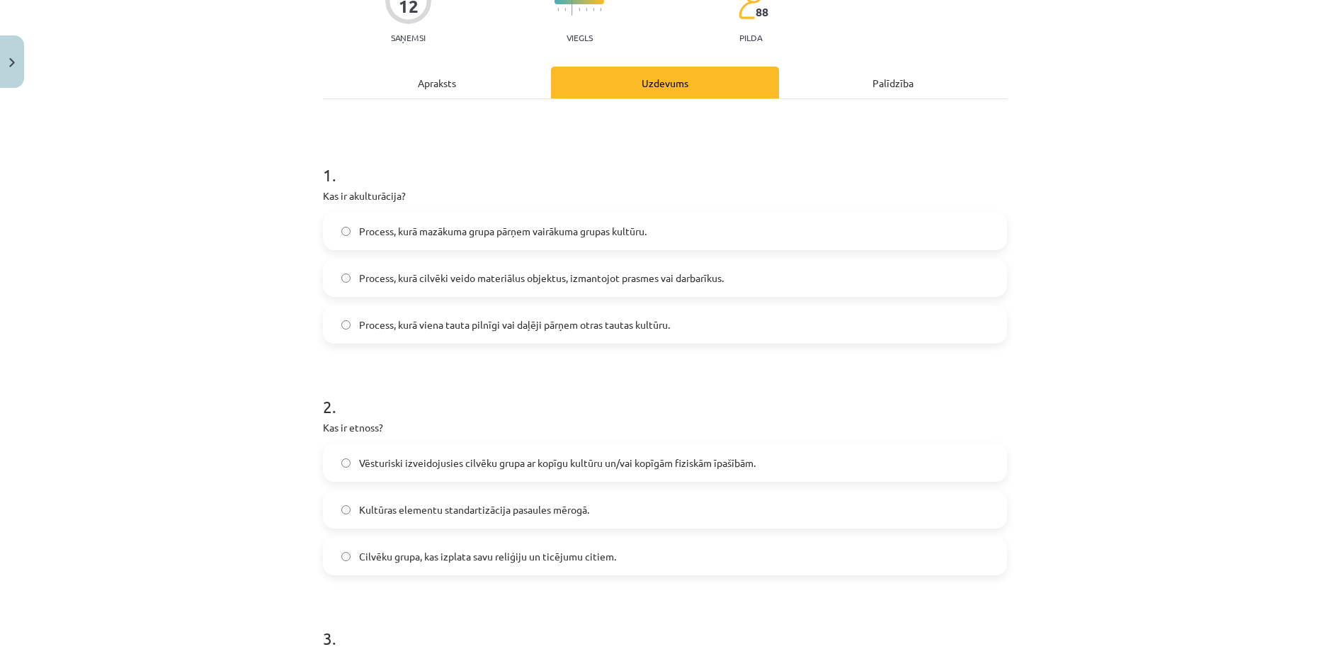
click at [406, 460] on span "Vēsturiski izveidojusies cilvēku grupa ar kopīgu kultūru un/vai kopīgām fiziskā…" at bounding box center [557, 462] width 397 height 15
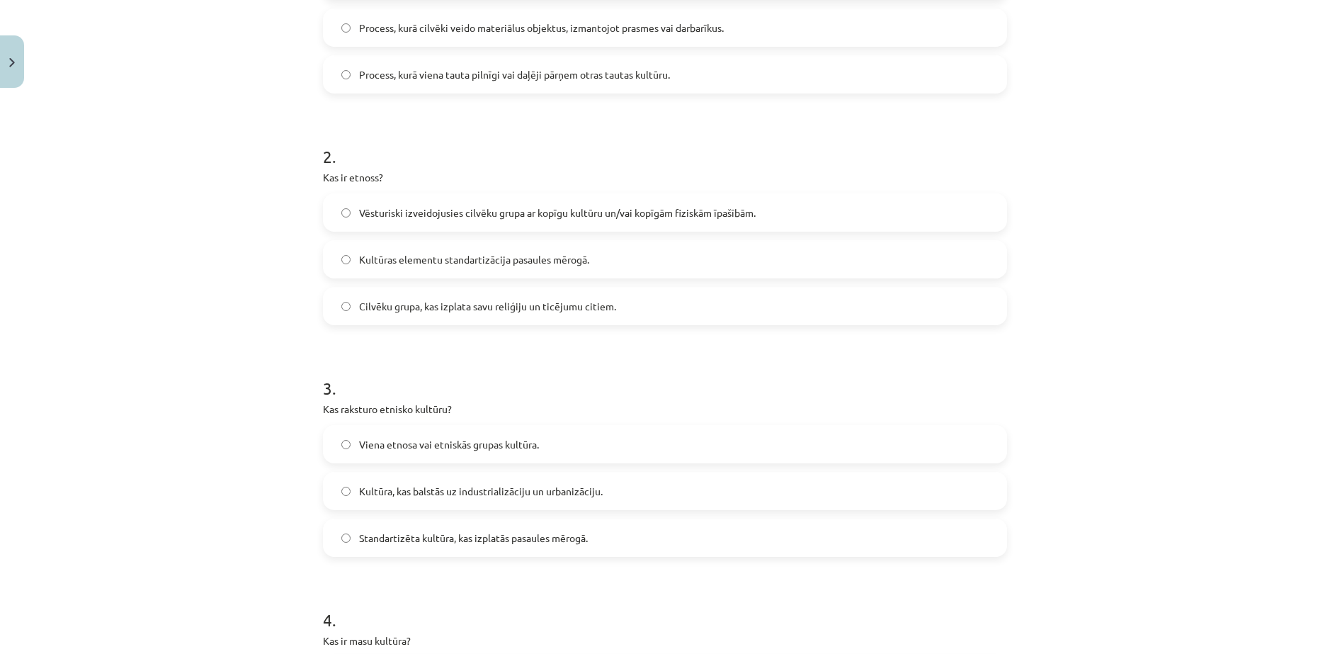
scroll to position [496, 0]
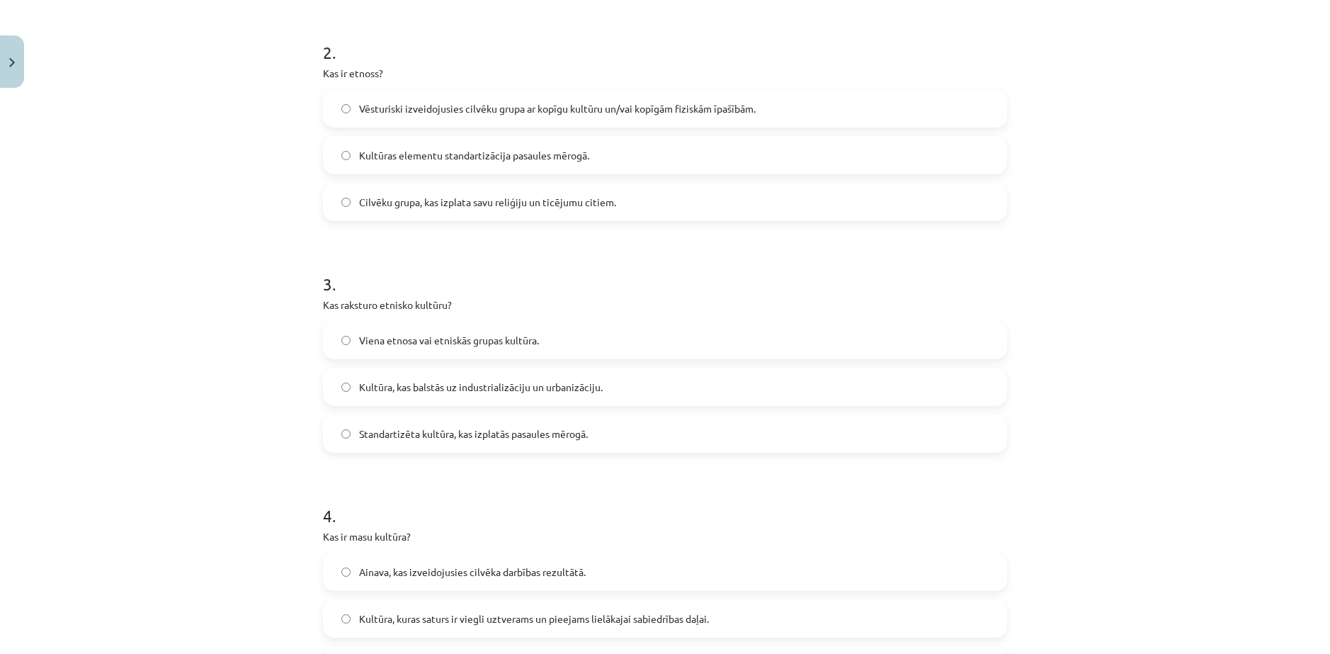
click at [380, 339] on span "Viena etnosa vai etniskās grupas kultūra." at bounding box center [449, 340] width 180 height 15
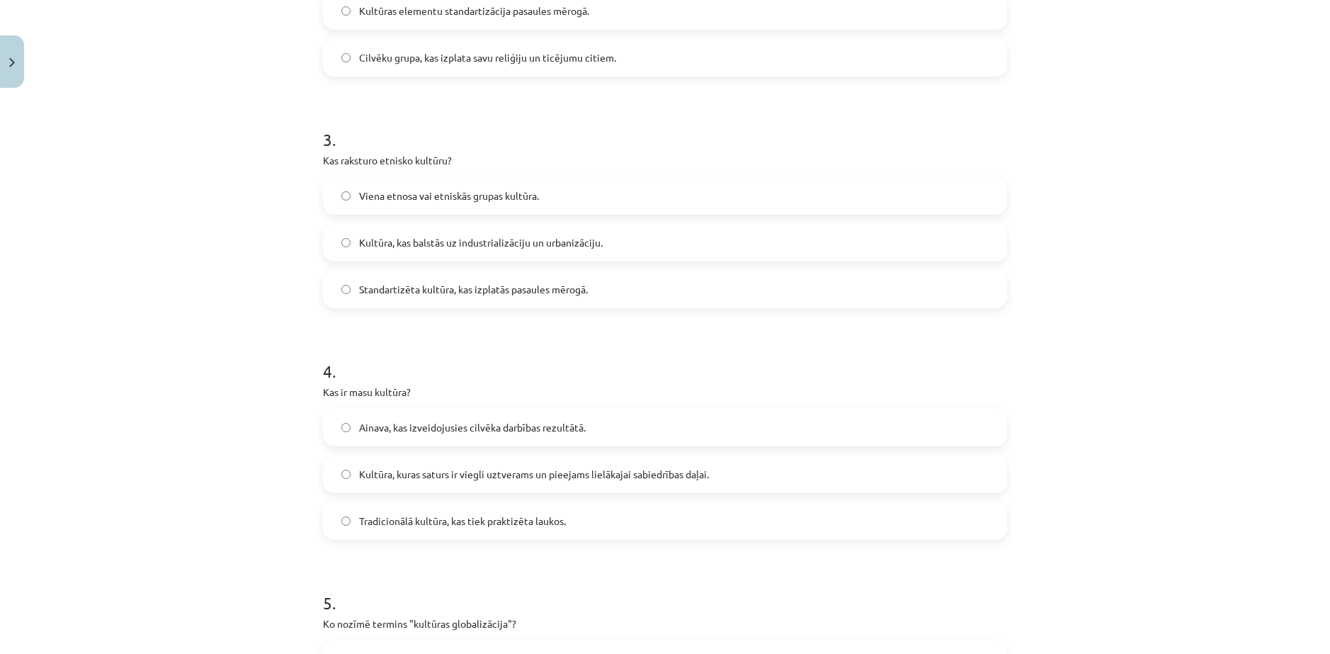
scroll to position [708, 0]
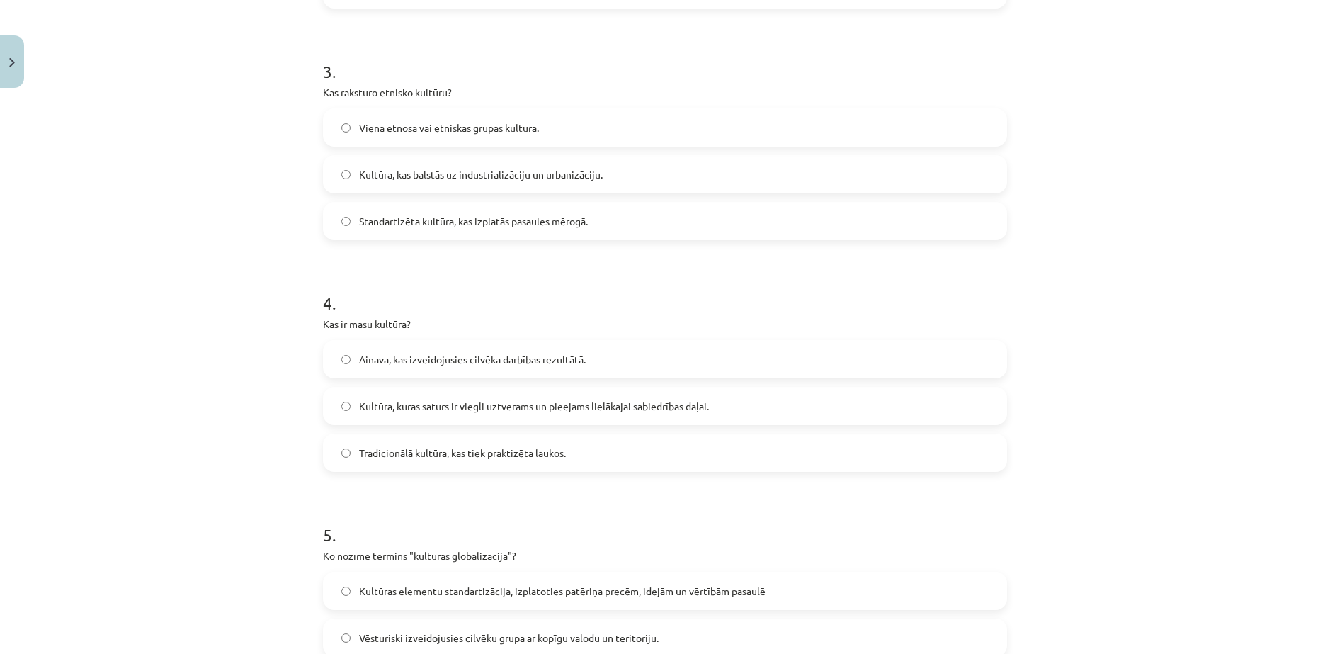
click at [407, 404] on span "Kultūra, kuras saturs ir viegli uztverams un pieejams lielākajai sabiedrības da…" at bounding box center [534, 406] width 350 height 15
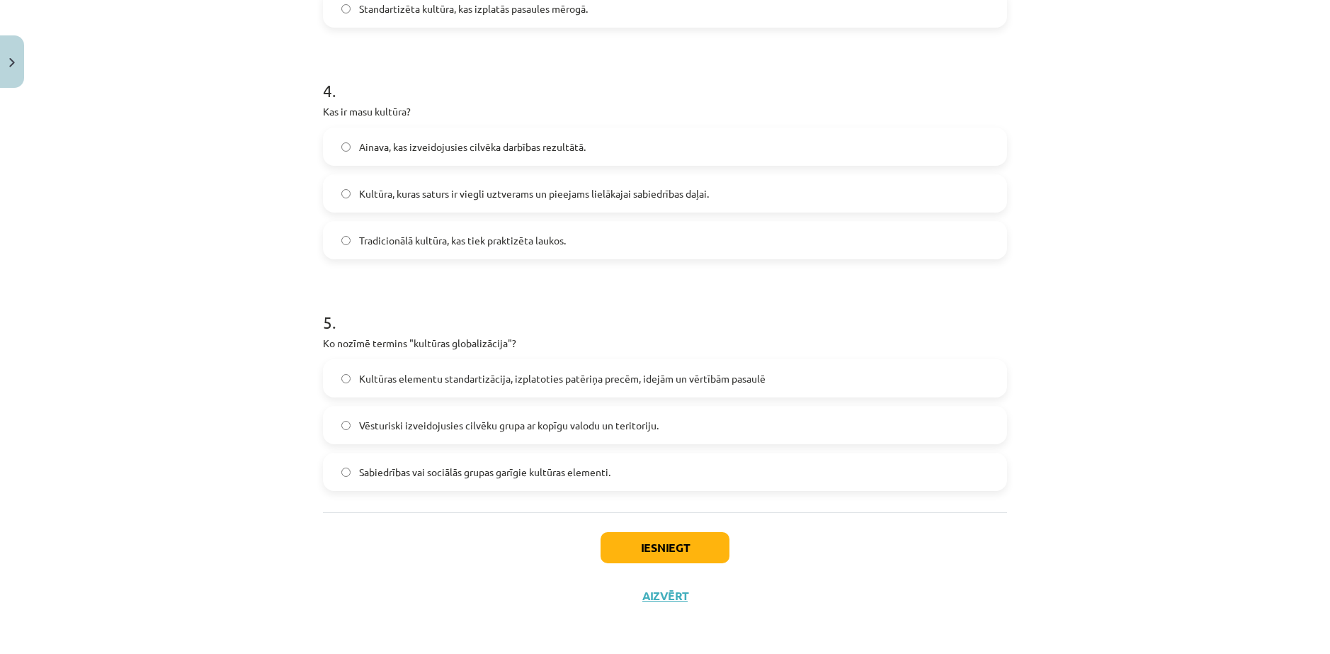
click at [369, 373] on span "Kultūras elementu standartizācija, izplatoties patēriņa precēm, idejām un vērtī…" at bounding box center [562, 378] width 406 height 15
click at [617, 535] on button "Iesniegt" at bounding box center [665, 547] width 129 height 31
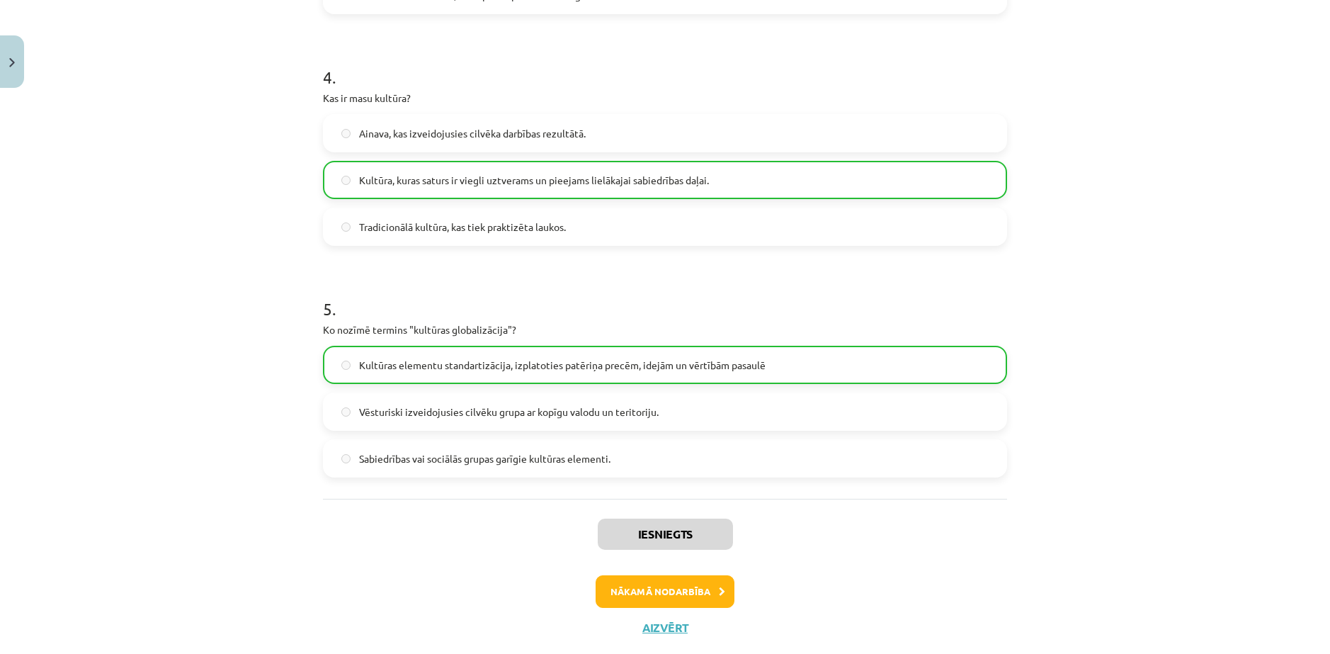
scroll to position [967, 0]
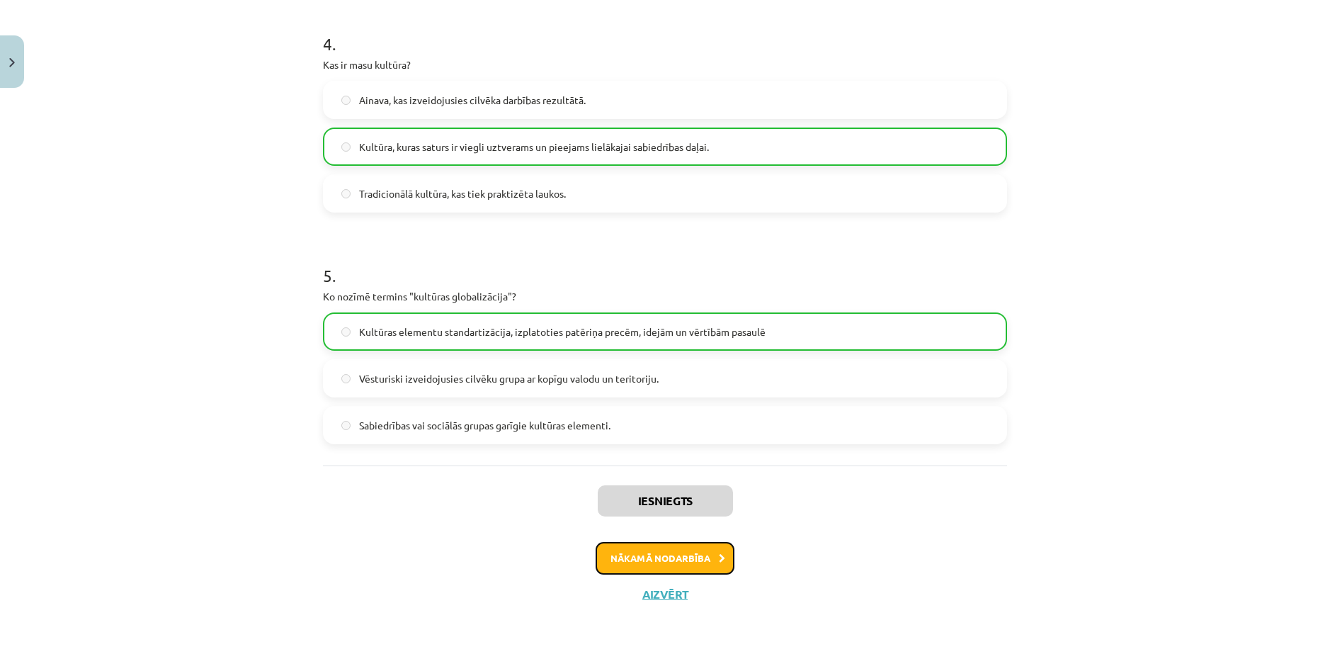
click at [678, 558] on button "Nākamā nodarbība" at bounding box center [665, 558] width 139 height 33
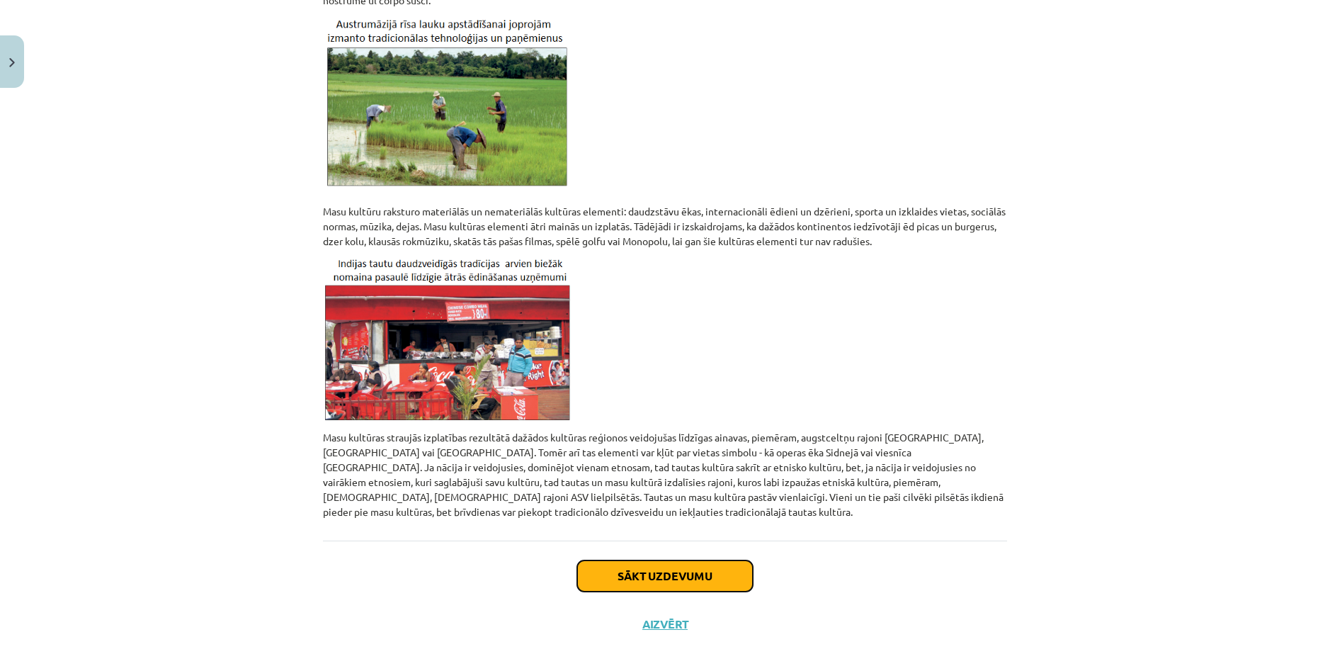
click at [676, 560] on button "Sākt uzdevumu" at bounding box center [665, 575] width 176 height 31
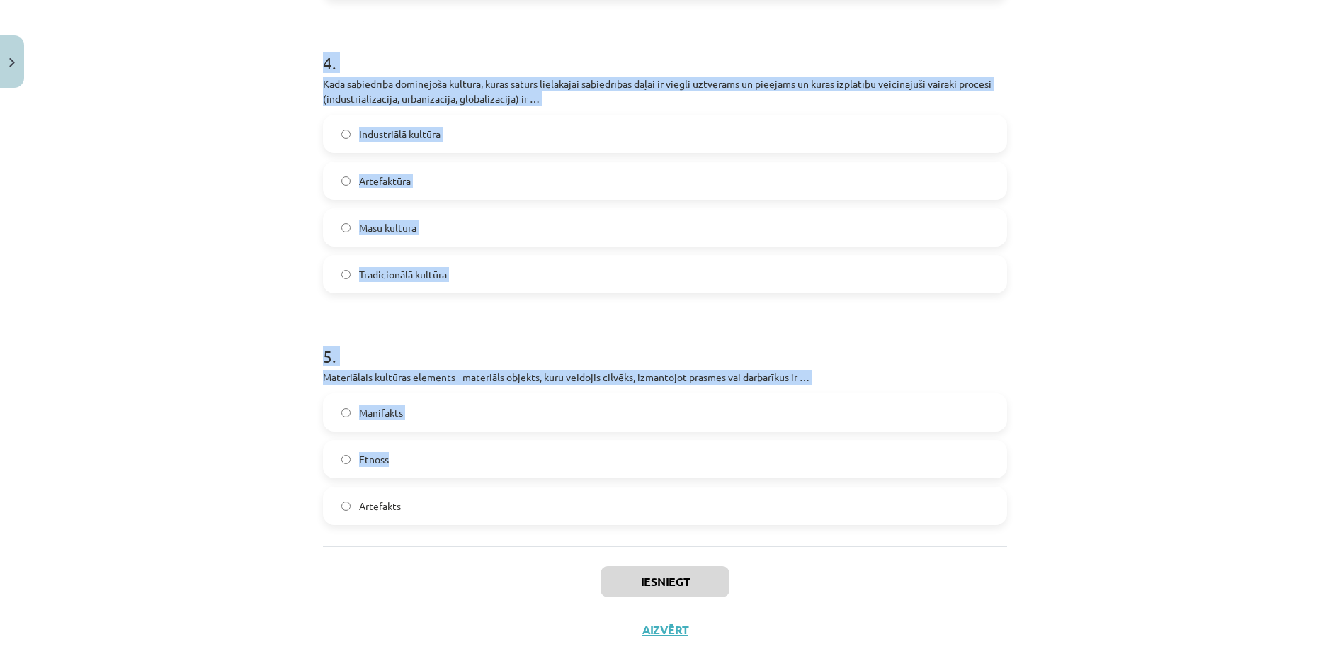
scroll to position [1077, 0]
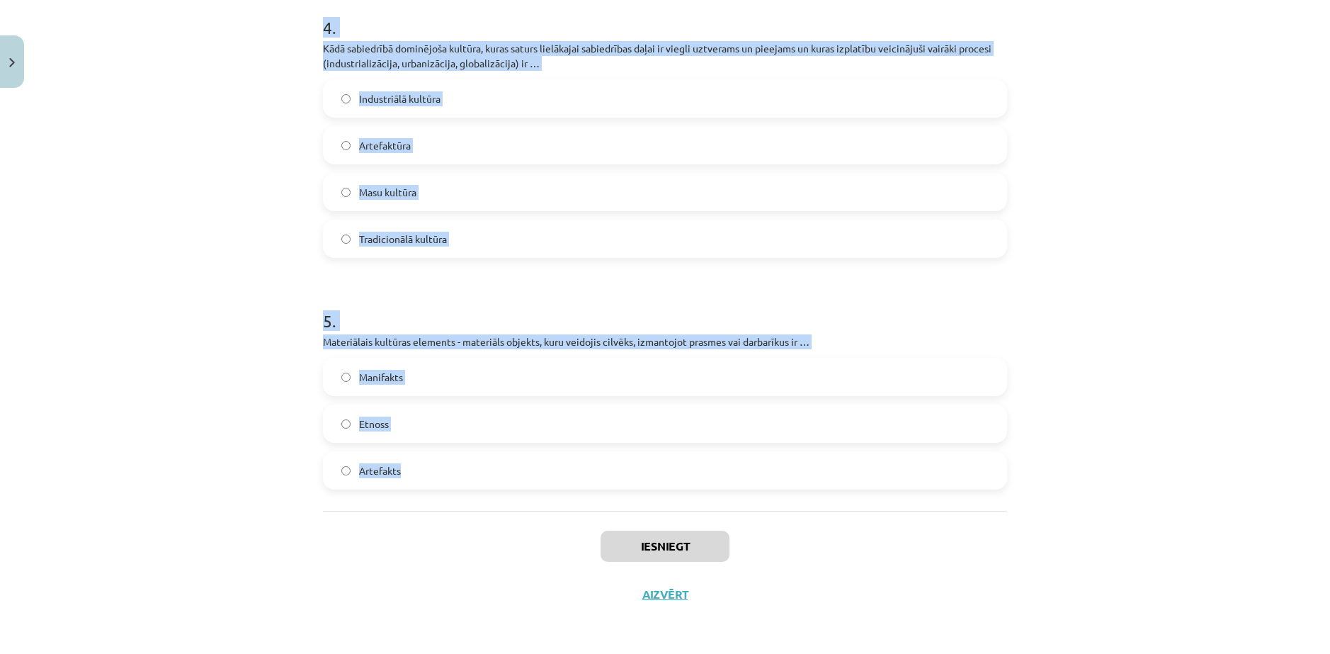
drag, startPoint x: 314, startPoint y: 271, endPoint x: 676, endPoint y: 482, distance: 419.3
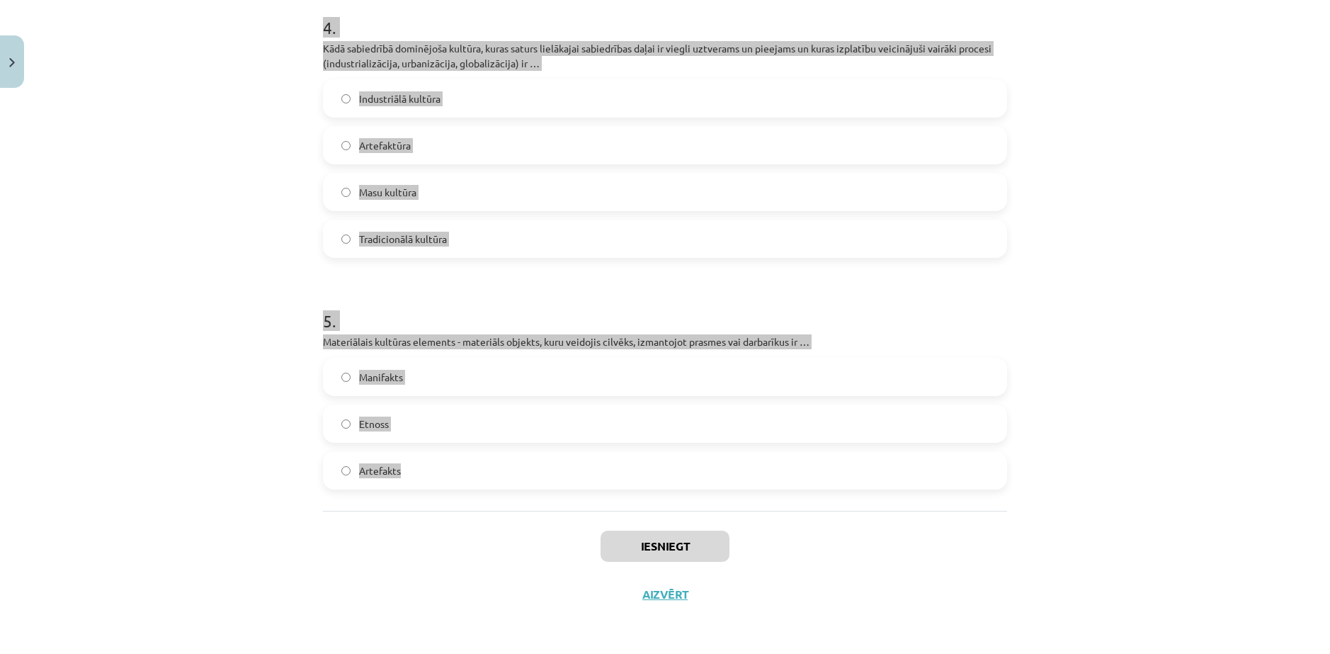
copy form "1 . Process, kurā mazākuma grupa pārņem vairākuma grupas vai vadošās kultūras v…"
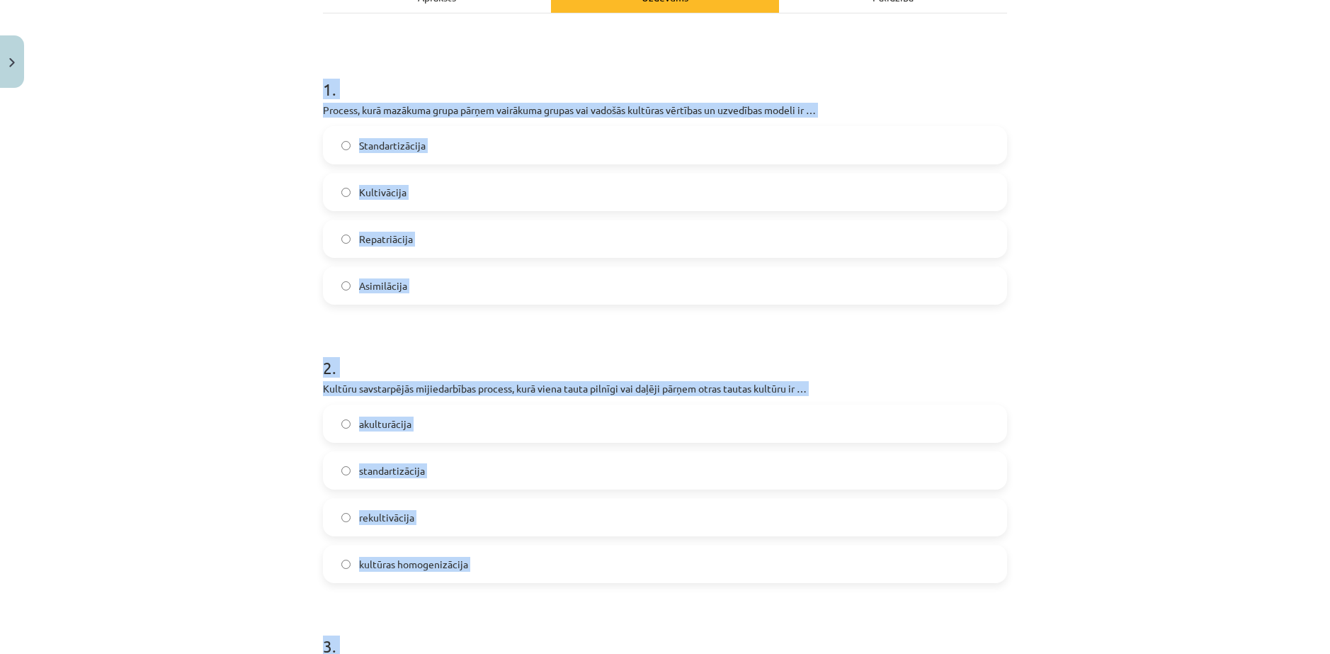
click at [239, 320] on div "Mācību tēma: Ģeogrāfijas i - 12. klases 1.ieskaites mācību materiāls #3 1. tēma…" at bounding box center [665, 327] width 1330 height 654
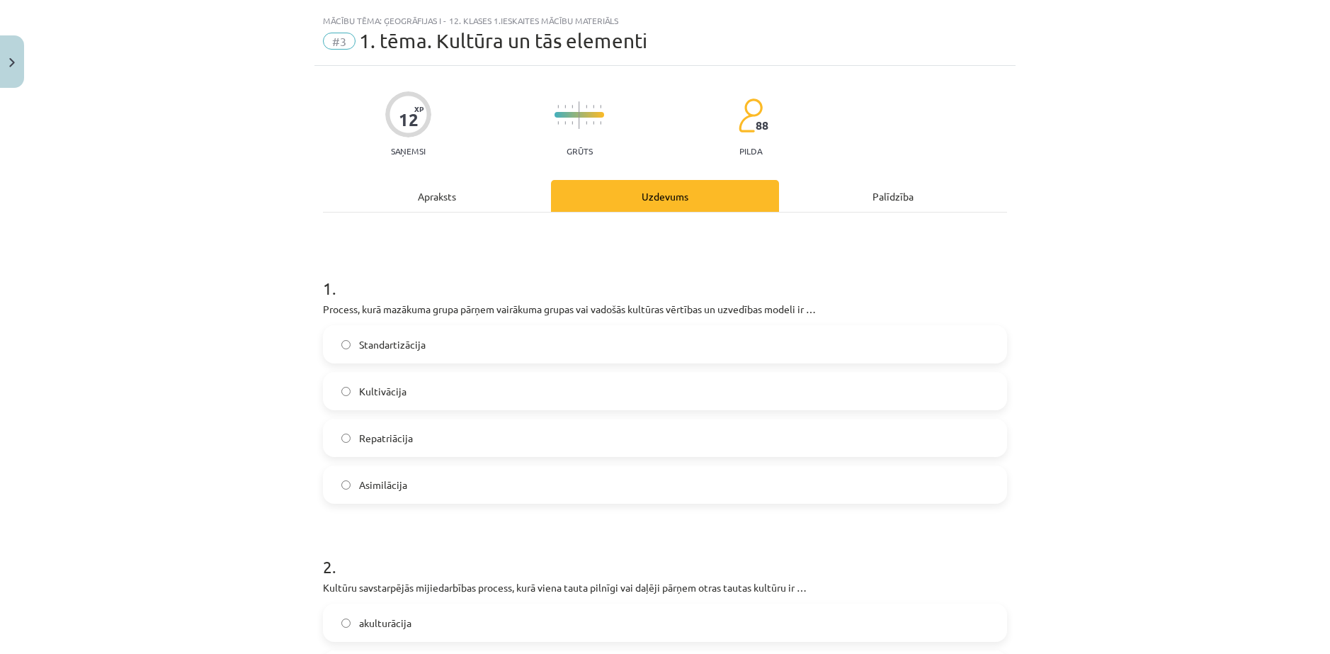
scroll to position [0, 0]
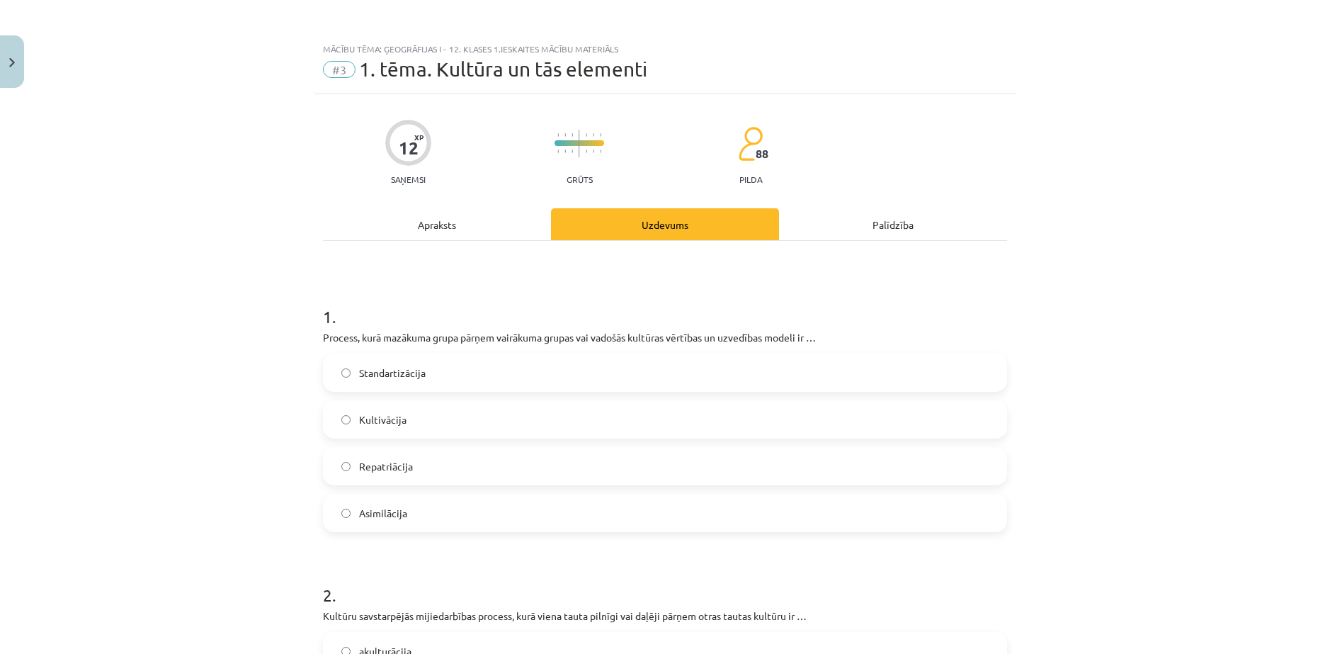
click at [389, 502] on label "Asimilācija" at bounding box center [664, 512] width 681 height 35
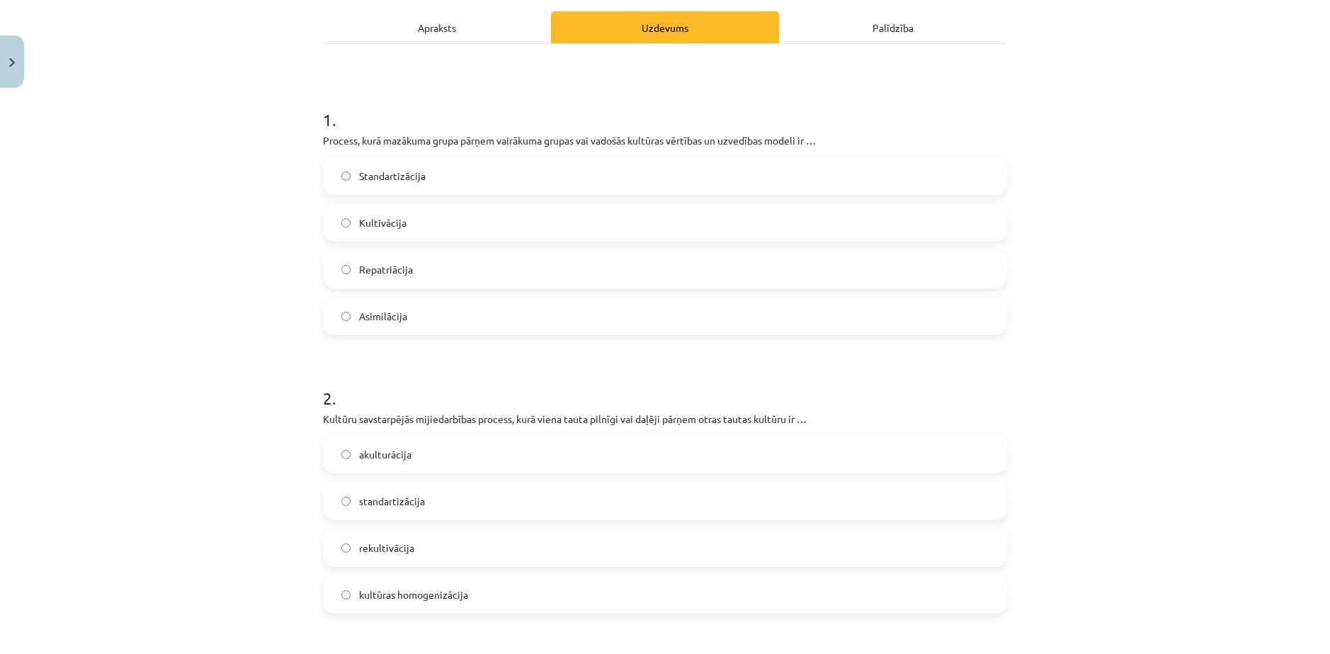
scroll to position [212, 0]
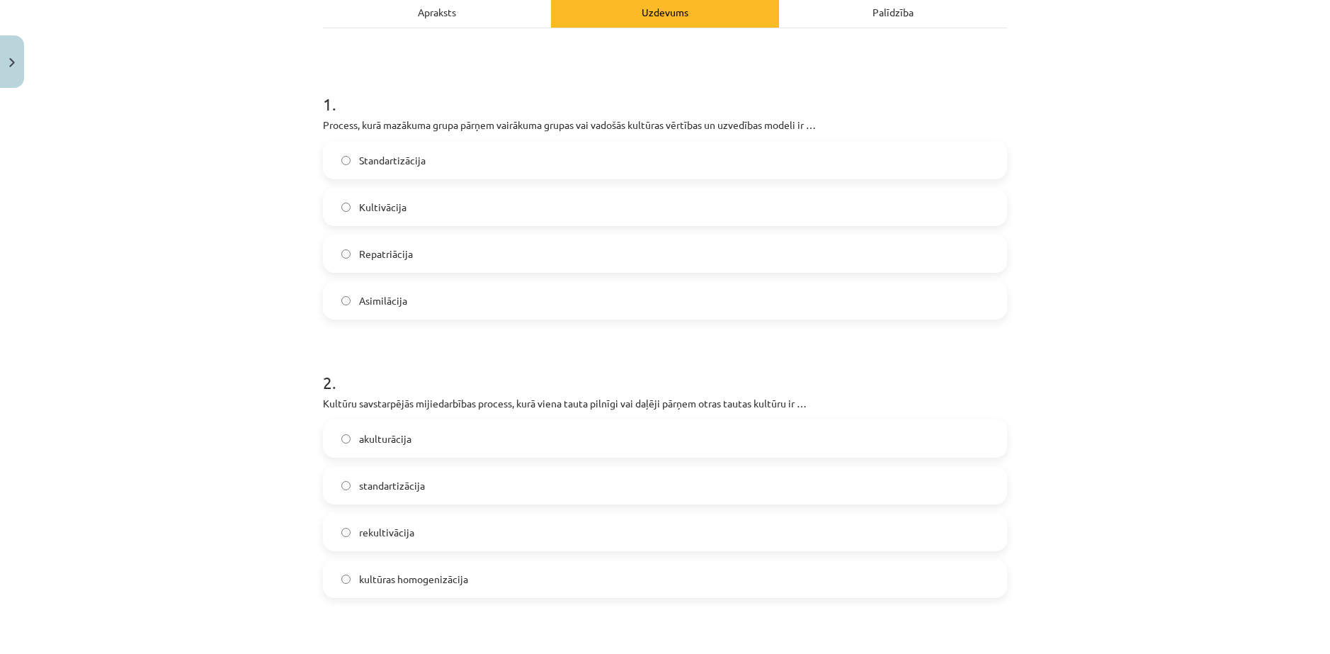
click at [389, 441] on span "akulturācija" at bounding box center [385, 438] width 52 height 15
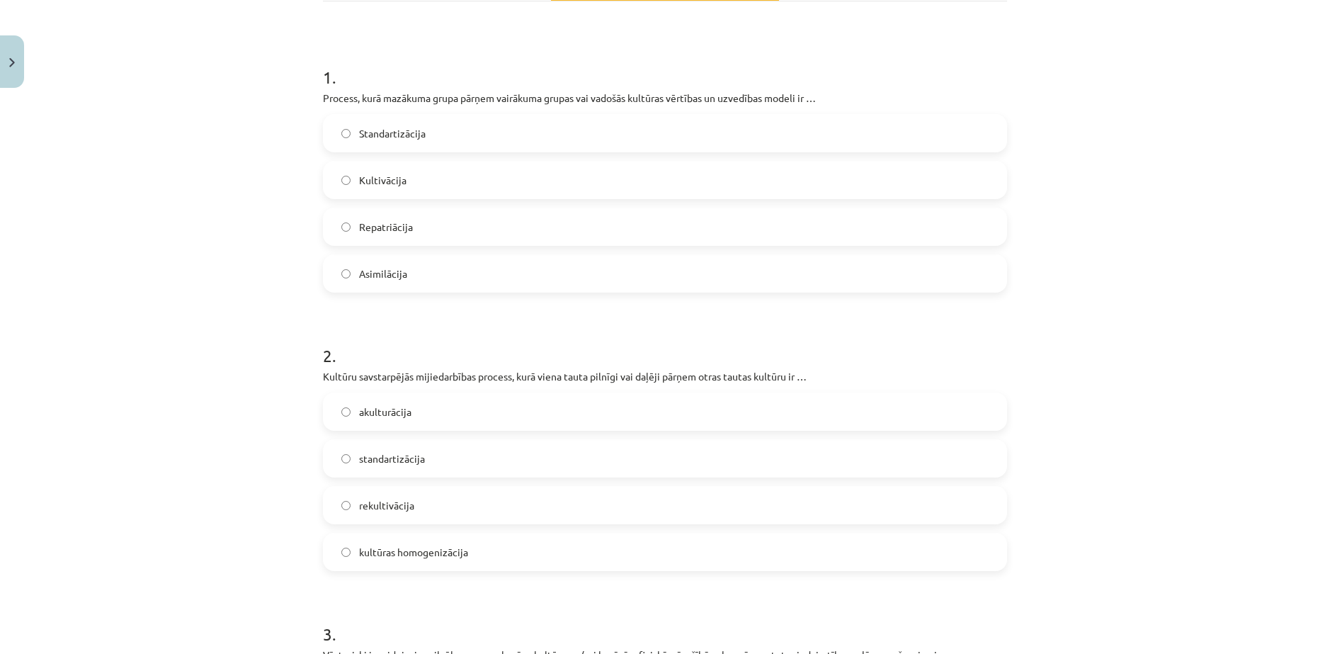
scroll to position [496, 0]
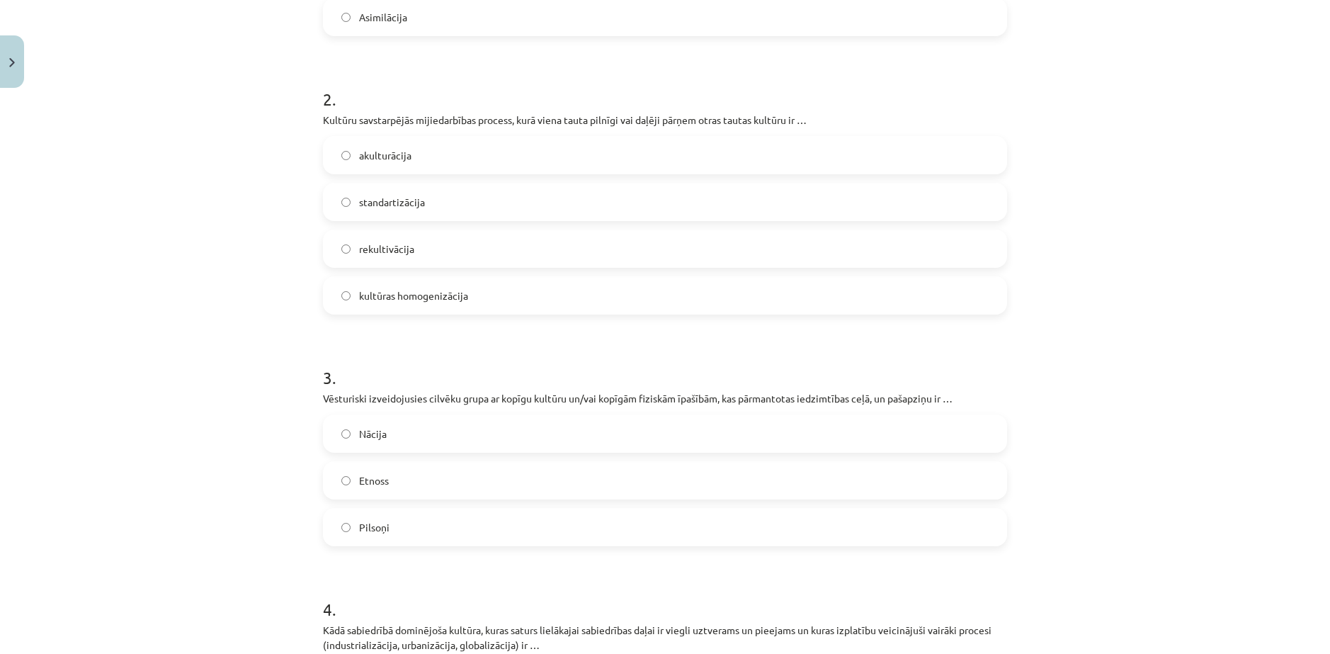
click at [387, 478] on label "Etnoss" at bounding box center [664, 479] width 681 height 35
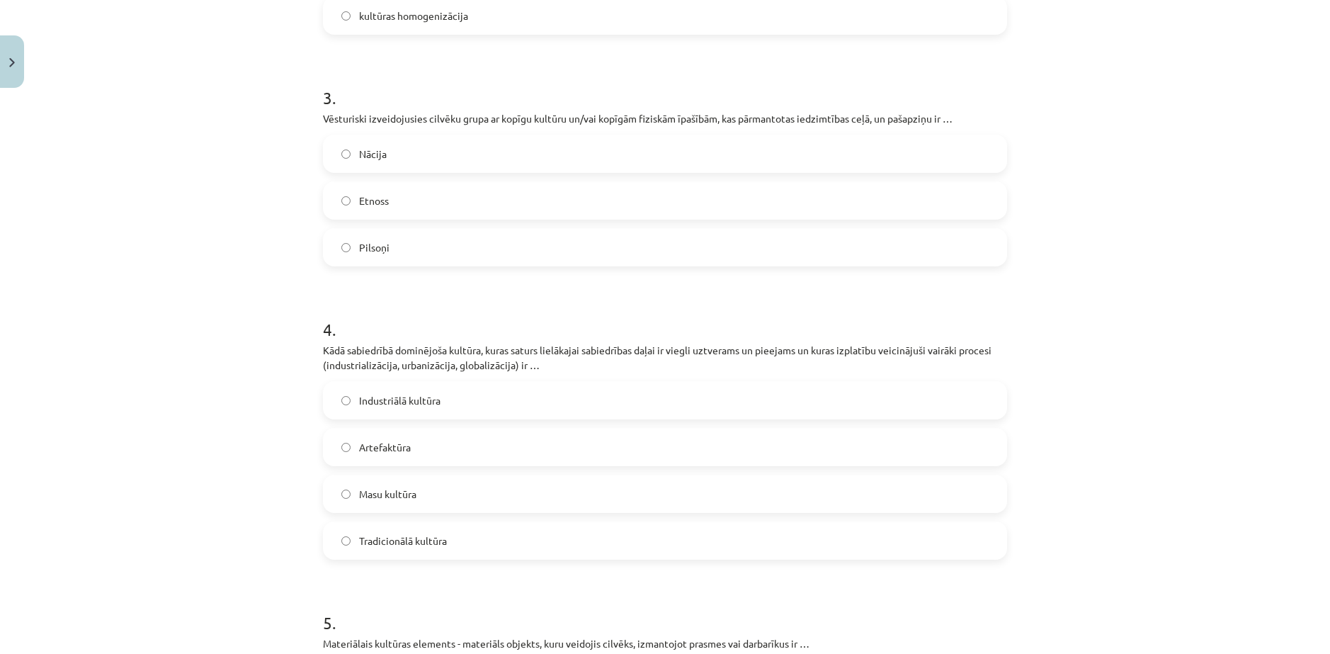
scroll to position [779, 0]
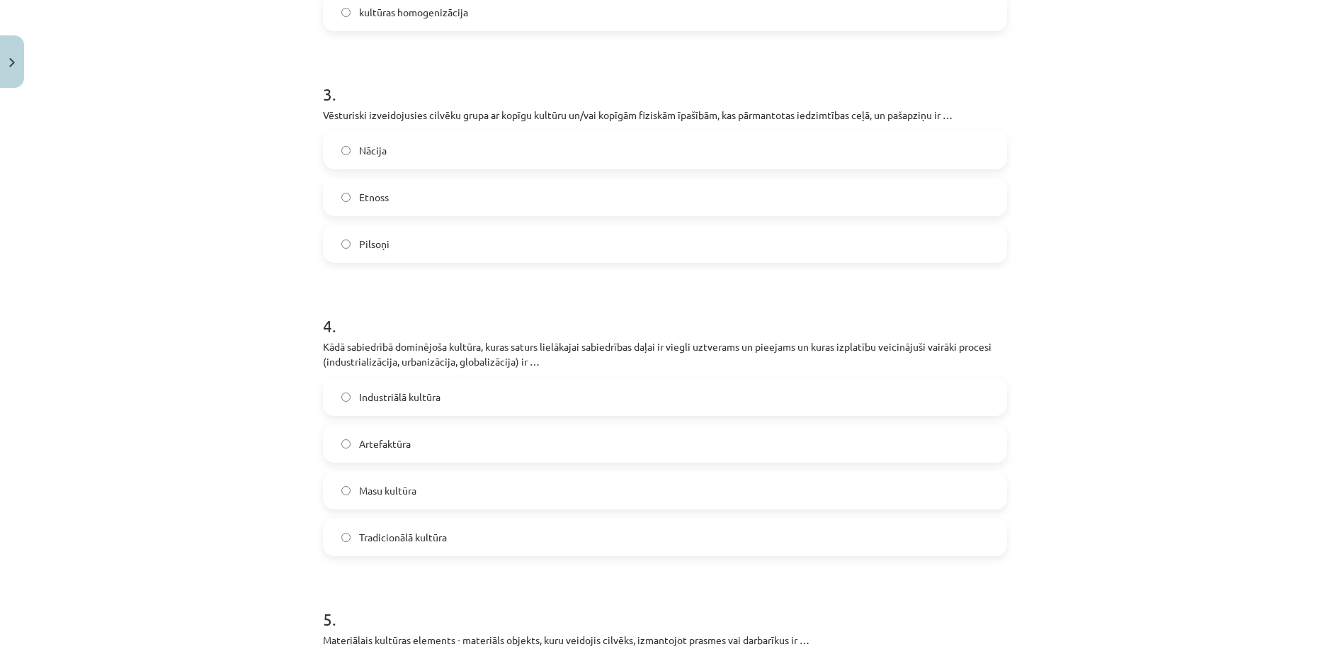
click at [428, 493] on label "Masu kultūra" at bounding box center [664, 489] width 681 height 35
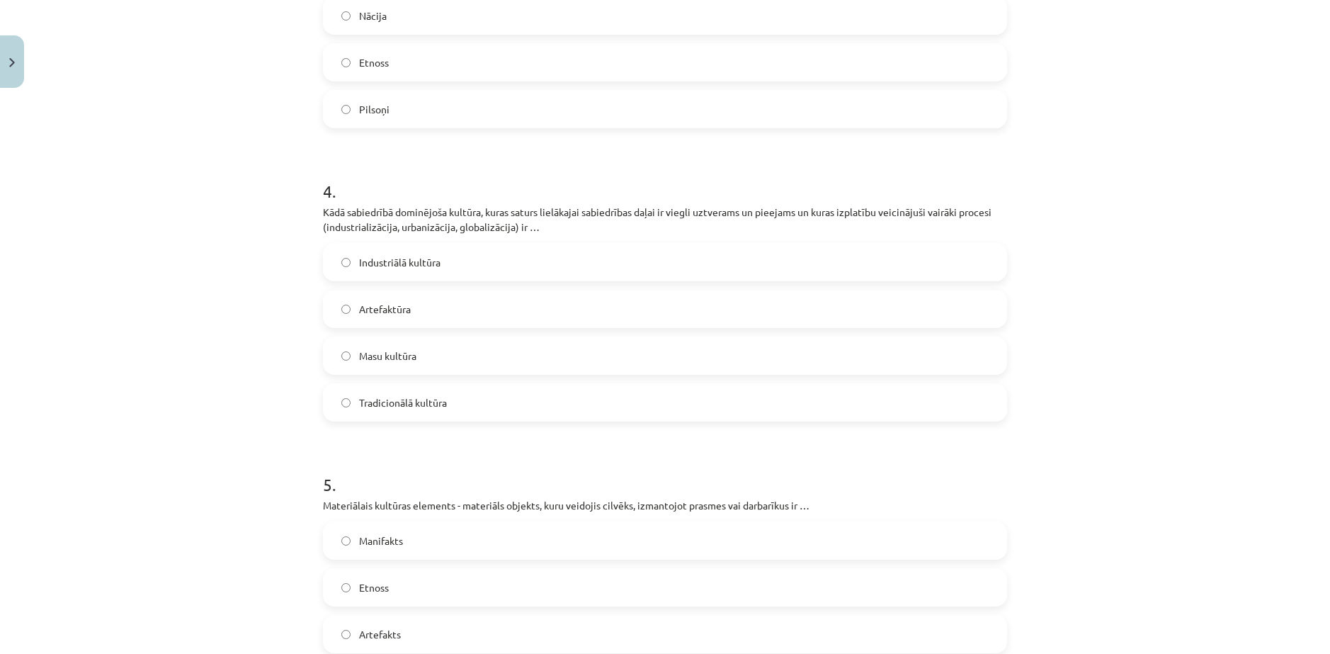
scroll to position [1062, 0]
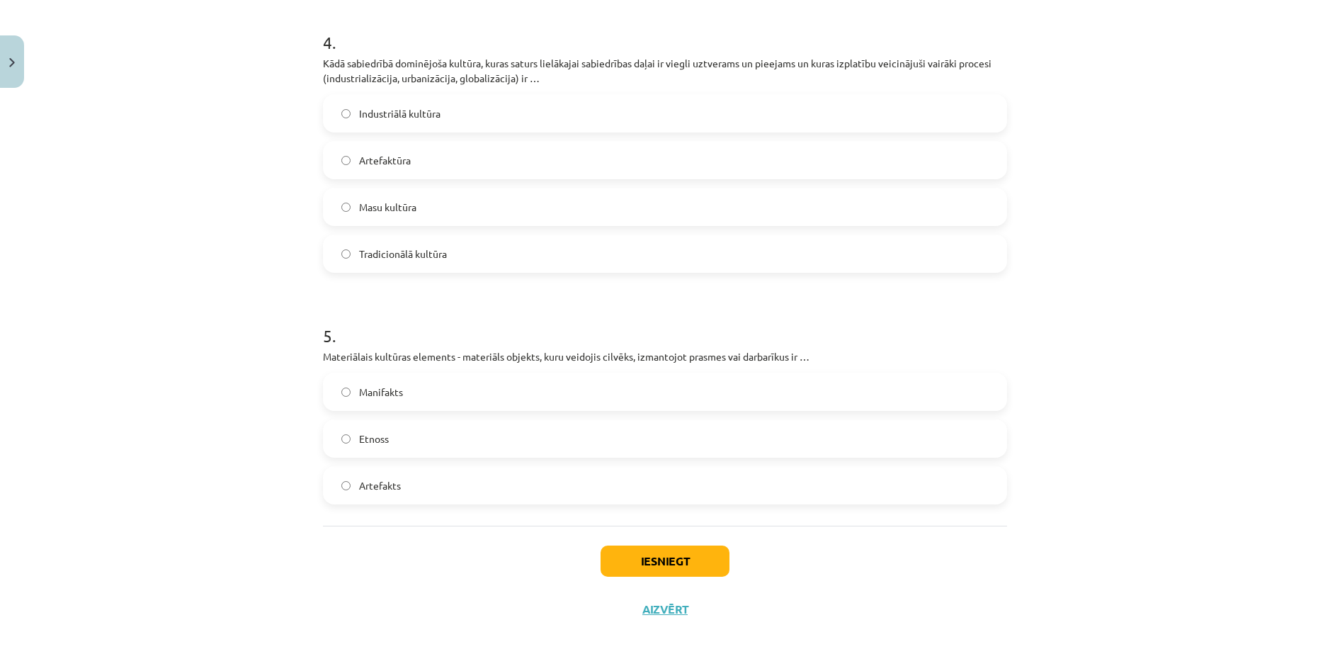
click at [411, 480] on label "Artefakts" at bounding box center [664, 484] width 681 height 35
click at [603, 547] on button "Iesniegt" at bounding box center [665, 560] width 129 height 31
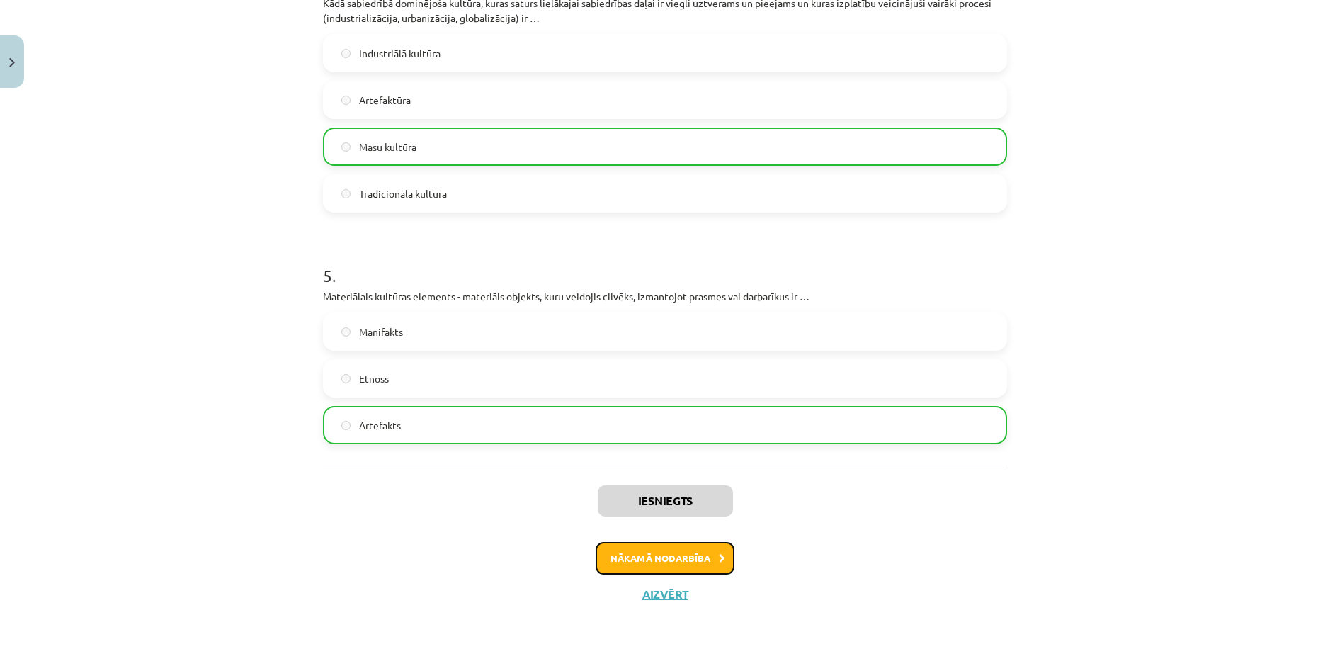
click at [655, 544] on button "Nākamā nodarbība" at bounding box center [665, 558] width 139 height 33
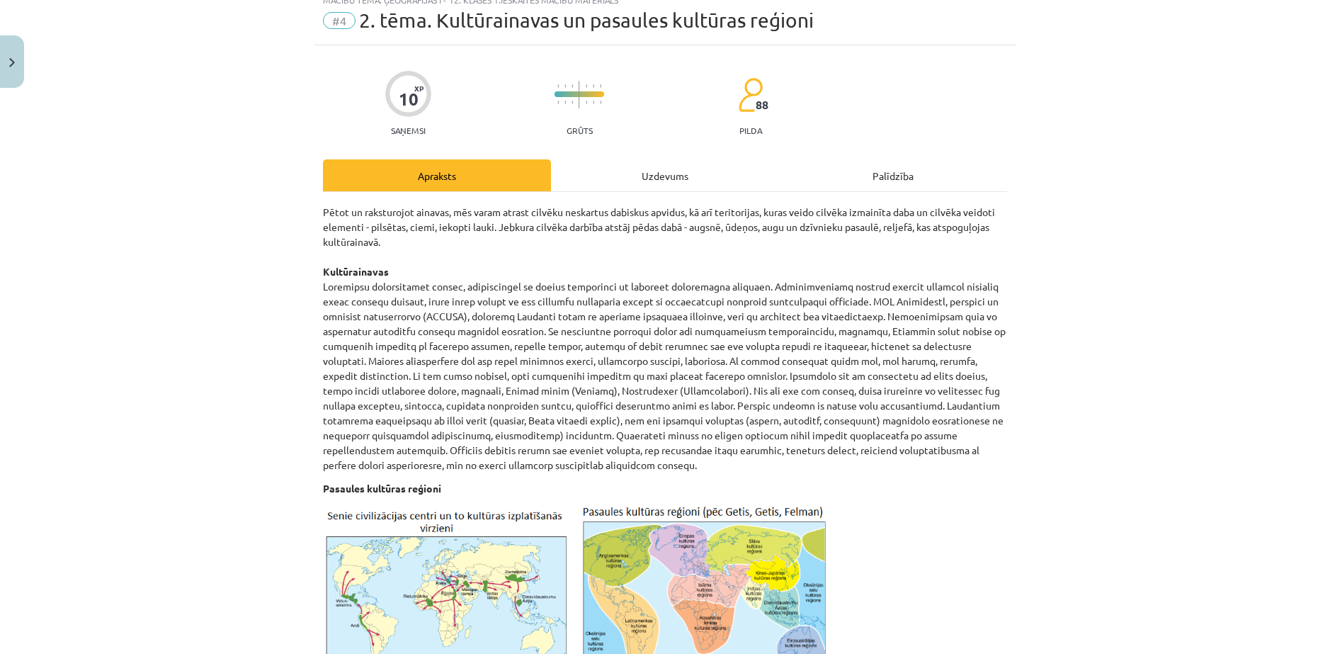
scroll to position [35, 0]
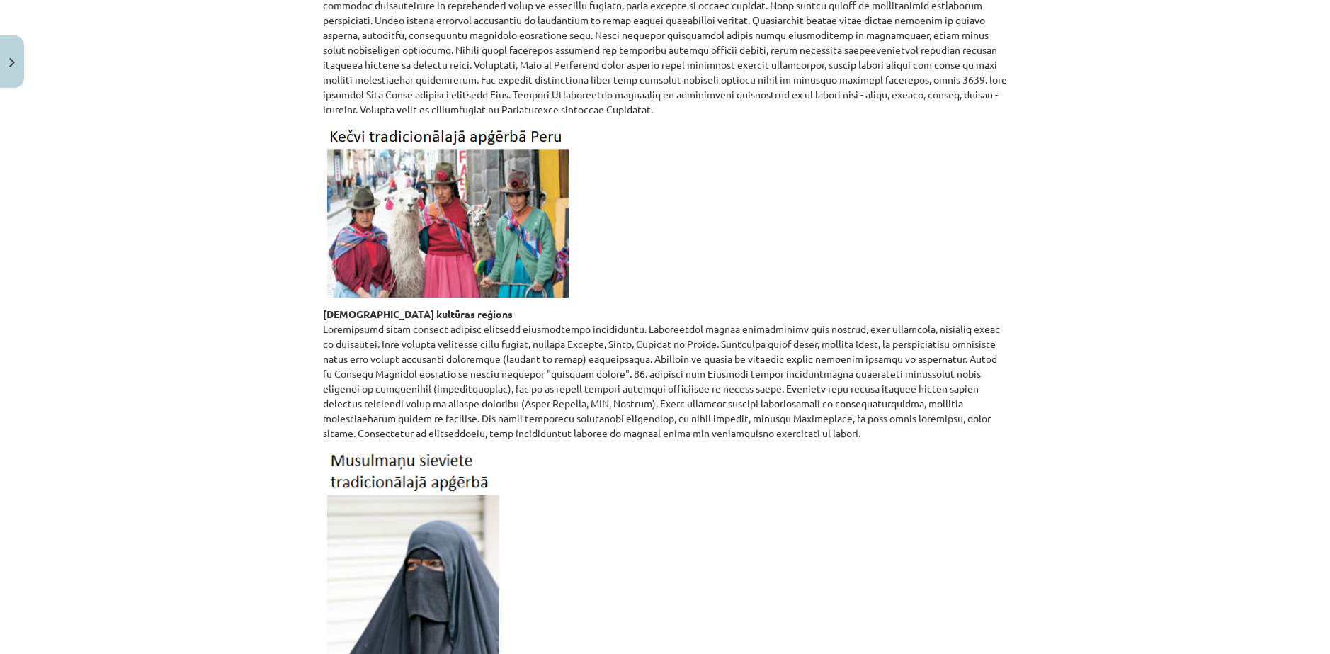
drag, startPoint x: 795, startPoint y: 189, endPoint x: 809, endPoint y: 348, distance: 160.0
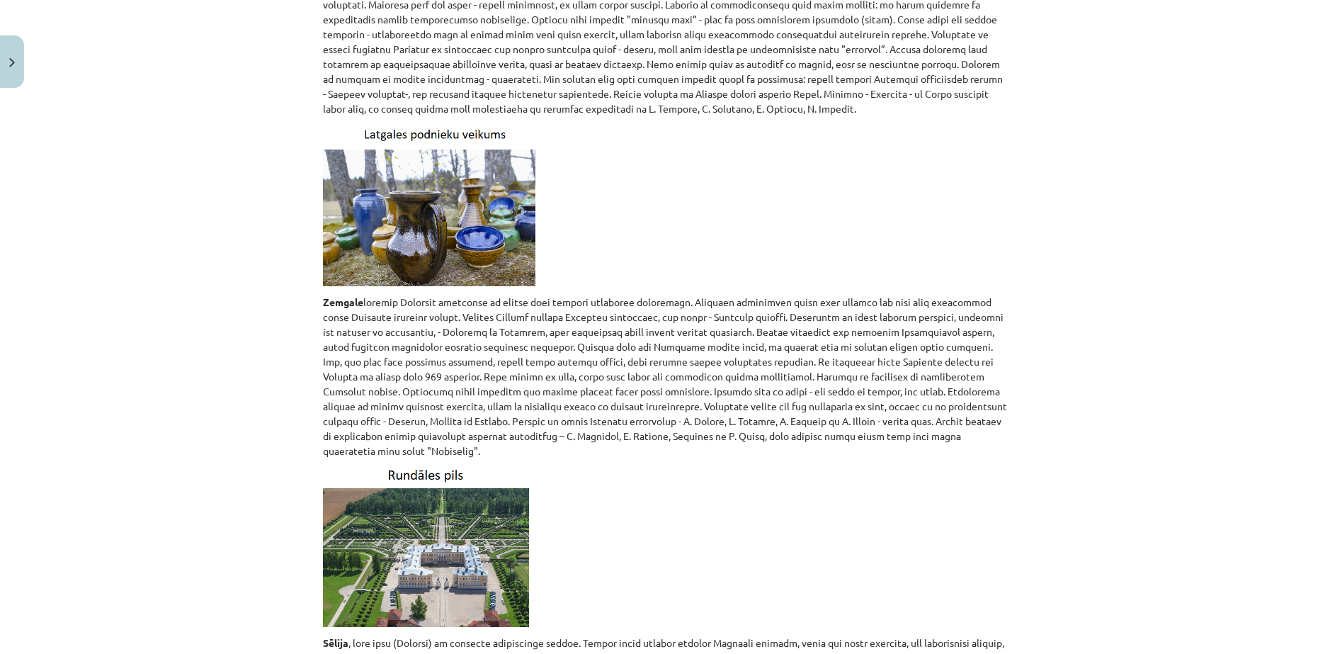
scroll to position [6294, 0]
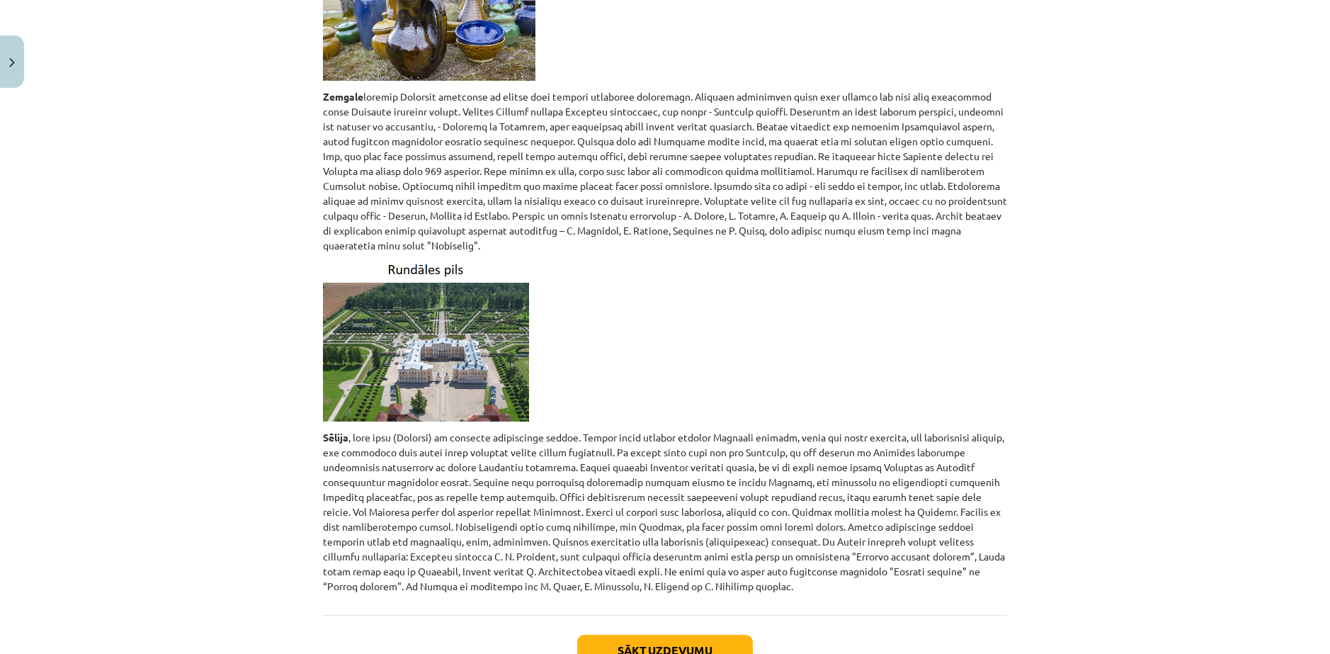
click at [683, 633] on div "Mācību tēma: Ģeogrāfijas i - 12. klases 1.ieskaites mācību materiāls #4 2. tēma…" at bounding box center [665, 327] width 1330 height 654
click at [677, 635] on button "Sākt uzdevumu" at bounding box center [665, 650] width 176 height 31
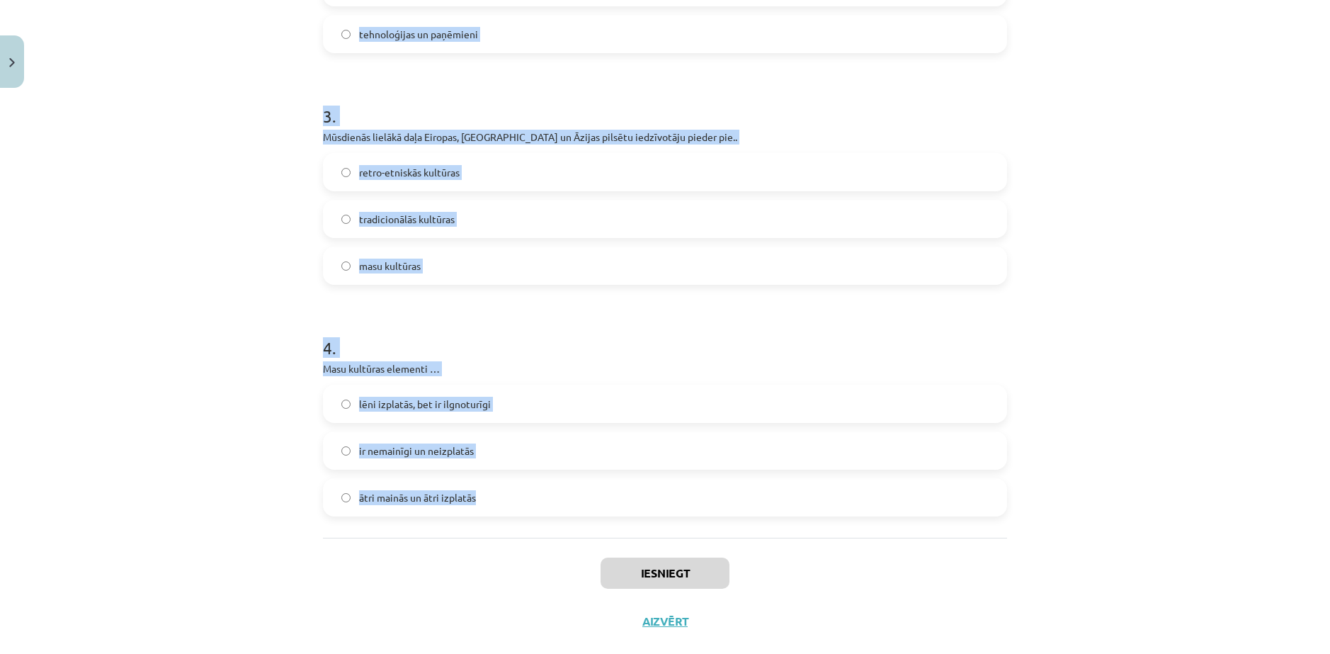
scroll to position [784, 0]
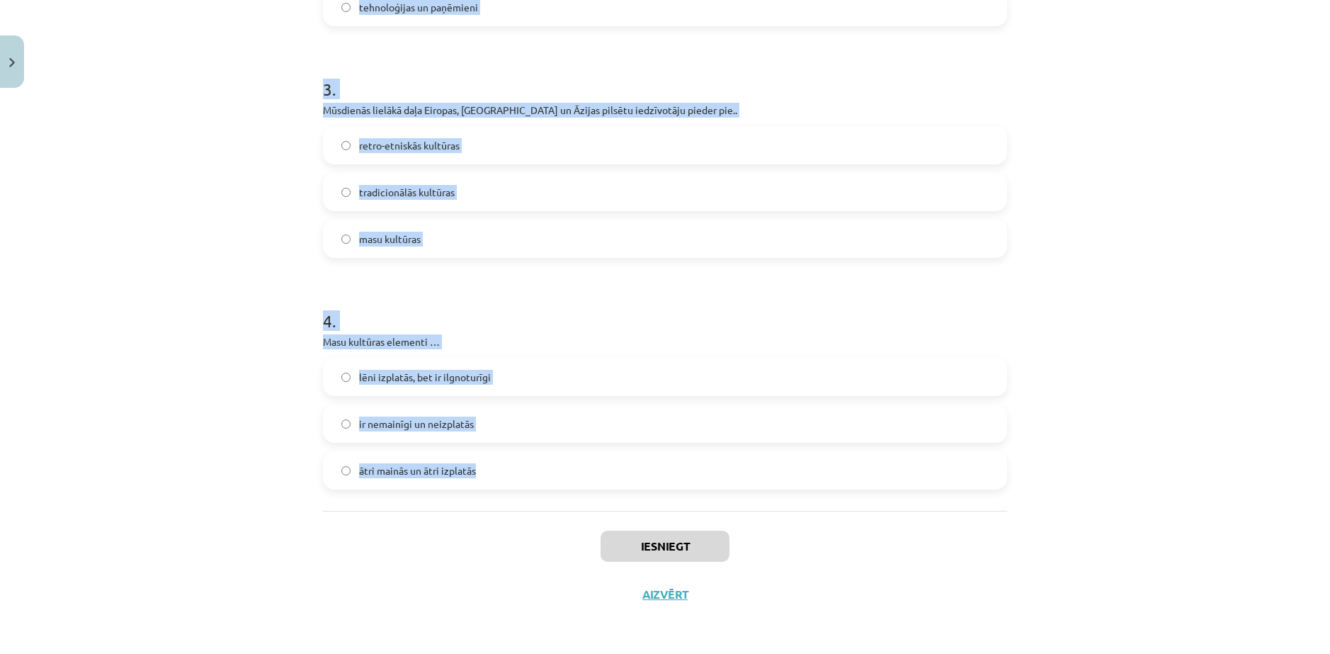
drag, startPoint x: 303, startPoint y: 278, endPoint x: 720, endPoint y: 479, distance: 462.1
click at [720, 479] on div "Mācību tēma: Ģeogrāfijas i - 12. klases 1.ieskaites mācību materiāls #4 2. tēma…" at bounding box center [665, 327] width 1330 height 654
copy form "1 . Dažādos kultūras skaidrojumos tiek ietvertas būtiskās kultūras iezīmes. Nor…"
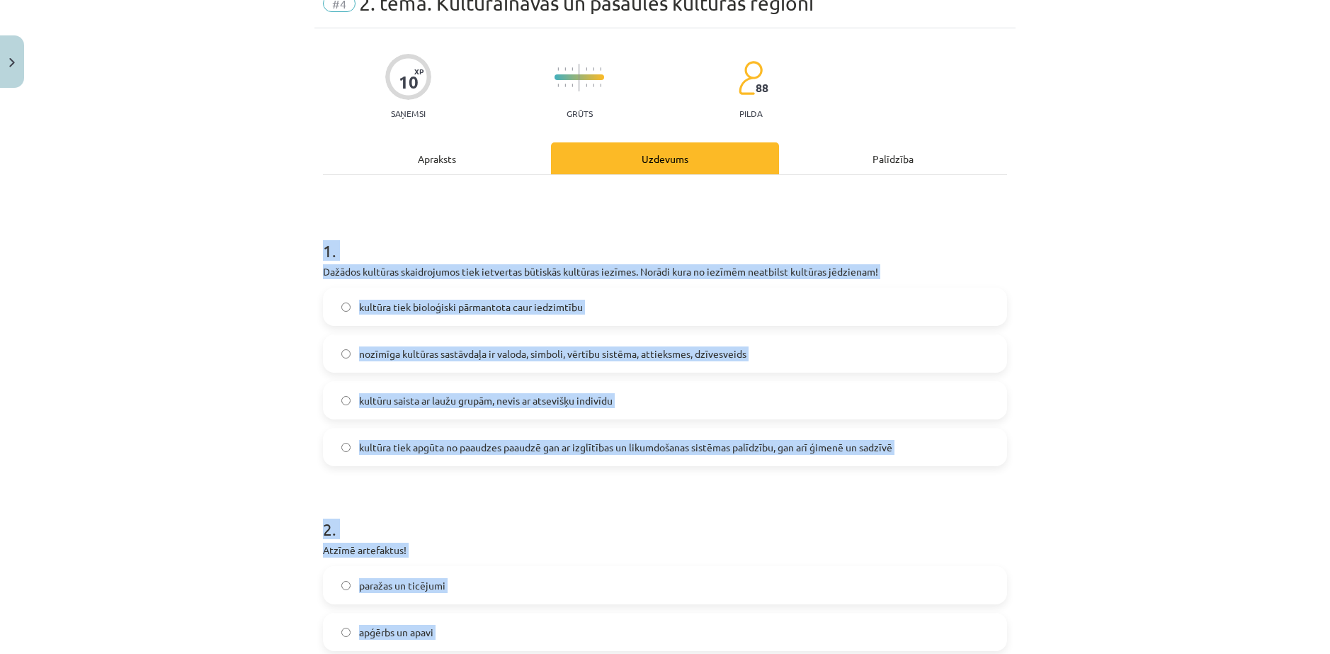
scroll to position [5, 0]
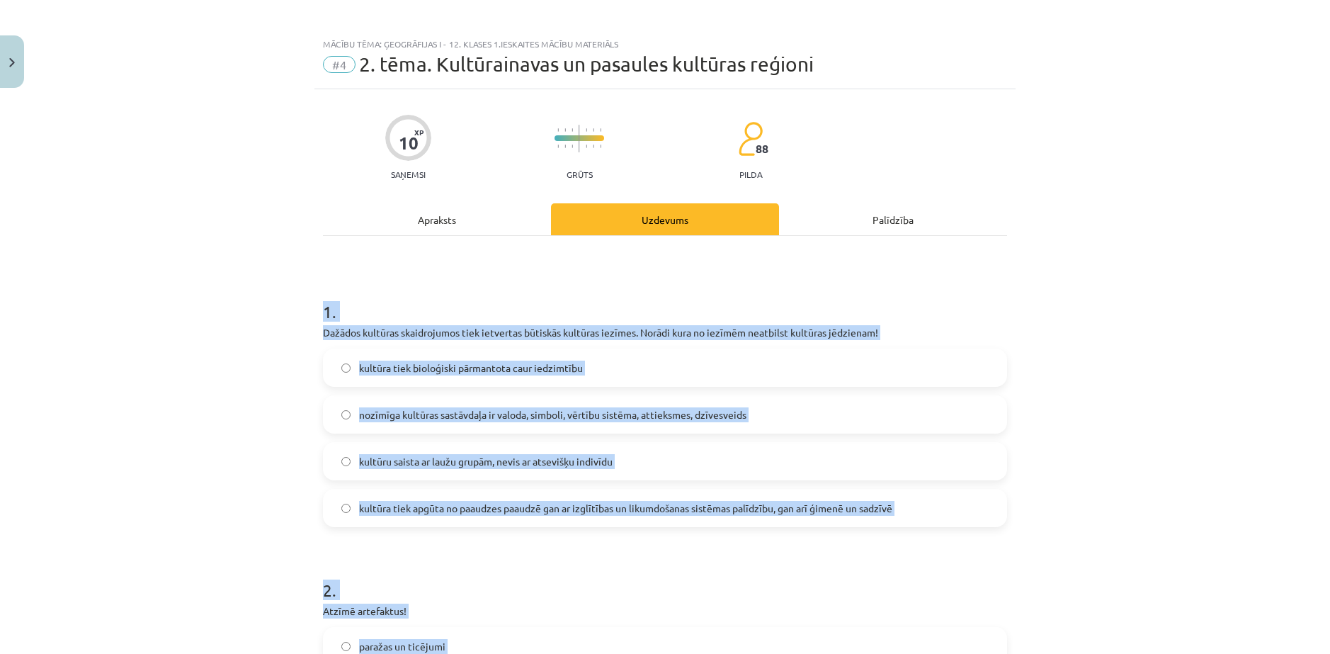
click at [193, 297] on div "Mācību tēma: Ģeogrāfijas i - 12. klases 1.ieskaites mācību materiāls #4 2. tēma…" at bounding box center [665, 327] width 1330 height 654
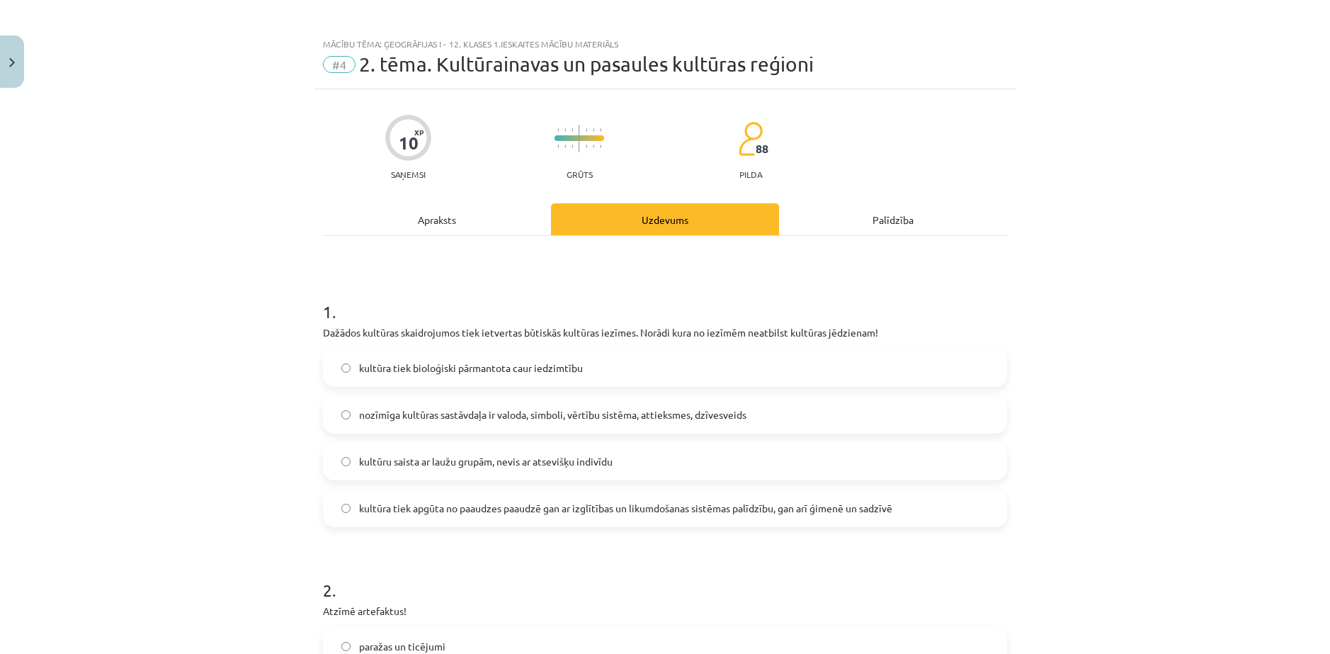
click at [149, 200] on div "Mācību tēma: Ģeogrāfijas i - 12. klases 1.ieskaites mācību materiāls #4 2. tēma…" at bounding box center [665, 327] width 1330 height 654
click at [389, 377] on label "kultūra tiek bioloģiski pārmantota caur iedzimtību" at bounding box center [664, 367] width 681 height 35
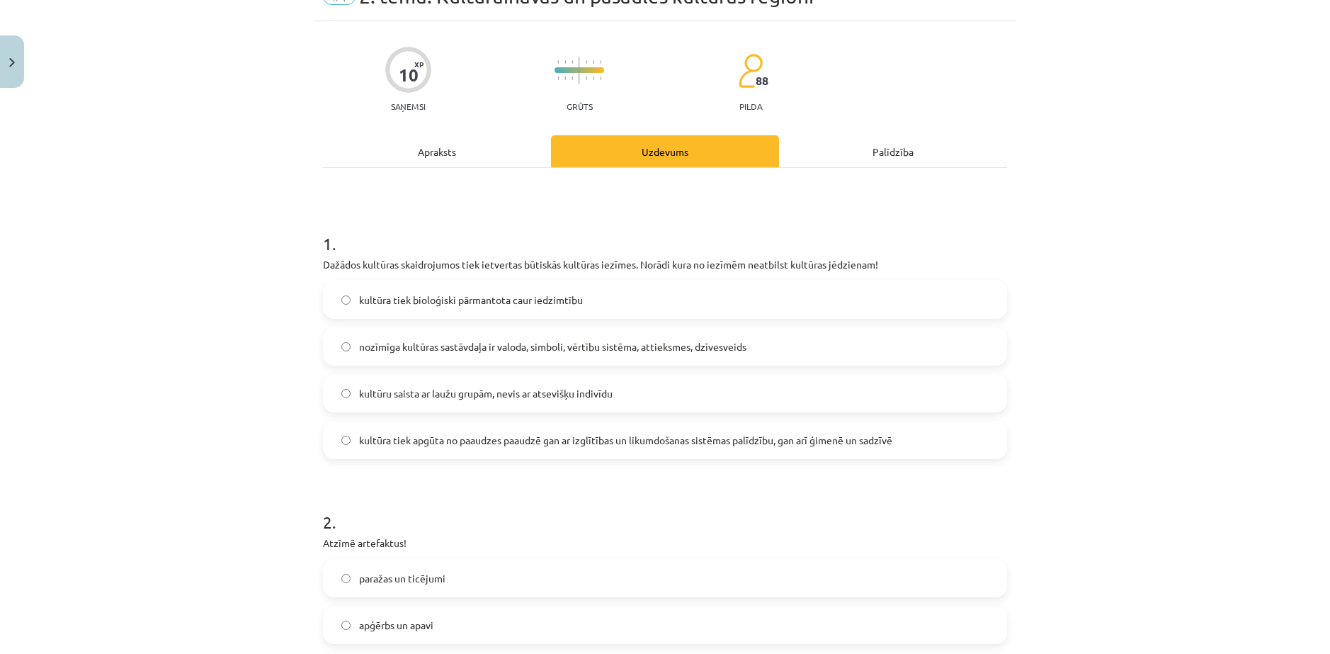
scroll to position [354, 0]
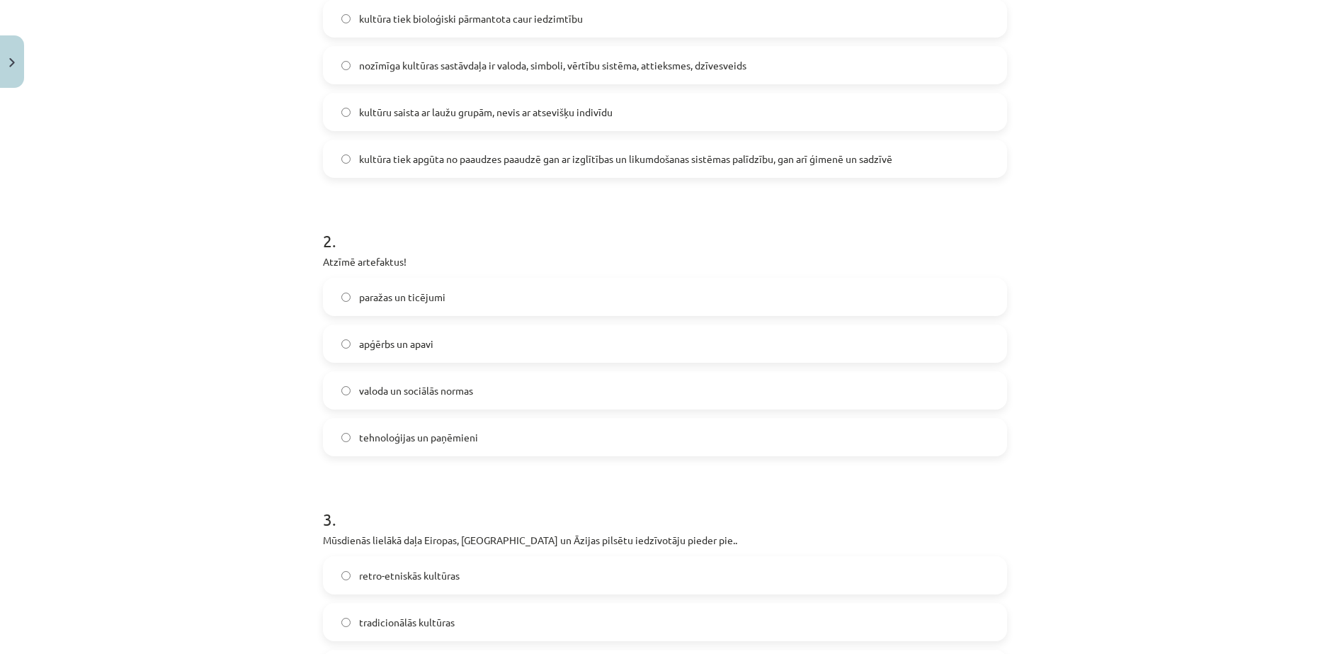
click at [423, 342] on span "apģērbs un apavi" at bounding box center [396, 343] width 74 height 15
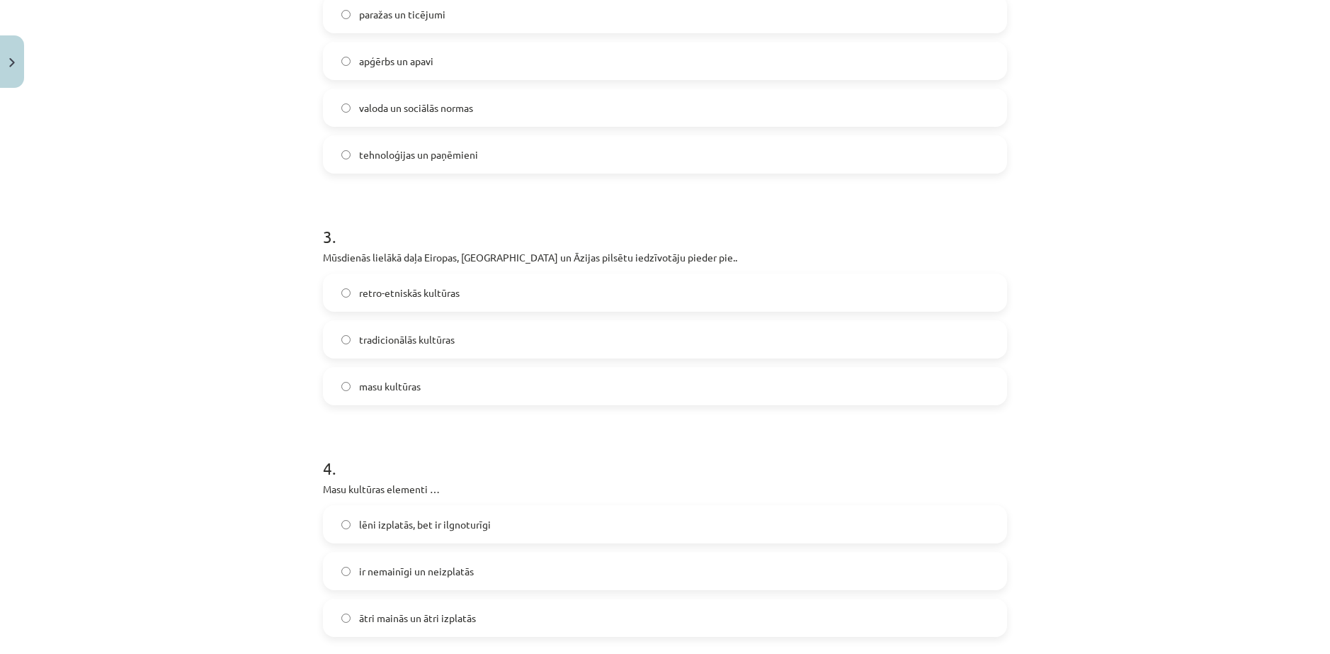
scroll to position [637, 0]
click at [376, 397] on label "masu kultūras" at bounding box center [664, 385] width 681 height 35
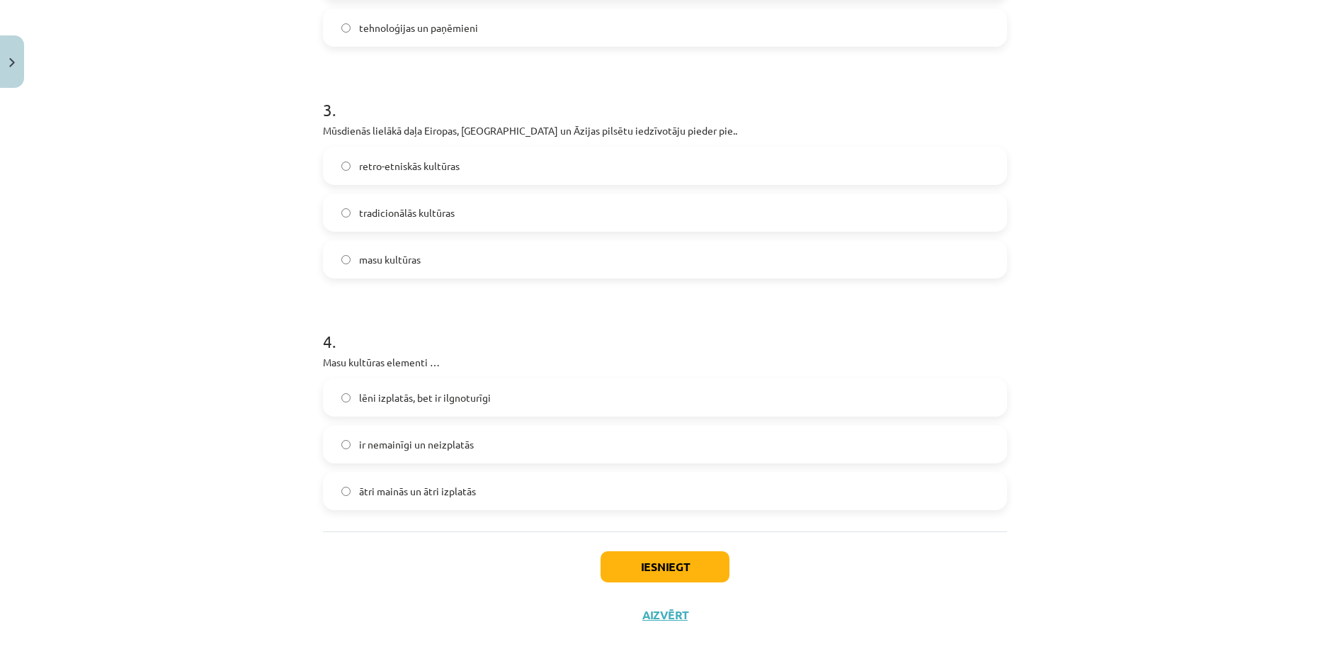
scroll to position [779, 0]
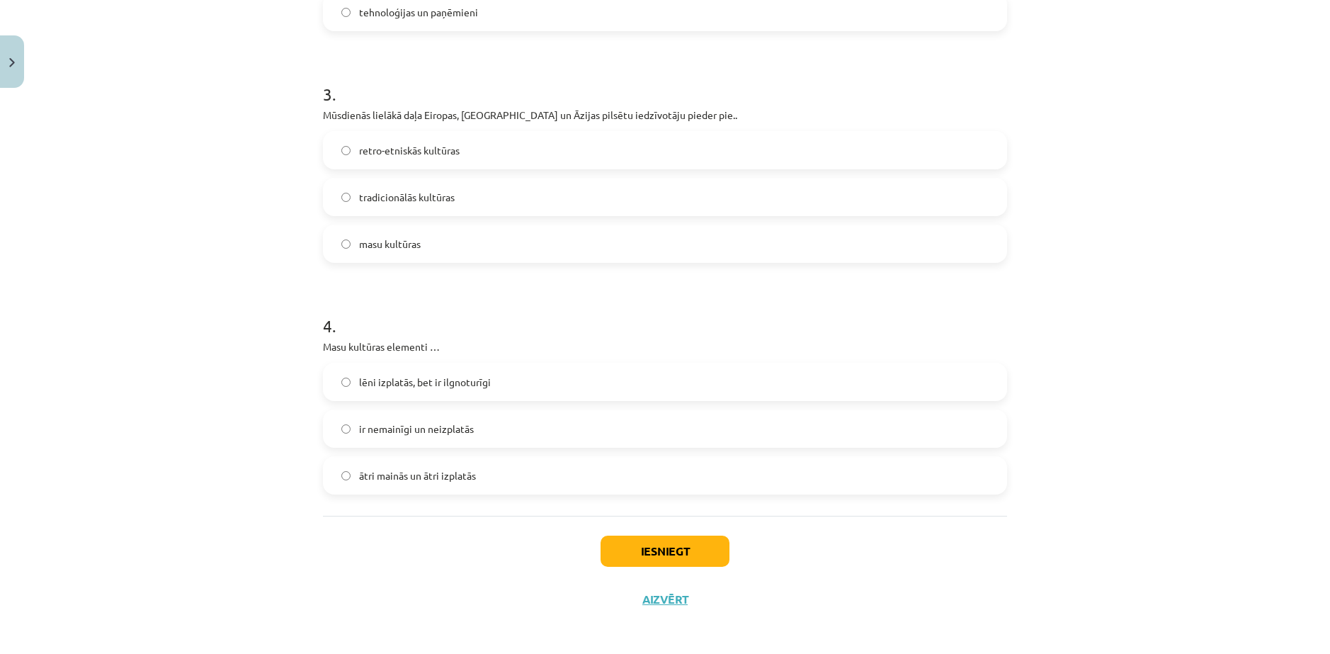
click at [418, 475] on span "ātri mainās un ātri izplatās" at bounding box center [417, 475] width 117 height 15
click at [649, 554] on button "Iesniegt" at bounding box center [665, 550] width 129 height 31
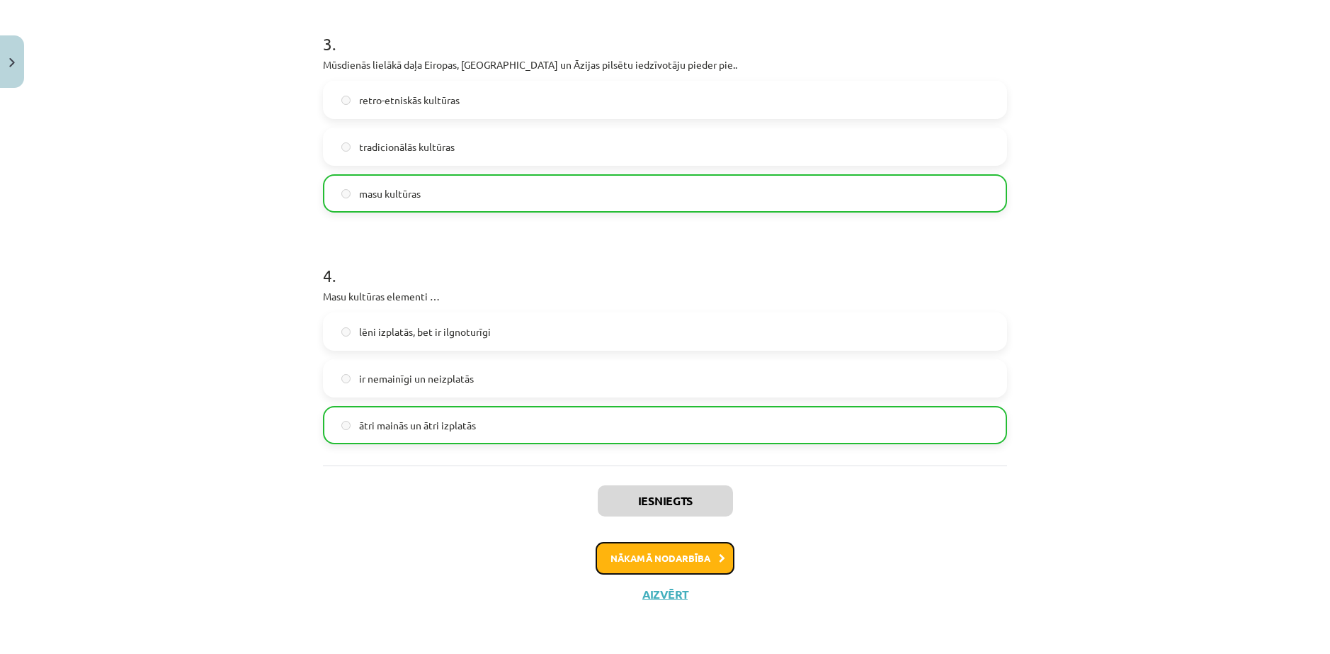
click at [625, 550] on button "Nākamā nodarbība" at bounding box center [665, 558] width 139 height 33
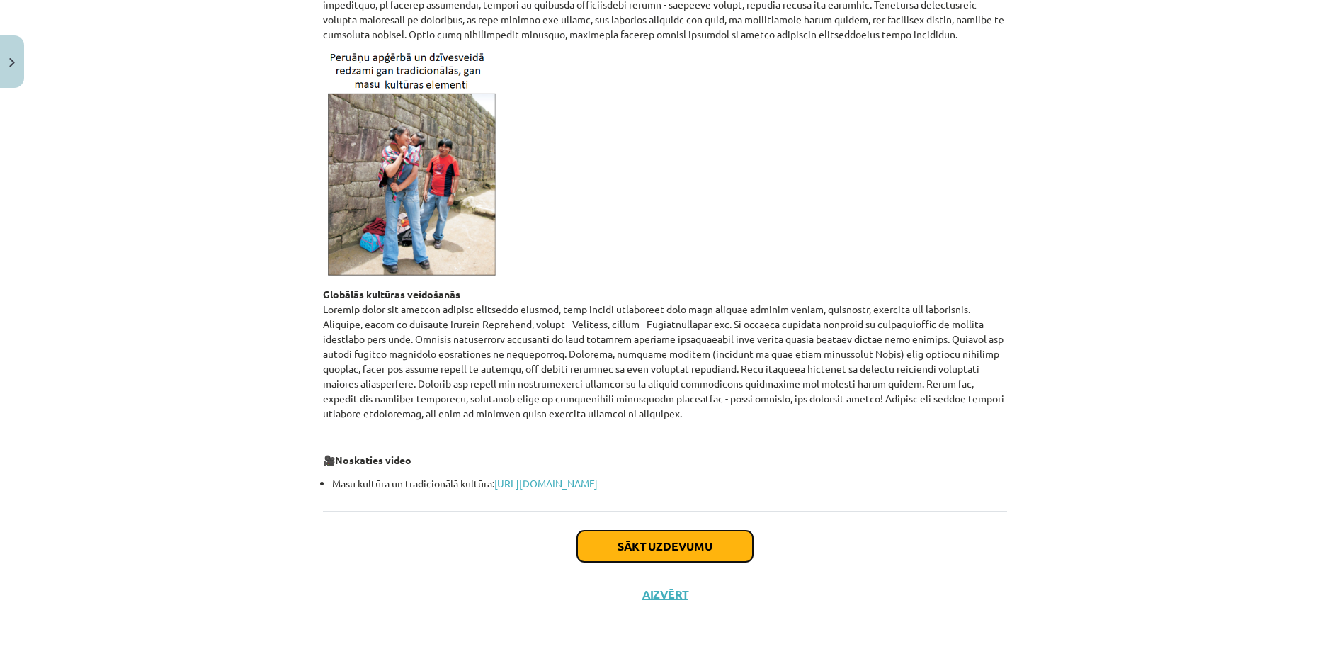
click at [625, 540] on button "Sākt uzdevumu" at bounding box center [665, 545] width 176 height 31
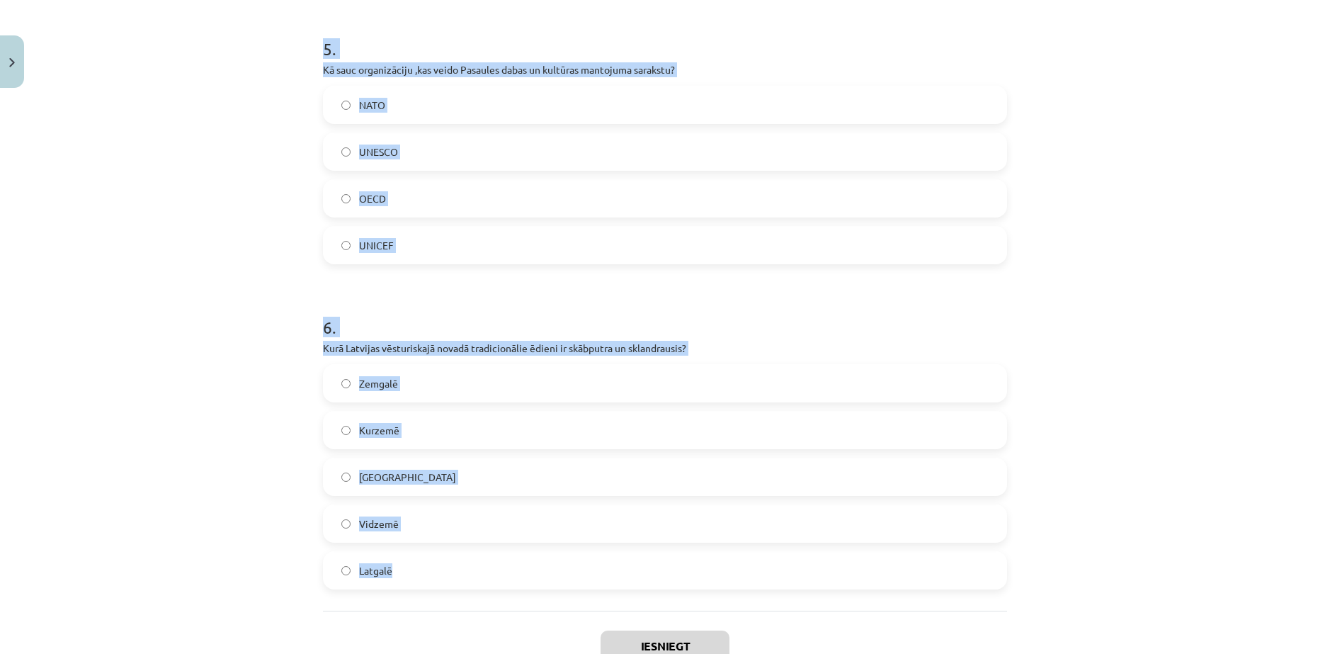
scroll to position [2154, 0]
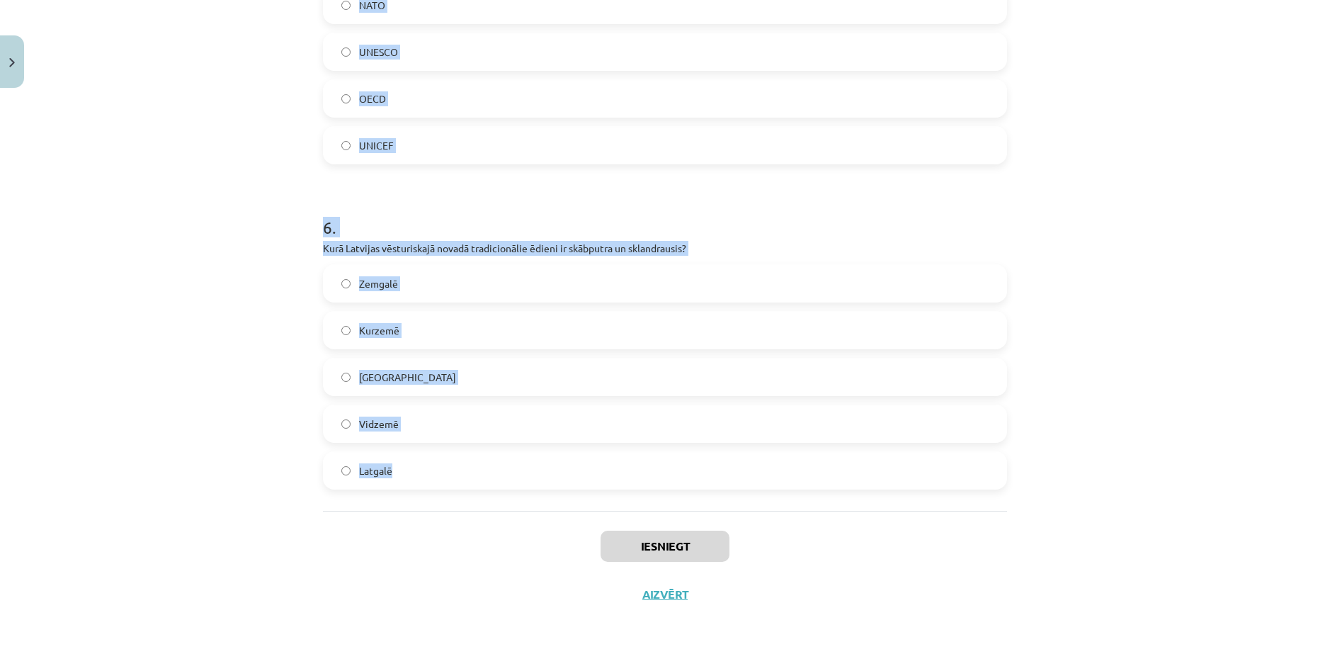
drag, startPoint x: 314, startPoint y: 340, endPoint x: 806, endPoint y: 490, distance: 513.9
copy form "1 . Kuram no pasaules kultūras reģioniem atbilst dotais apraksts? “Etniski ļoti…"
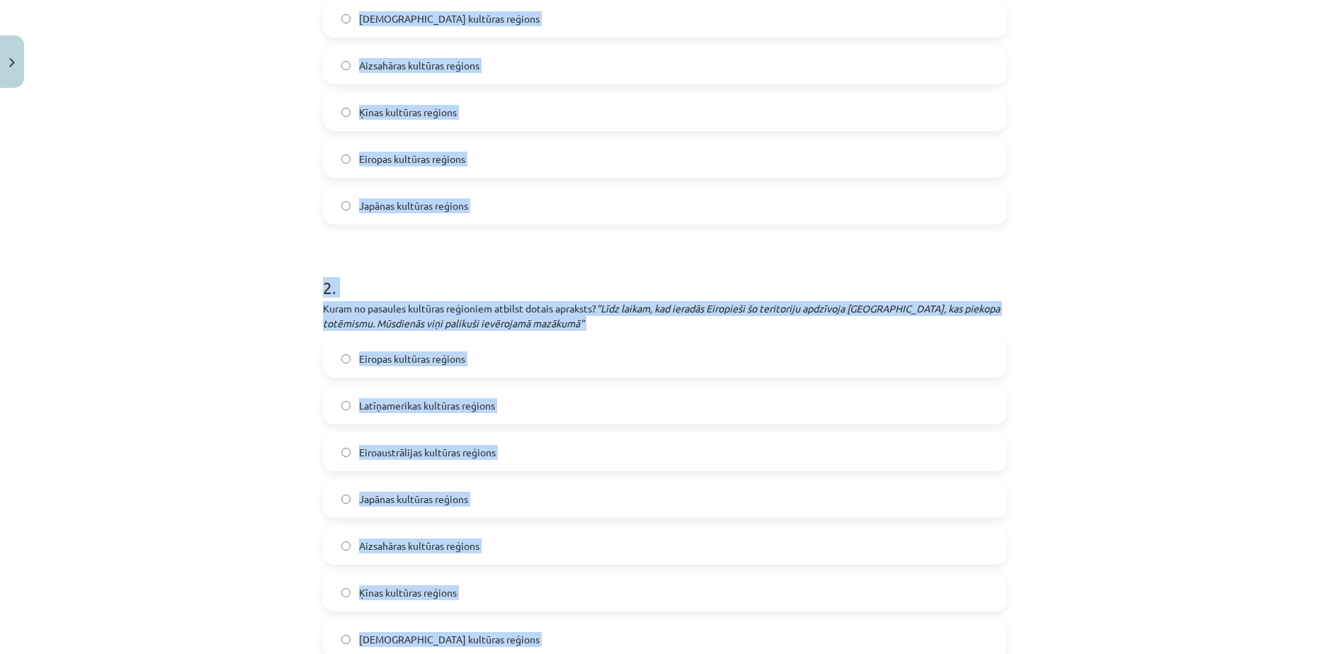
scroll to position [100, 0]
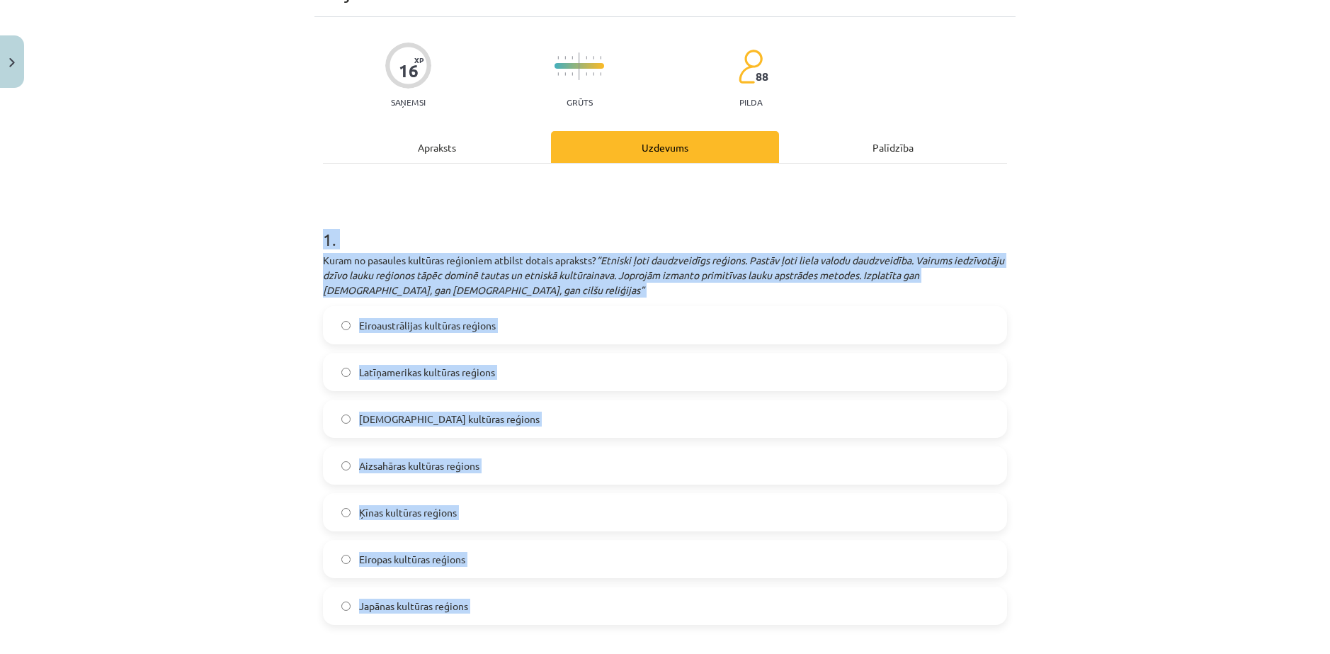
click at [177, 398] on div "Mācību tēma: Ģeogrāfijas i - 12. klases 1.ieskaites mācību materiāls #5 3. tēma…" at bounding box center [665, 327] width 1330 height 654
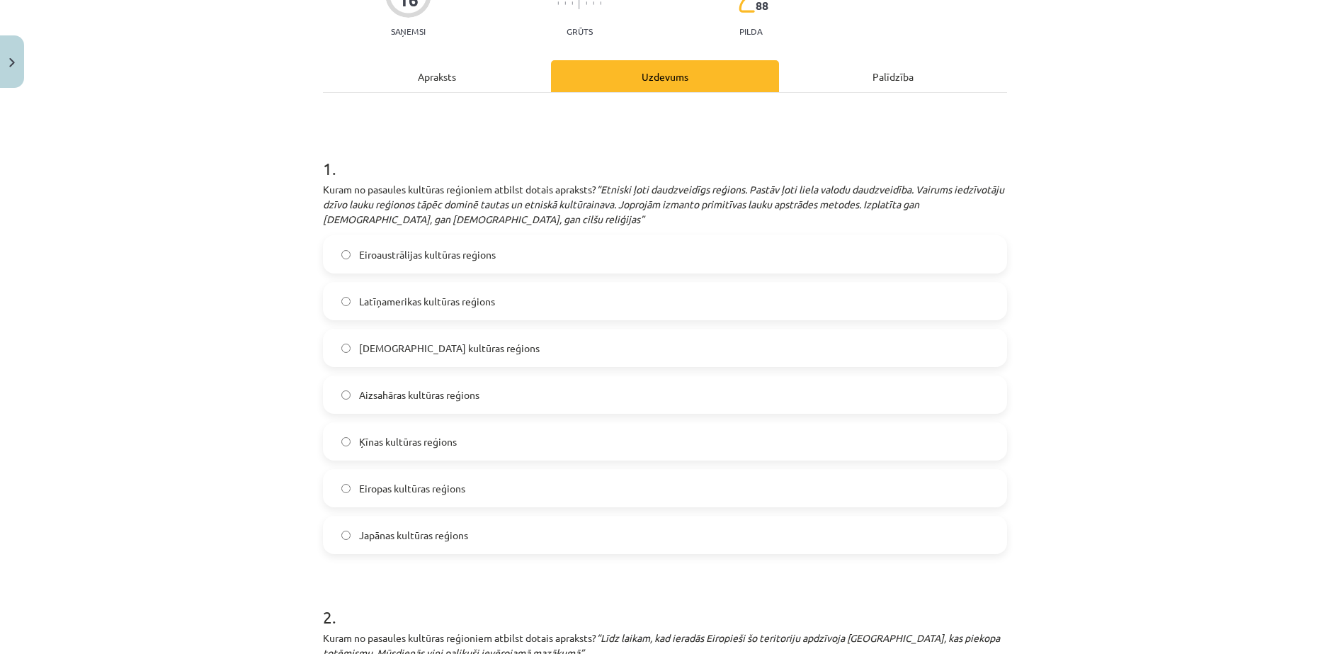
click at [420, 393] on span "Aizsahāras kultūras reģions" at bounding box center [419, 394] width 120 height 15
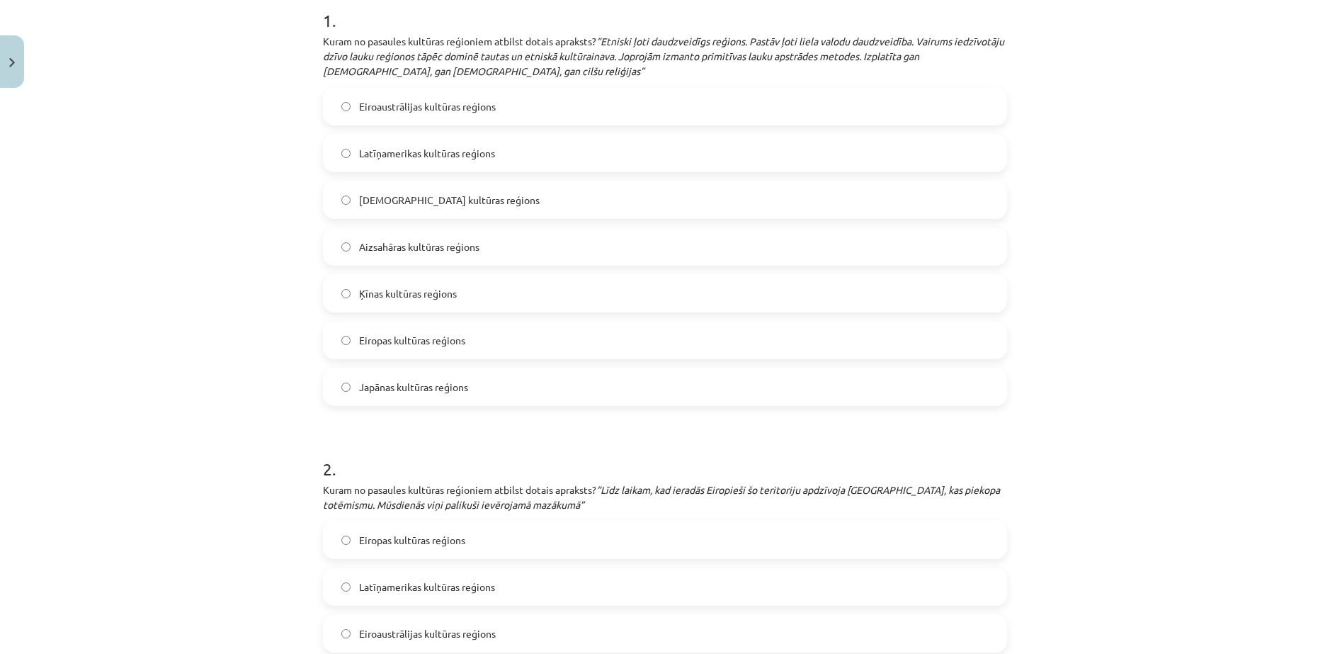
scroll to position [383, 0]
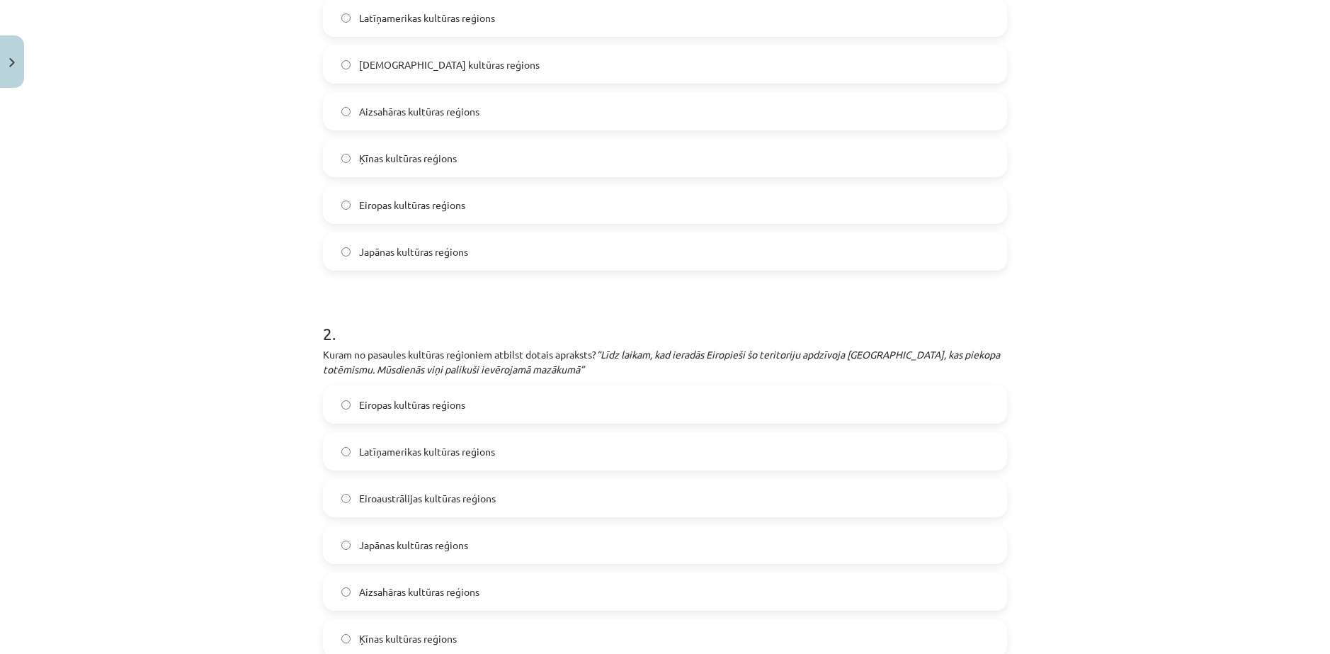
click at [431, 501] on span "Eiroaustrālijas kultūras reģions" at bounding box center [427, 498] width 137 height 15
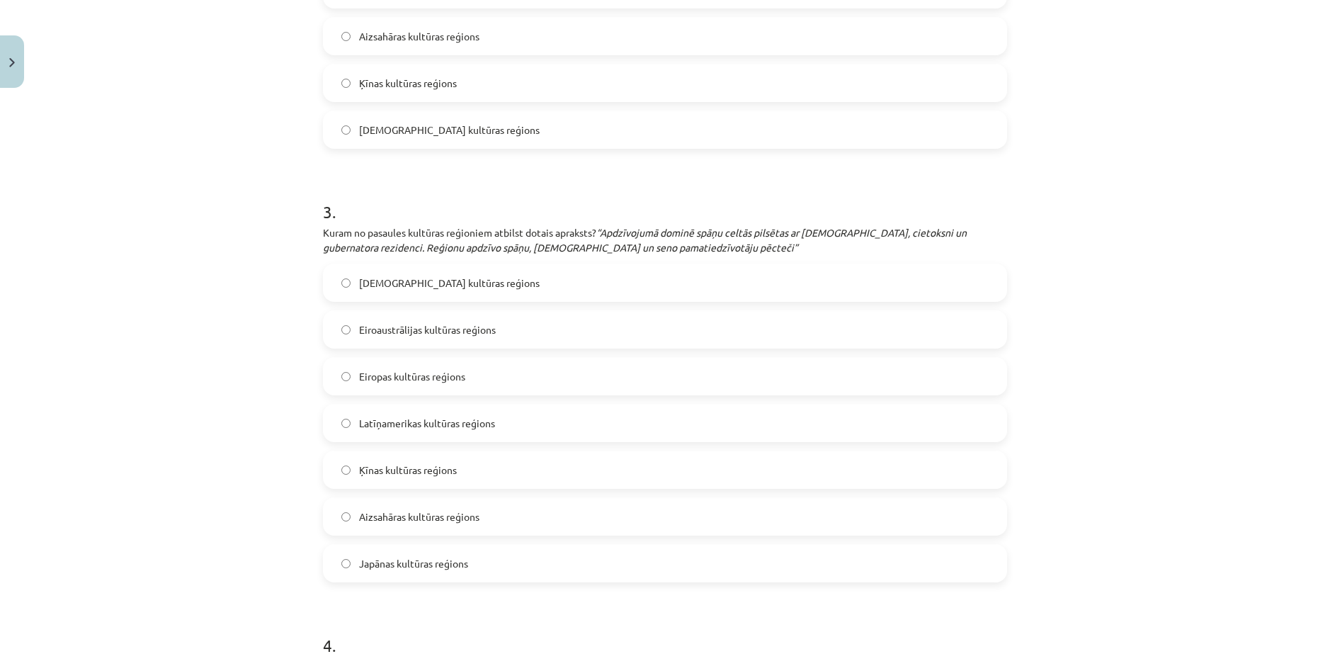
scroll to position [1020, 0]
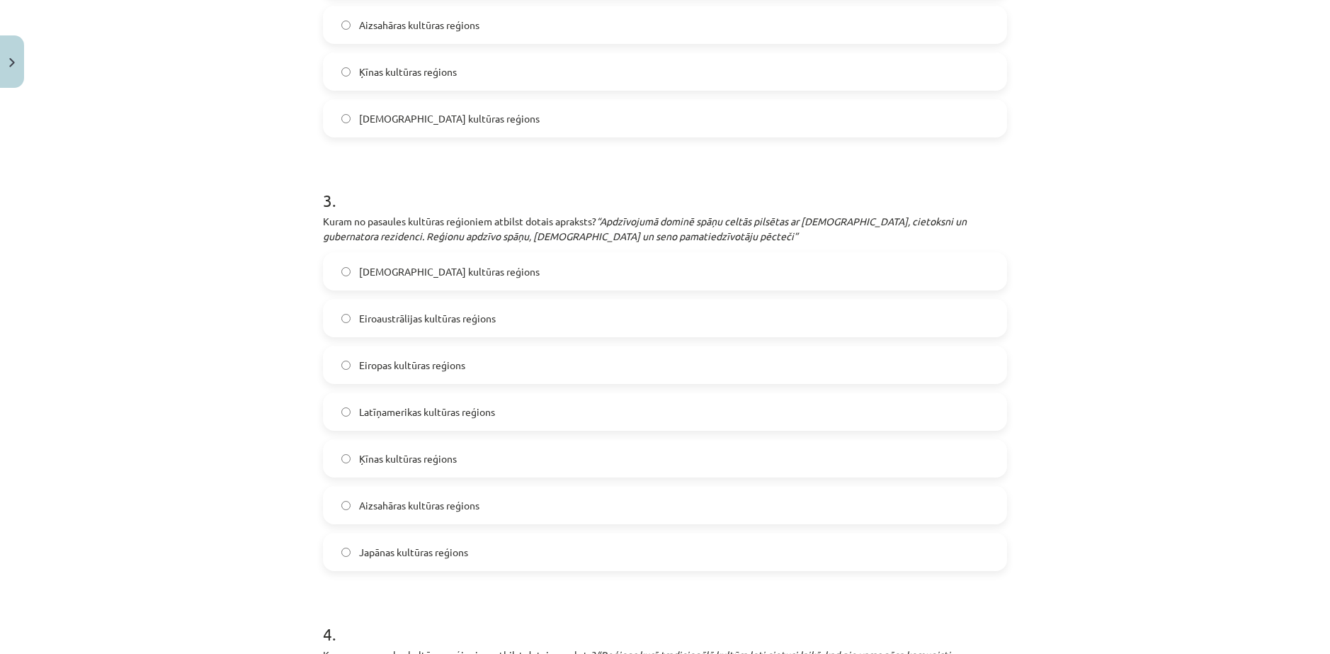
click at [422, 423] on label "Latīņamerikas kultūras reģions" at bounding box center [664, 411] width 681 height 35
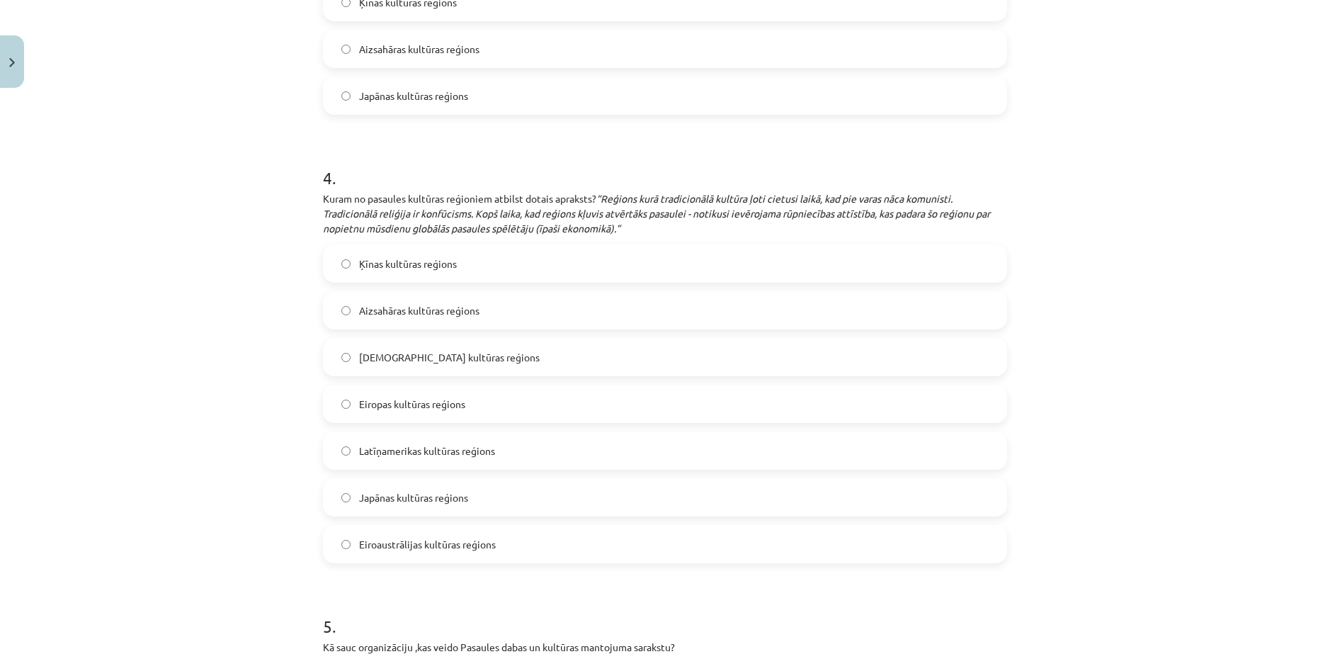
scroll to position [1516, 0]
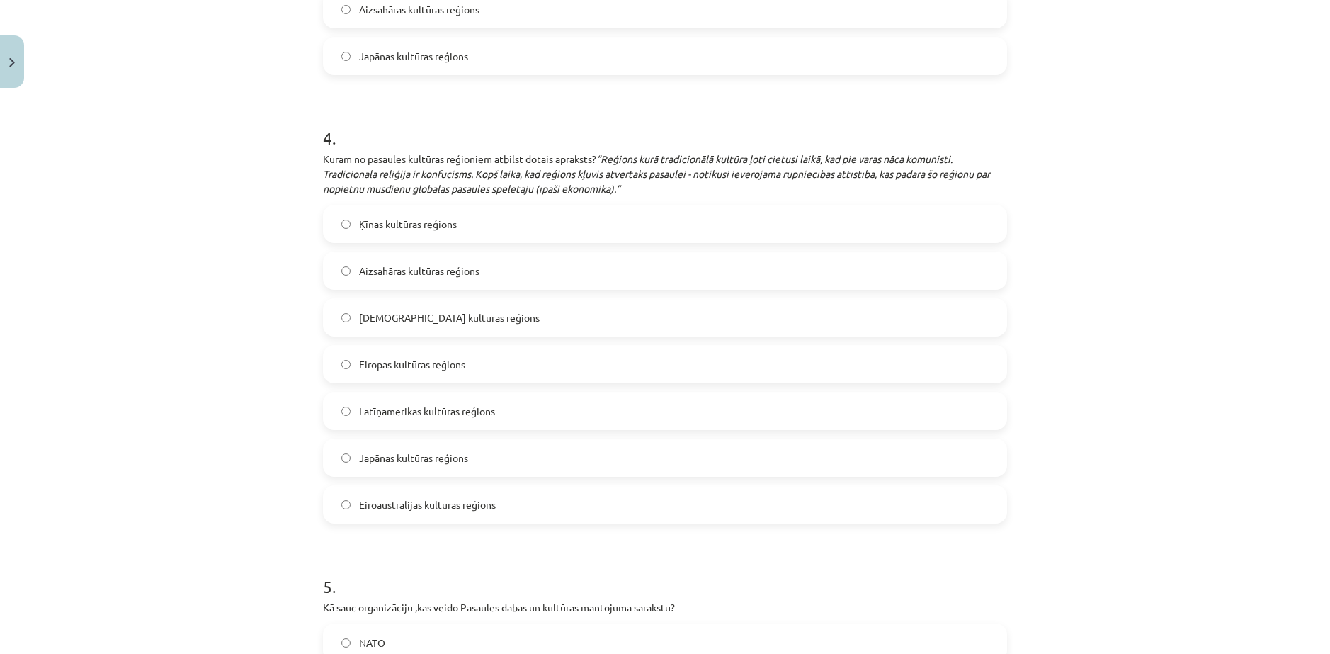
click at [396, 232] on label "Ķīnas kultūras reģions" at bounding box center [664, 223] width 681 height 35
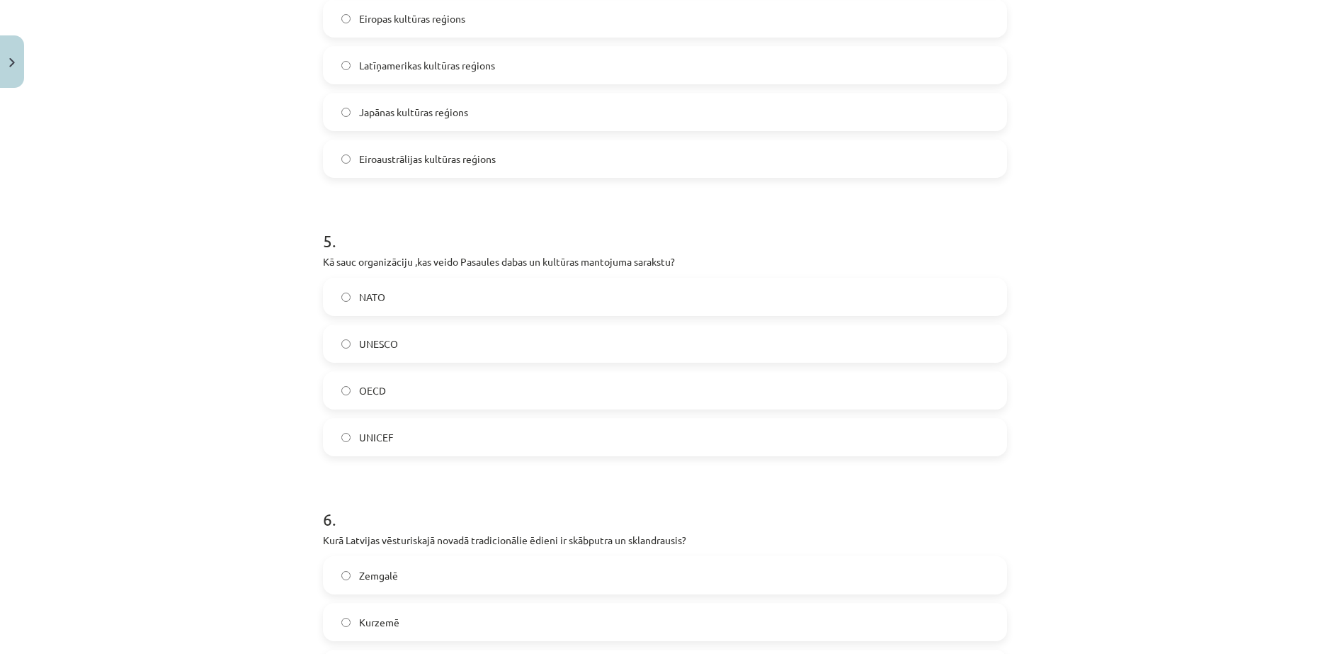
scroll to position [1870, 0]
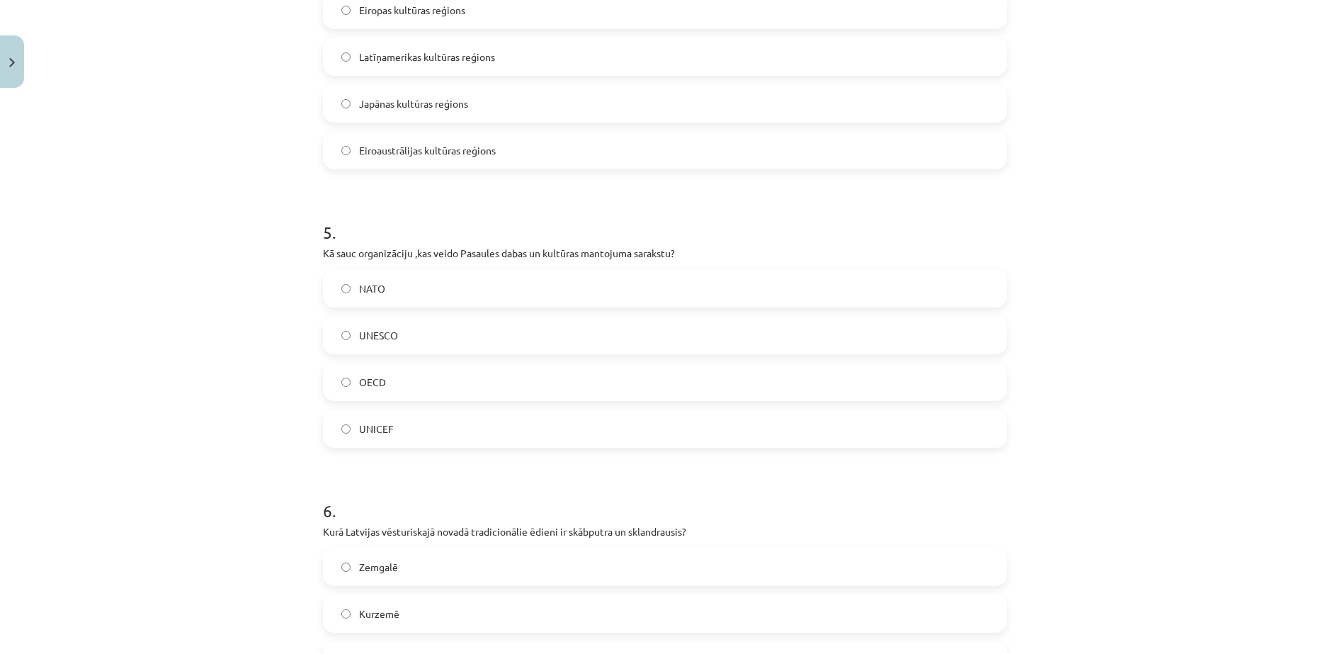
click at [362, 339] on span "UNESCO" at bounding box center [378, 335] width 39 height 15
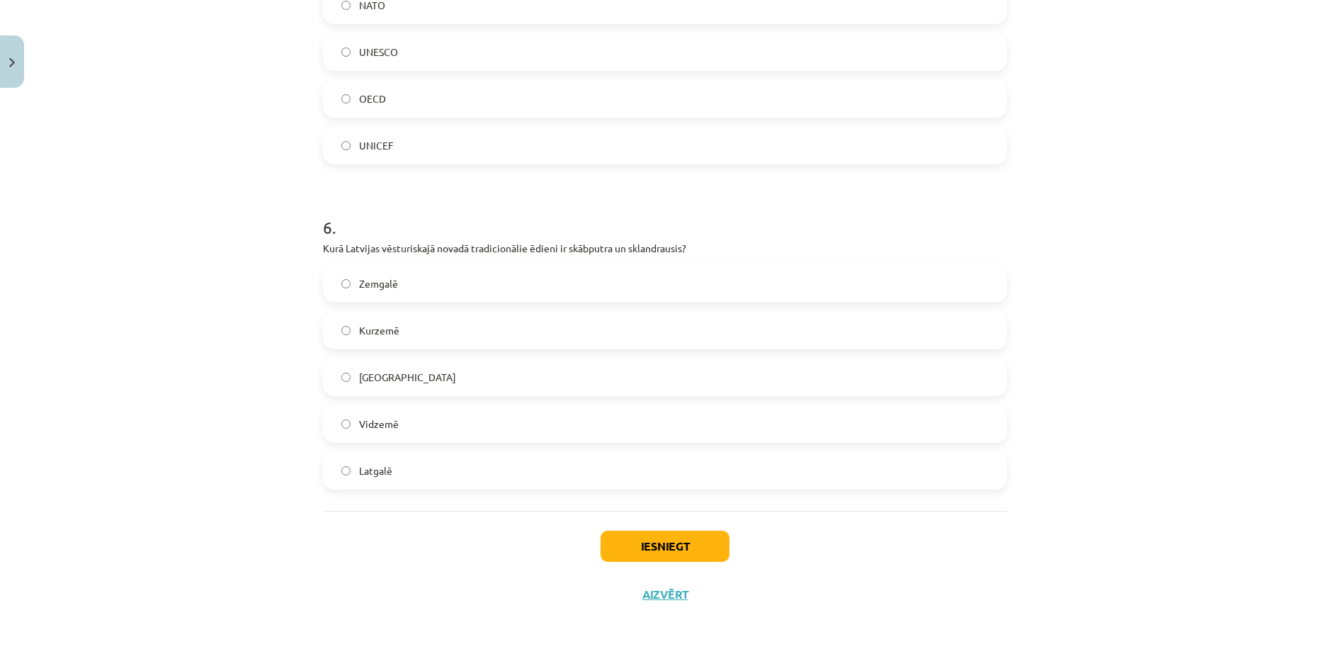
click at [384, 327] on span "Kurzemē" at bounding box center [379, 330] width 40 height 15
click at [642, 562] on div "Iesniegt Aizvērt" at bounding box center [665, 560] width 684 height 99
click at [643, 552] on button "Iesniegt" at bounding box center [665, 545] width 129 height 31
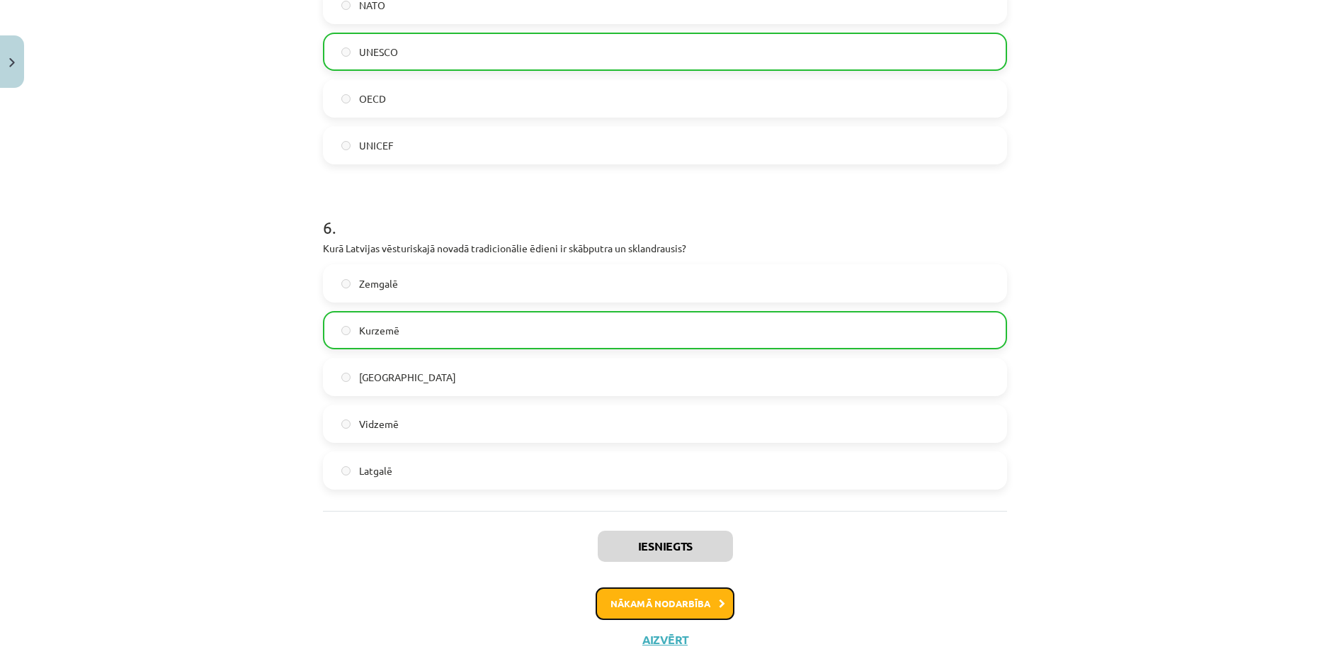
click at [666, 602] on button "Nākamā nodarbība" at bounding box center [665, 603] width 139 height 33
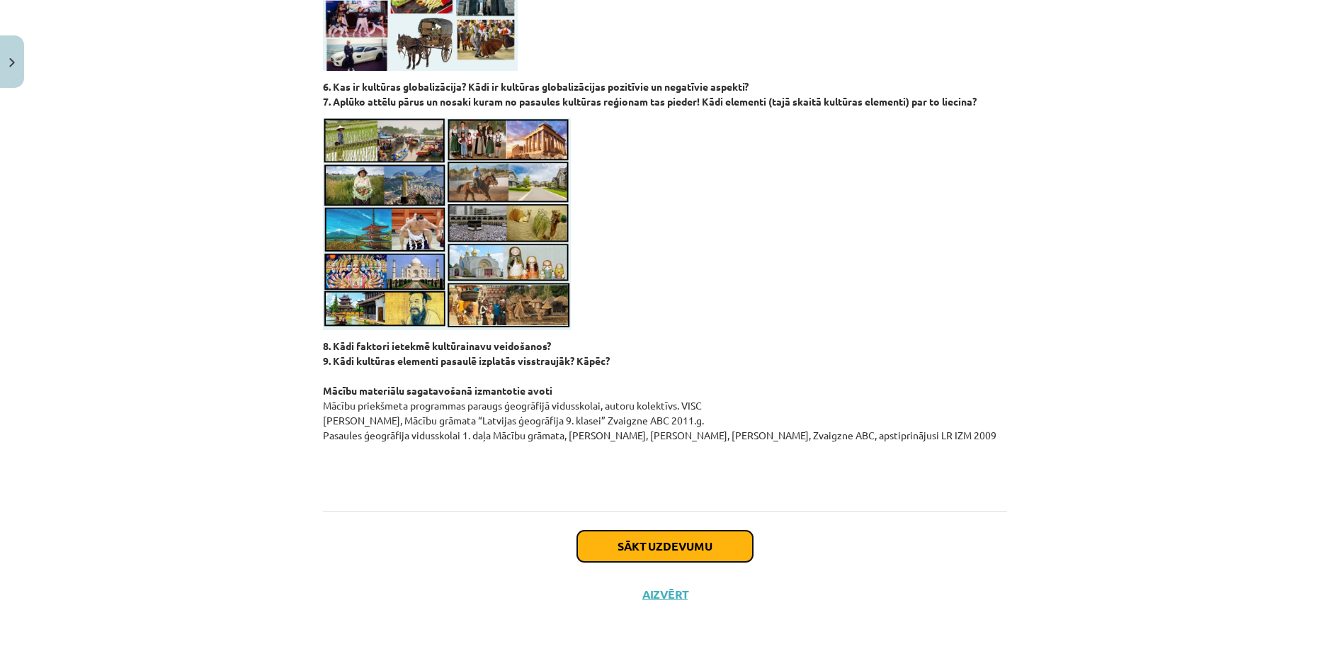
click at [655, 556] on button "Sākt uzdevumu" at bounding box center [665, 545] width 176 height 31
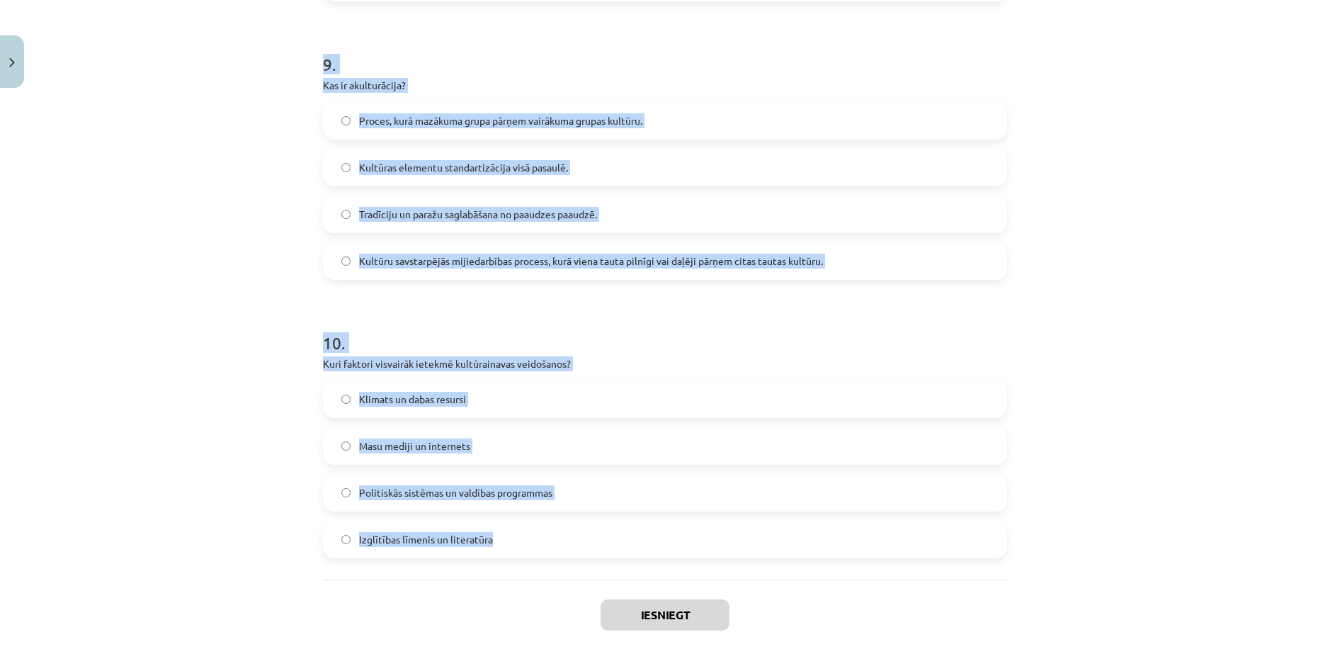
scroll to position [2547, 0]
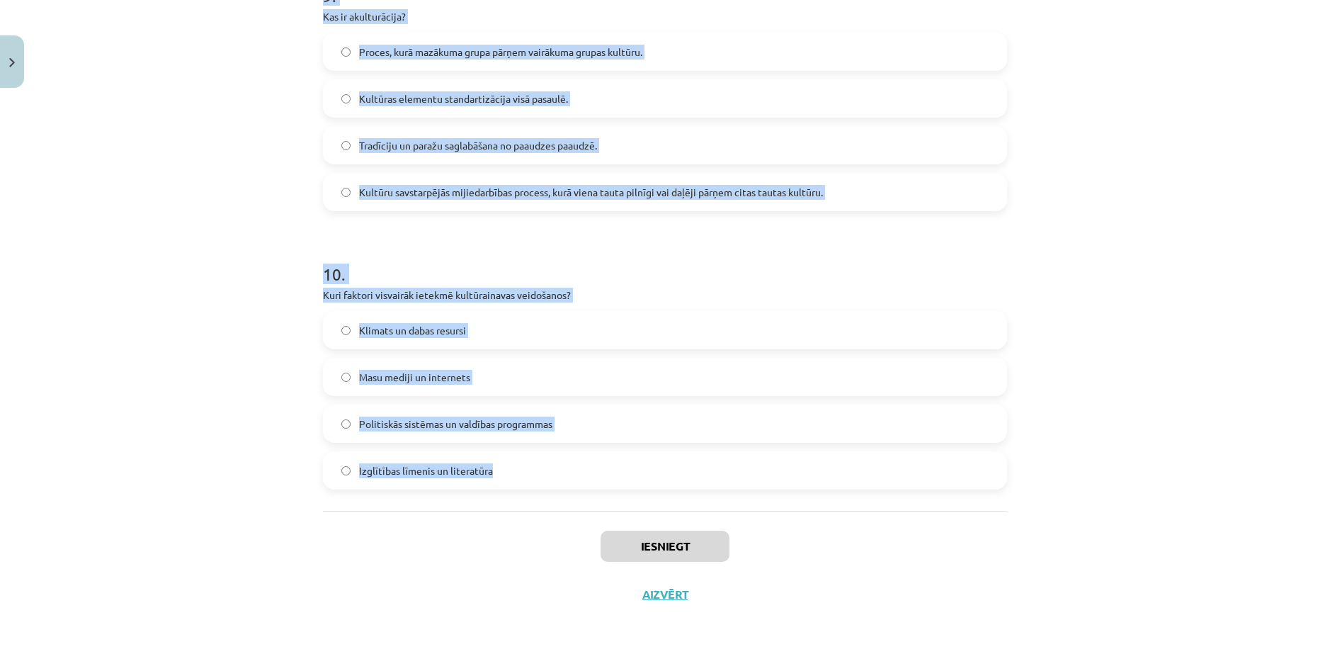
drag, startPoint x: 305, startPoint y: 314, endPoint x: 759, endPoint y: 503, distance: 492.4
click at [759, 503] on div "Mācību tēma: Ģeogrāfijas i - 12. klases 1.ieskaites mācību materiāls #6 Patstāv…" at bounding box center [665, 327] width 1330 height 654
copy form "1 . Kura no zemāk minētajām vietām ir kultūrainava ar reliģisku nozīmi? Krustu …"
click at [138, 330] on div "Mācību tēma: Ģeogrāfijas i - 12. klases 1.ieskaites mācību materiāls #6 Patstāv…" at bounding box center [665, 327] width 1330 height 654
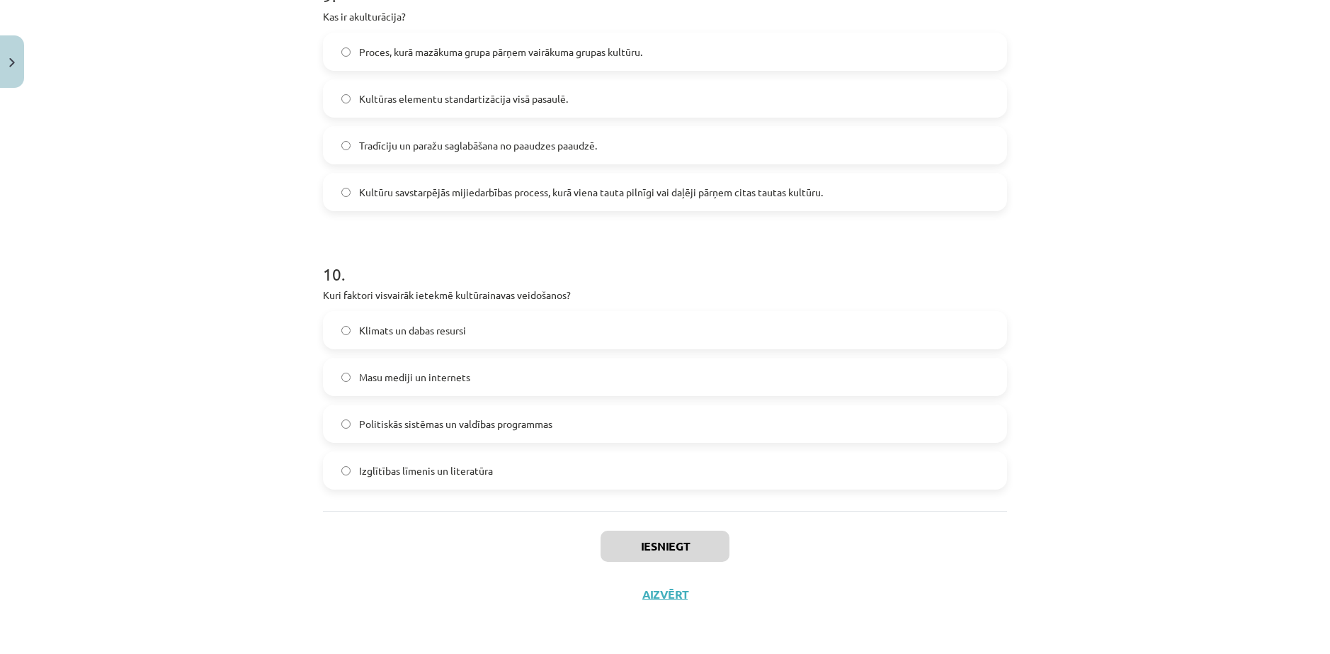
click at [298, 538] on div "Mācību tēma: Ģeogrāfijas i - 12. klases 1.ieskaites mācību materiāls #6 Patstāv…" at bounding box center [665, 327] width 1330 height 654
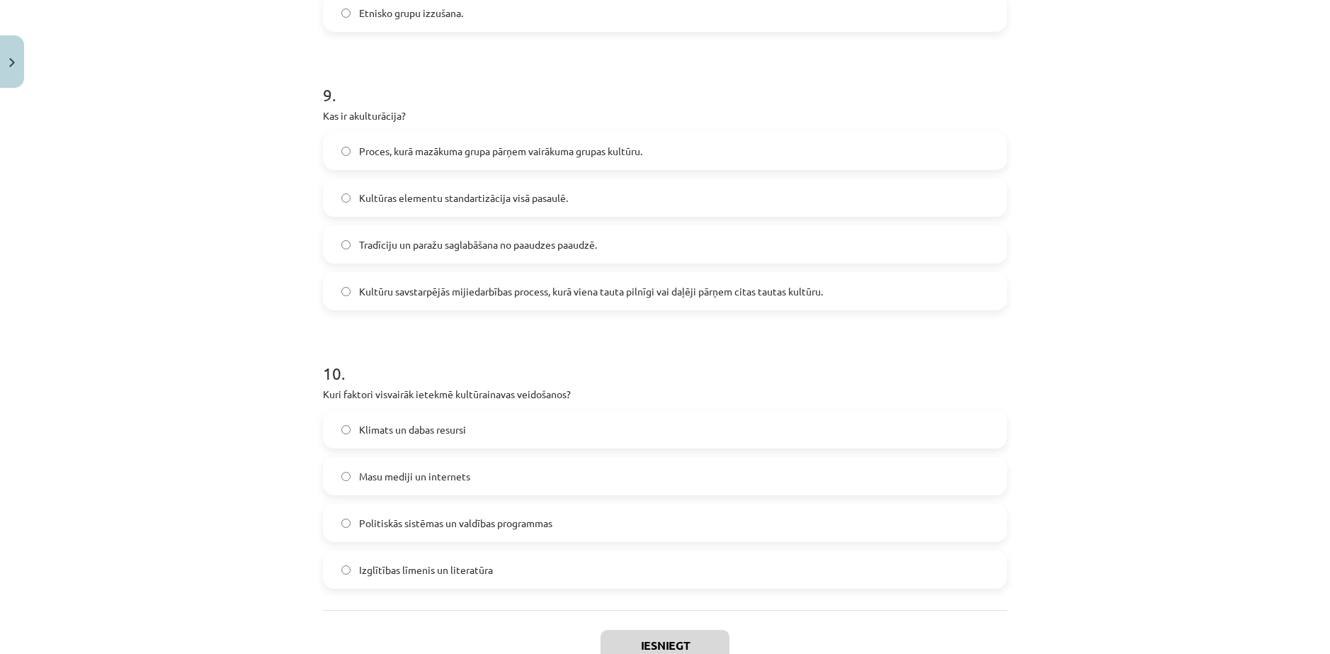
scroll to position [0, 0]
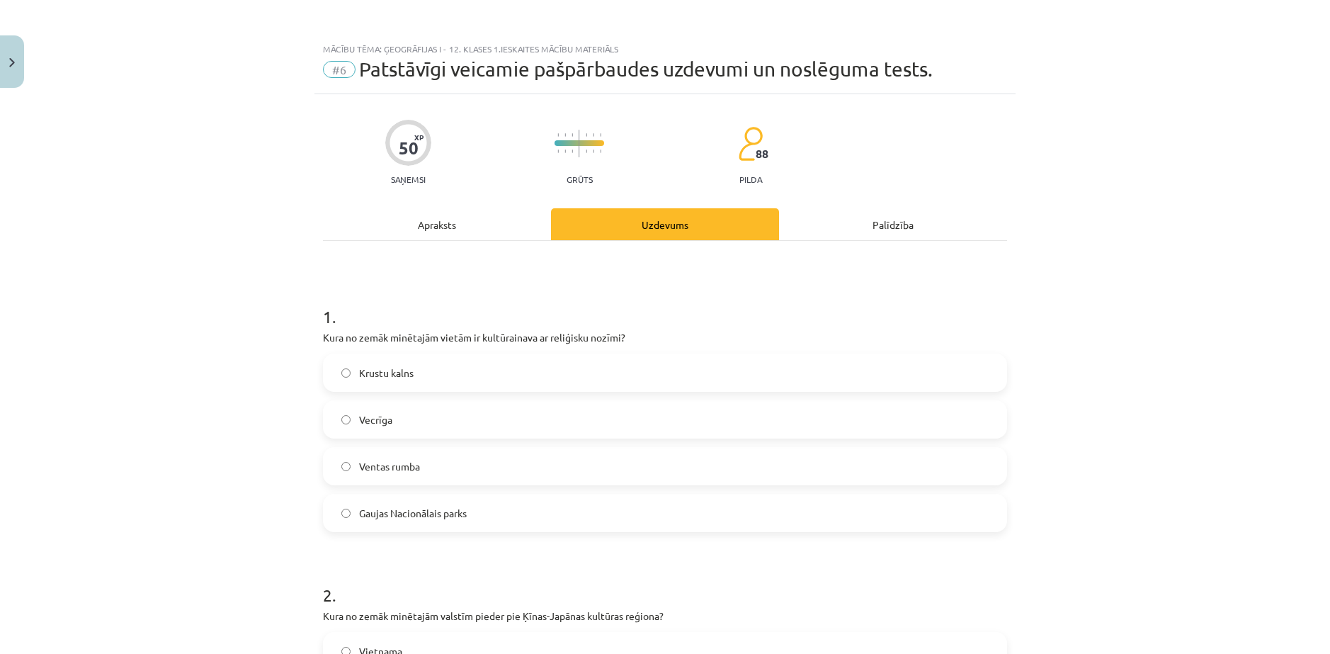
click at [416, 385] on label "Krustu kalns" at bounding box center [664, 372] width 681 height 35
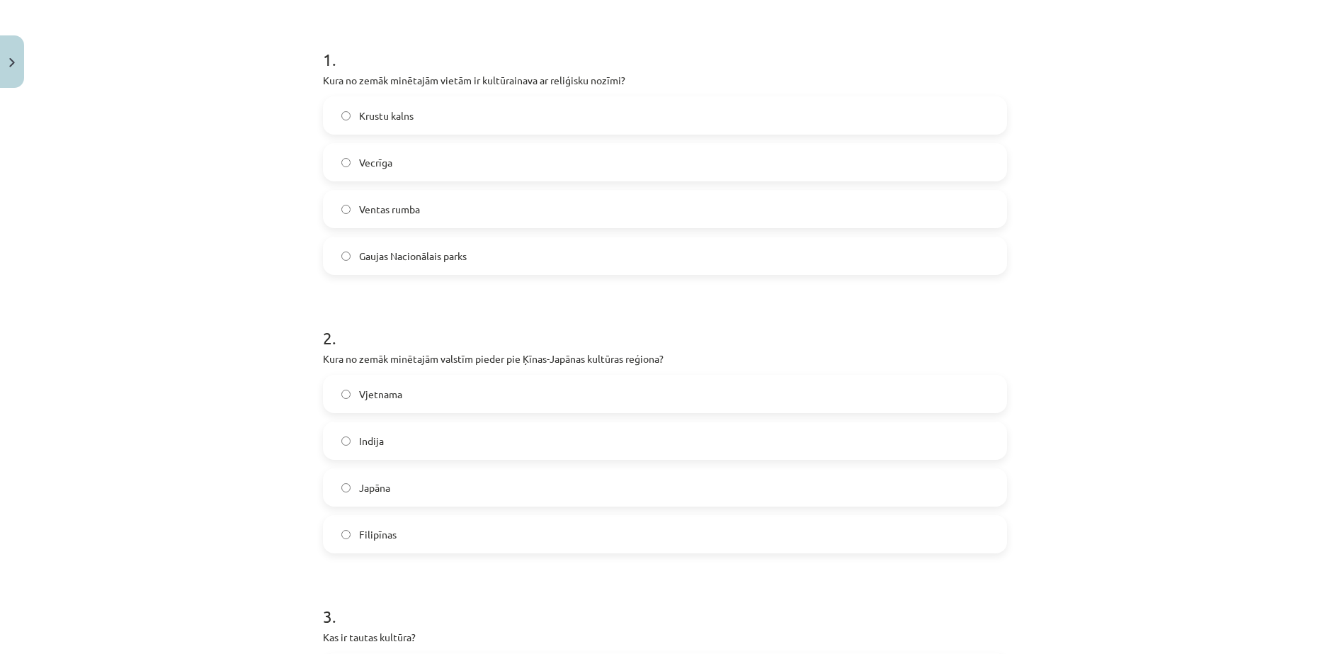
scroll to position [283, 0]
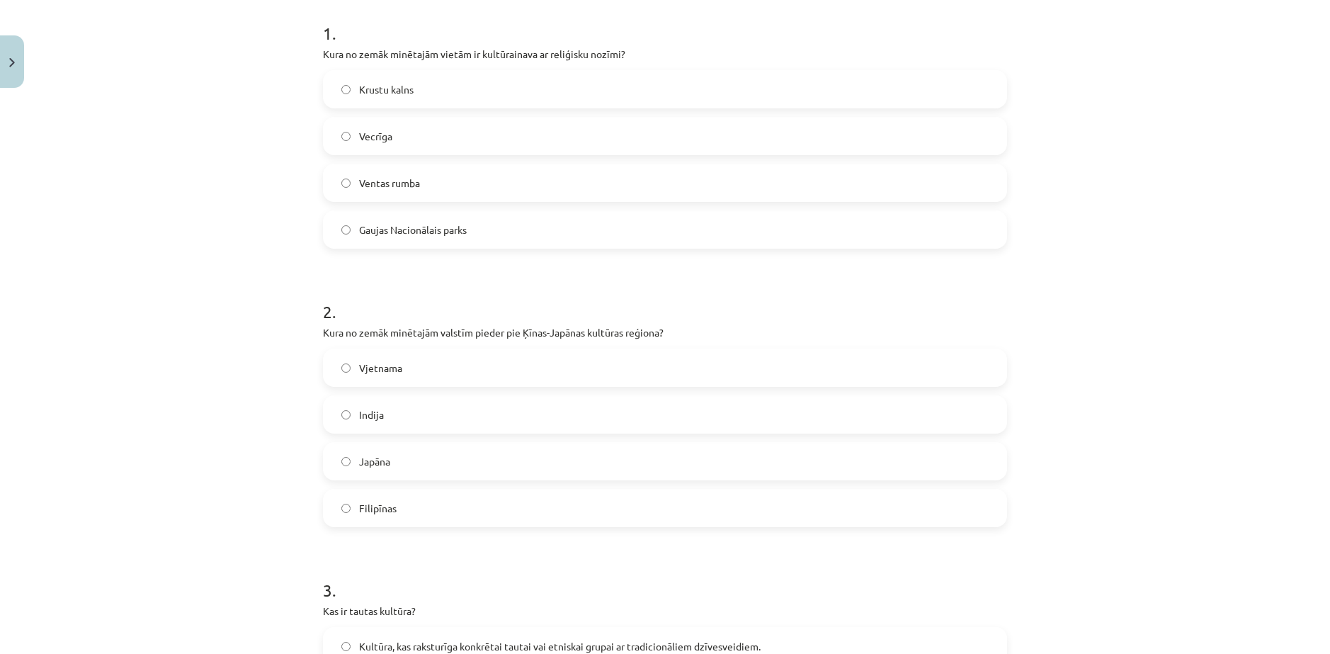
click at [385, 479] on div "Japāna" at bounding box center [665, 461] width 684 height 38
click at [386, 467] on label "Japāna" at bounding box center [664, 460] width 681 height 35
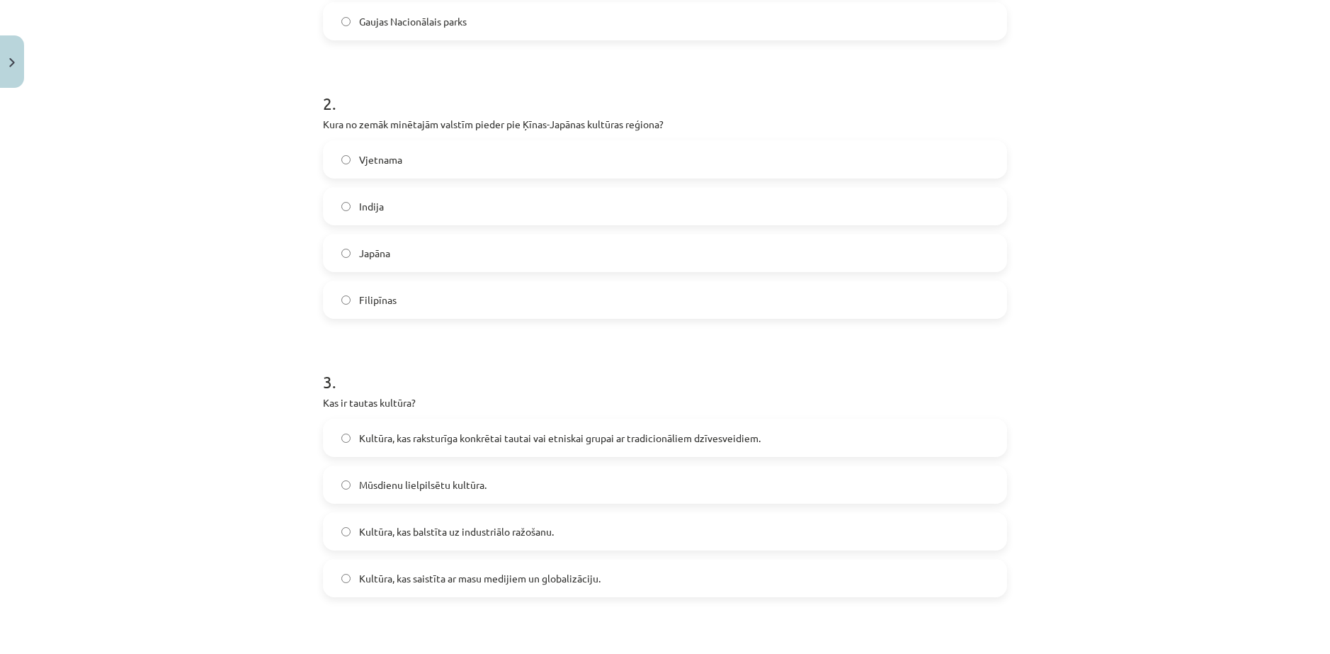
scroll to position [708, 0]
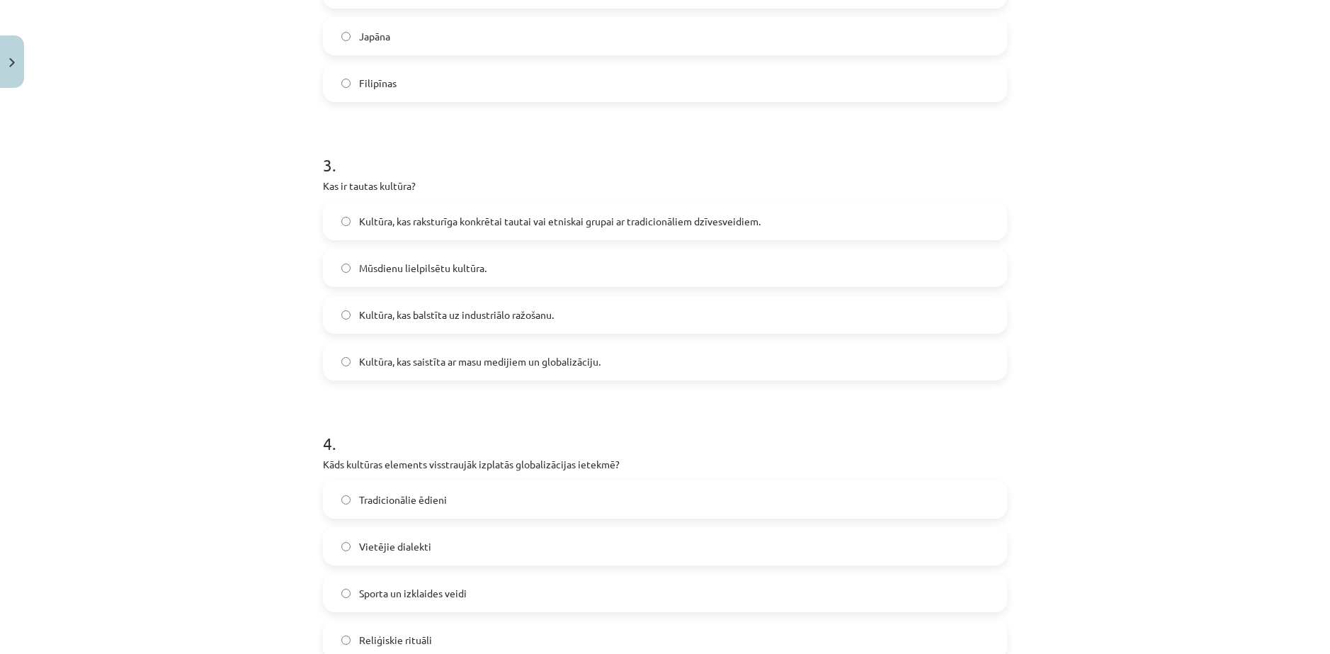
click at [373, 214] on span "Kultūra, kas raksturīga konkrētai tautai vai etniskai grupai ar tradicionāliem …" at bounding box center [560, 221] width 402 height 15
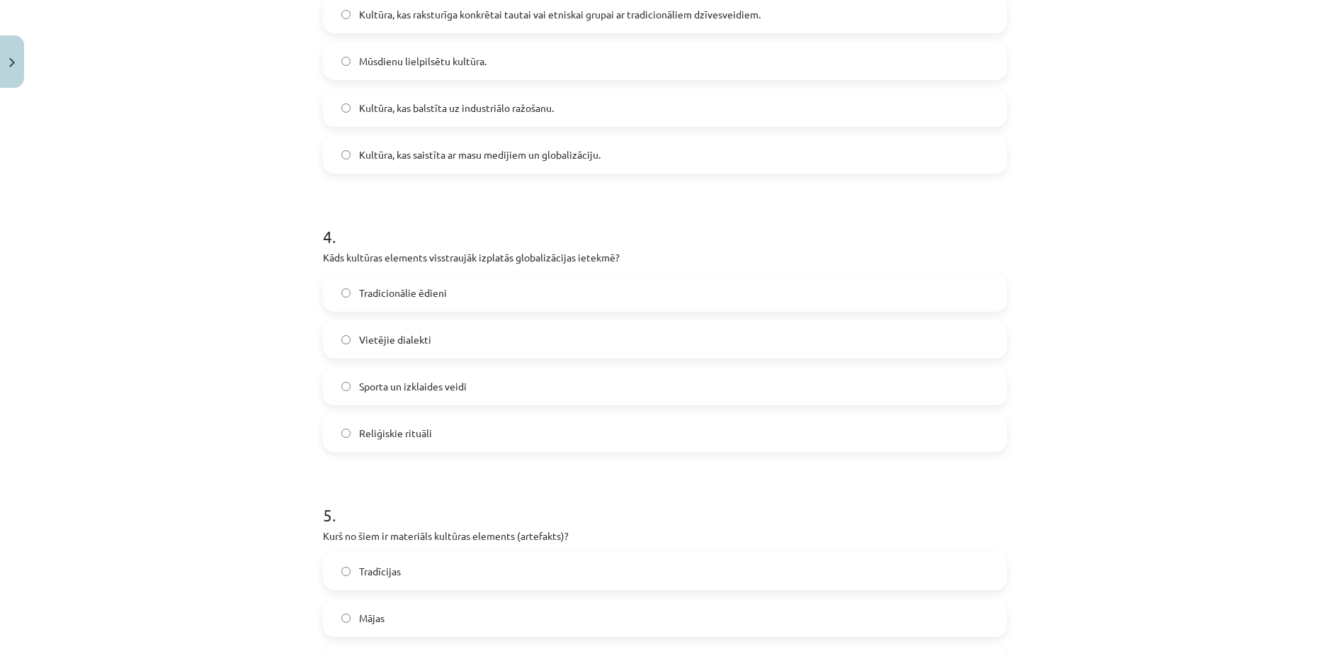
scroll to position [921, 0]
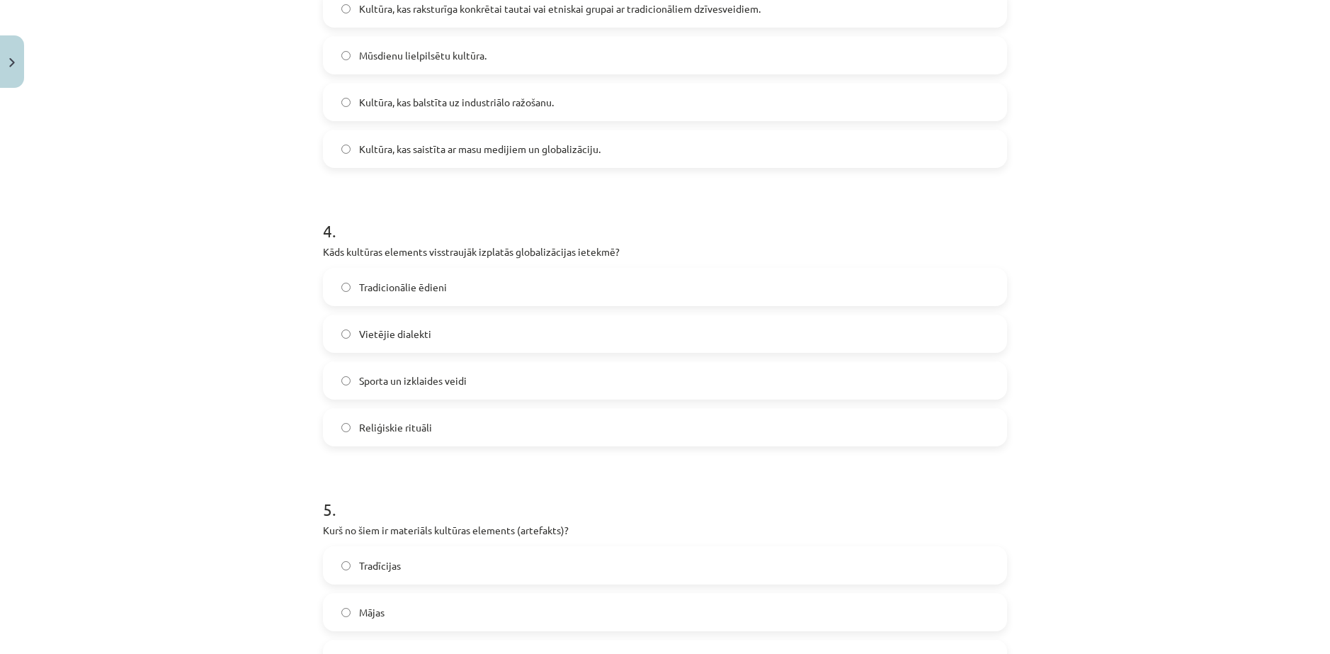
click at [409, 391] on label "Sporta un izklaides veidi" at bounding box center [664, 380] width 681 height 35
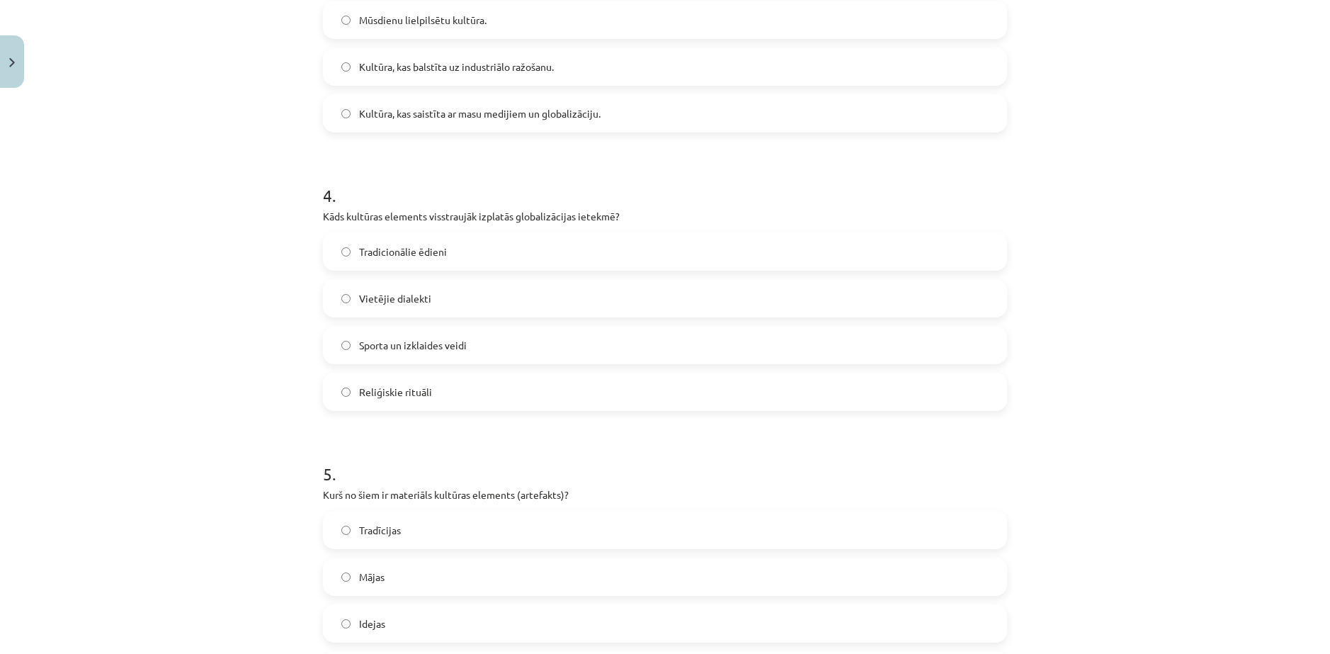
scroll to position [1133, 0]
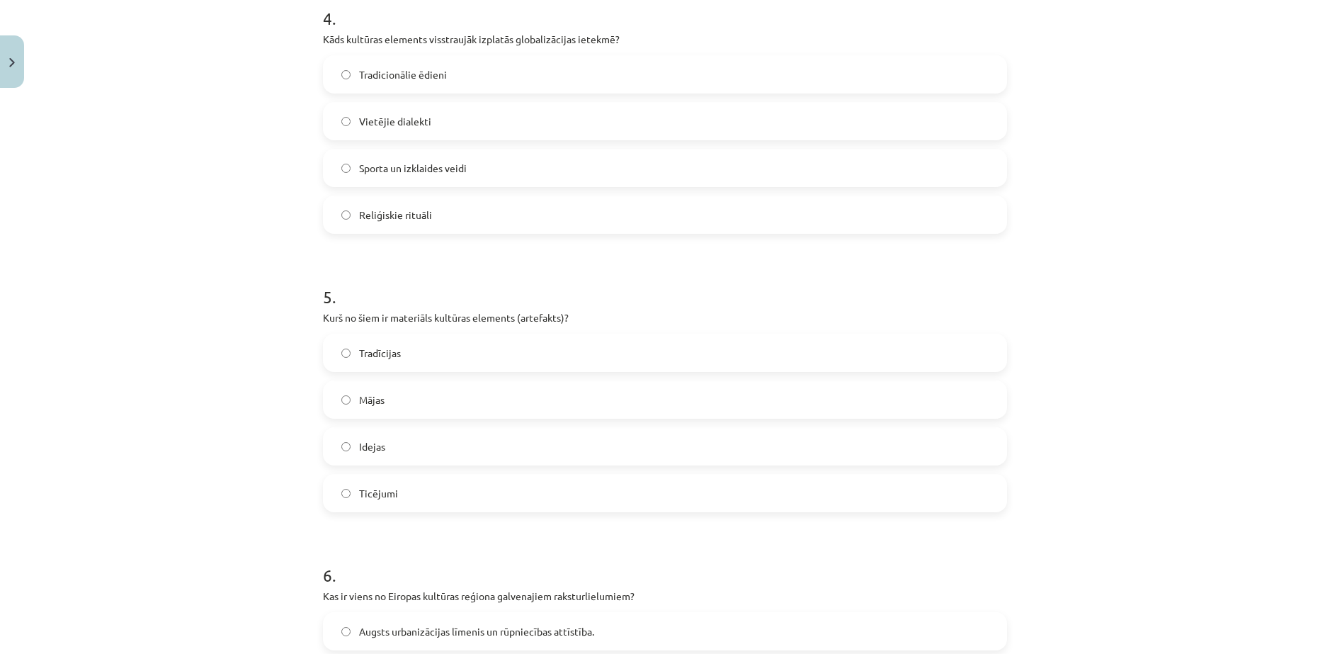
click at [369, 390] on label "Mājas" at bounding box center [664, 399] width 681 height 35
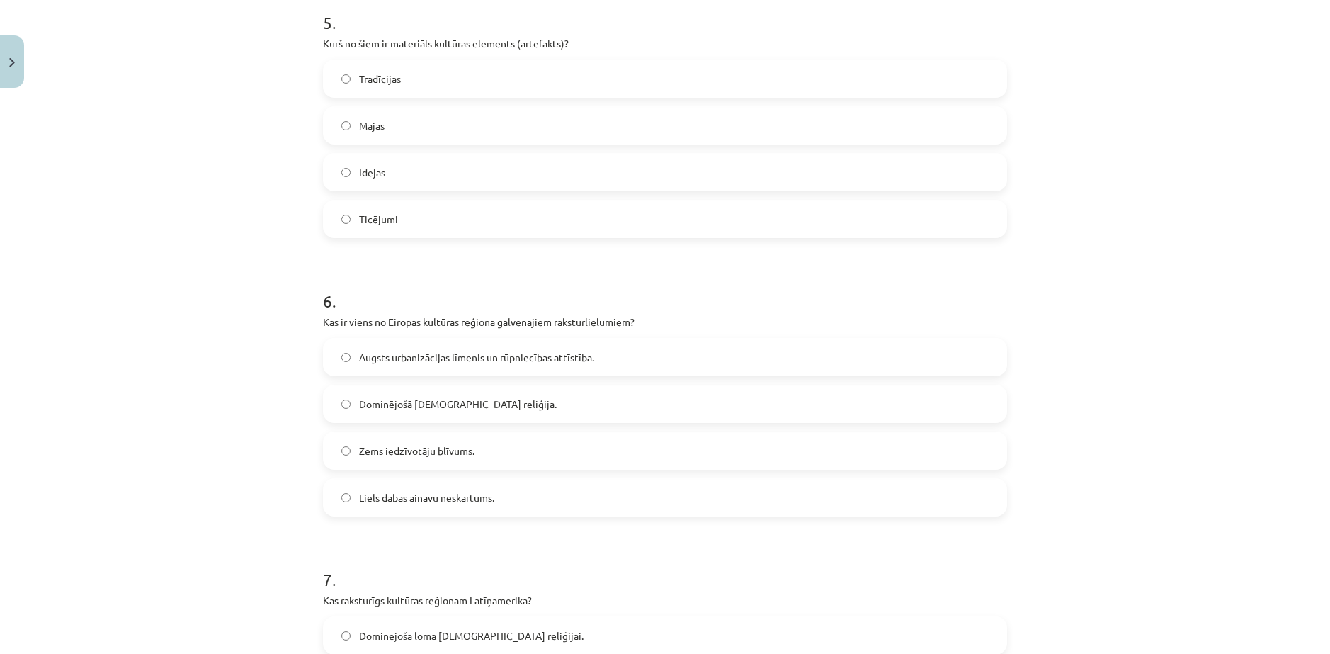
scroll to position [1416, 0]
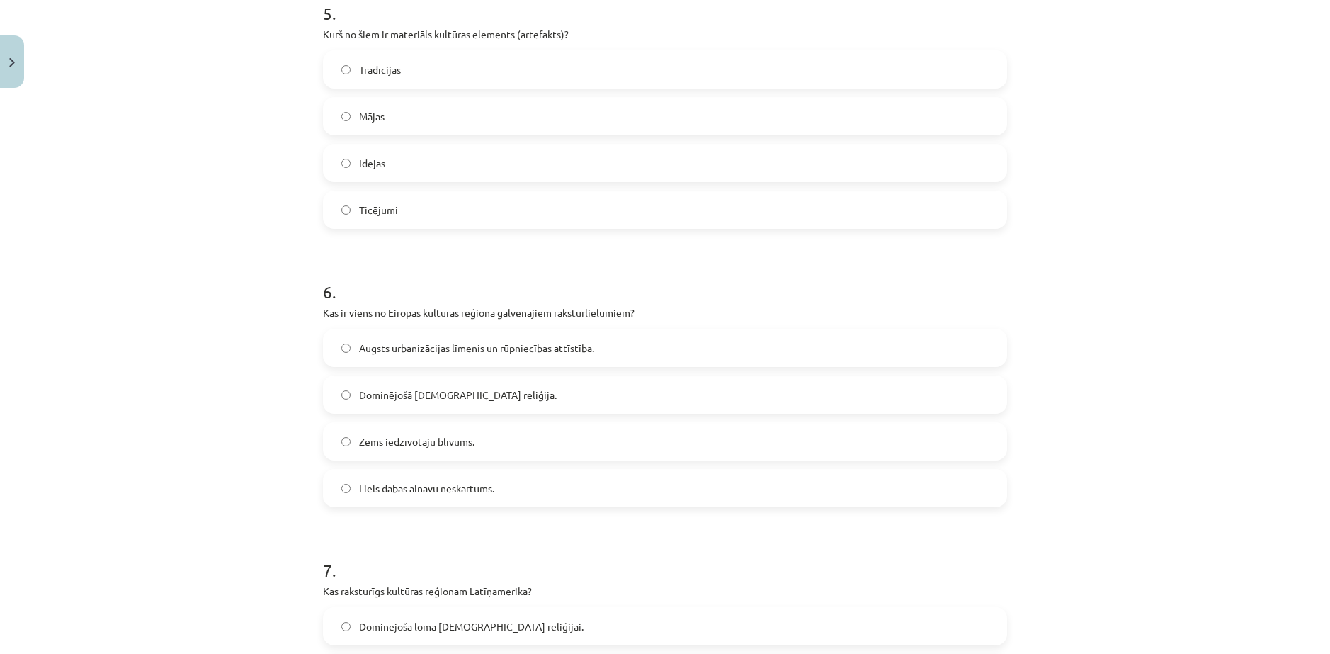
click at [413, 347] on span "Augsts urbanizācijas līmenis un rūpniecības attīstība." at bounding box center [476, 348] width 235 height 15
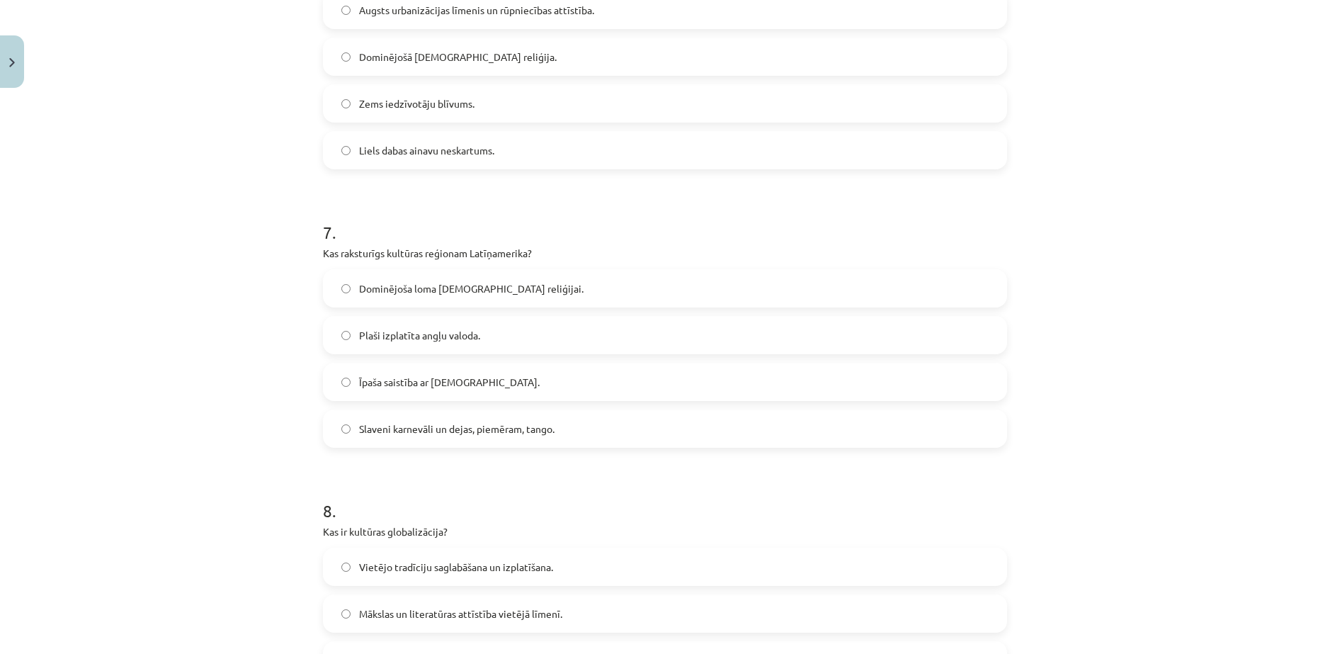
scroll to position [1770, 0]
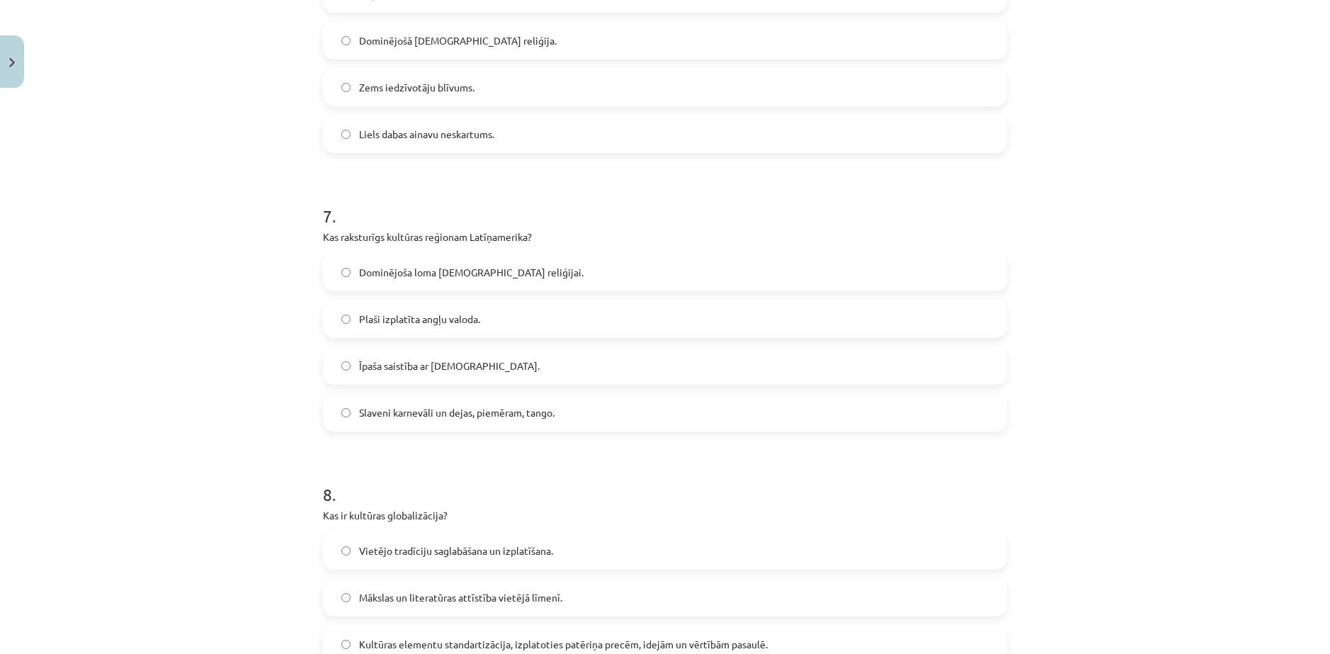
click at [420, 421] on label "Slaveni karnevāli un dejas, piemēram, tango." at bounding box center [664, 411] width 681 height 35
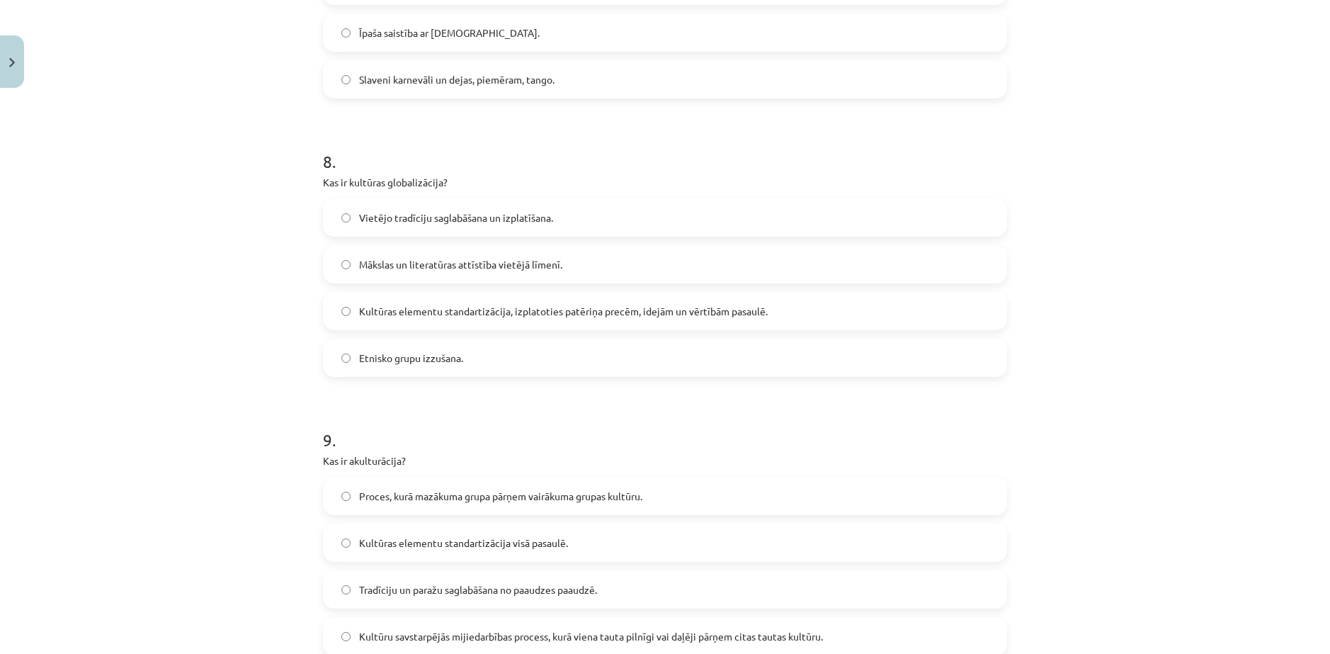
scroll to position [2125, 0]
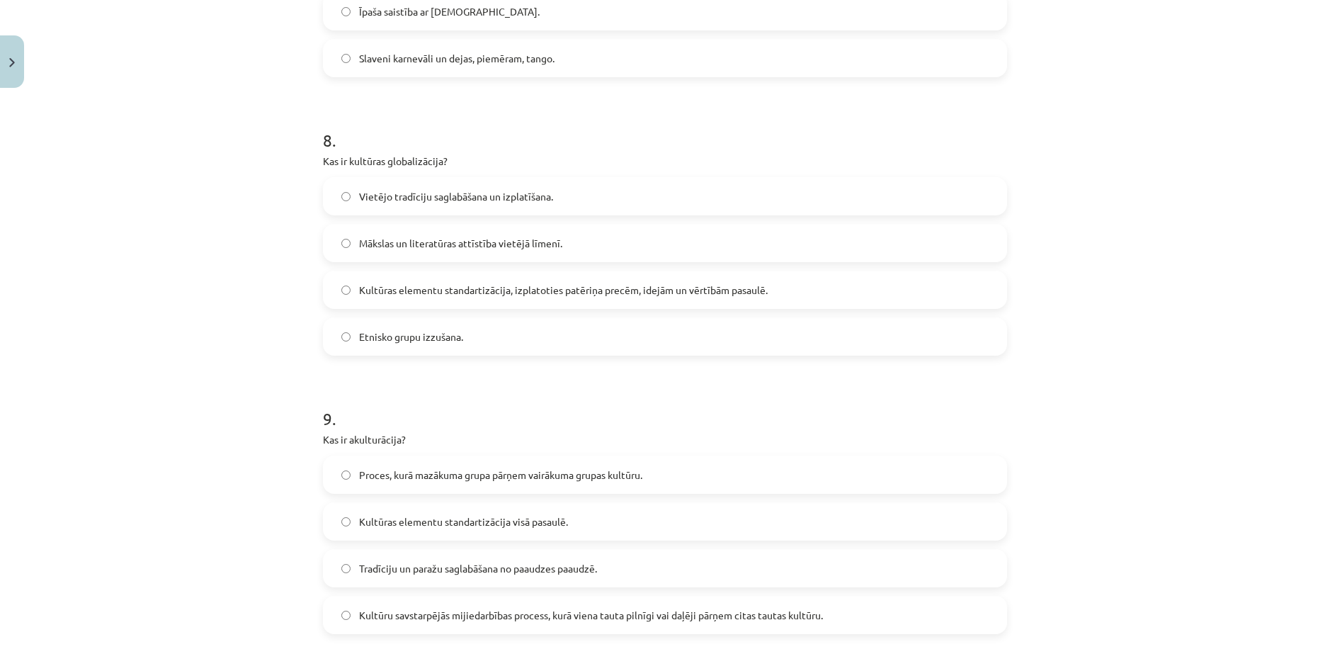
click at [426, 299] on label "Kultūras elementu standartizācija, izplatoties patēriņa precēm, idejām un vērtī…" at bounding box center [664, 289] width 681 height 35
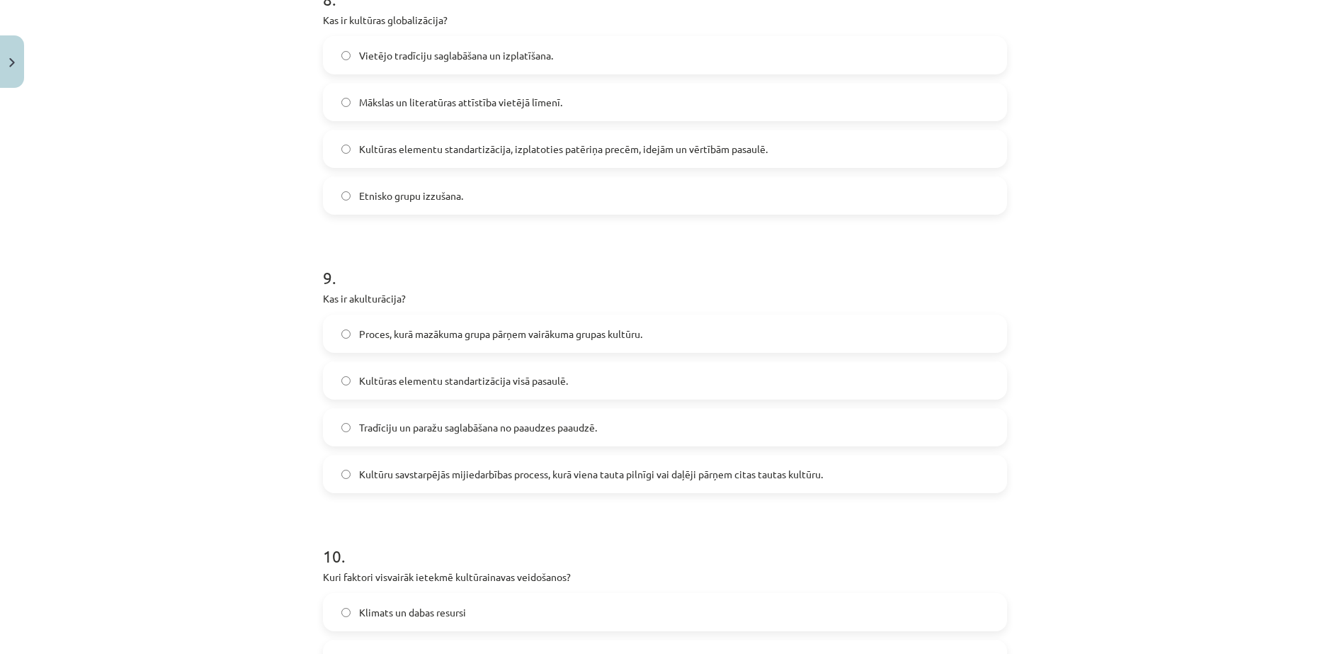
scroll to position [2266, 0]
click at [442, 328] on span "Proces, kurā mazākuma grupa pārņem vairākuma grupas kultūru." at bounding box center [500, 333] width 283 height 15
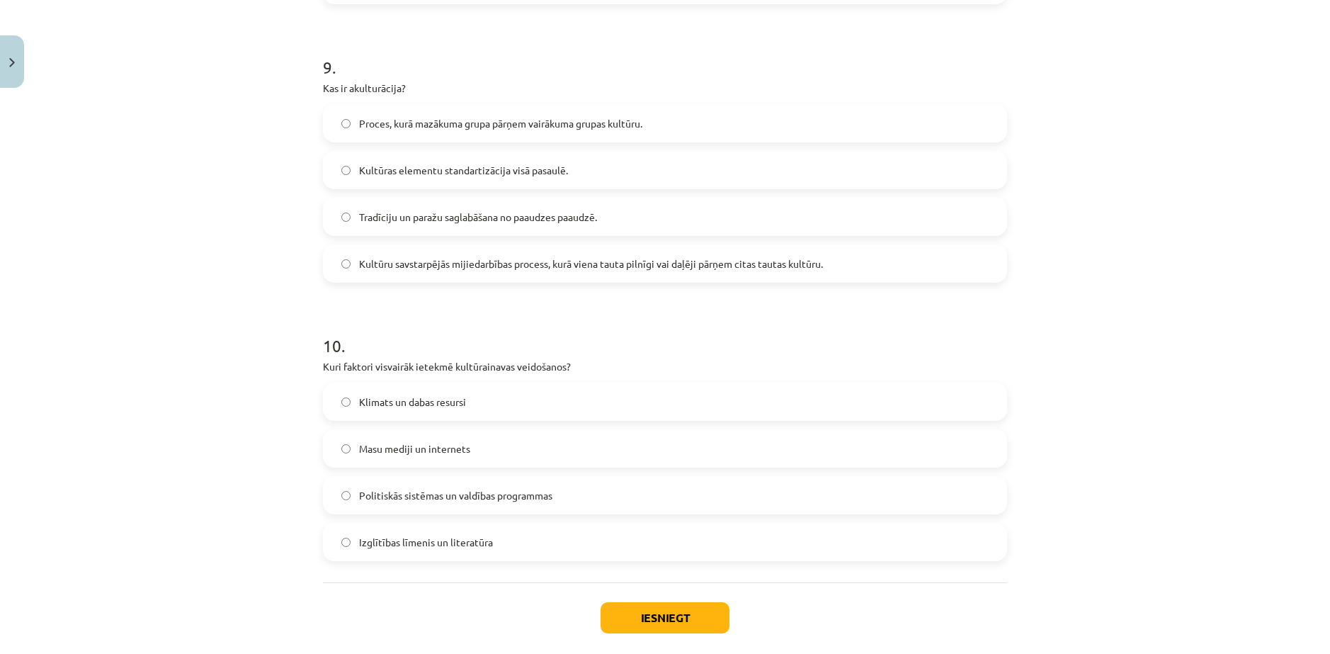
scroll to position [2479, 0]
click at [408, 403] on span "Klimats un dabas resursi" at bounding box center [412, 399] width 107 height 15
click at [637, 618] on button "Iesniegt" at bounding box center [665, 614] width 129 height 31
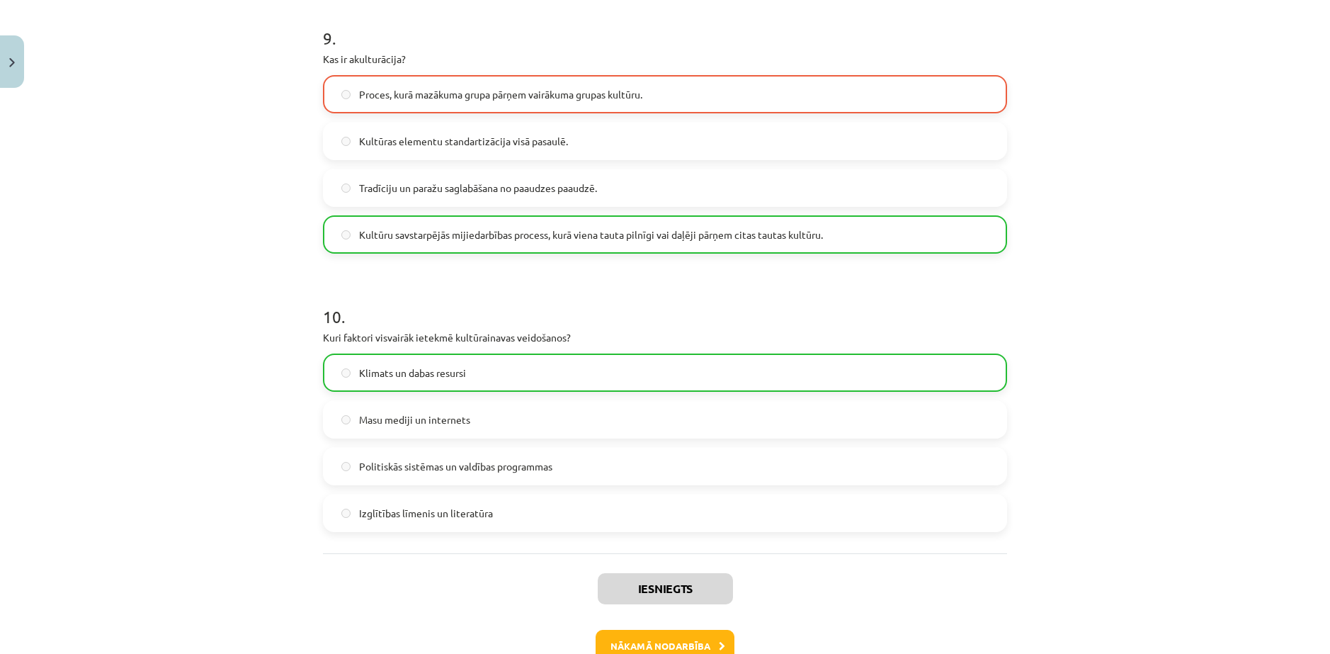
scroll to position [2593, 0]
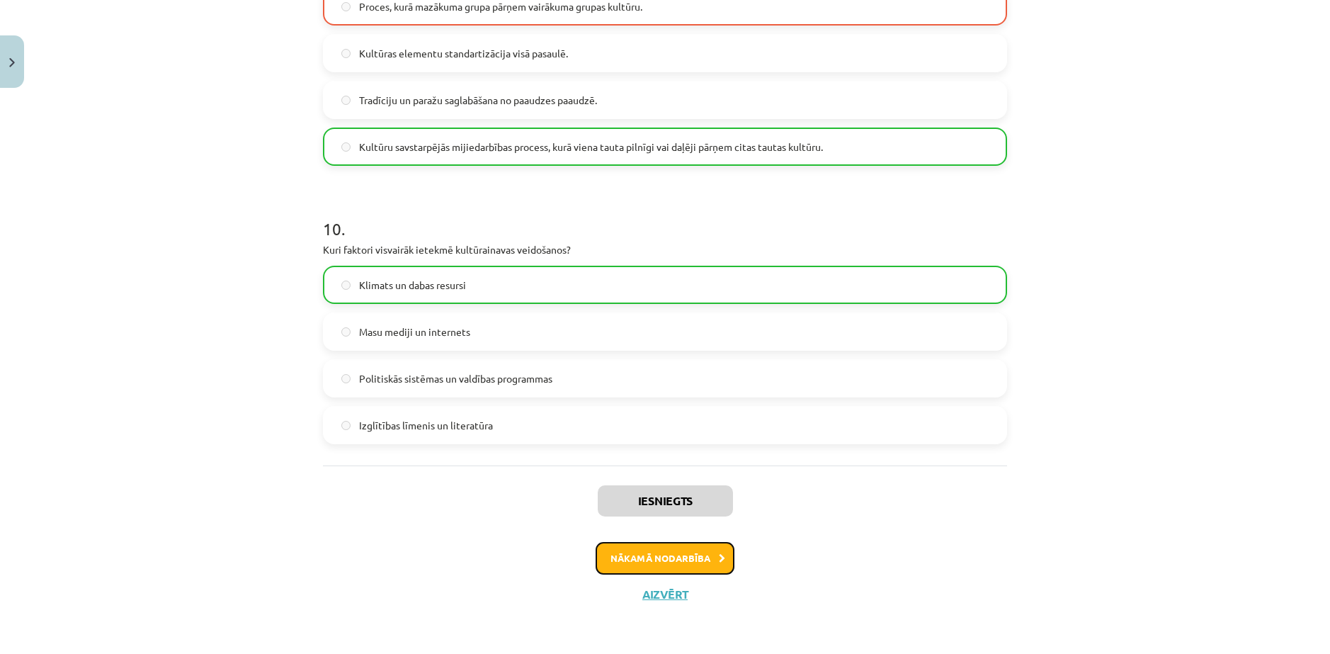
click at [658, 549] on button "Nākamā nodarbība" at bounding box center [665, 558] width 139 height 33
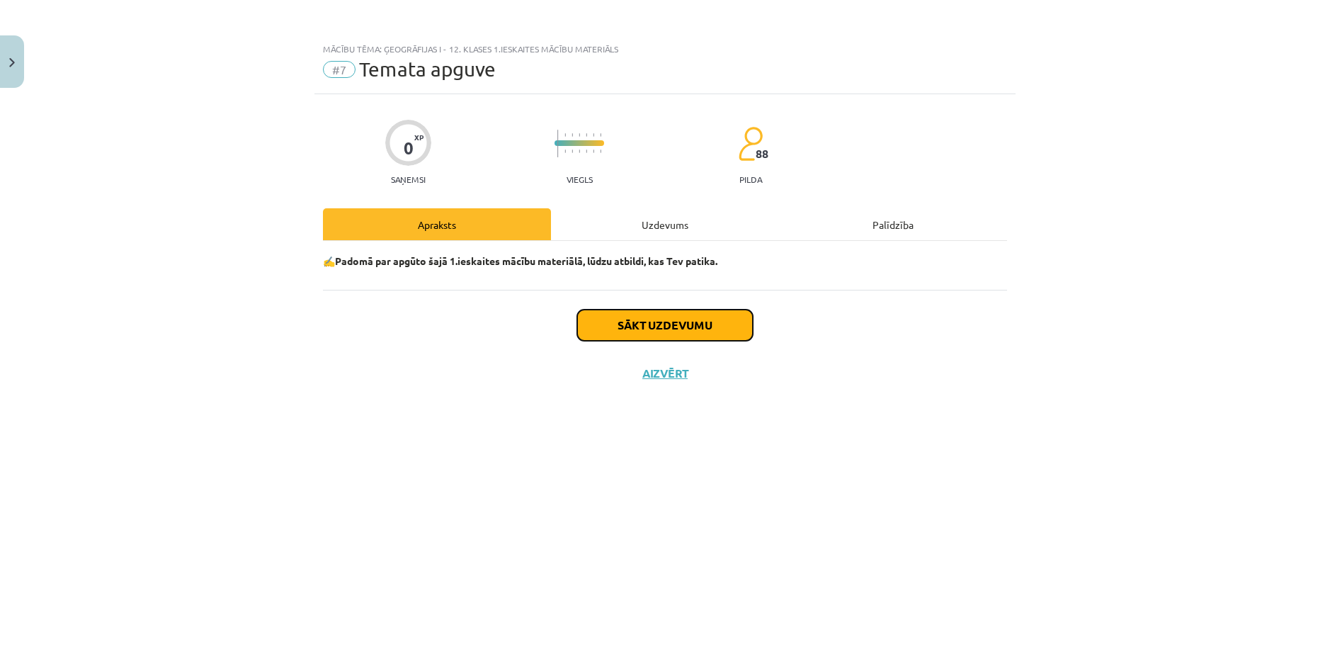
click at [652, 319] on button "Sākt uzdevumu" at bounding box center [665, 324] width 176 height 31
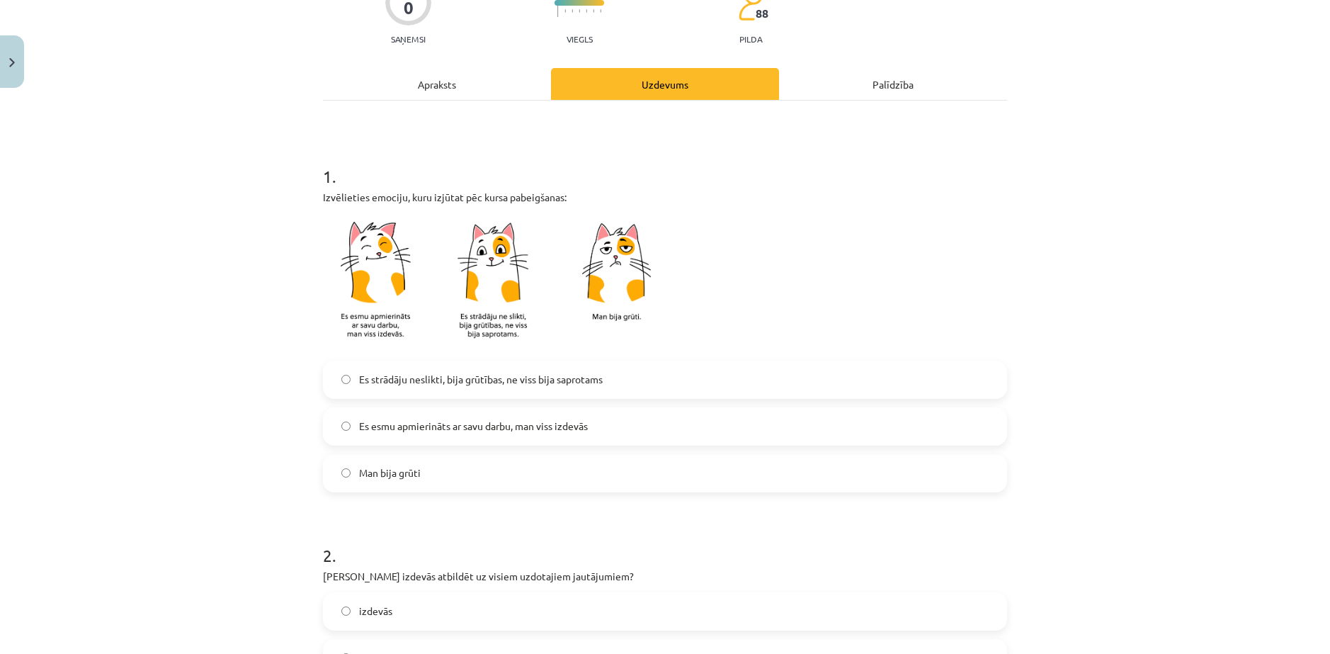
scroll to position [212, 0]
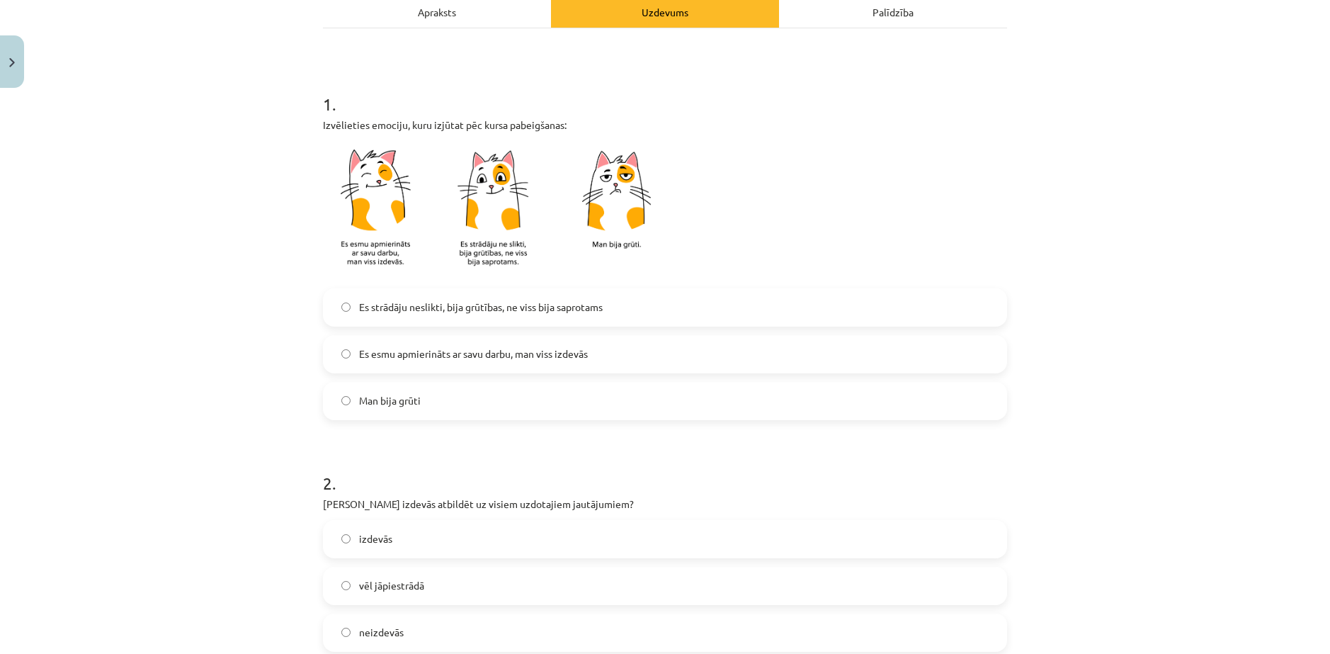
click at [416, 340] on label "Es esmu apmierināts ar savu darbu, man viss izdevās" at bounding box center [664, 353] width 681 height 35
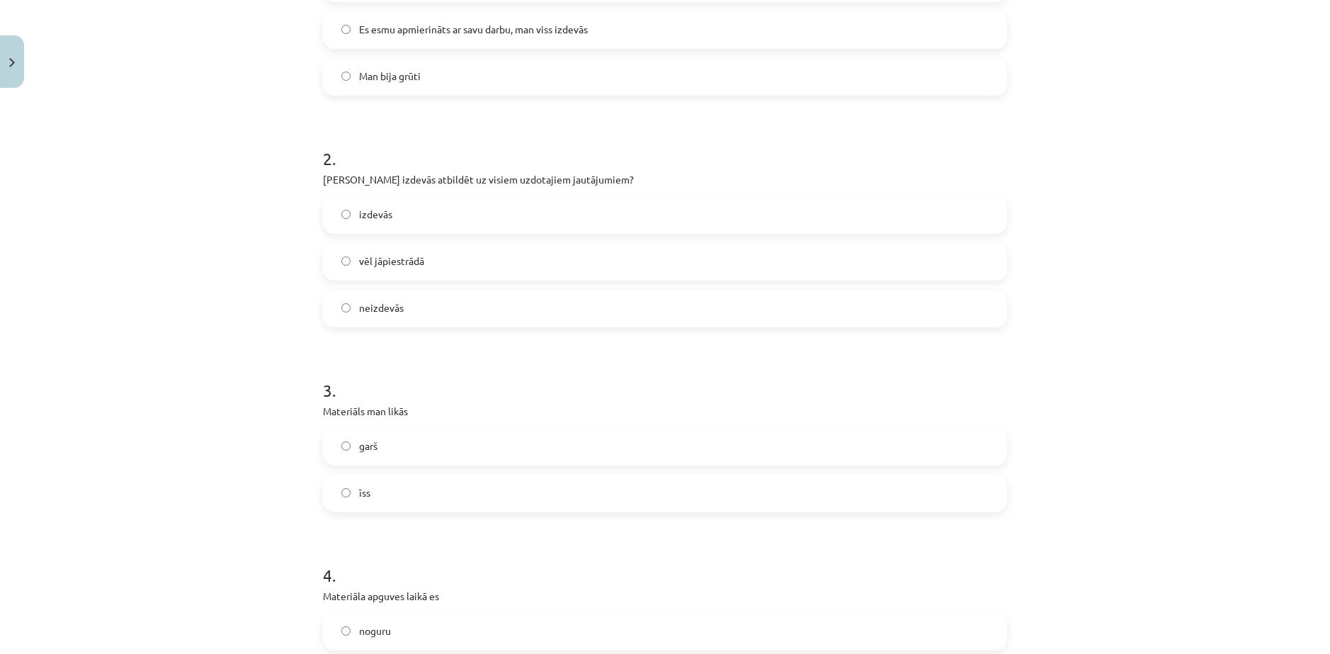
scroll to position [567, 0]
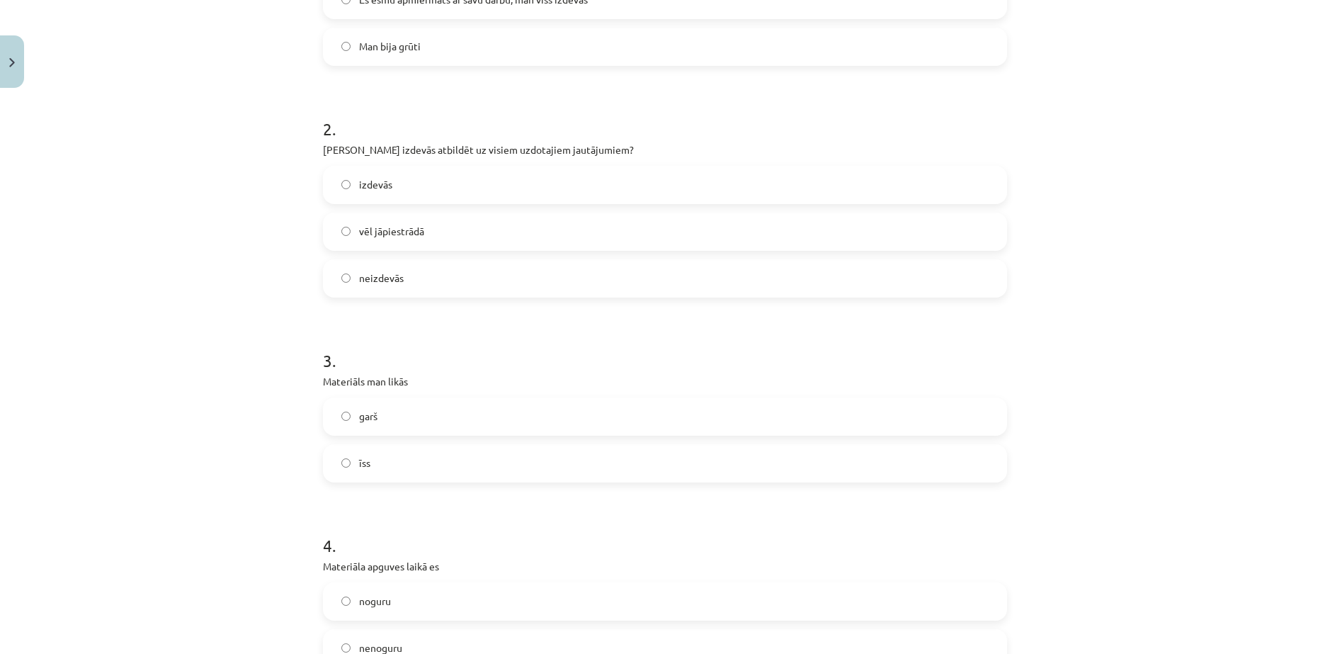
click at [389, 196] on label "izdevās" at bounding box center [664, 184] width 681 height 35
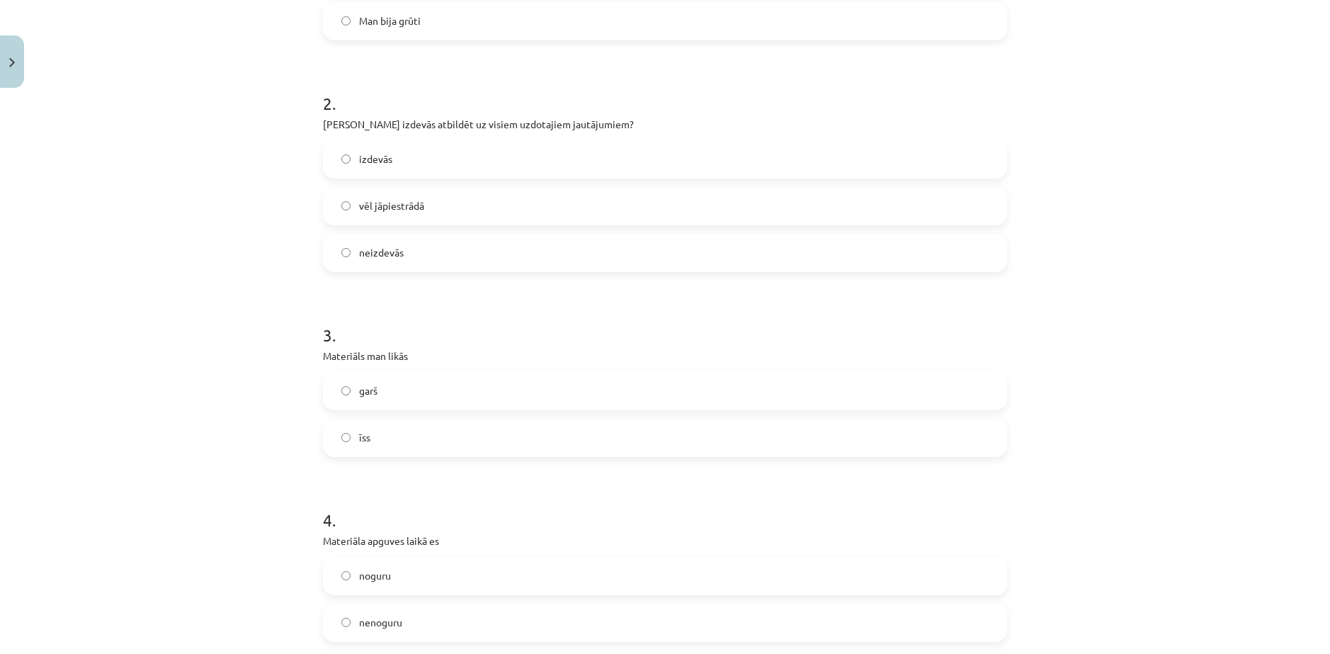
scroll to position [779, 0]
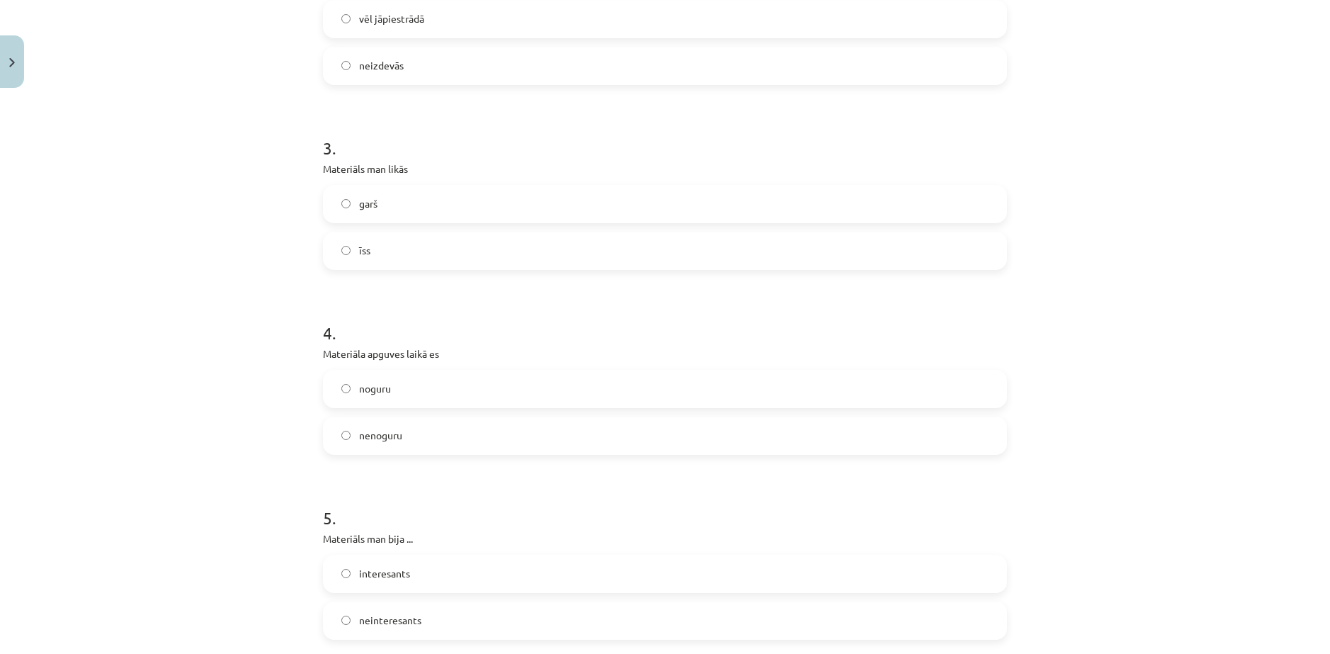
click at [370, 203] on span "garš" at bounding box center [368, 203] width 18 height 15
drag, startPoint x: 370, startPoint y: 415, endPoint x: 373, endPoint y: 424, distance: 9.6
click at [370, 415] on div "noguru nenoguru" at bounding box center [665, 412] width 684 height 85
click at [374, 426] on label "nenoguru" at bounding box center [664, 435] width 681 height 35
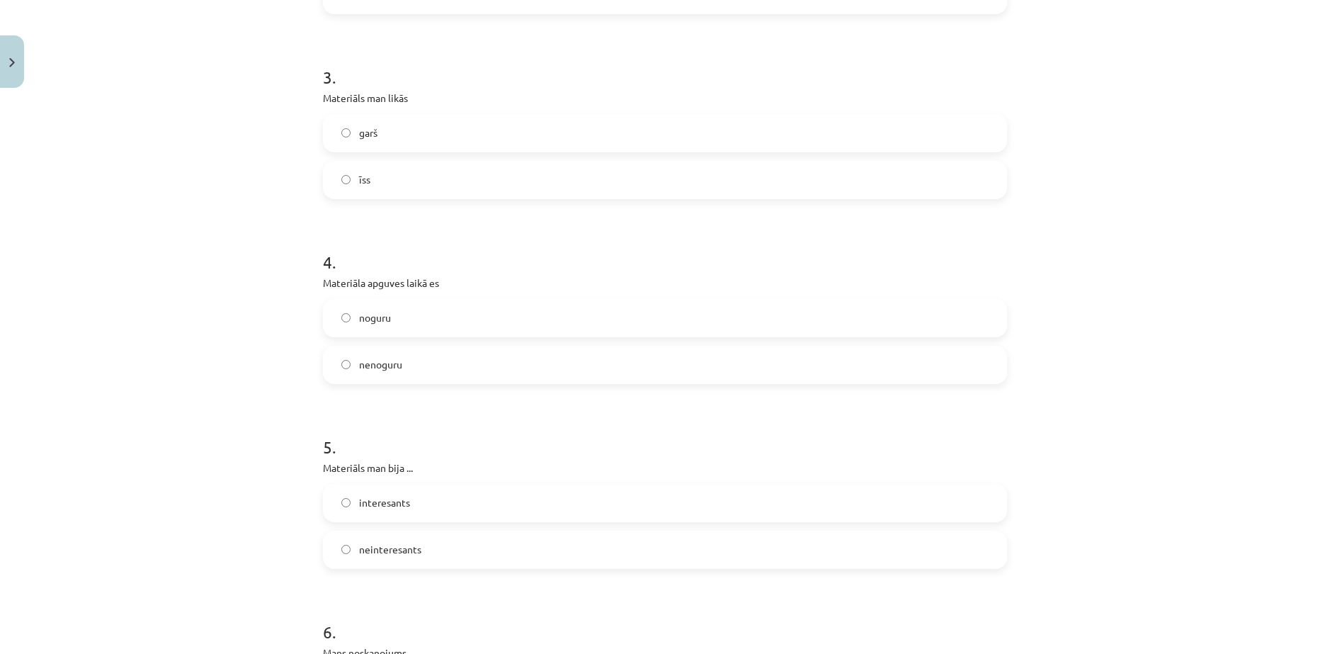
click at [363, 356] on label "nenoguru" at bounding box center [664, 364] width 681 height 35
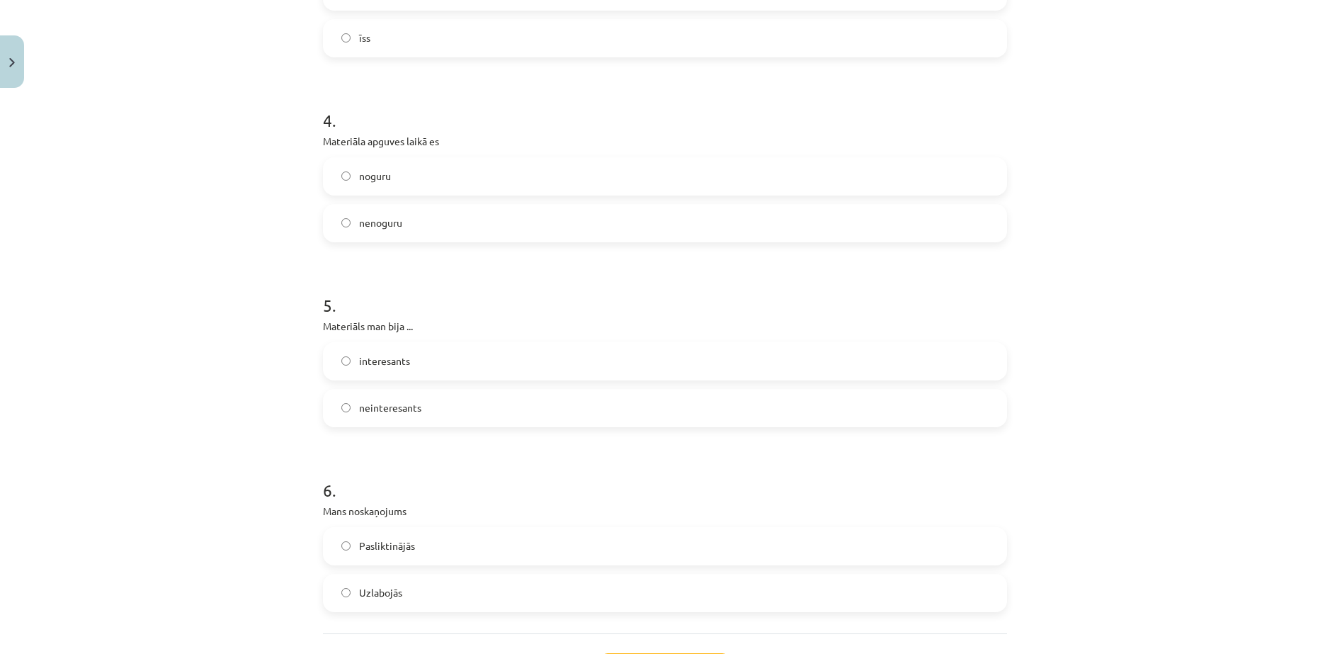
click at [401, 357] on span "interesants" at bounding box center [384, 360] width 51 height 15
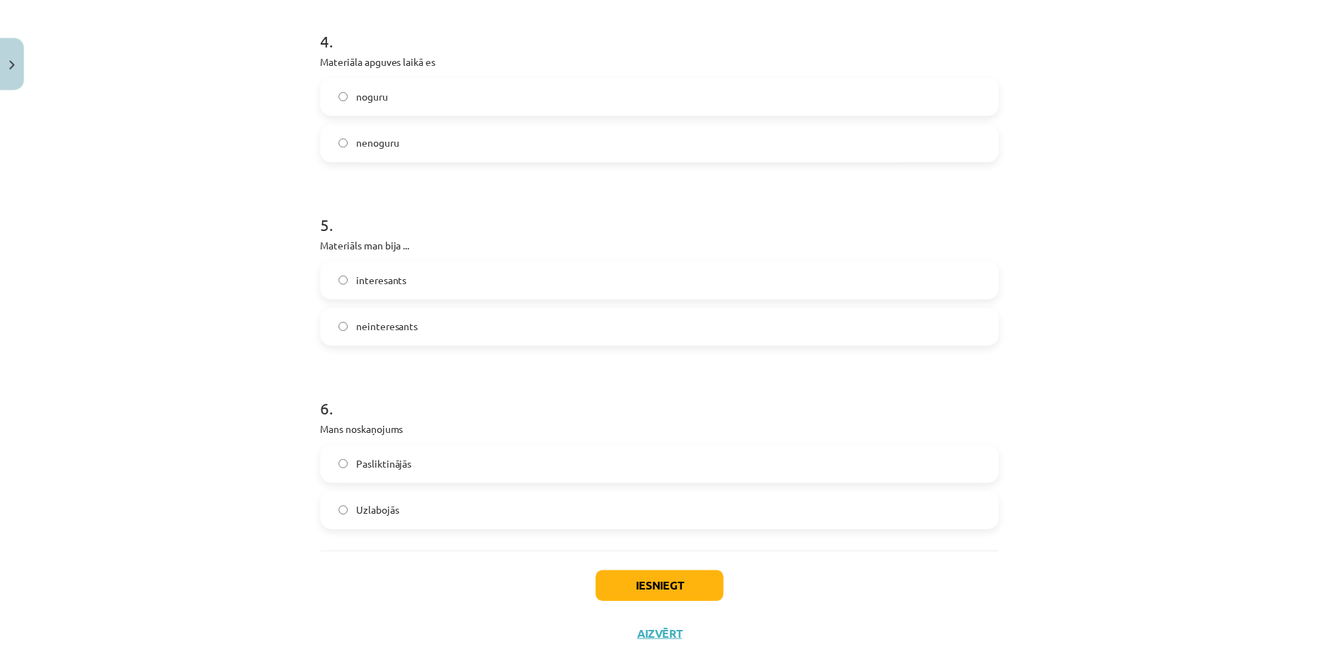
scroll to position [1114, 0]
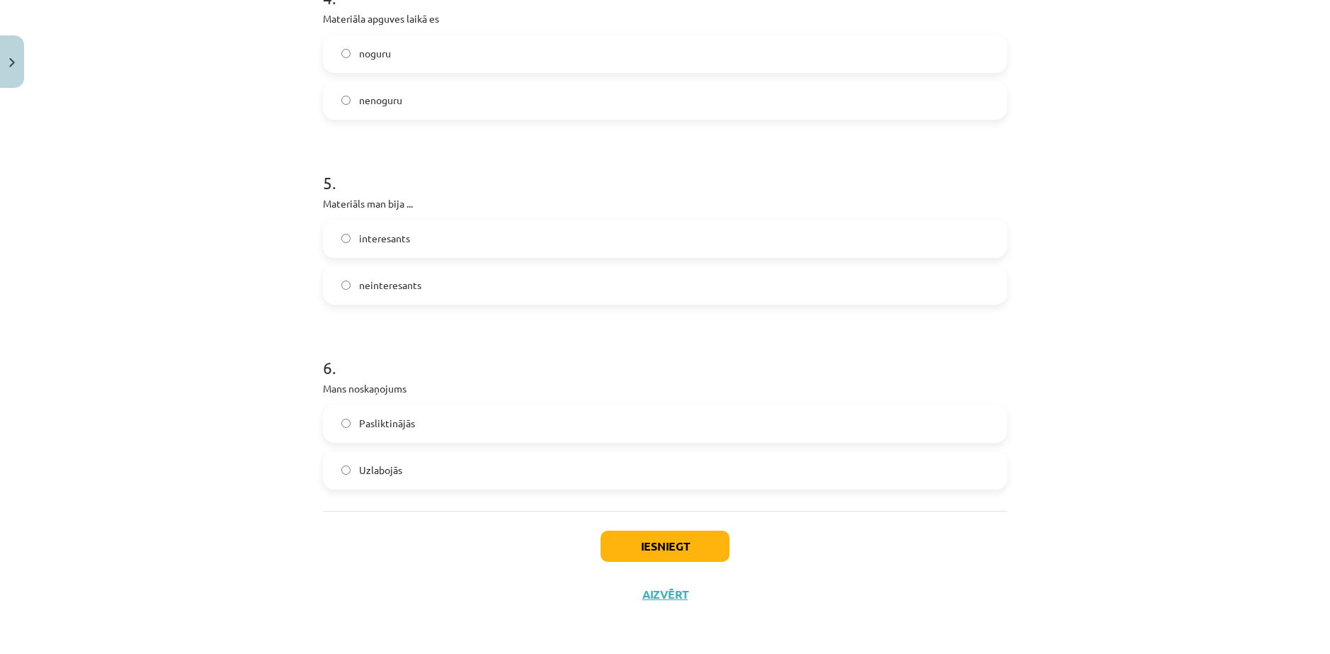
click at [409, 428] on label "Pasliktinājās" at bounding box center [664, 423] width 681 height 35
click at [637, 555] on button "Iesniegt" at bounding box center [665, 545] width 129 height 31
drag, startPoint x: 382, startPoint y: 516, endPoint x: 380, endPoint y: 497, distance: 18.5
click at [382, 513] on div "Iesniegt Aizvērt" at bounding box center [665, 560] width 684 height 99
click at [378, 461] on label "Uzlabojās" at bounding box center [664, 470] width 681 height 35
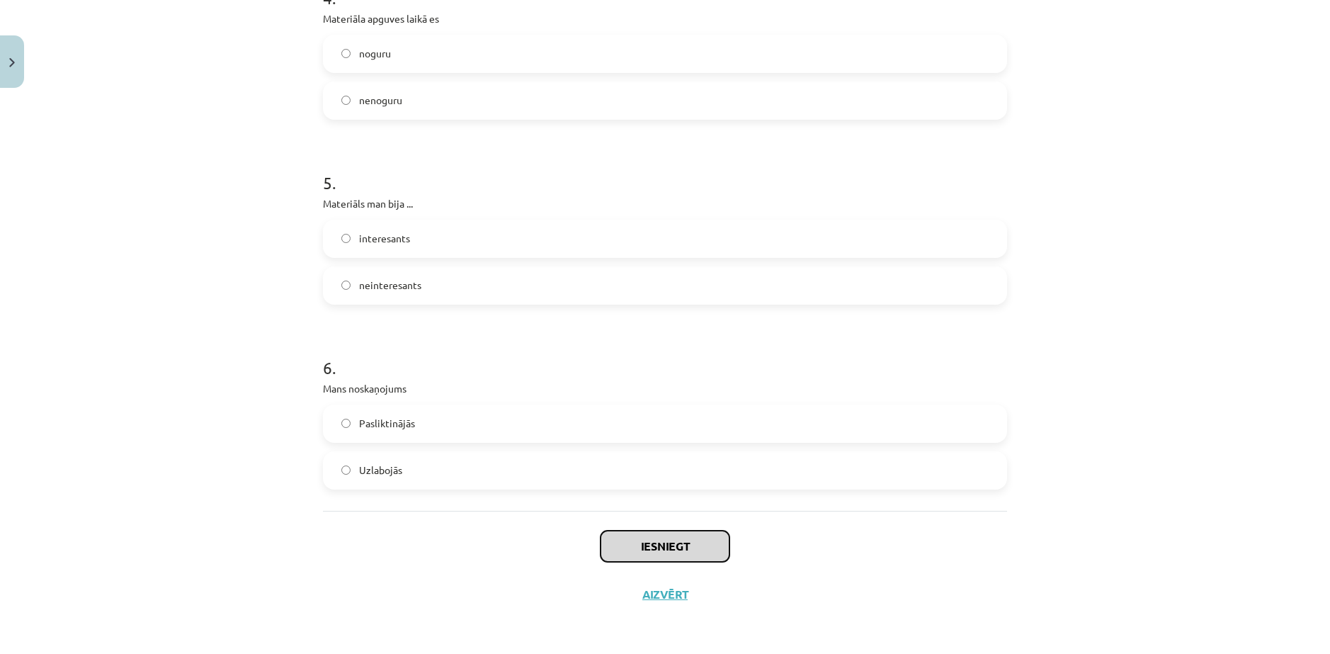
click at [633, 540] on button "Iesniegt" at bounding box center [665, 545] width 129 height 31
click at [636, 547] on button "Iesniegt" at bounding box center [665, 545] width 129 height 31
click at [647, 537] on button "Iesniegt" at bounding box center [665, 545] width 129 height 31
click at [664, 601] on div "Iesniegt Aizvērt" at bounding box center [665, 560] width 684 height 99
click at [661, 596] on button "Aizvērt" at bounding box center [665, 594] width 54 height 14
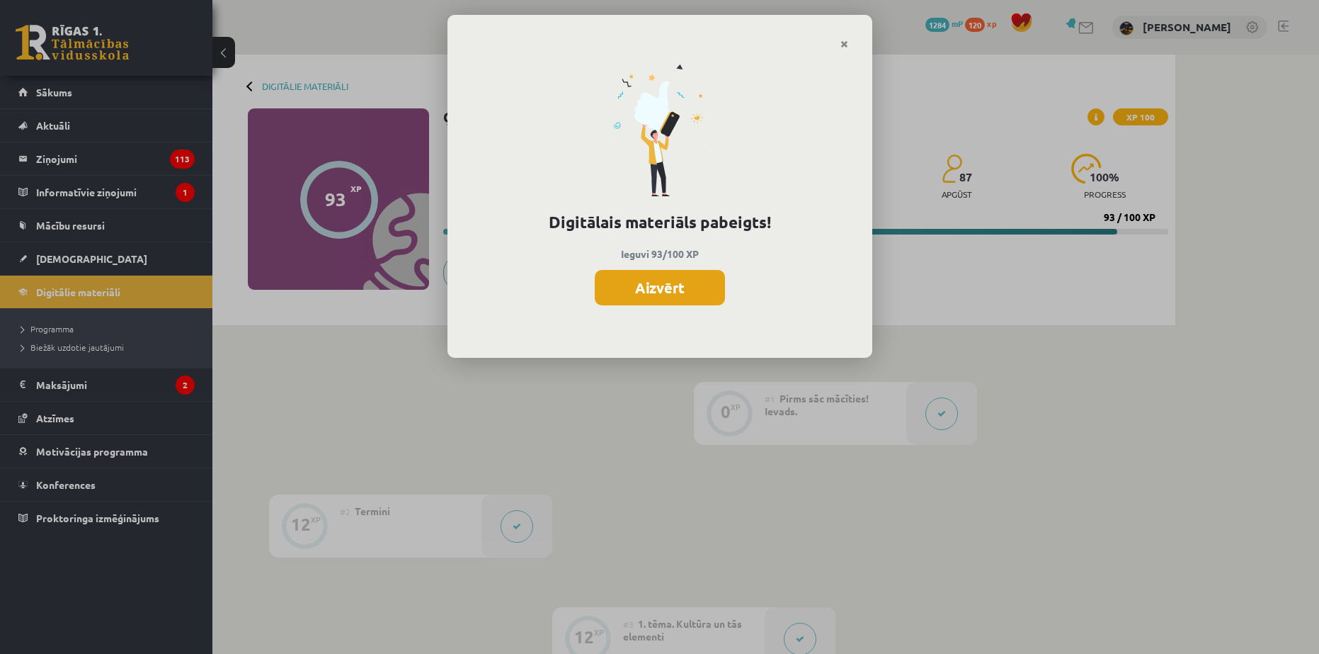
click at [680, 288] on button "Aizvērt" at bounding box center [660, 287] width 130 height 35
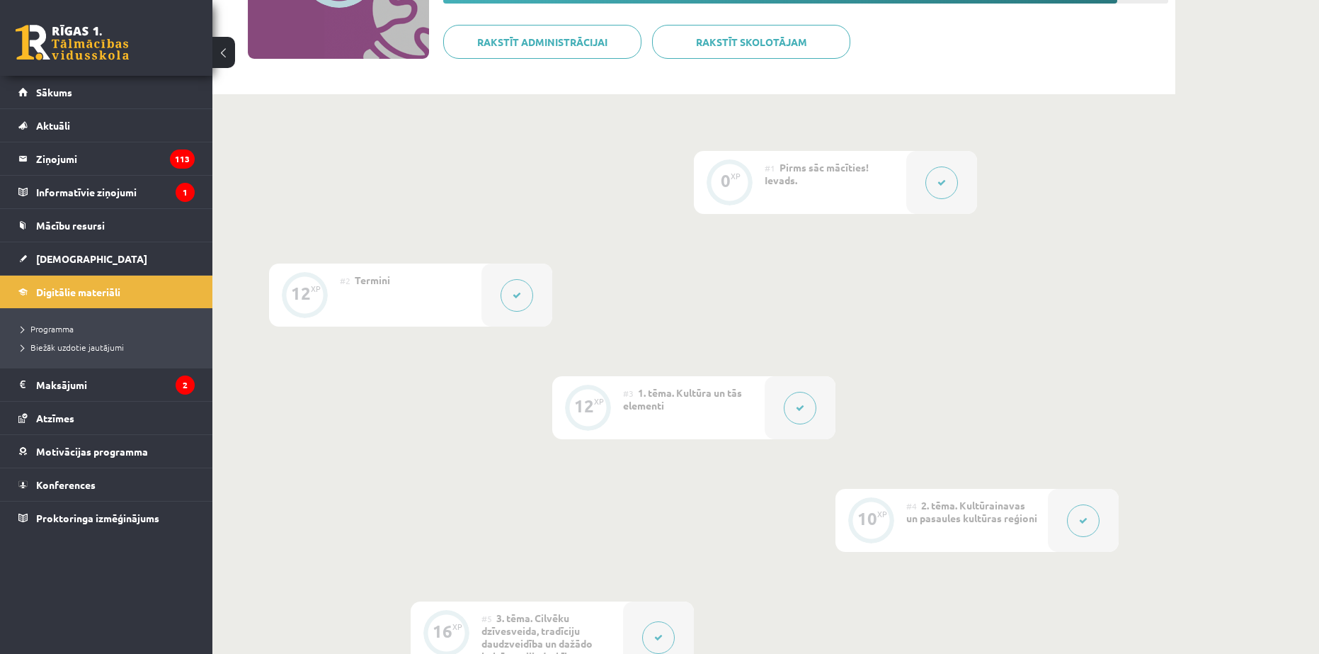
scroll to position [0, 0]
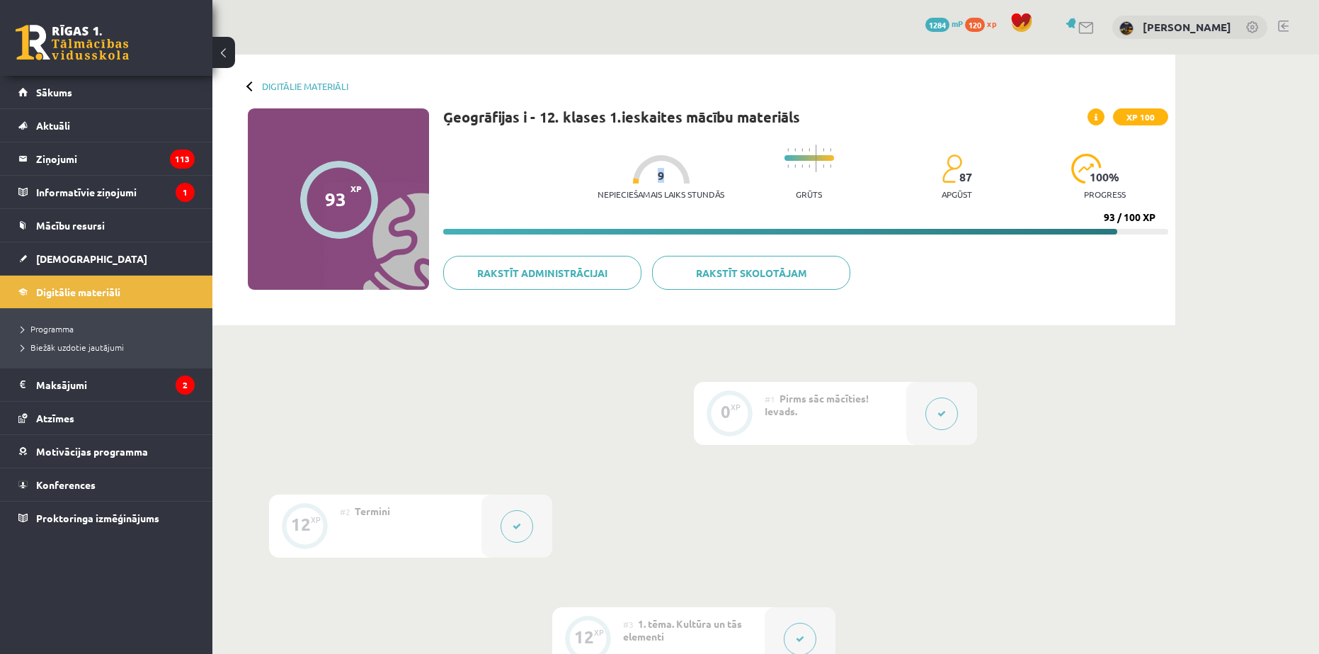
click at [658, 175] on span "9" at bounding box center [661, 175] width 6 height 13
click at [659, 178] on div at bounding box center [661, 169] width 57 height 28
click at [85, 109] on link "Aktuāli" at bounding box center [106, 125] width 176 height 33
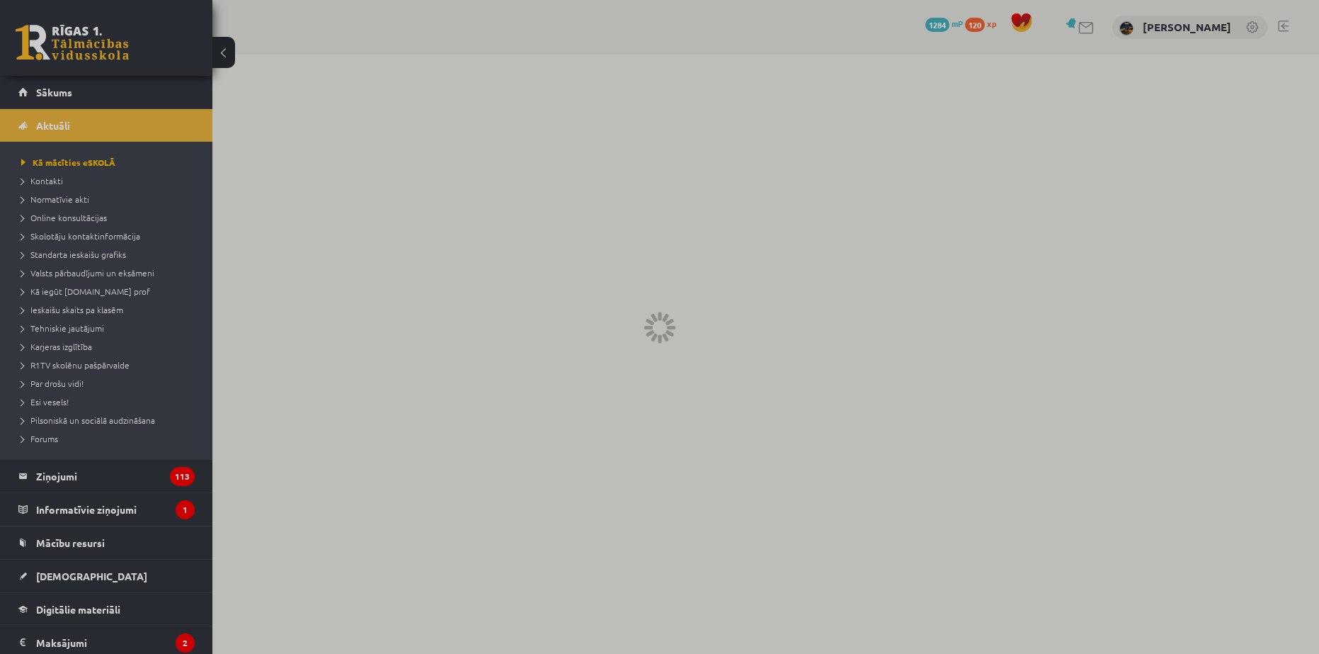
click at [86, 98] on link "Sākums" at bounding box center [106, 92] width 176 height 33
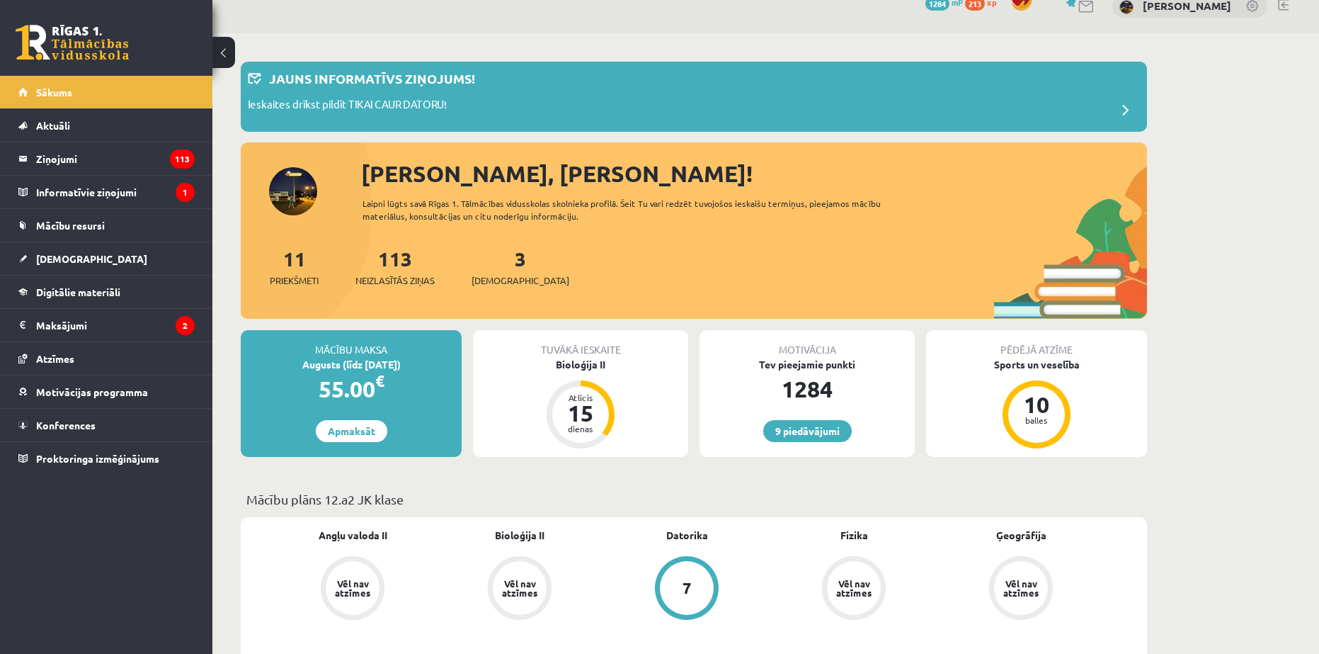
scroll to position [71, 0]
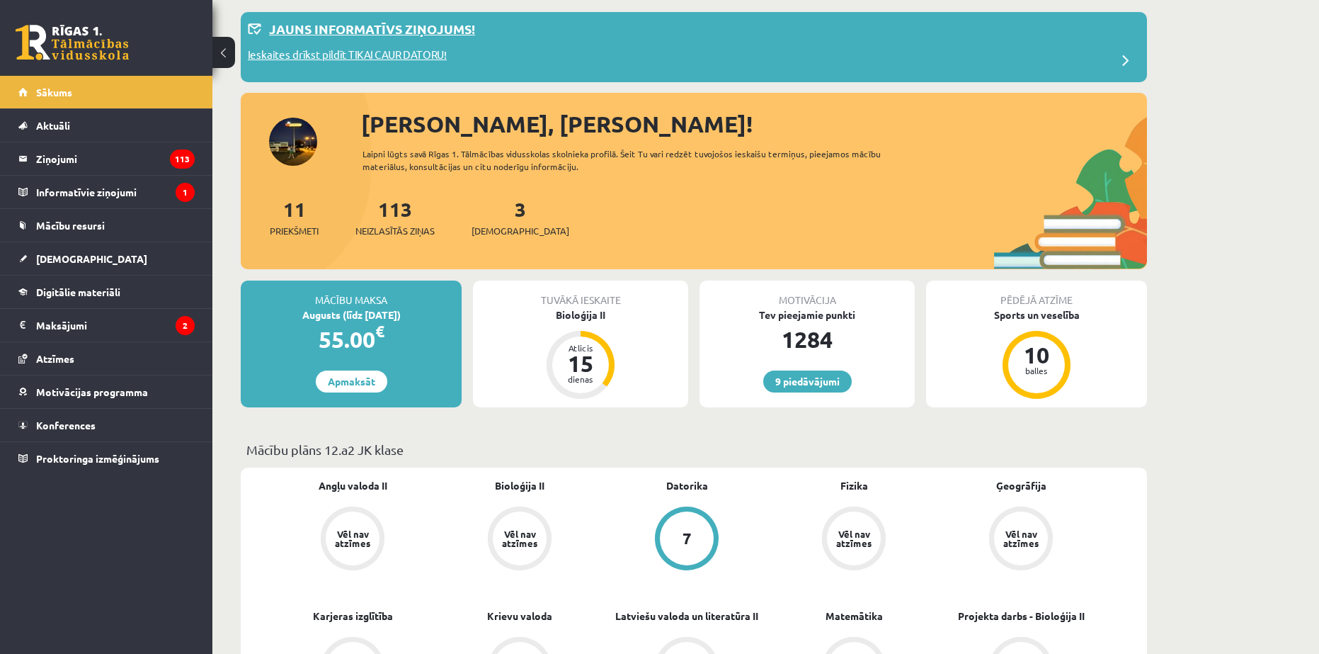
click at [447, 59] on p "Ieskaites drīkst pildīt TIKAI CAUR DATORU!" at bounding box center [347, 57] width 199 height 20
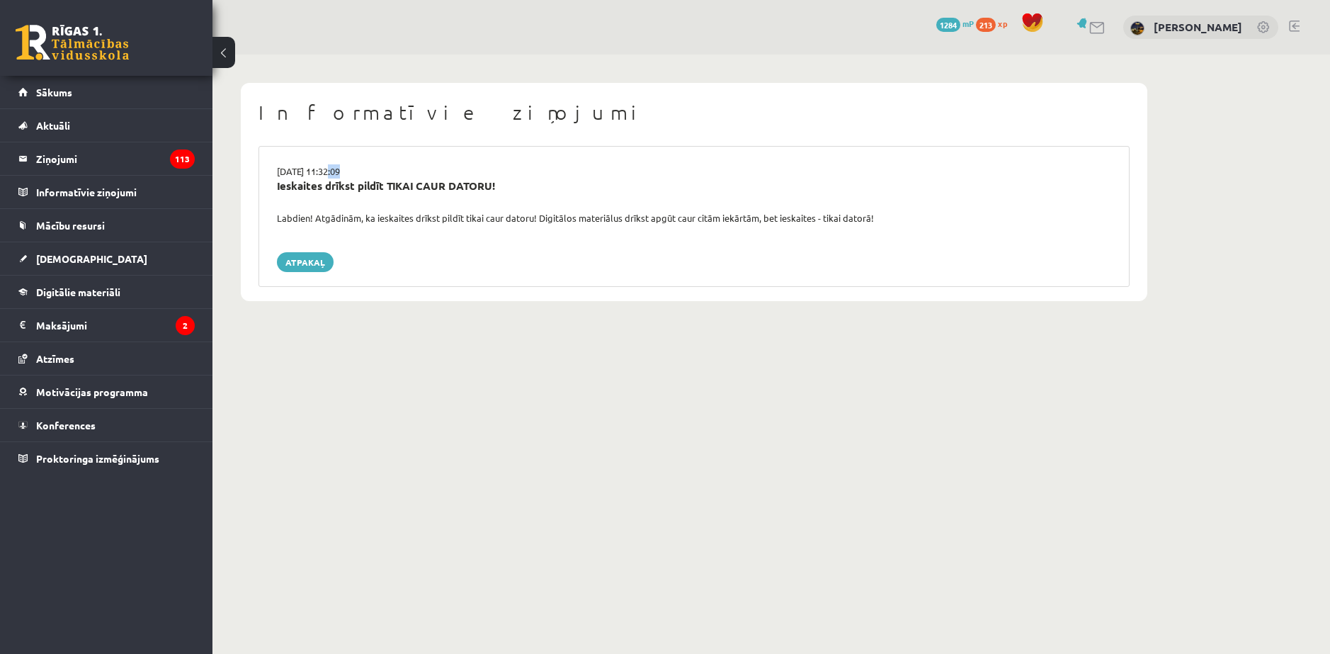
drag, startPoint x: 326, startPoint y: 168, endPoint x: 337, endPoint y: 170, distance: 11.5
click at [337, 170] on div "[DATE] 11:32:09" at bounding box center [693, 171] width 855 height 14
click at [373, 186] on div "Ieskaites drīkst pildīt TIKAI CAUR DATORU!" at bounding box center [694, 186] width 834 height 16
drag, startPoint x: 329, startPoint y: 166, endPoint x: 358, endPoint y: 165, distance: 29.0
click at [358, 165] on div "[DATE] 11:32:09" at bounding box center [693, 171] width 855 height 14
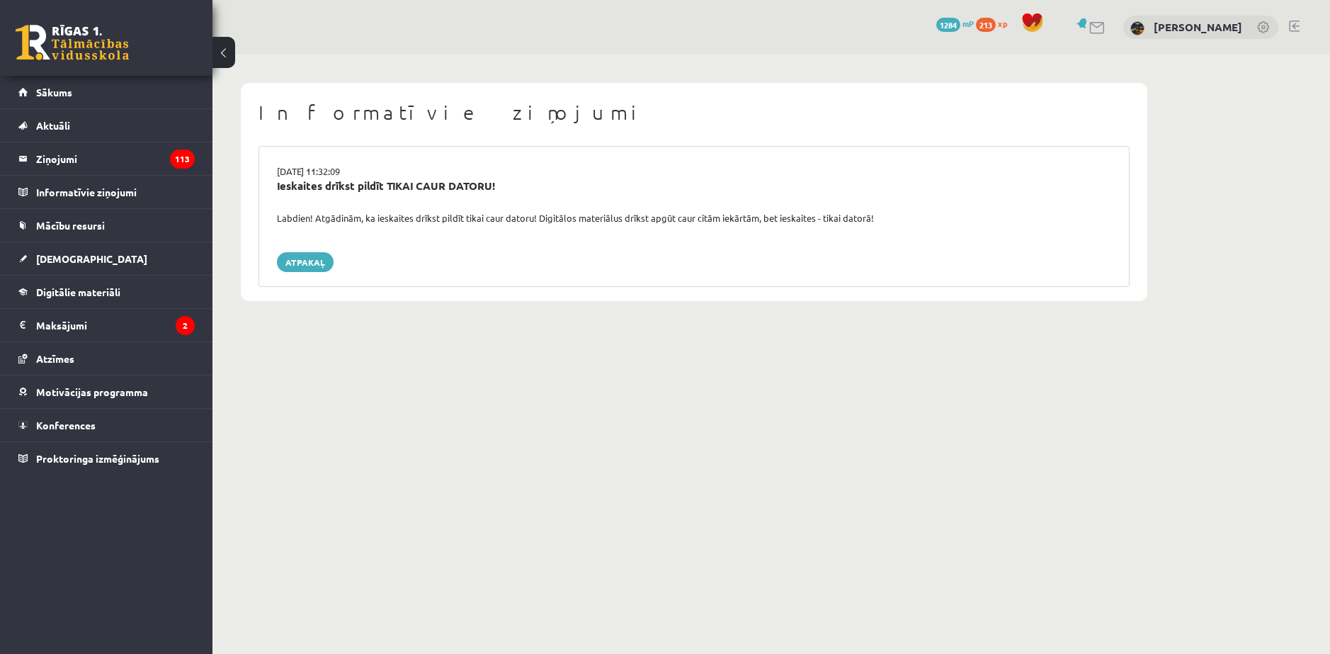
click at [314, 186] on div "Ieskaites drīkst pildīt TIKAI CAUR DATORU!" at bounding box center [694, 186] width 834 height 16
drag, startPoint x: 331, startPoint y: 184, endPoint x: 489, endPoint y: 191, distance: 158.1
click at [492, 187] on div "Ieskaites drīkst pildīt TIKAI CAUR DATORU!" at bounding box center [694, 186] width 834 height 16
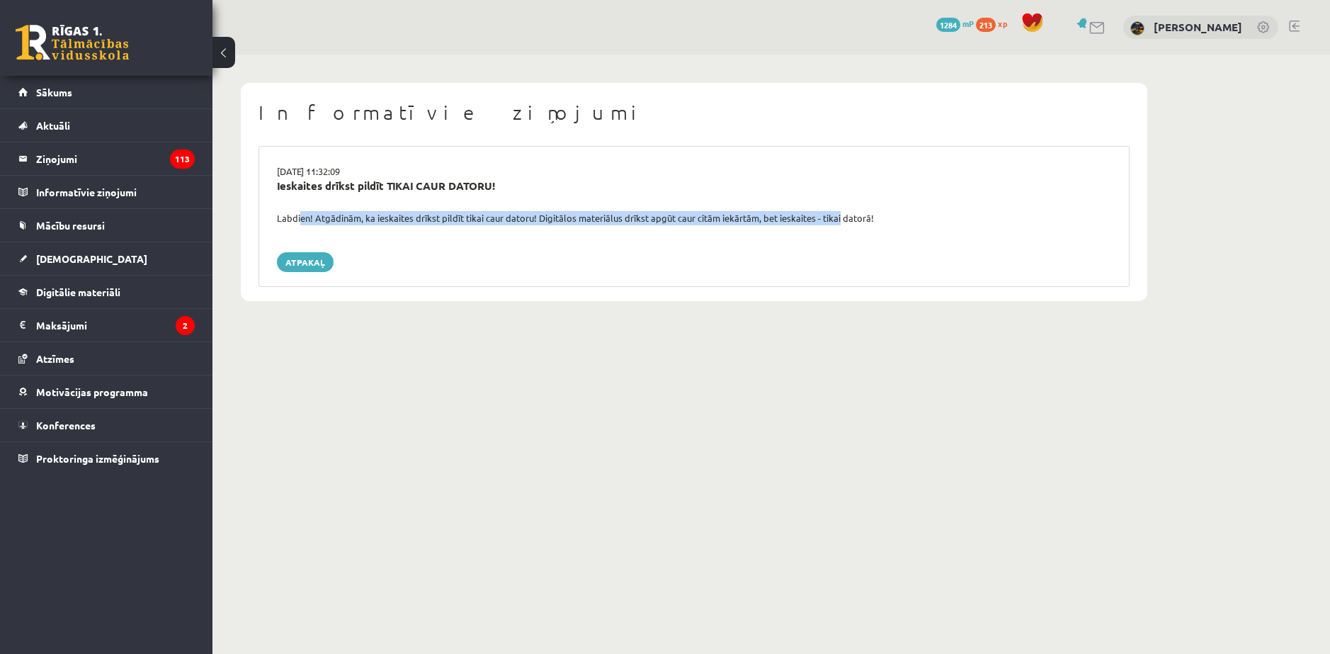
drag, startPoint x: 302, startPoint y: 213, endPoint x: 836, endPoint y: 217, distance: 534.0
click at [836, 217] on div "Labdien! Atgādinām, ka ieskaites drīkst pildīt tikai caur datoru! Digitālos mat…" at bounding box center [693, 218] width 855 height 14
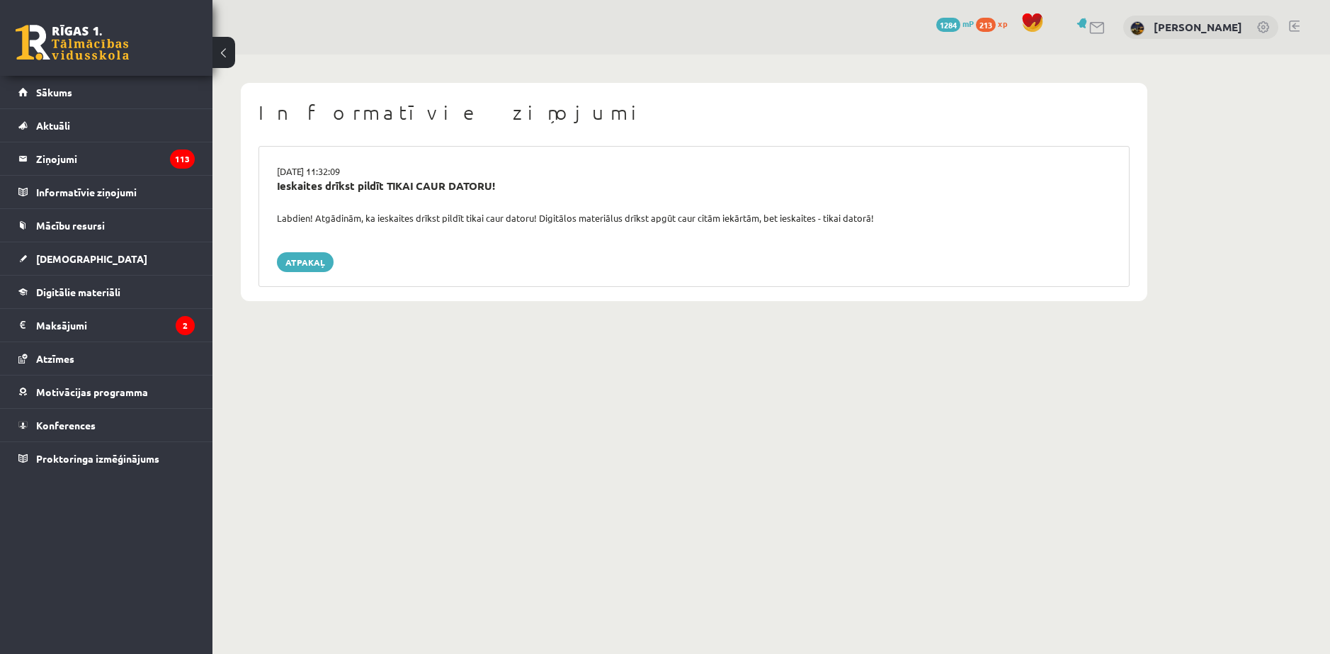
click at [867, 254] on div "Atpakaļ" at bounding box center [694, 262] width 834 height 20
click at [105, 102] on link "Sākums" at bounding box center [106, 92] width 176 height 33
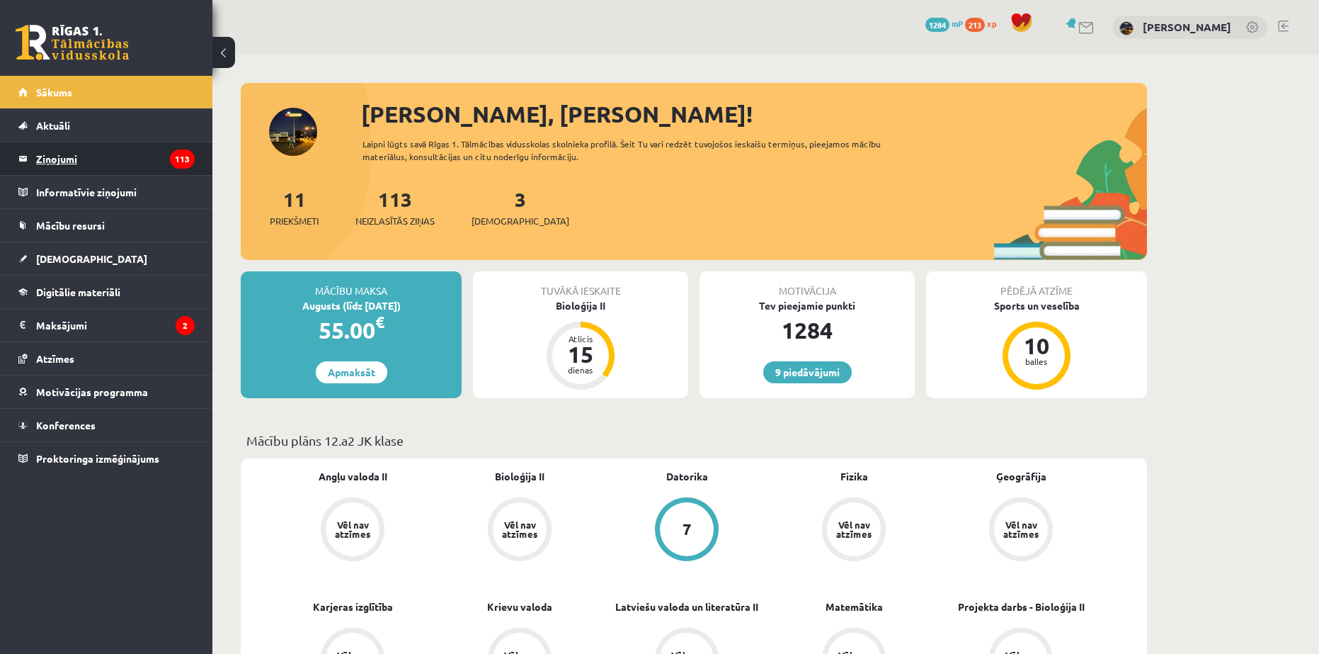
click at [95, 154] on legend "Ziņojumi 113" at bounding box center [115, 158] width 159 height 33
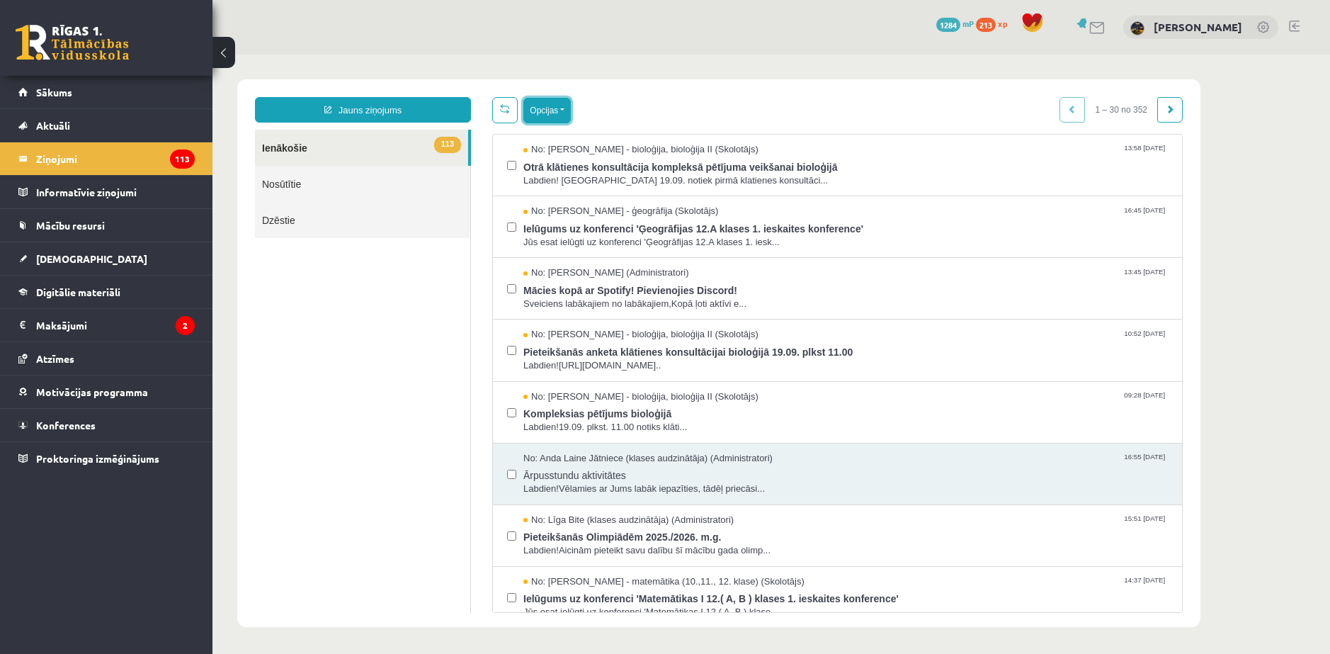
click at [547, 100] on button "Opcijas" at bounding box center [546, 110] width 47 height 25
click at [620, 178] on link "Atzīmēt visus kā lasītus" at bounding box center [634, 181] width 186 height 14
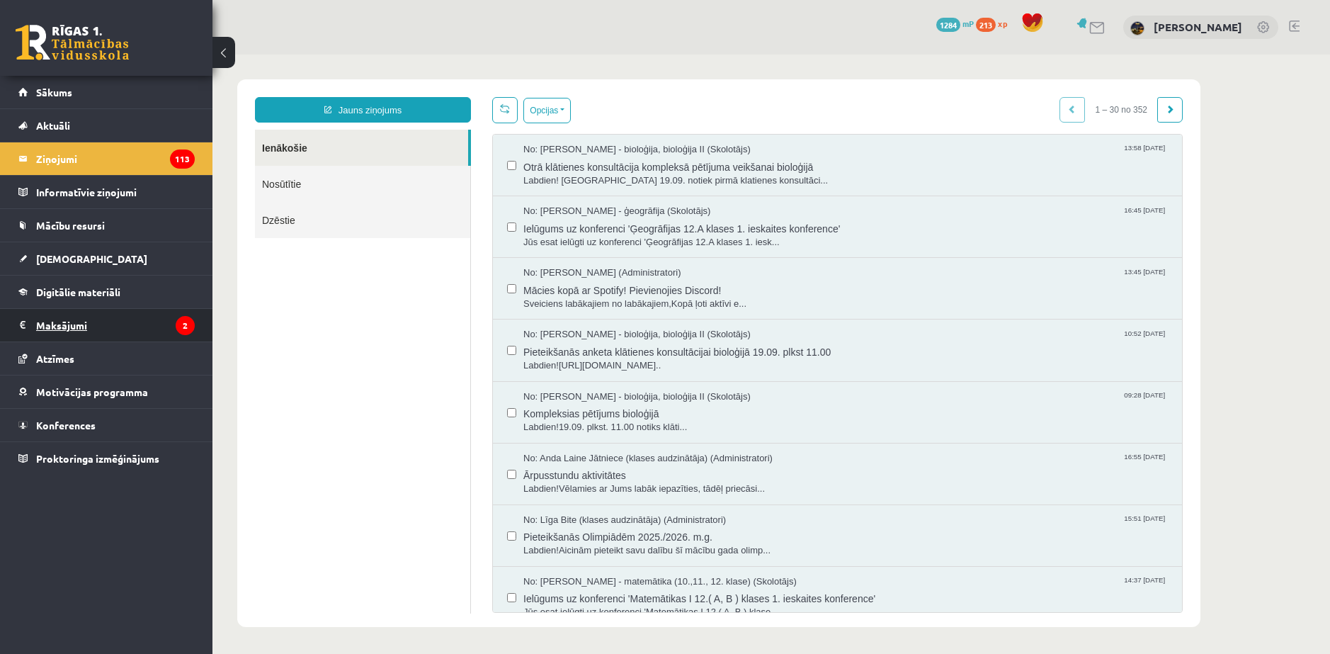
click at [93, 326] on legend "Maksājumi 2" at bounding box center [115, 325] width 159 height 33
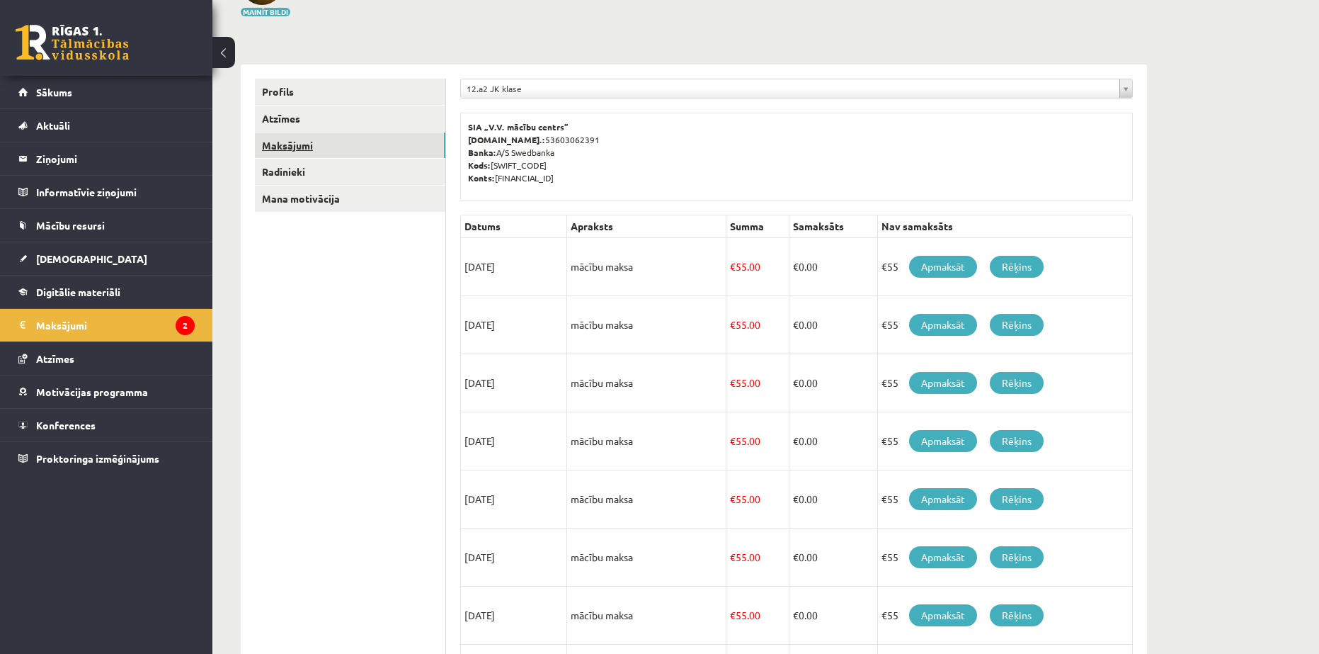
scroll to position [71, 0]
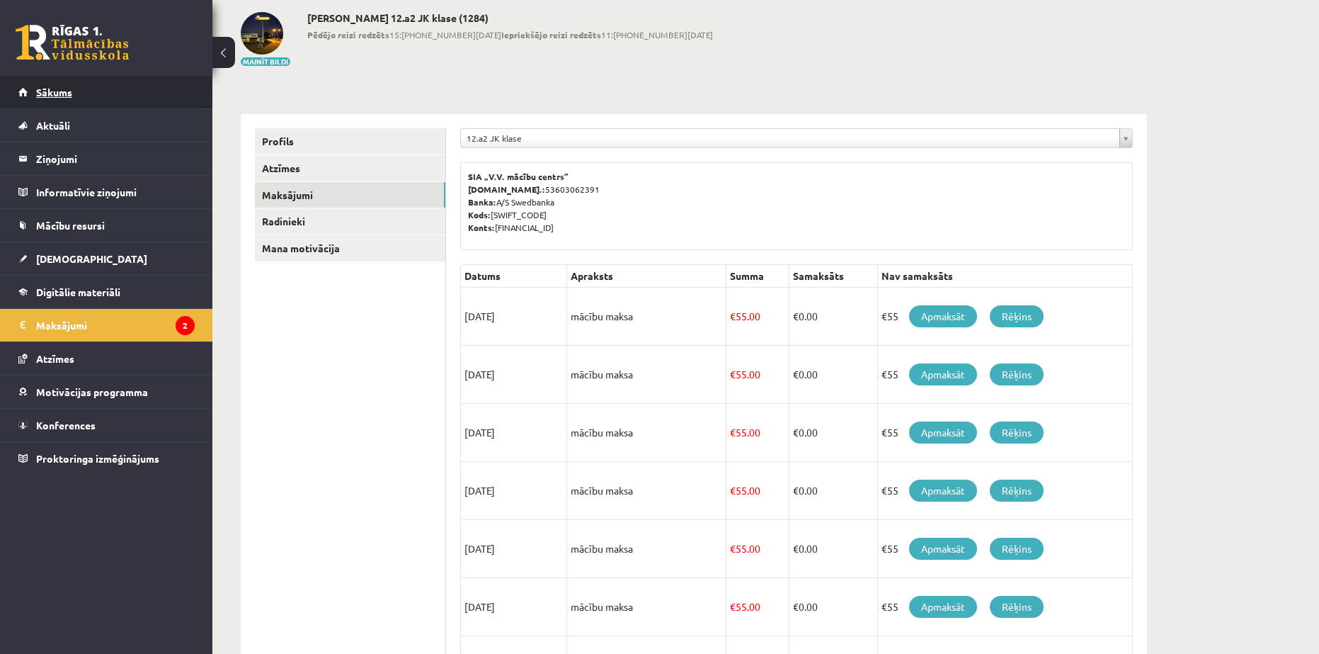
click at [82, 88] on link "Sākums" at bounding box center [106, 92] width 176 height 33
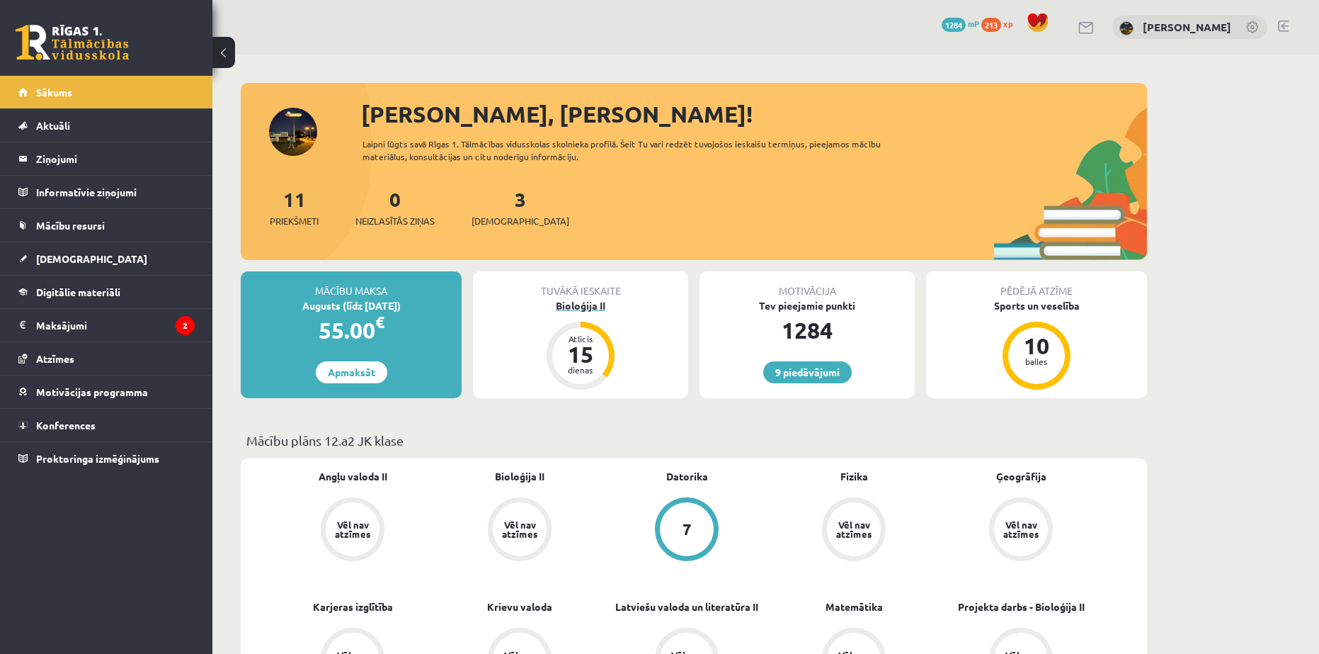
click at [566, 300] on div "Bioloģija II" at bounding box center [580, 305] width 215 height 15
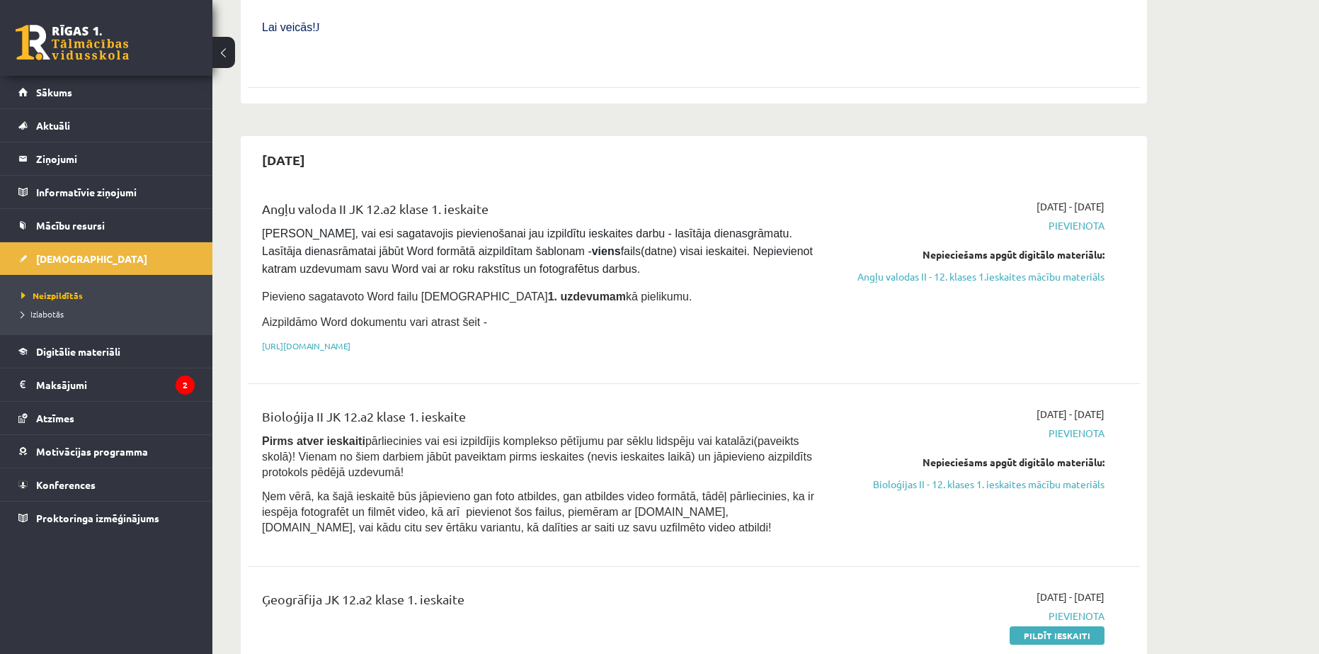
scroll to position [708, 0]
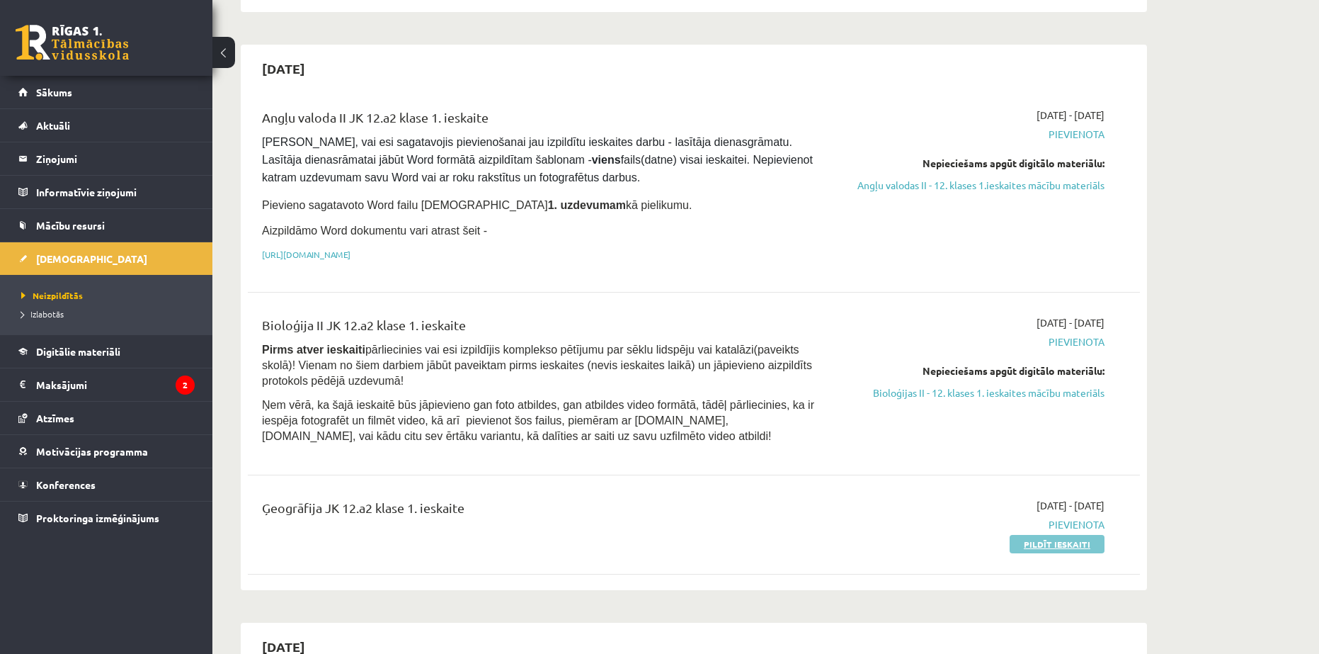
click at [1045, 535] on link "Pildīt ieskaiti" at bounding box center [1057, 544] width 95 height 18
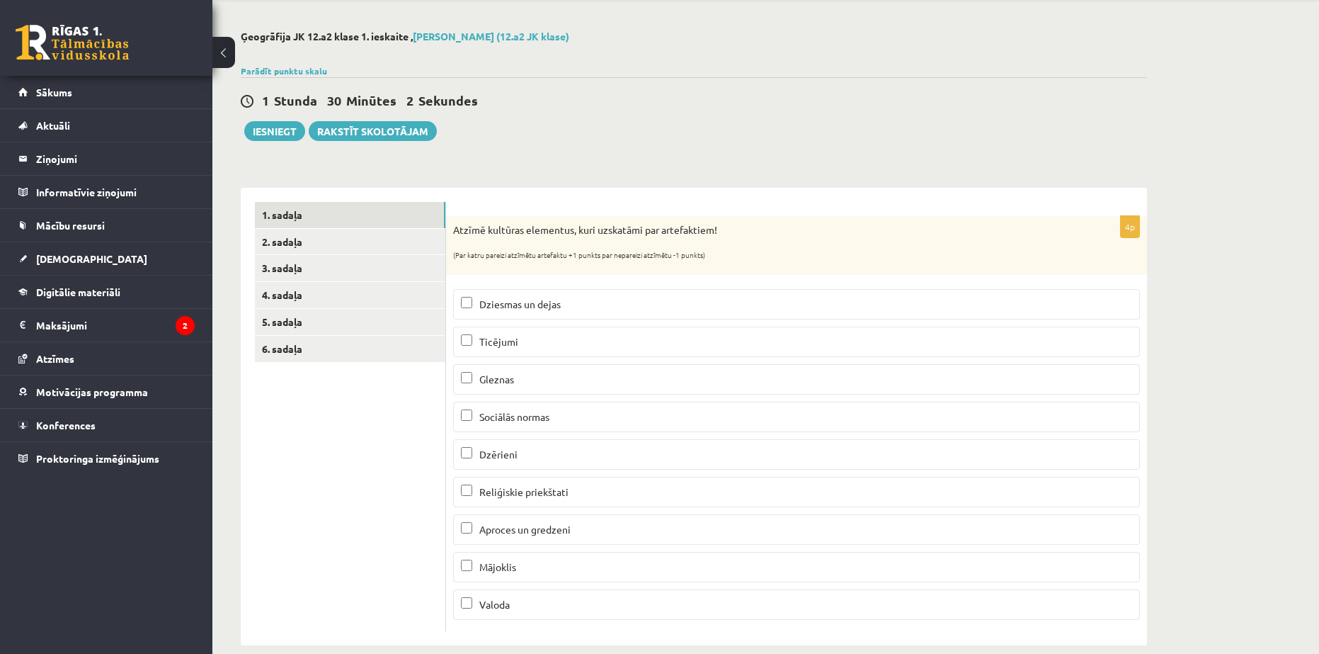
scroll to position [73, 0]
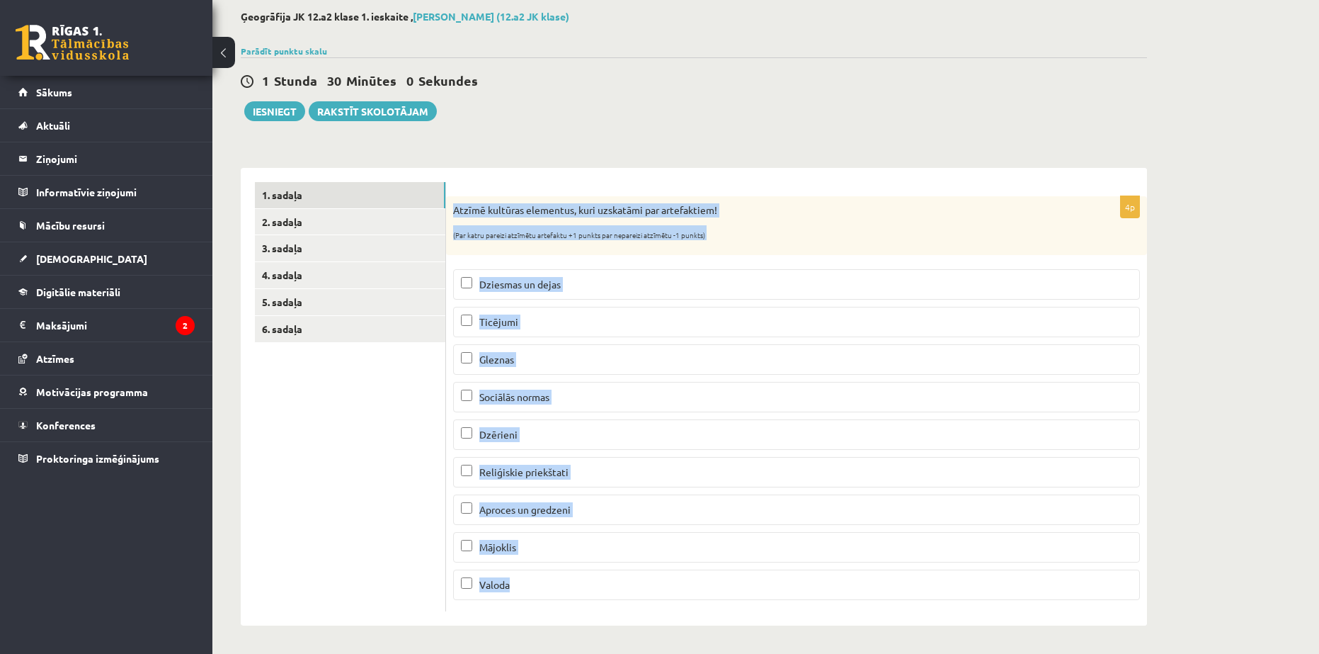
drag, startPoint x: 453, startPoint y: 204, endPoint x: 939, endPoint y: 598, distance: 625.9
click at [939, 598] on div "4p Atzīmē kultūras elementus, kuri uzskatāmi par artefaktiem! (Par katru pareiz…" at bounding box center [796, 403] width 701 height 415
copy div "Atzīmē kultūras elementus, kuri uzskatāmi par artefaktiem! (Par katru pareizi a…"
click at [406, 309] on link "5. sadaļa" at bounding box center [350, 302] width 191 height 26
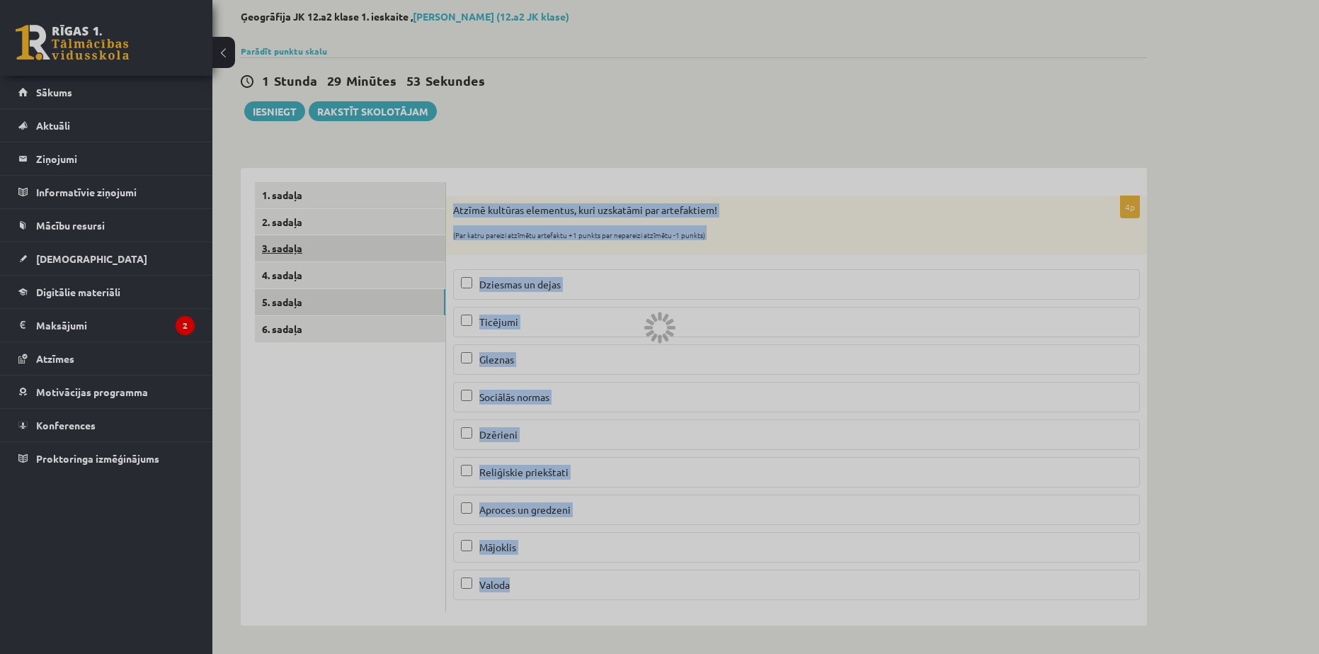
scroll to position [0, 0]
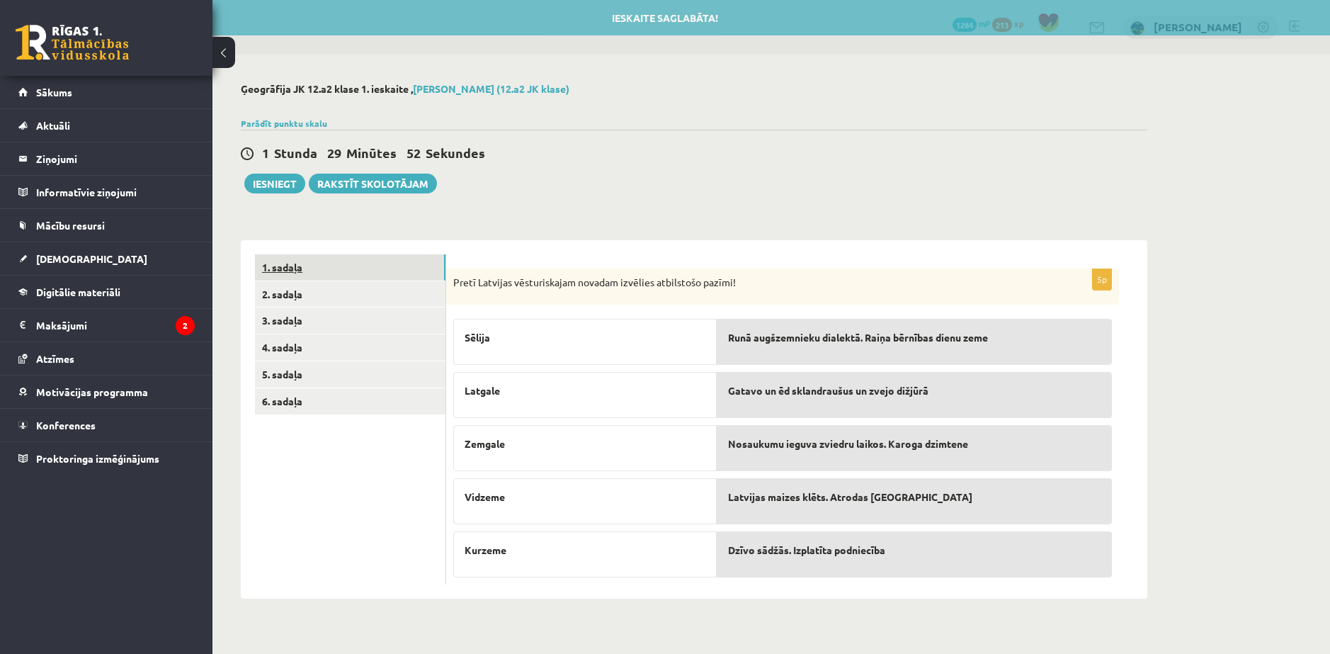
click at [304, 268] on link "1. sadaļa" at bounding box center [350, 267] width 191 height 26
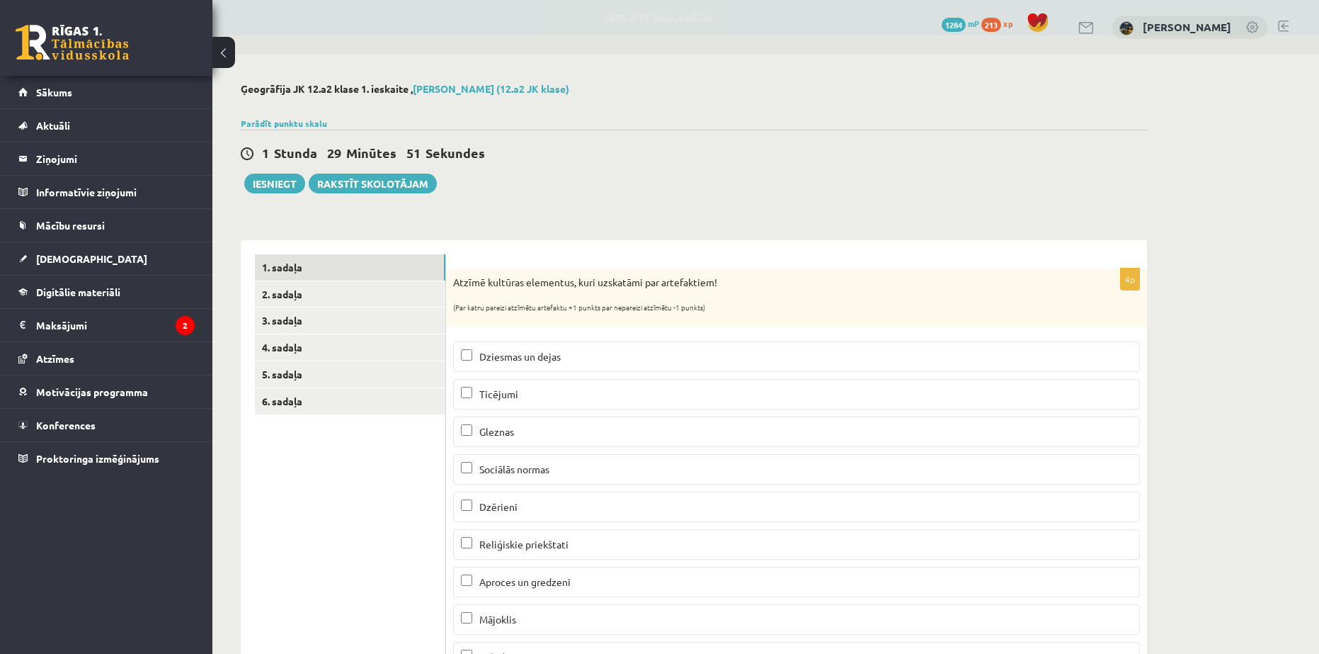
click at [501, 428] on span "Gleznas" at bounding box center [496, 431] width 35 height 13
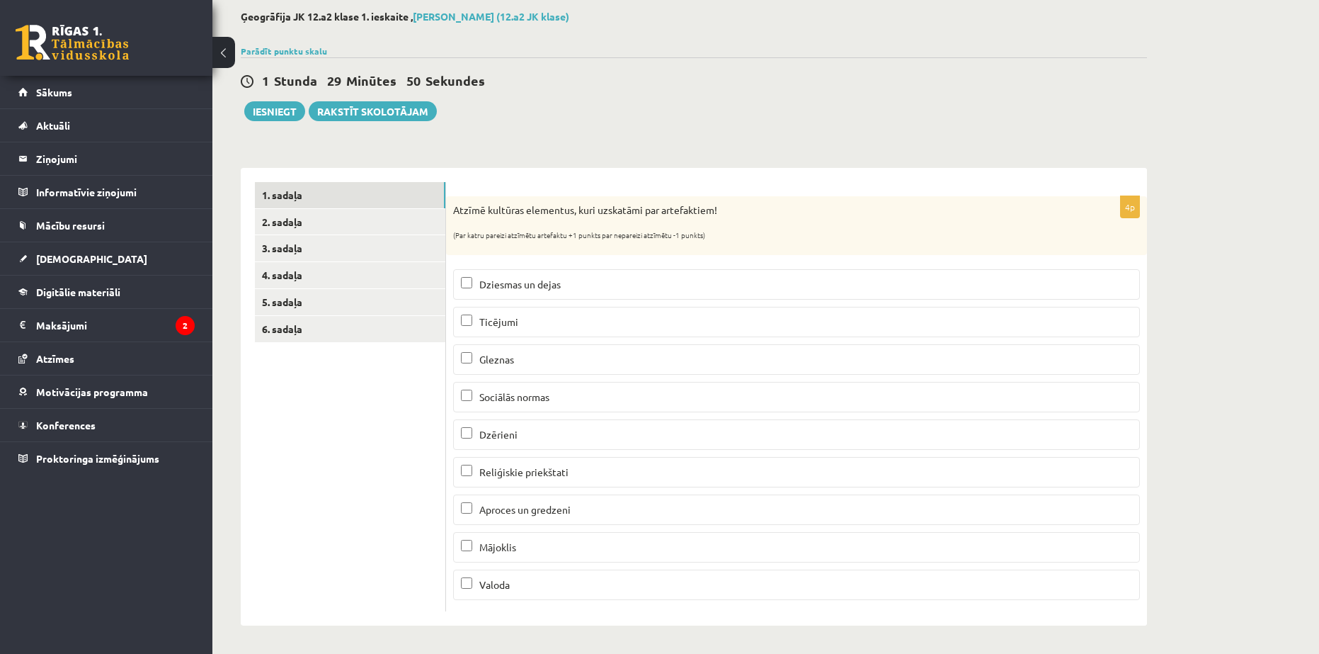
click at [497, 428] on span "Dzērieni" at bounding box center [498, 434] width 38 height 13
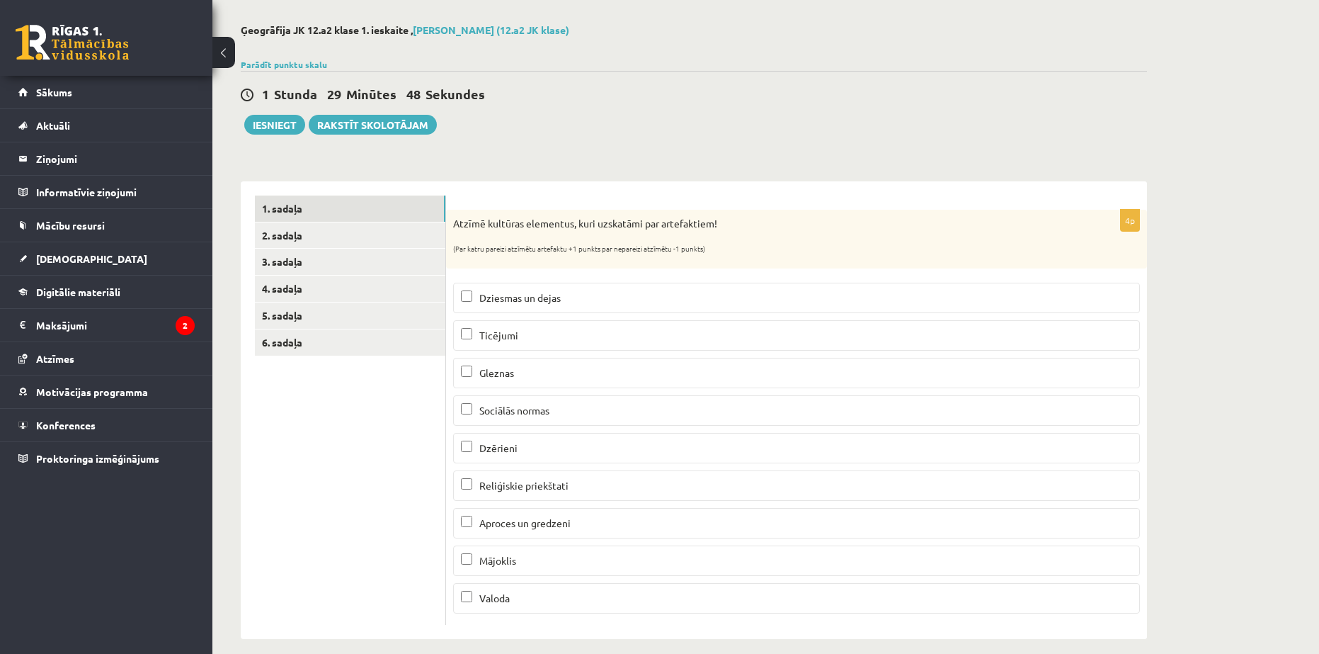
scroll to position [71, 0]
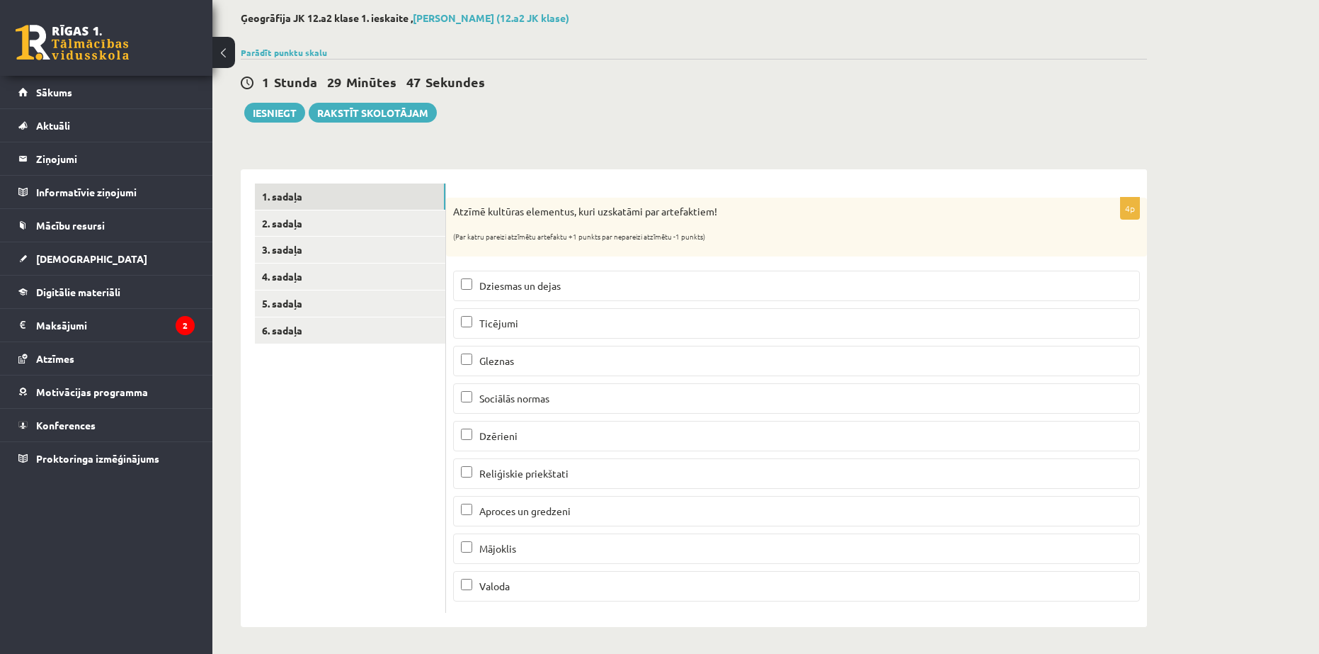
click at [521, 517] on p "Aproces un gredzeni" at bounding box center [796, 511] width 671 height 15
click at [518, 544] on p "Mājoklis" at bounding box center [796, 548] width 671 height 15
click at [301, 227] on link "2. sadaļa" at bounding box center [350, 223] width 191 height 26
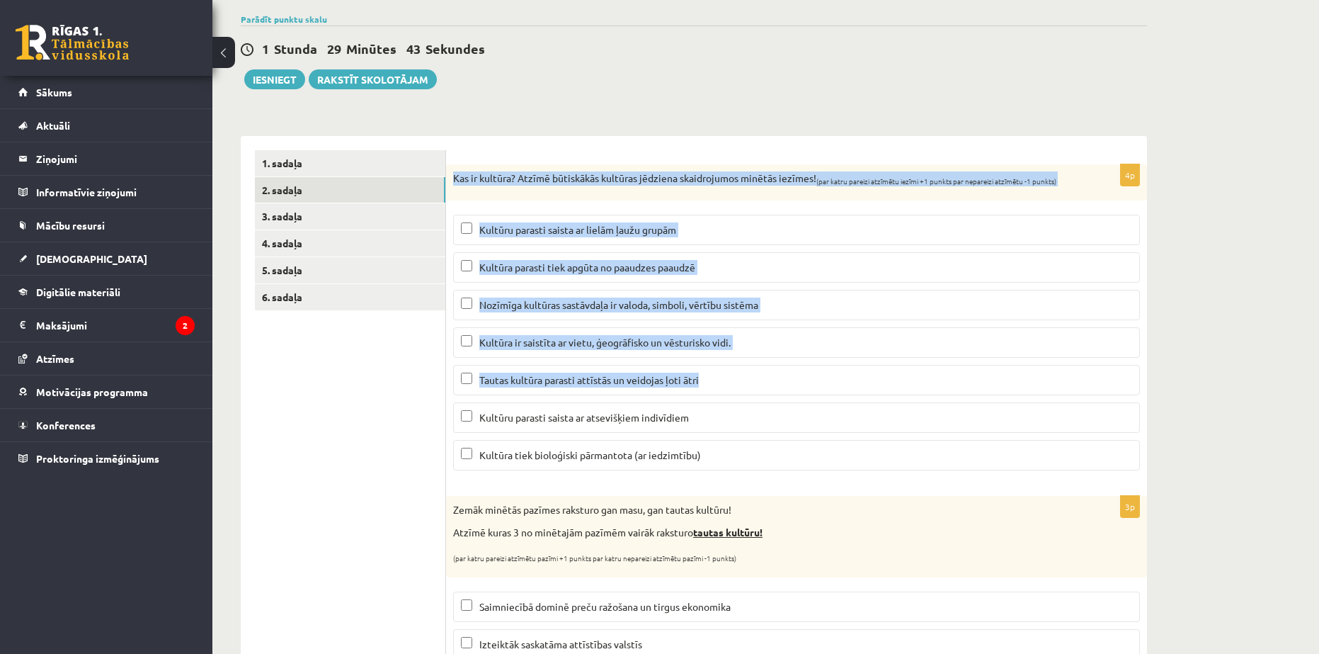
scroll to position [352, 0]
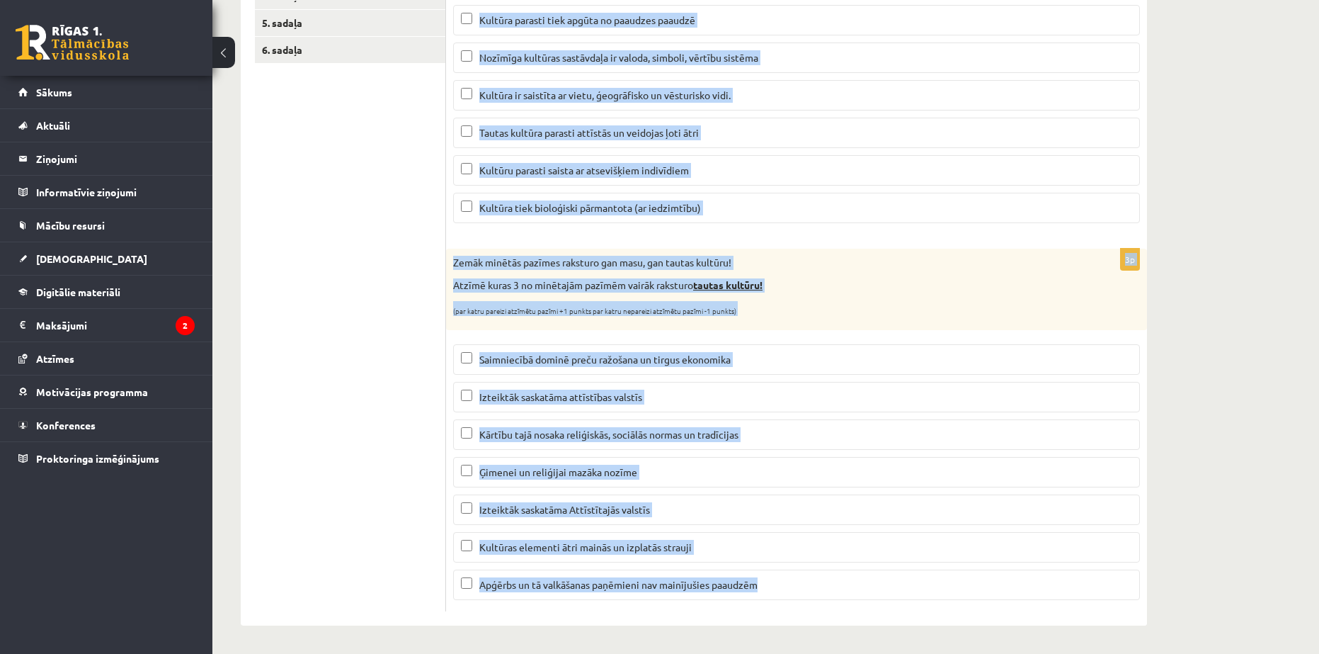
drag, startPoint x: 453, startPoint y: 204, endPoint x: 1061, endPoint y: 583, distance: 716.1
click at [1061, 583] on form "4p Kas ir kultūra? Atzīmē būtiskākās kultūras jēdziena skaidrojumos minētās iez…" at bounding box center [796, 257] width 673 height 708
copy form "Kas ir kultūra? Atzīmē būtiskākās kultūras jēdziena skaidrojumos minētās iezīme…"
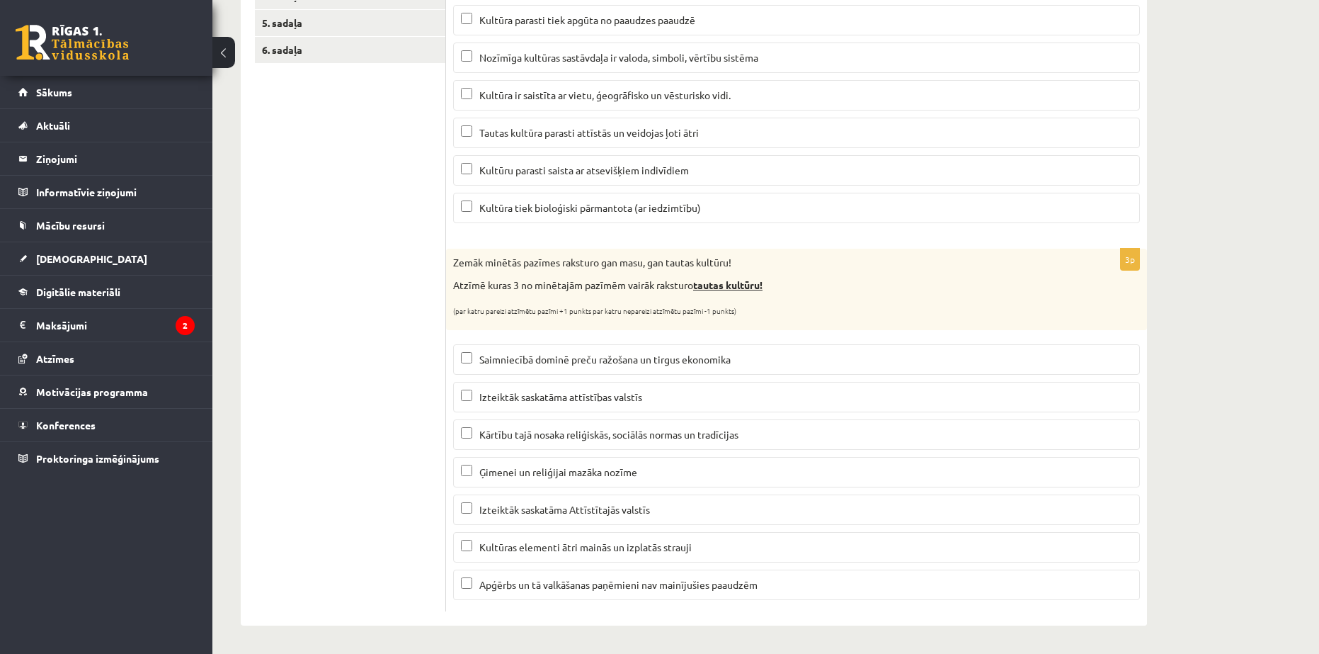
click at [358, 239] on ul "1. sadaļa 2. sadaļa 3. sadaļa 4. sadaļa 5. sadaļa 6. sadaļa" at bounding box center [350, 257] width 191 height 708
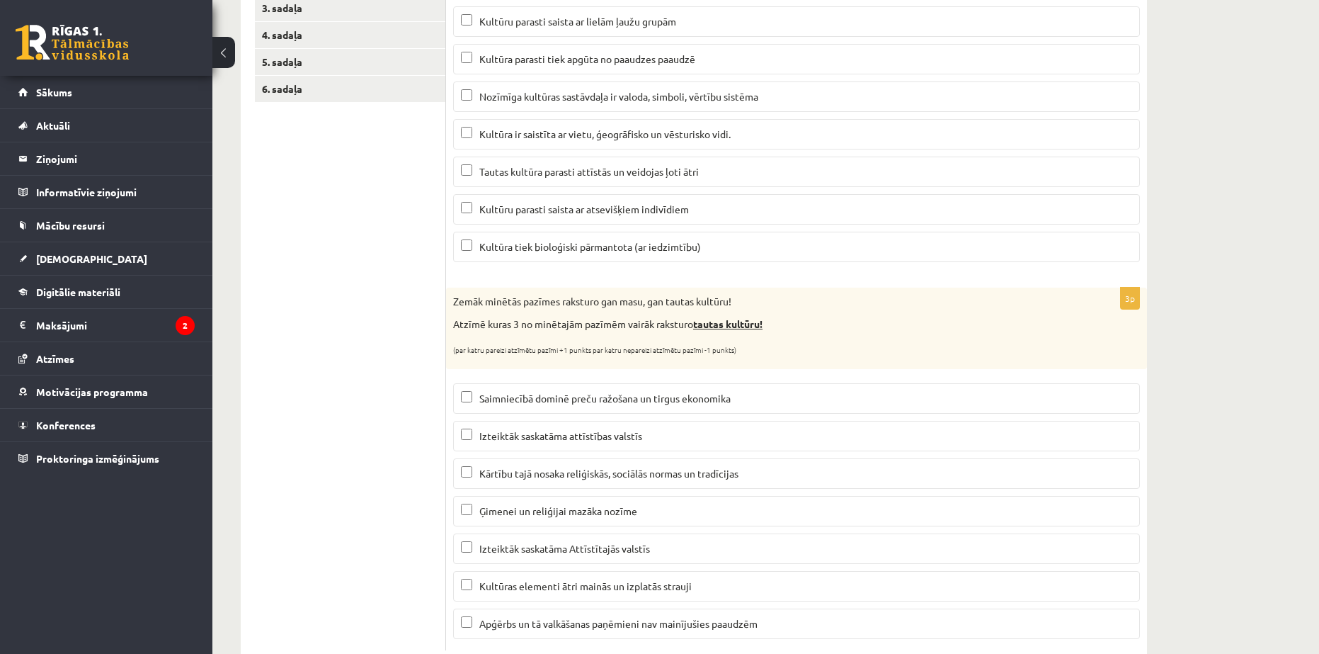
scroll to position [69, 0]
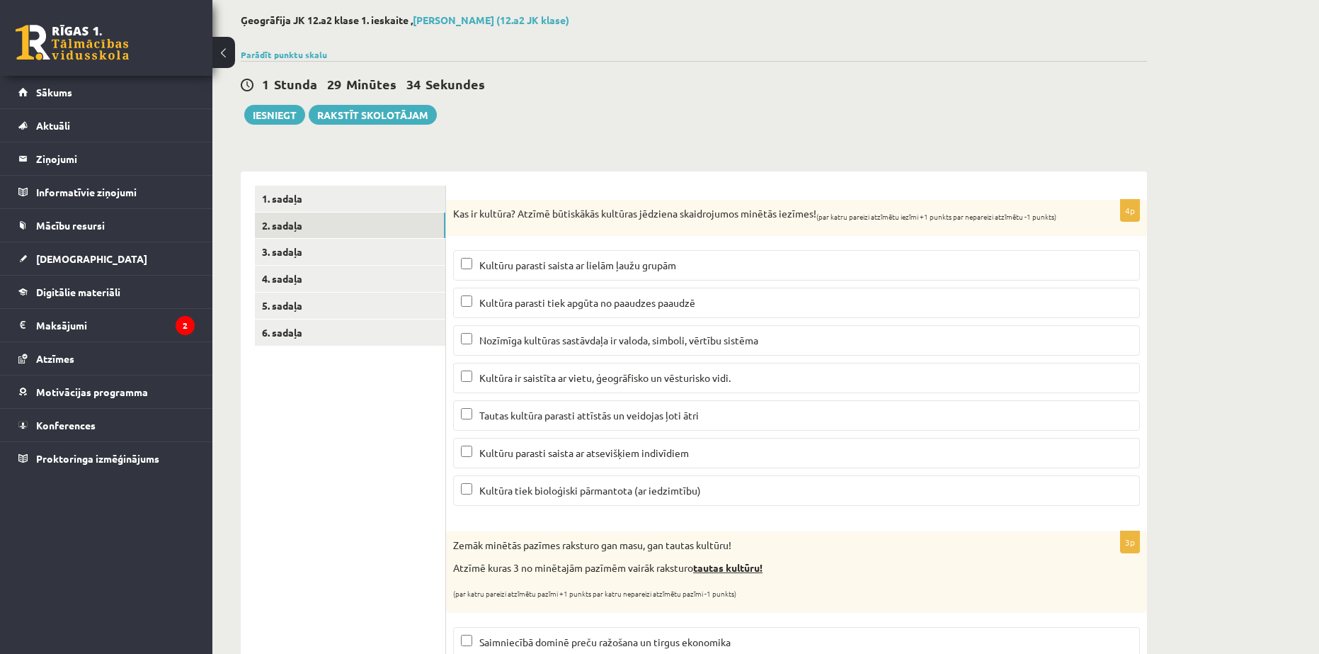
click at [509, 266] on span "Kultūru parasti saista ar lielām ļaužu grupām" at bounding box center [577, 264] width 197 height 13
click at [601, 301] on span "Kultūra parasti tiek apgūta no paaudzes paaudzē" at bounding box center [587, 302] width 216 height 13
click at [625, 337] on span "Nozīmīga kultūras sastāvdaļa ir valoda, simboli, vērtību sistēma" at bounding box center [618, 340] width 279 height 13
click at [656, 380] on span "Kultūra ir saistīta ar vietu, ģeogrāfisko un vēsturisko vidi." at bounding box center [604, 377] width 251 height 13
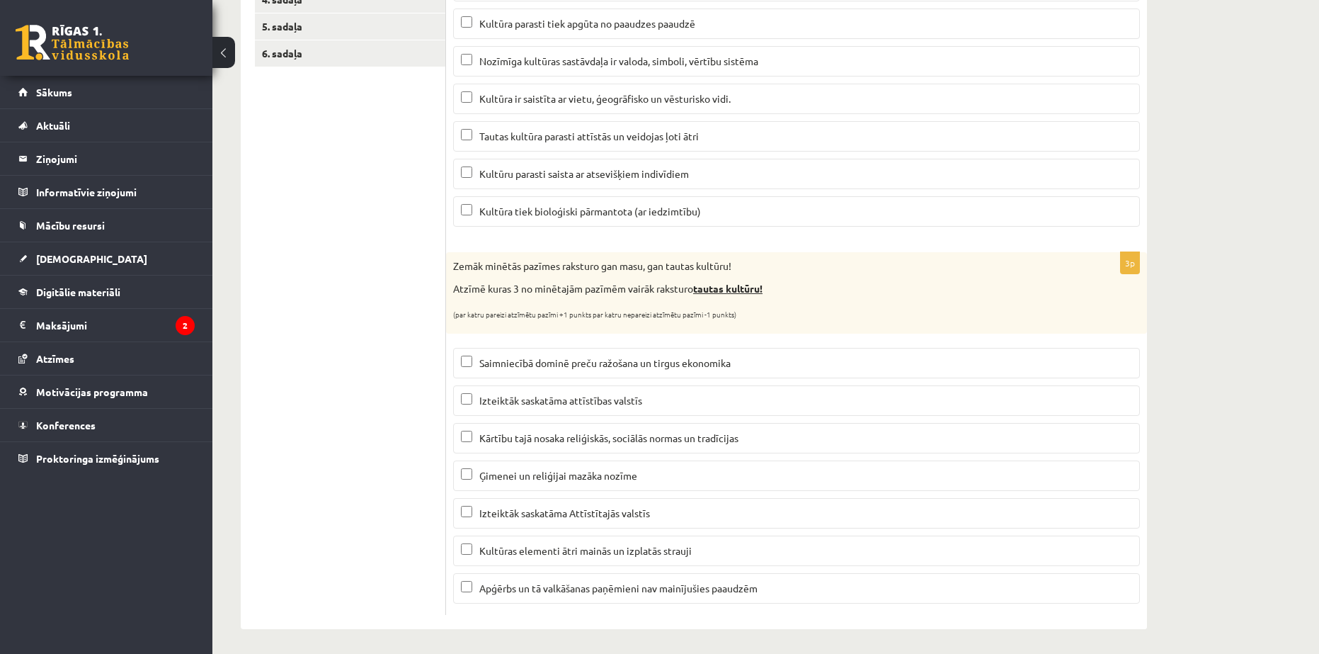
scroll to position [352, 0]
click at [521, 427] on p "Kārtību tajā nosaka reliģiskās, sociālās normas un tradīcijas" at bounding box center [796, 434] width 671 height 15
click at [562, 583] on span "Apģērbs un tā valkāšanas paņēmieni nav mainījušies paaudzēm" at bounding box center [618, 584] width 278 height 13
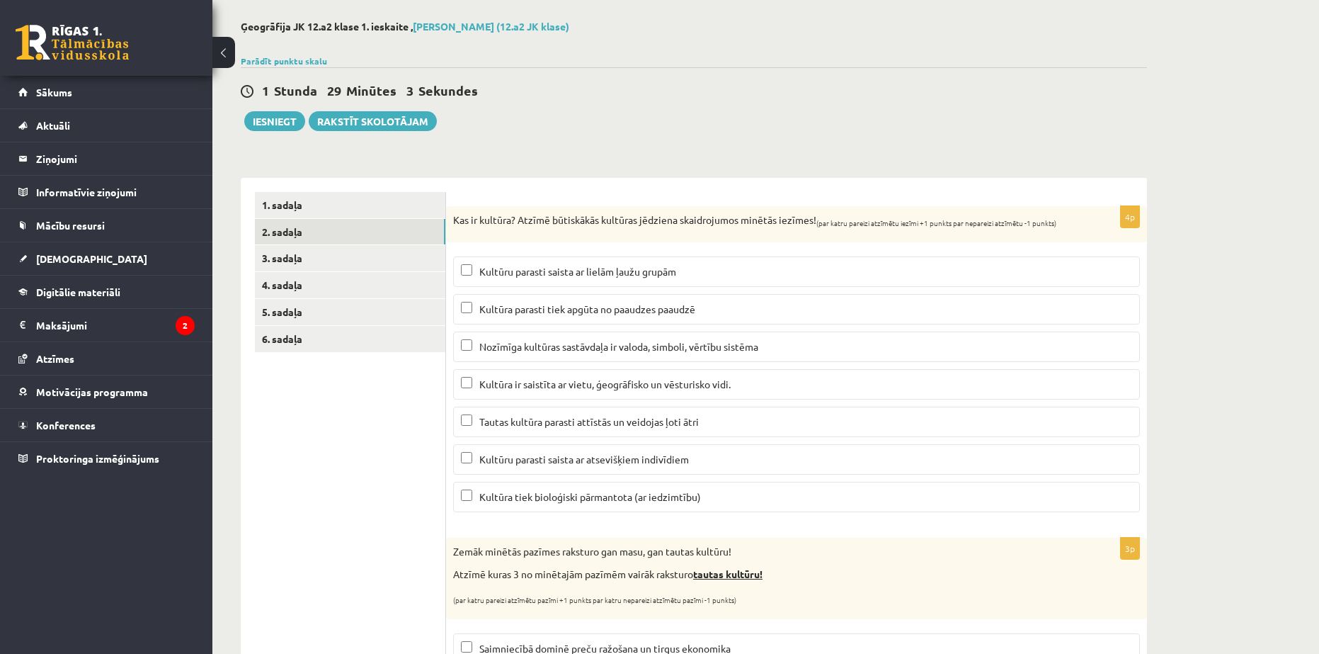
scroll to position [0, 0]
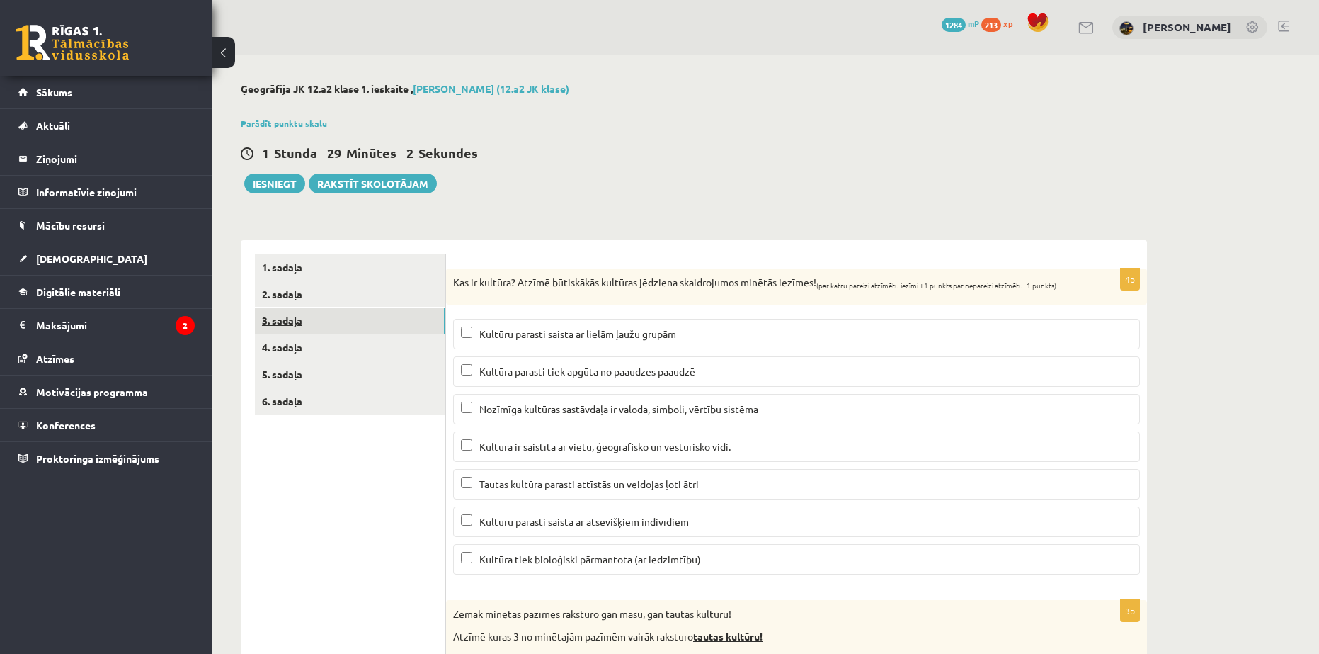
click at [322, 317] on link "3. sadaļa" at bounding box center [350, 320] width 191 height 26
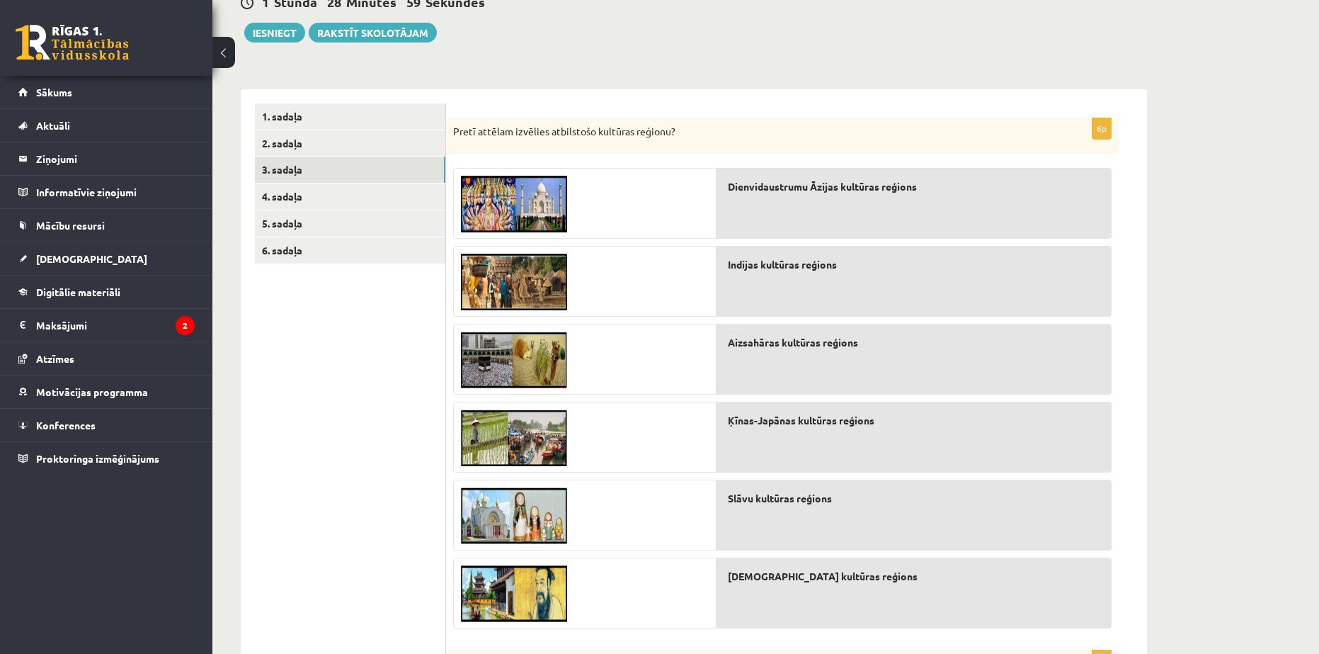
scroll to position [212, 0]
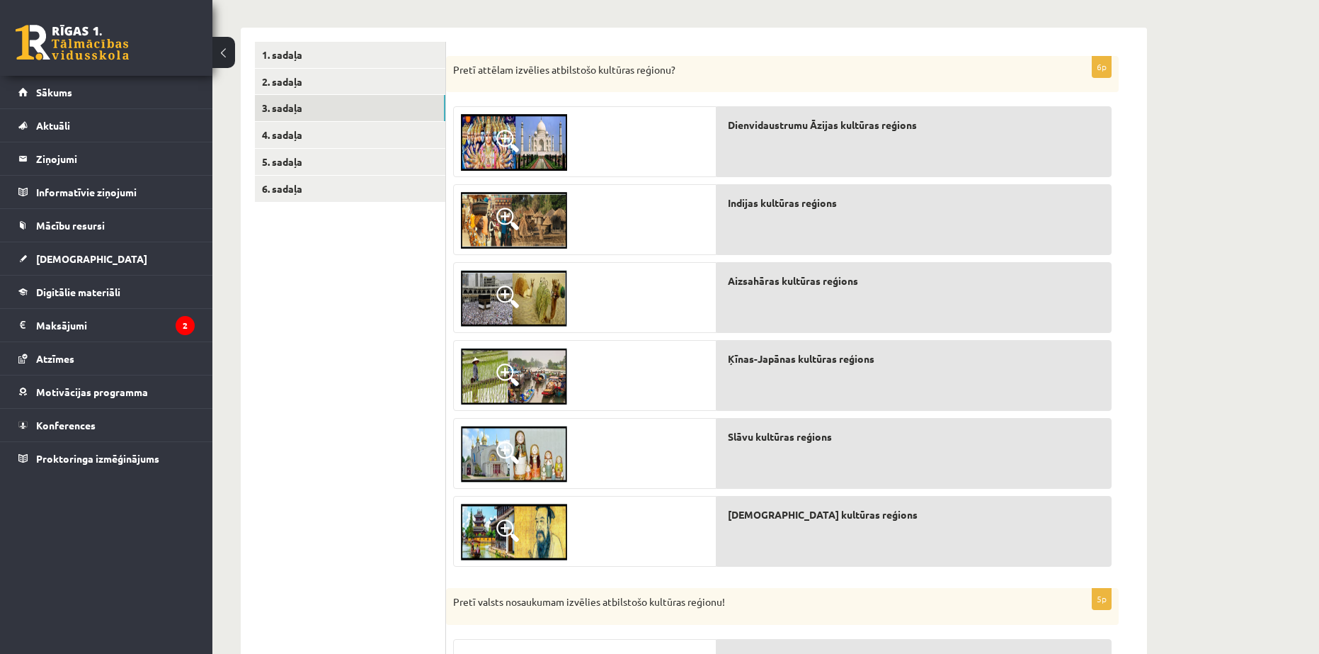
click at [518, 138] on span at bounding box center [507, 141] width 23 height 23
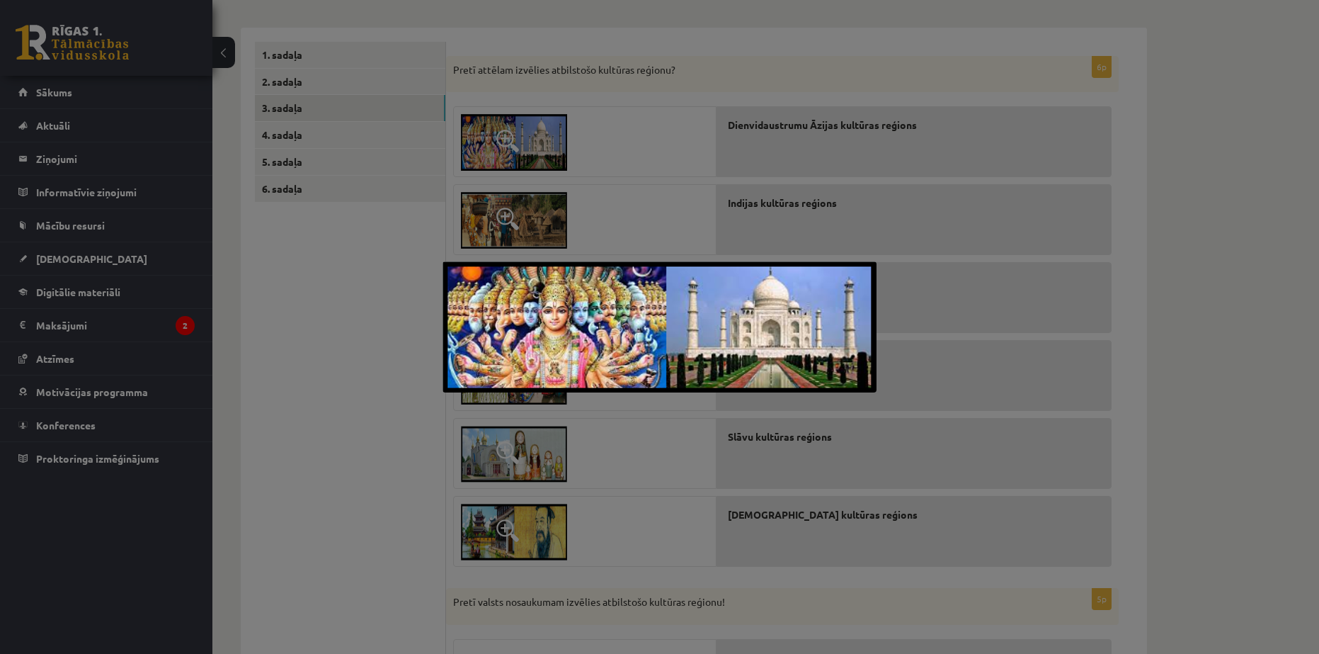
click at [569, 181] on div at bounding box center [659, 327] width 1319 height 654
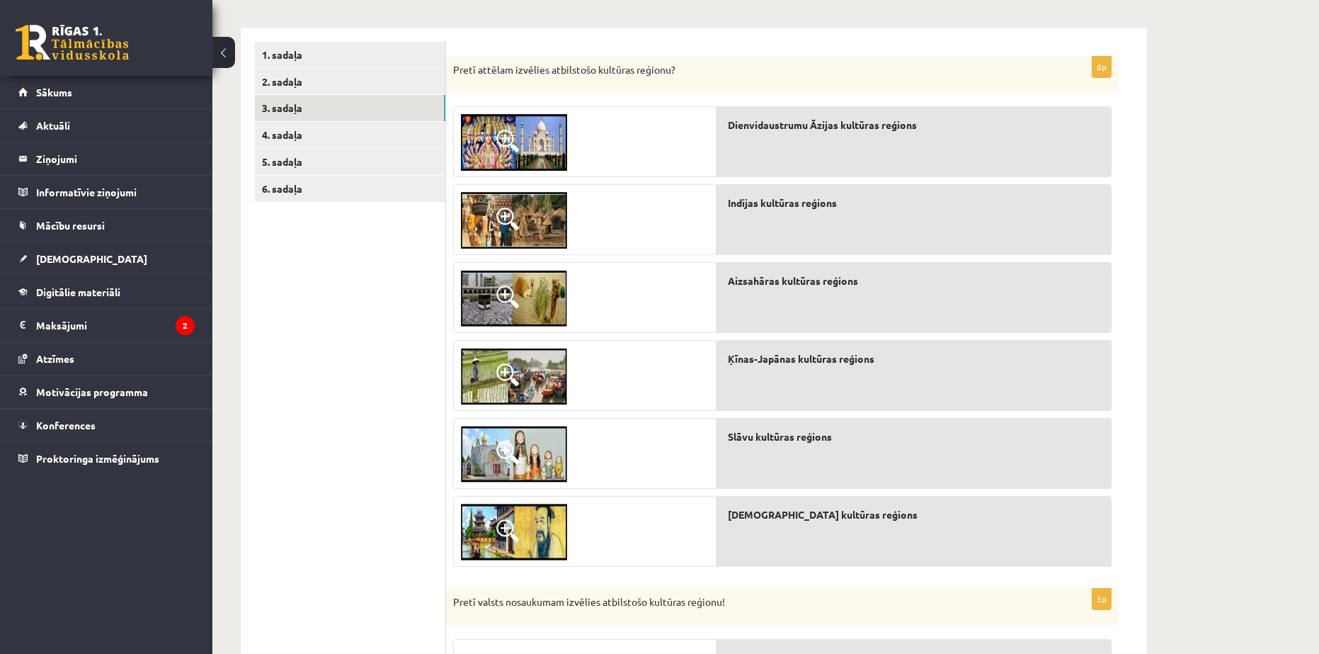
click at [517, 143] on span at bounding box center [507, 141] width 23 height 23
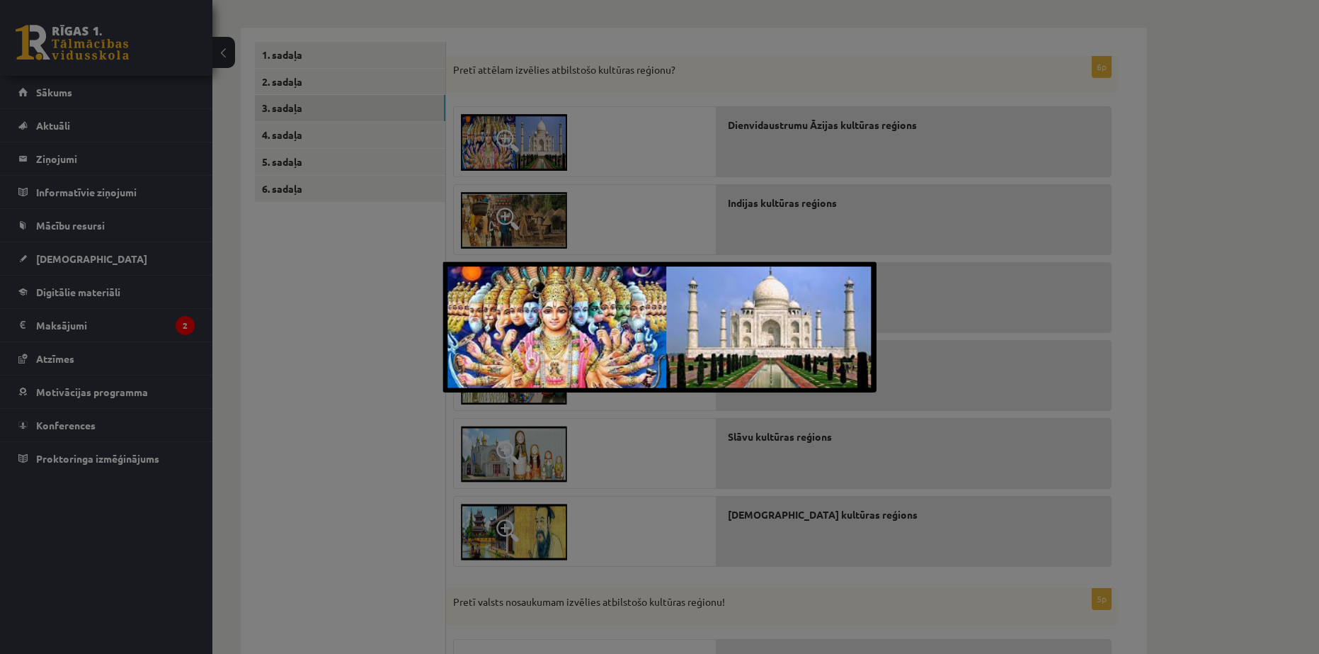
click at [517, 143] on div at bounding box center [659, 327] width 1319 height 654
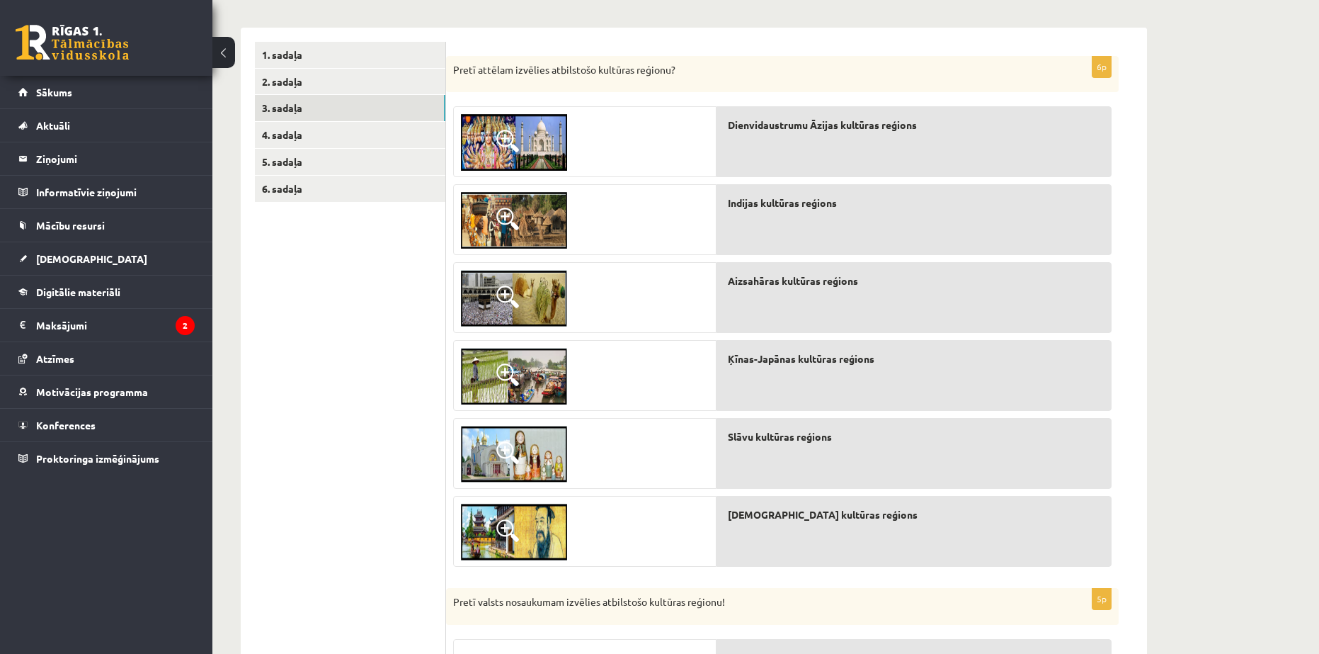
click at [540, 217] on img at bounding box center [514, 220] width 106 height 57
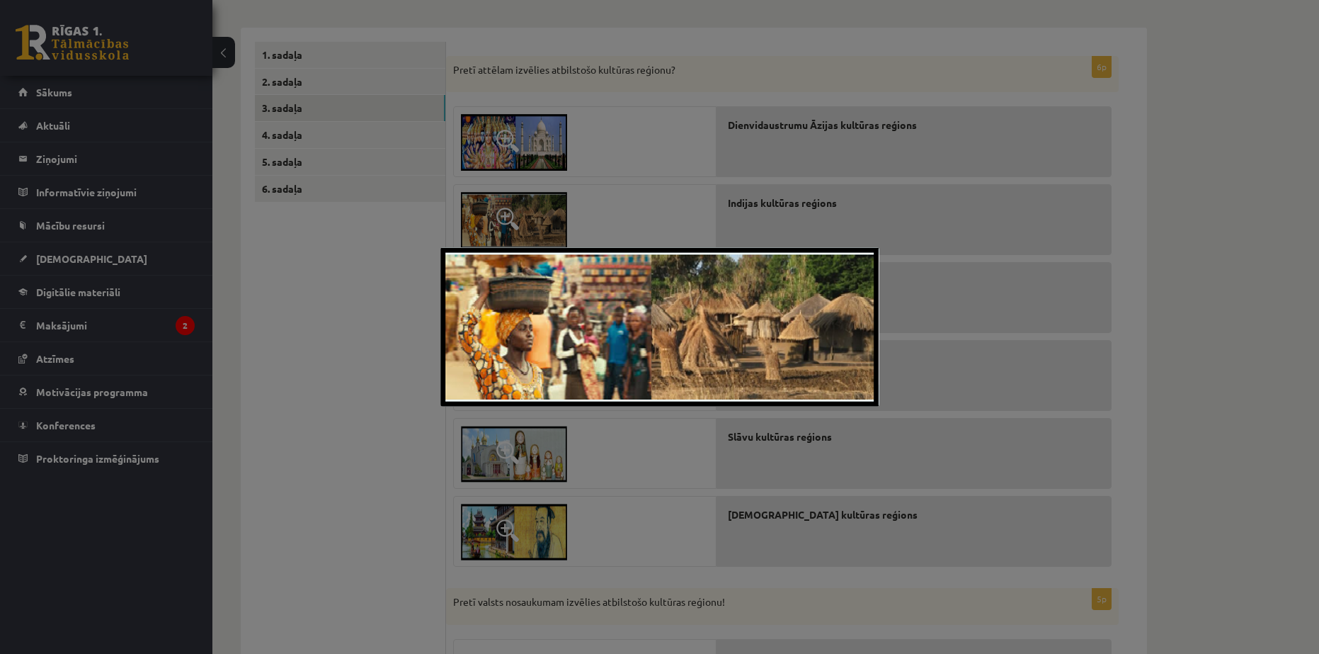
click at [539, 162] on div at bounding box center [659, 327] width 1319 height 654
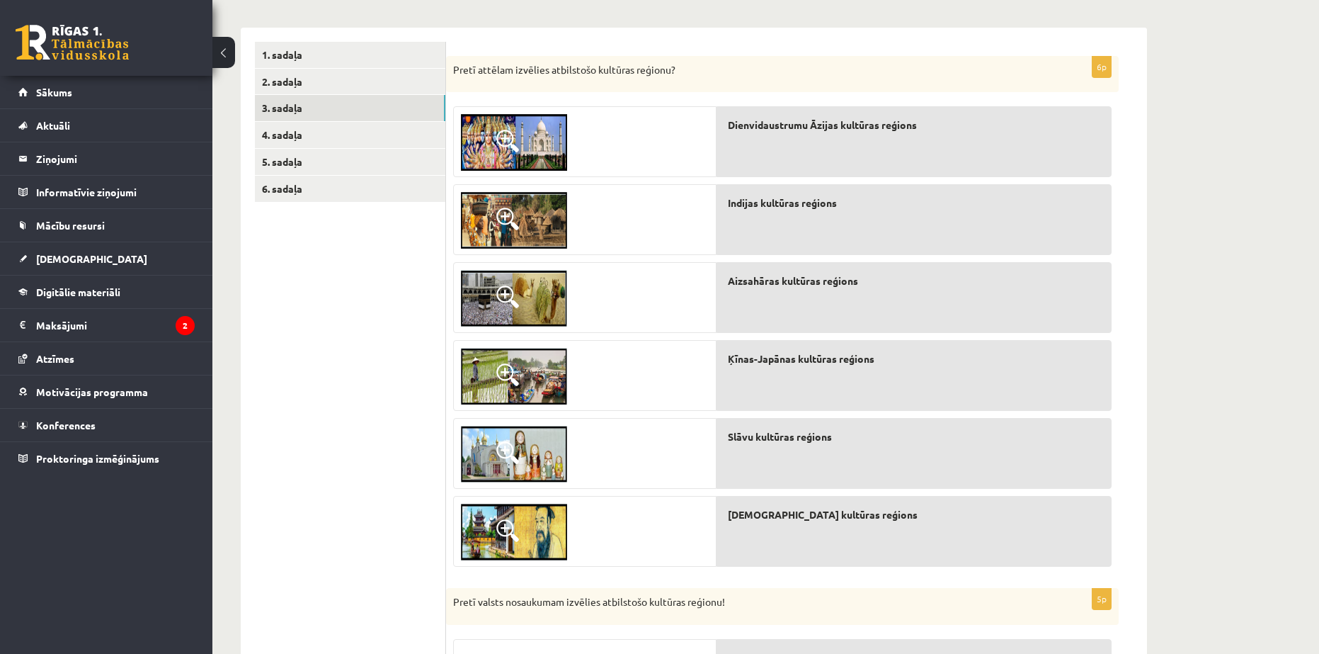
click at [544, 290] on img at bounding box center [514, 298] width 106 height 57
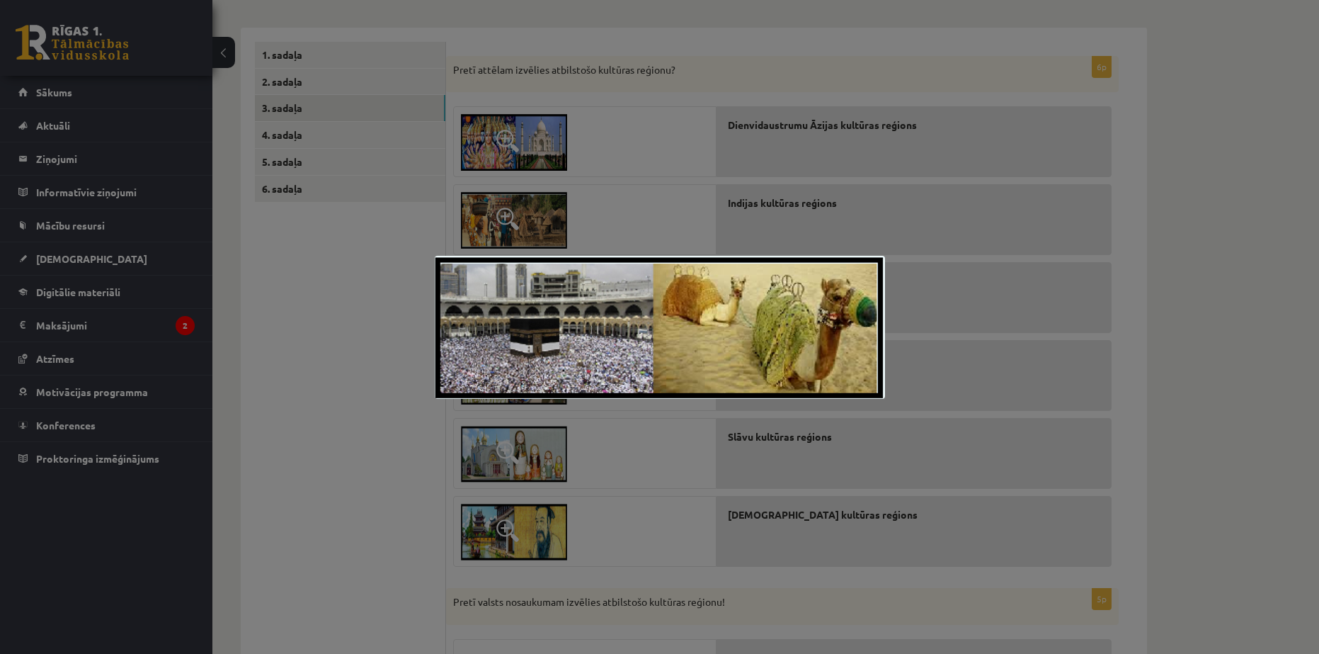
click at [587, 171] on div at bounding box center [659, 327] width 1319 height 654
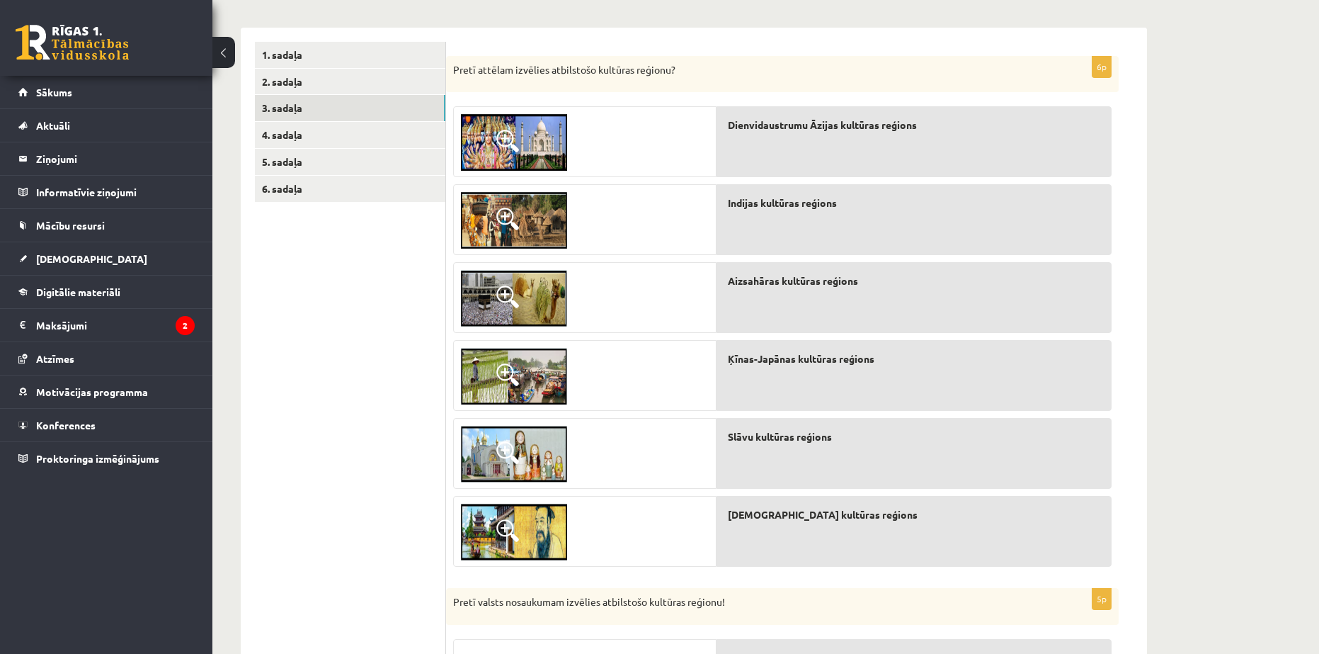
click at [555, 378] on img at bounding box center [514, 376] width 106 height 57
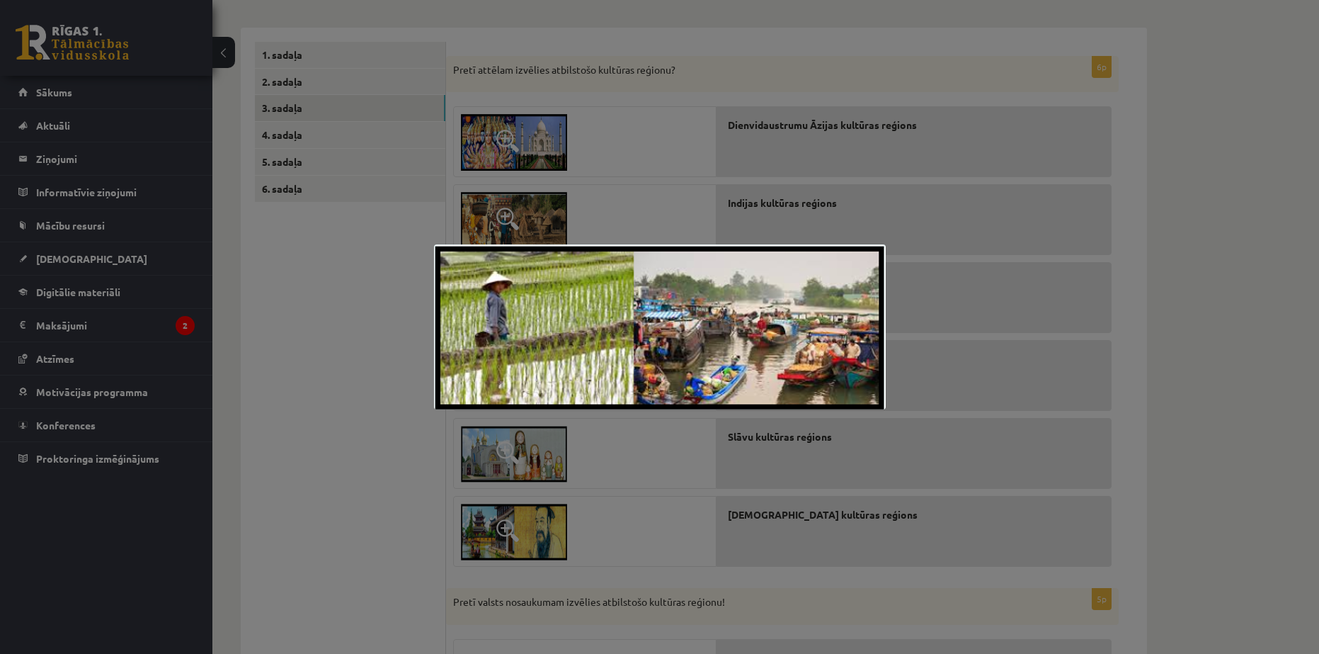
click at [578, 137] on div at bounding box center [659, 327] width 1319 height 654
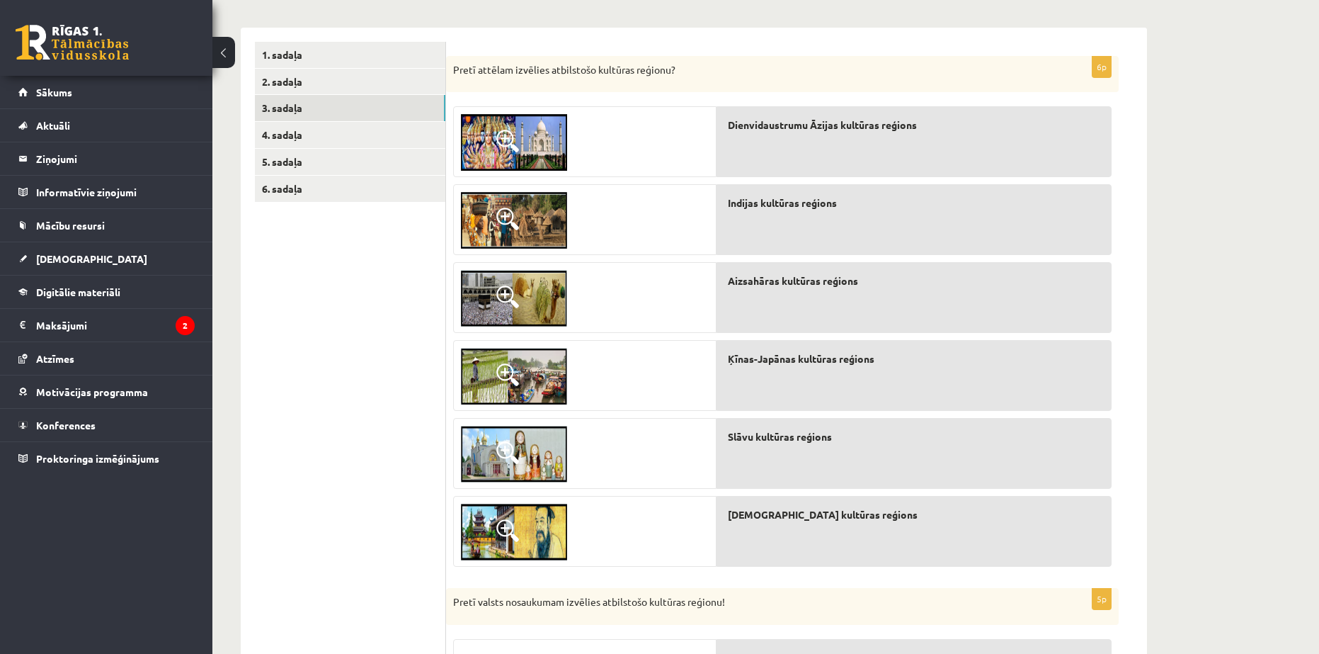
click at [550, 455] on img at bounding box center [514, 454] width 106 height 57
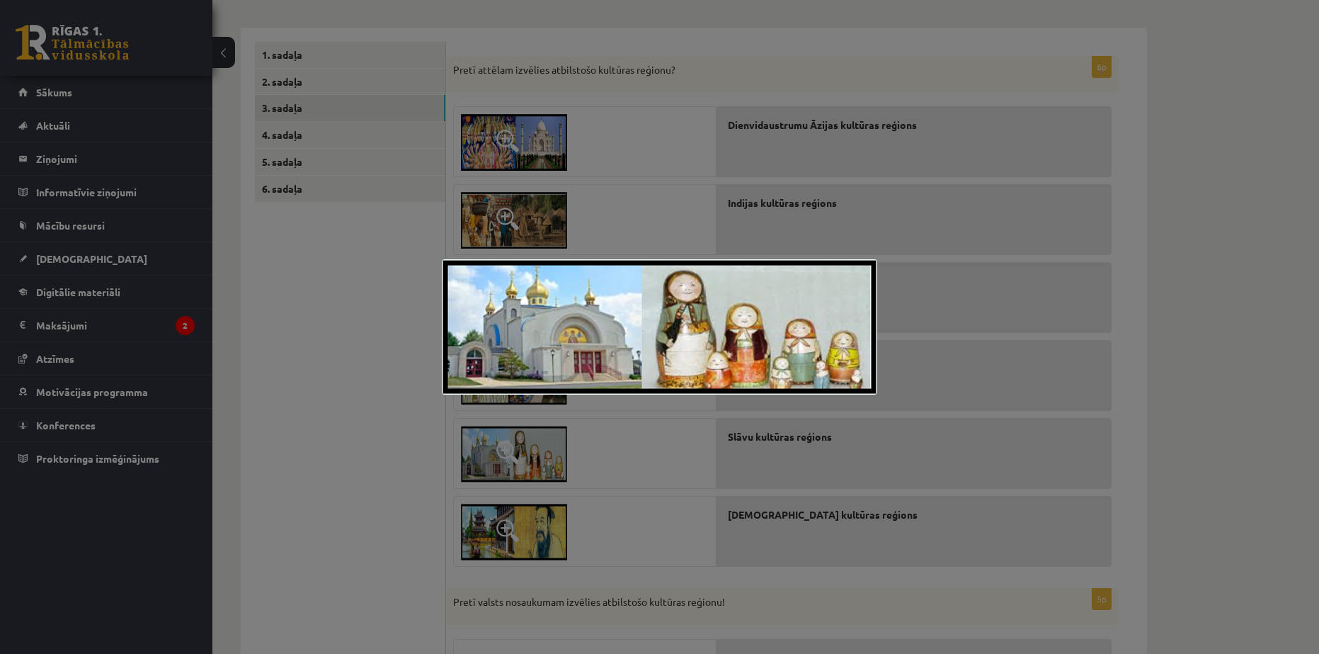
click at [614, 160] on div at bounding box center [659, 327] width 1319 height 654
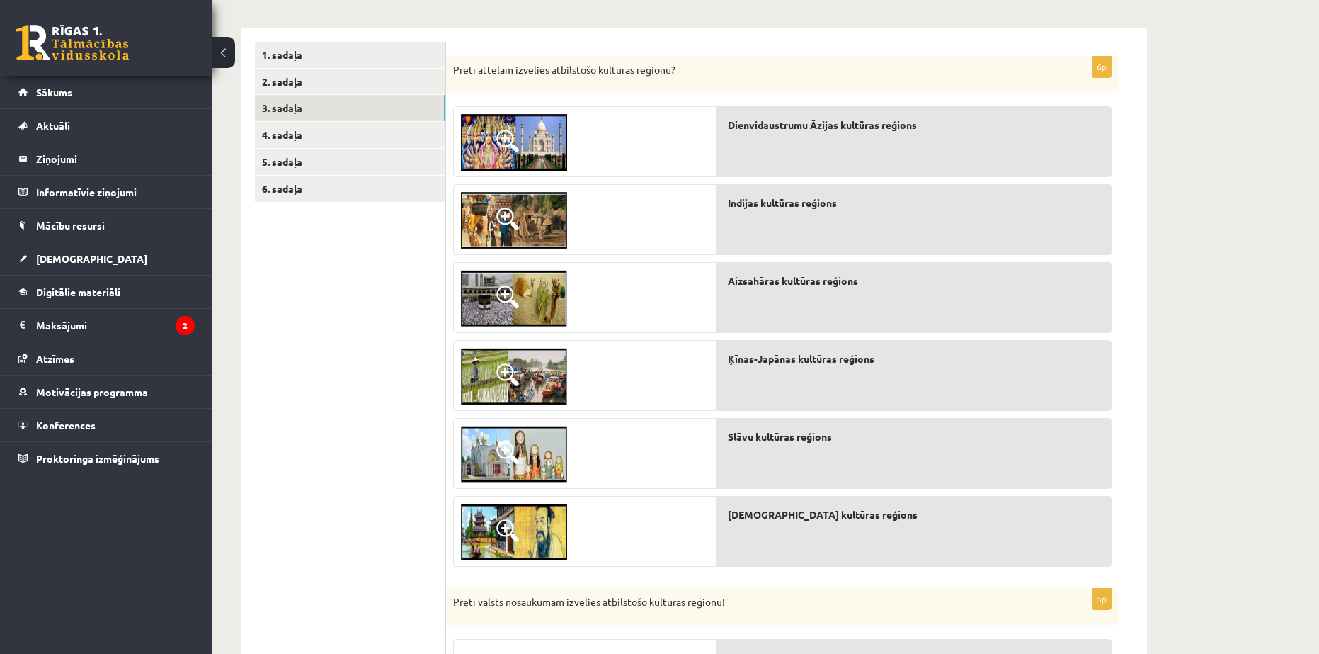
click at [539, 523] on img at bounding box center [514, 532] width 106 height 57
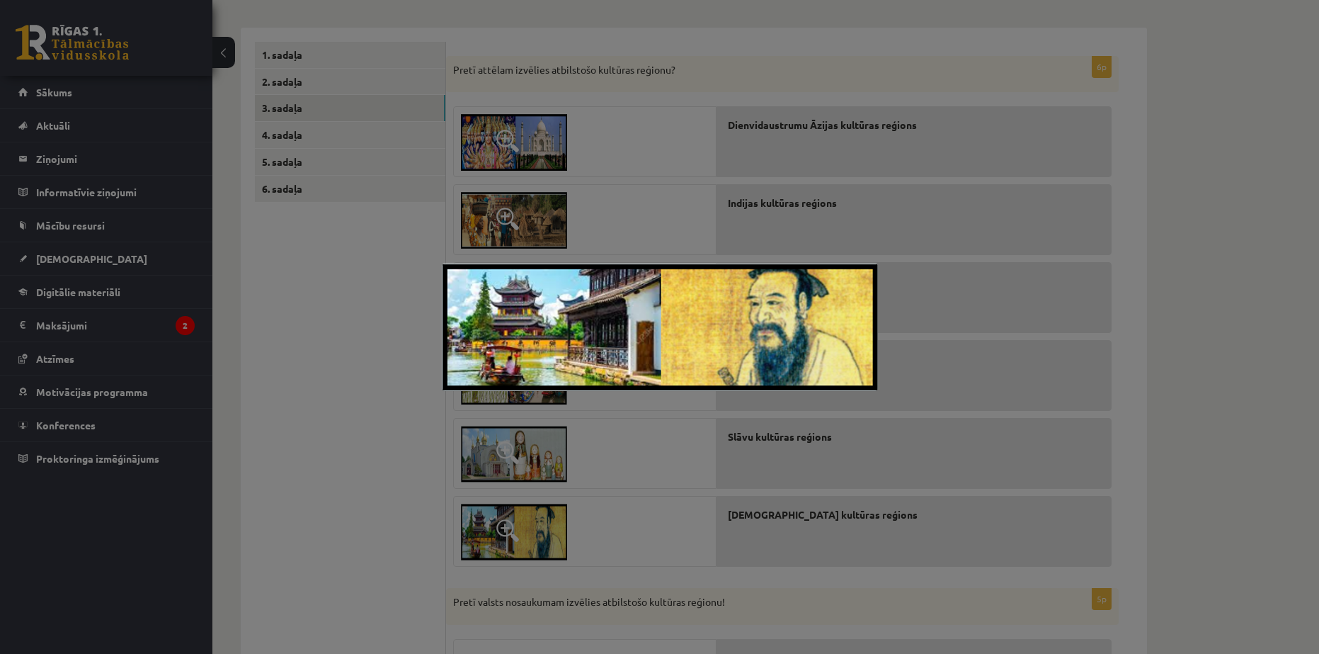
click at [618, 198] on div at bounding box center [659, 327] width 1319 height 654
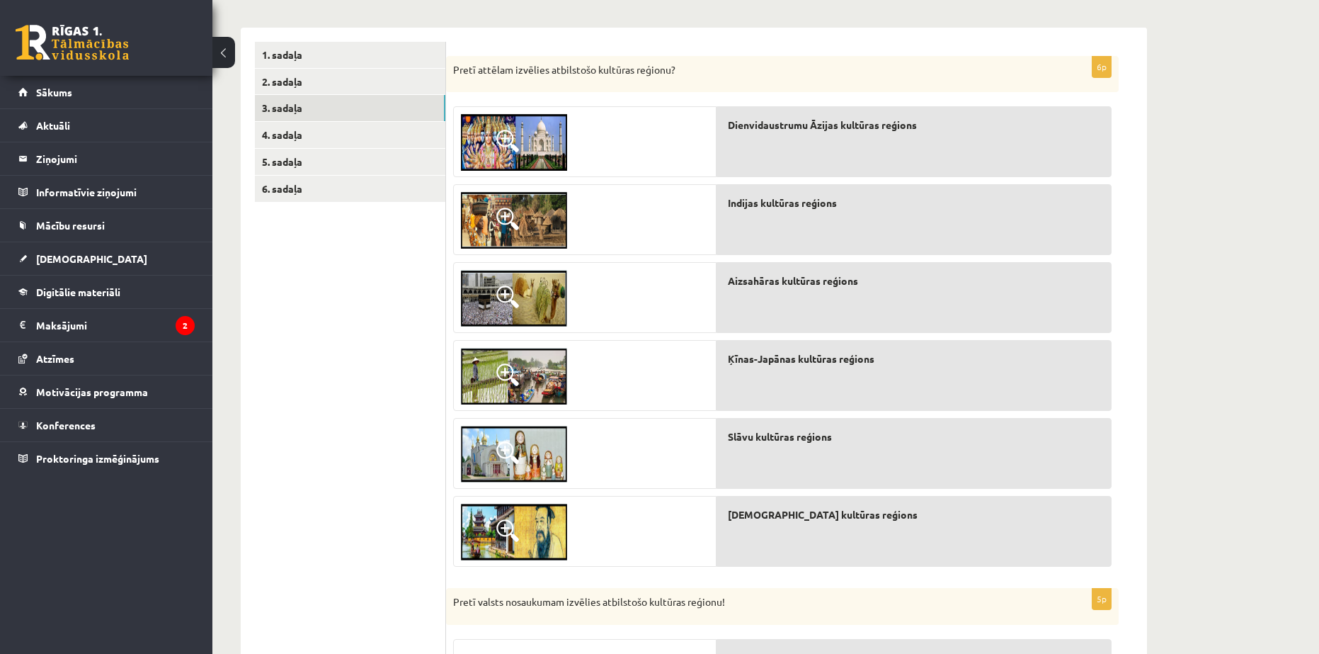
click at [546, 151] on img at bounding box center [514, 142] width 106 height 57
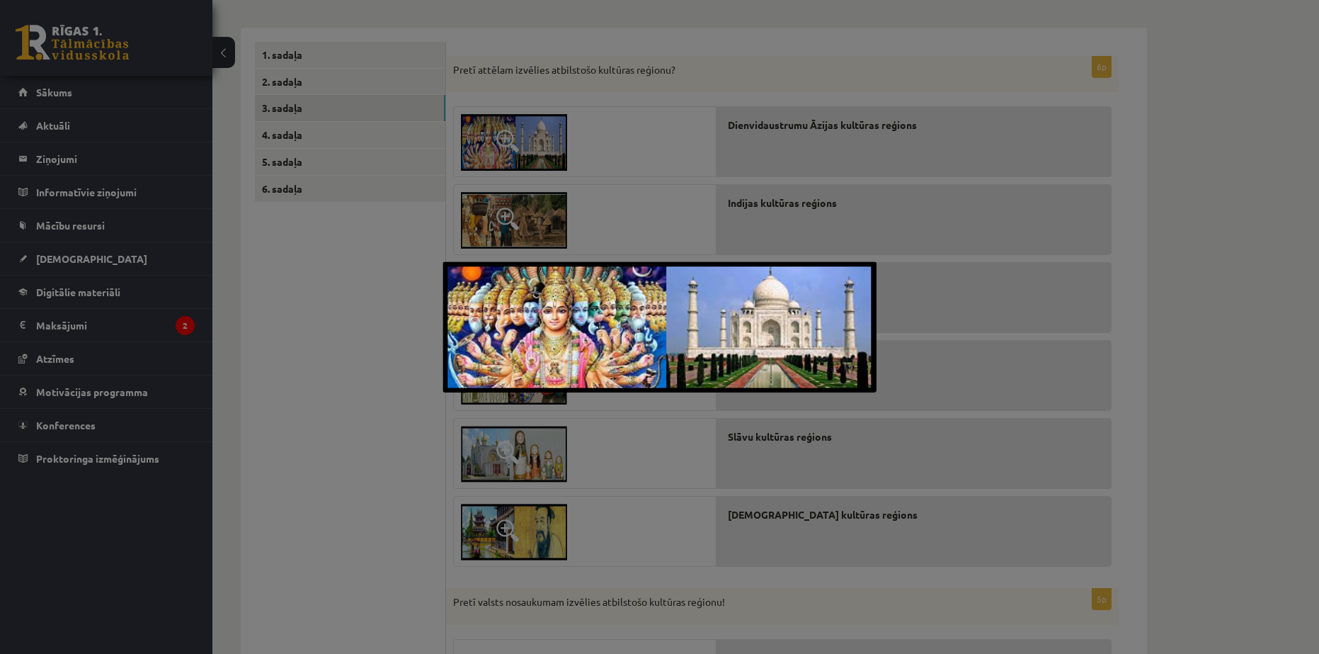
click at [559, 121] on div at bounding box center [659, 327] width 1319 height 654
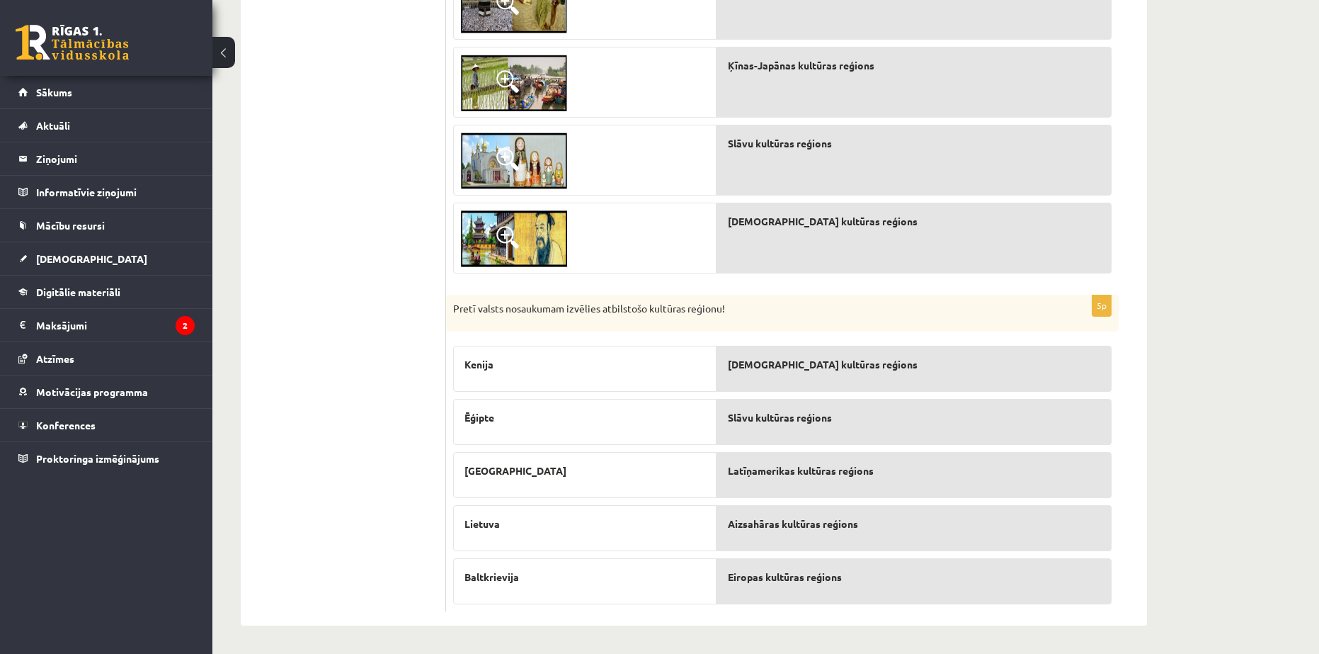
scroll to position [506, 0]
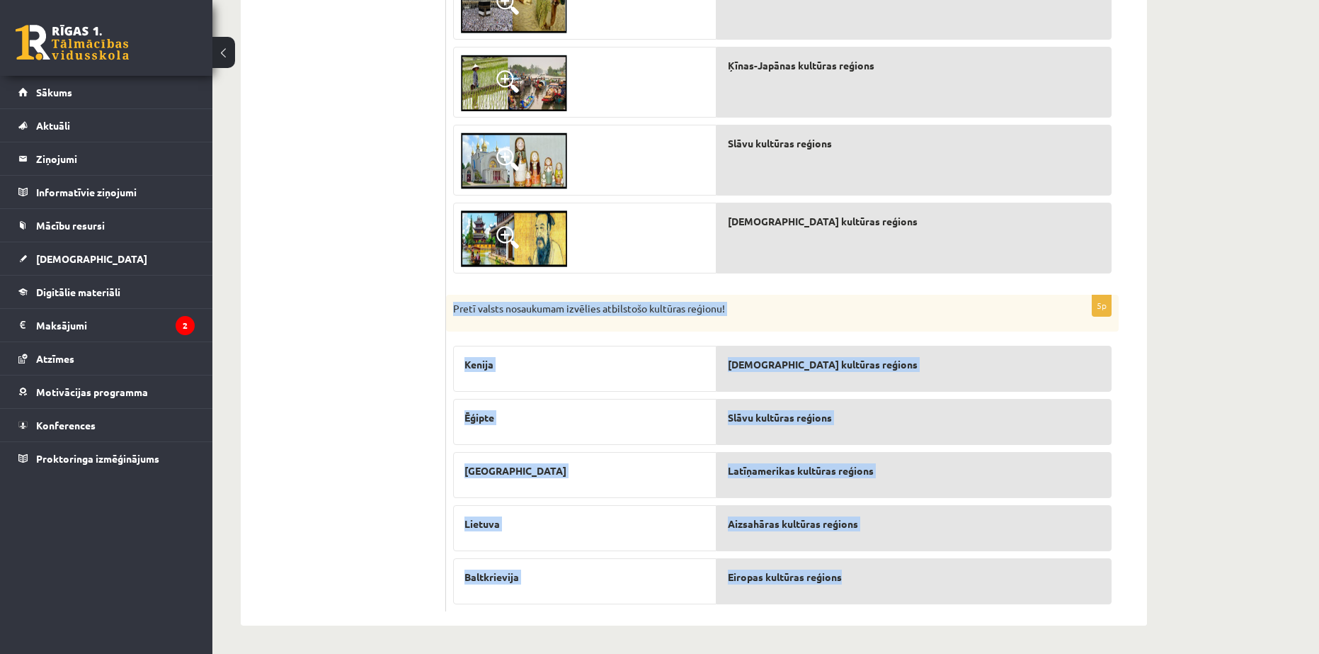
drag, startPoint x: 452, startPoint y: 307, endPoint x: 937, endPoint y: 569, distance: 551.3
click at [937, 569] on div "5p Pretī valsts nosaukumam izvēlies atbilstošo kultūras reģionu! Kenija Ēģipte …" at bounding box center [782, 453] width 673 height 317
copy div "Pretī valsts nosaukumam izvēlies atbilstošo kultūras reģionu! Kenija Ēģipte Per…"
click at [1156, 389] on div "Ģeogrāfija JK 12.a2 klase 1. ieskaite , Kristiāns Piņķis (12.a2 JK klase) Parād…" at bounding box center [693, 101] width 963 height 1105
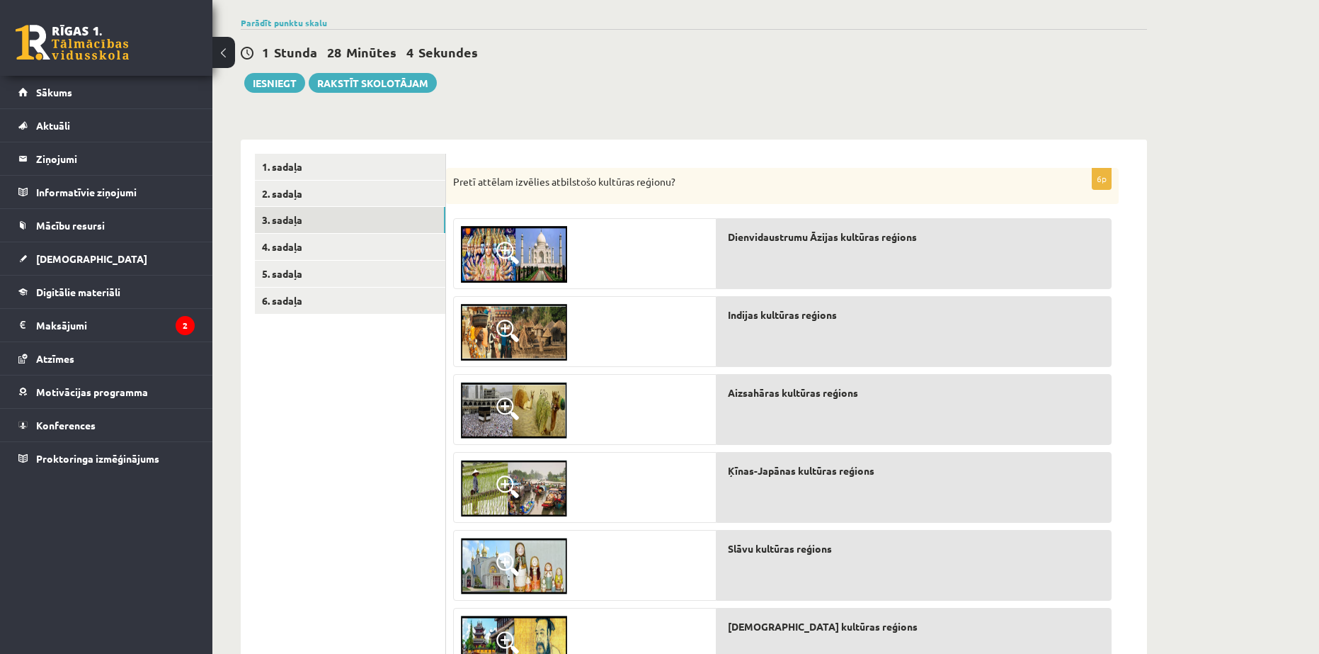
scroll to position [11, 0]
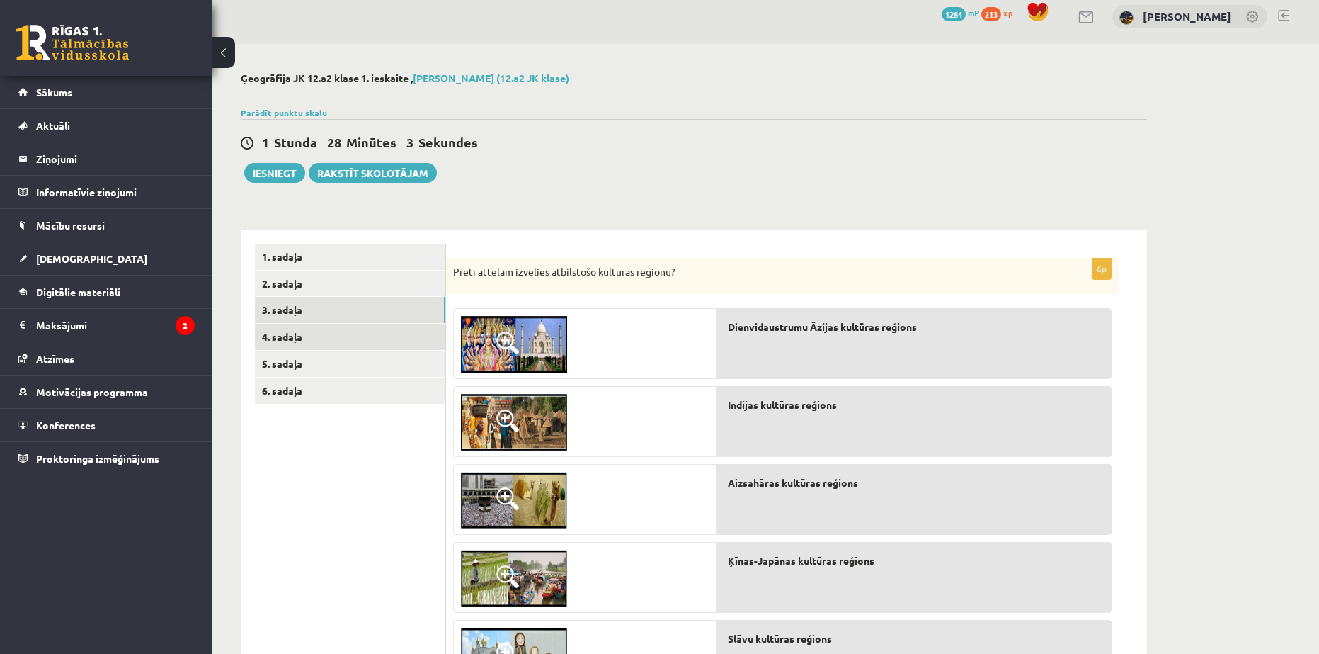
click at [293, 336] on link "4. sadaļa" at bounding box center [350, 337] width 191 height 26
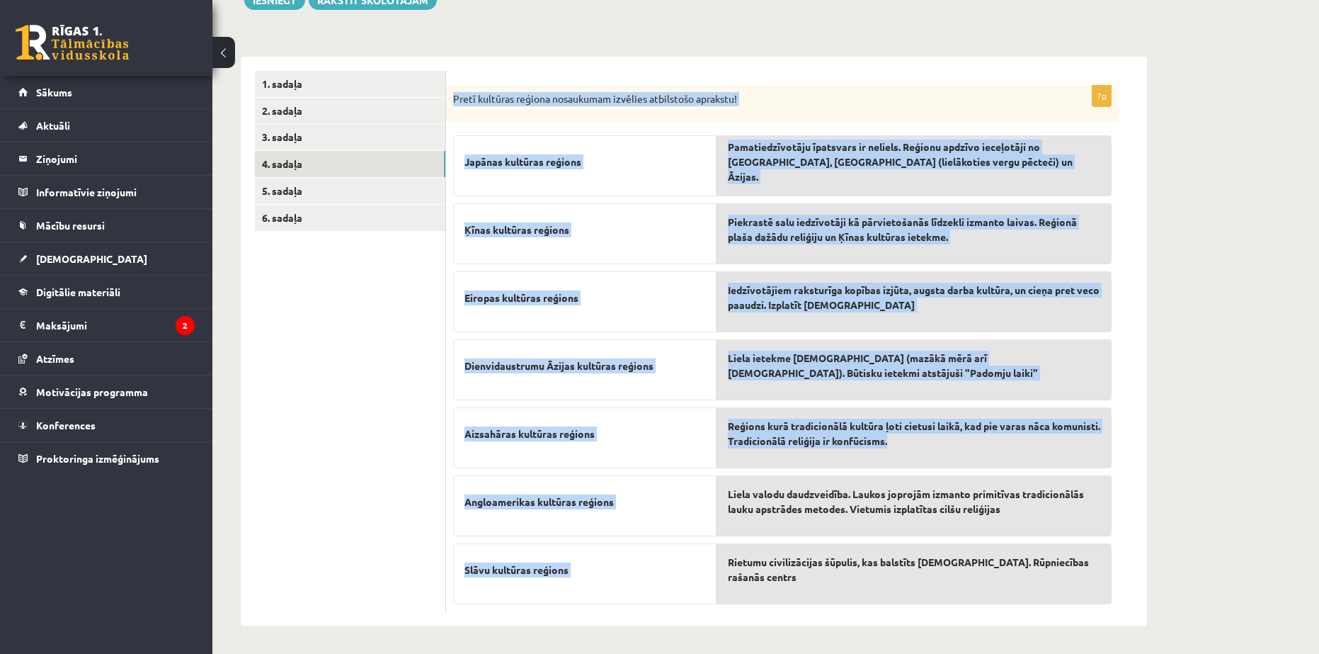
scroll to position [184, 0]
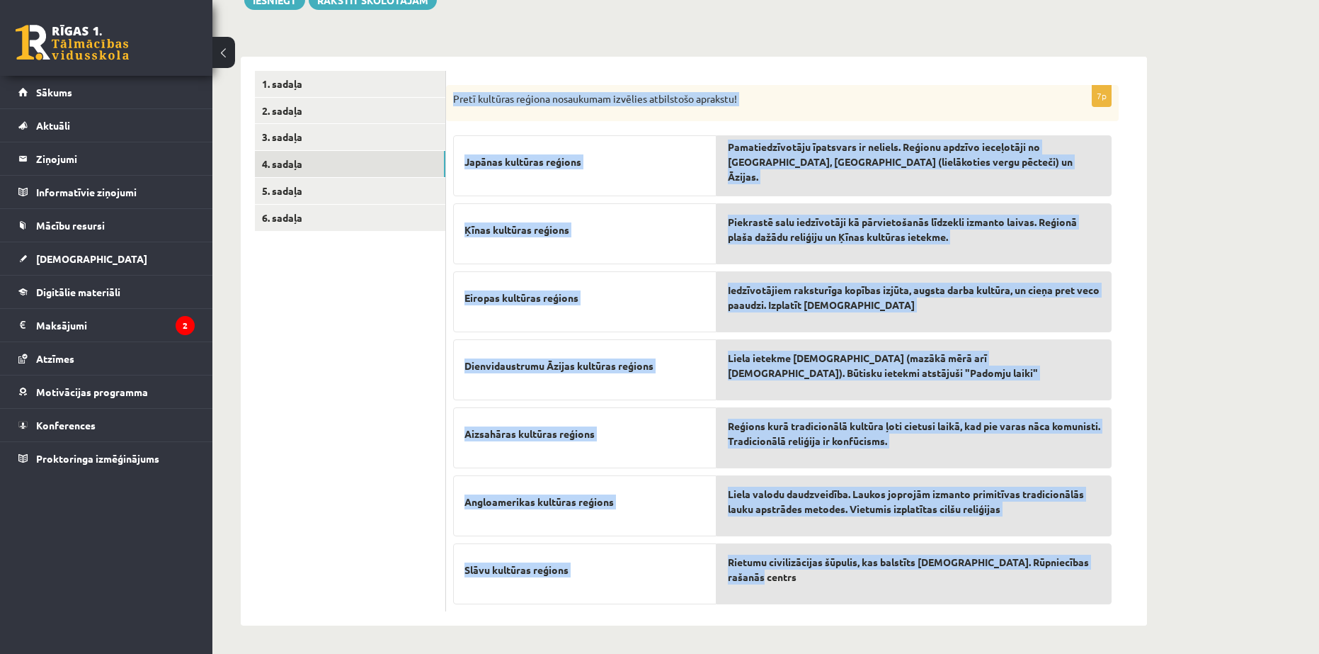
drag, startPoint x: 452, startPoint y: 199, endPoint x: 999, endPoint y: 579, distance: 666.0
click at [999, 579] on div "7p Pretī kultūras reģiona nosaukumam izvēlies atbilstošo aprakstu! Japānas kult…" at bounding box center [782, 348] width 673 height 527
copy div "Pretī kultūras reģiona nosaukumam izvēlies atbilstošo aprakstu! Japānas kultūra…"
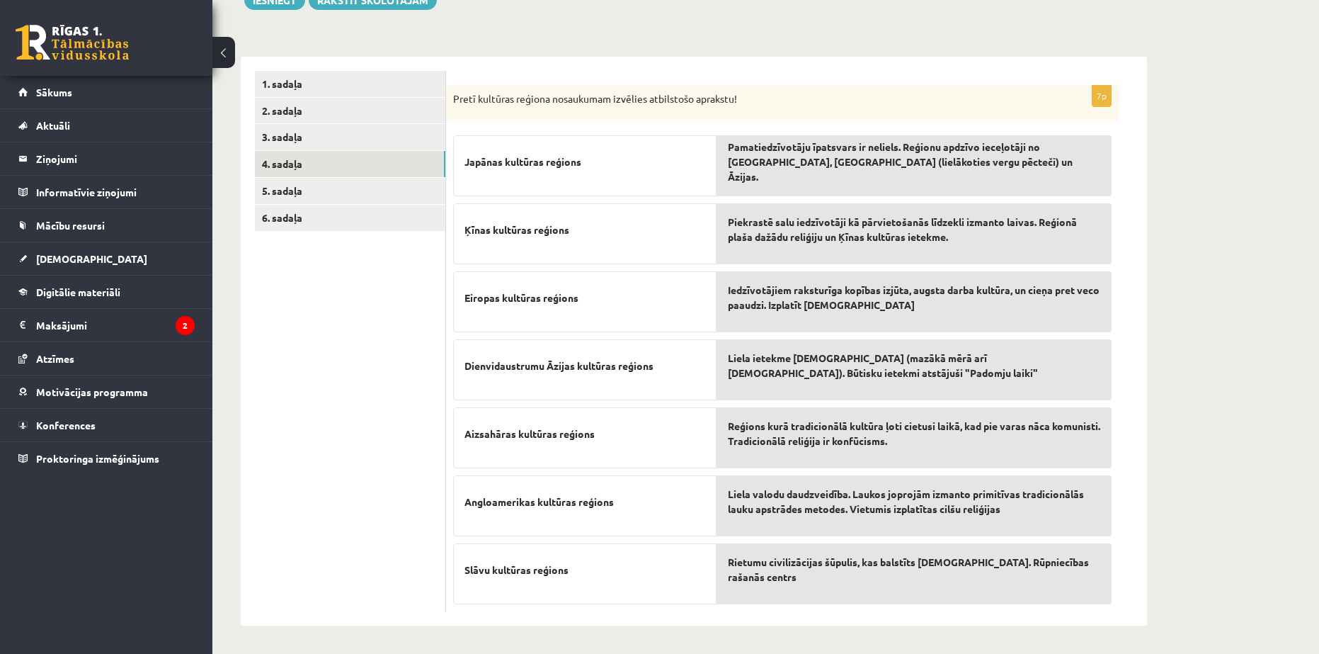
click at [353, 308] on ul "1. sadaļa 2. sadaļa 3. sadaļa 4. sadaļa 5. sadaļa 6. sadaļa" at bounding box center [350, 341] width 191 height 541
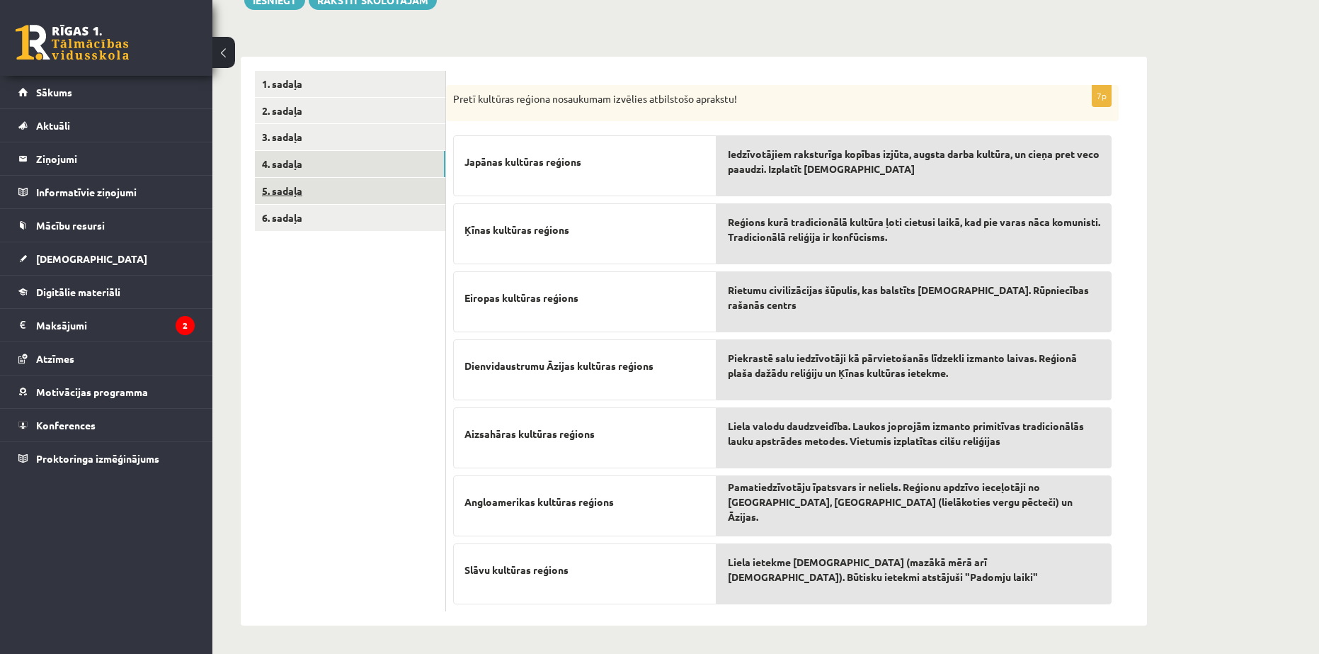
click at [303, 193] on link "5. sadaļa" at bounding box center [350, 191] width 191 height 26
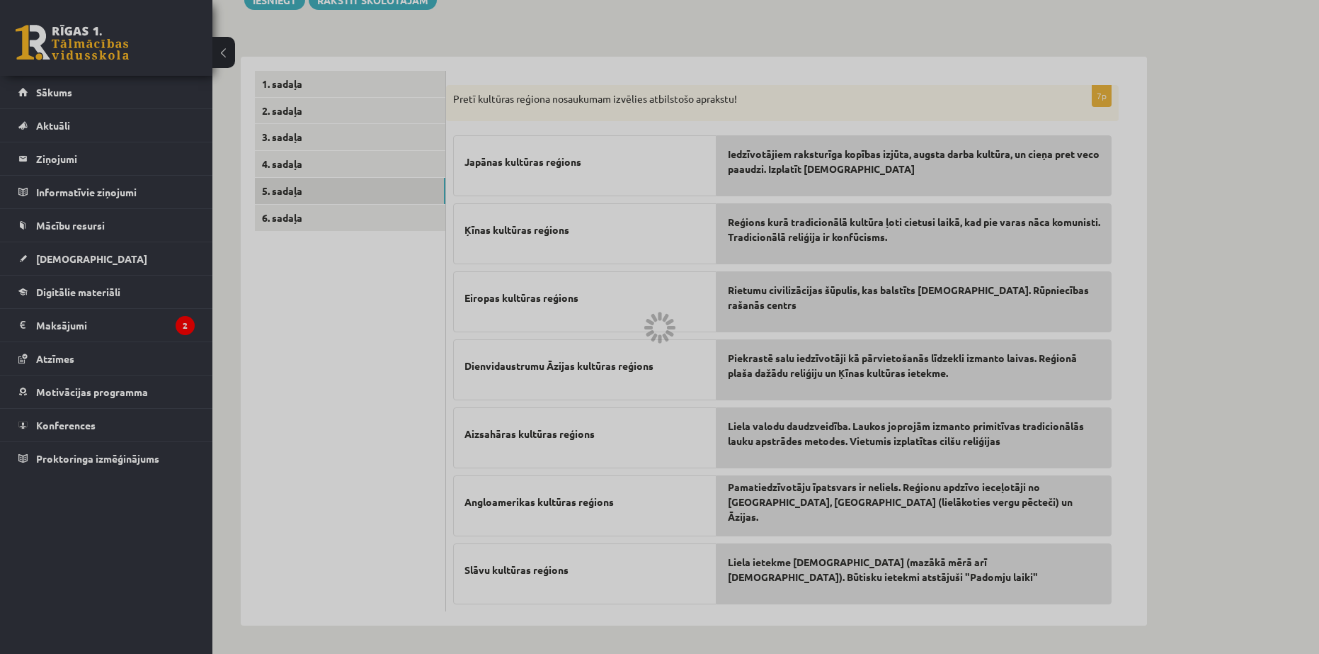
scroll to position [0, 0]
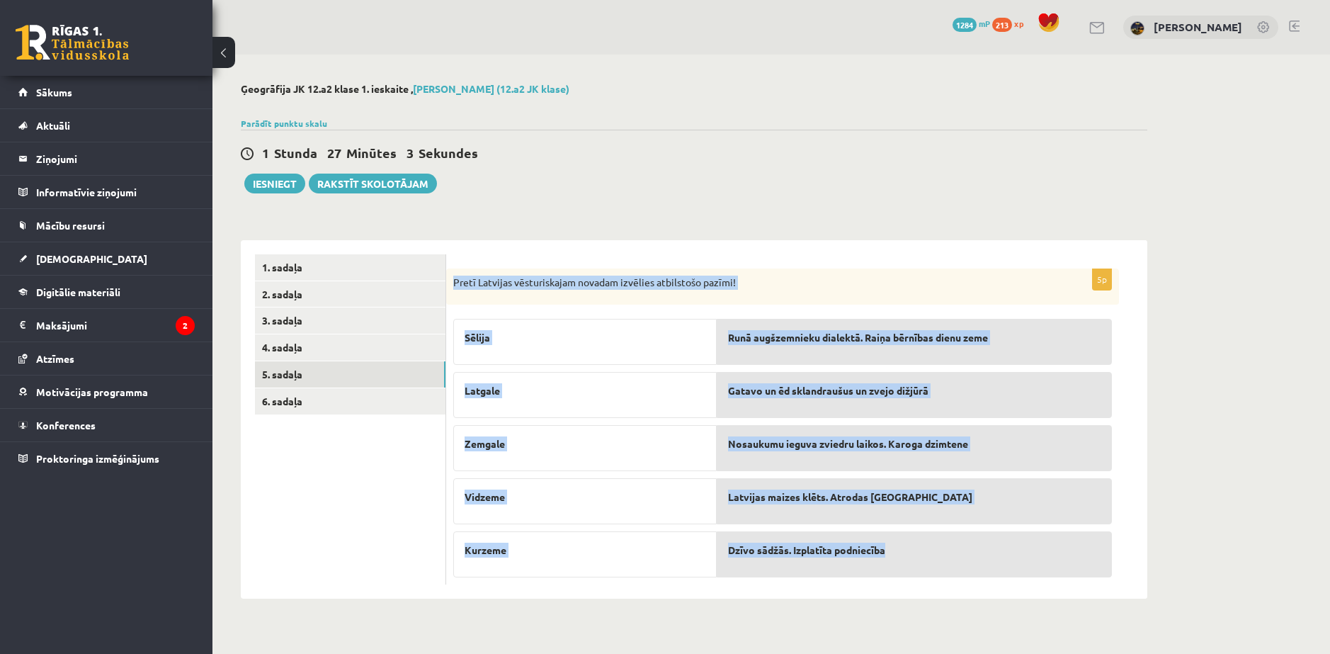
drag, startPoint x: 450, startPoint y: 279, endPoint x: 1024, endPoint y: 540, distance: 630.3
click at [1024, 540] on div "5p Pretī Latvijas vēsturiskajam novadam izvēlies atbilstošo pazīmi! Sēlija Latg…" at bounding box center [782, 426] width 673 height 317
copy div "Pretī Latvijas vēsturiskajam novadam izvēlies atbilstošo pazīmi! Sēlija Latgale…"
click at [872, 244] on div "5p Pretī Latvijas vēsturiskajam novadam izvēlies atbilstošo pazīmi! Sēlija Latg…" at bounding box center [796, 419] width 701 height 359
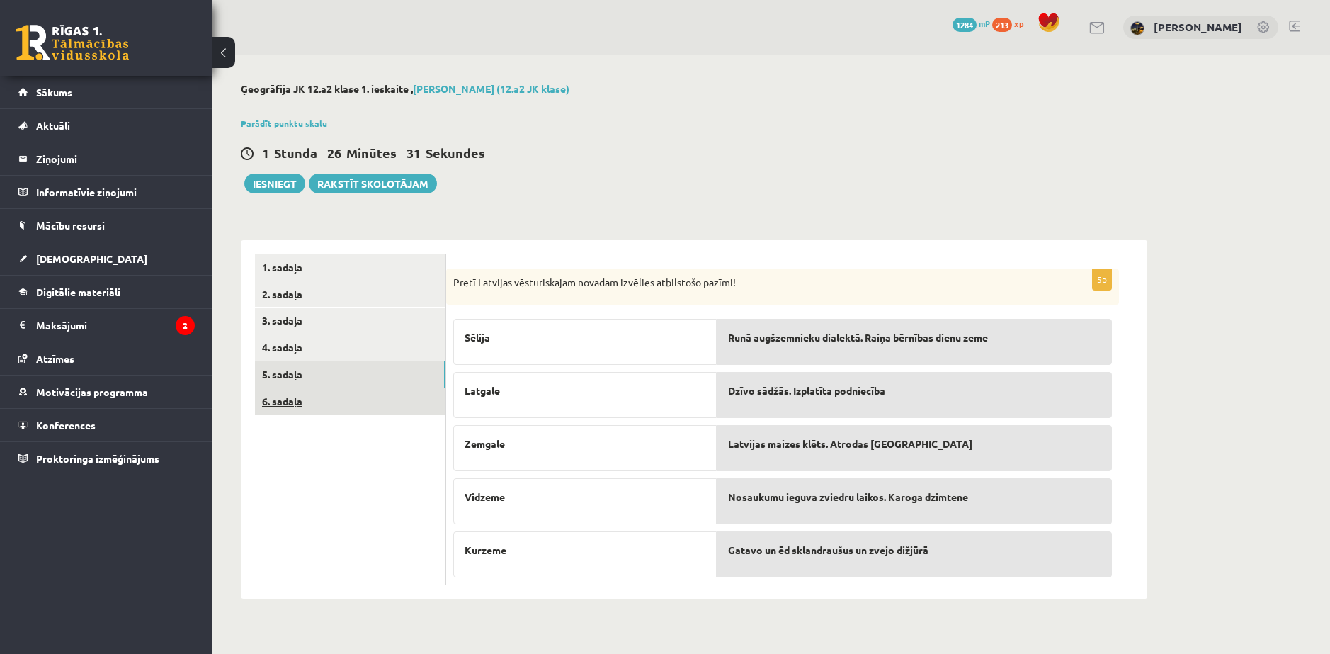
click at [305, 392] on link "6. sadaļa" at bounding box center [350, 401] width 191 height 26
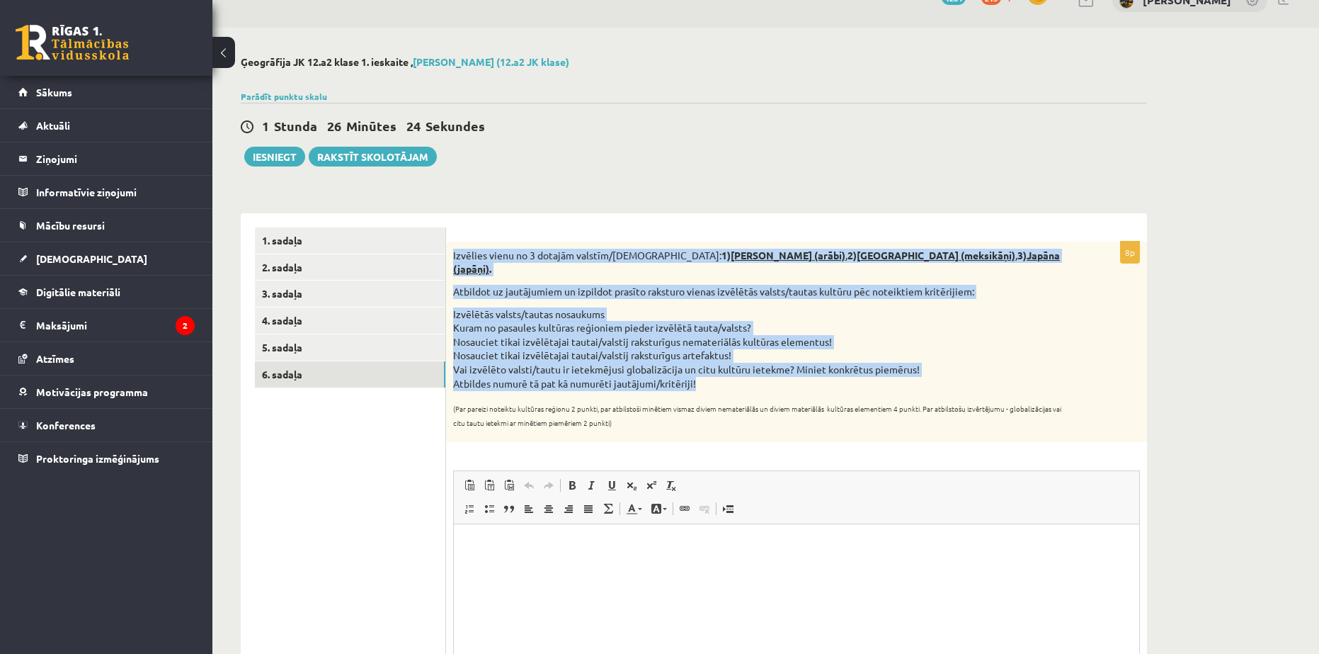
drag, startPoint x: 453, startPoint y: 253, endPoint x: 875, endPoint y: 376, distance: 439.0
click at [875, 376] on div "Izvēlies vienu no 3 dotajām valstīm/tautām: 1) Saūda Arābija (arābi) , 2) Meksi…" at bounding box center [796, 341] width 701 height 201
copy div "Izvēlies vienu no 3 dotajām valstīm/tautām: 1) Saūda Arābija (arābi) , 2) Meksi…"
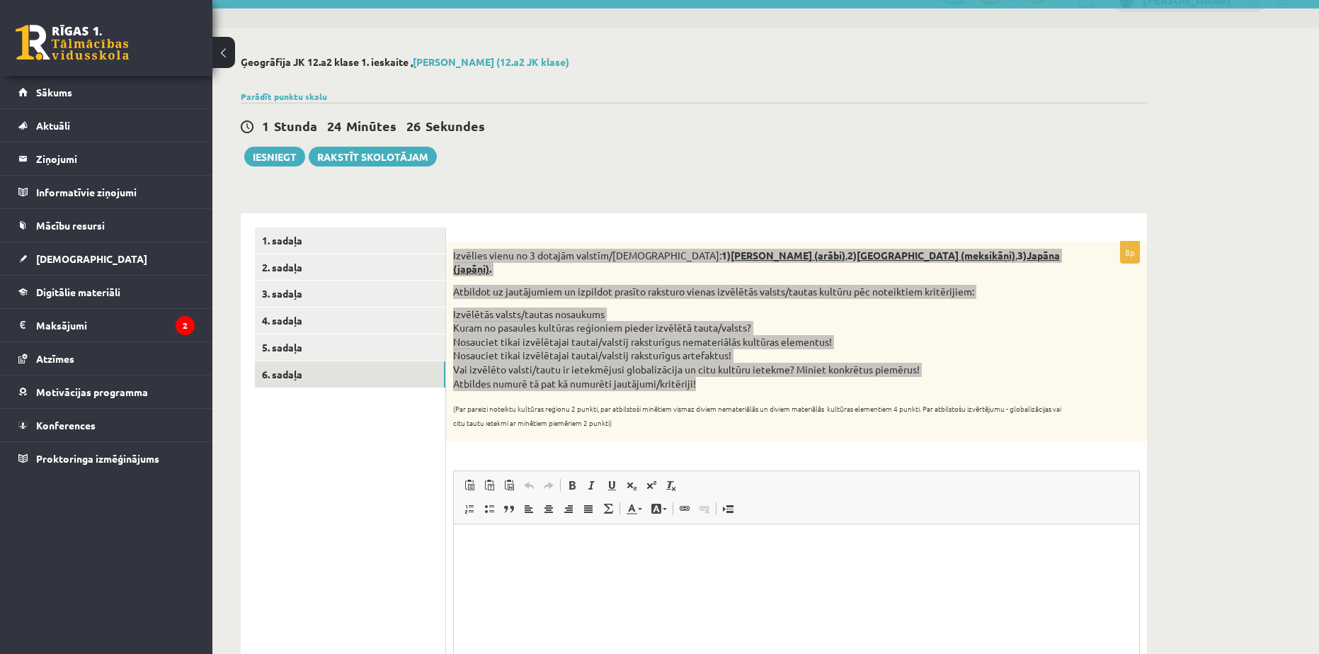
click at [559, 540] on p "Editor, wiswyg-editor-user-answer-47024974763020" at bounding box center [796, 545] width 657 height 15
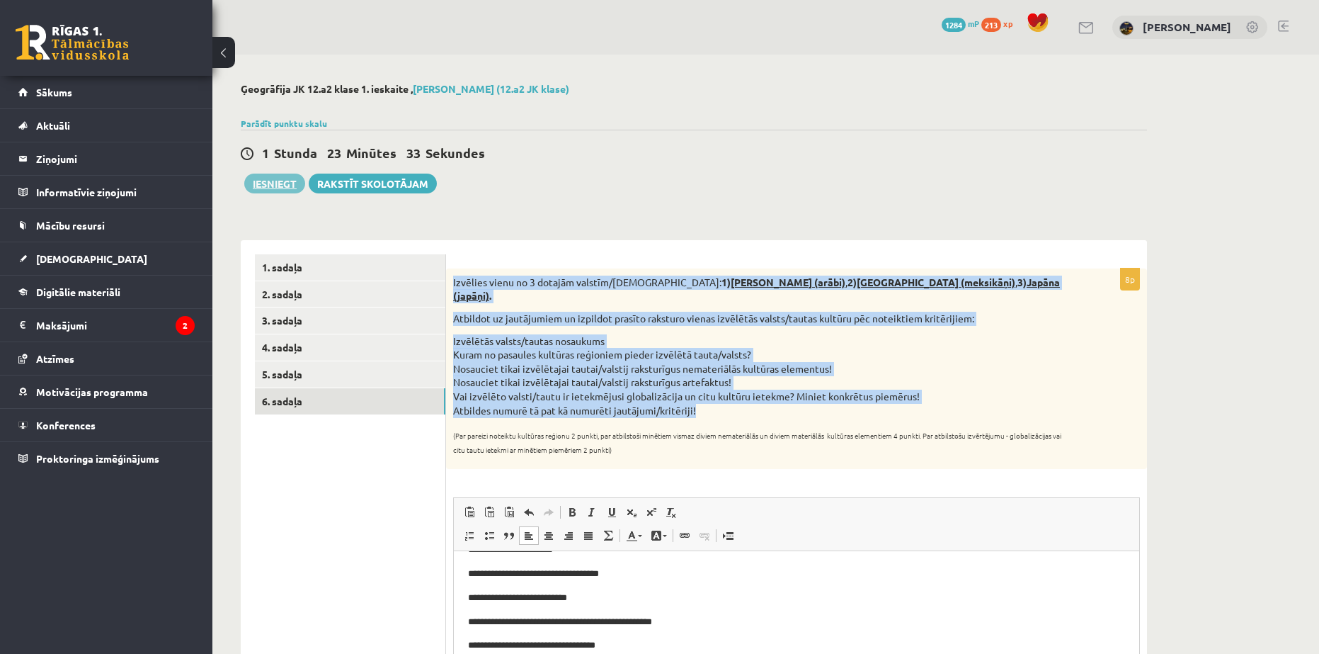
click at [277, 191] on button "Iesniegt" at bounding box center [274, 184] width 61 height 20
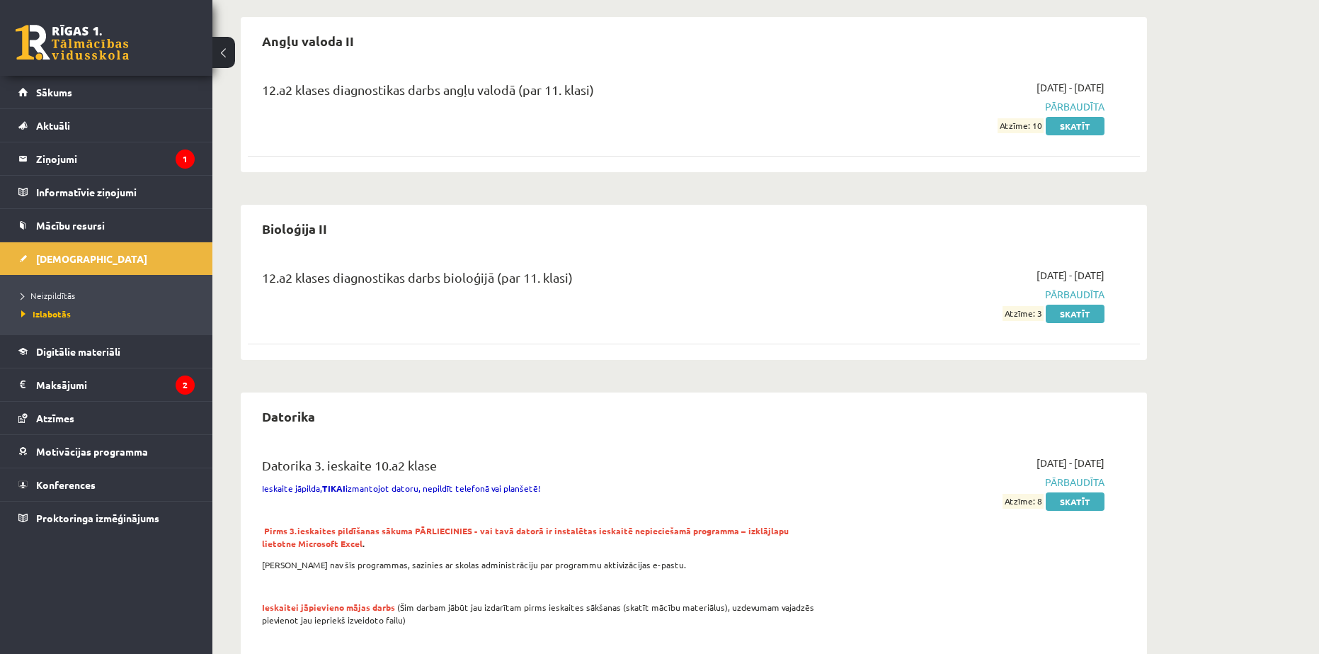
scroll to position [212, 0]
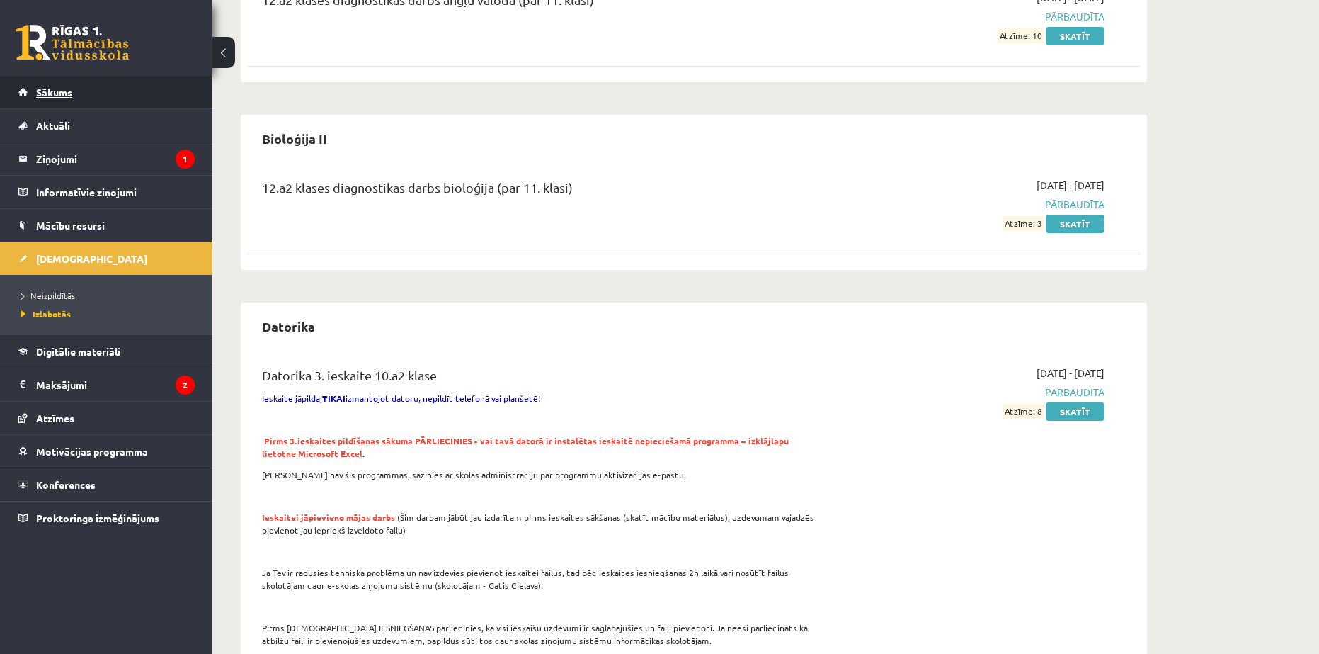
click at [69, 88] on span "Sākums" at bounding box center [54, 92] width 36 height 13
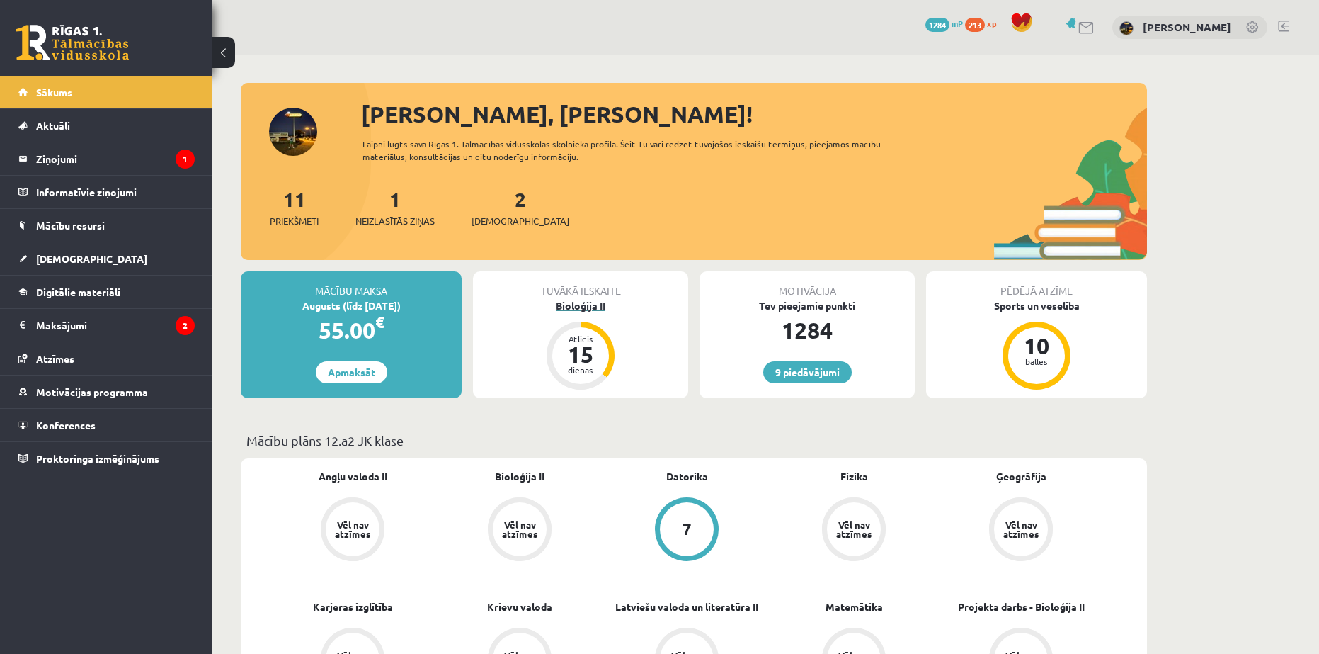
click at [576, 308] on div "Bioloģija II" at bounding box center [580, 305] width 215 height 15
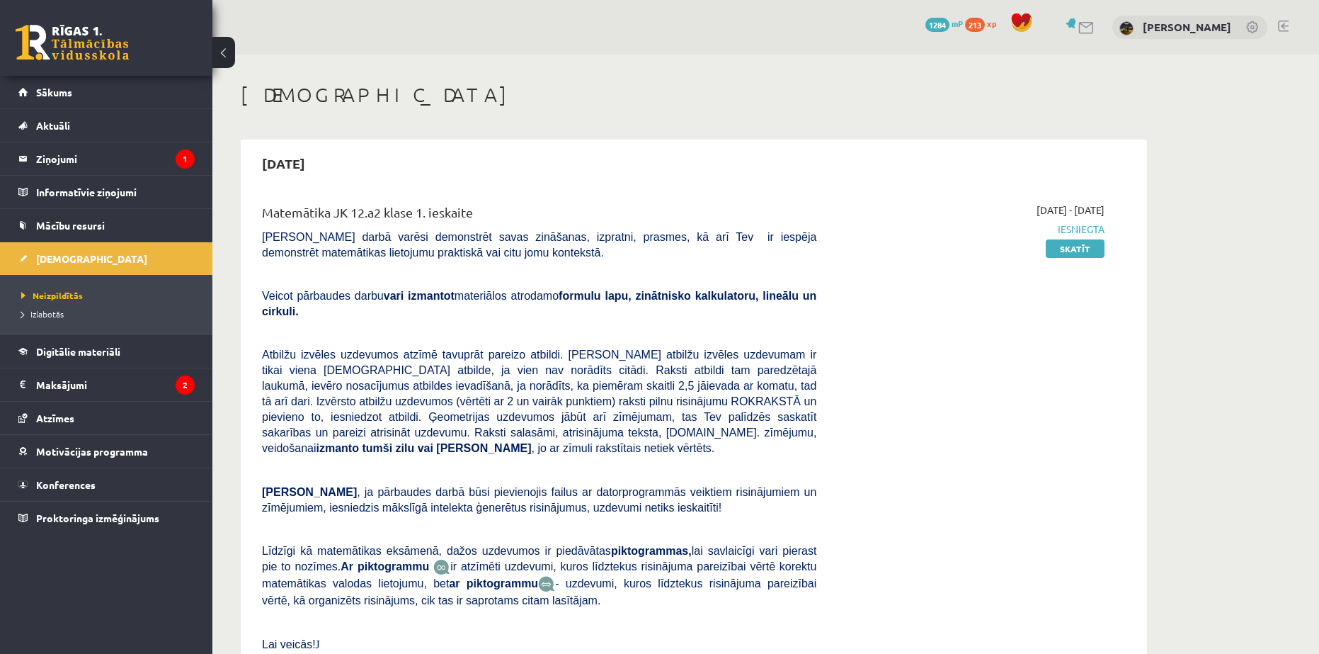
click at [943, 22] on span "1284" at bounding box center [938, 25] width 24 height 14
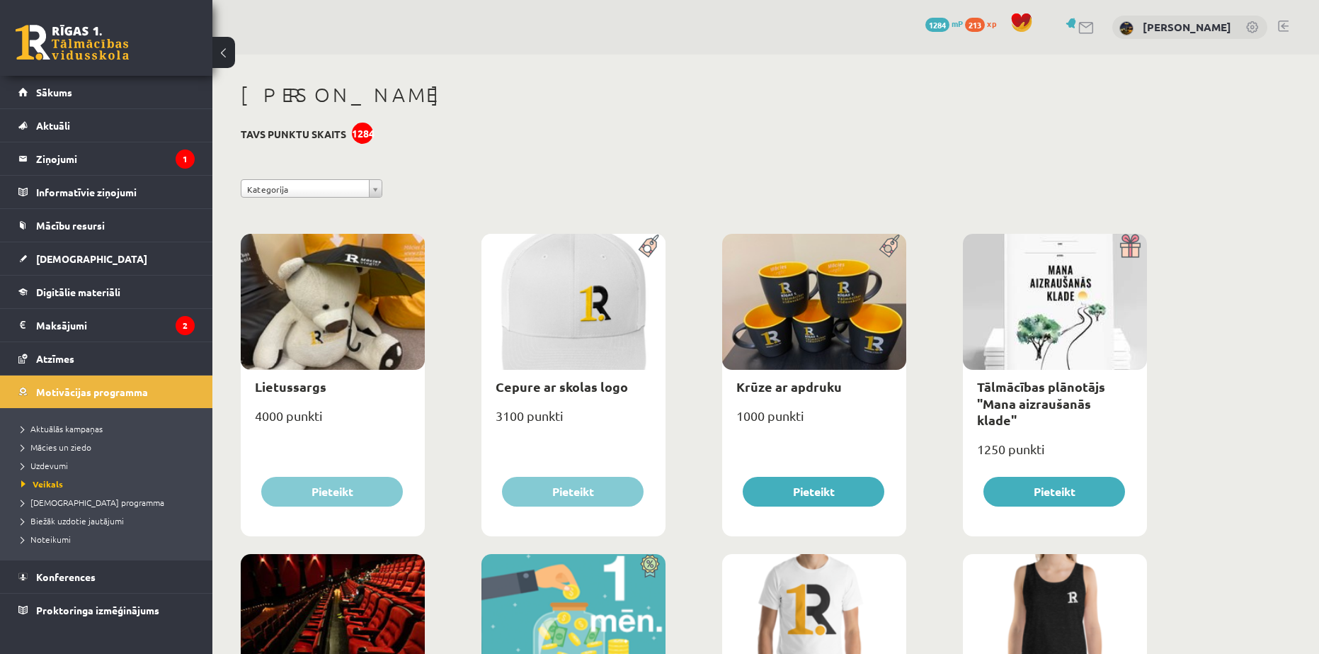
click at [978, 22] on span "213" at bounding box center [975, 25] width 20 height 14
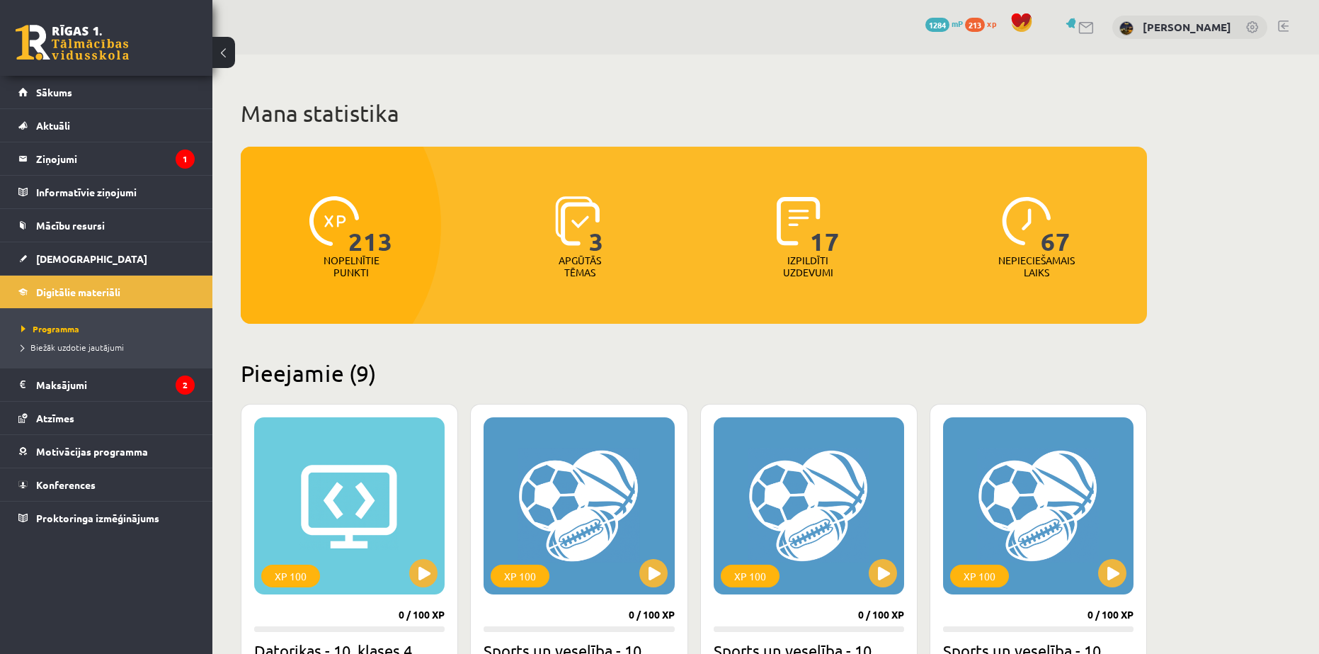
click at [98, 43] on link at bounding box center [72, 42] width 113 height 35
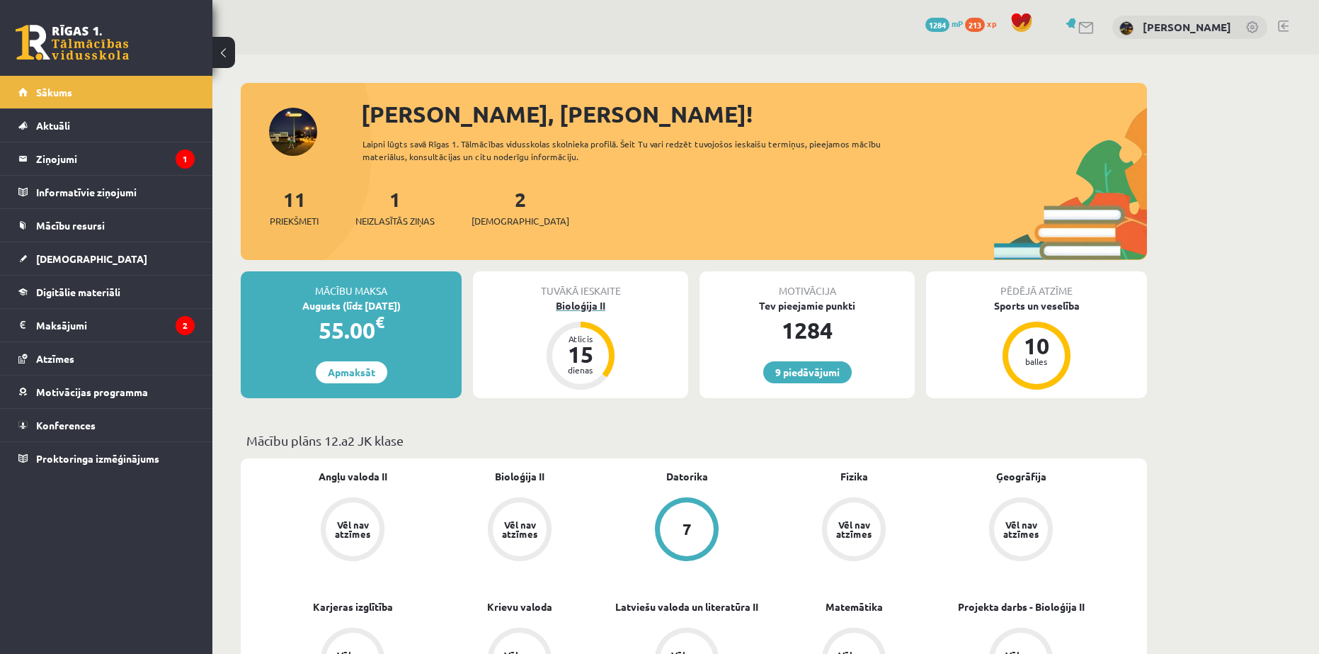
click at [576, 311] on div "Bioloģija II" at bounding box center [580, 305] width 215 height 15
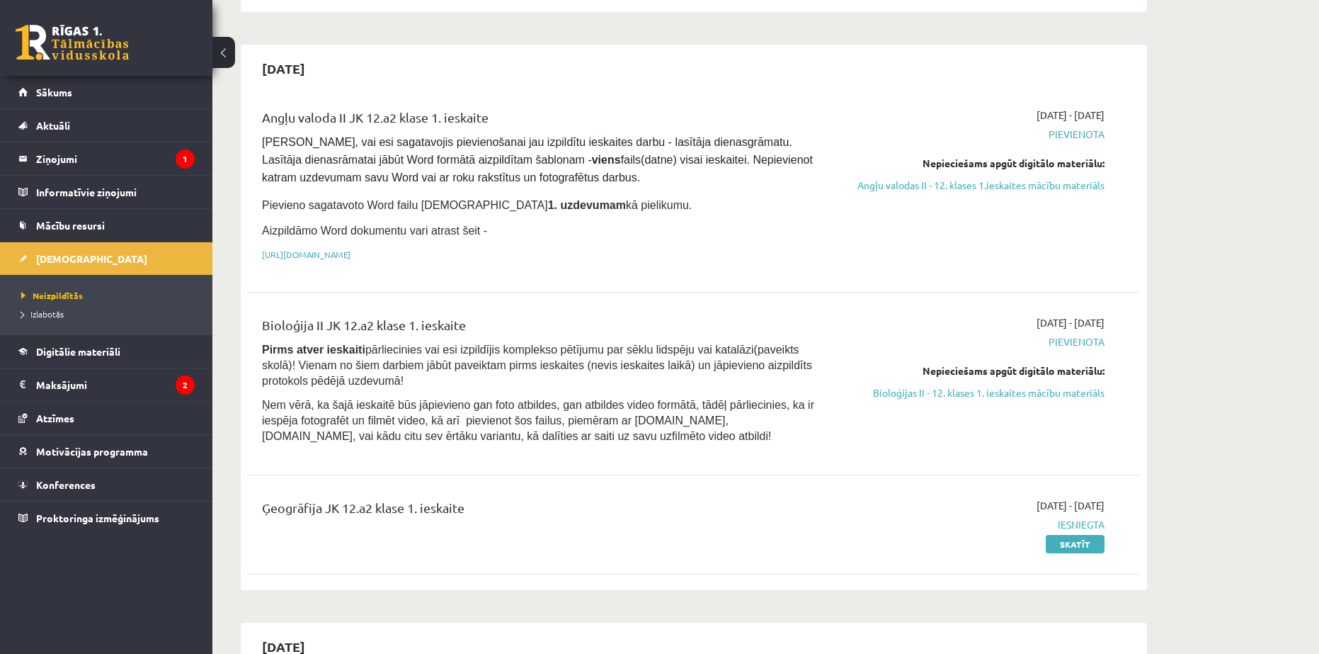
scroll to position [637, 0]
